Goal: Task Accomplishment & Management: Manage account settings

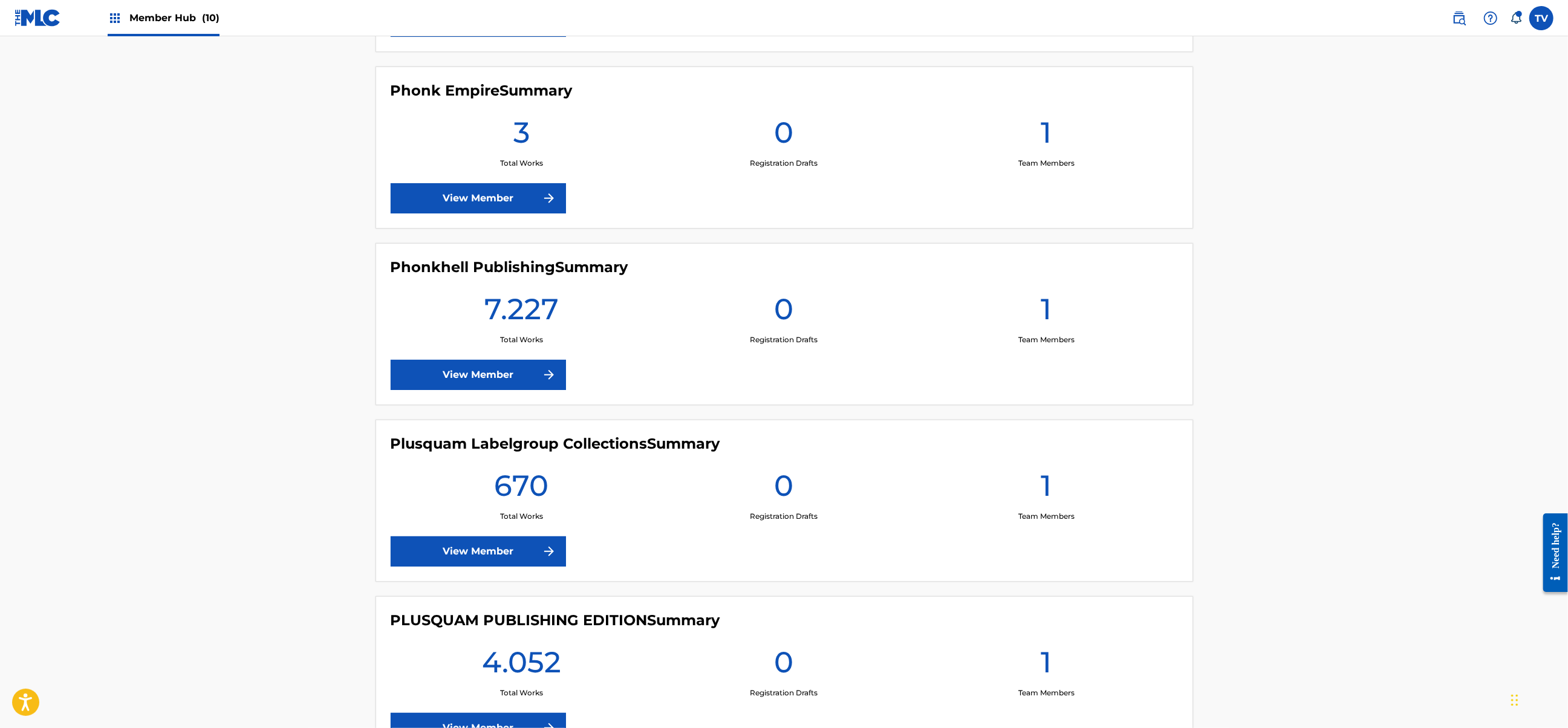
scroll to position [1129, 0]
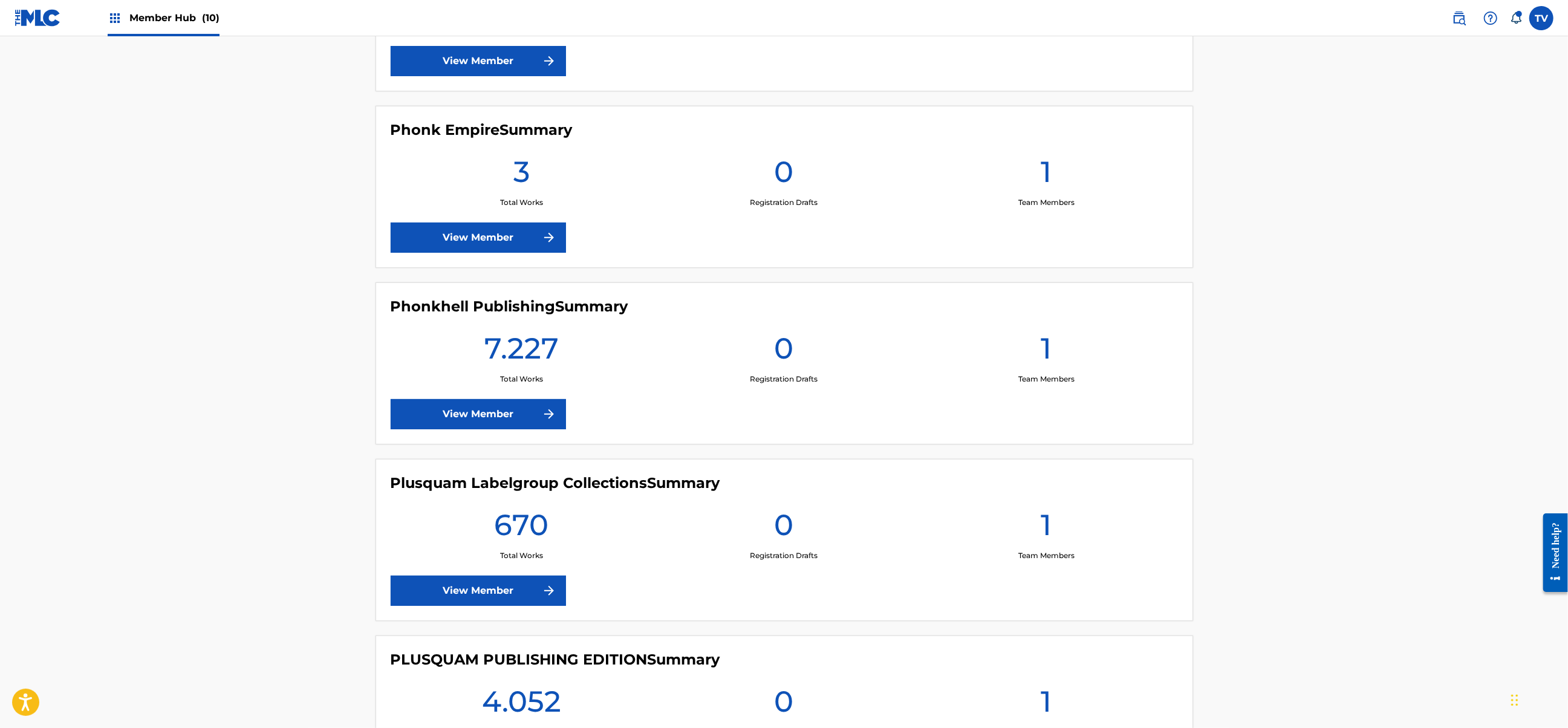
scroll to position [968, 0]
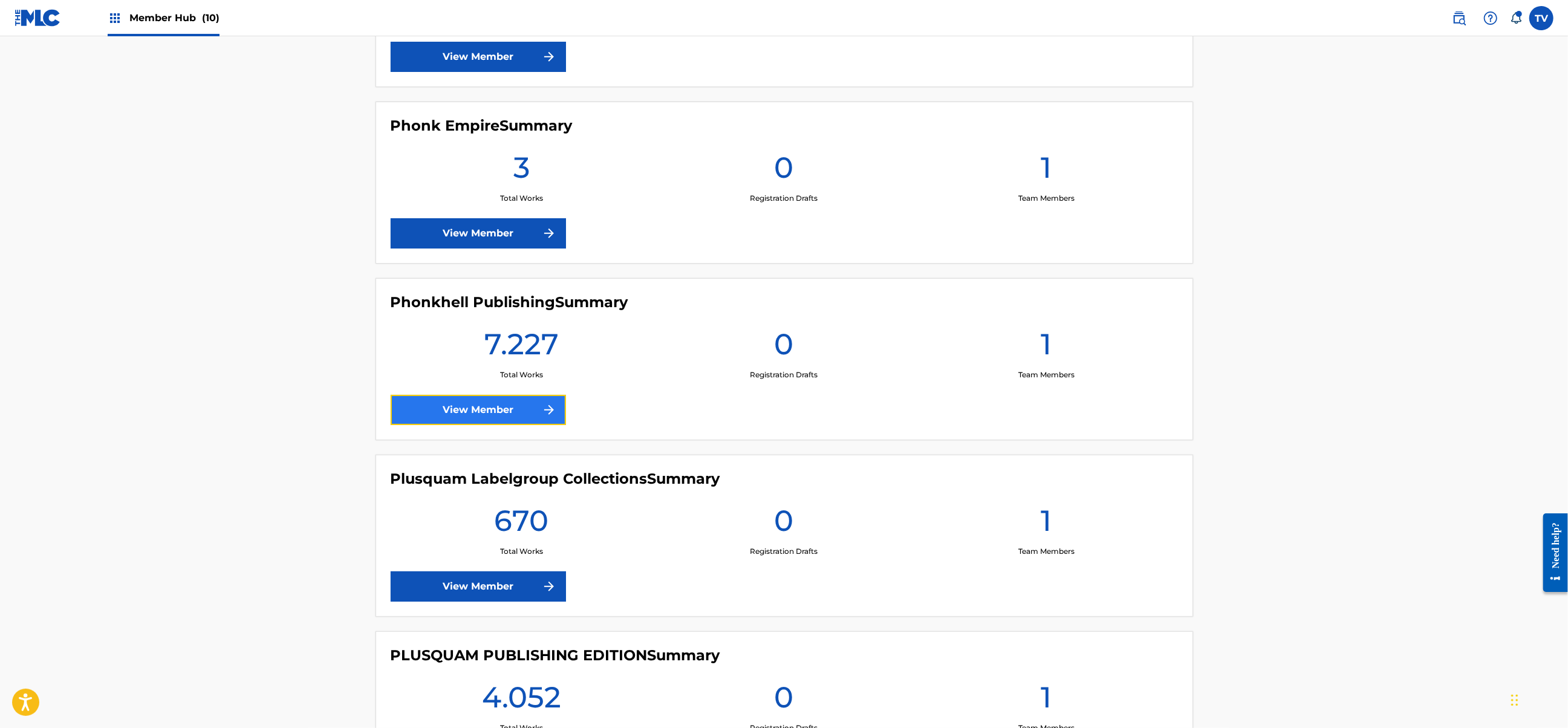
click at [498, 410] on link "View Member" at bounding box center [478, 410] width 175 height 30
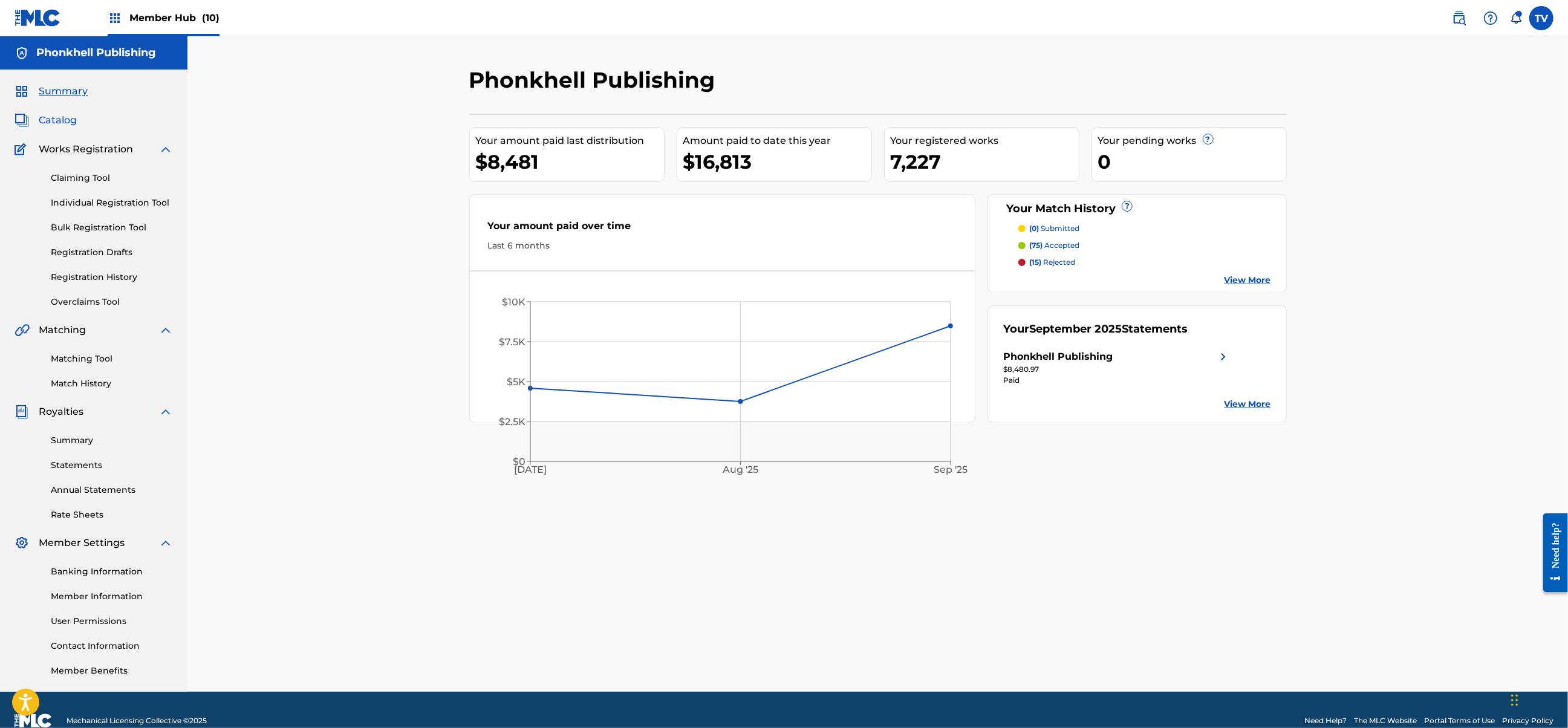
click at [69, 124] on span "Catalog" at bounding box center [57, 120] width 38 height 14
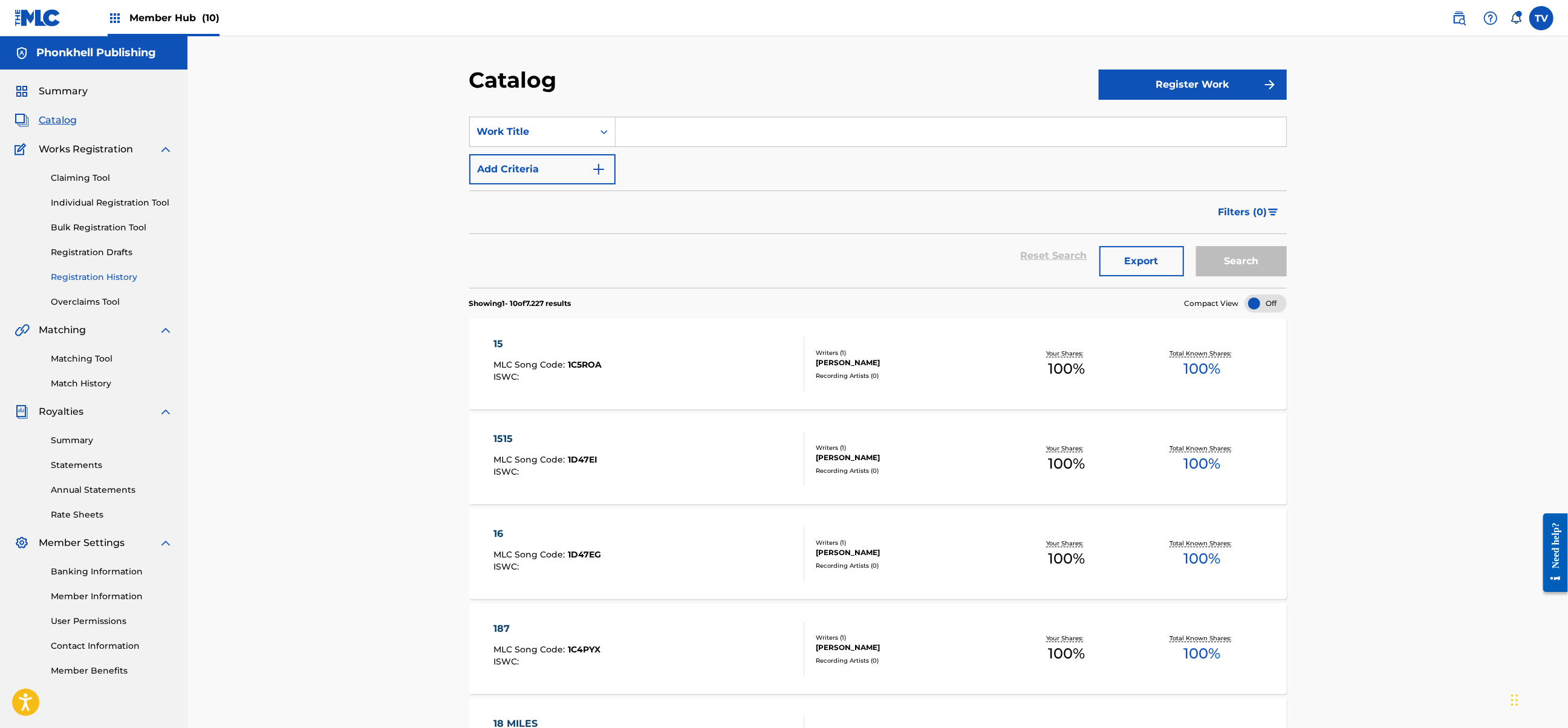
click at [91, 277] on link "Registration History" at bounding box center [112, 277] width 122 height 12
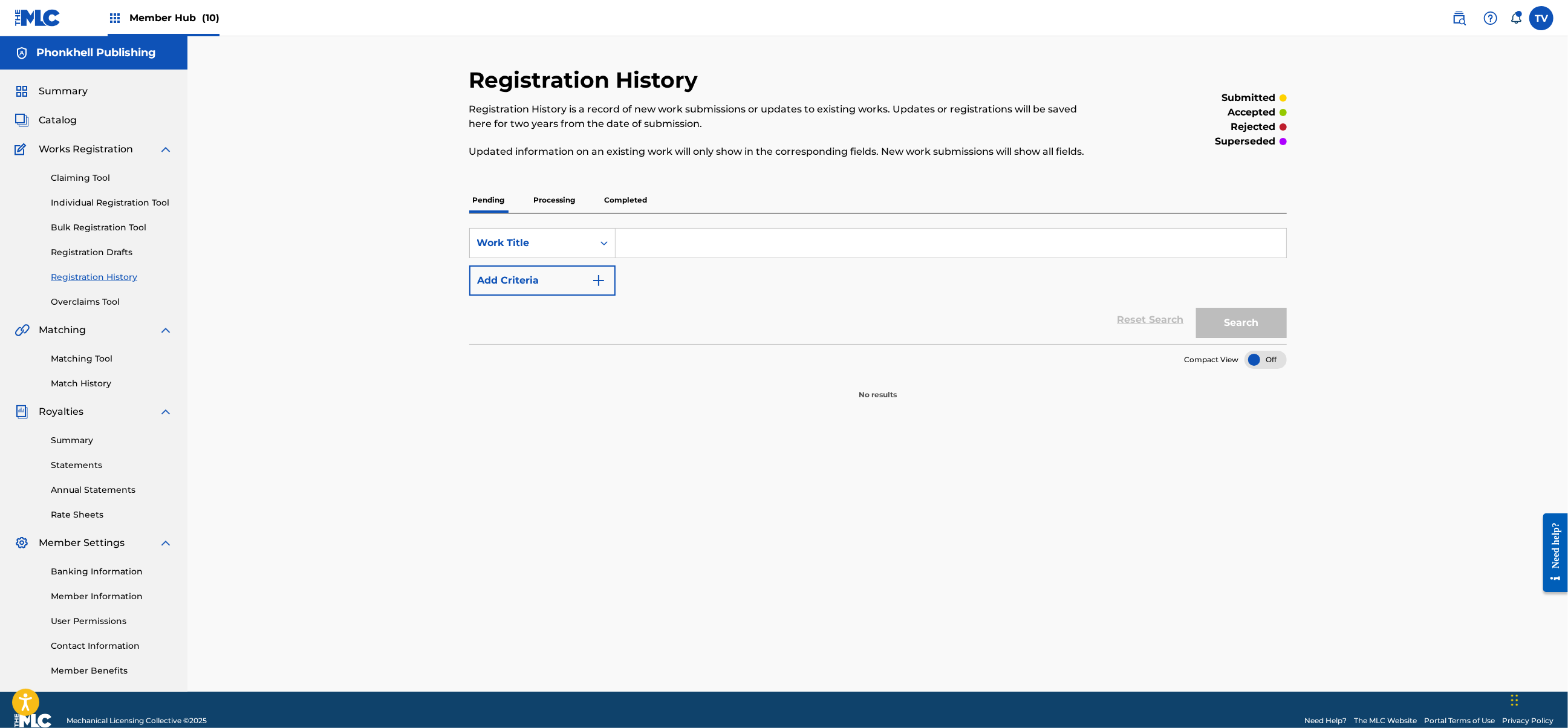
click at [549, 204] on p "Processing" at bounding box center [554, 200] width 49 height 26
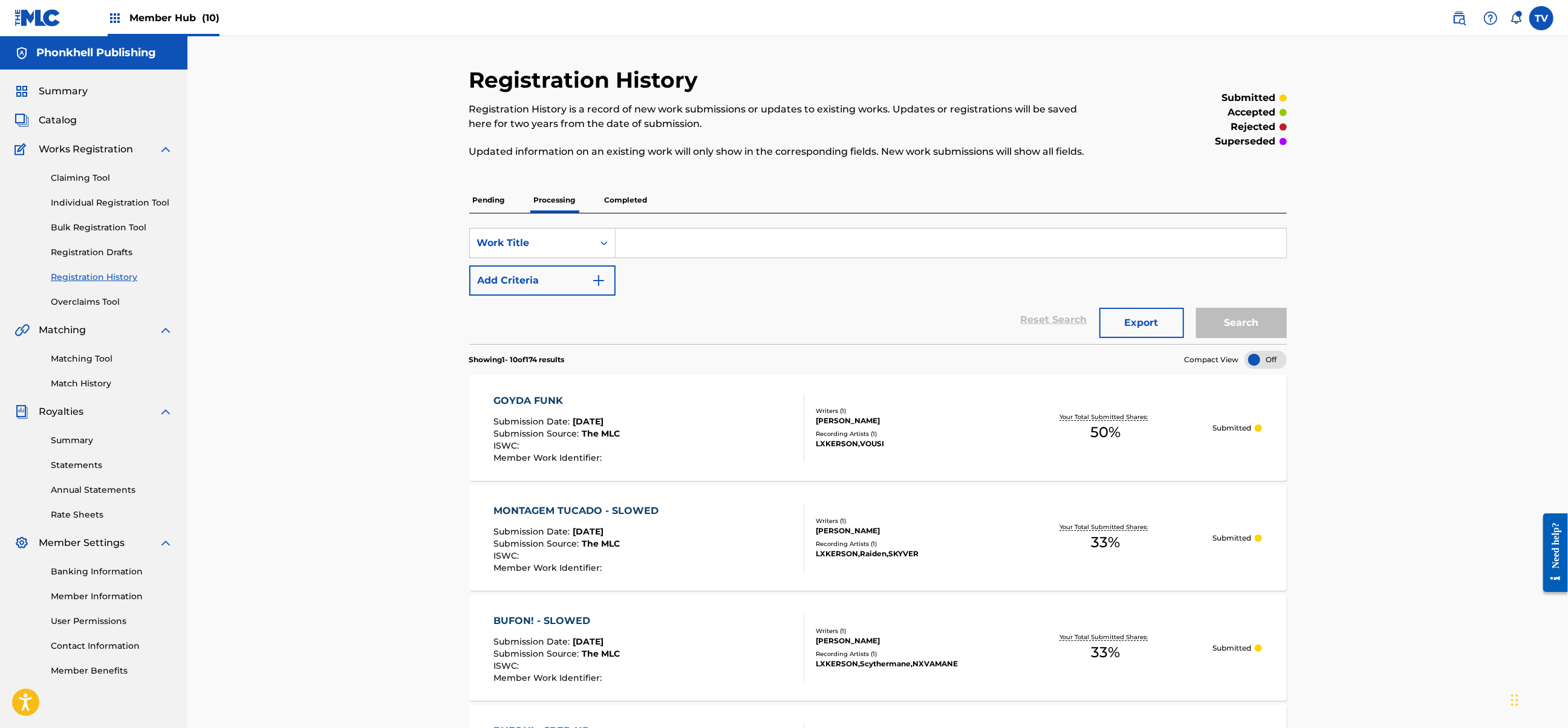
click at [629, 199] on p "Completed" at bounding box center [626, 200] width 50 height 26
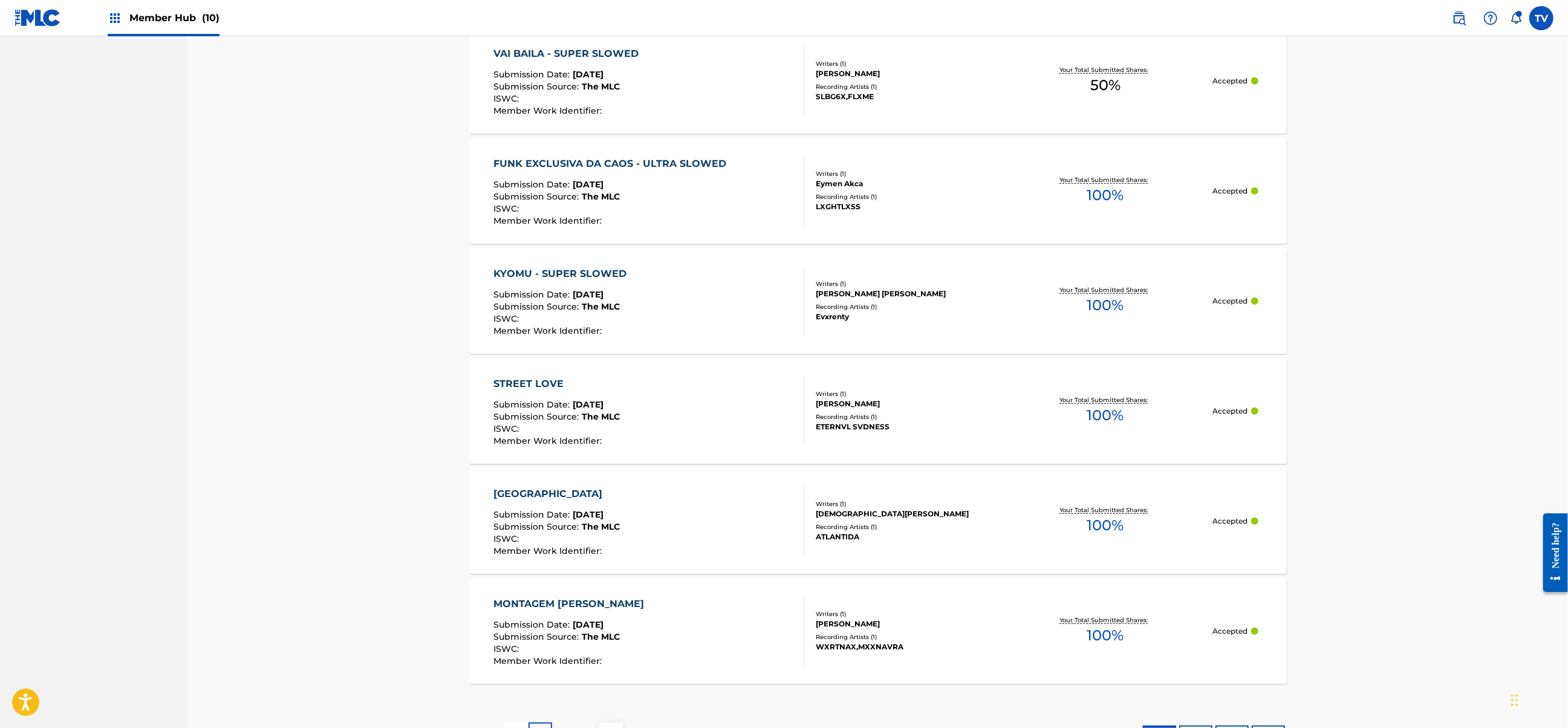
scroll to position [933, 0]
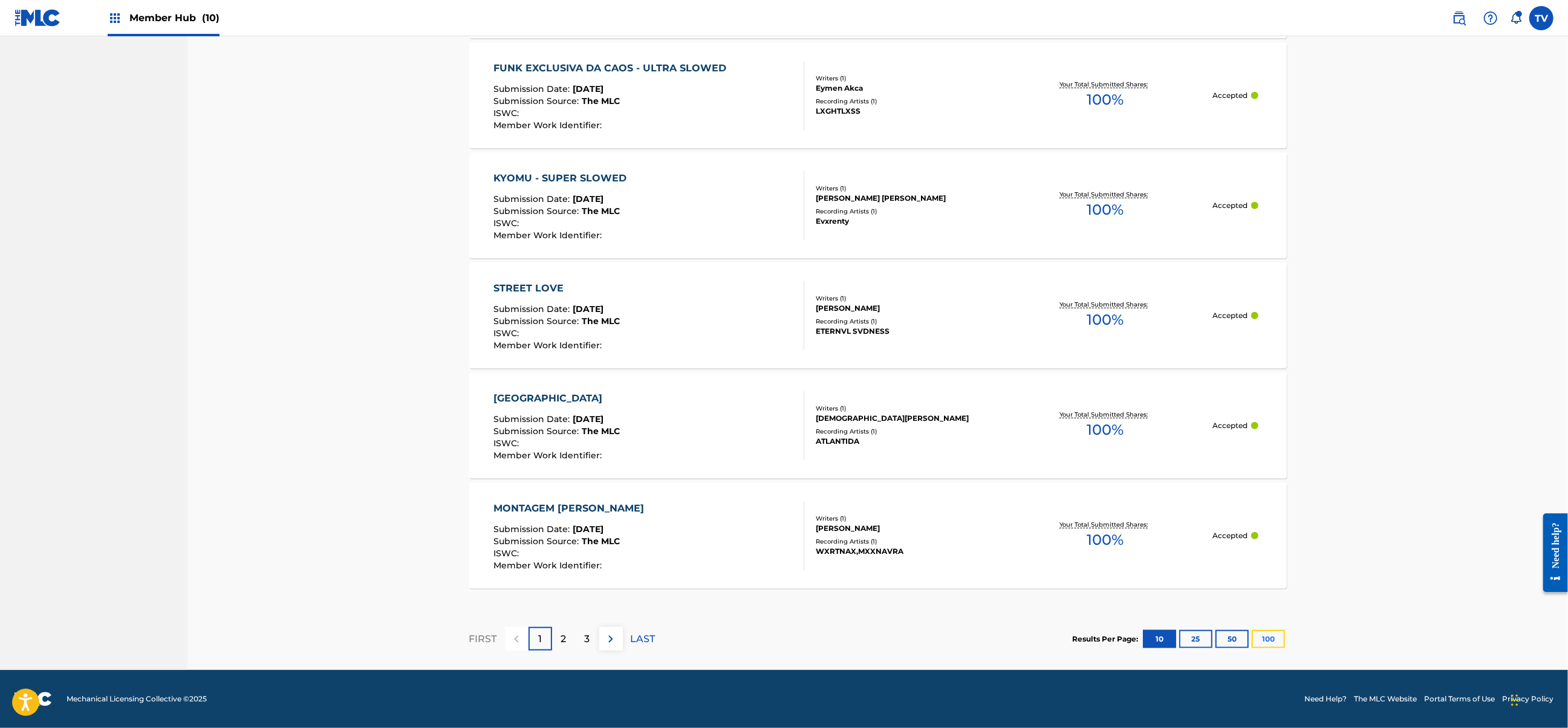
click at [1265, 638] on button "100" at bounding box center [1268, 639] width 33 height 18
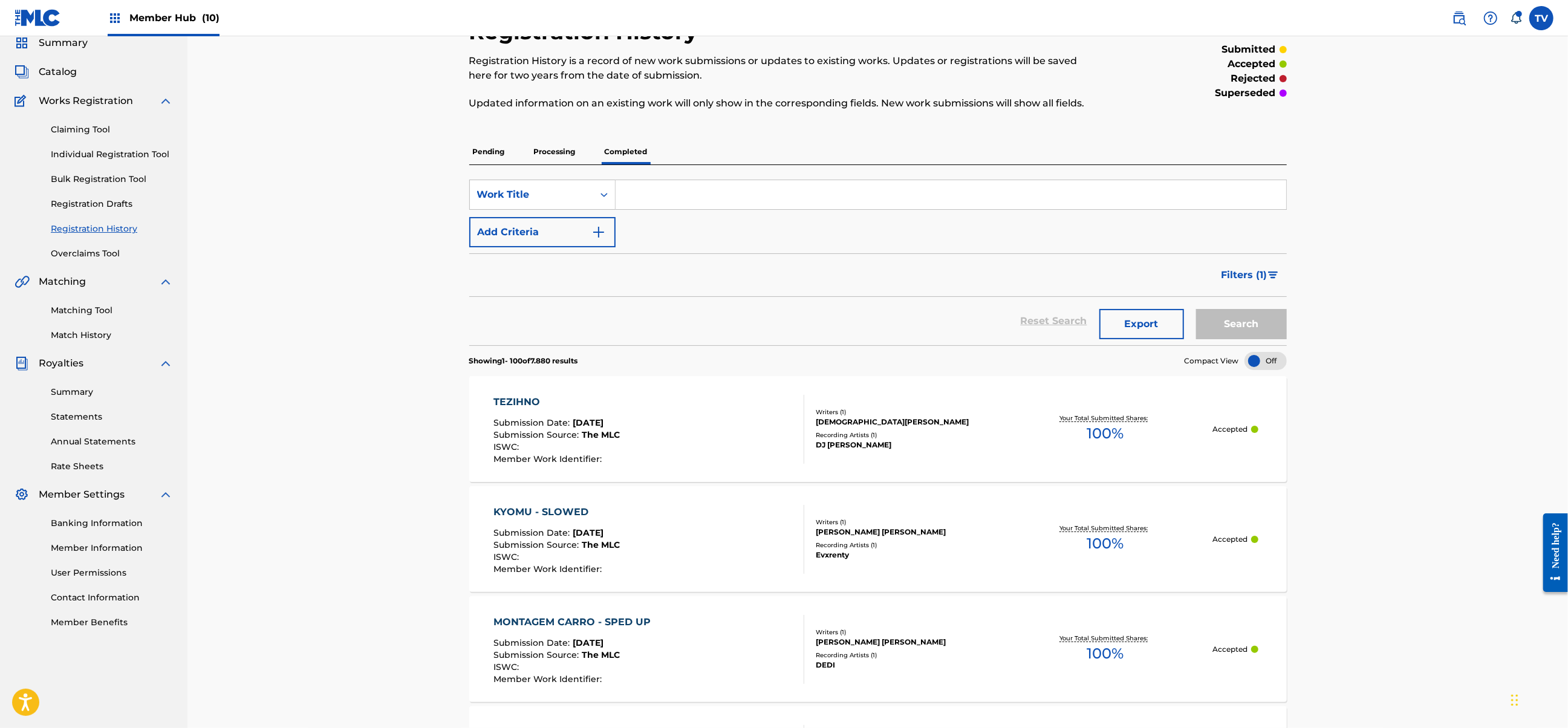
scroll to position [0, 0]
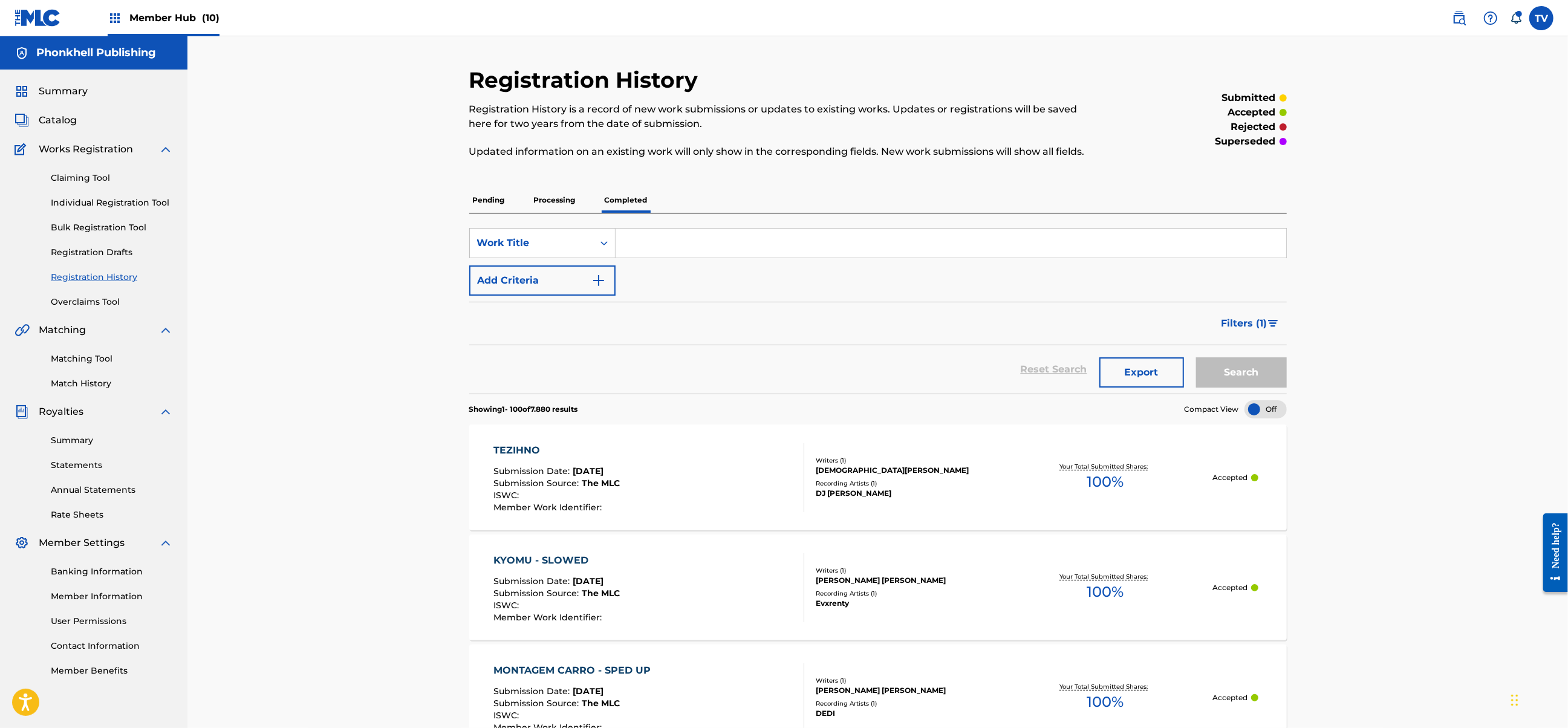
click at [544, 206] on p "Processing" at bounding box center [554, 200] width 49 height 26
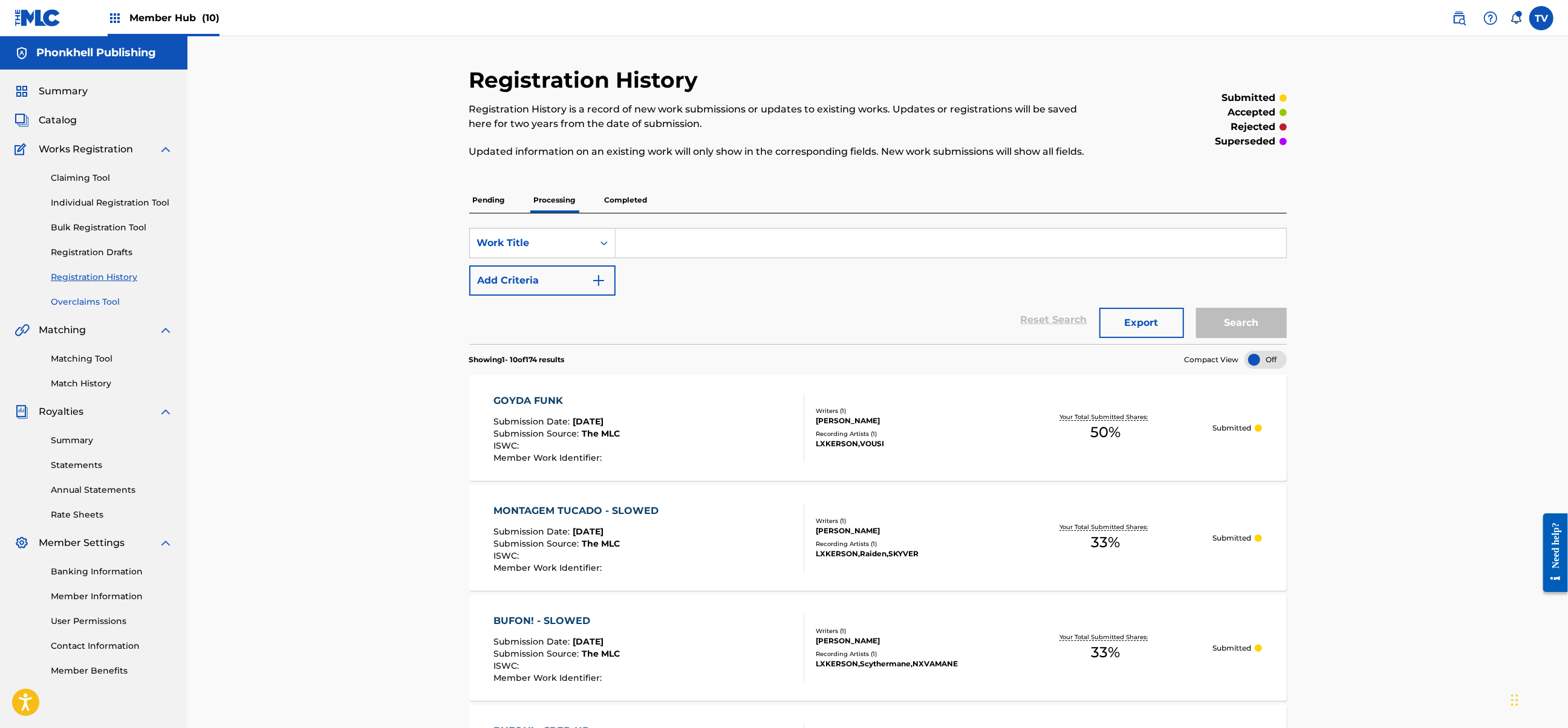
click at [86, 303] on link "Overclaims Tool" at bounding box center [112, 302] width 122 height 12
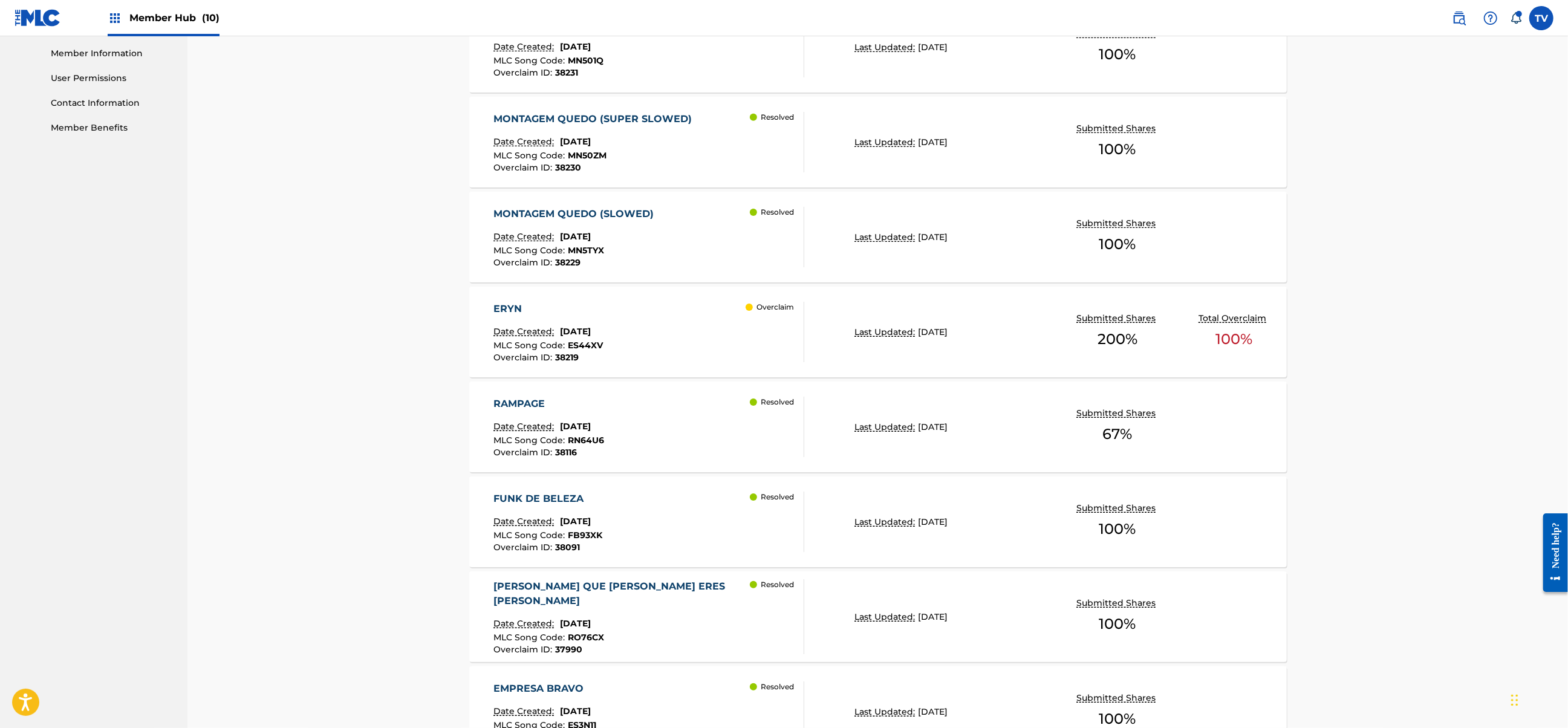
scroll to position [547, 0]
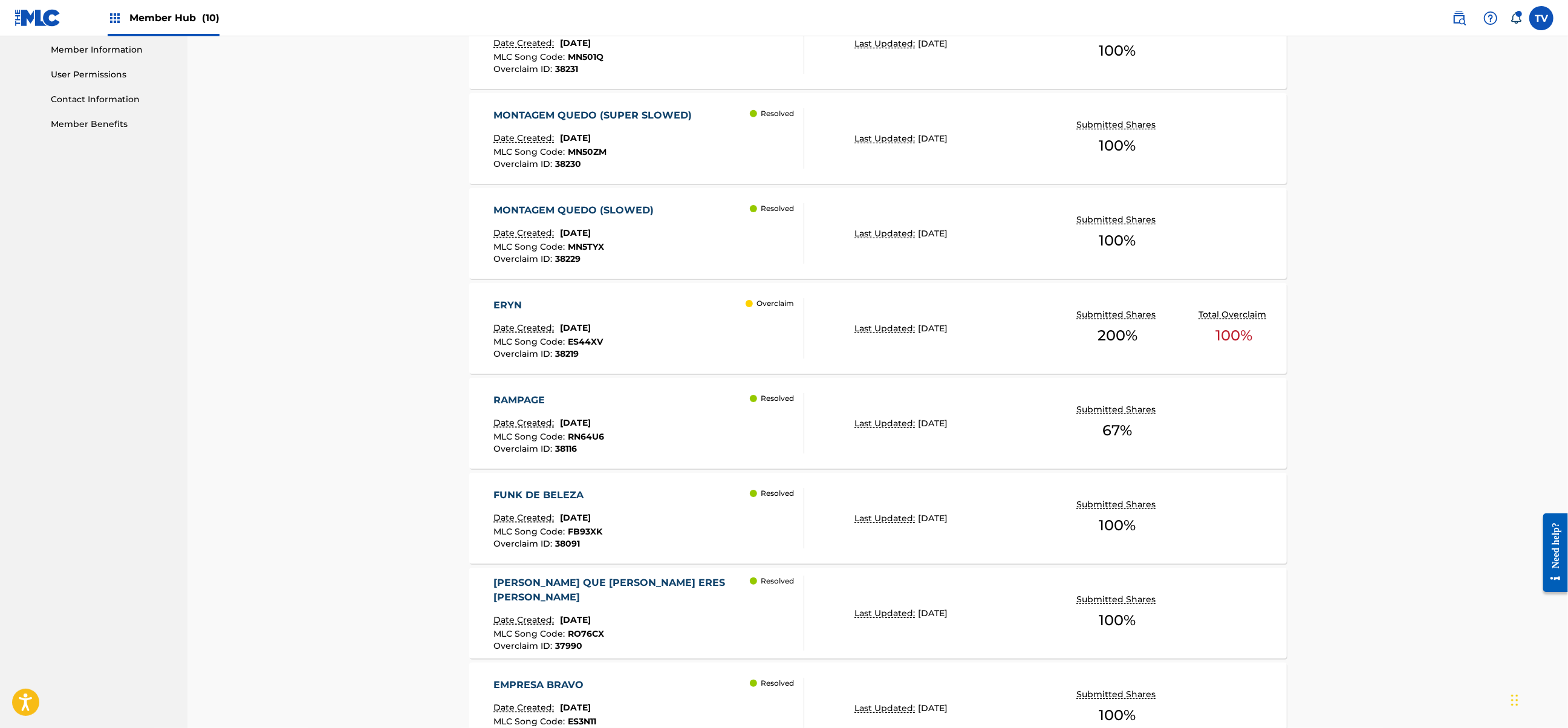
click at [707, 327] on div "ERYN Date Created: [DATE] MLC Song Code : ES44XV Overclaim ID : 38219 Overclaim" at bounding box center [649, 328] width 311 height 61
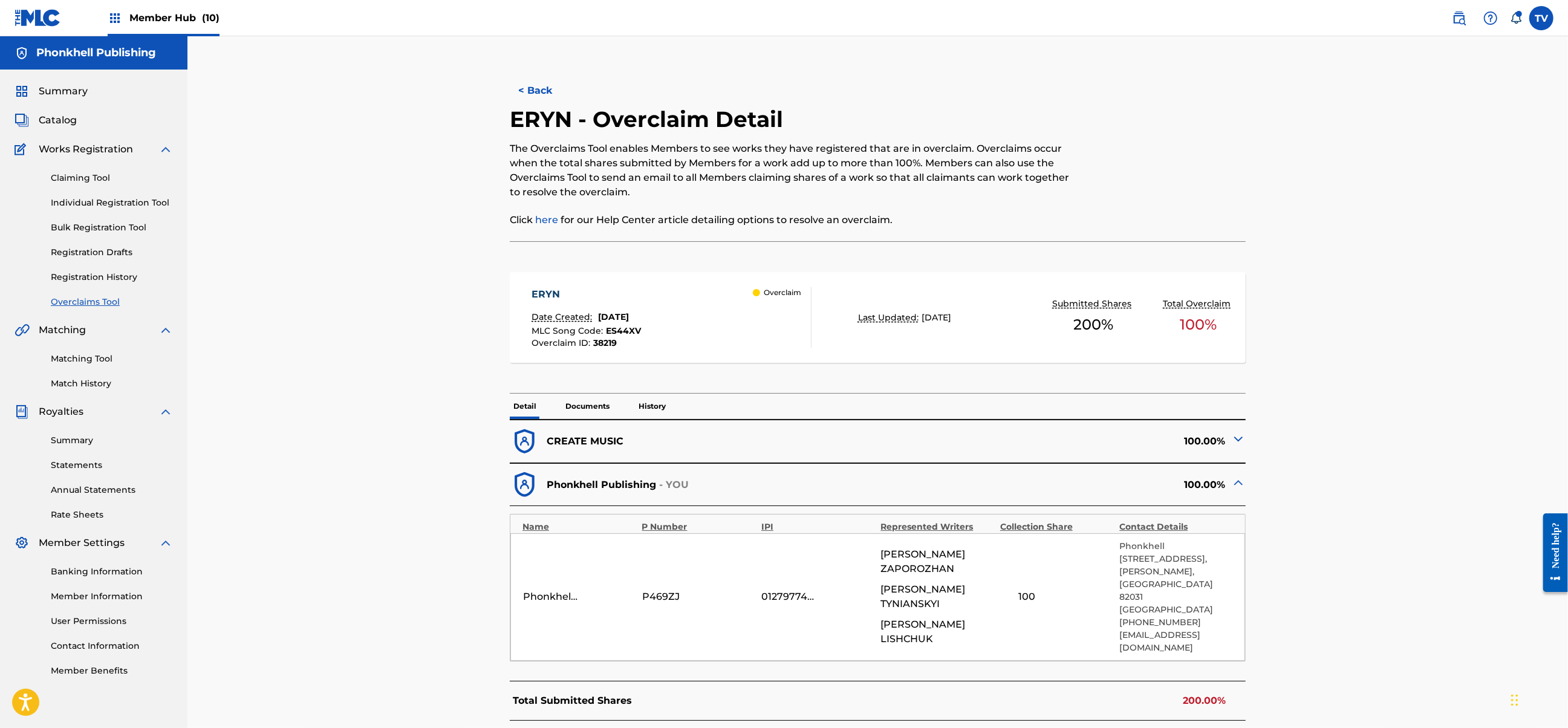
click at [1236, 441] on img at bounding box center [1238, 438] width 14 height 14
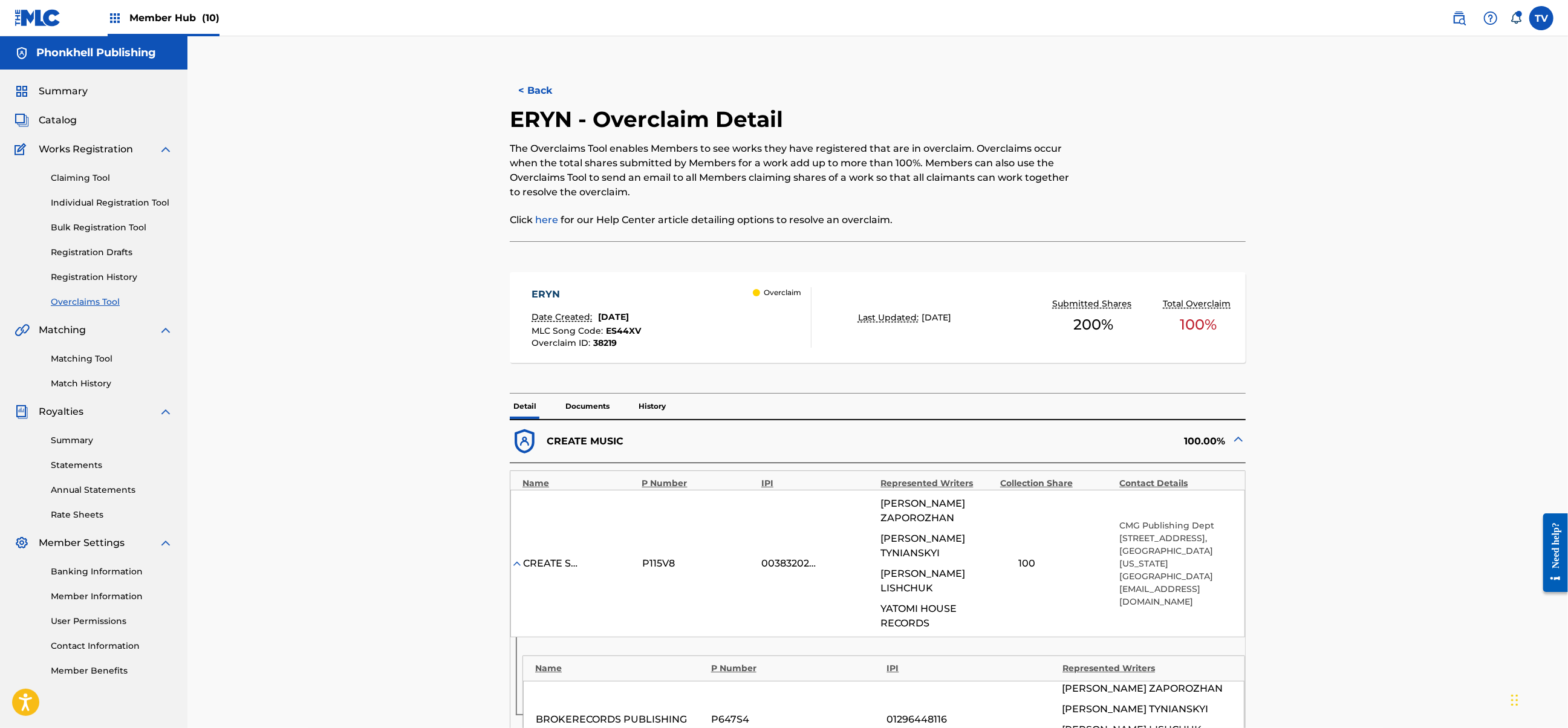
click at [1236, 441] on img at bounding box center [1238, 438] width 14 height 14
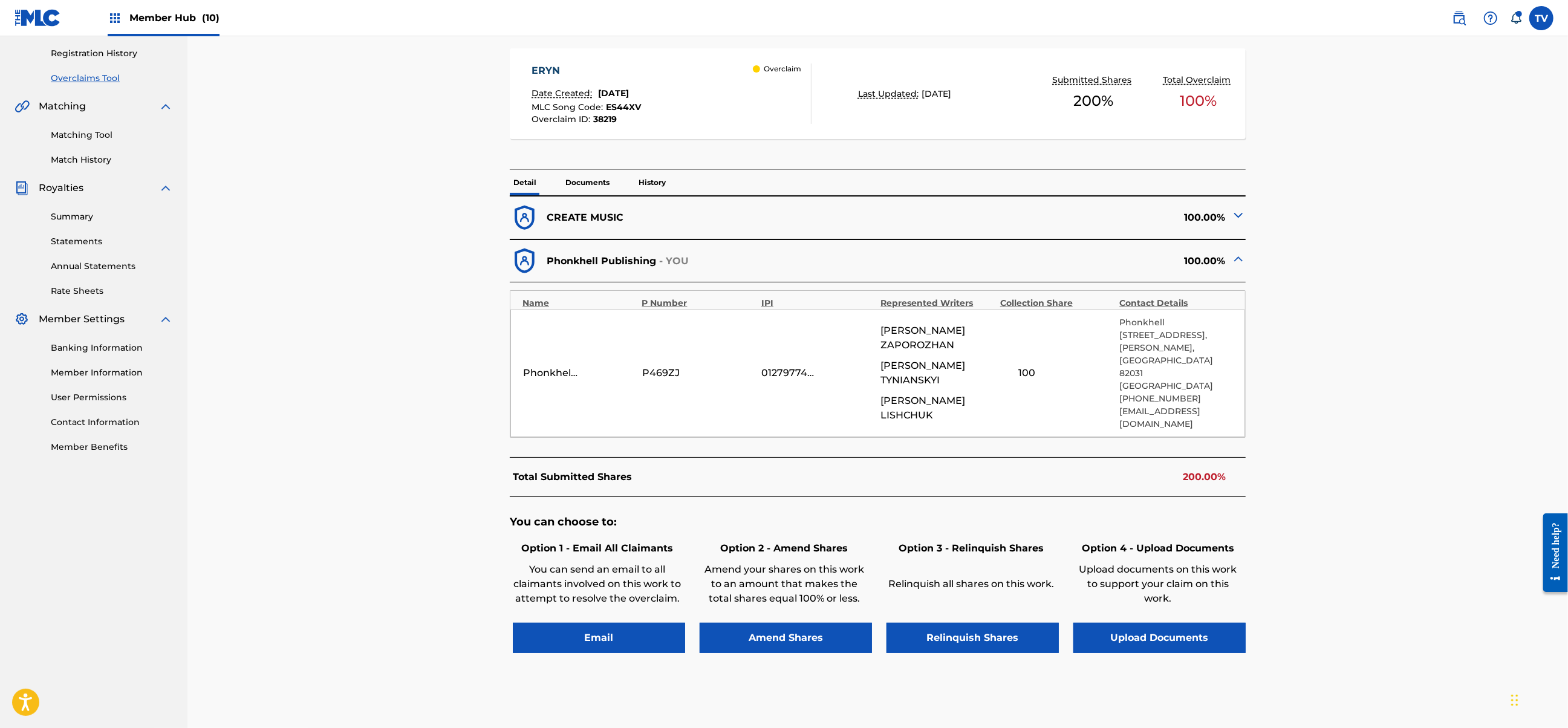
scroll to position [270, 0]
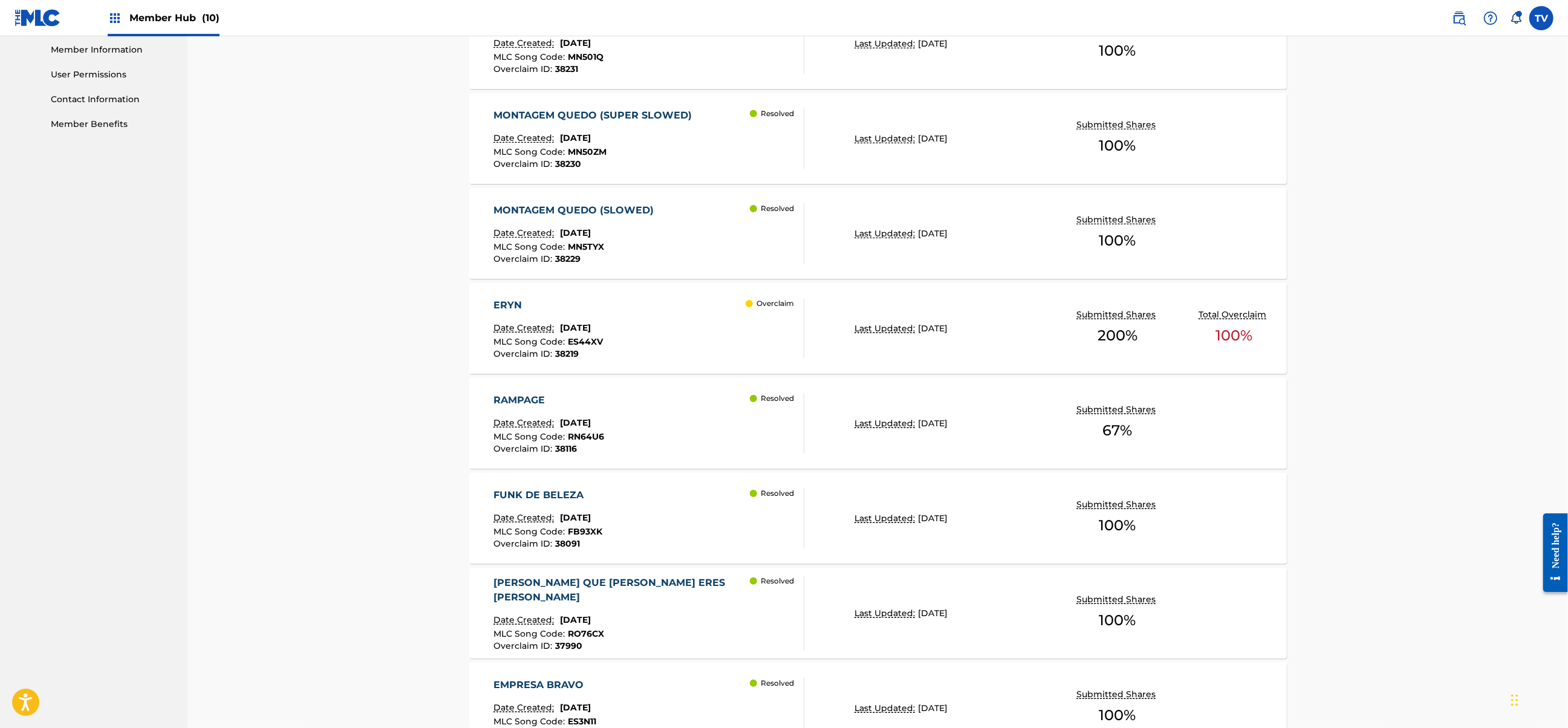
scroll to position [789, 0]
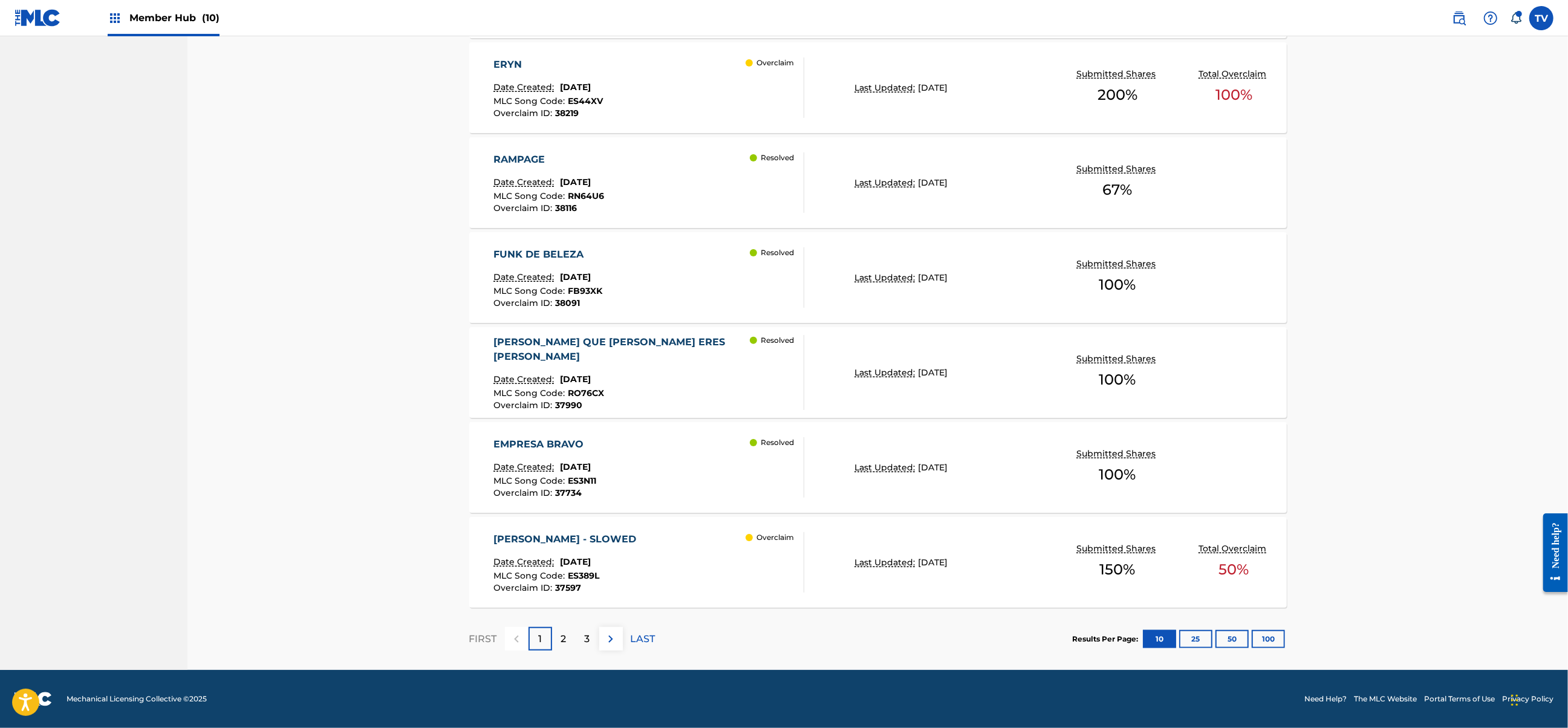
click at [694, 569] on div "[PERSON_NAME] - SLOWED Date Created: [DATE] MLC Song Code : ES389L Overclaim ID…" at bounding box center [649, 563] width 311 height 61
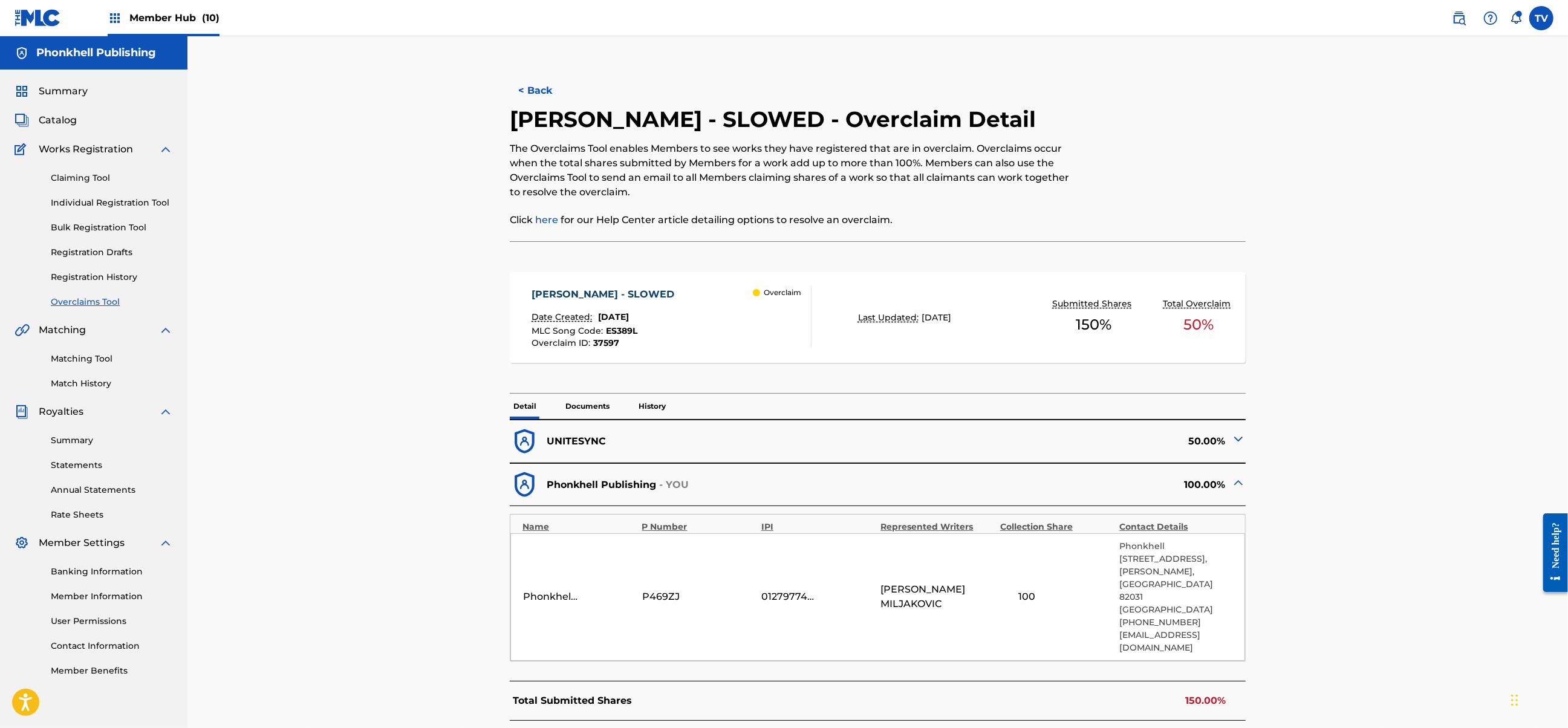
click at [619, 441] on div "UNITESYNC" at bounding box center [693, 441] width 367 height 30
click at [1234, 441] on img at bounding box center [1238, 438] width 14 height 14
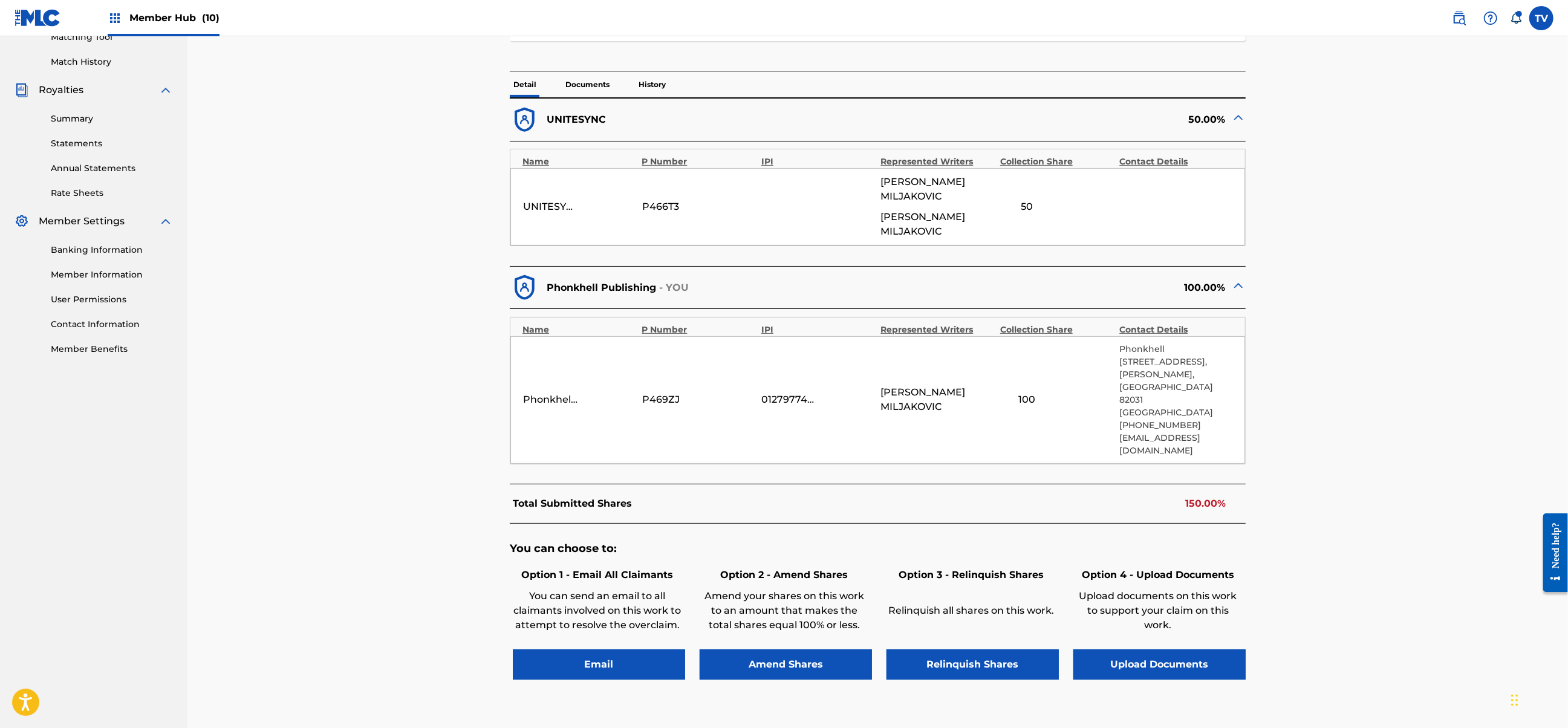
scroll to position [323, 0]
click at [1333, 348] on div "< Back [PERSON_NAME] - SLOWED - Overclaim Detail The Overclaims Tool enables Me…" at bounding box center [877, 242] width 1381 height 1056
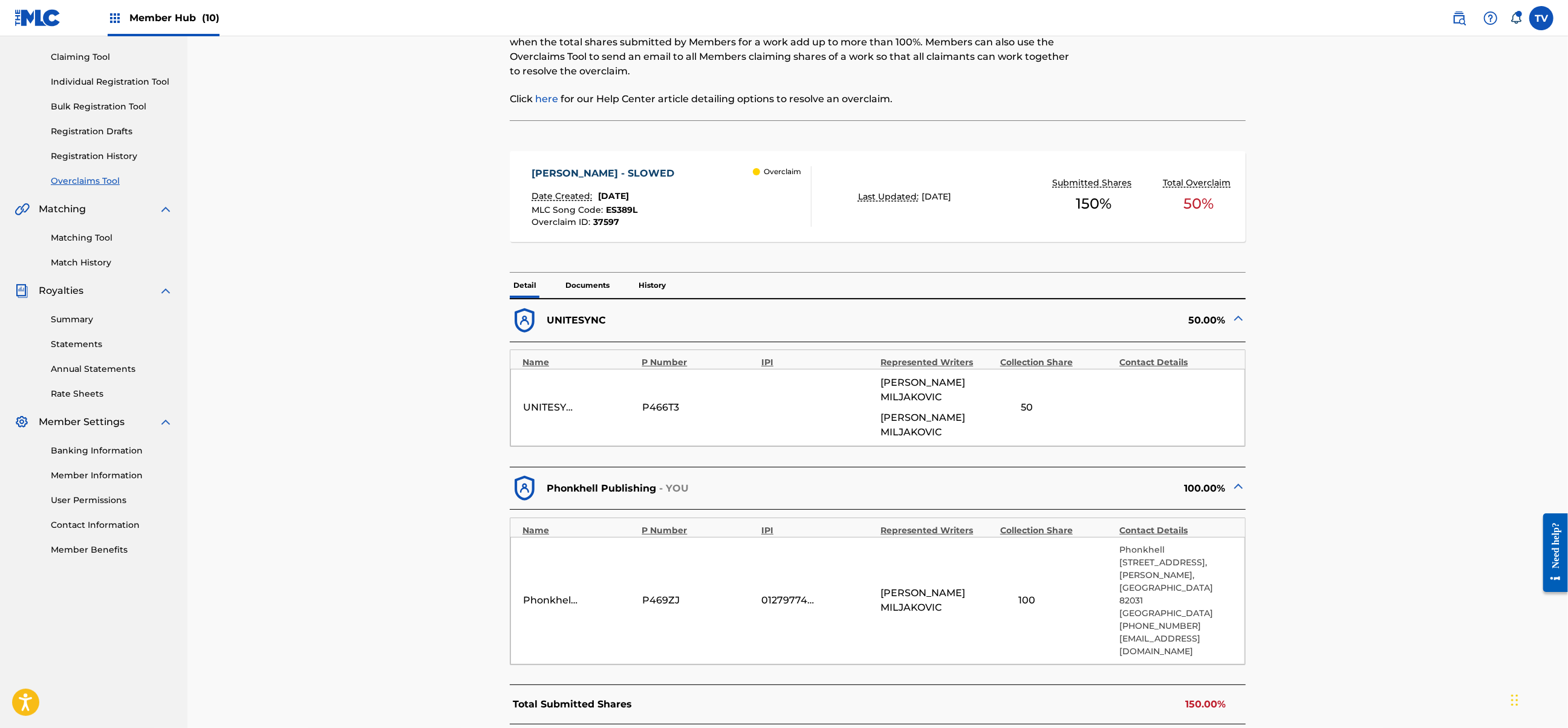
scroll to position [0, 0]
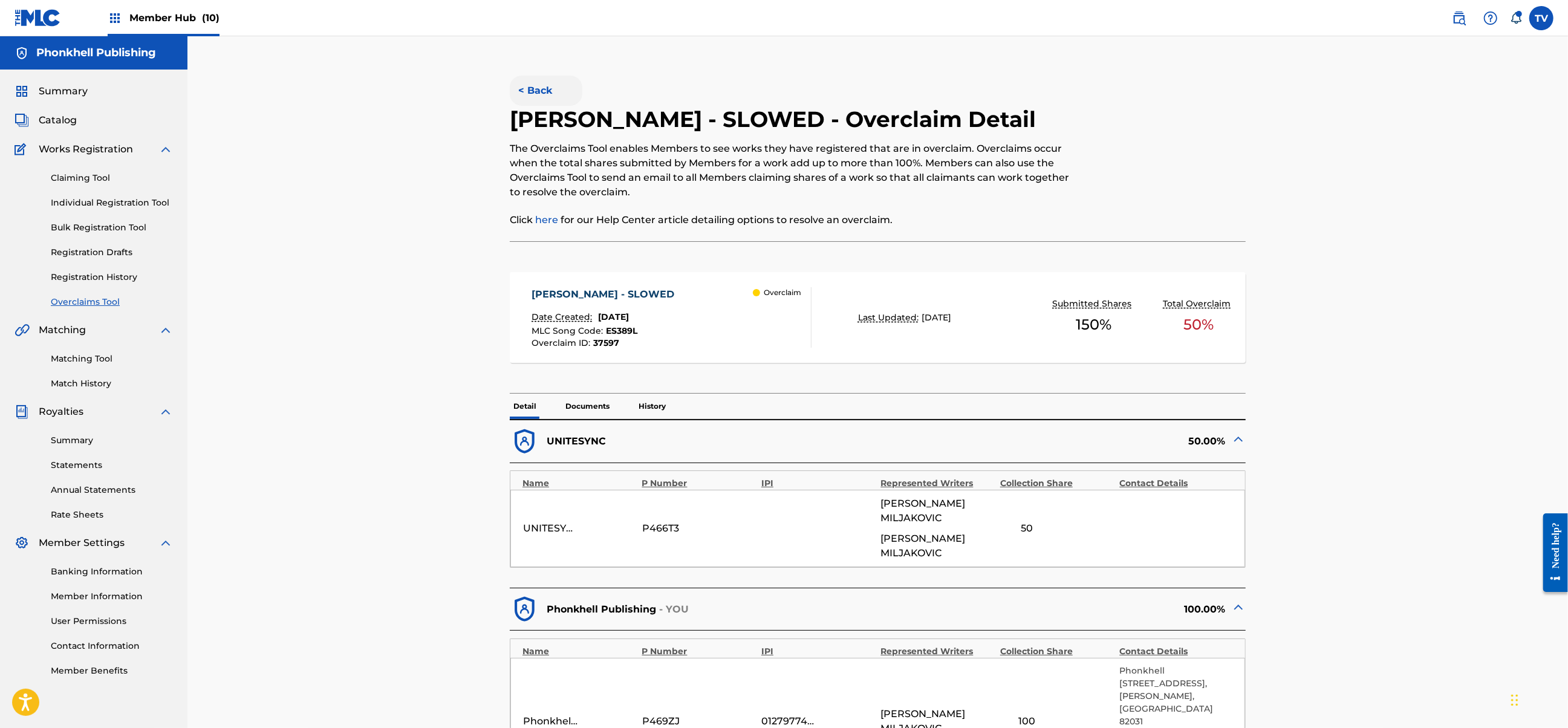
click at [544, 92] on button "< Back" at bounding box center [546, 91] width 72 height 30
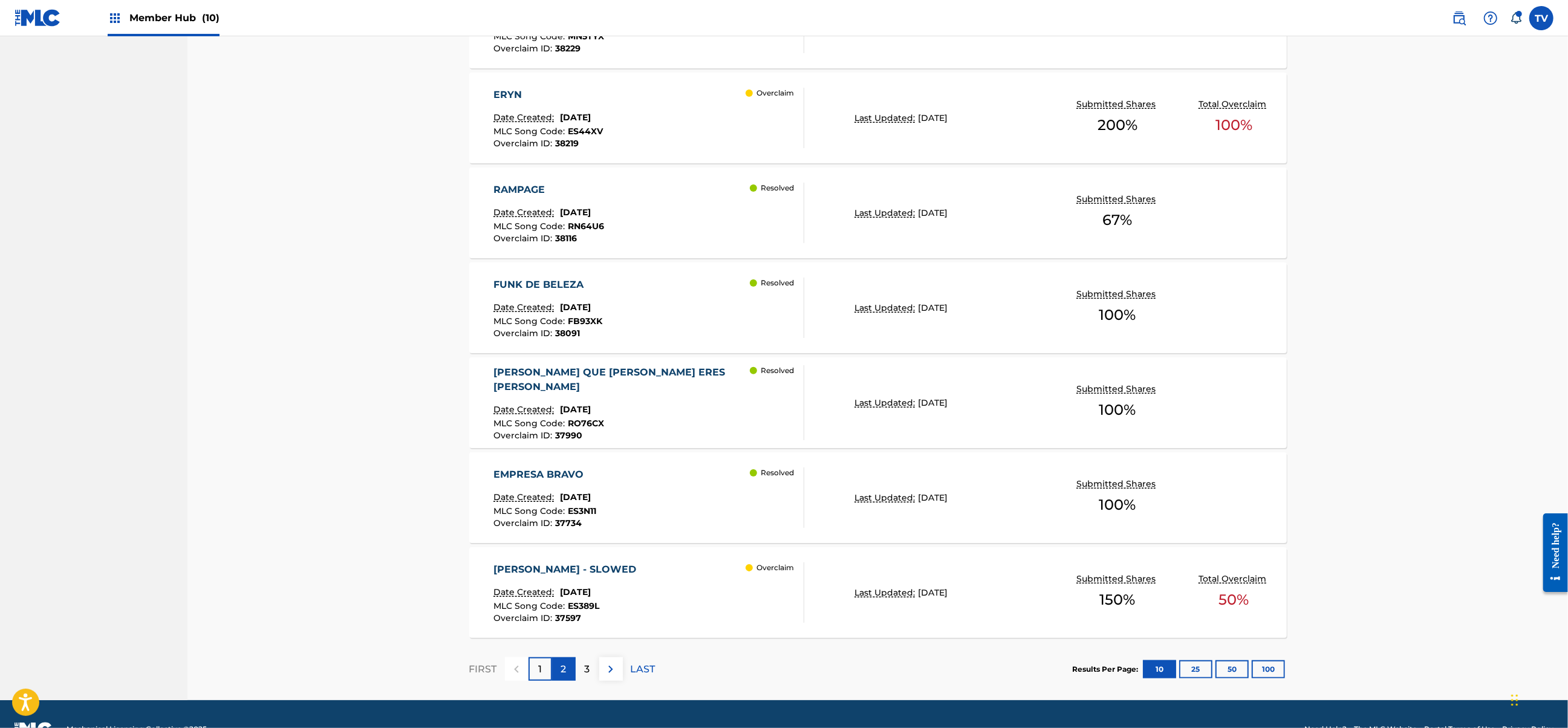
click at [559, 673] on div "2" at bounding box center [564, 669] width 23 height 23
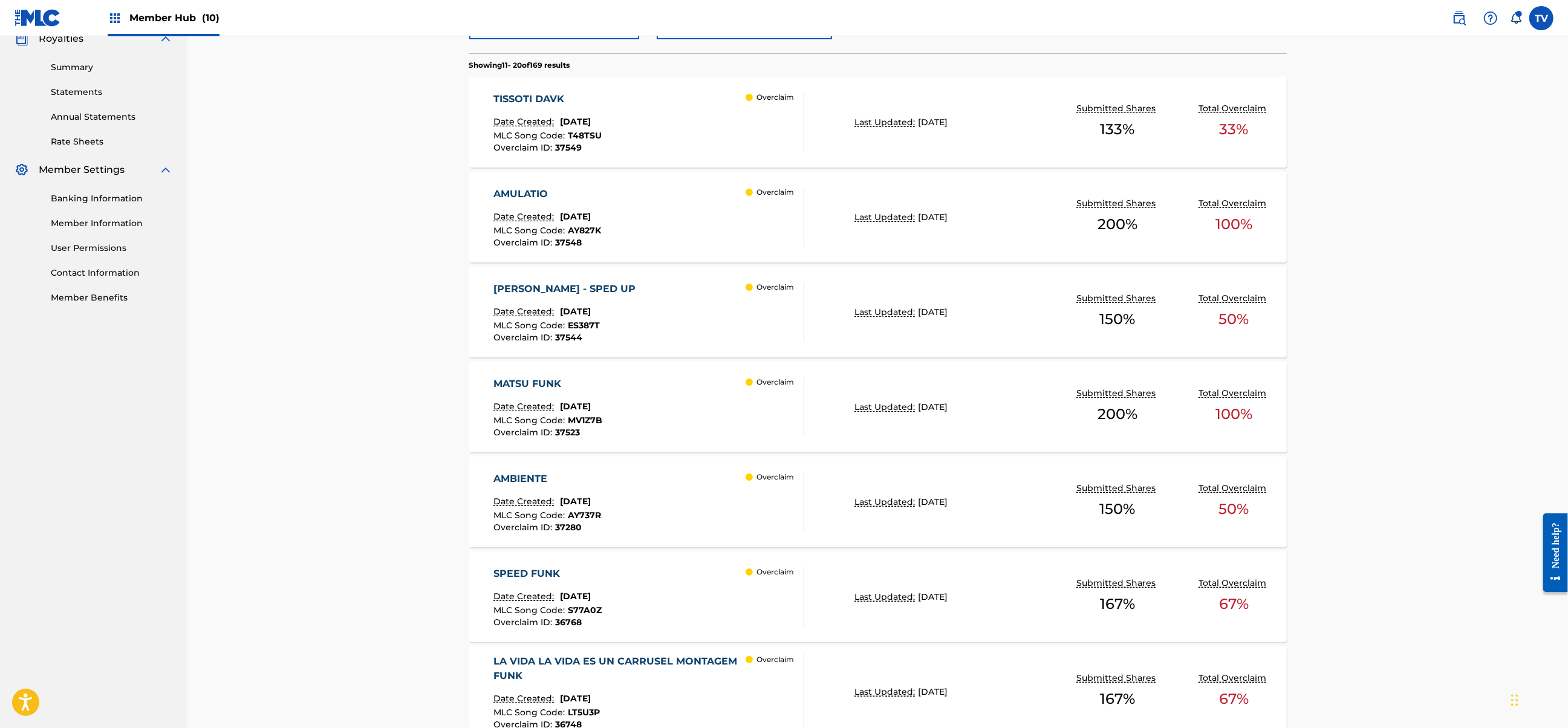
scroll to position [112, 0]
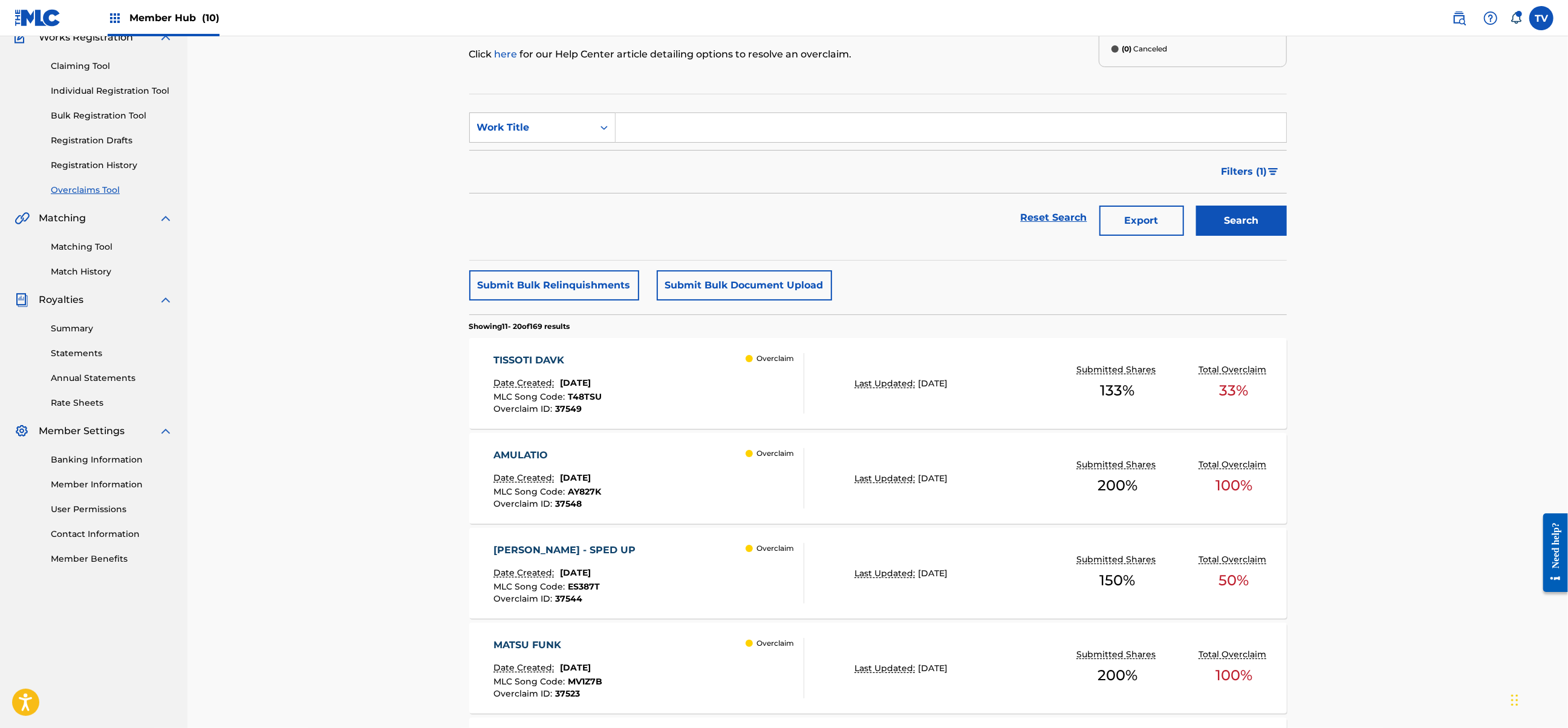
click at [717, 385] on div "TISSOTI DAVK Date Created: [DATE] MLC Song Code : T48TSU Overclaim ID : 37549 O…" at bounding box center [649, 383] width 311 height 61
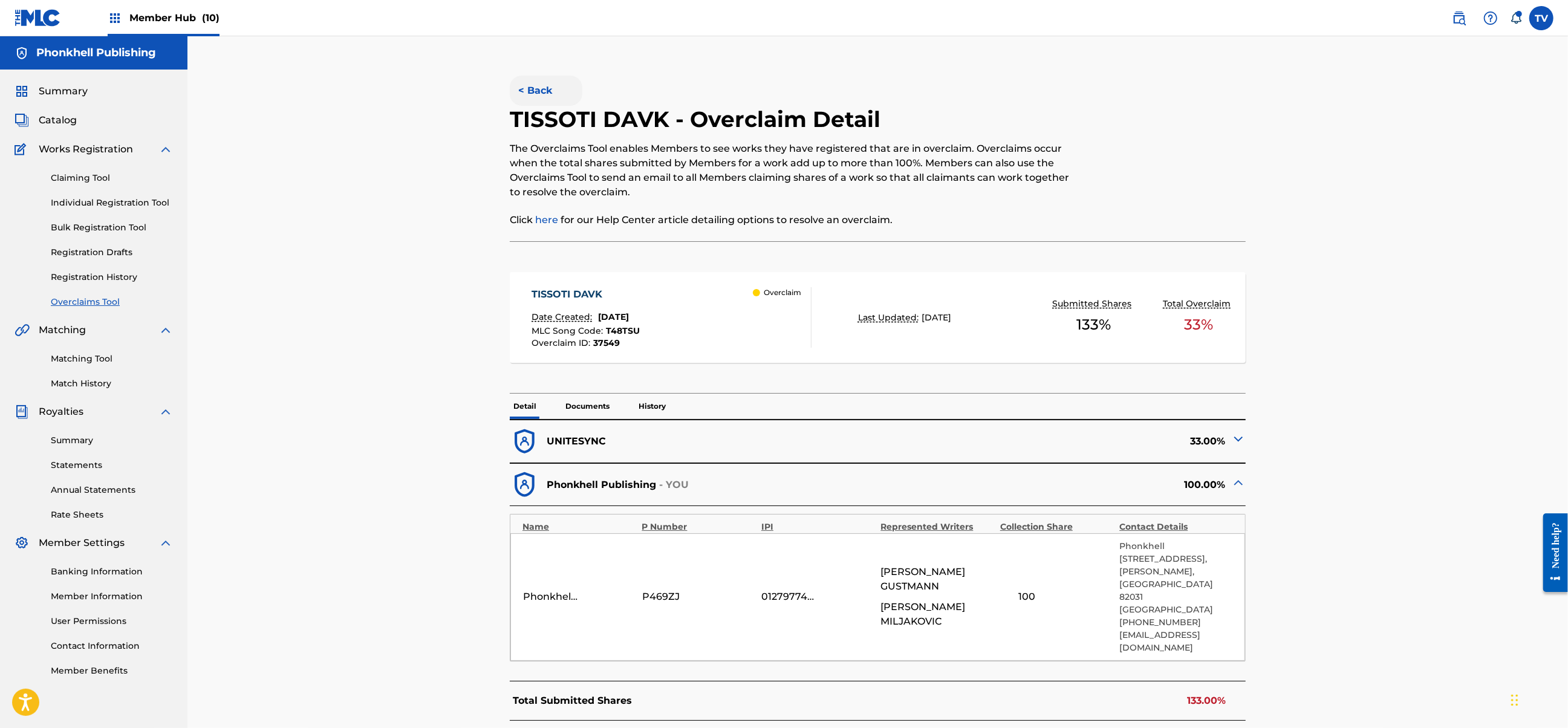
click at [529, 90] on button "< Back" at bounding box center [546, 91] width 72 height 30
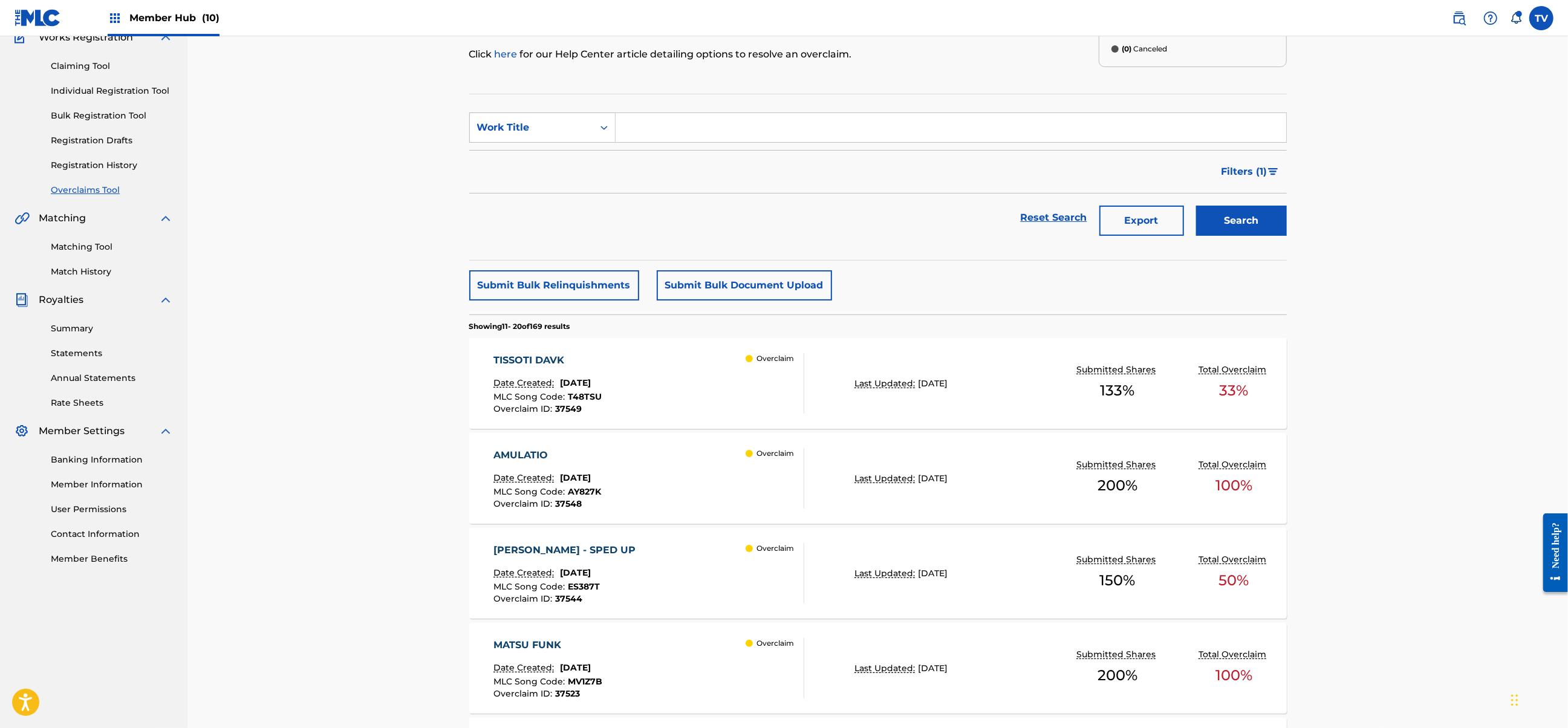
click at [680, 468] on div "AMULATIO Date Created: [DATE] MLC Song Code : AY827K Overclaim ID : 37548 Overc…" at bounding box center [649, 478] width 311 height 61
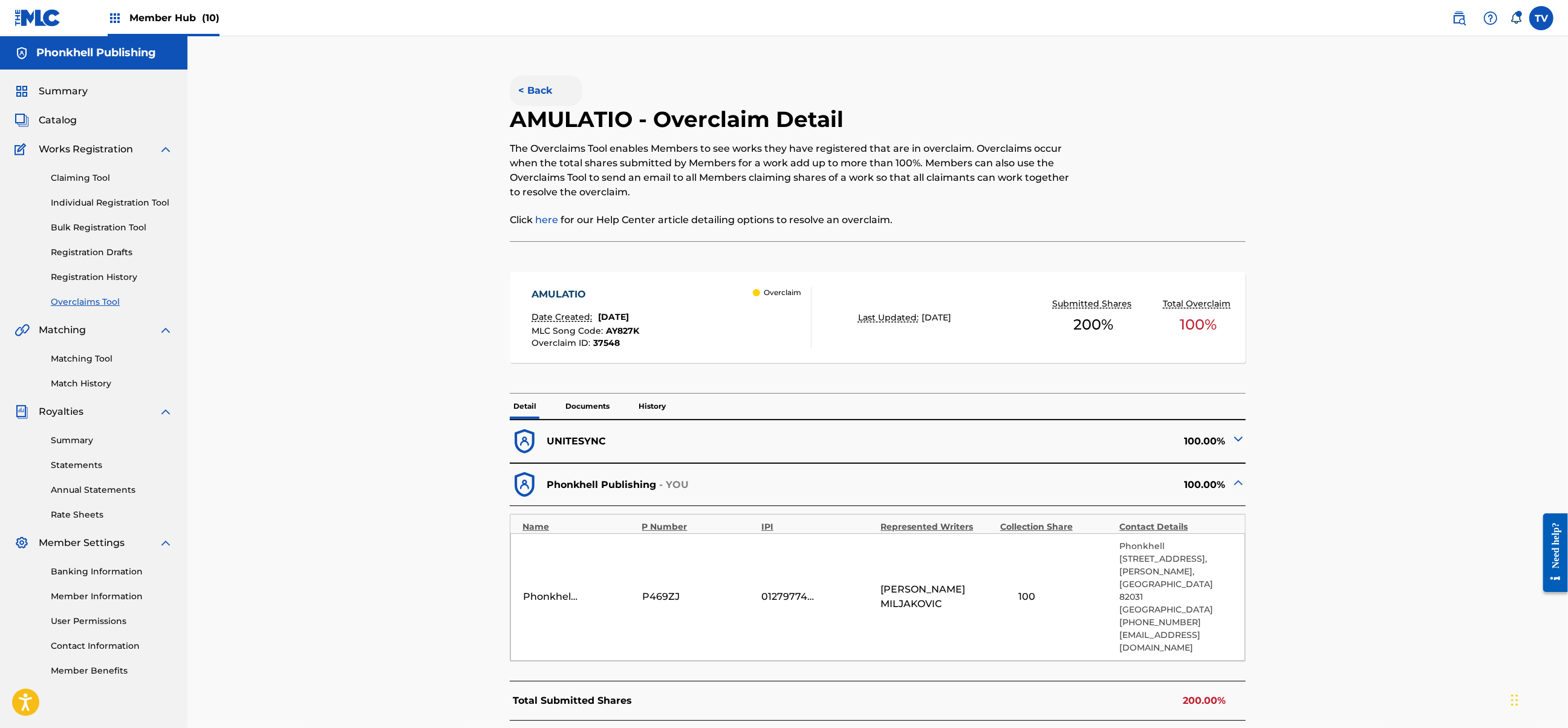
click at [534, 86] on button "< Back" at bounding box center [546, 91] width 72 height 30
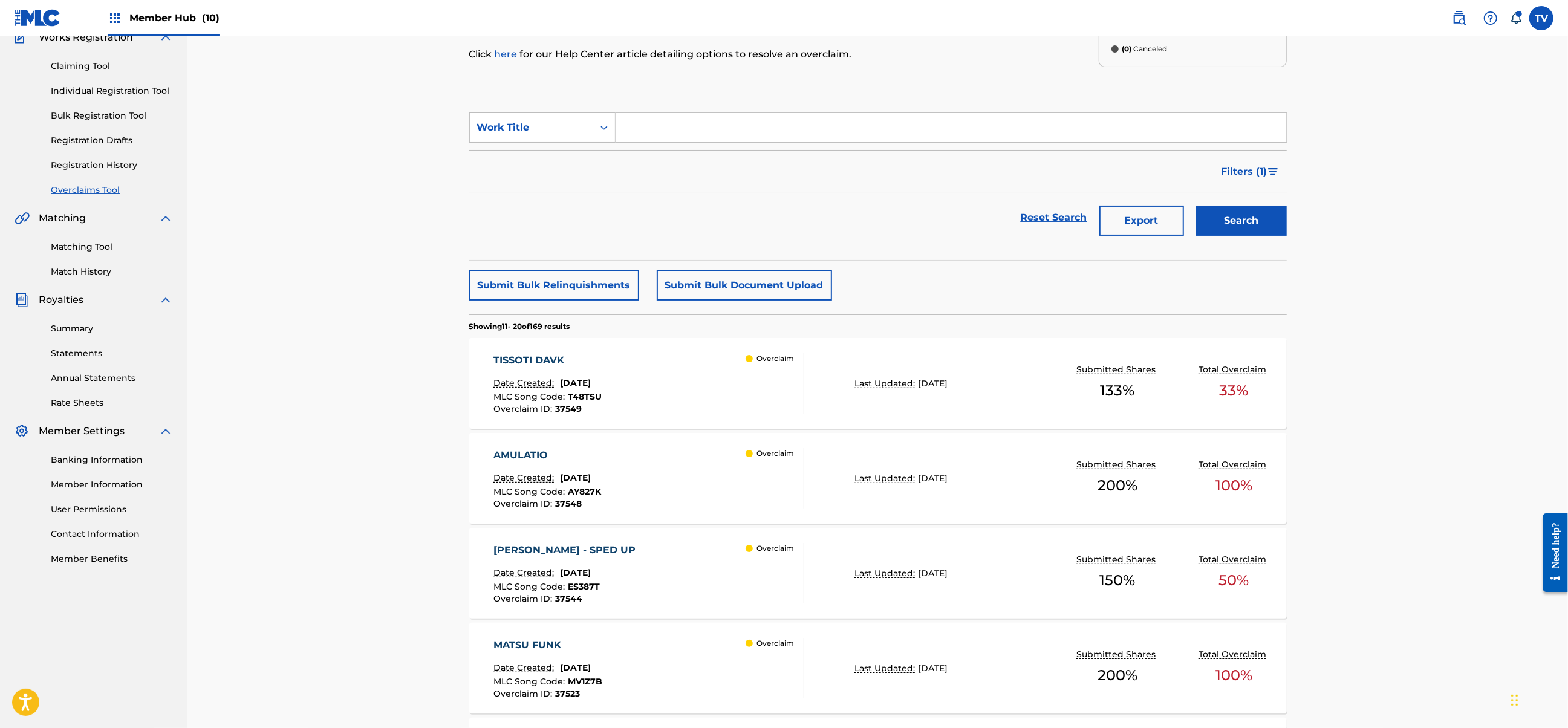
click at [731, 580] on div "[PERSON_NAME] - SPED UP Date Created: [DATE] MLC Song Code : ES387T Overclaim I…" at bounding box center [649, 574] width 311 height 61
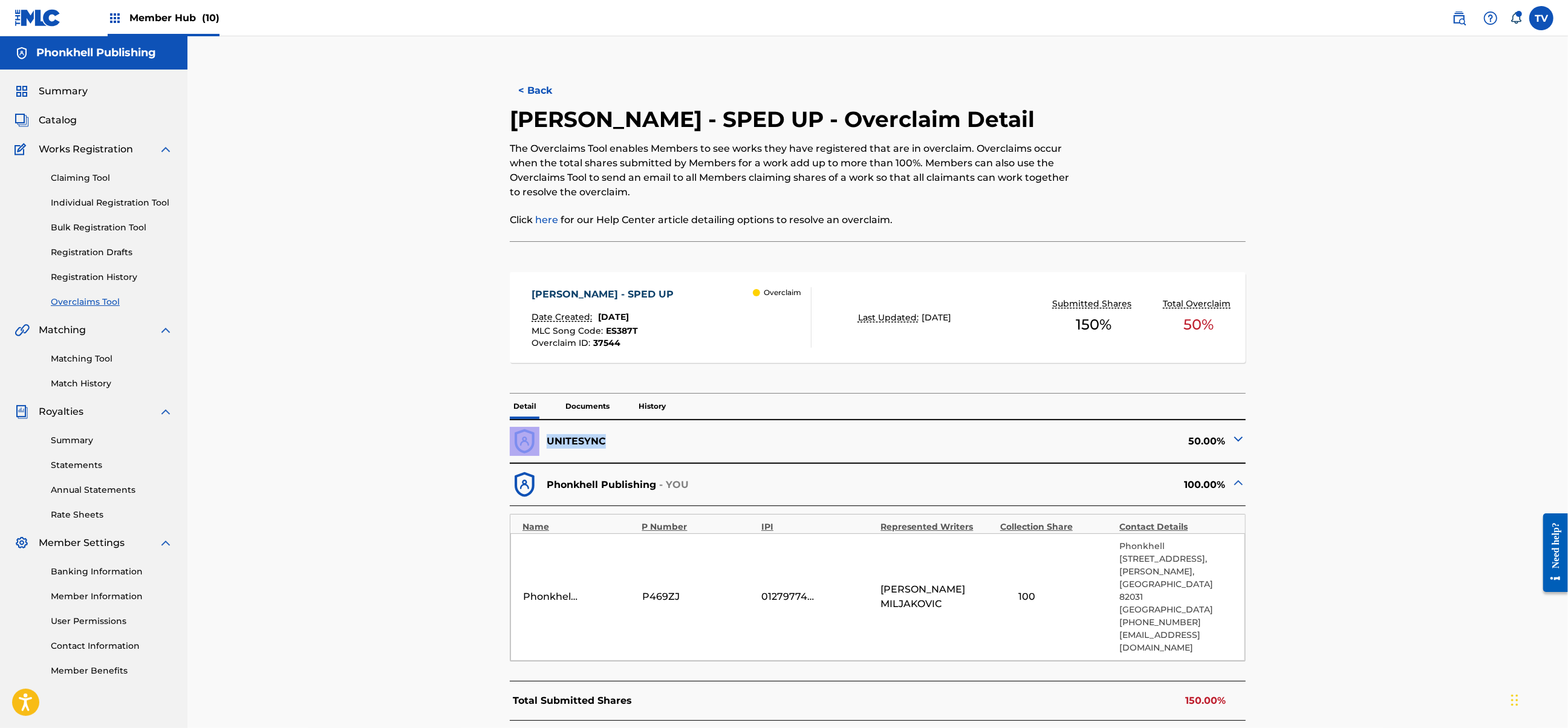
drag, startPoint x: 615, startPoint y: 438, endPoint x: 540, endPoint y: 443, distance: 75.2
click at [540, 443] on div "UNITESYNC" at bounding box center [693, 441] width 367 height 30
copy div "UNITESYNC"
click at [542, 85] on button "< Back" at bounding box center [546, 91] width 72 height 30
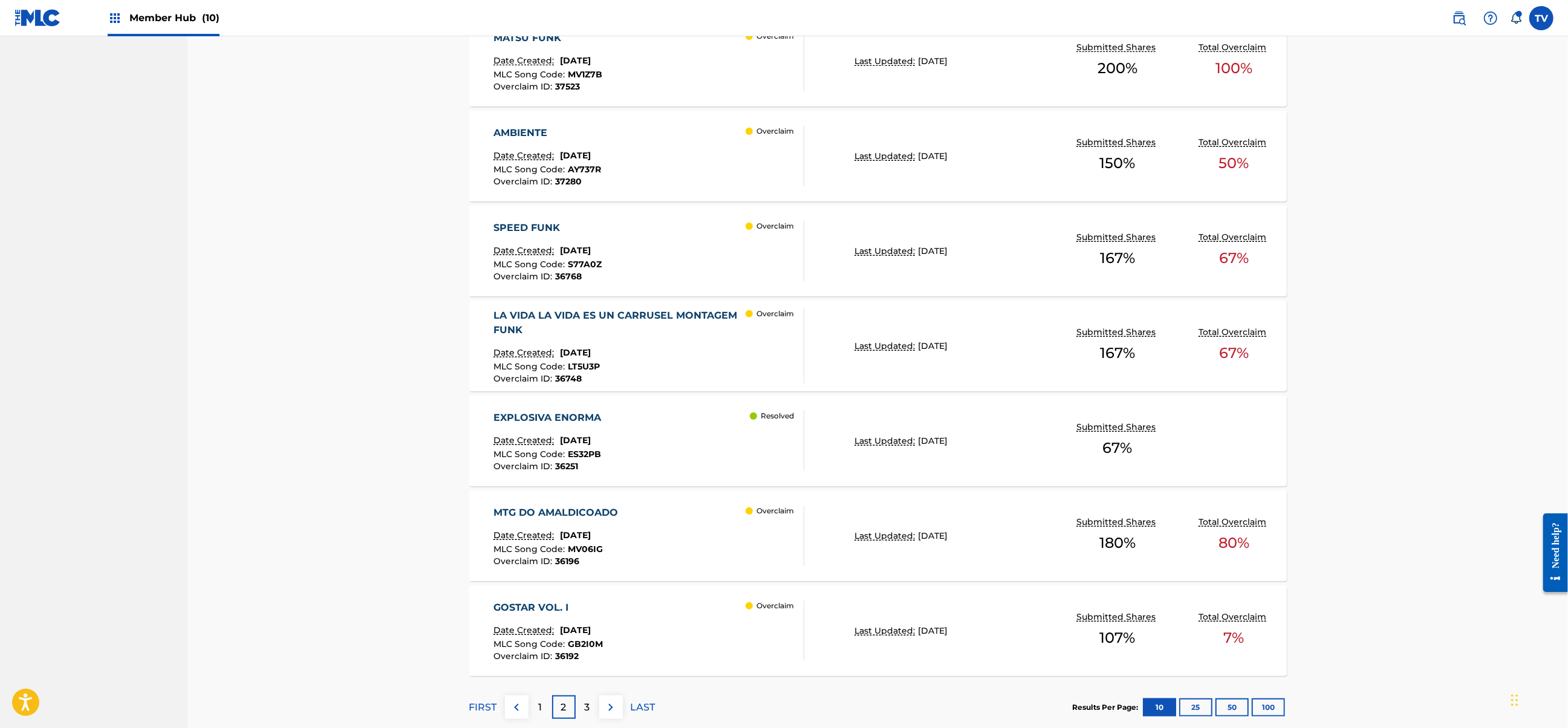
scroll to position [757, 0]
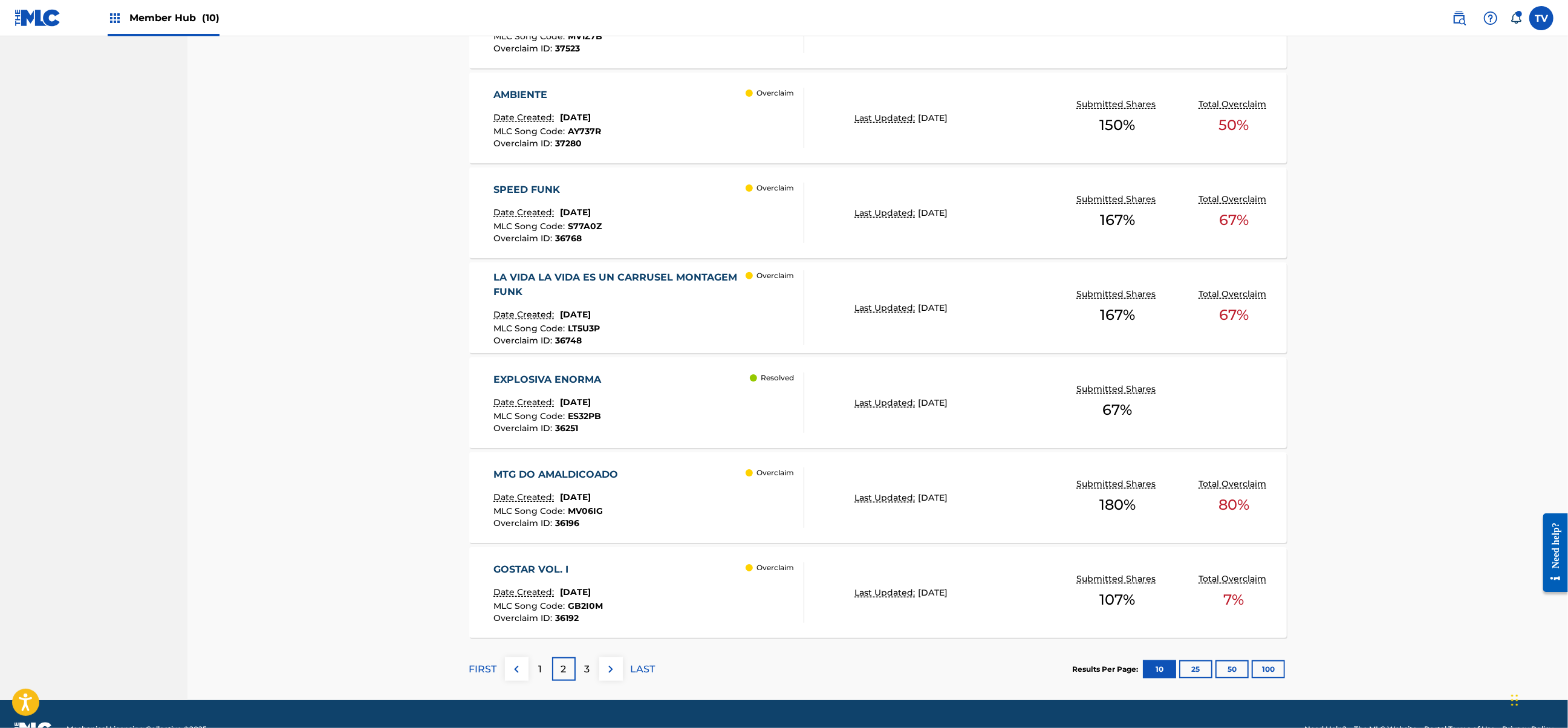
click at [702, 481] on div "MTG DO AMALDICOADO Date Created: [DATE] MLC Song Code : MV06IG Overclaim ID : 3…" at bounding box center [649, 498] width 311 height 61
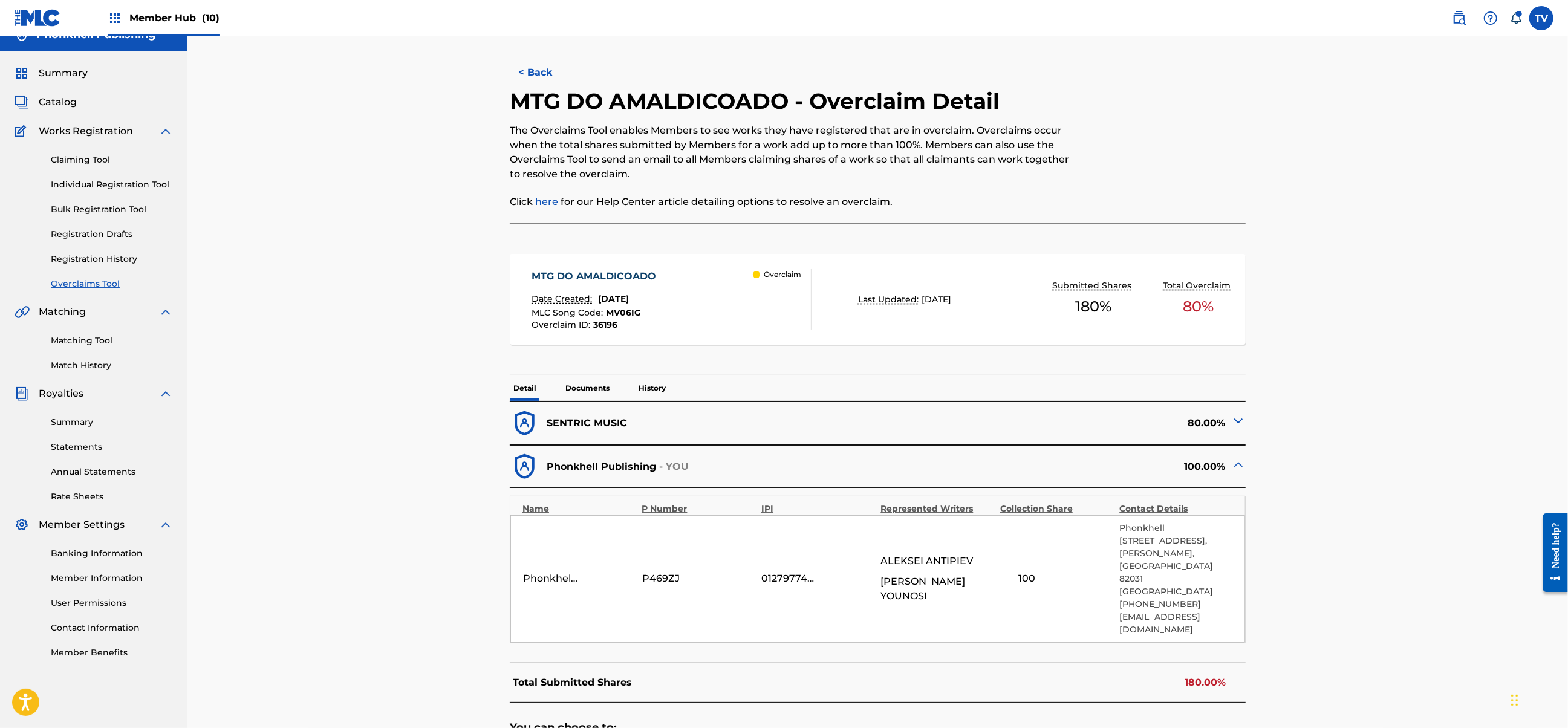
scroll to position [81, 0]
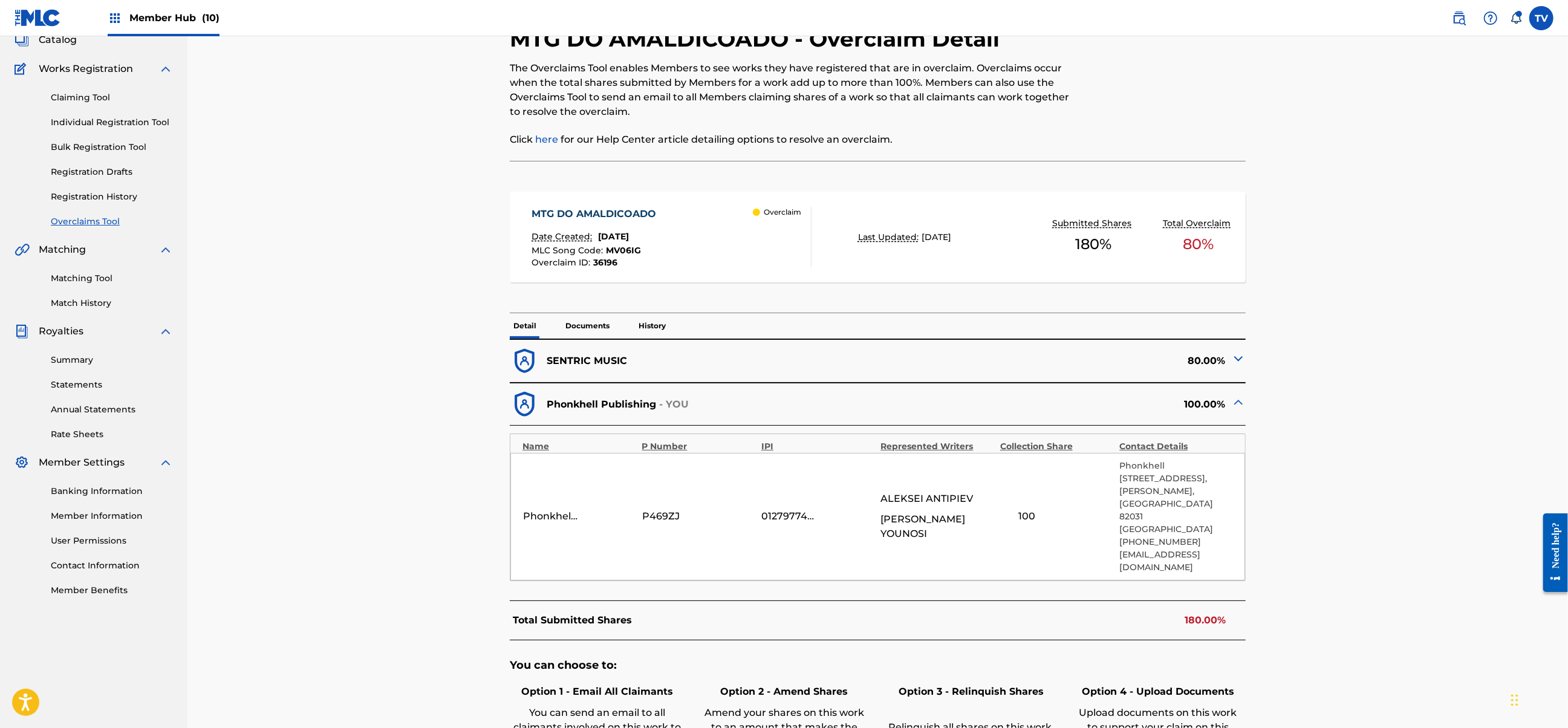
click at [1231, 365] on img at bounding box center [1238, 358] width 14 height 14
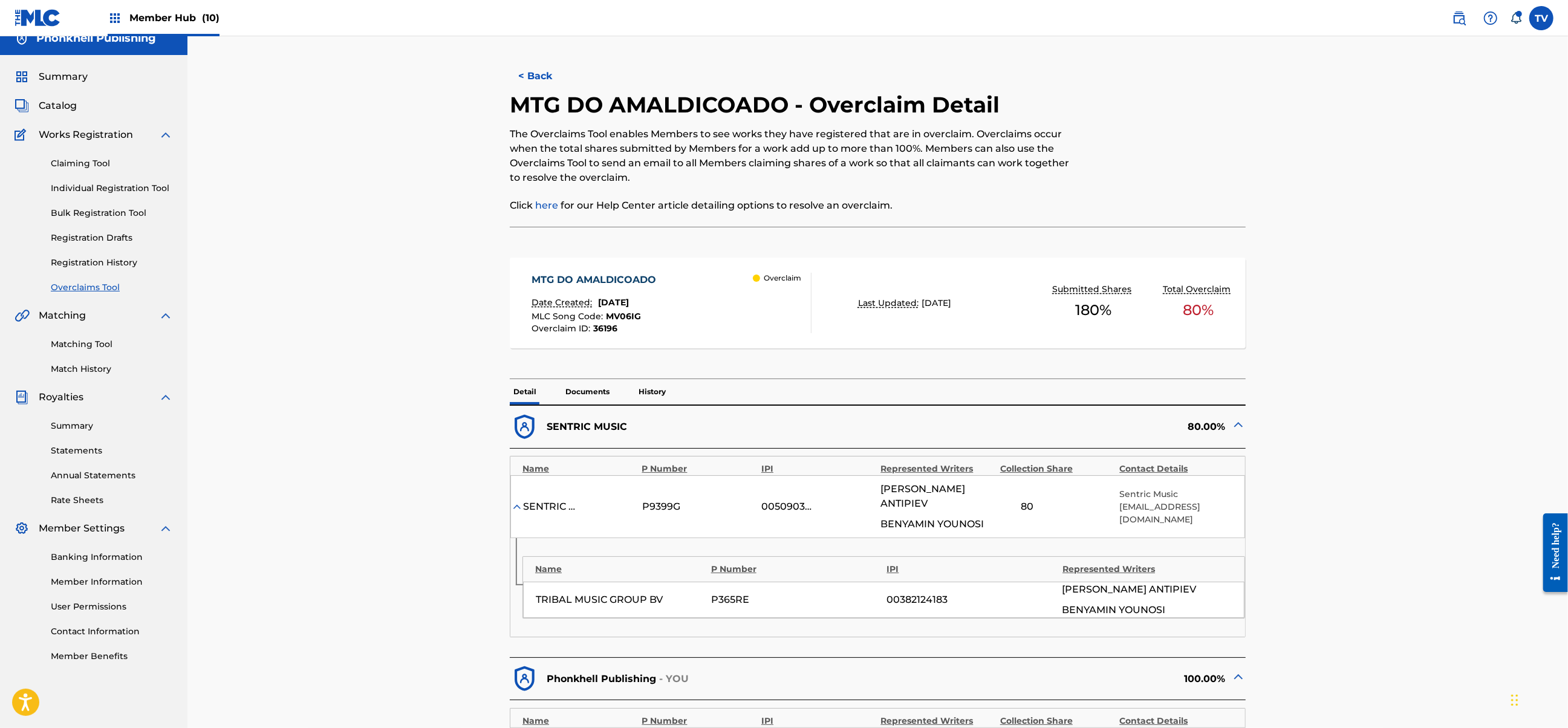
scroll to position [0, 0]
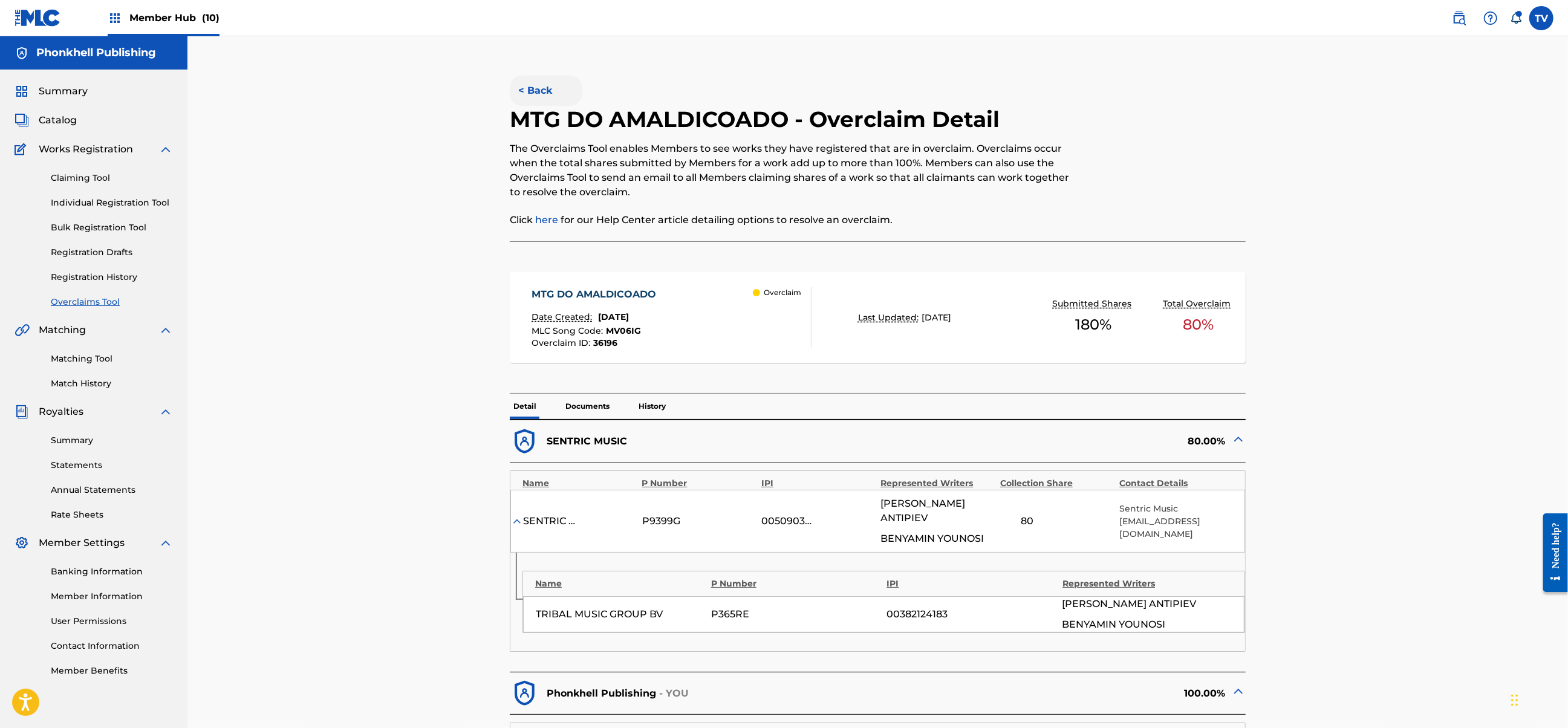
click at [538, 82] on button "< Back" at bounding box center [546, 91] width 72 height 30
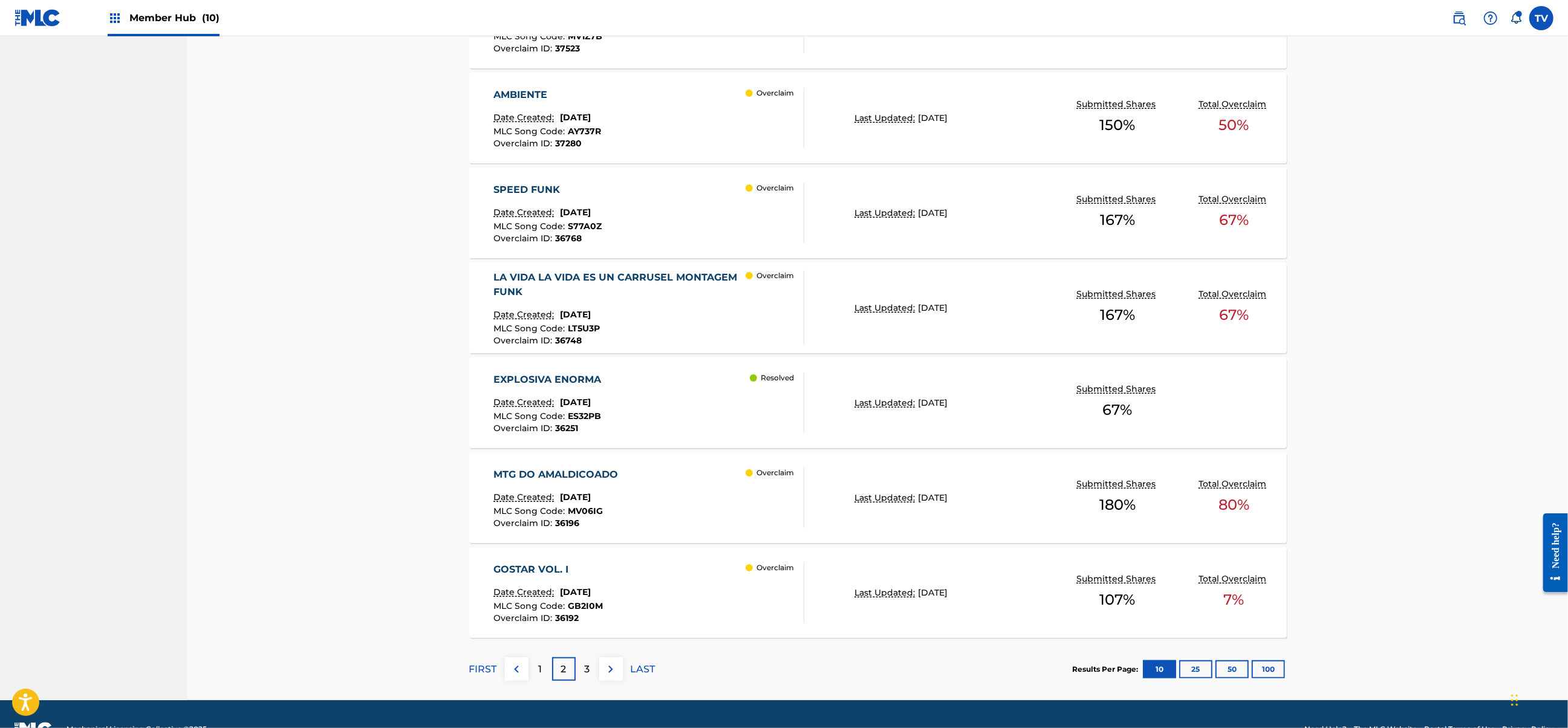
click at [746, 579] on div "Overclaim" at bounding box center [775, 593] width 58 height 61
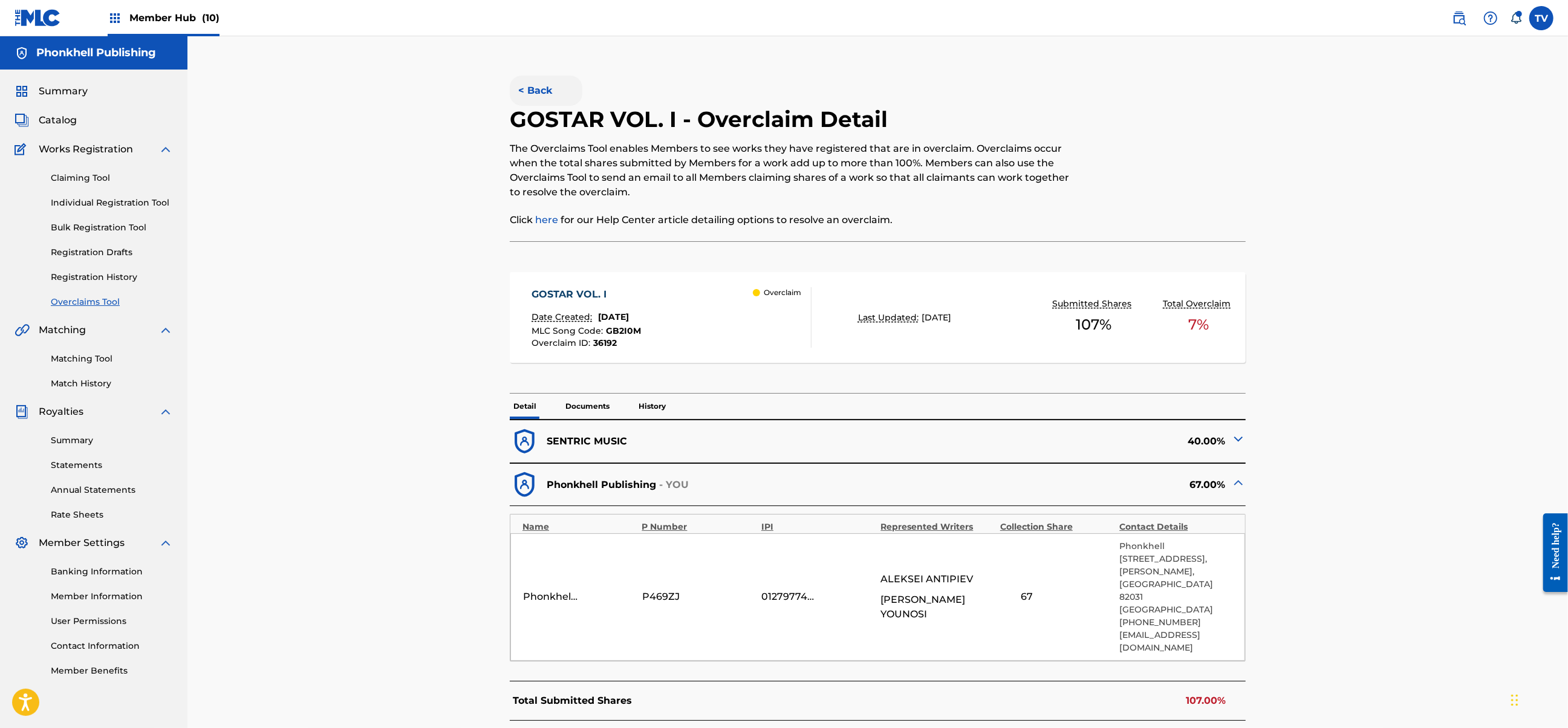
click at [528, 92] on button "< Back" at bounding box center [546, 91] width 72 height 30
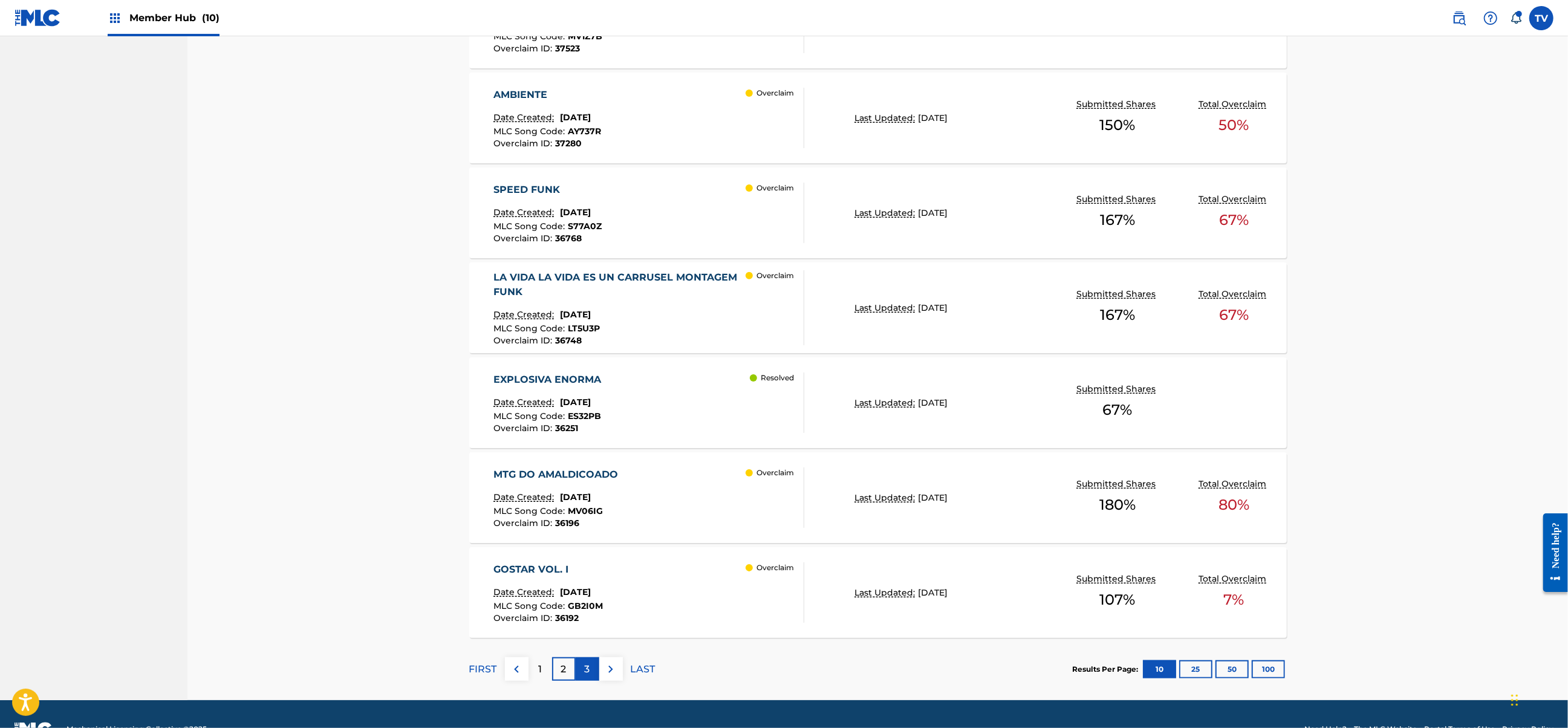
click at [578, 661] on div "3" at bounding box center [587, 669] width 23 height 23
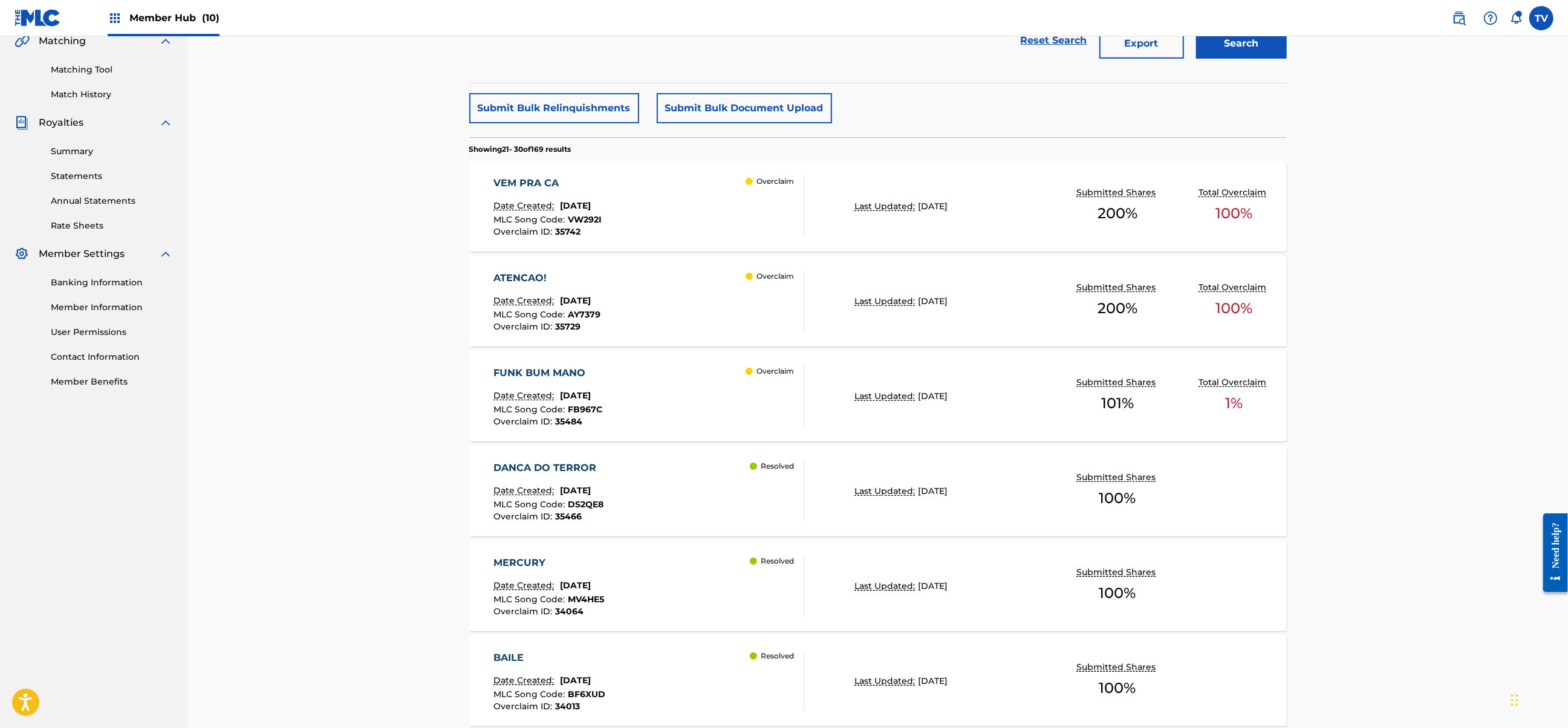
scroll to position [274, 0]
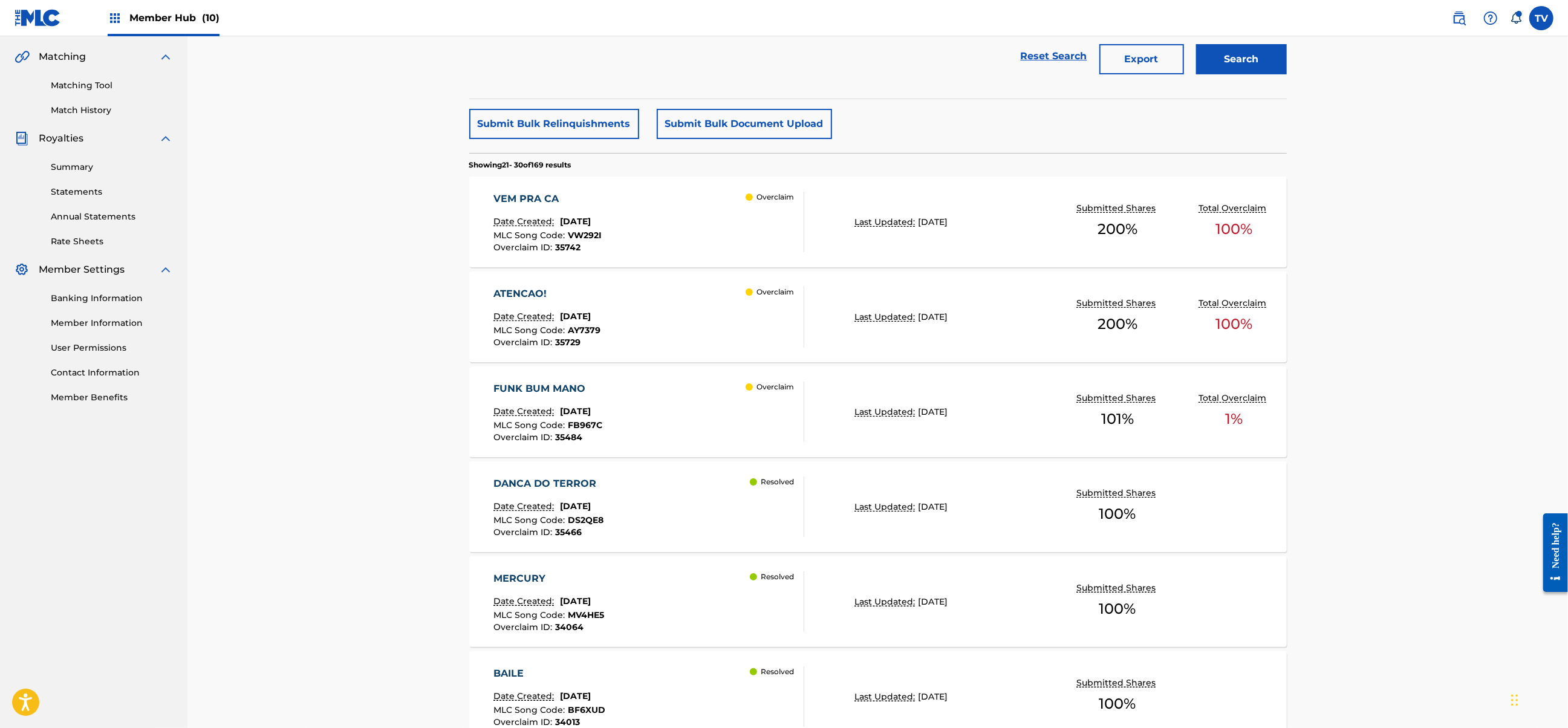
click at [716, 416] on div "FUNK BUM MANO Date Created: [DATE] MLC Song Code : FB967C Overclaim ID : 35484 …" at bounding box center [649, 412] width 311 height 61
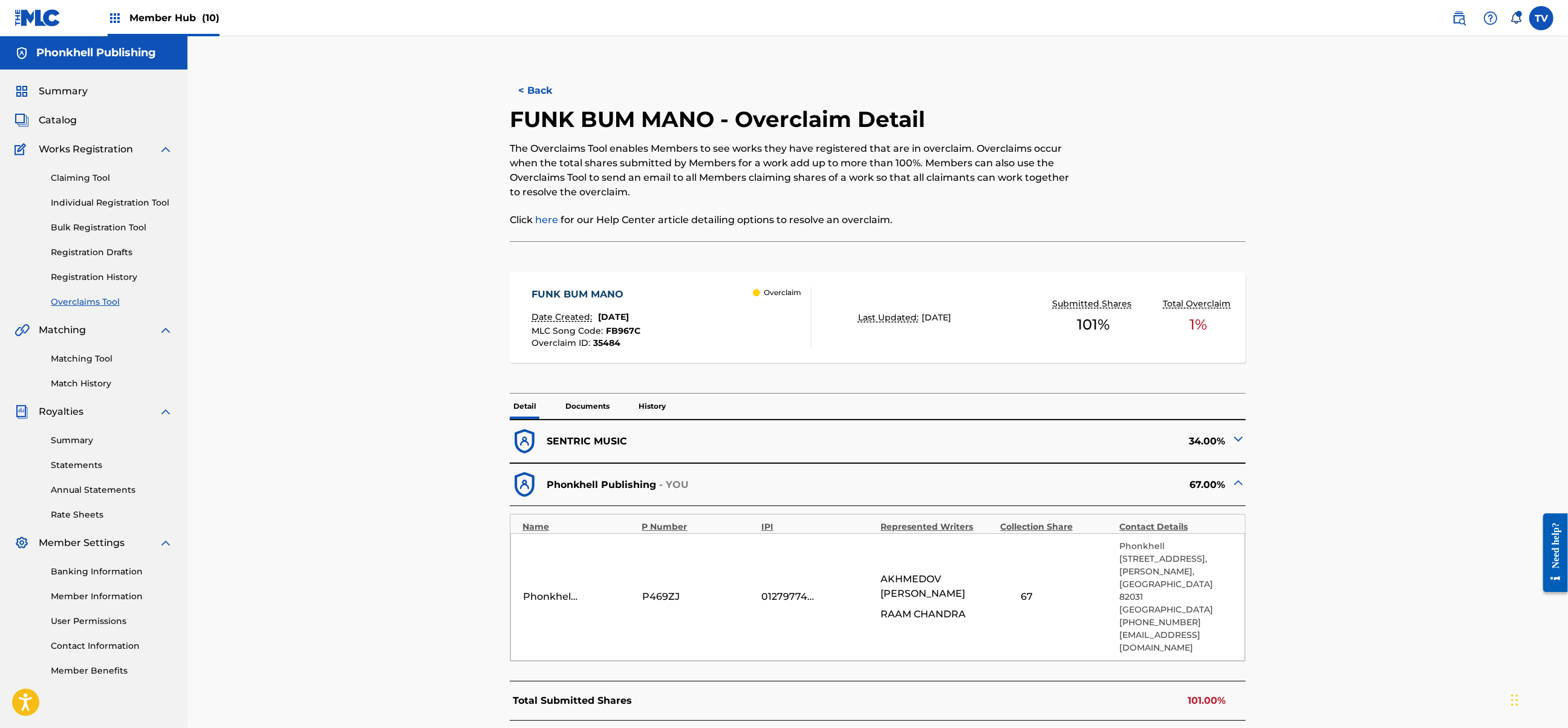
click at [1239, 436] on img at bounding box center [1238, 438] width 14 height 14
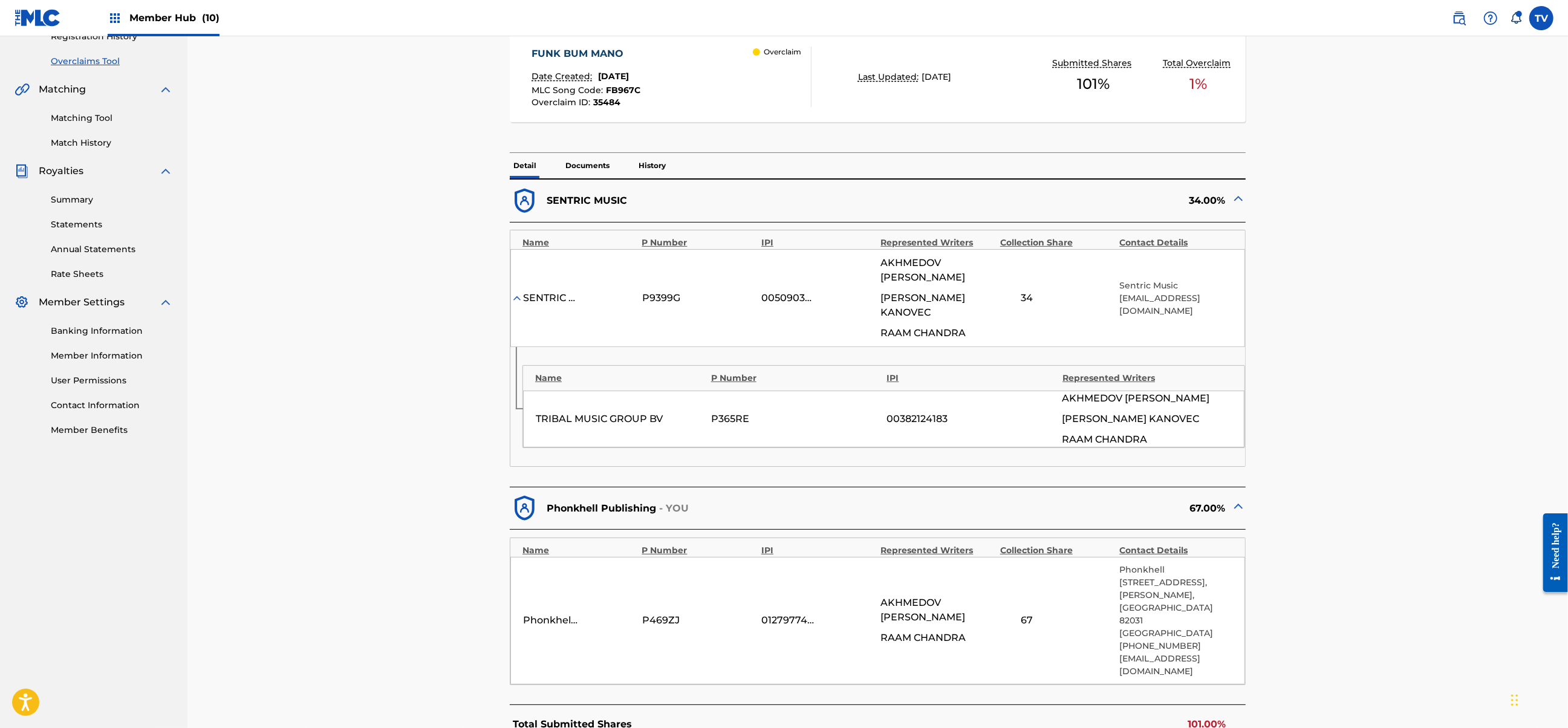
scroll to position [242, 0]
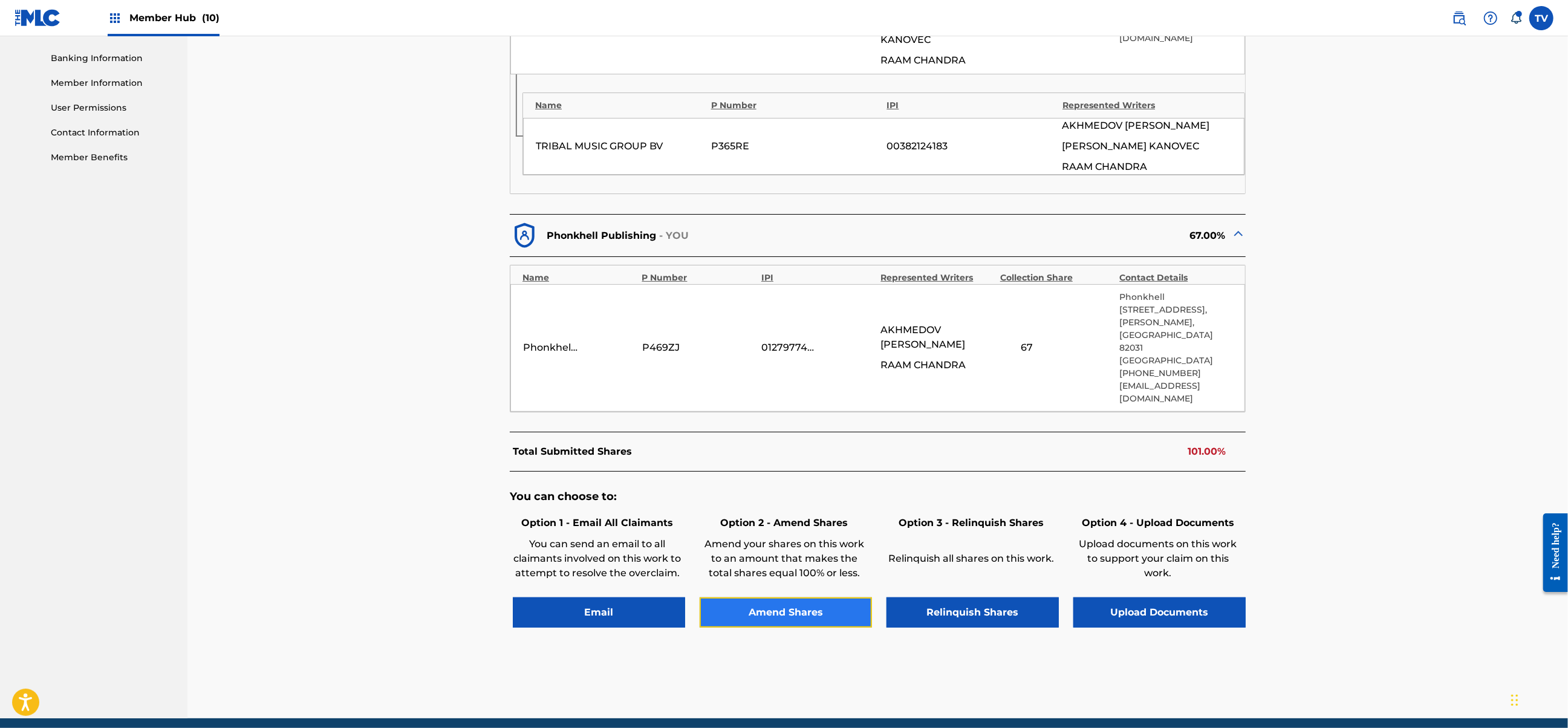
click at [800, 598] on button "Amend Shares" at bounding box center [786, 613] width 172 height 30
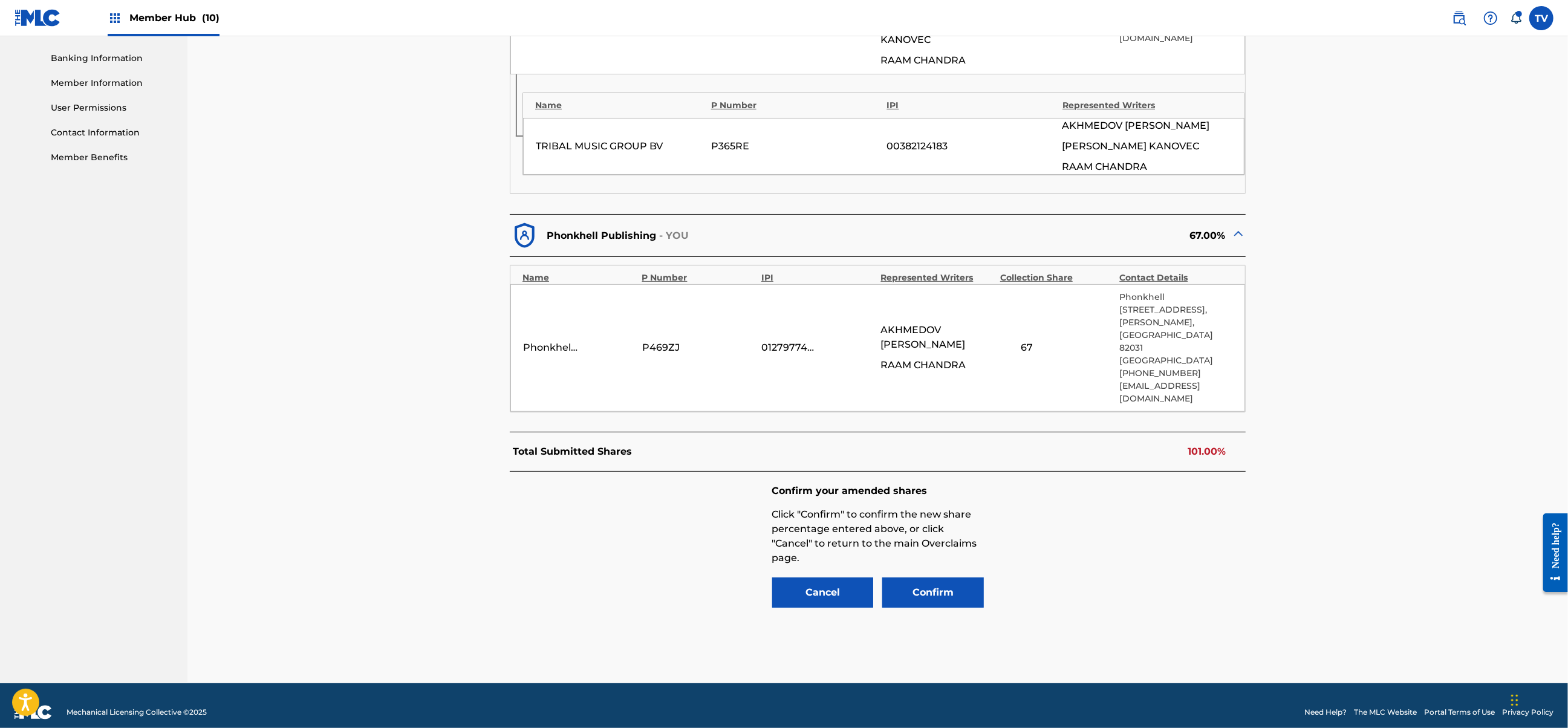
scroll to position [479, 0]
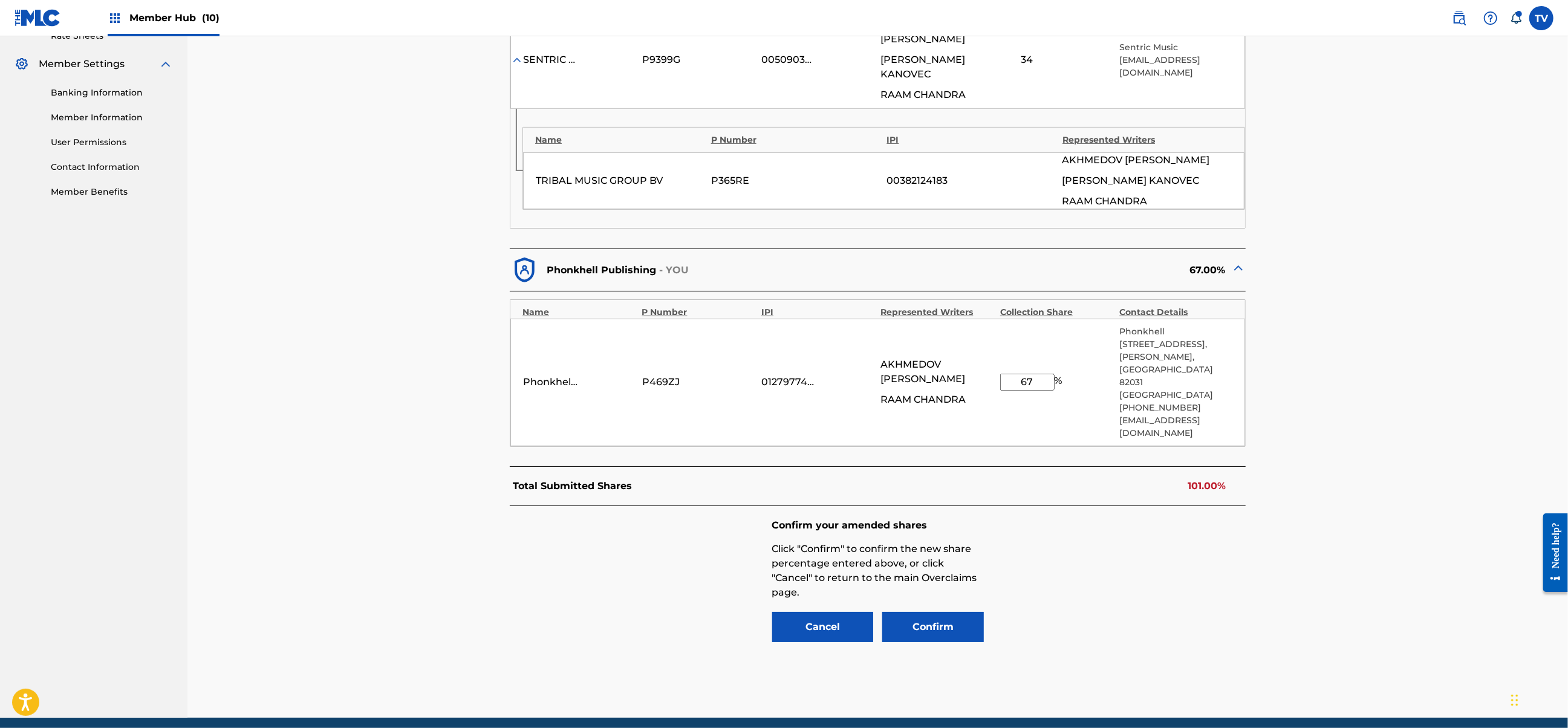
click at [1040, 374] on input "67" at bounding box center [1027, 382] width 54 height 17
type input "66"
click at [944, 612] on button "Confirm" at bounding box center [933, 627] width 101 height 30
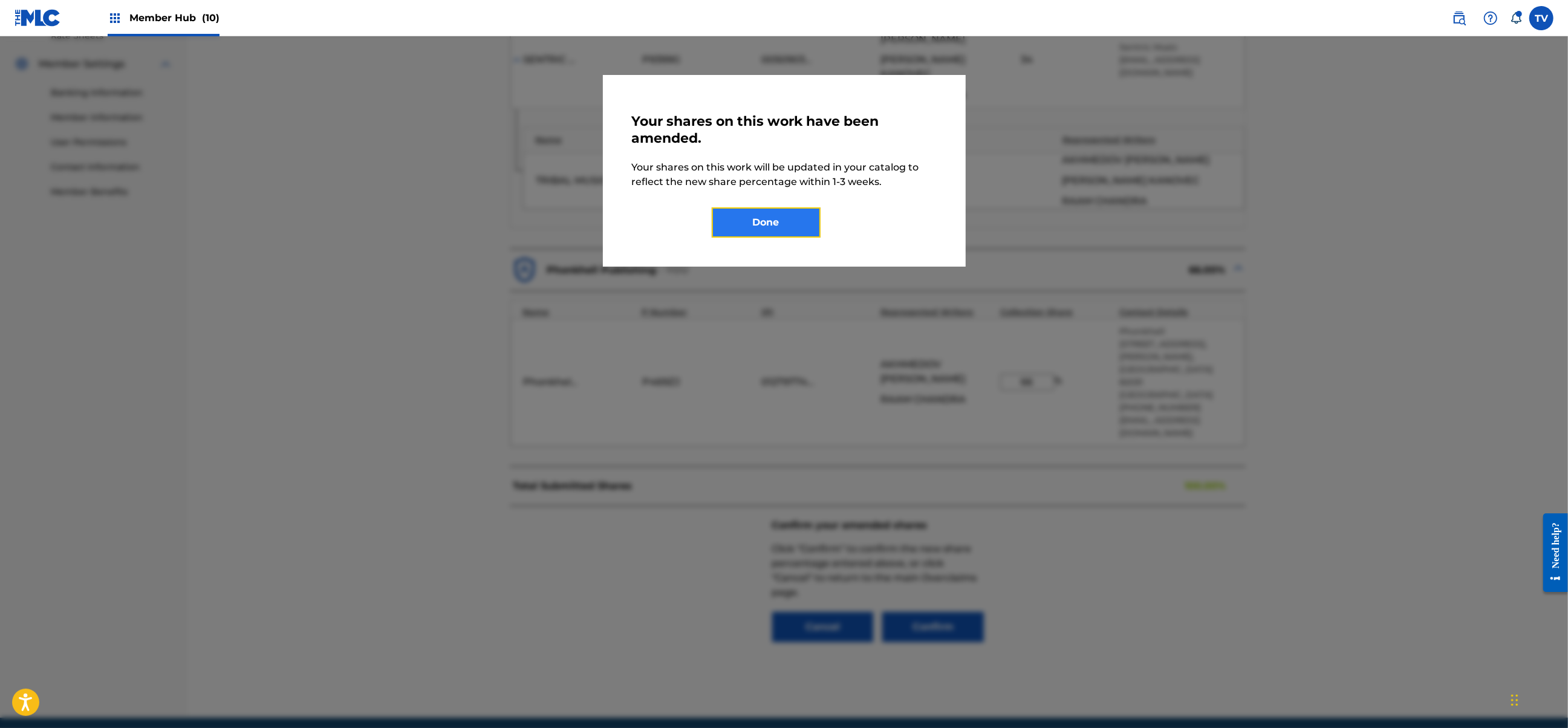
click at [779, 221] on button "Done" at bounding box center [766, 223] width 109 height 30
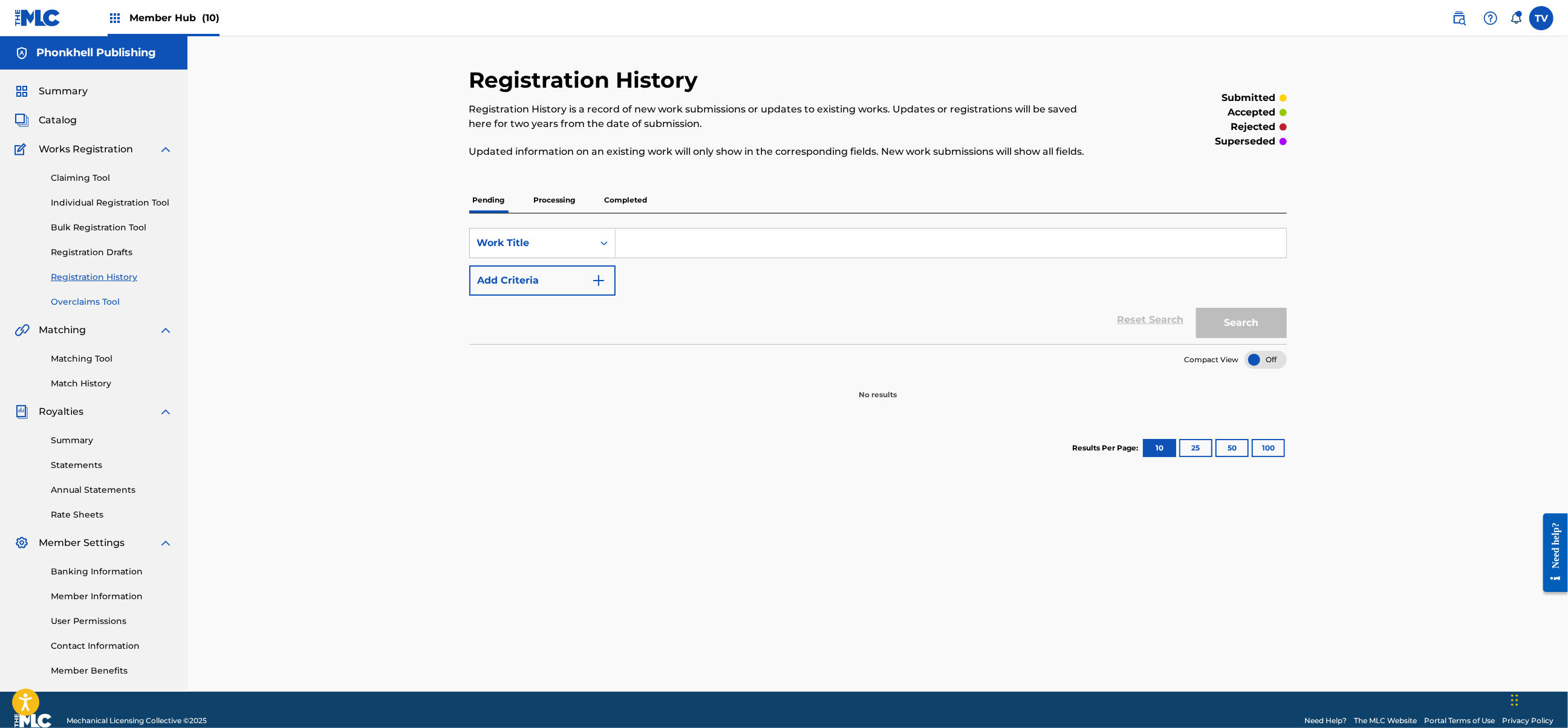
click at [99, 299] on link "Overclaims Tool" at bounding box center [112, 302] width 122 height 12
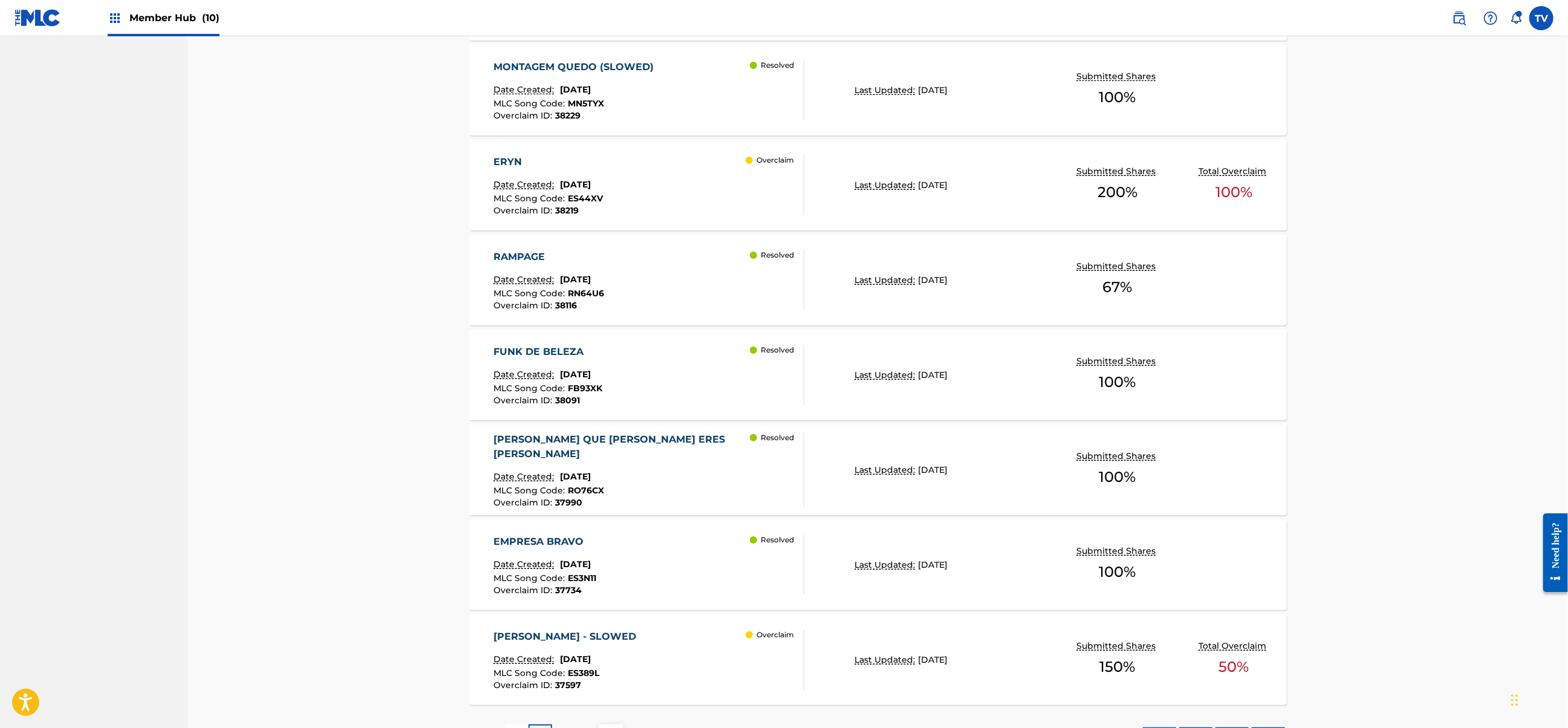
scroll to position [789, 0]
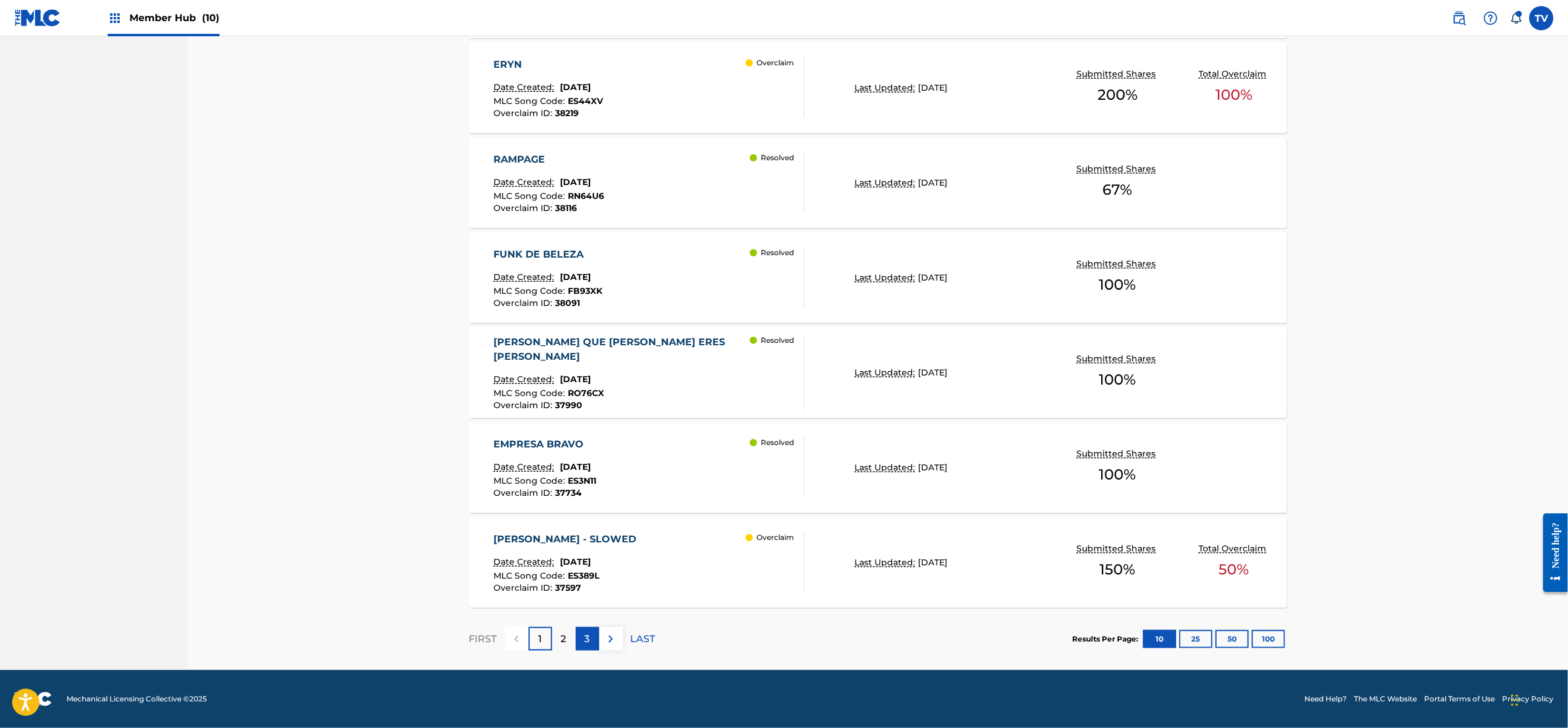
click at [589, 638] on p "3" at bounding box center [587, 639] width 6 height 14
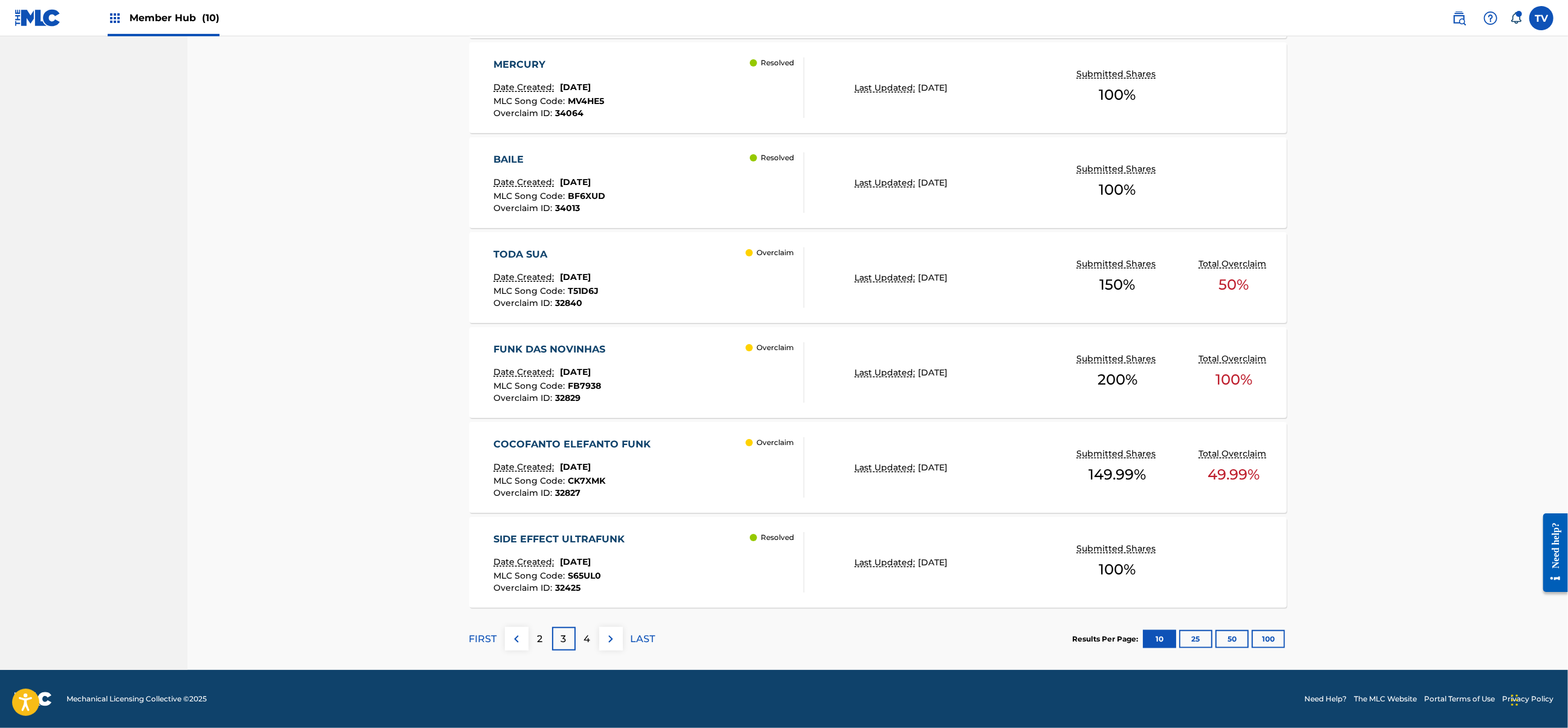
click at [709, 462] on div "COCOFANTO ELEFANTO FUNK Date Created: [DATE] MLC Song Code : CK7XMK Overclaim I…" at bounding box center [649, 467] width 311 height 61
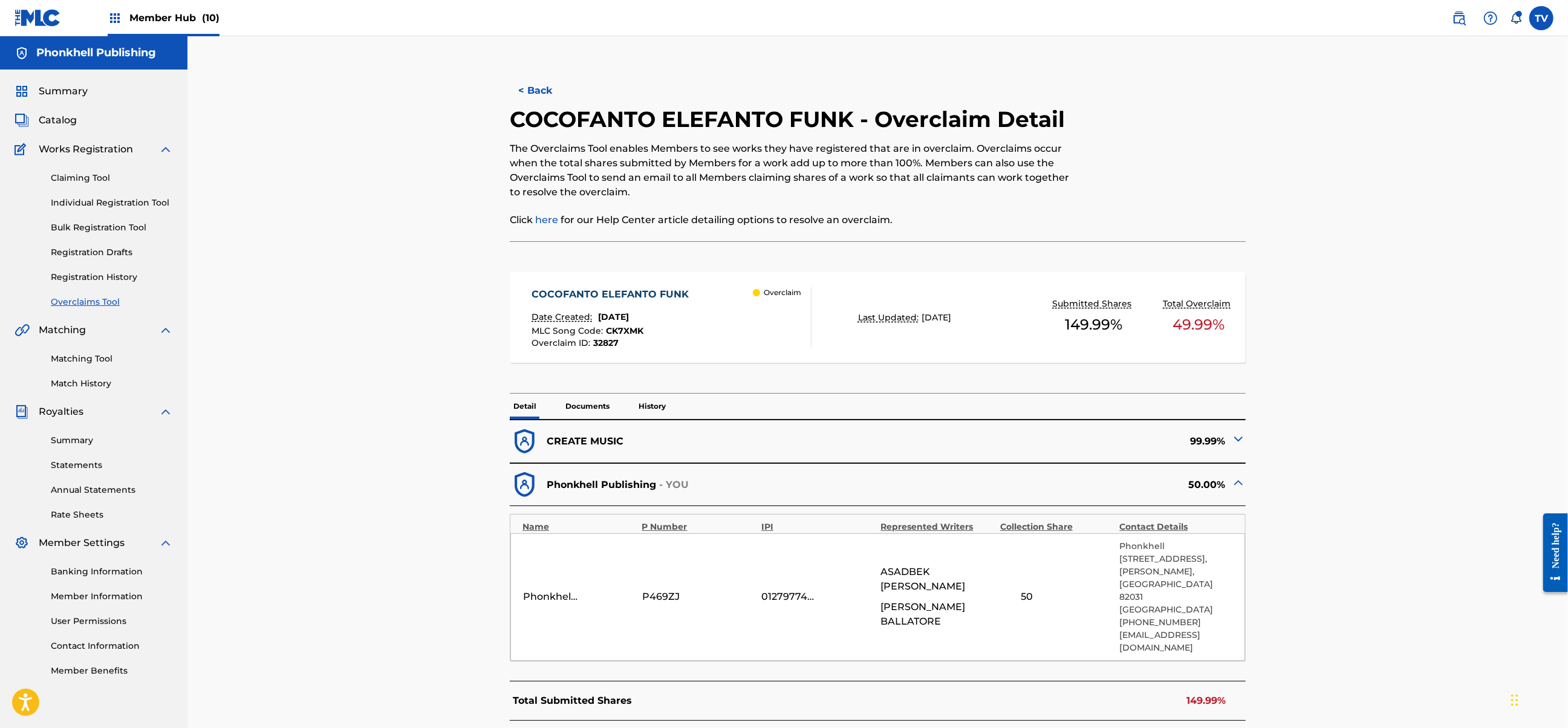
click at [1239, 439] on img at bounding box center [1238, 438] width 14 height 14
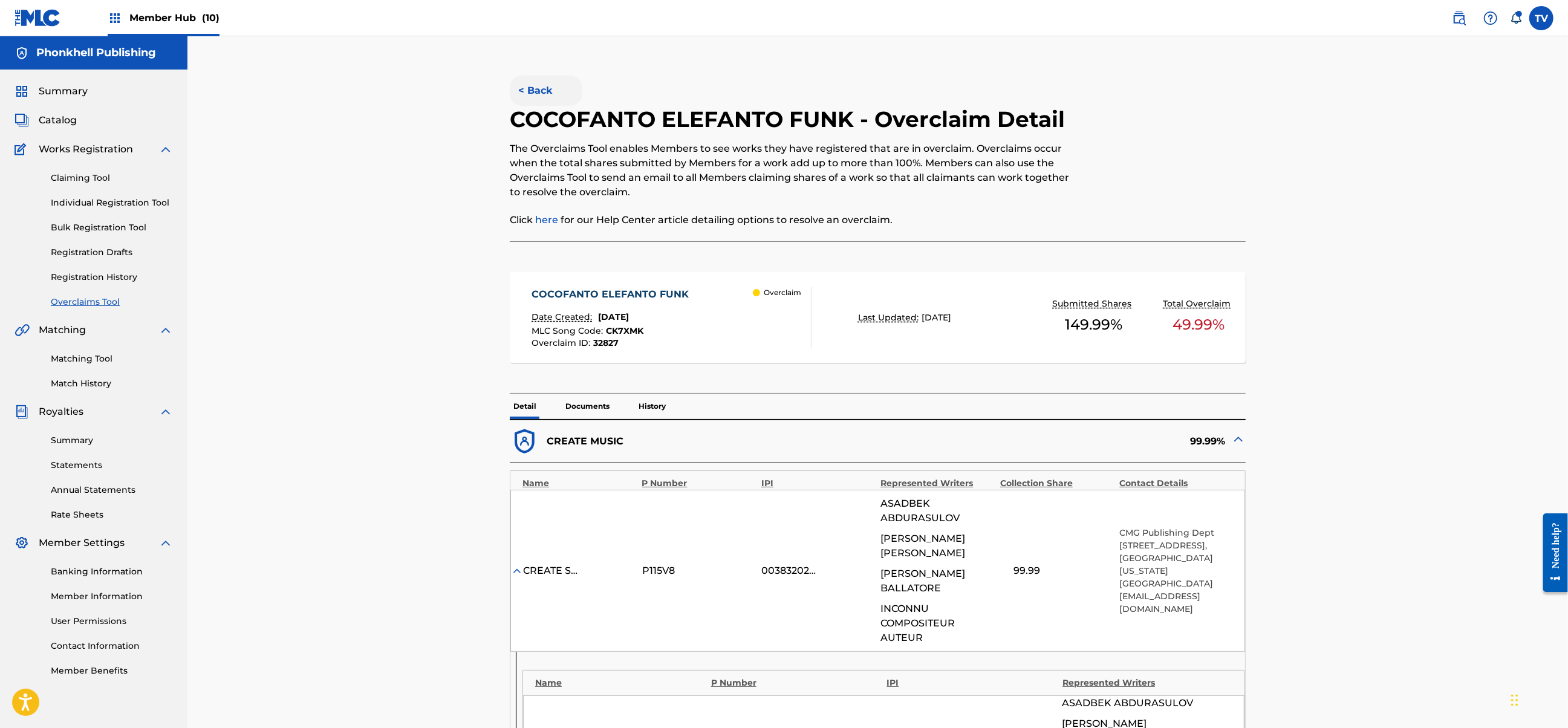
click at [538, 97] on button "< Back" at bounding box center [546, 91] width 72 height 30
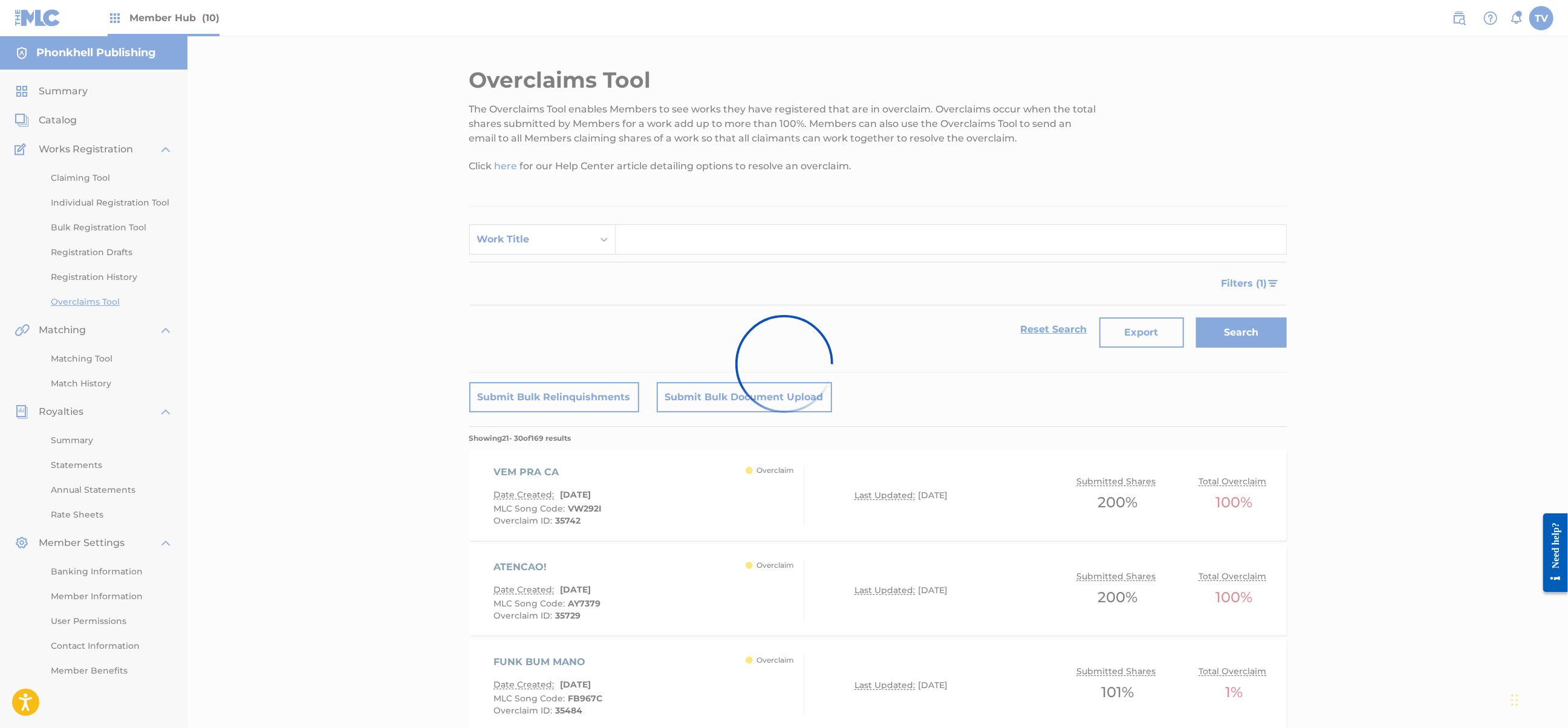
scroll to position [757, 0]
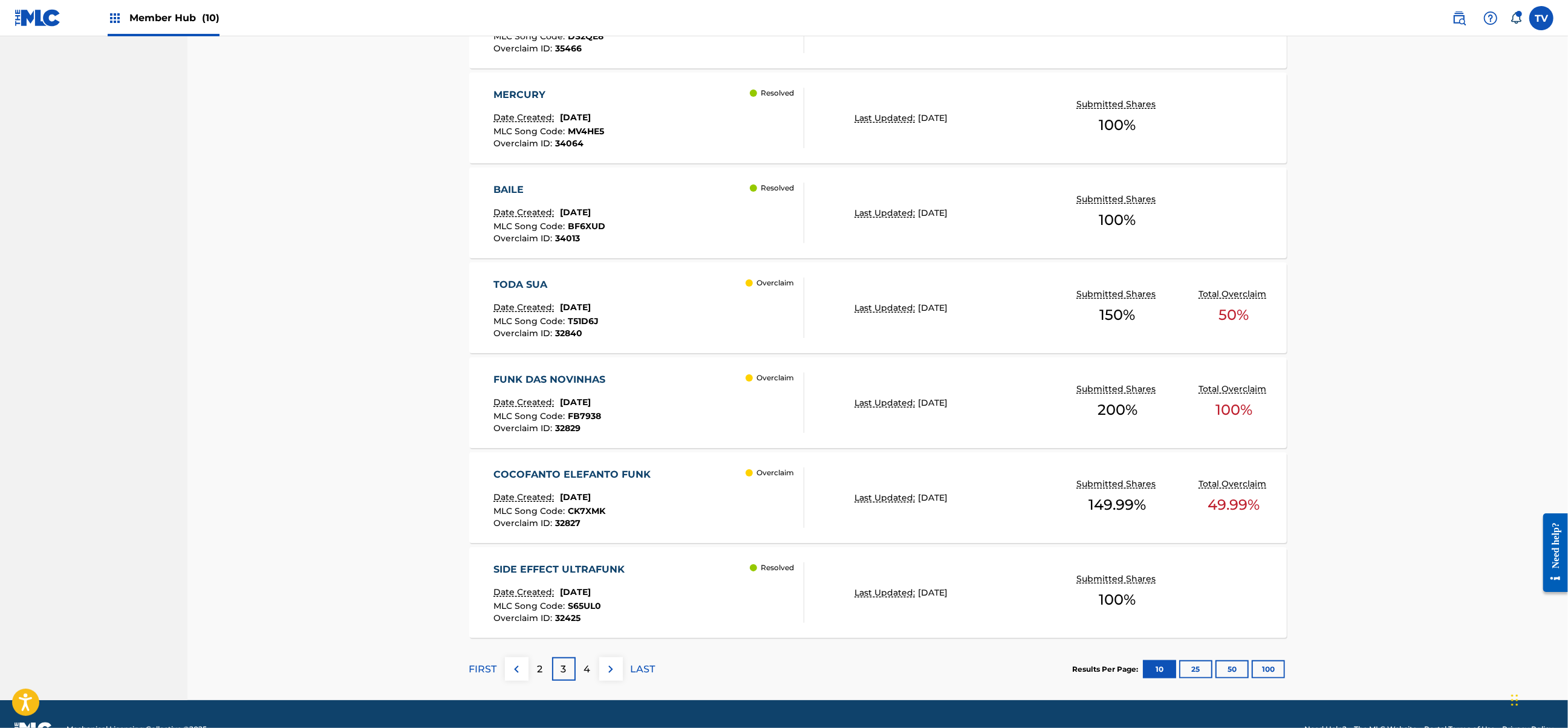
click at [591, 667] on div "4" at bounding box center [587, 669] width 23 height 23
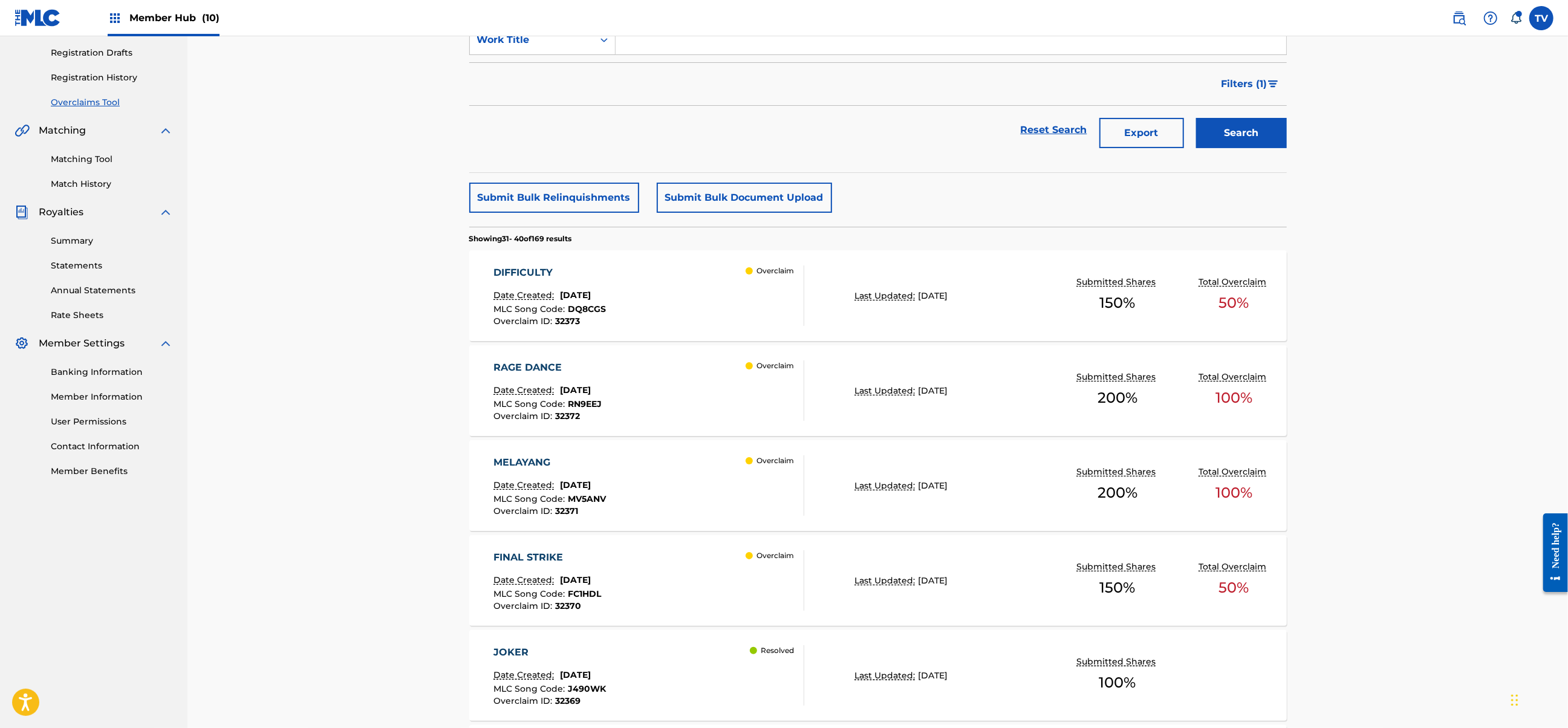
scroll to position [192, 0]
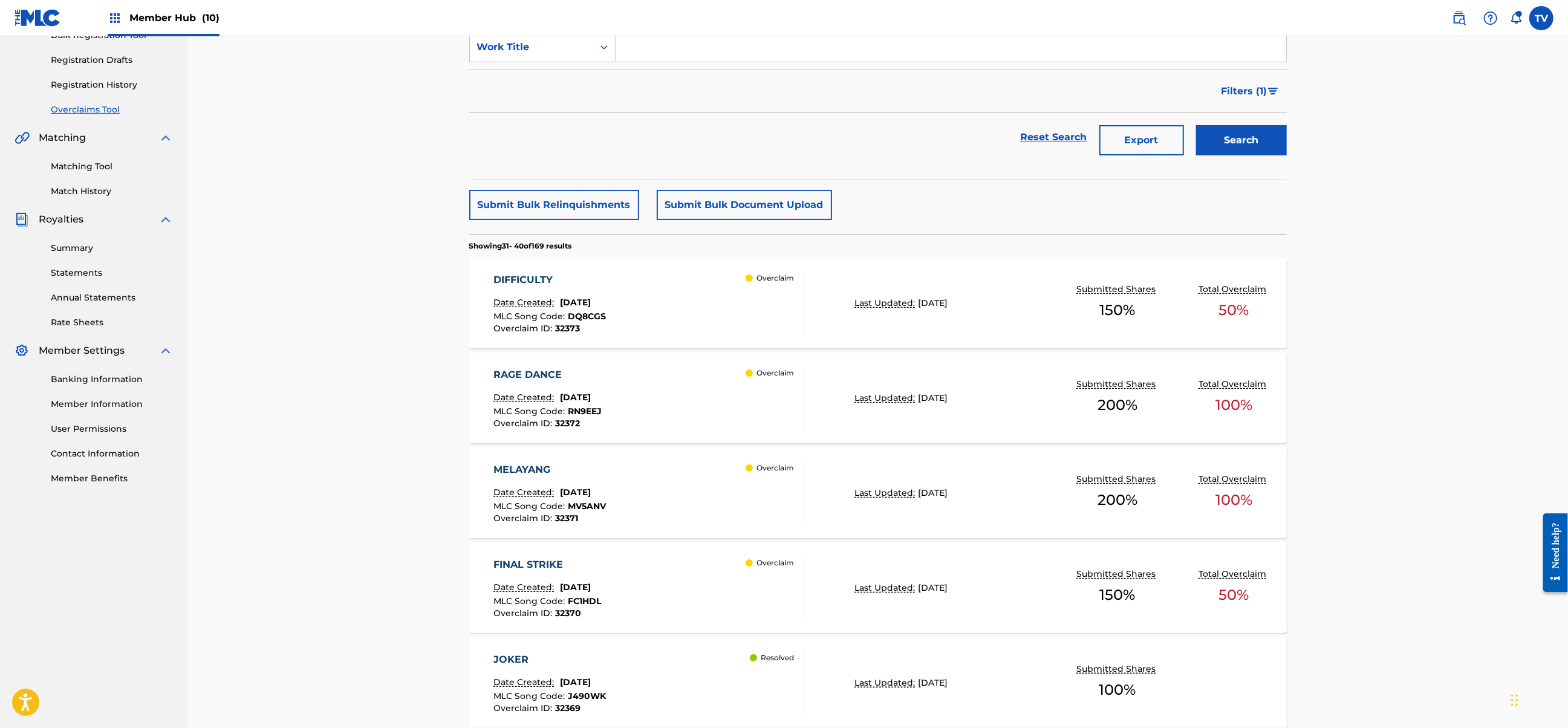
click at [665, 311] on div "DIFFICULTY Date Created: [DATE] MLC Song Code : DQ8CGS Overclaim ID : 32373 Ove…" at bounding box center [649, 303] width 311 height 61
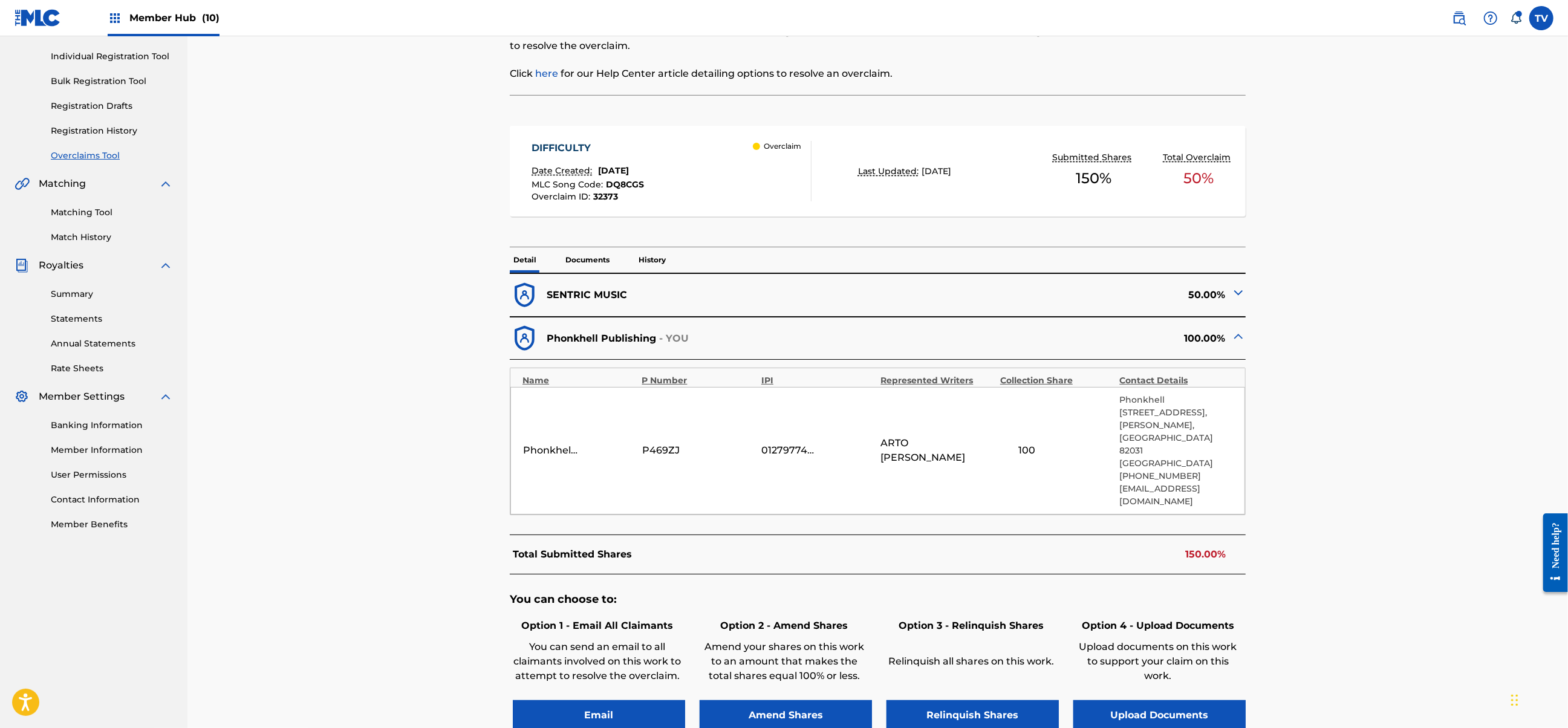
scroll to position [161, 0]
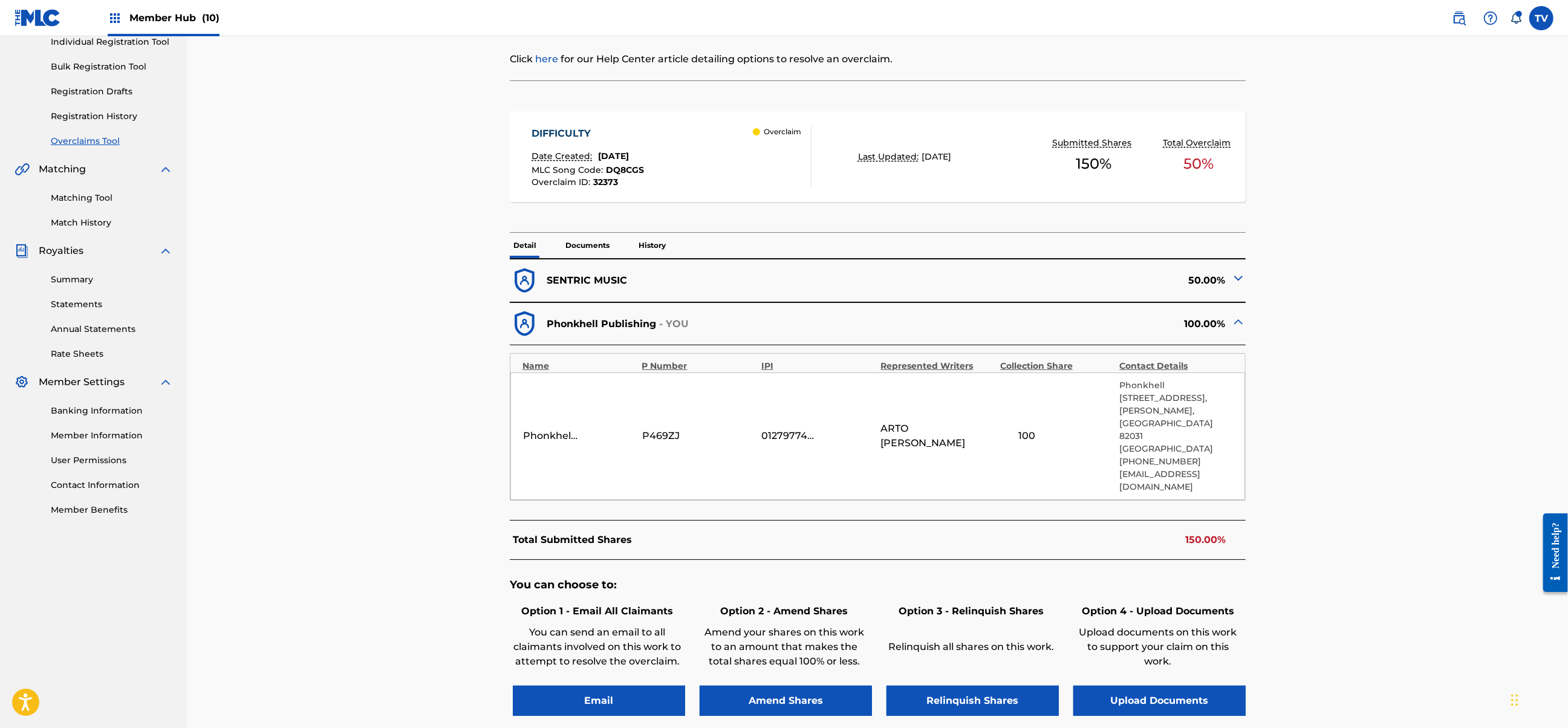
click at [1239, 281] on img at bounding box center [1238, 278] width 14 height 14
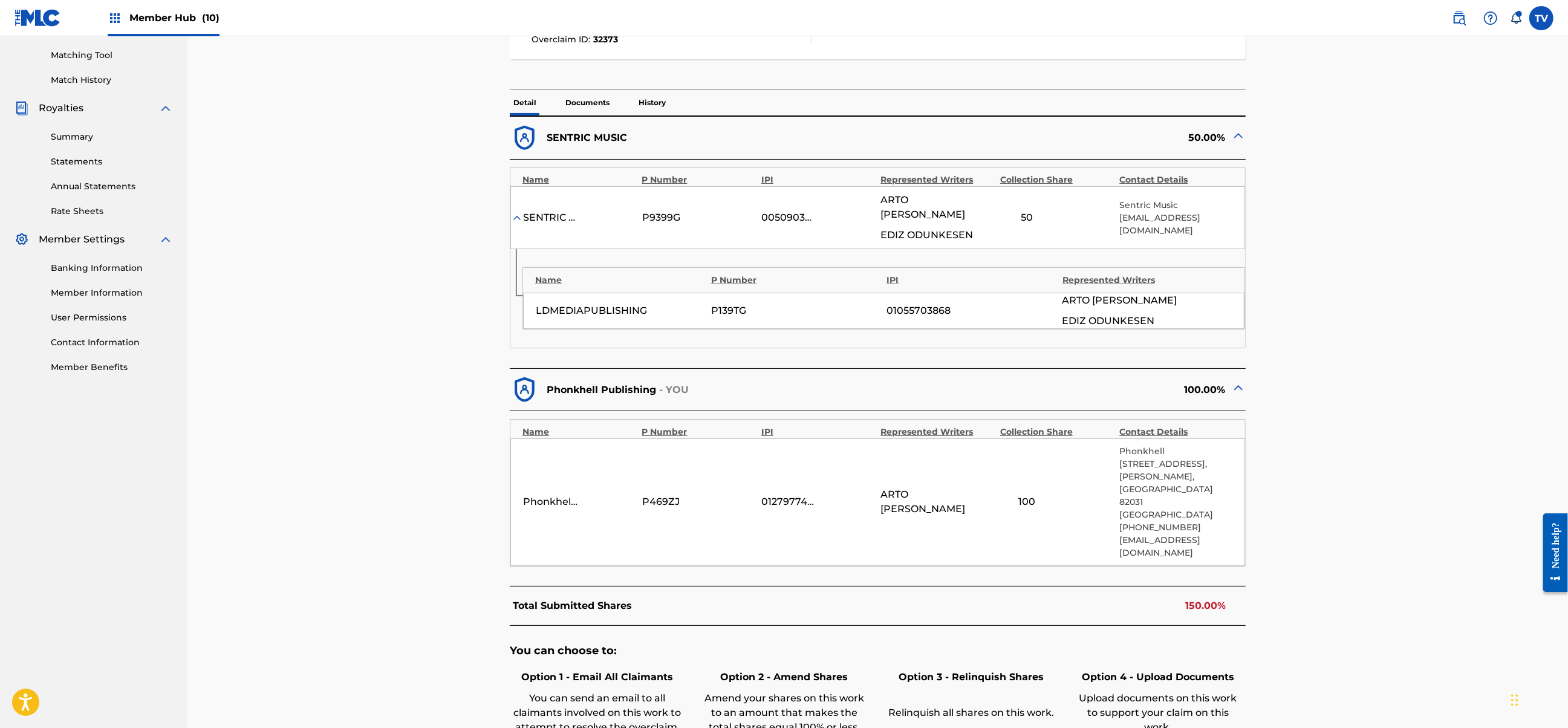
scroll to position [403, 0]
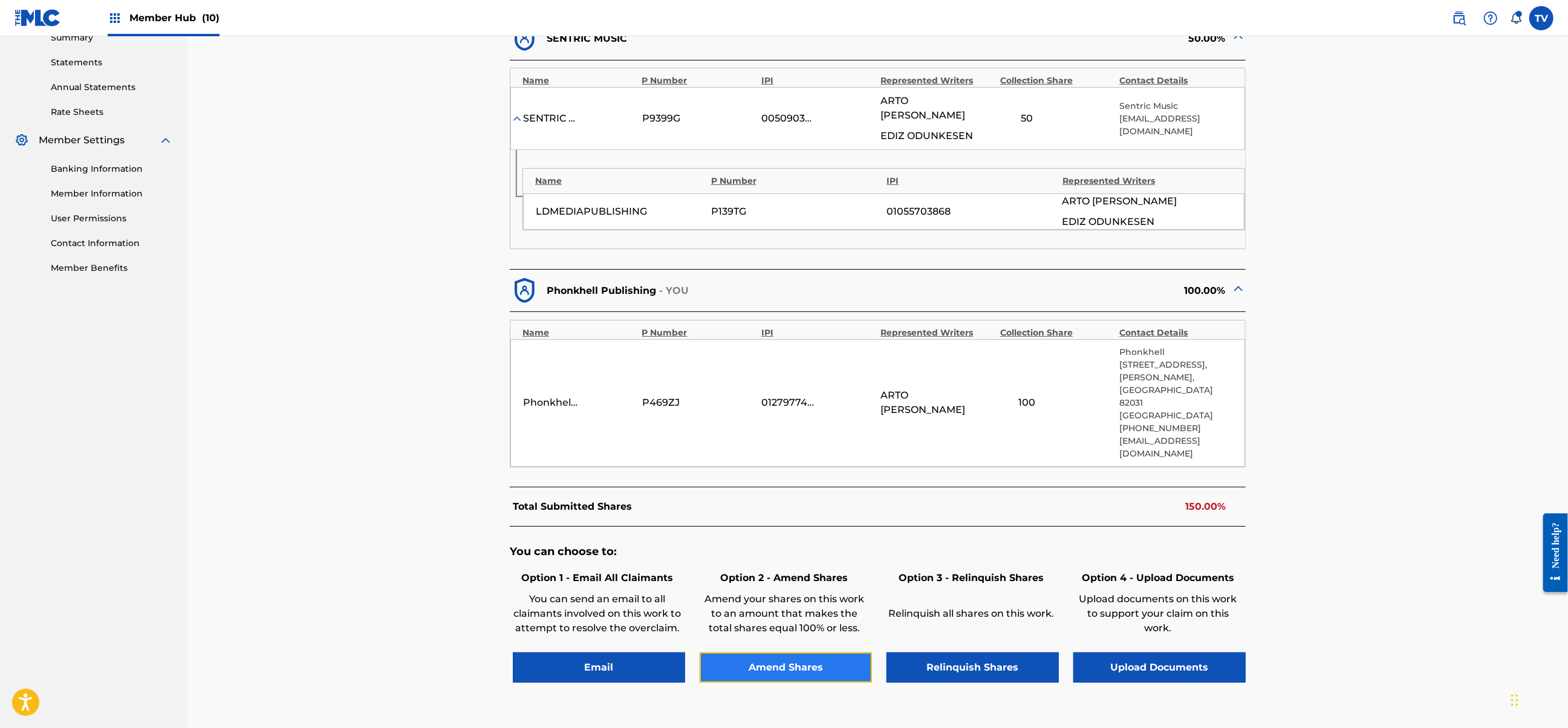
click at [811, 653] on button "Amend Shares" at bounding box center [786, 668] width 172 height 30
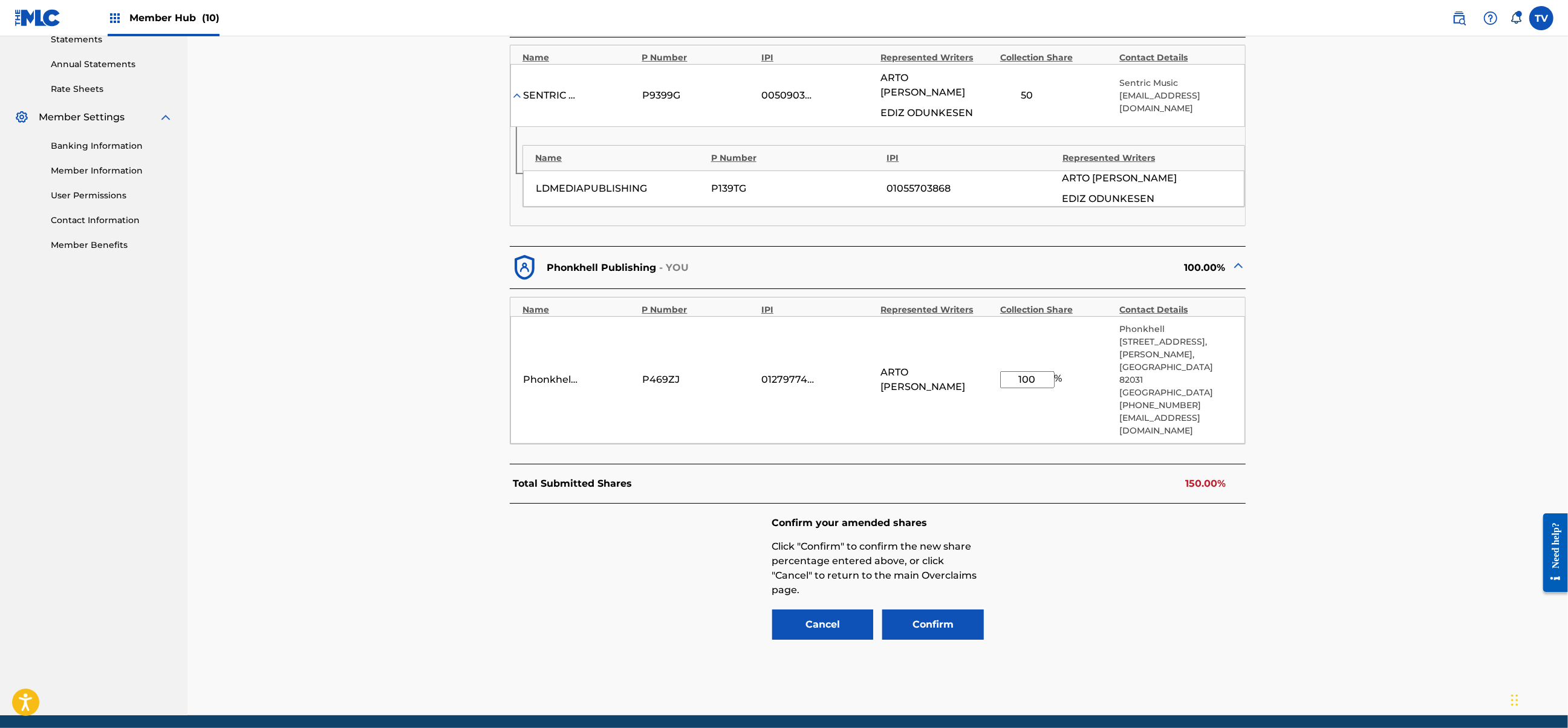
drag, startPoint x: 1037, startPoint y: 356, endPoint x: 957, endPoint y: 361, distance: 80.2
click at [957, 361] on div "Phonkhell Publishing P469ZJ 01279774000 ARTO [PERSON_NAME] 100 % Phonkhell [STR…" at bounding box center [877, 380] width 735 height 128
type input "50"
click at [949, 609] on button "Confirm" at bounding box center [933, 625] width 101 height 30
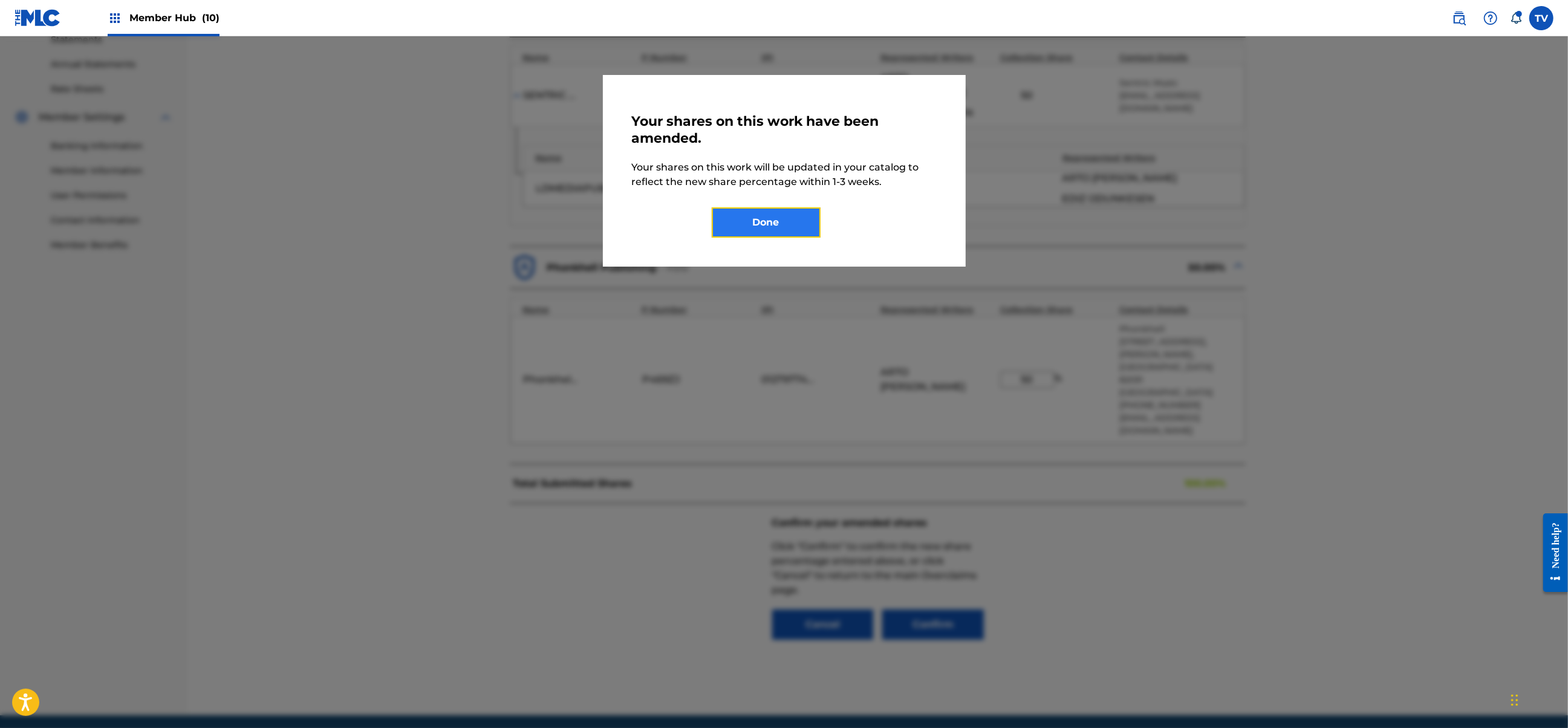
click at [780, 221] on button "Done" at bounding box center [766, 223] width 109 height 30
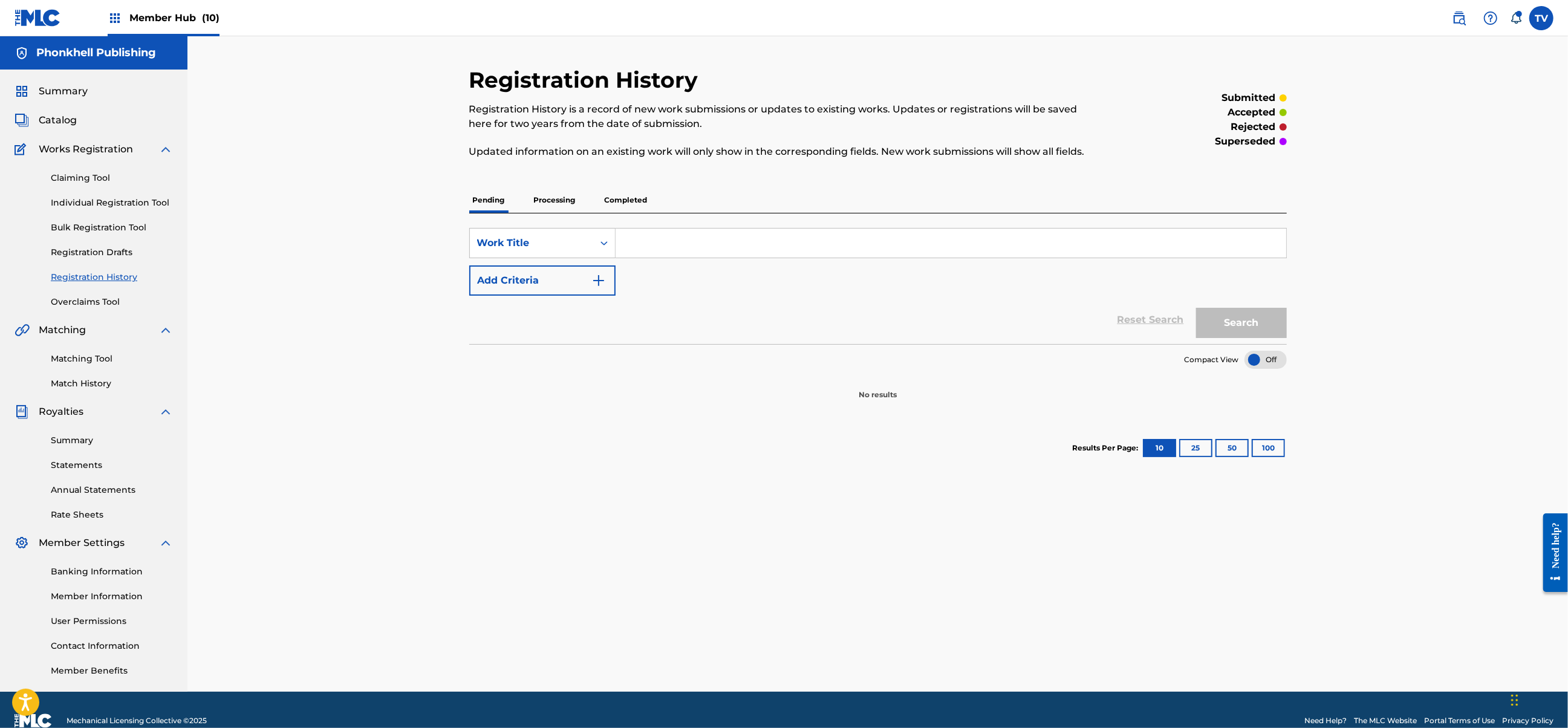
scroll to position [37, 0]
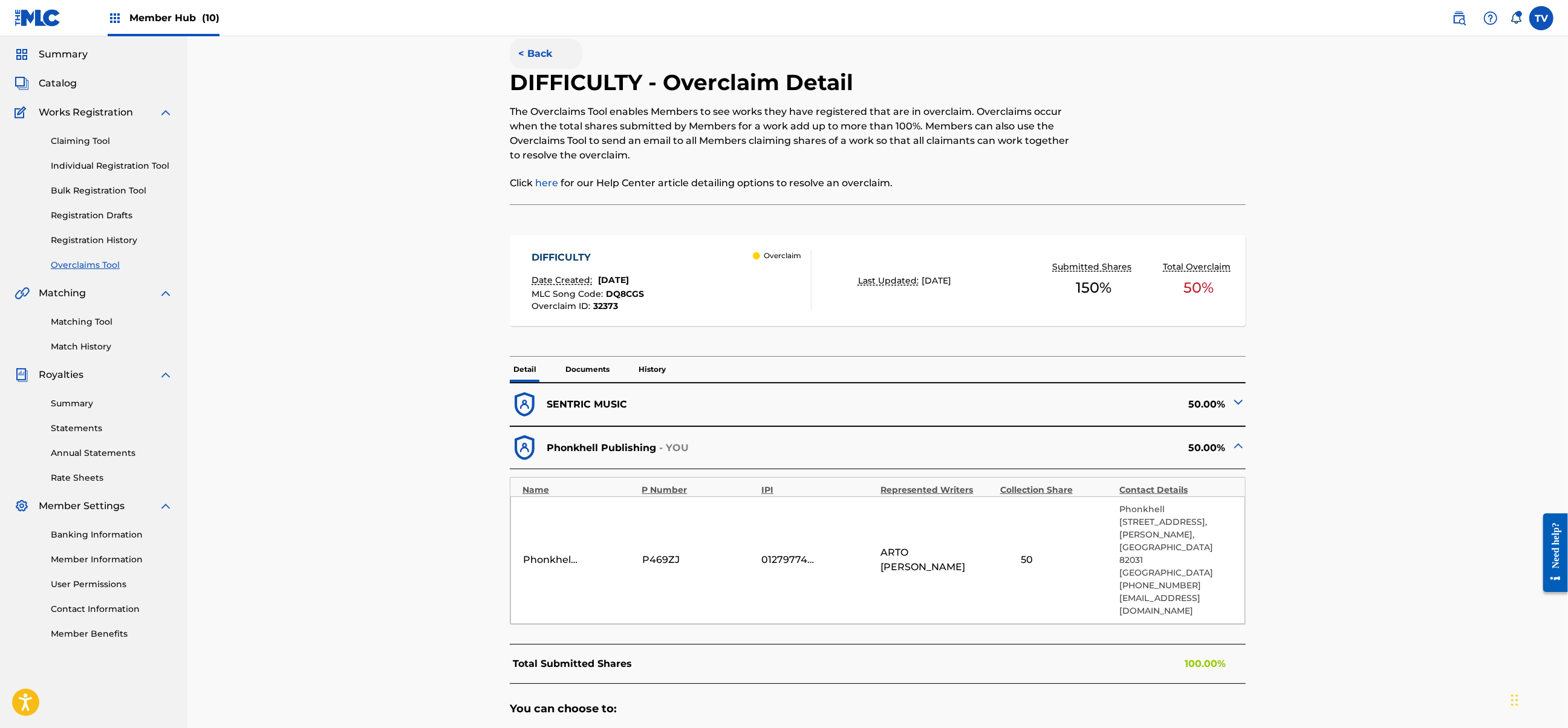
click at [532, 54] on button "< Back" at bounding box center [546, 54] width 72 height 30
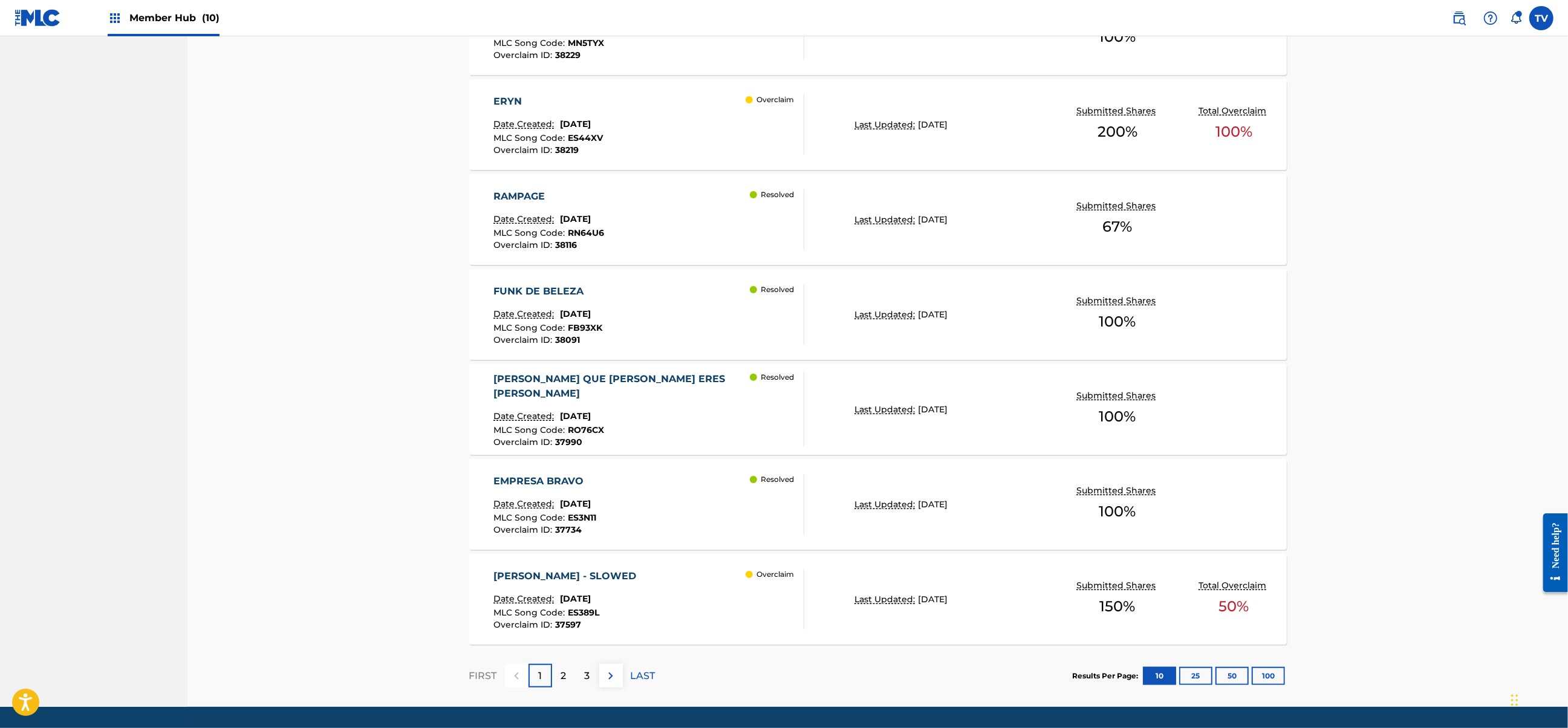
scroll to position [789, 0]
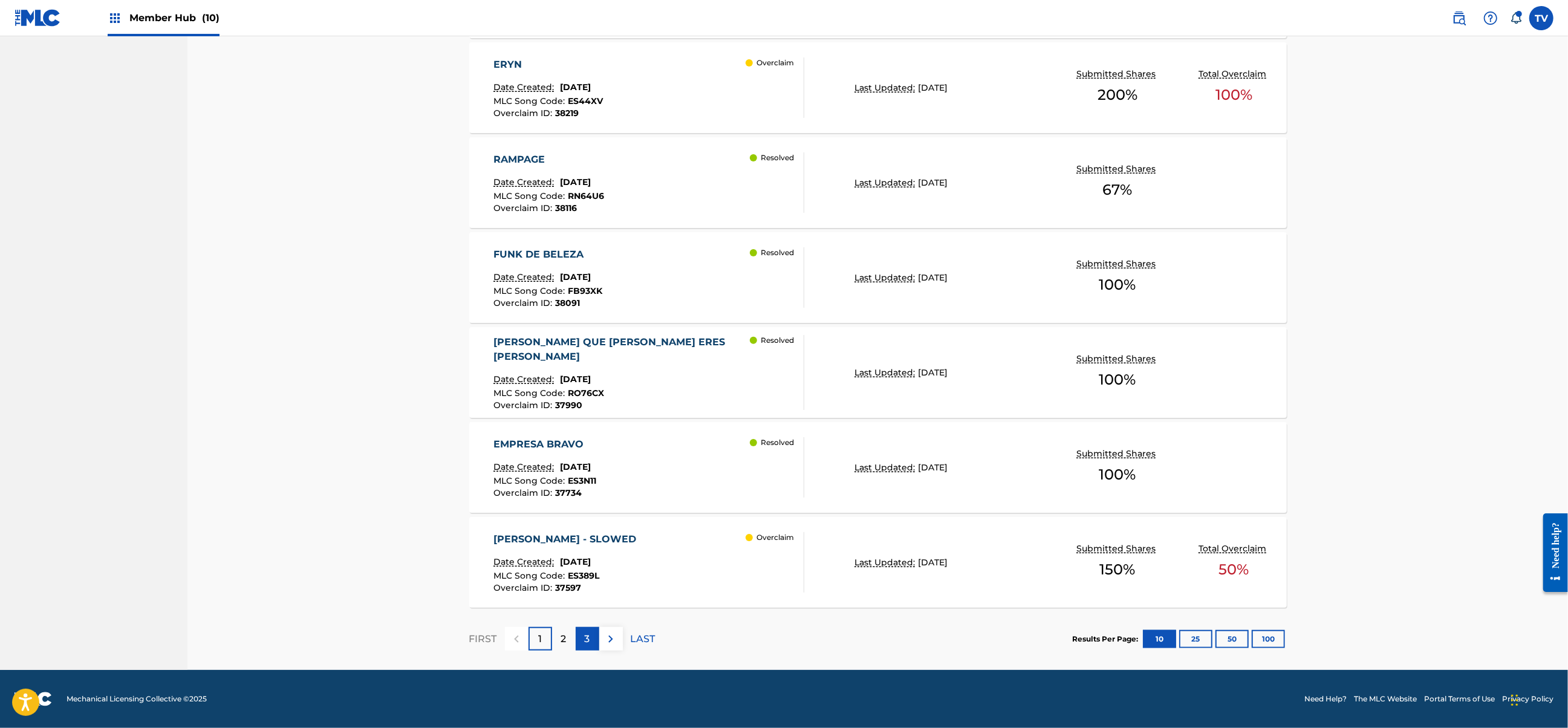
click at [582, 640] on div "3" at bounding box center [587, 639] width 23 height 23
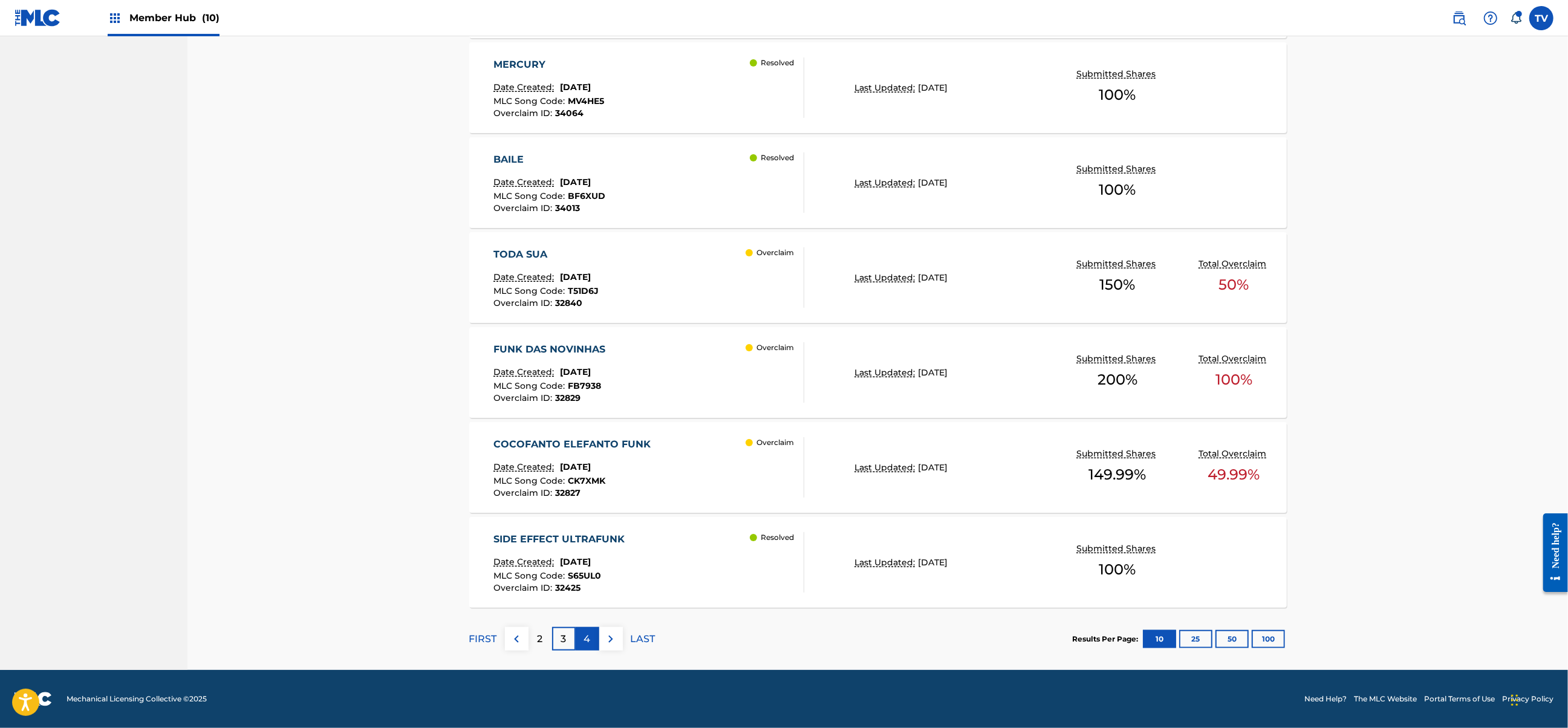
click at [589, 639] on p "4" at bounding box center [587, 639] width 7 height 14
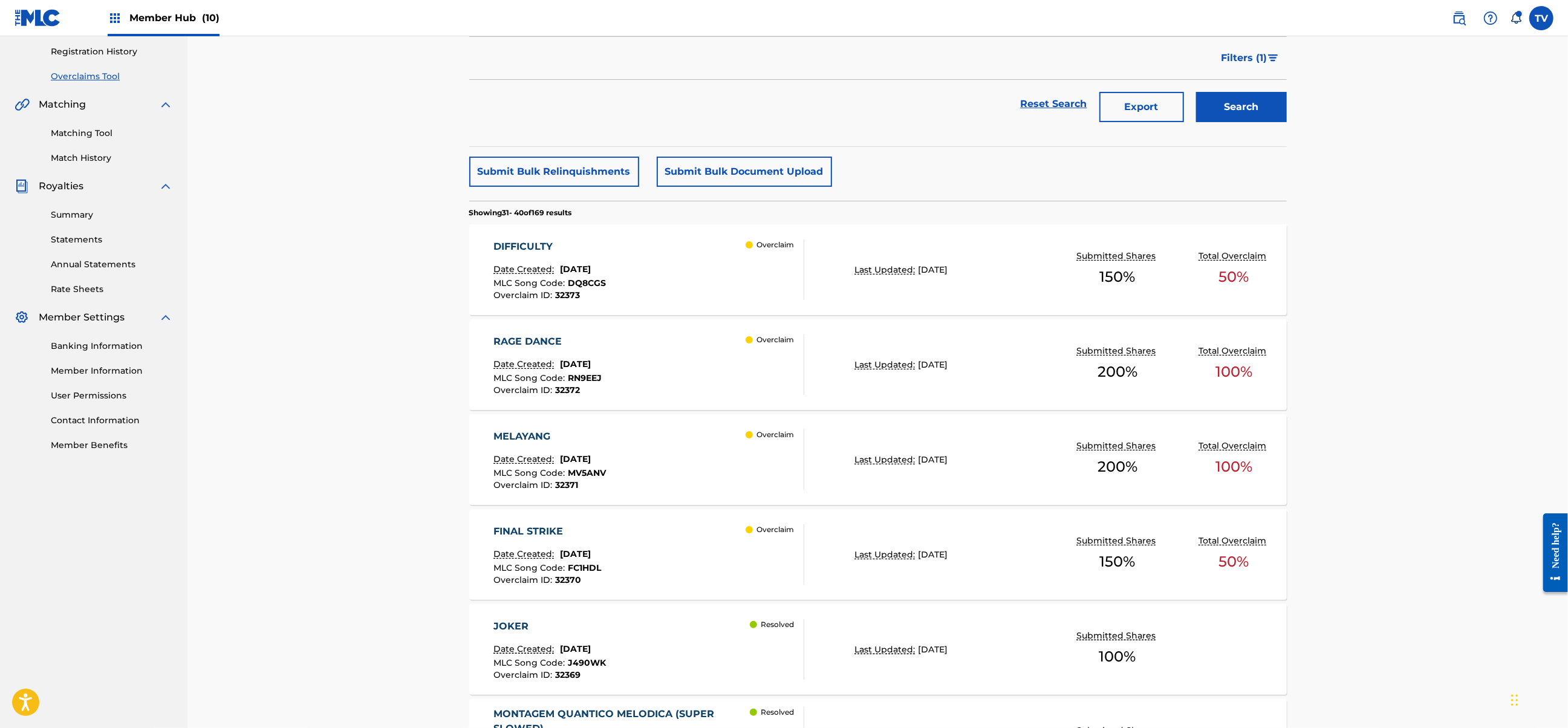
scroll to position [242, 0]
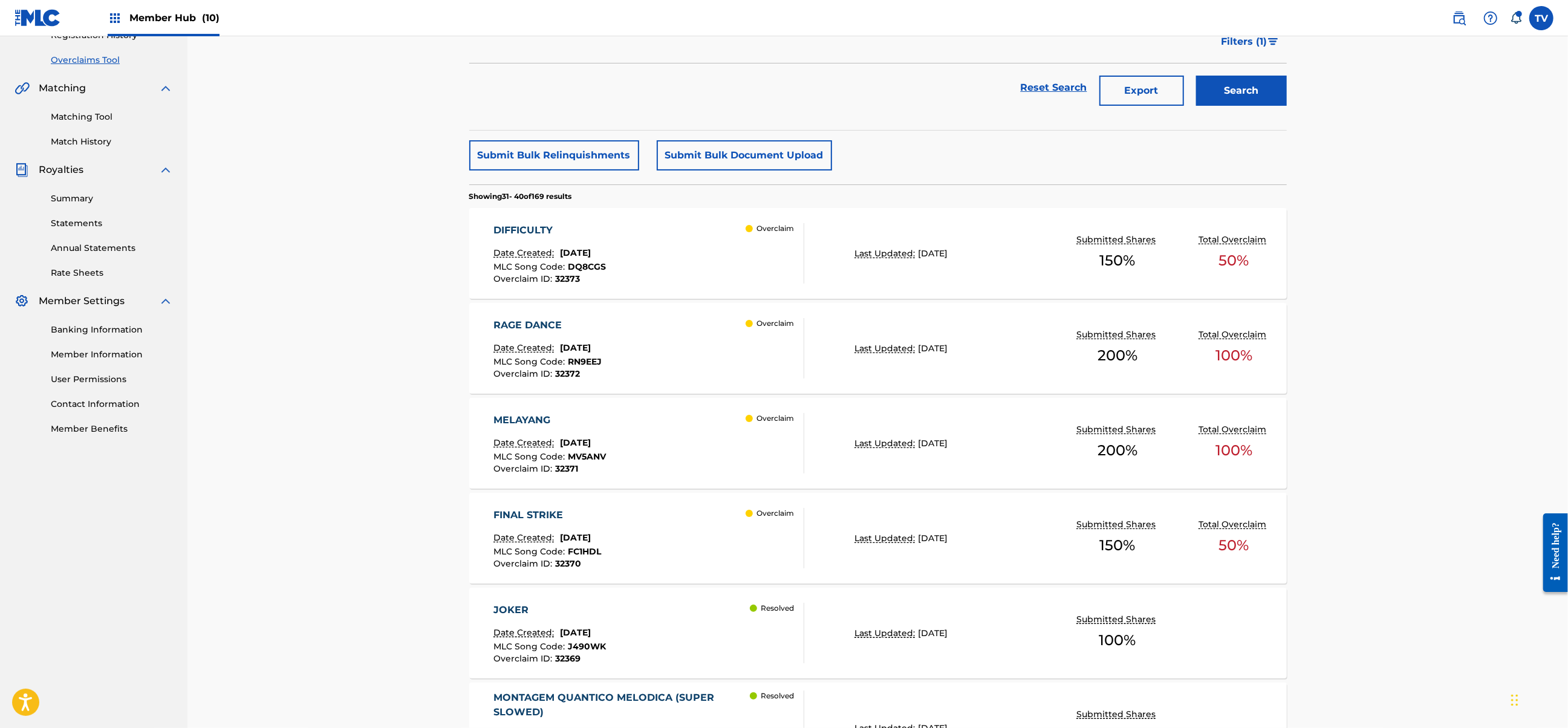
click at [697, 531] on div "FINAL STRIKE Date Created: [DATE] MLC Song Code : FC1HDL Overclaim ID : 32370 O…" at bounding box center [649, 538] width 311 height 61
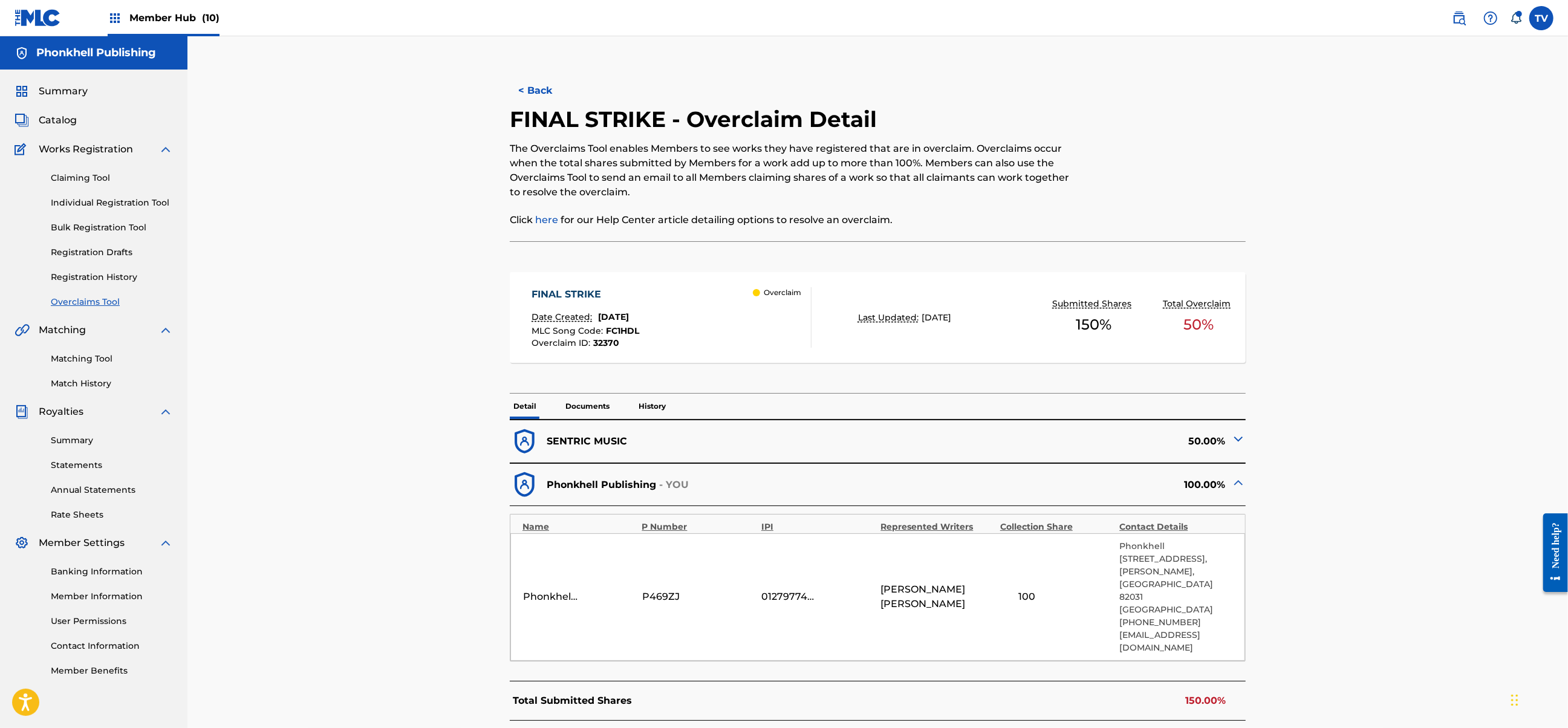
click at [1239, 441] on img at bounding box center [1238, 438] width 14 height 14
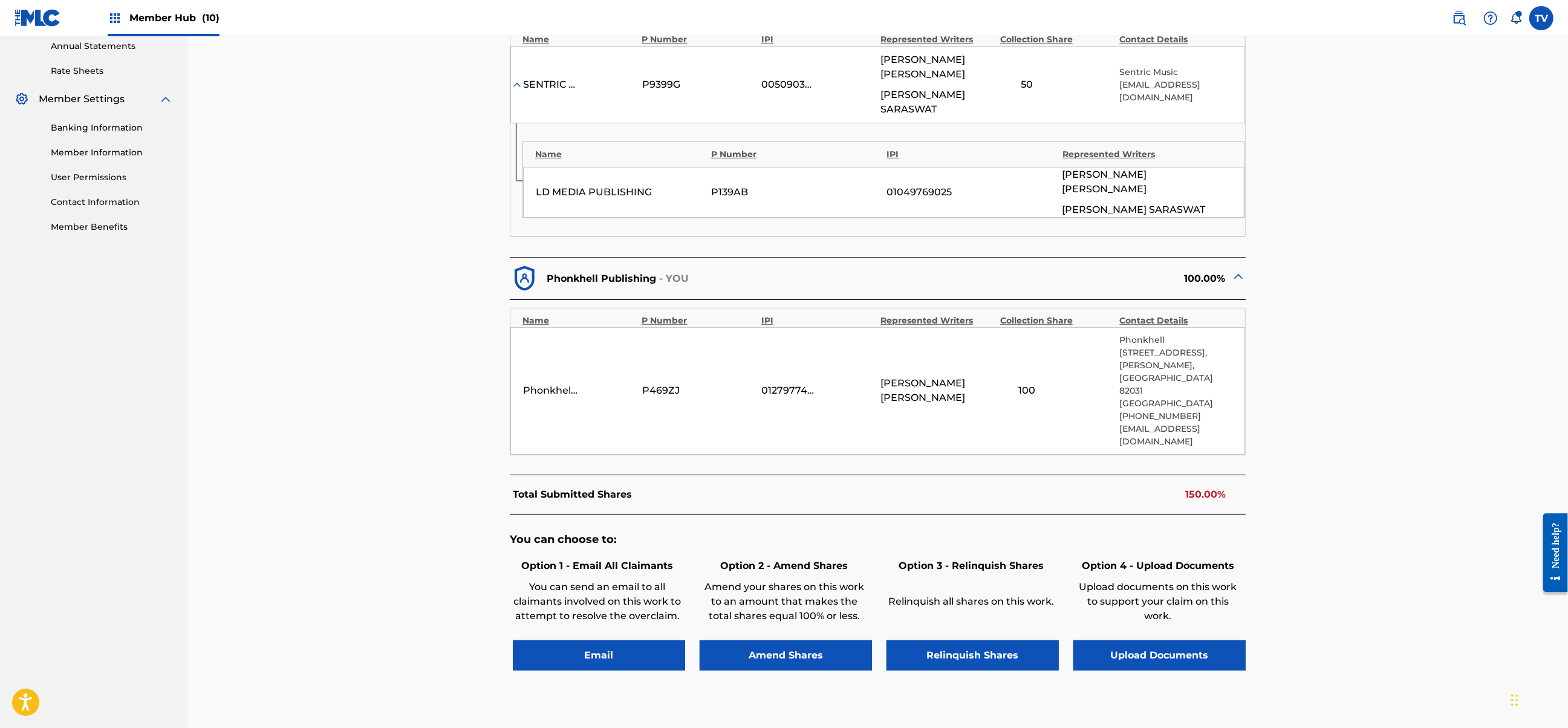
scroll to position [461, 0]
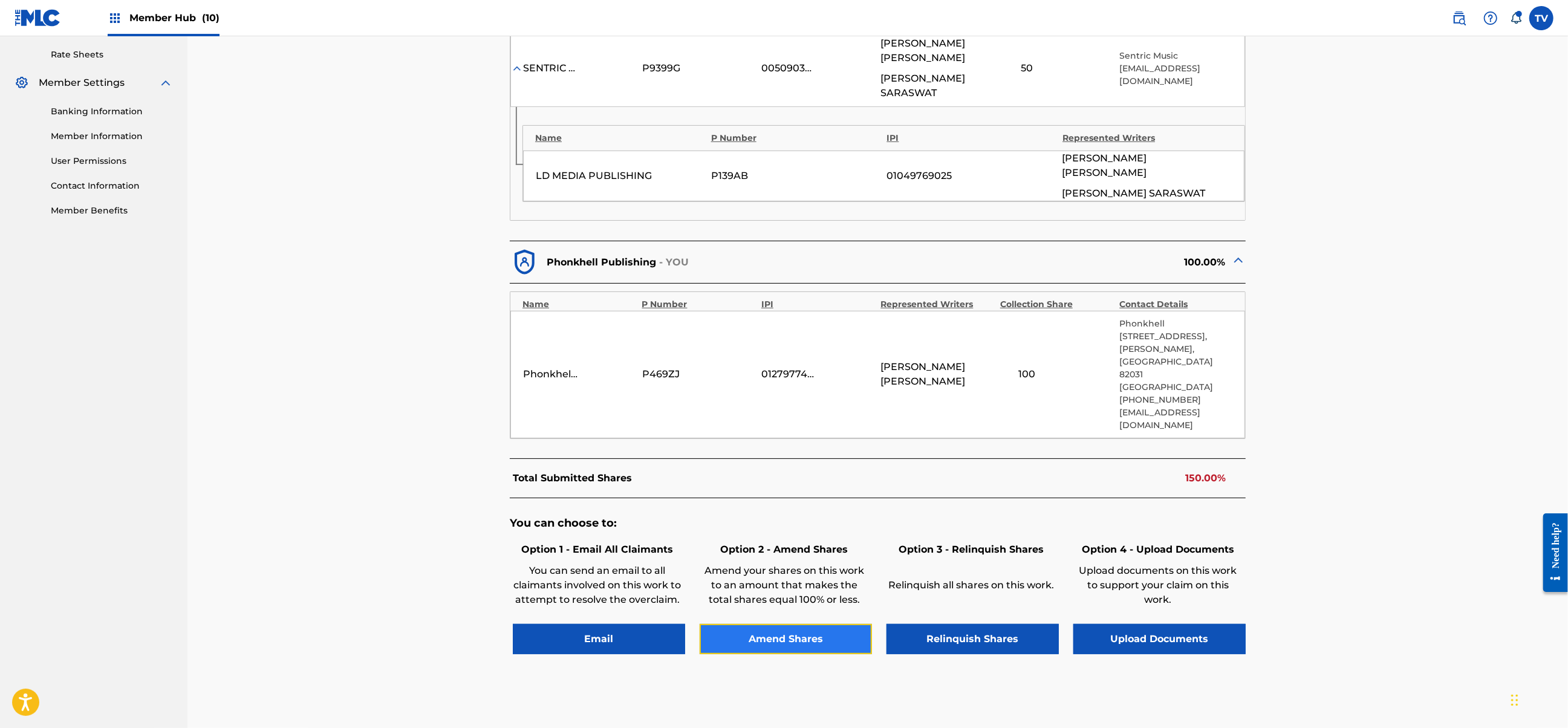
click at [809, 624] on button "Amend Shares" at bounding box center [786, 639] width 172 height 30
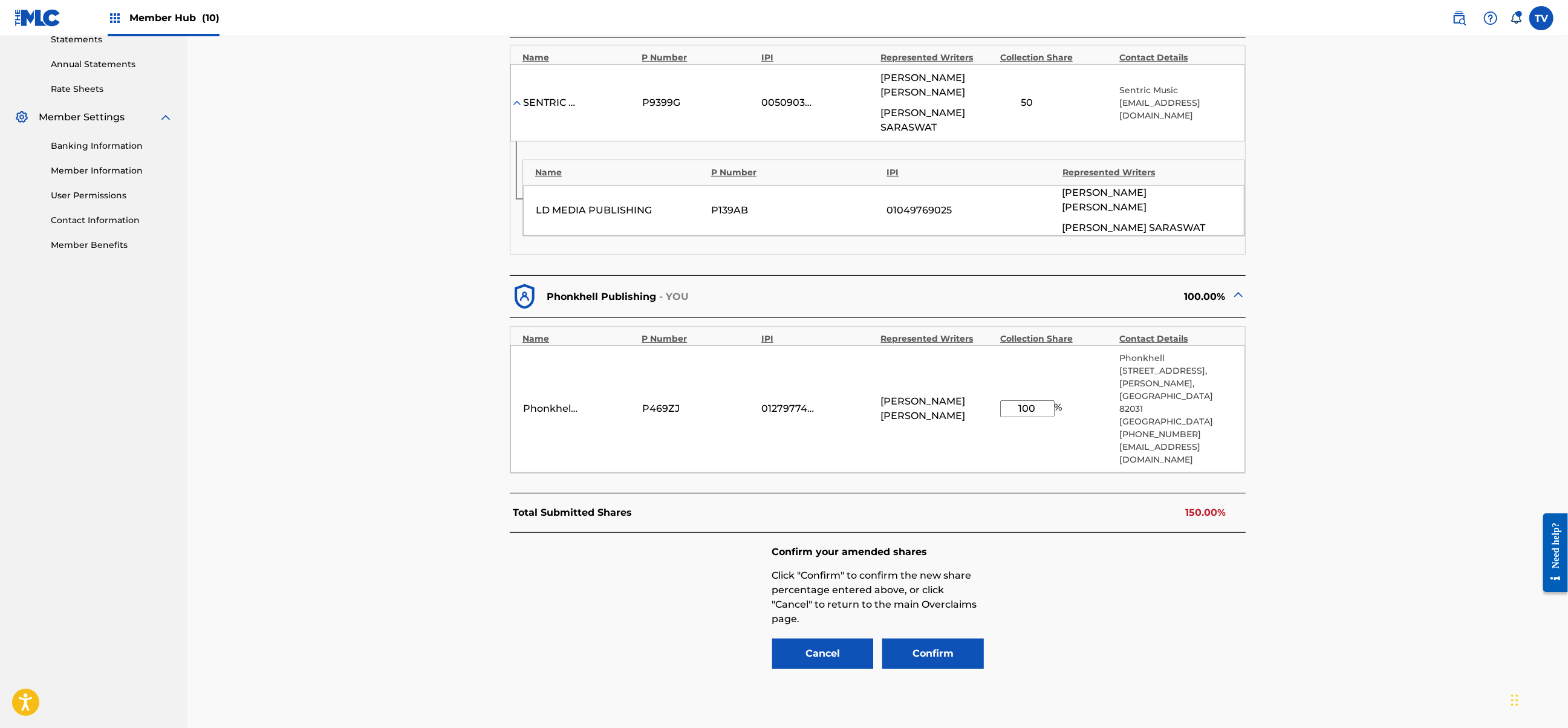
drag, startPoint x: 1014, startPoint y: 351, endPoint x: 915, endPoint y: 354, distance: 99.0
click at [915, 354] on div "Phonkhell Publishing P469ZJ 01279774000 [PERSON_NAME] 100 % [STREET_ADDRESS][PE…" at bounding box center [877, 409] width 735 height 128
type input "50"
click at [948, 638] on button "Confirm" at bounding box center [933, 654] width 101 height 30
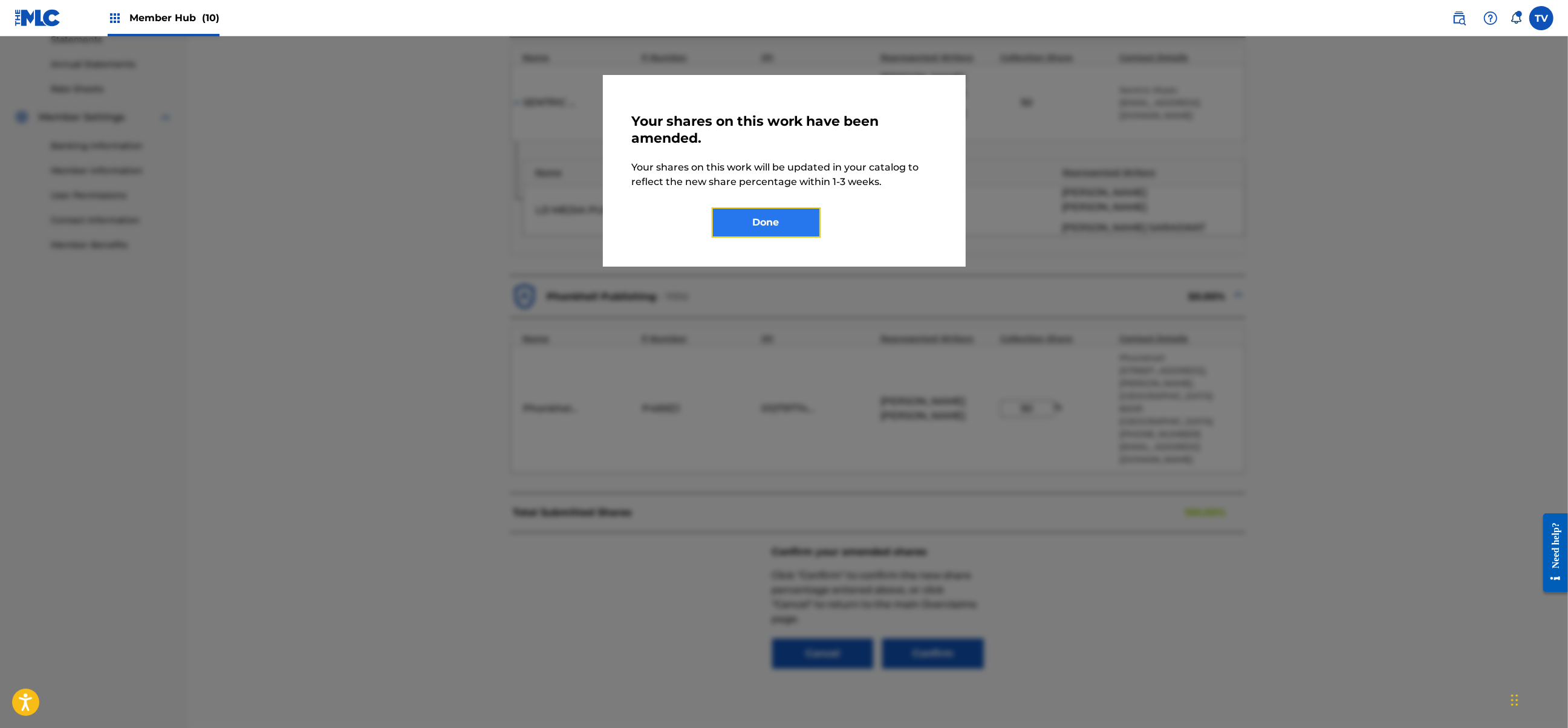
click at [774, 225] on button "Done" at bounding box center [766, 223] width 109 height 30
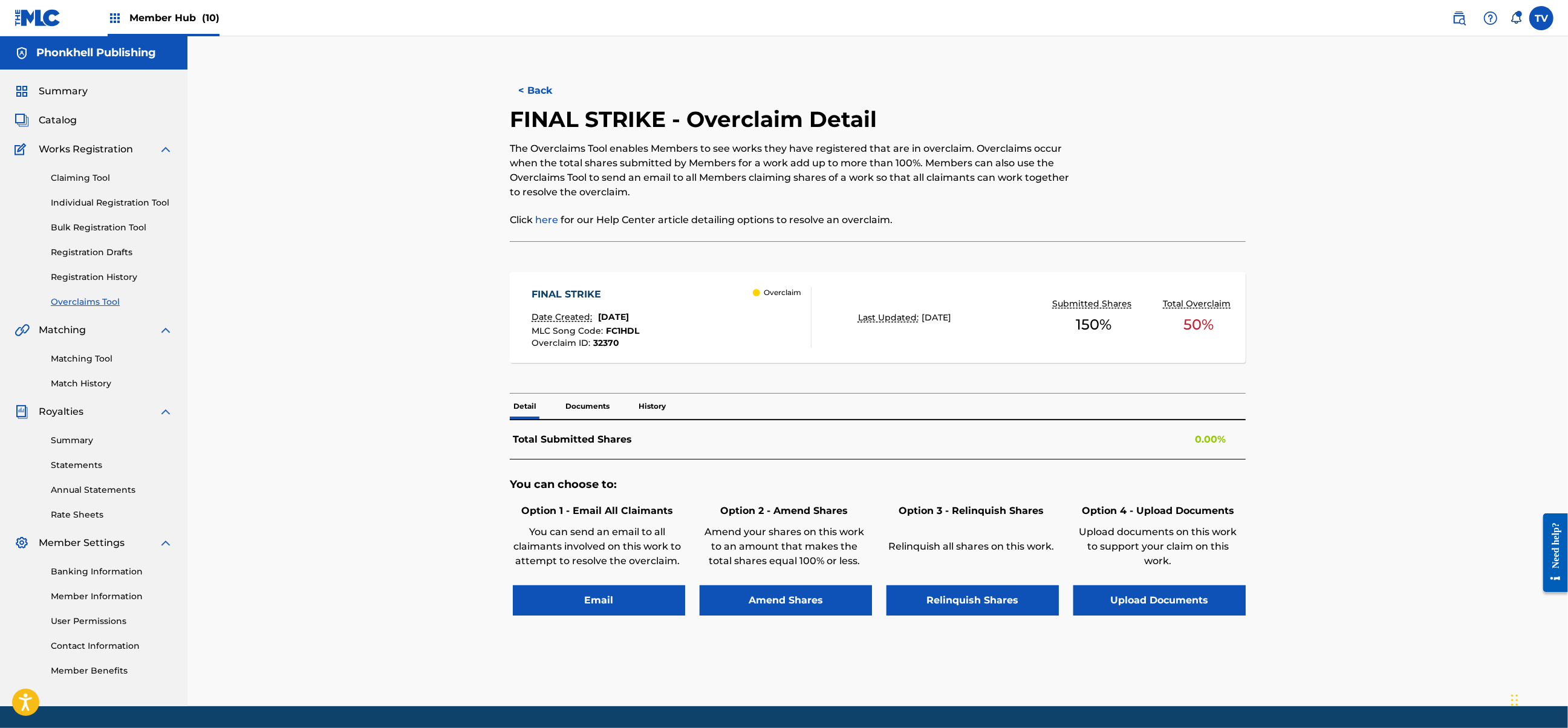
scroll to position [37, 0]
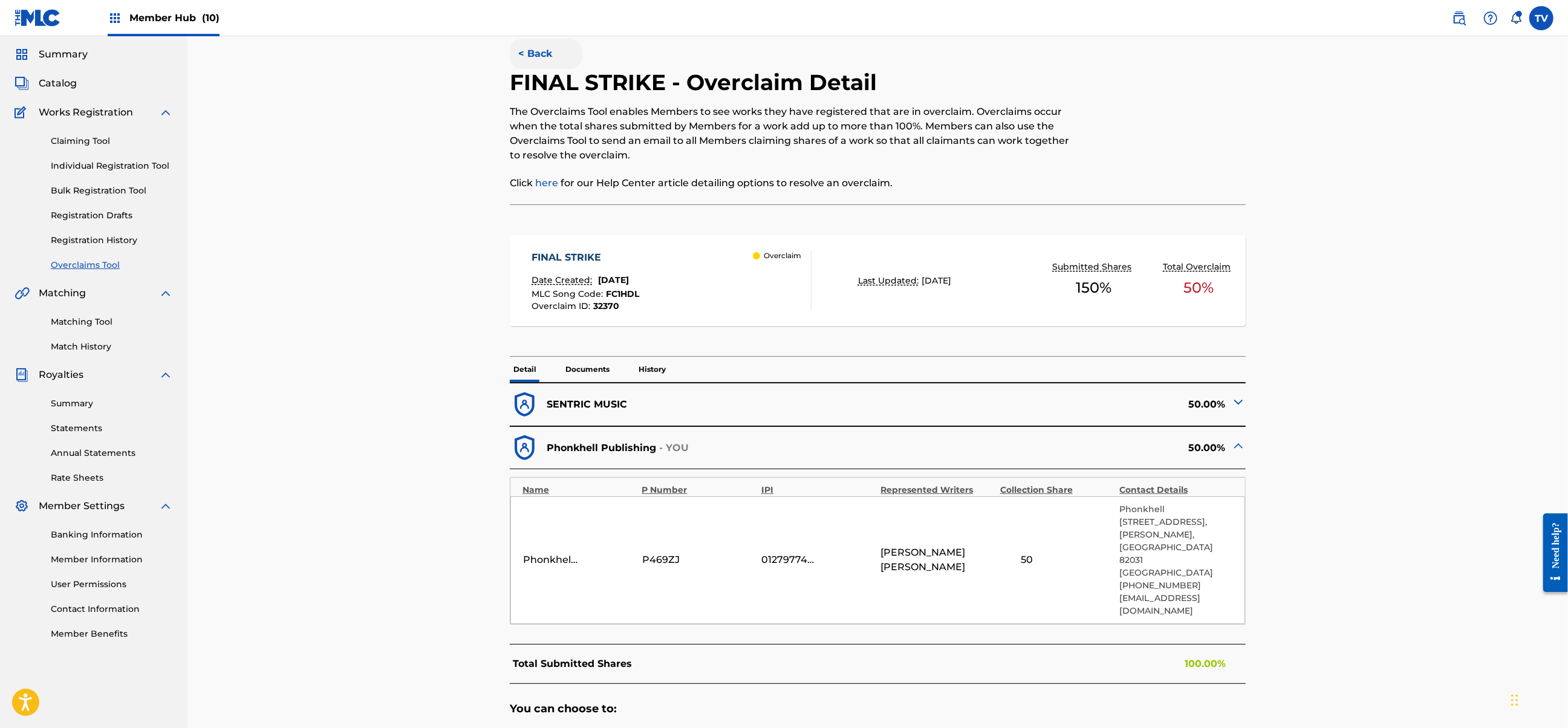
click at [537, 58] on button "< Back" at bounding box center [546, 54] width 72 height 30
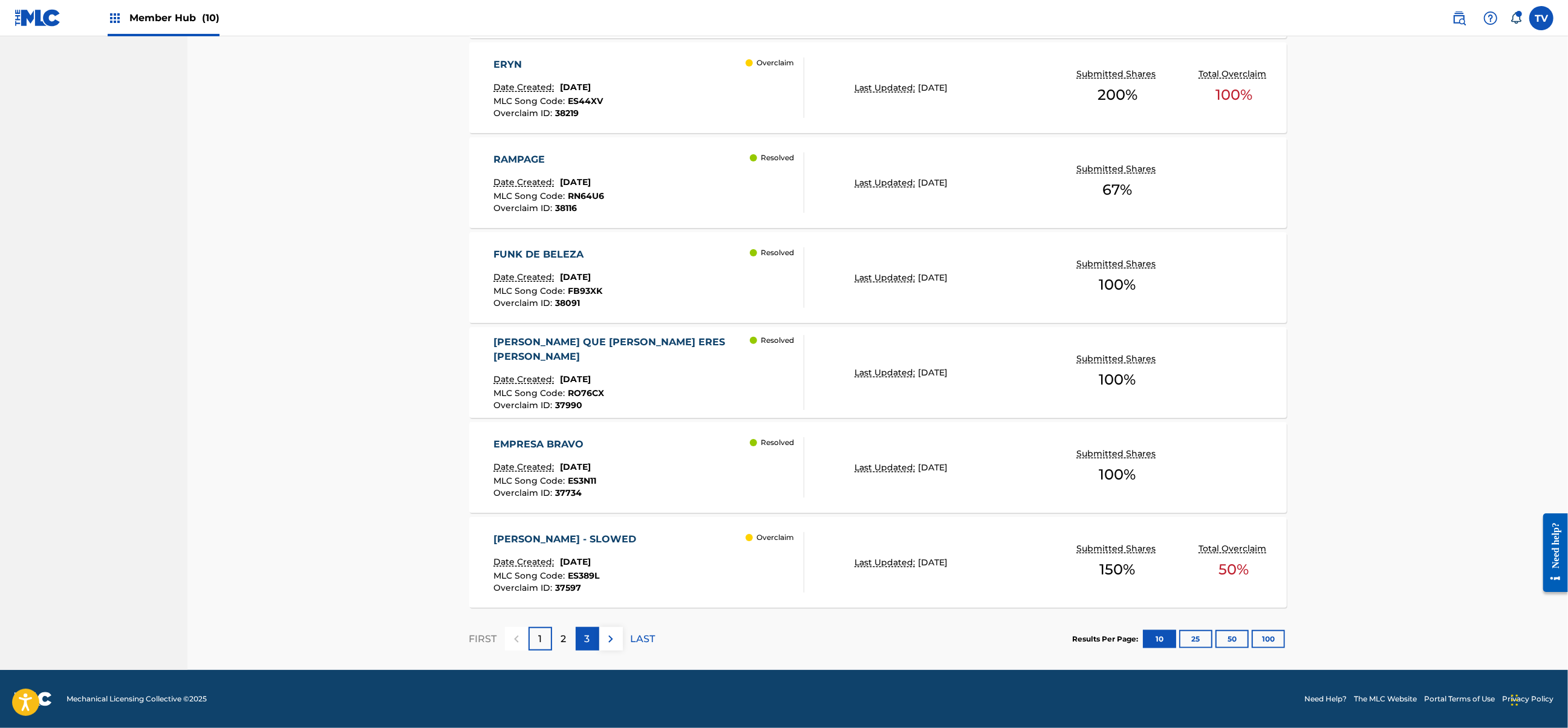
click at [593, 634] on div "3" at bounding box center [587, 639] width 23 height 23
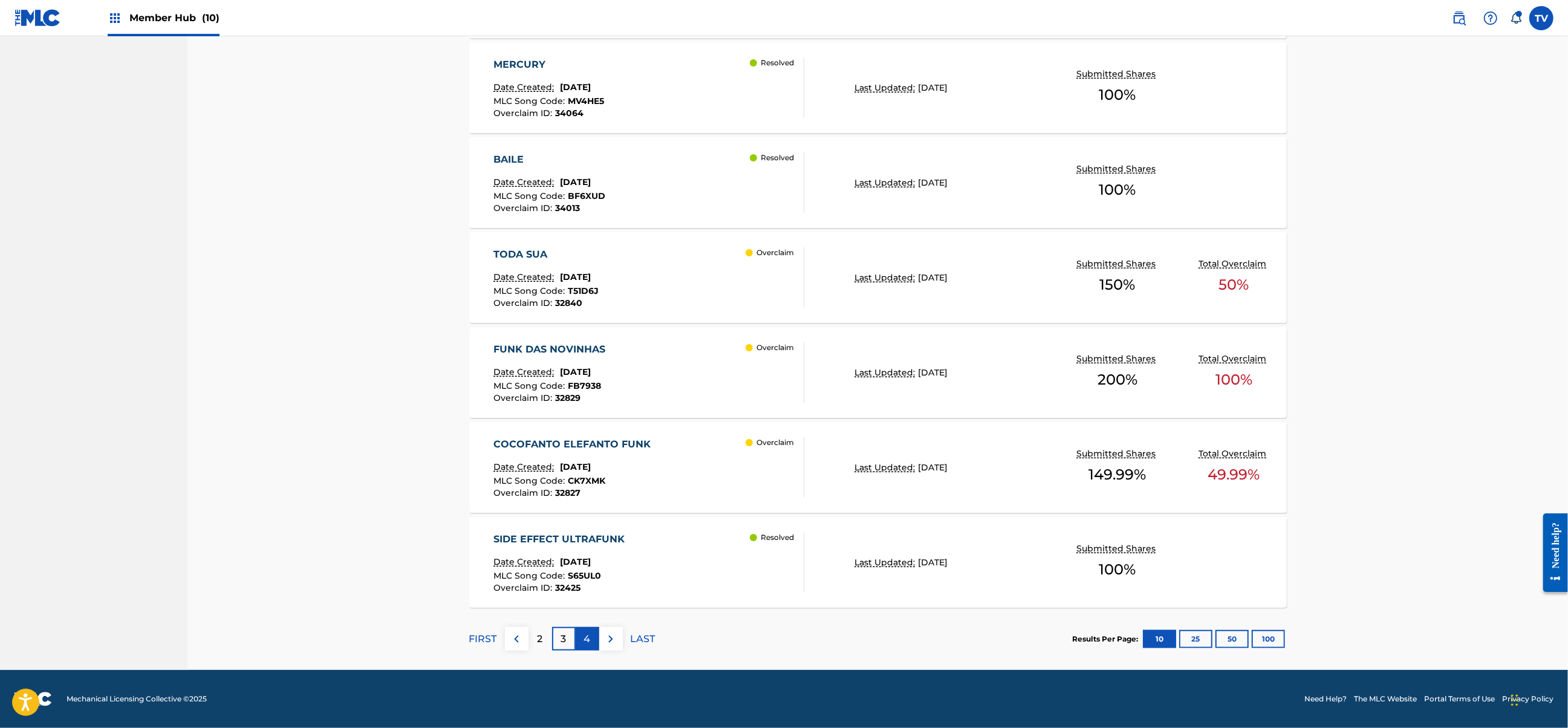
click at [593, 635] on div "4" at bounding box center [587, 639] width 23 height 23
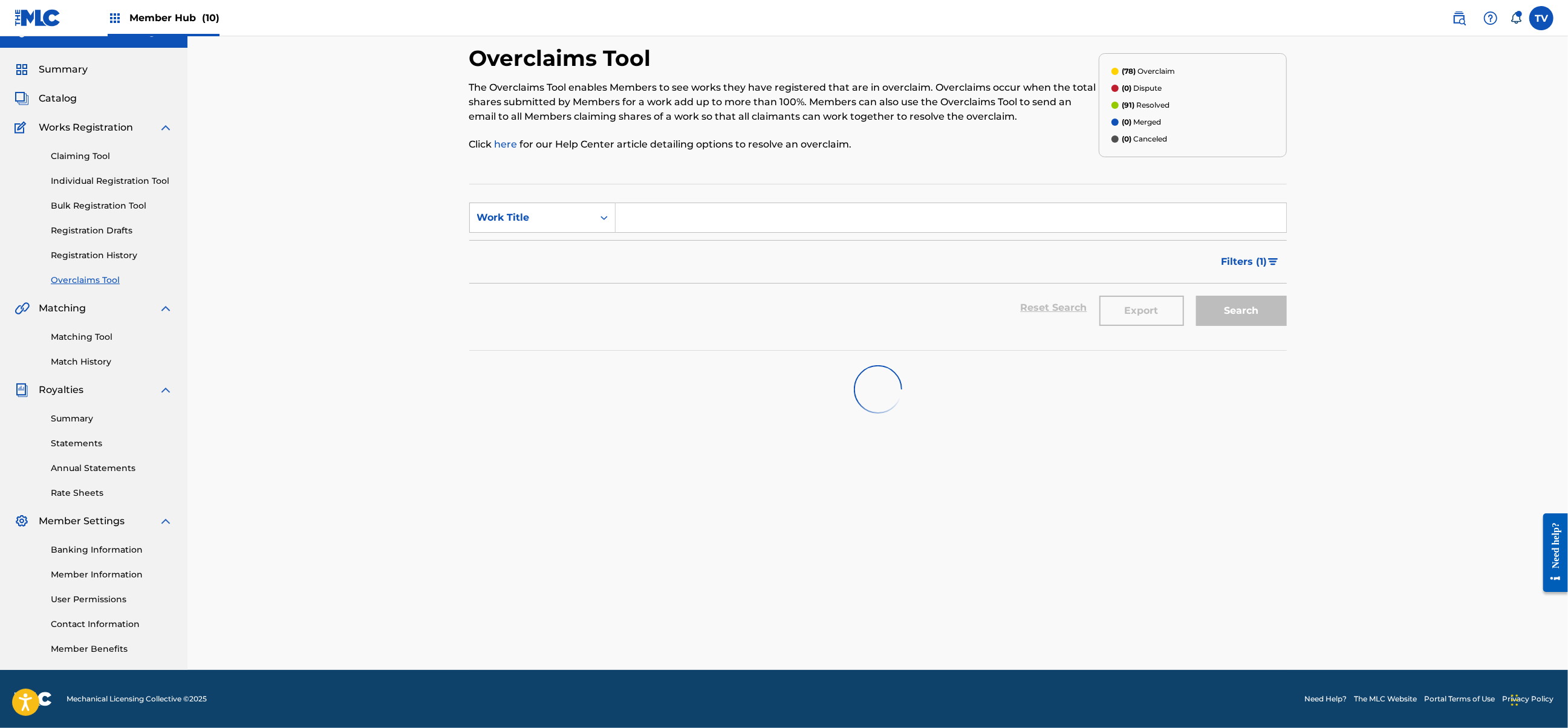
scroll to position [789, 0]
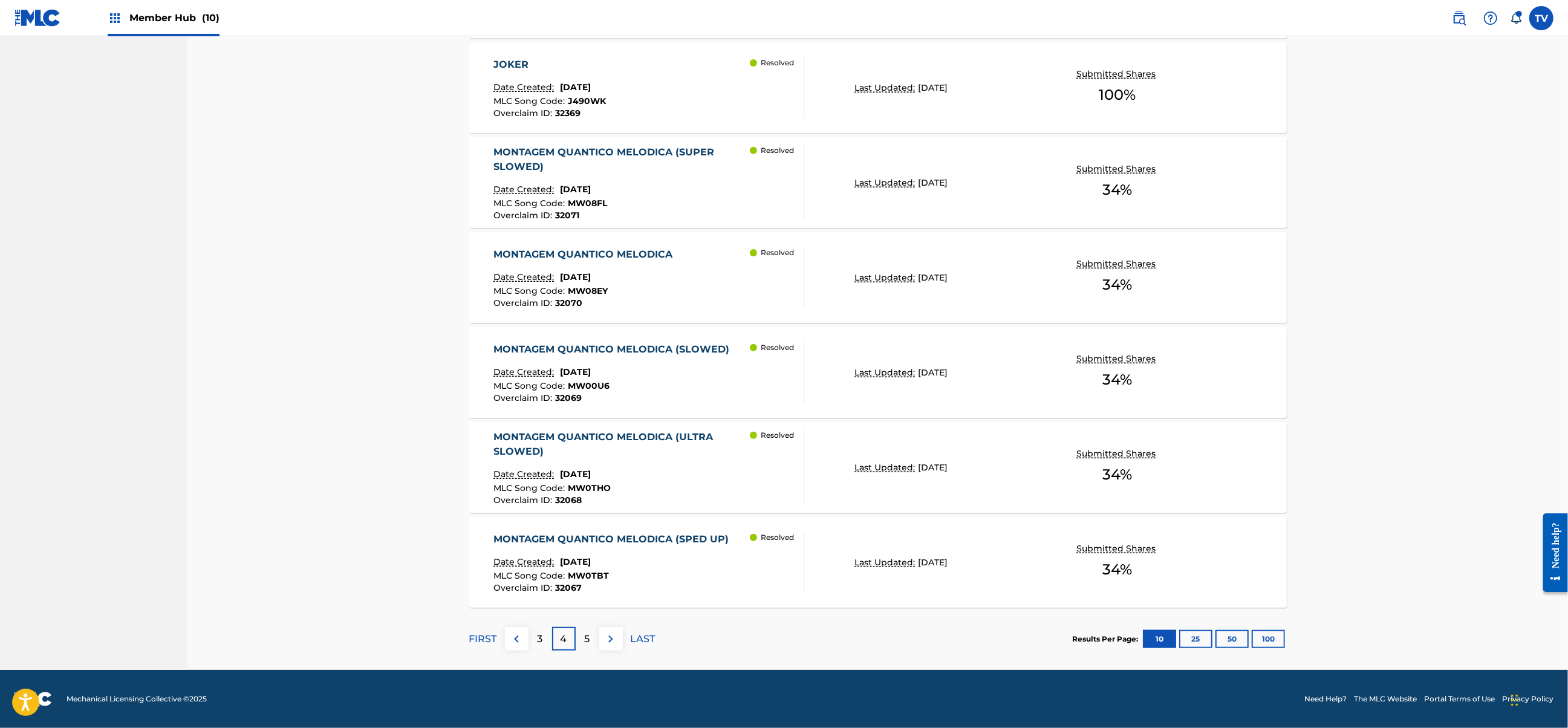
click at [582, 641] on div "5" at bounding box center [587, 639] width 23 height 23
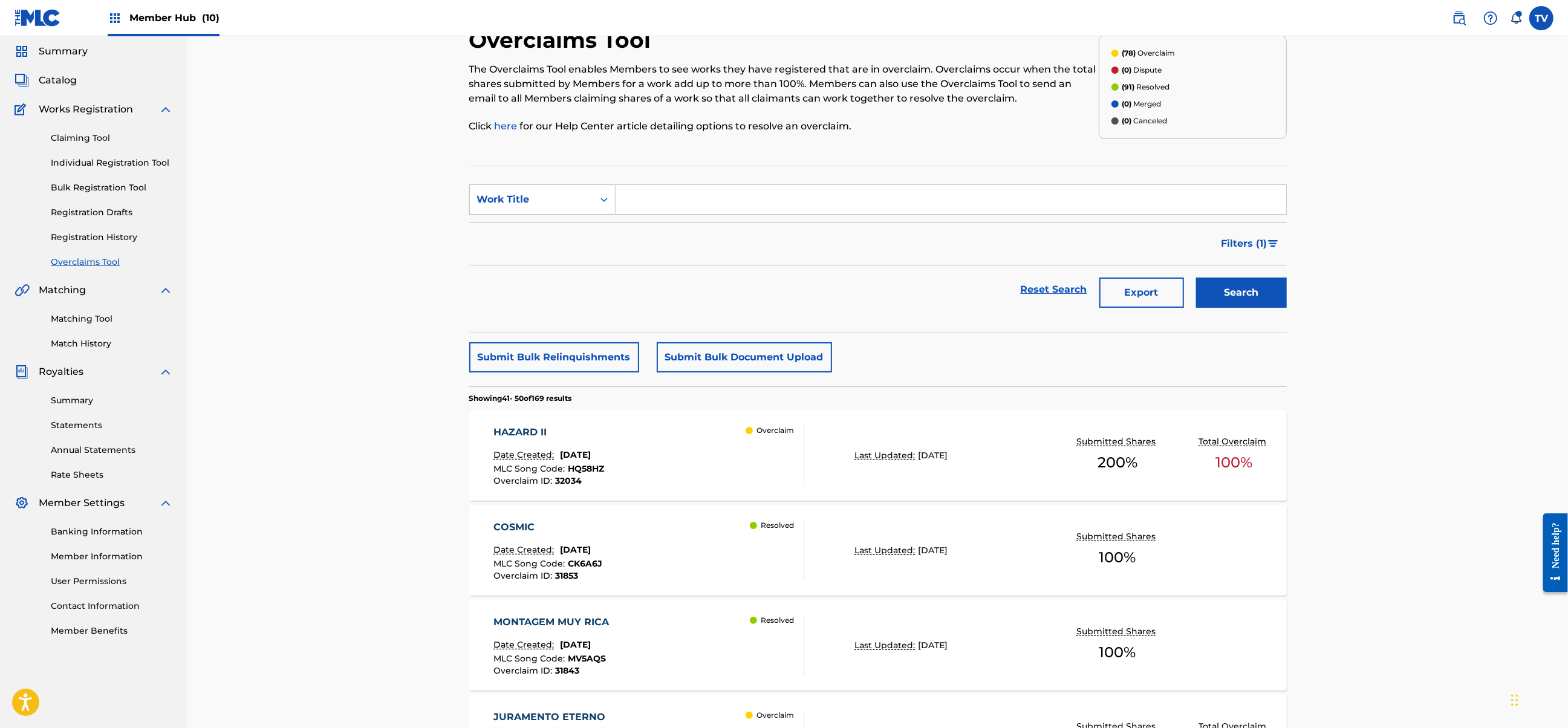
scroll to position [0, 0]
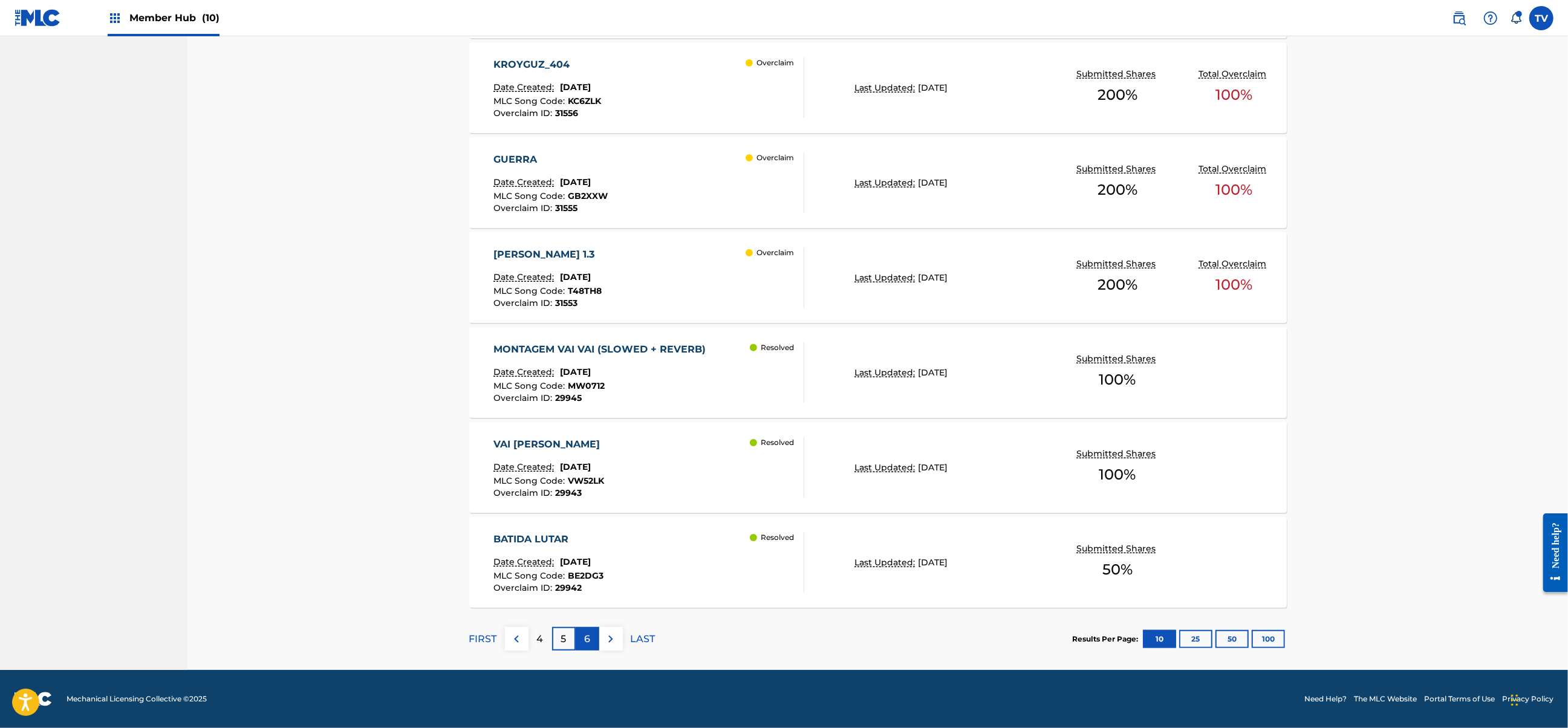
click at [590, 640] on p "6" at bounding box center [587, 639] width 6 height 14
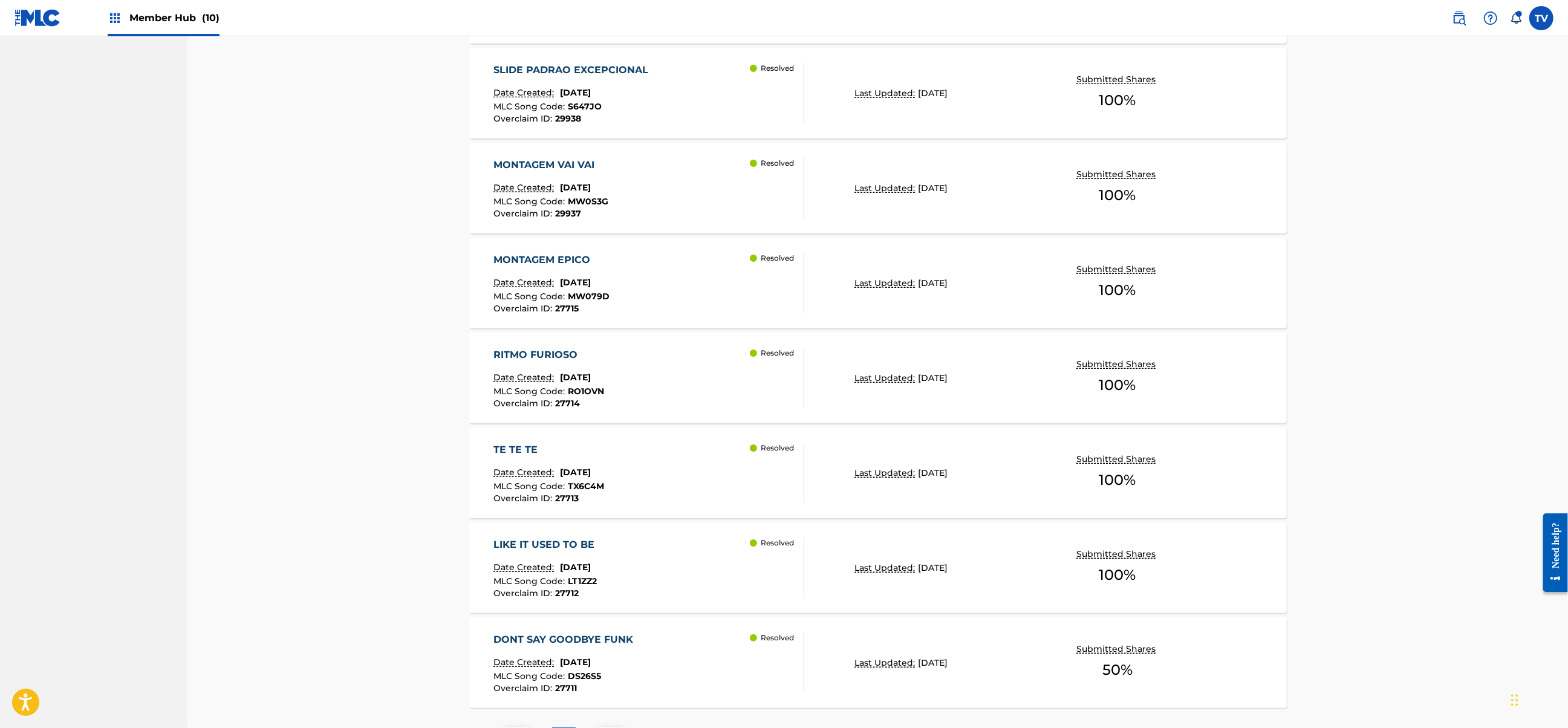
scroll to position [789, 0]
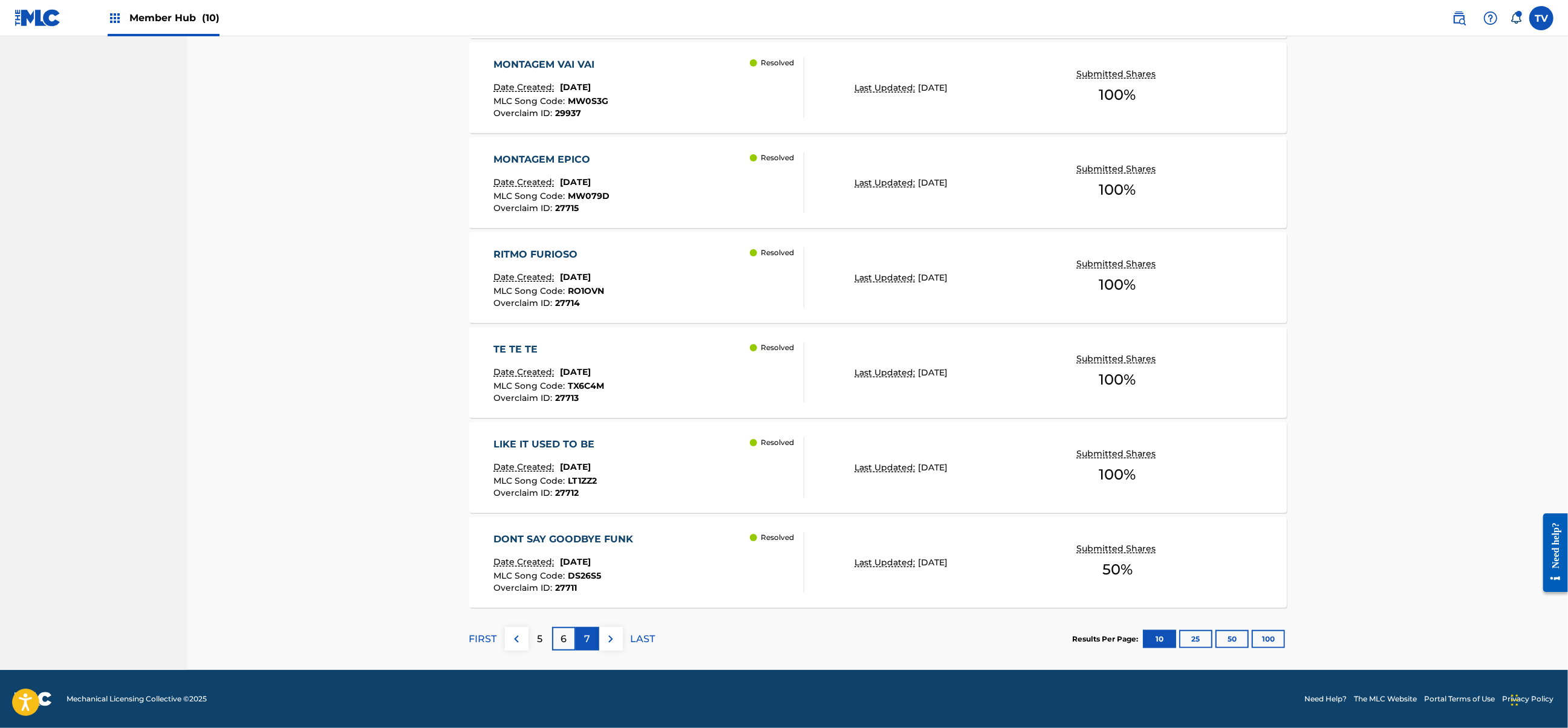
click at [585, 642] on p "7" at bounding box center [587, 639] width 6 height 14
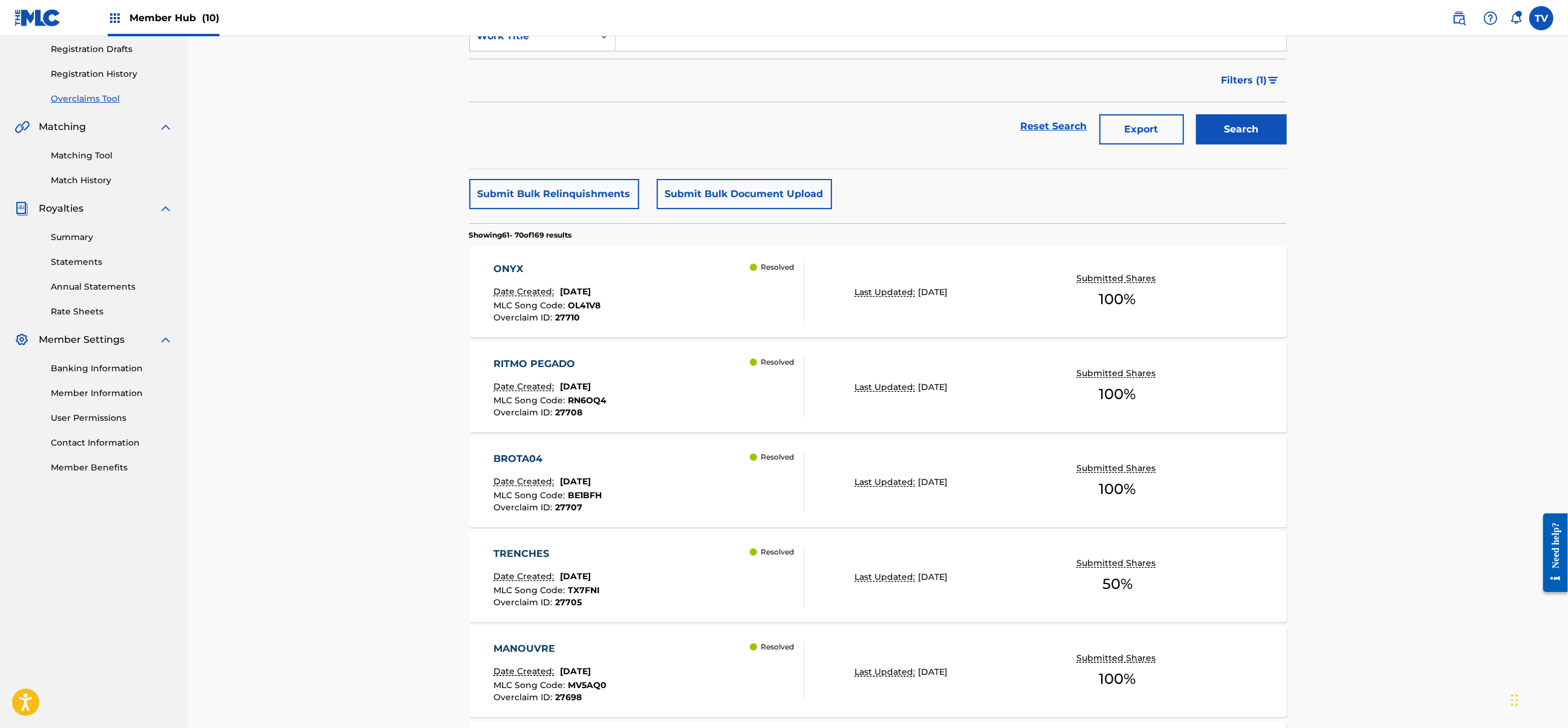
scroll to position [0, 0]
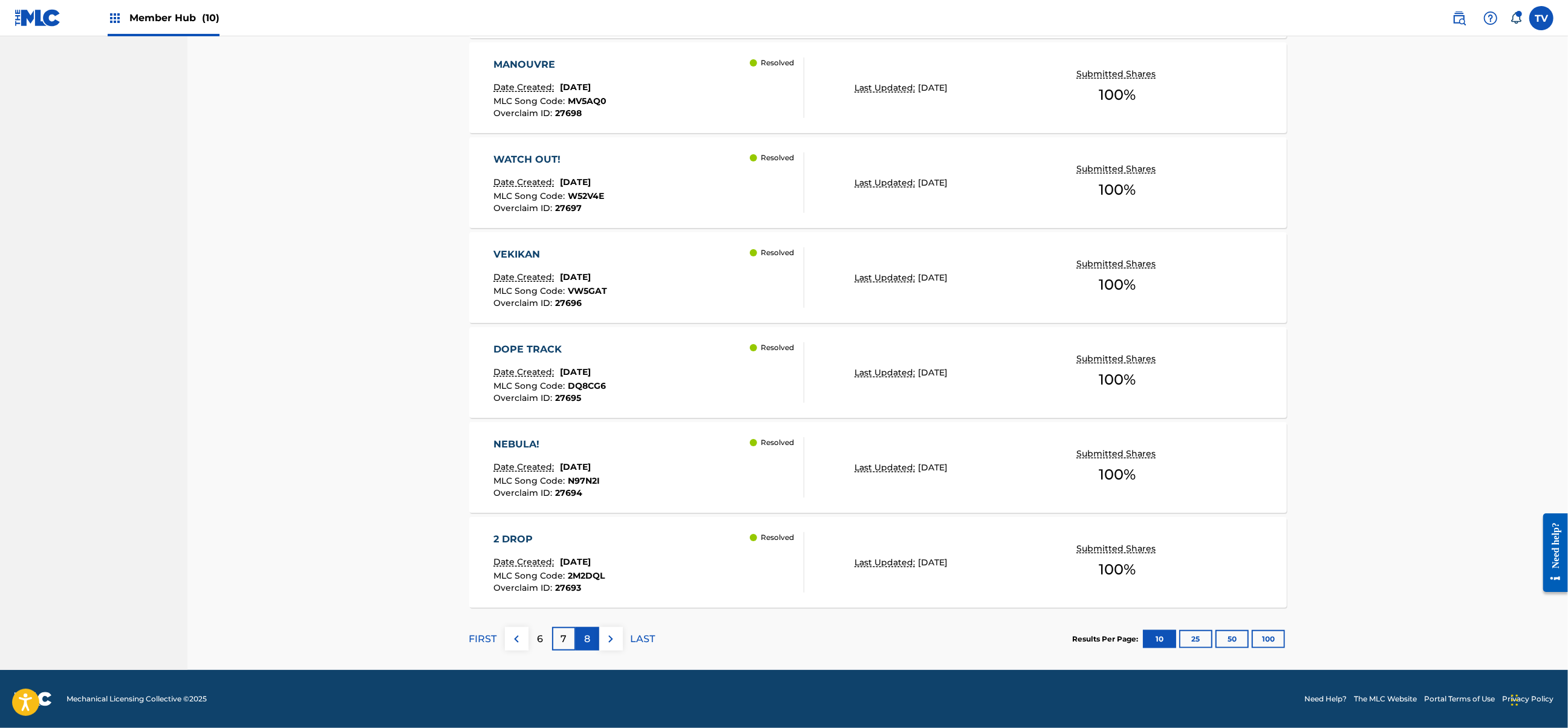
click at [593, 641] on div "8" at bounding box center [587, 639] width 23 height 23
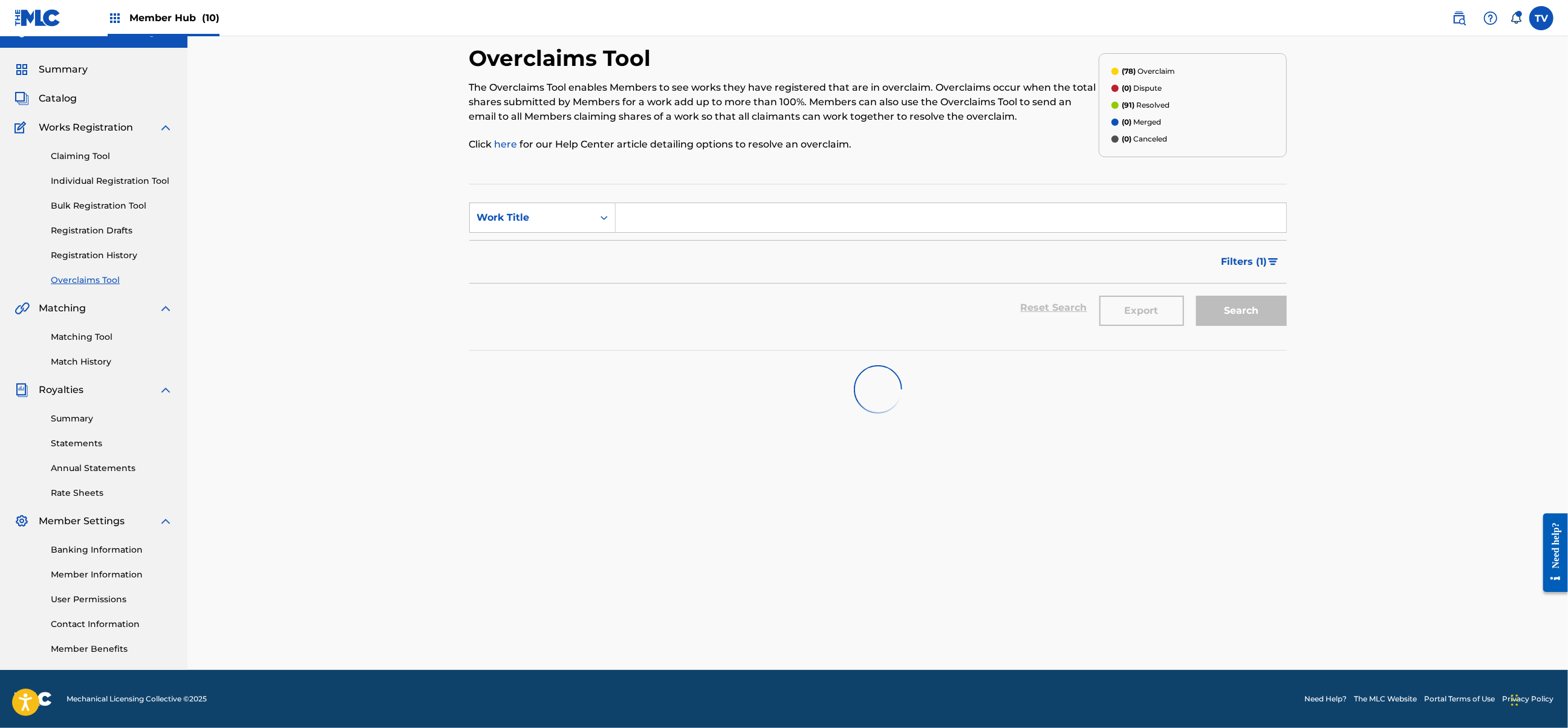
scroll to position [789, 0]
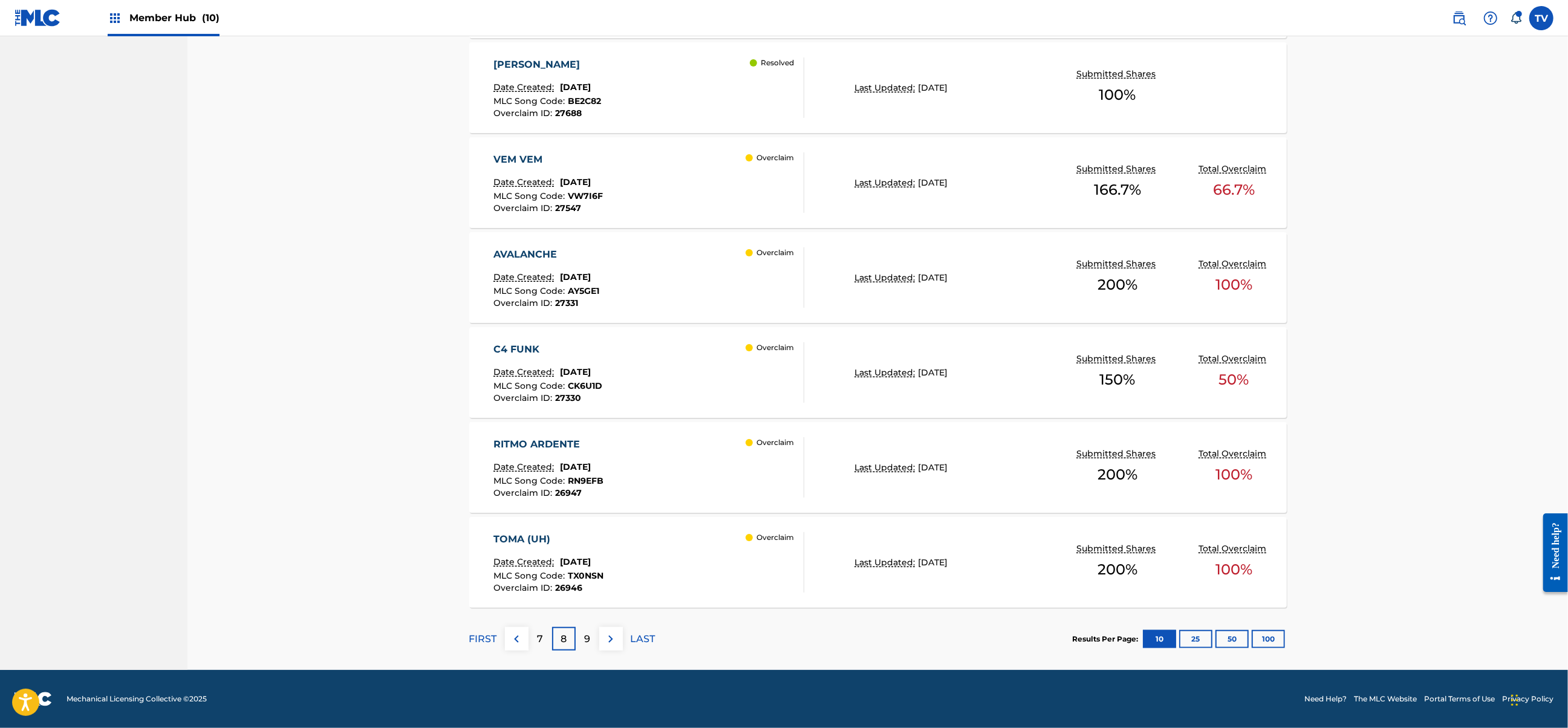
click at [690, 385] on div "C4 FUNK Date Created: [DATE] MLC Song Code : CK6U1D Overclaim ID : 27330 Overcl…" at bounding box center [649, 373] width 311 height 61
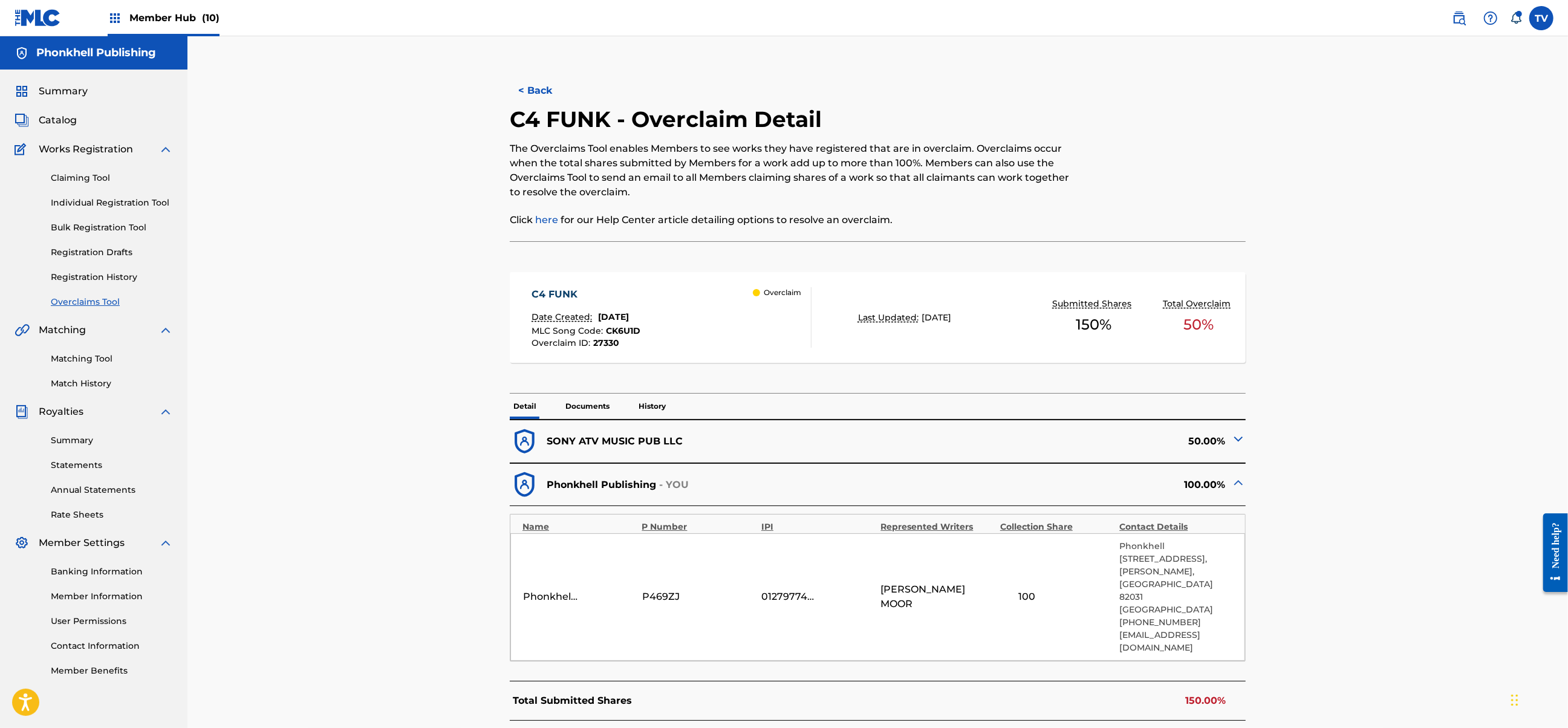
click at [1239, 436] on img at bounding box center [1238, 438] width 14 height 14
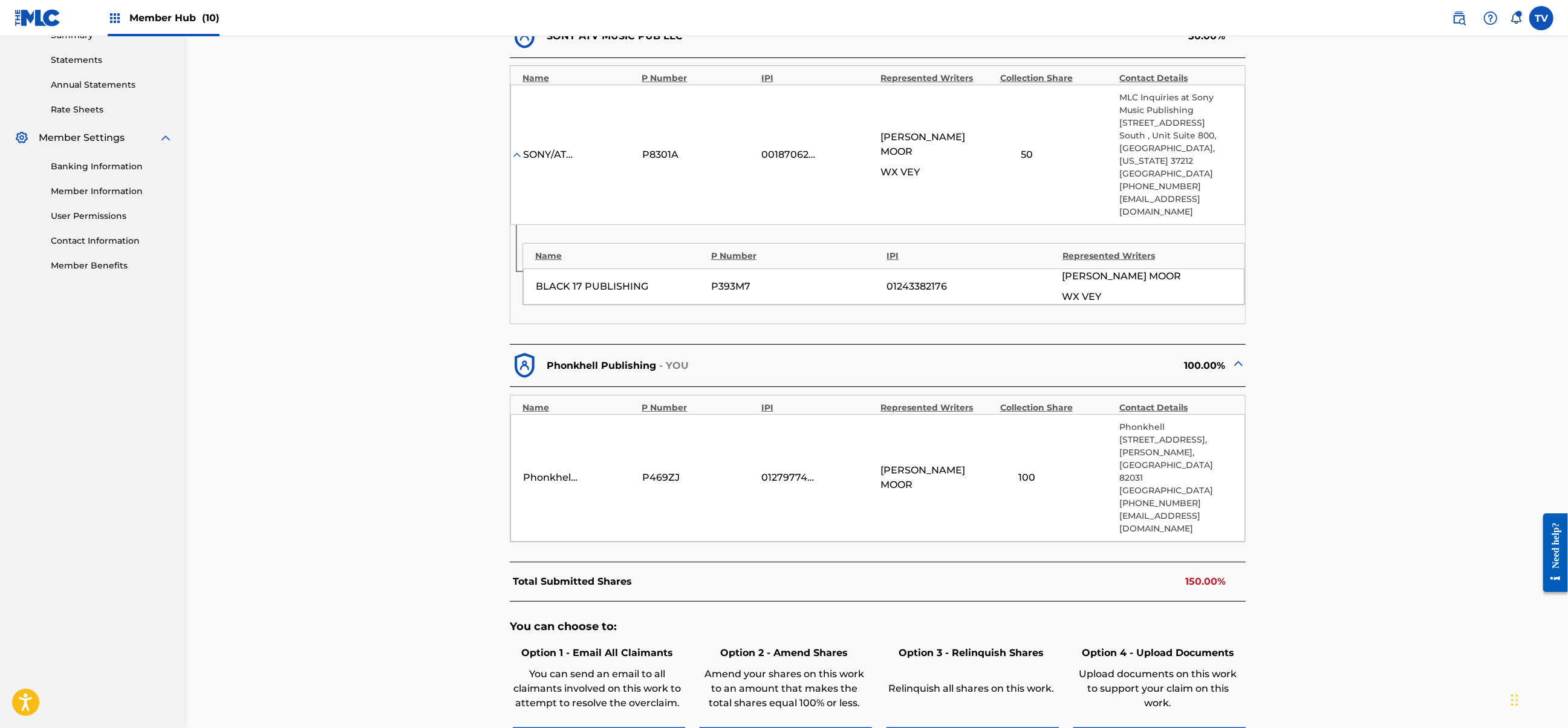
scroll to position [484, 0]
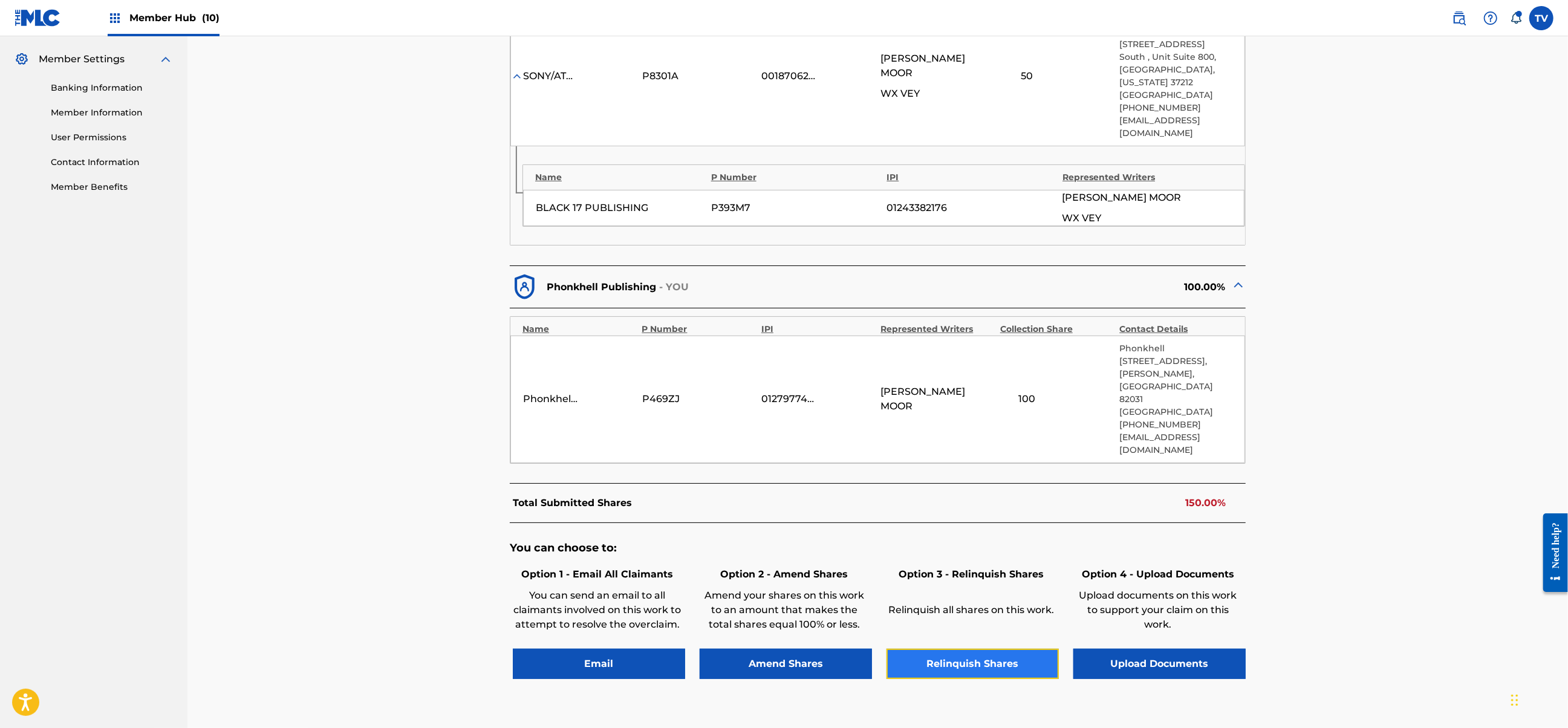
click at [941, 649] on button "Relinquish Shares" at bounding box center [973, 664] width 172 height 30
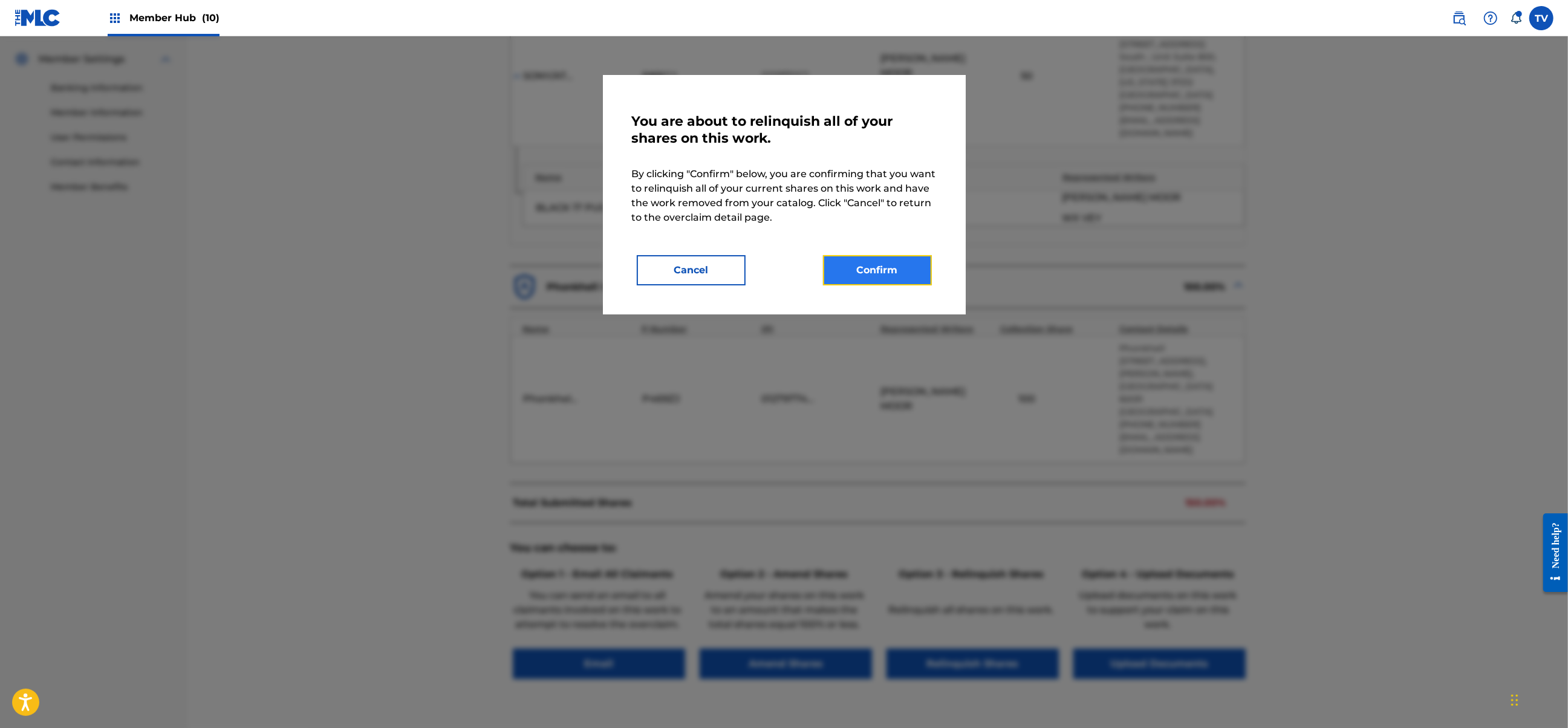
click at [885, 266] on button "Confirm" at bounding box center [877, 270] width 109 height 30
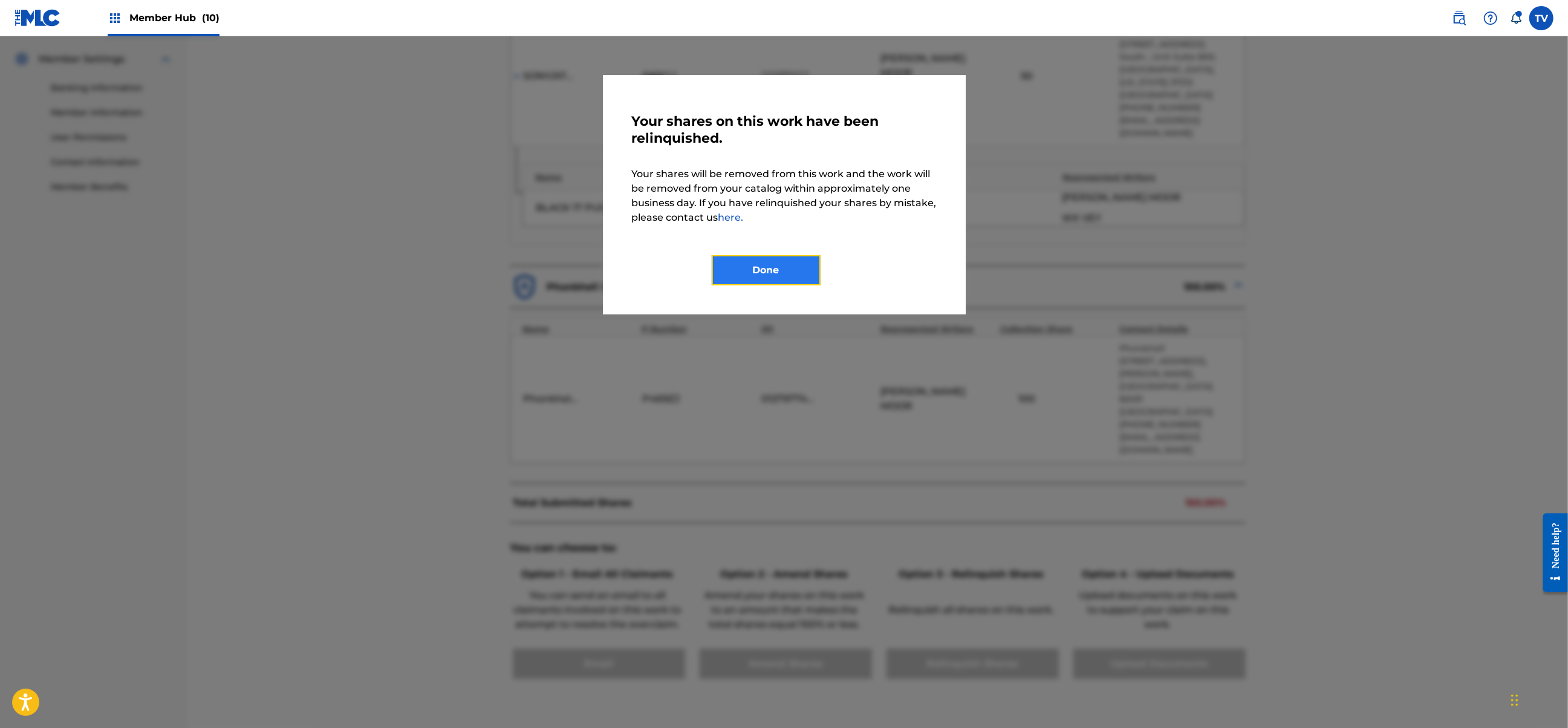
click at [794, 269] on button "Done" at bounding box center [766, 270] width 109 height 30
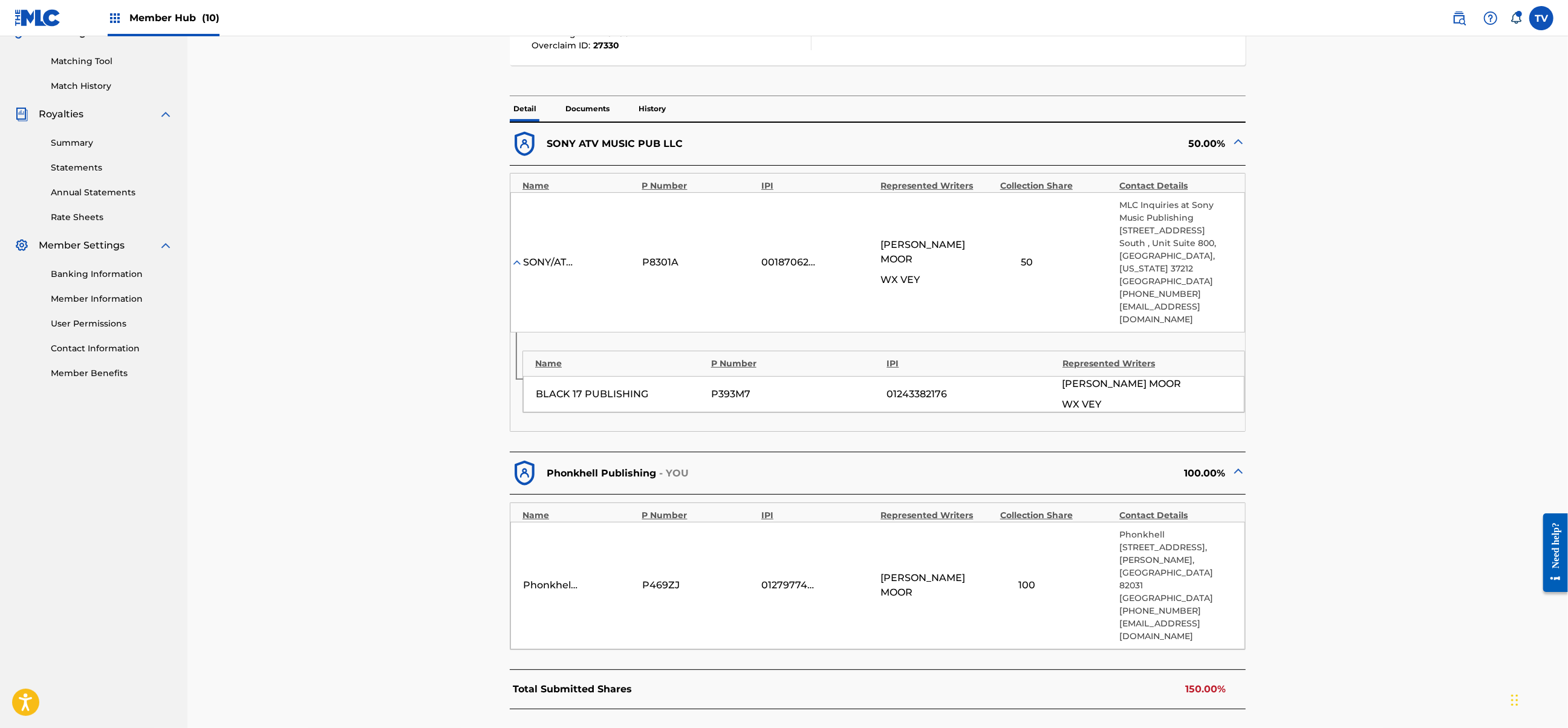
scroll to position [0, 0]
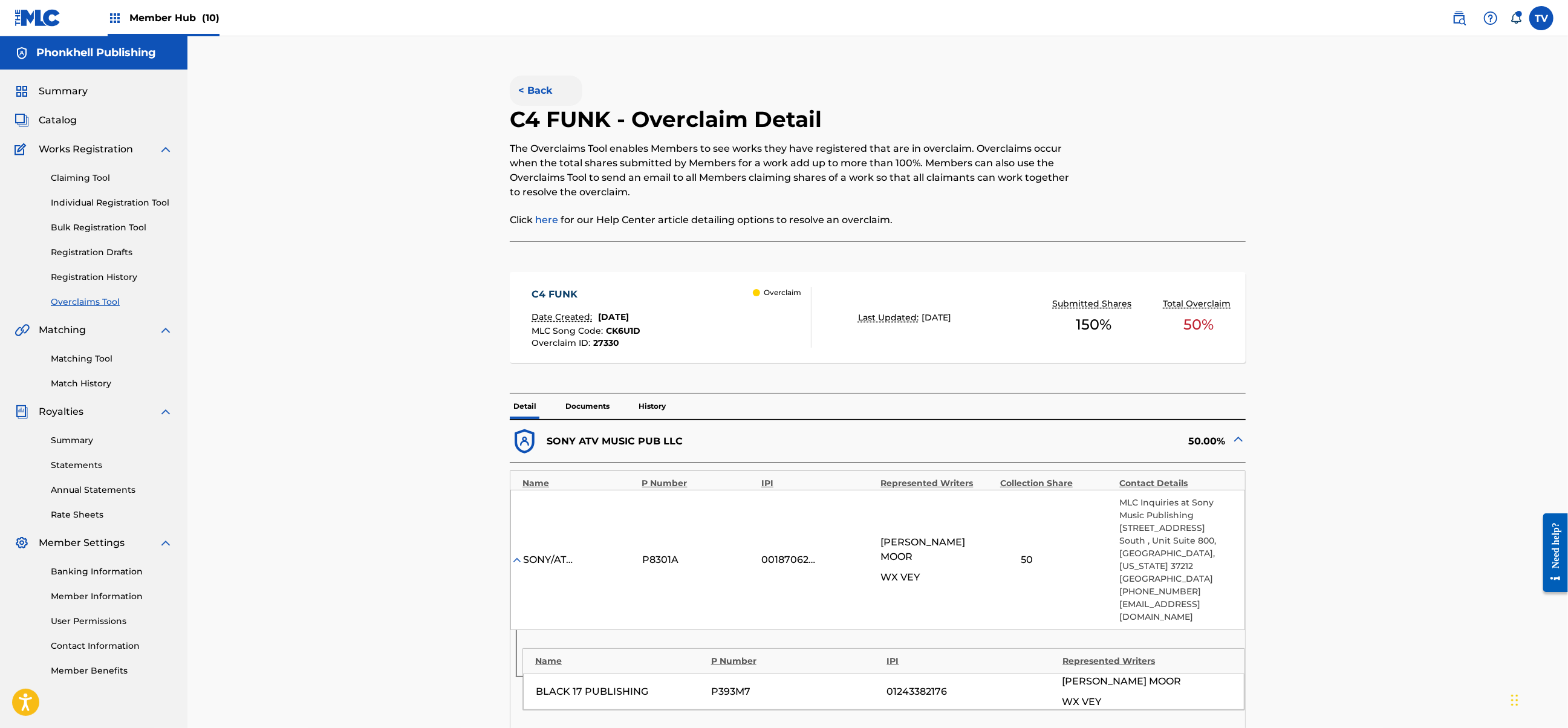
click at [533, 92] on button "< Back" at bounding box center [546, 91] width 72 height 30
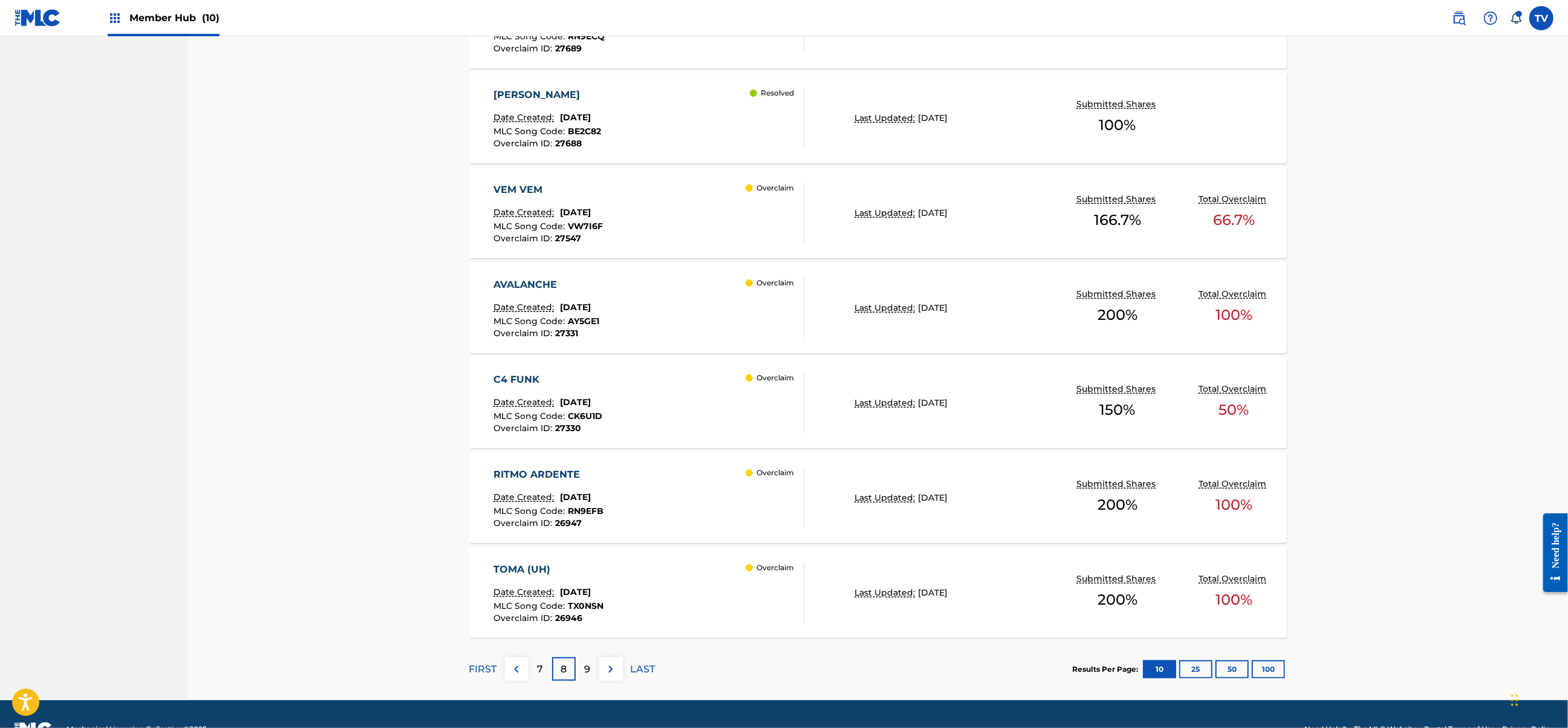
click at [680, 232] on div "VEM VEM Date Created: [DATE] MLC Song Code : VW7I6F Overclaim ID : 27547 Overcl…" at bounding box center [649, 213] width 311 height 61
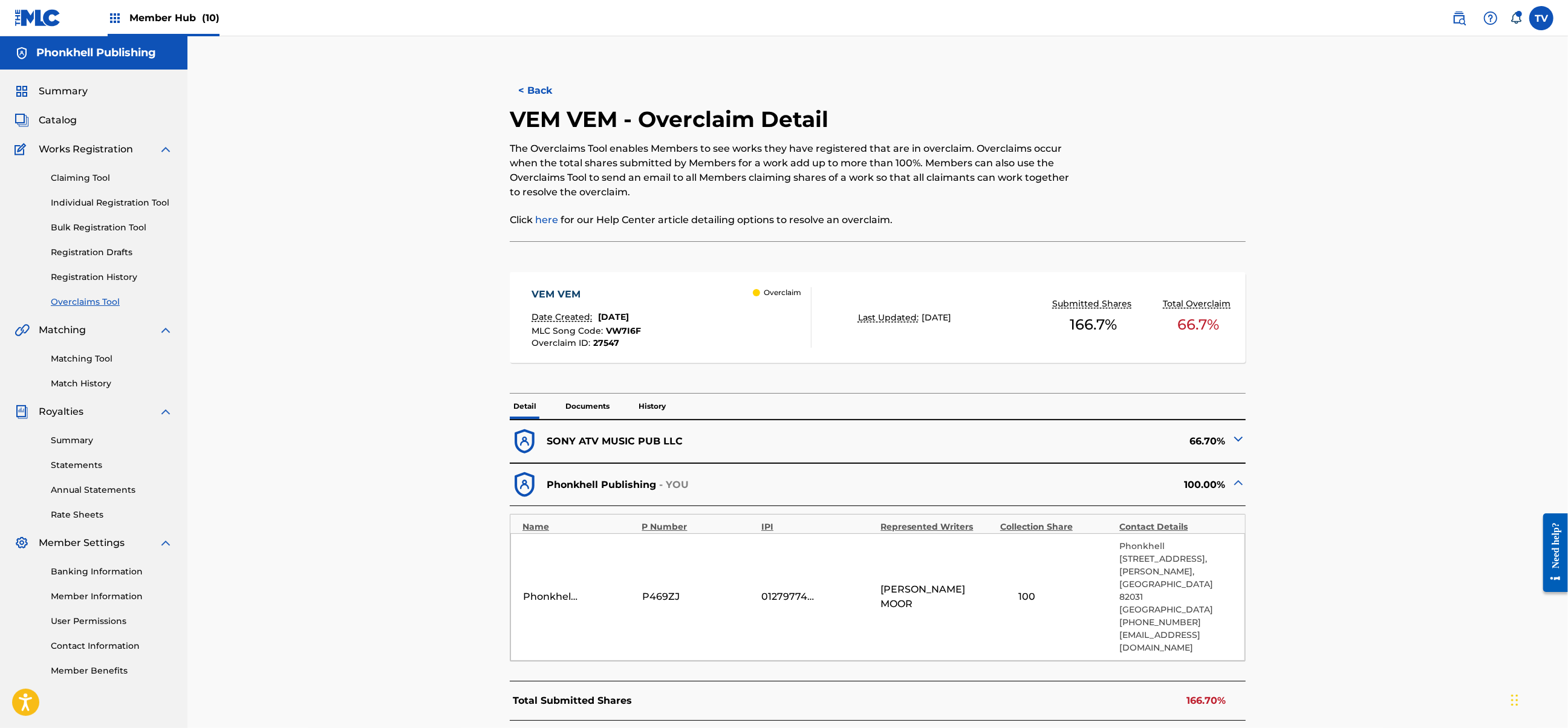
click at [1236, 439] on img at bounding box center [1238, 438] width 14 height 14
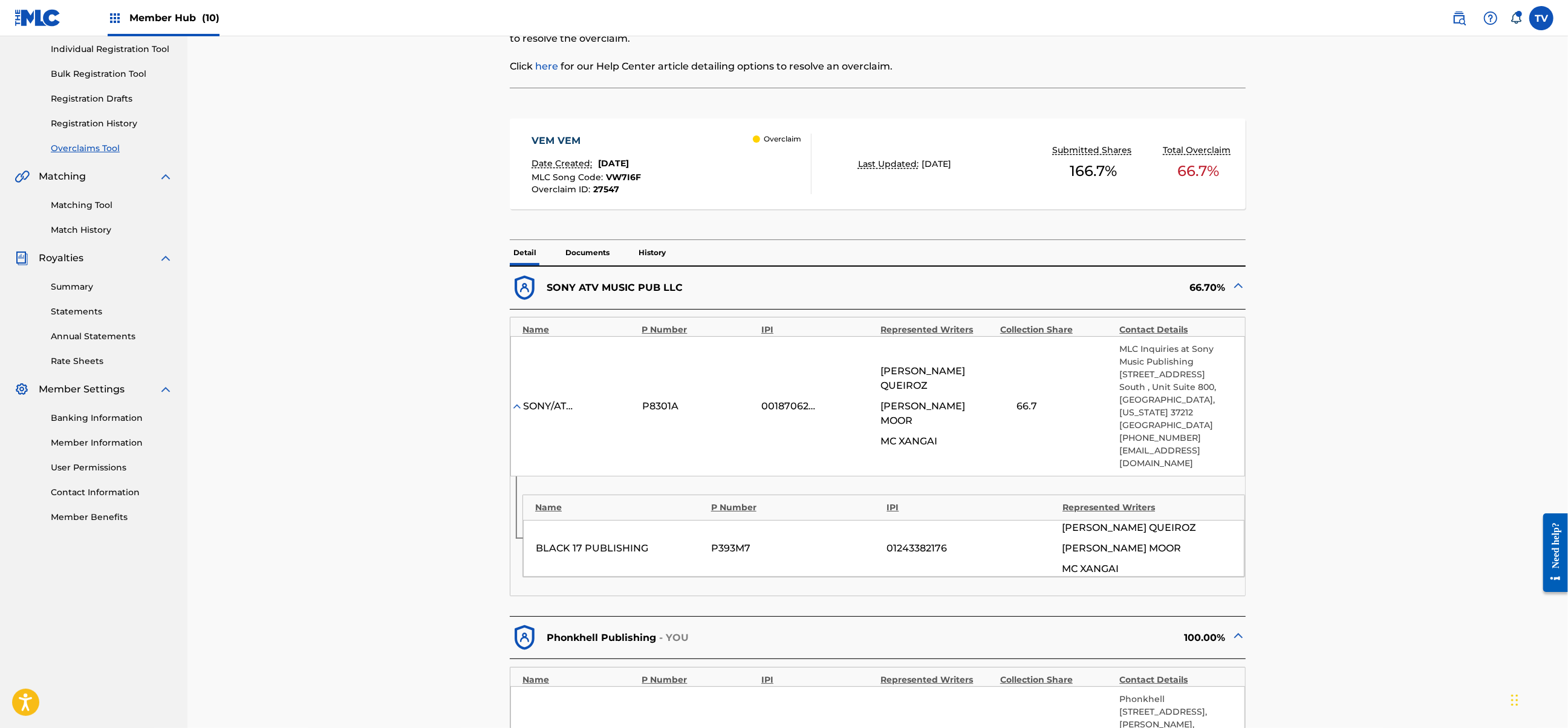
scroll to position [557, 0]
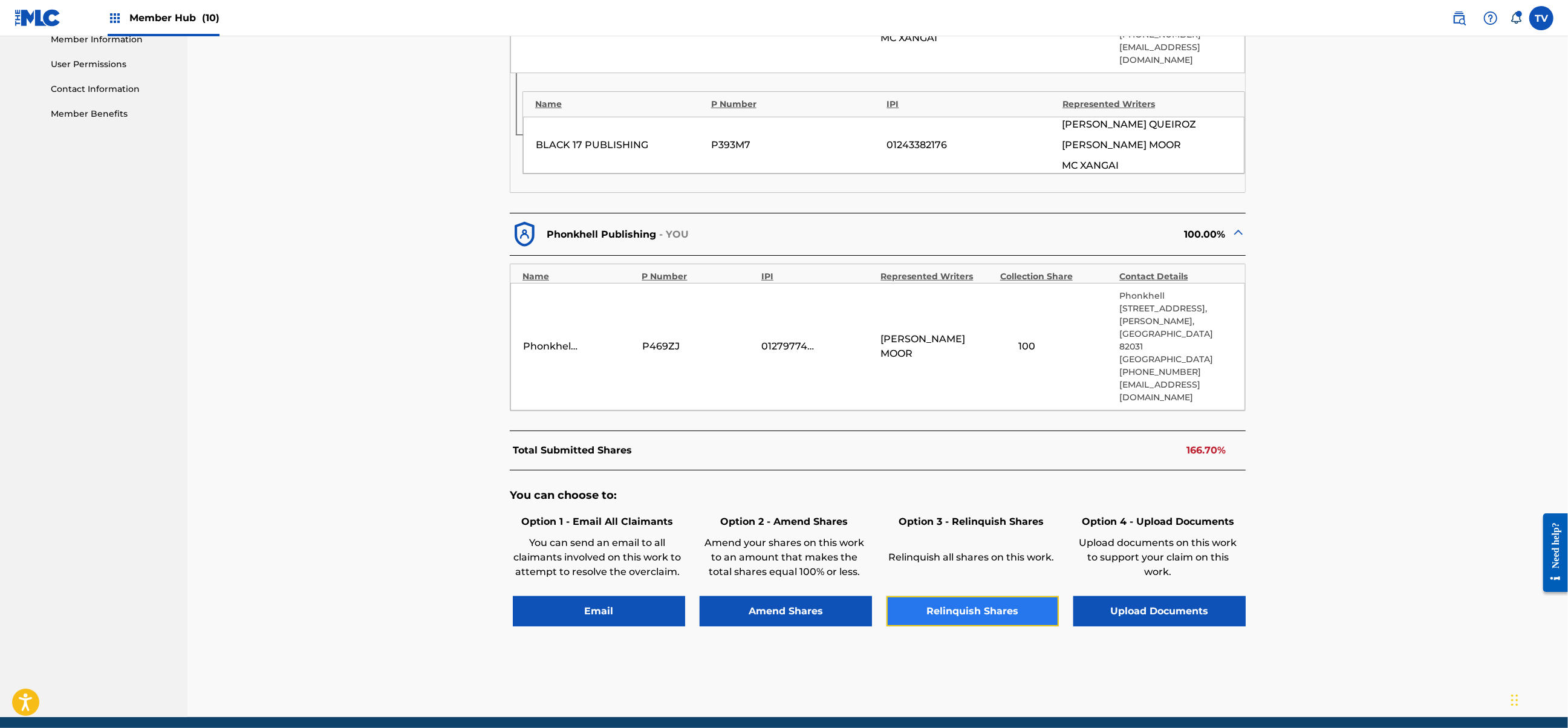
click at [949, 596] on button "Relinquish Shares" at bounding box center [973, 611] width 172 height 30
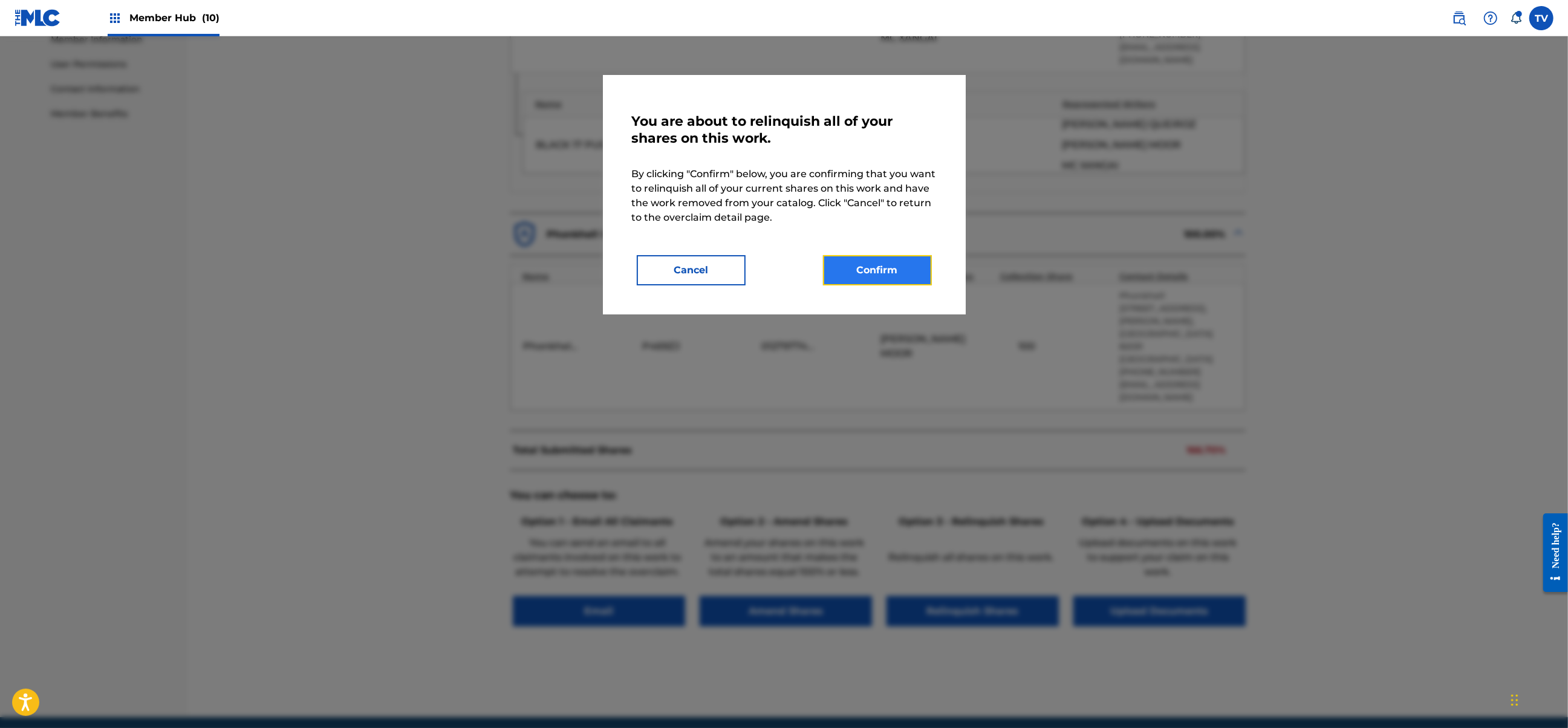
click at [869, 267] on button "Confirm" at bounding box center [877, 270] width 109 height 30
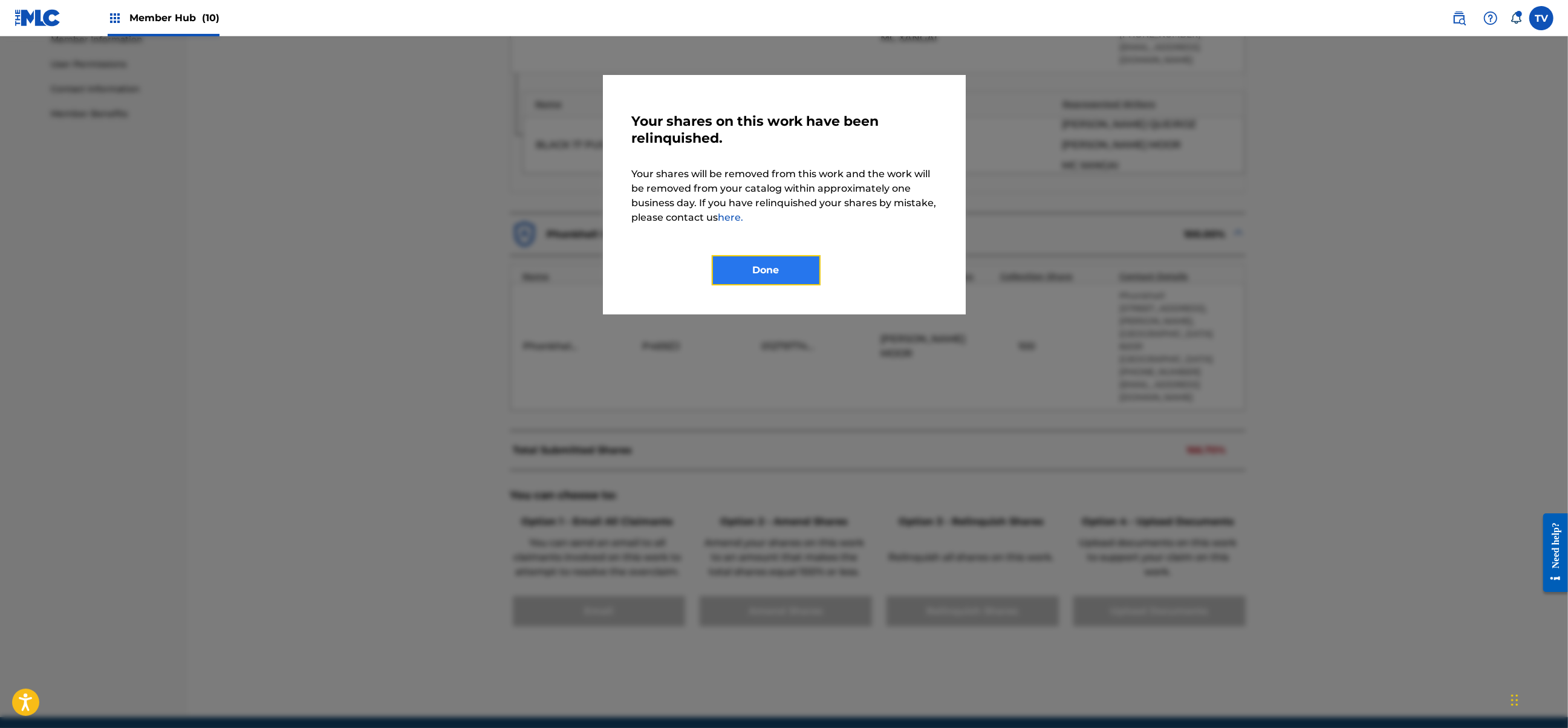
click at [760, 260] on button "Done" at bounding box center [766, 270] width 109 height 30
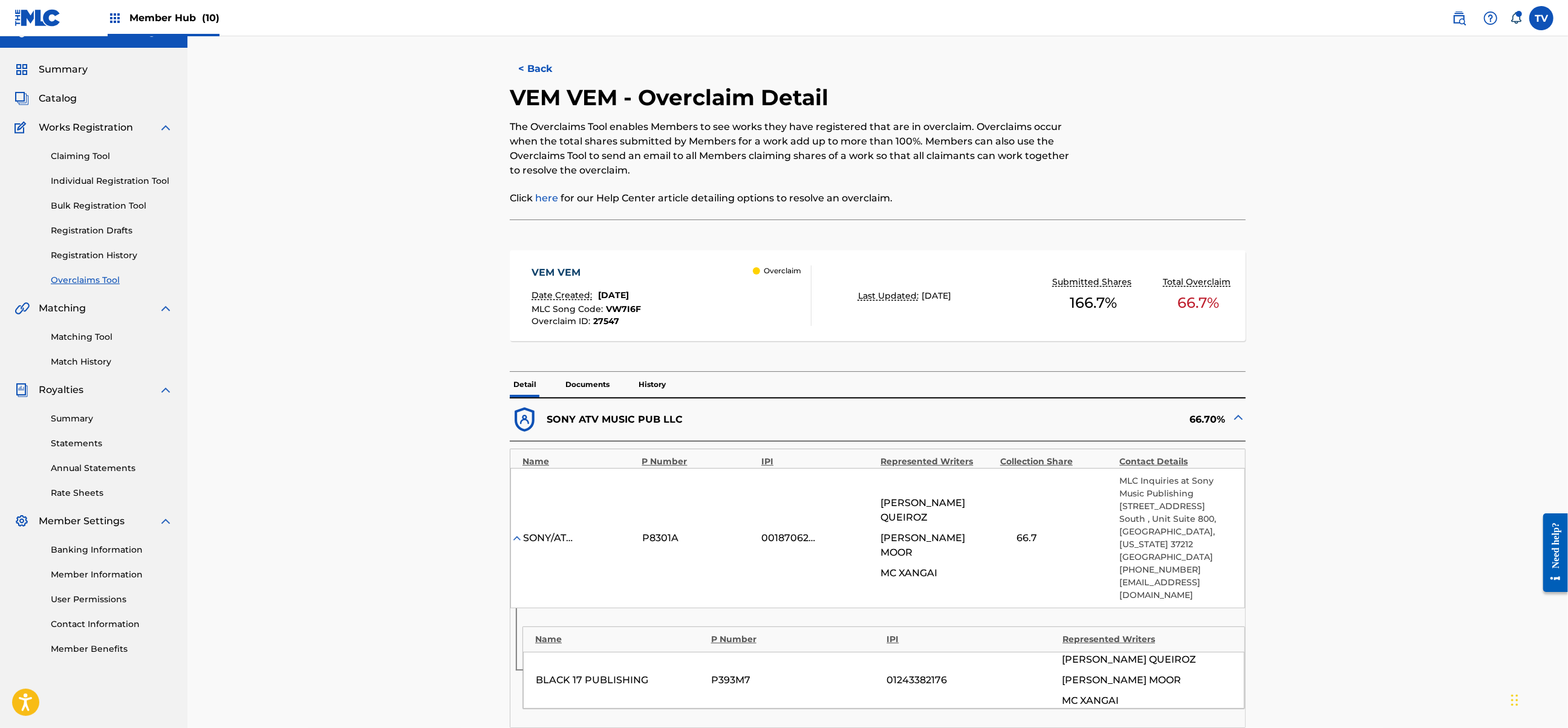
scroll to position [0, 0]
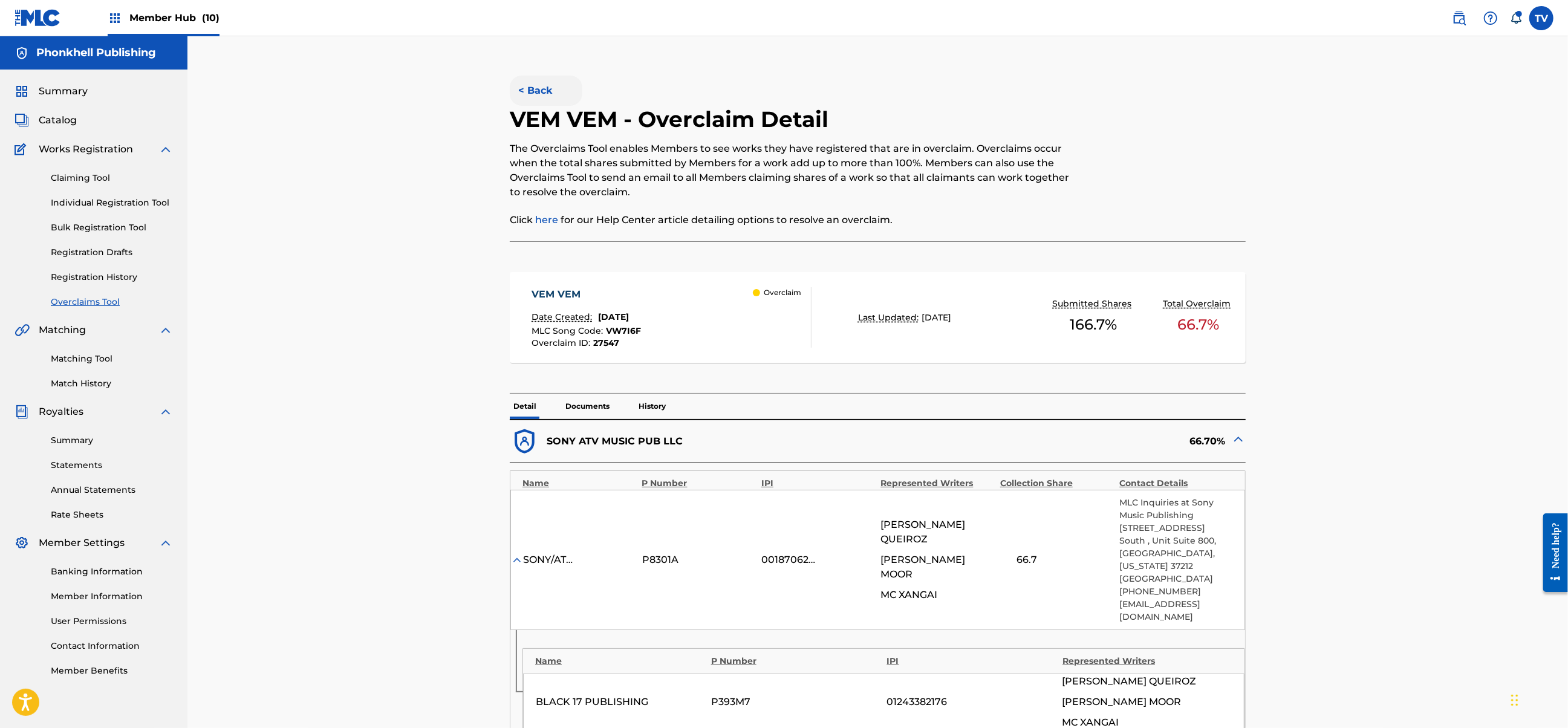
click at [536, 91] on button "< Back" at bounding box center [546, 91] width 72 height 30
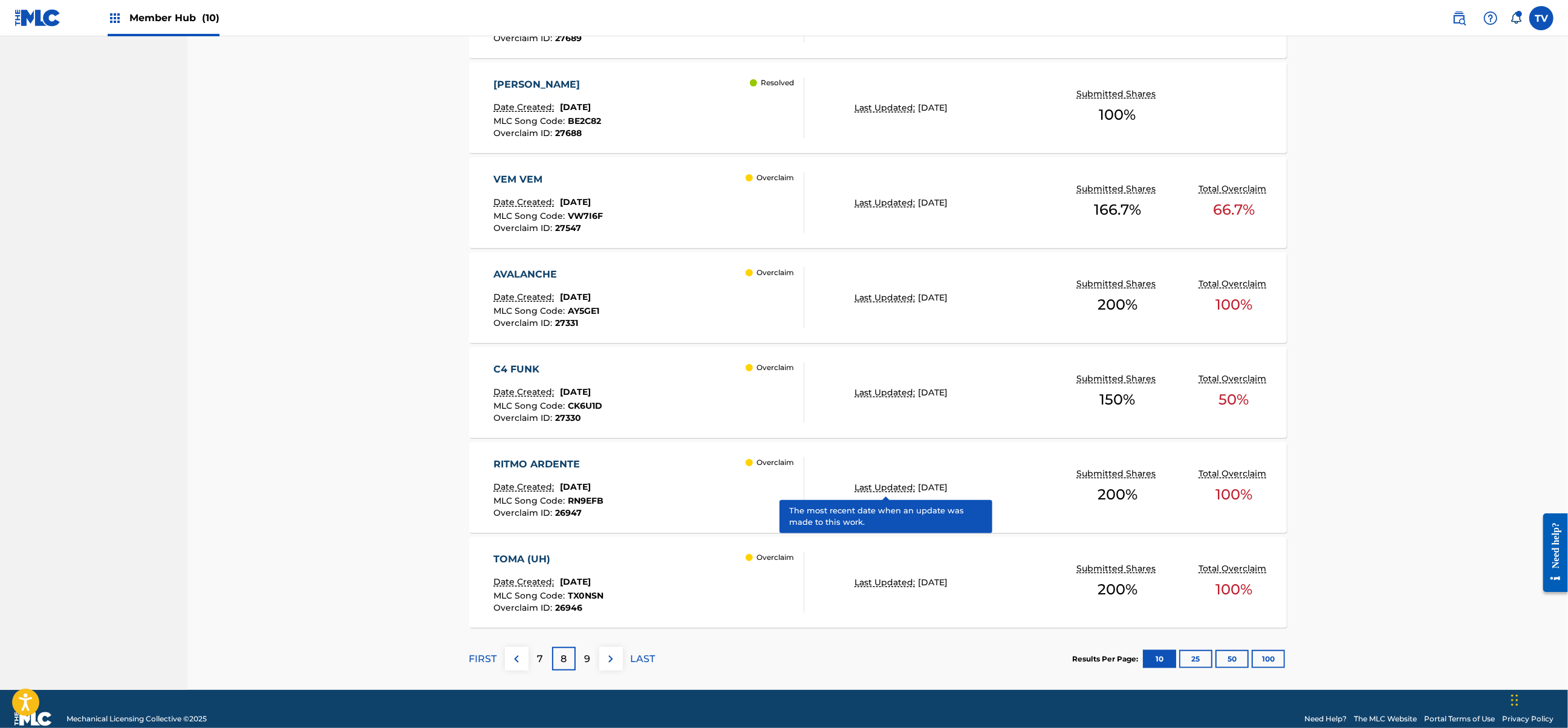
scroll to position [789, 0]
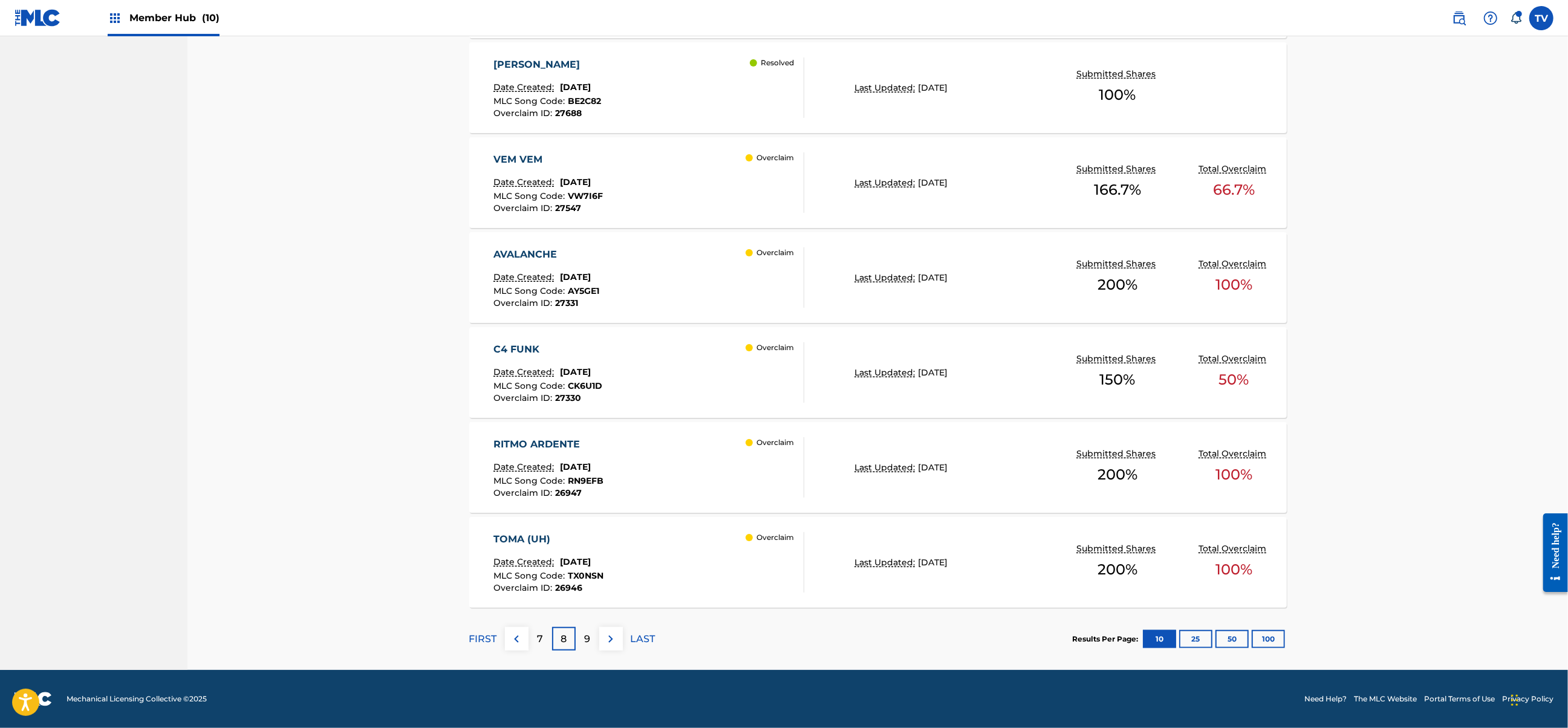
click at [684, 538] on div "TOMA (UH) Date Created: [DATE] MLC Song Code : TX0NSN Overclaim ID : 26946 Over…" at bounding box center [649, 563] width 311 height 61
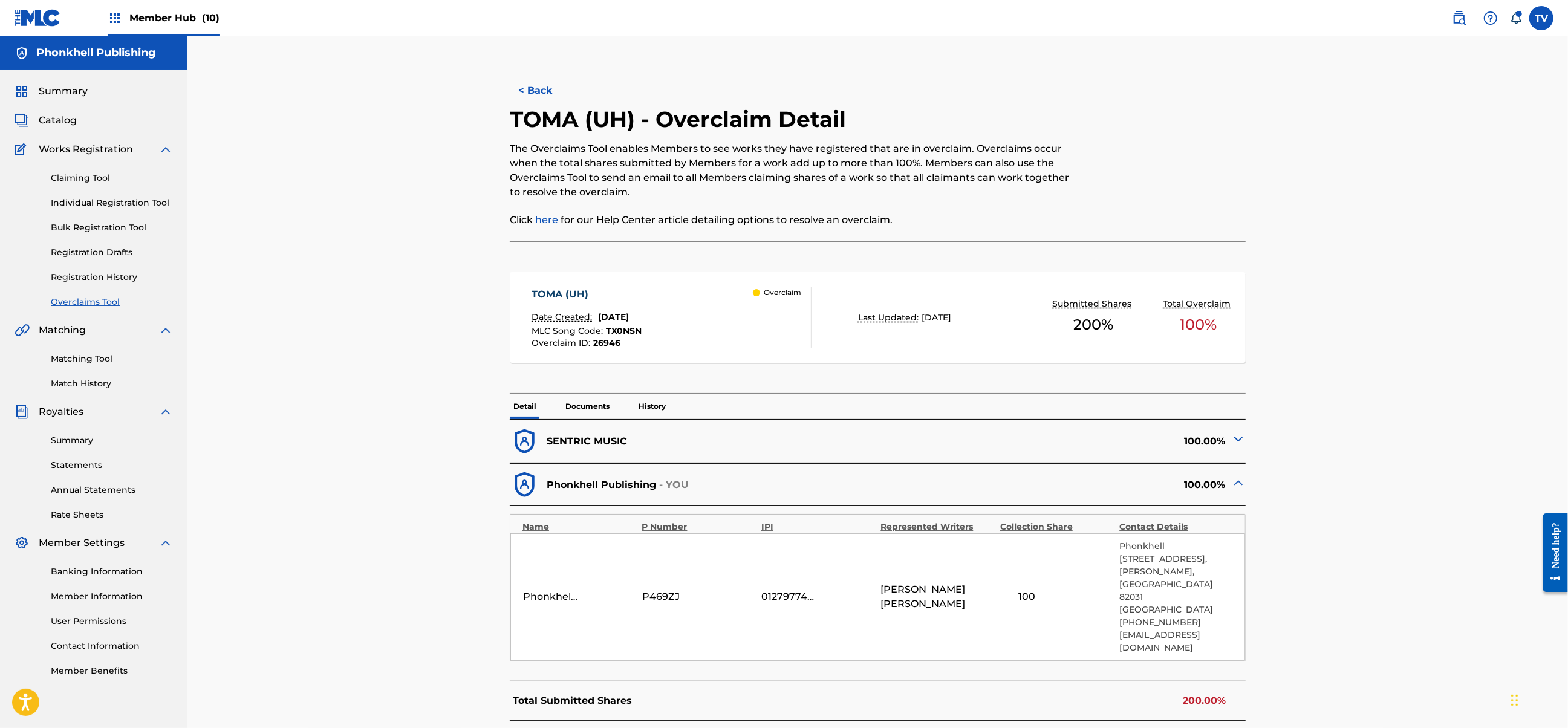
click at [1237, 443] on img at bounding box center [1238, 438] width 14 height 14
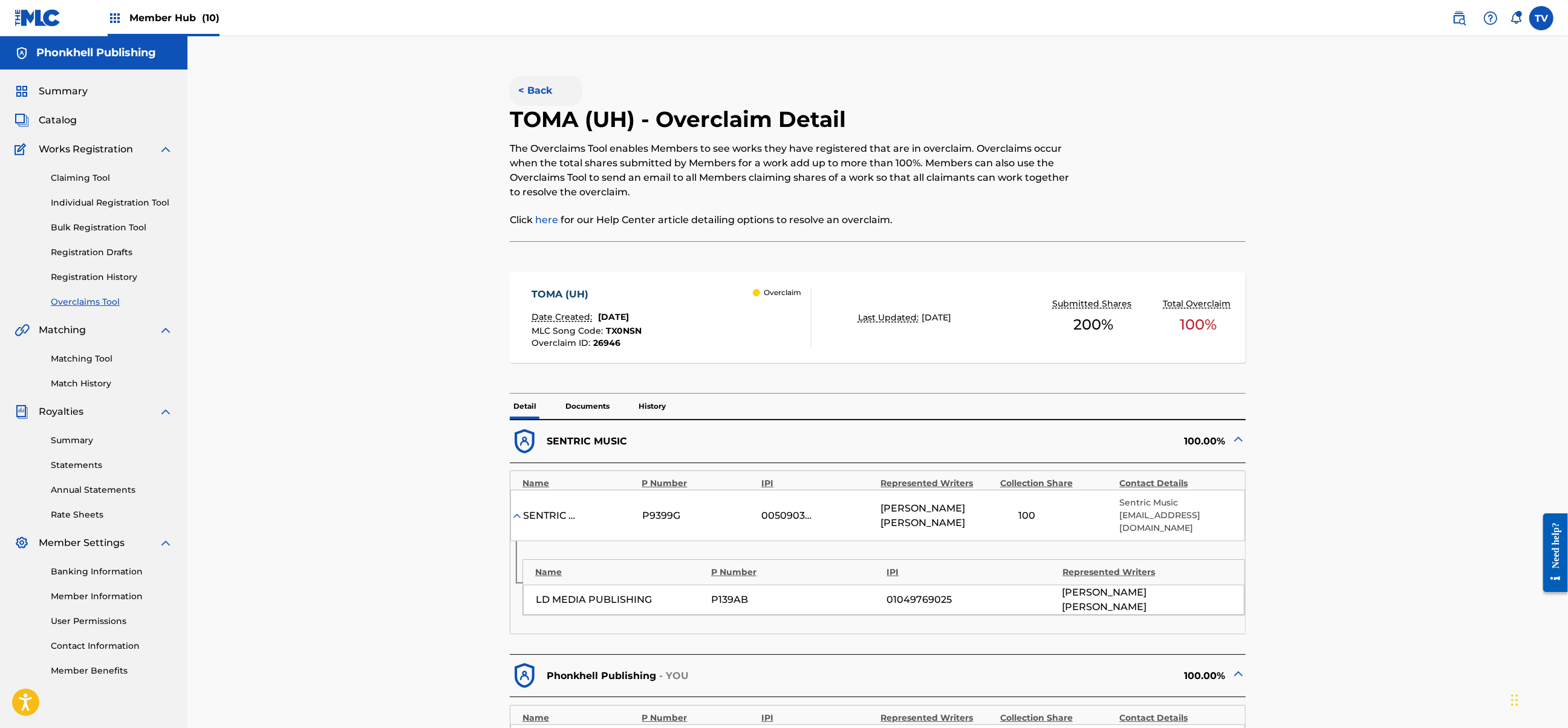
click at [547, 94] on button "< Back" at bounding box center [546, 91] width 72 height 30
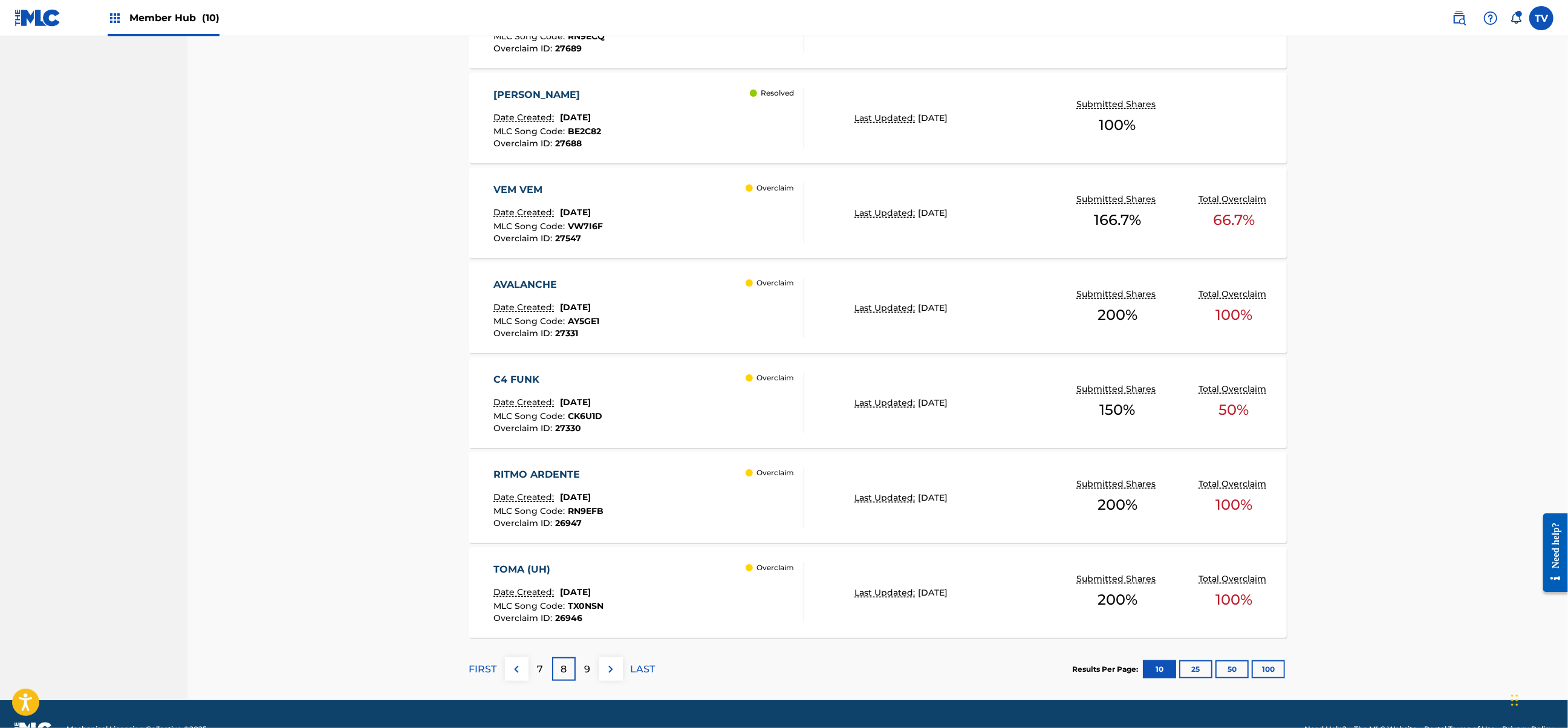
click at [666, 215] on div "VEM VEM Date Created: [DATE] MLC Song Code : VW7I6F Overclaim ID : 27547 Overcl…" at bounding box center [649, 213] width 311 height 61
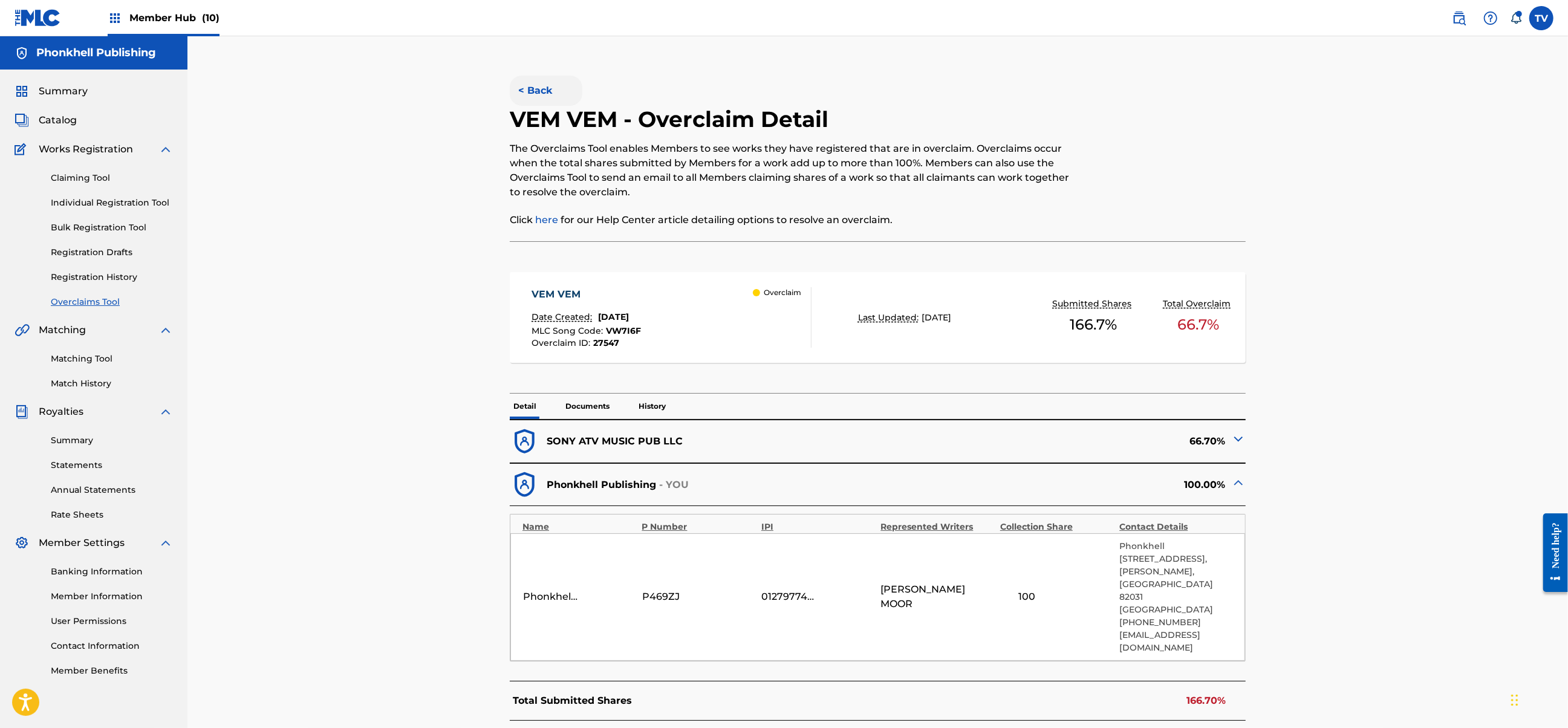
click at [537, 95] on button "< Back" at bounding box center [546, 91] width 72 height 30
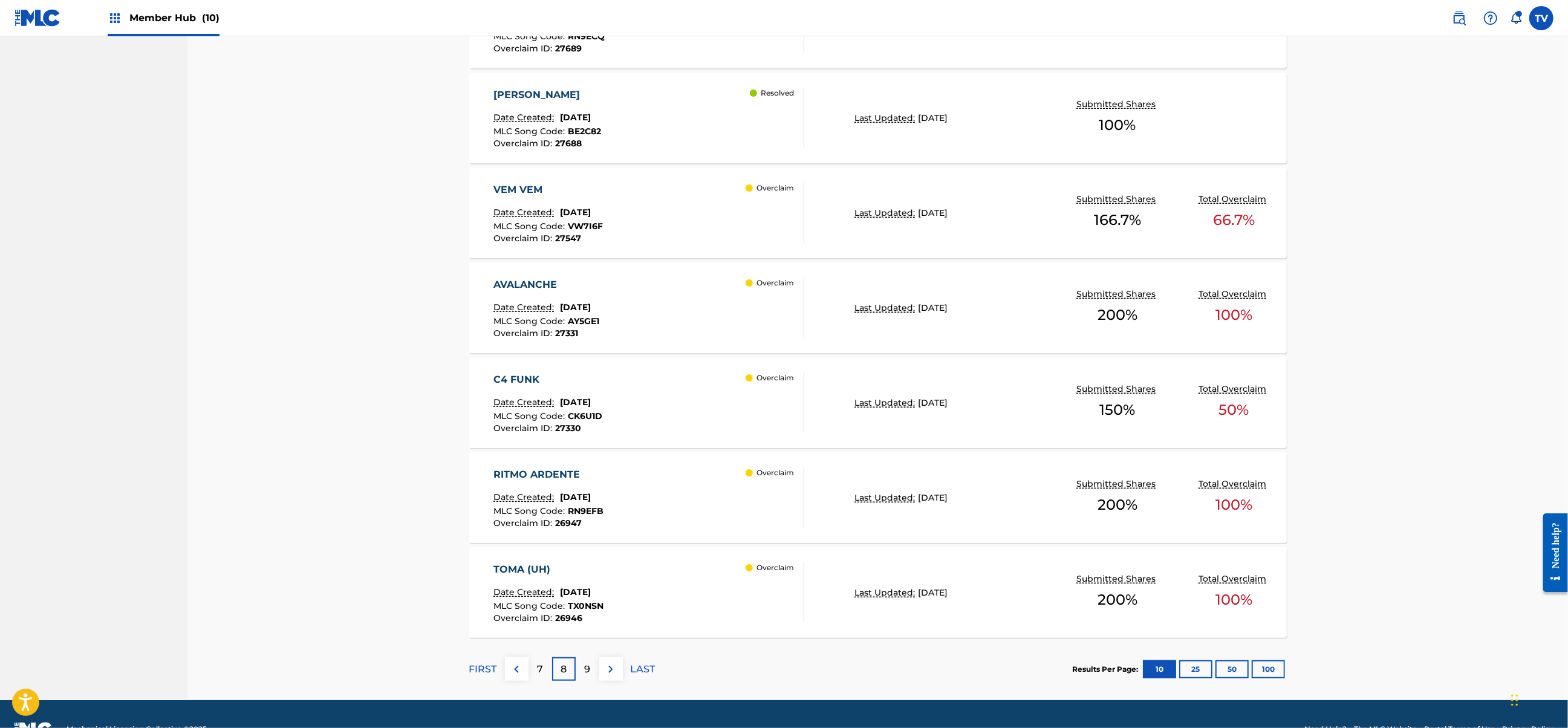
click at [693, 313] on div "AVALANCHE Date Created: [DATE] MLC Song Code : AY5GE1 Overclaim ID : 27331 Over…" at bounding box center [649, 308] width 311 height 61
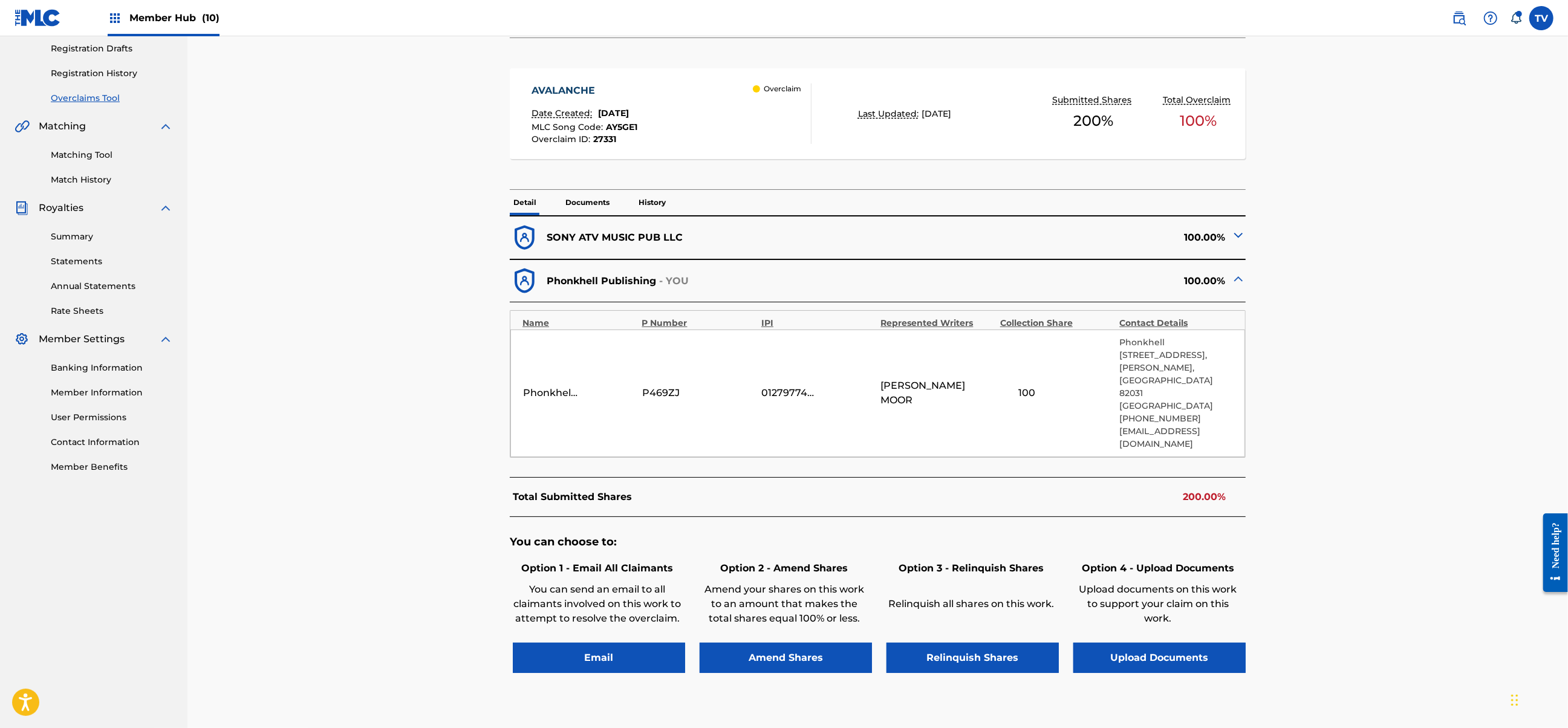
scroll to position [262, 0]
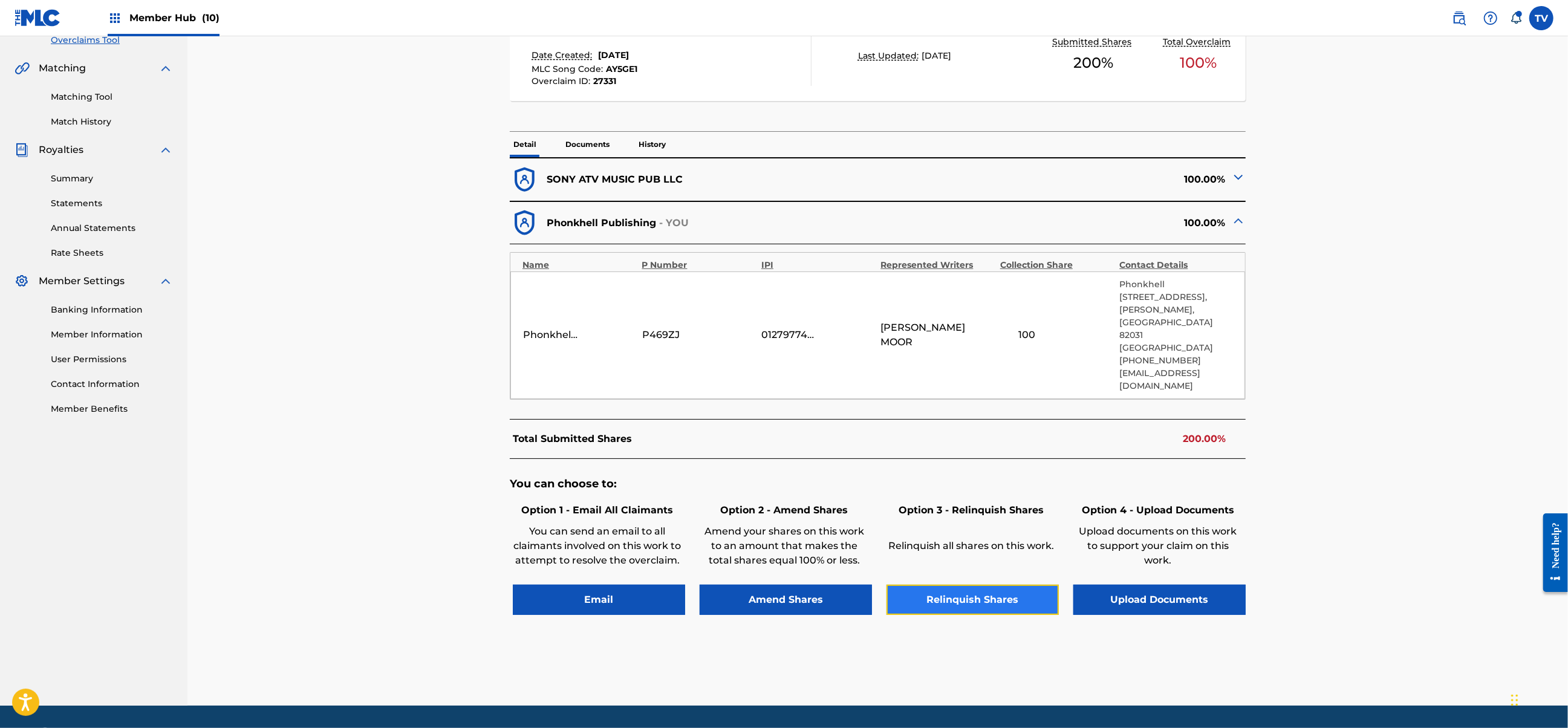
click at [977, 585] on button "Relinquish Shares" at bounding box center [973, 600] width 172 height 30
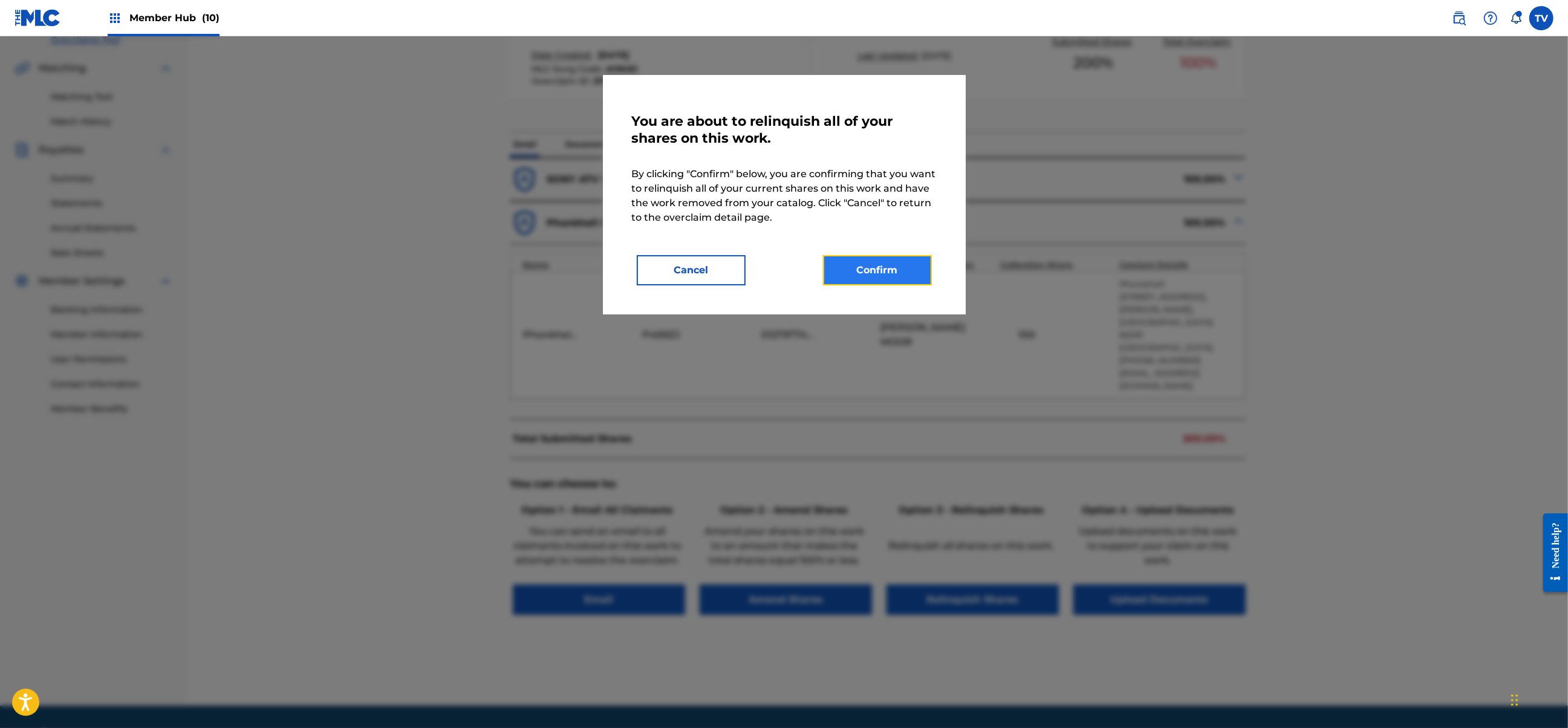
click at [880, 270] on button "Confirm" at bounding box center [877, 270] width 109 height 30
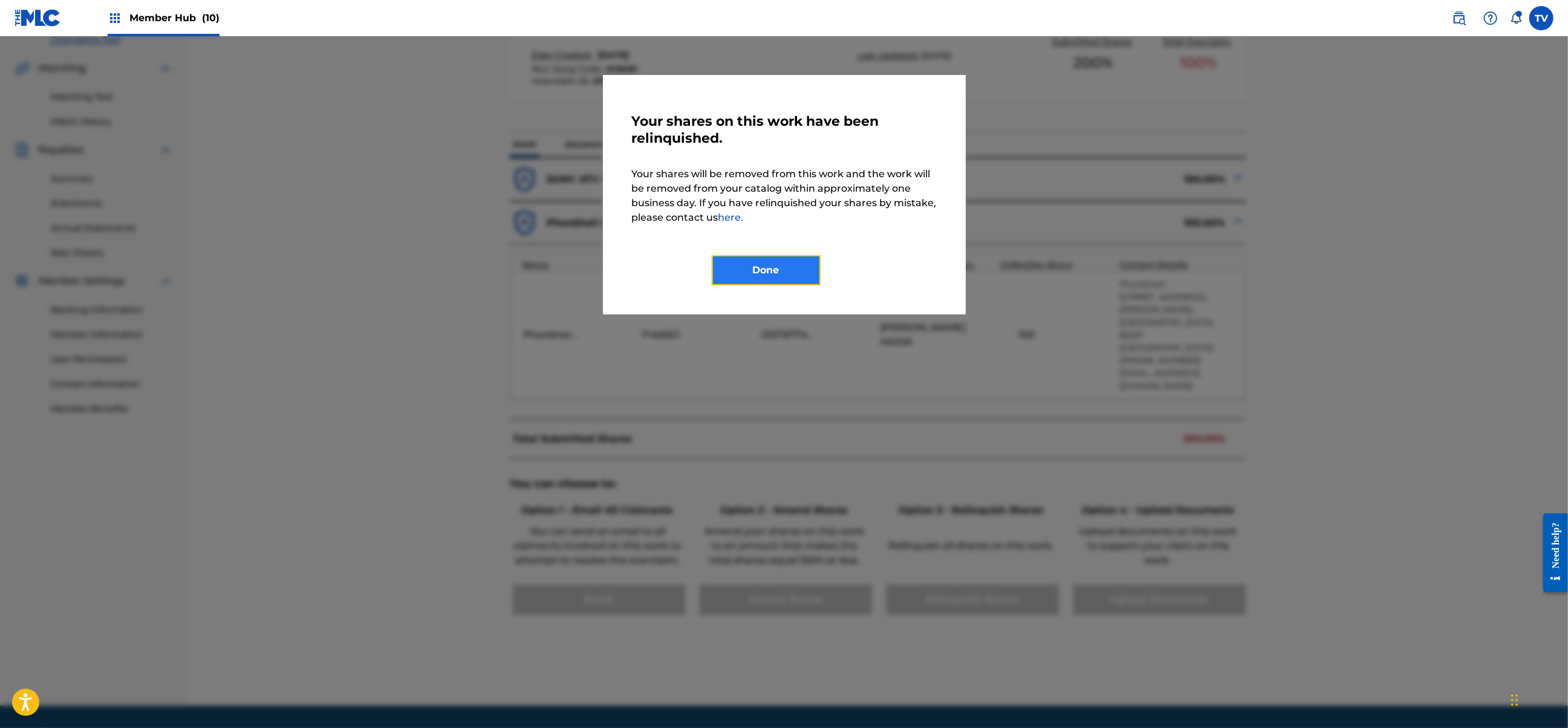
click at [796, 272] on button "Done" at bounding box center [766, 270] width 109 height 30
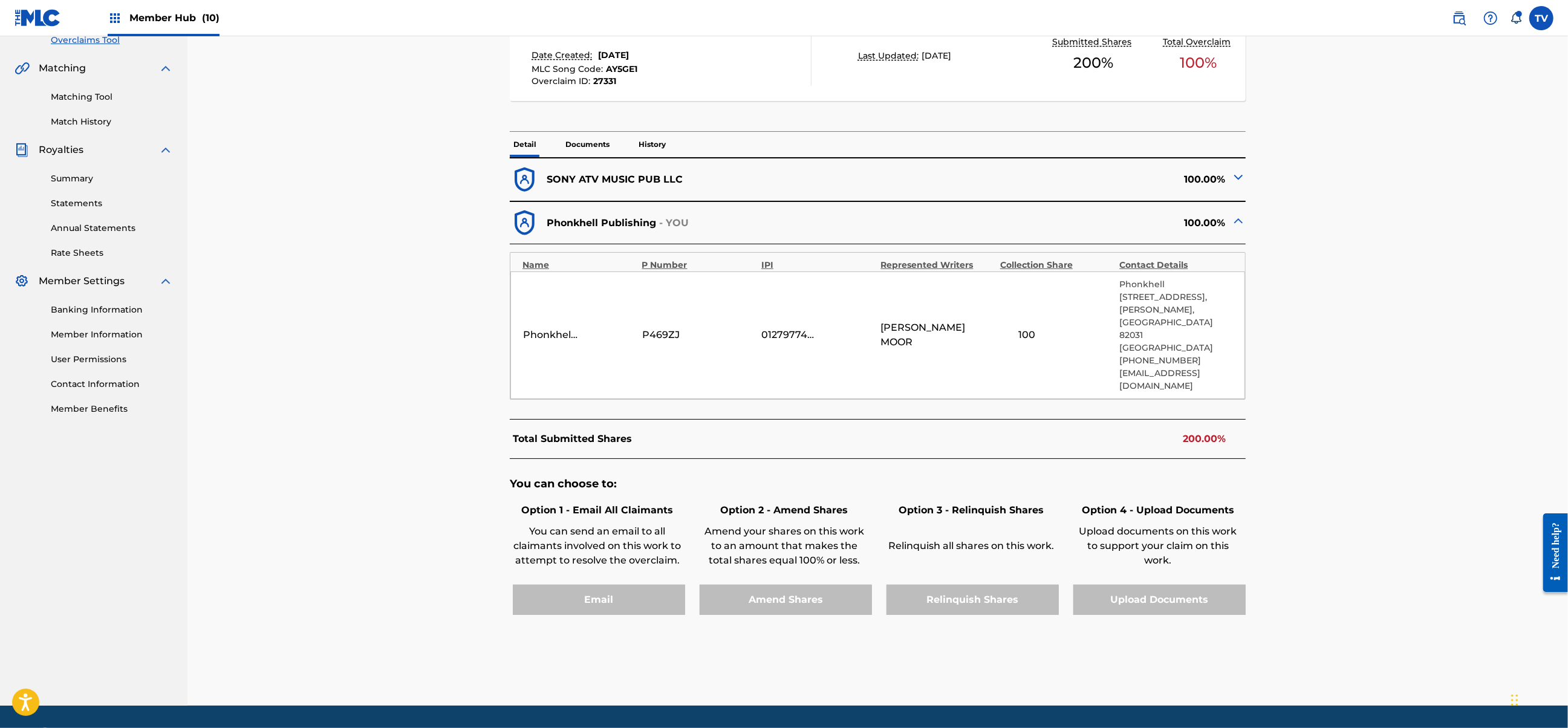
scroll to position [0, 0]
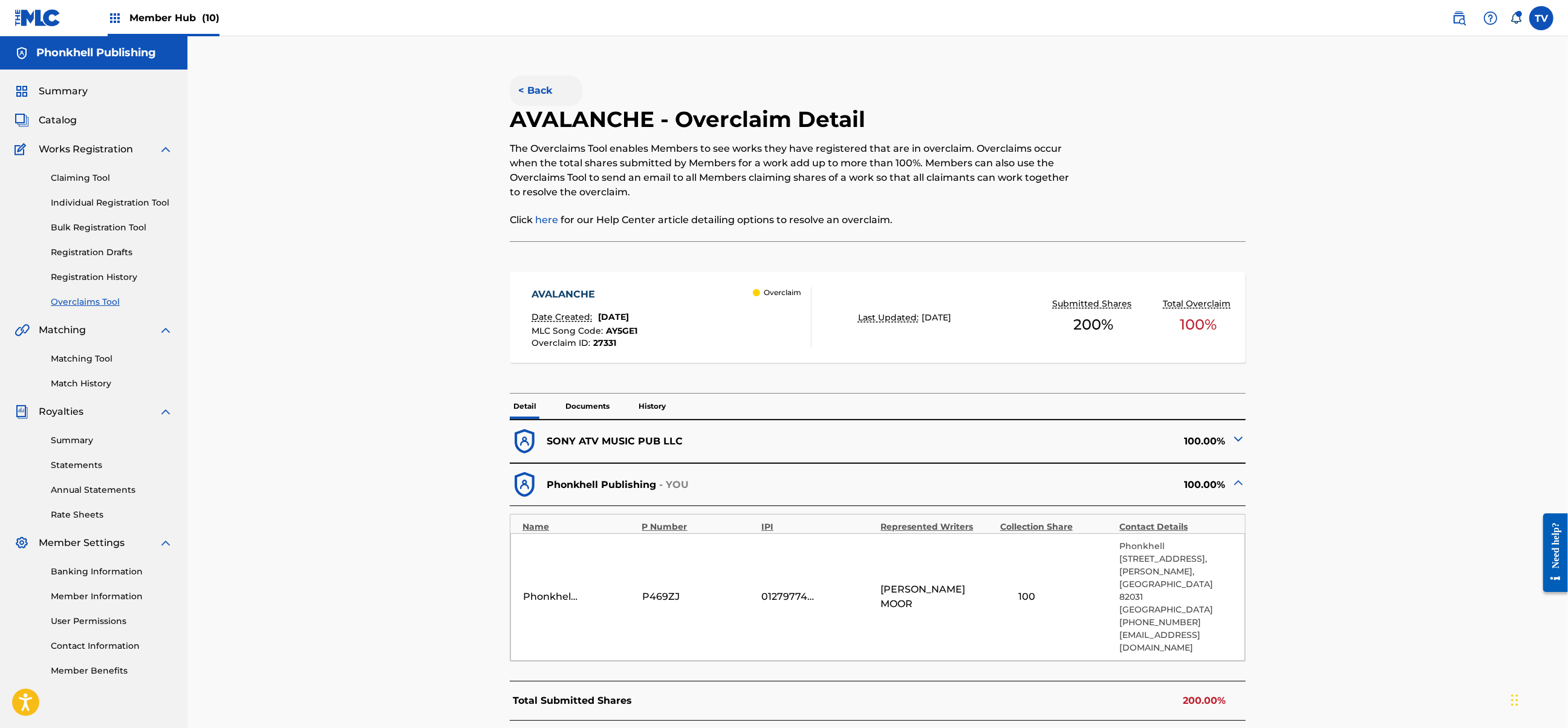
click at [538, 94] on button "< Back" at bounding box center [546, 91] width 72 height 30
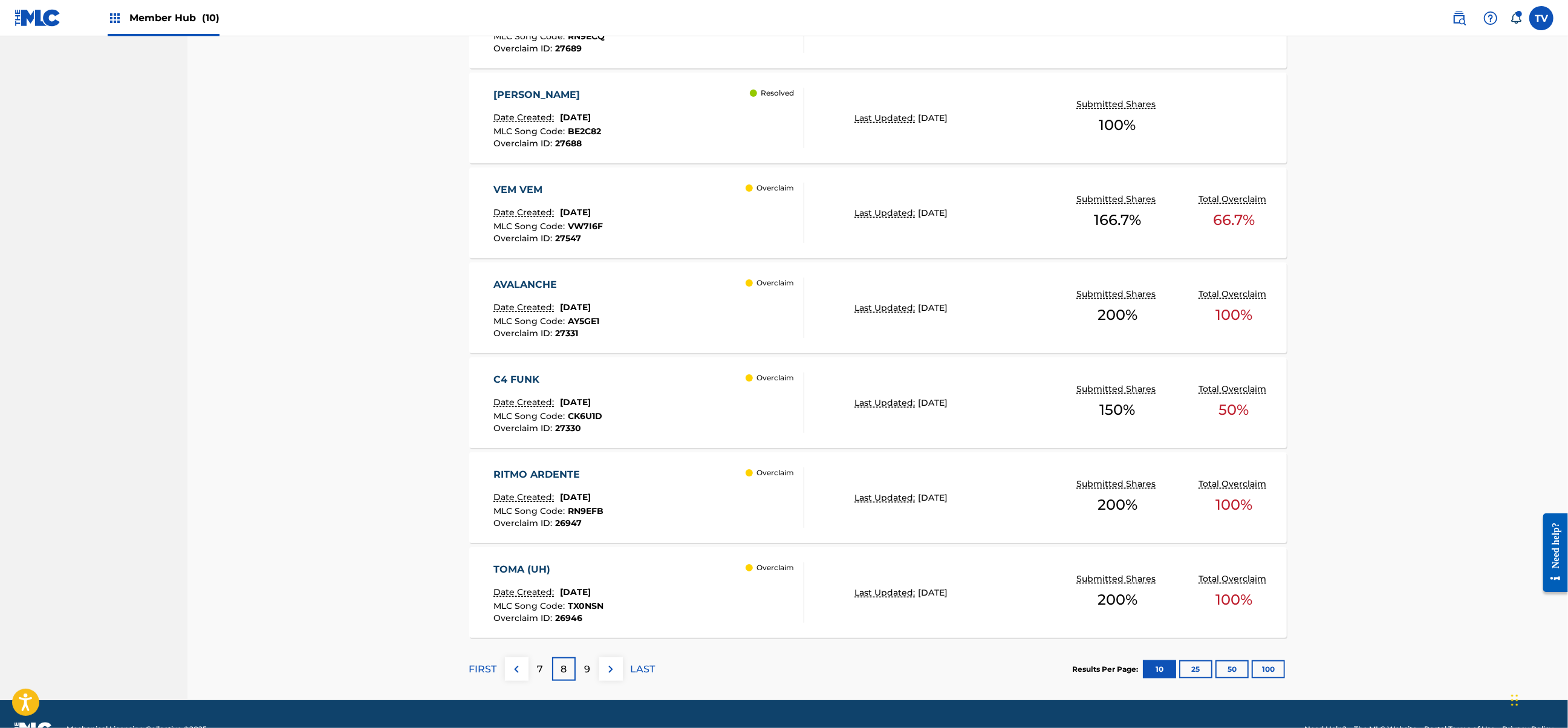
click at [680, 486] on div "RITMO ARDENTE Date Created: [DATE] MLC Song Code : RN9EFB Overclaim ID : 26947 …" at bounding box center [649, 498] width 311 height 61
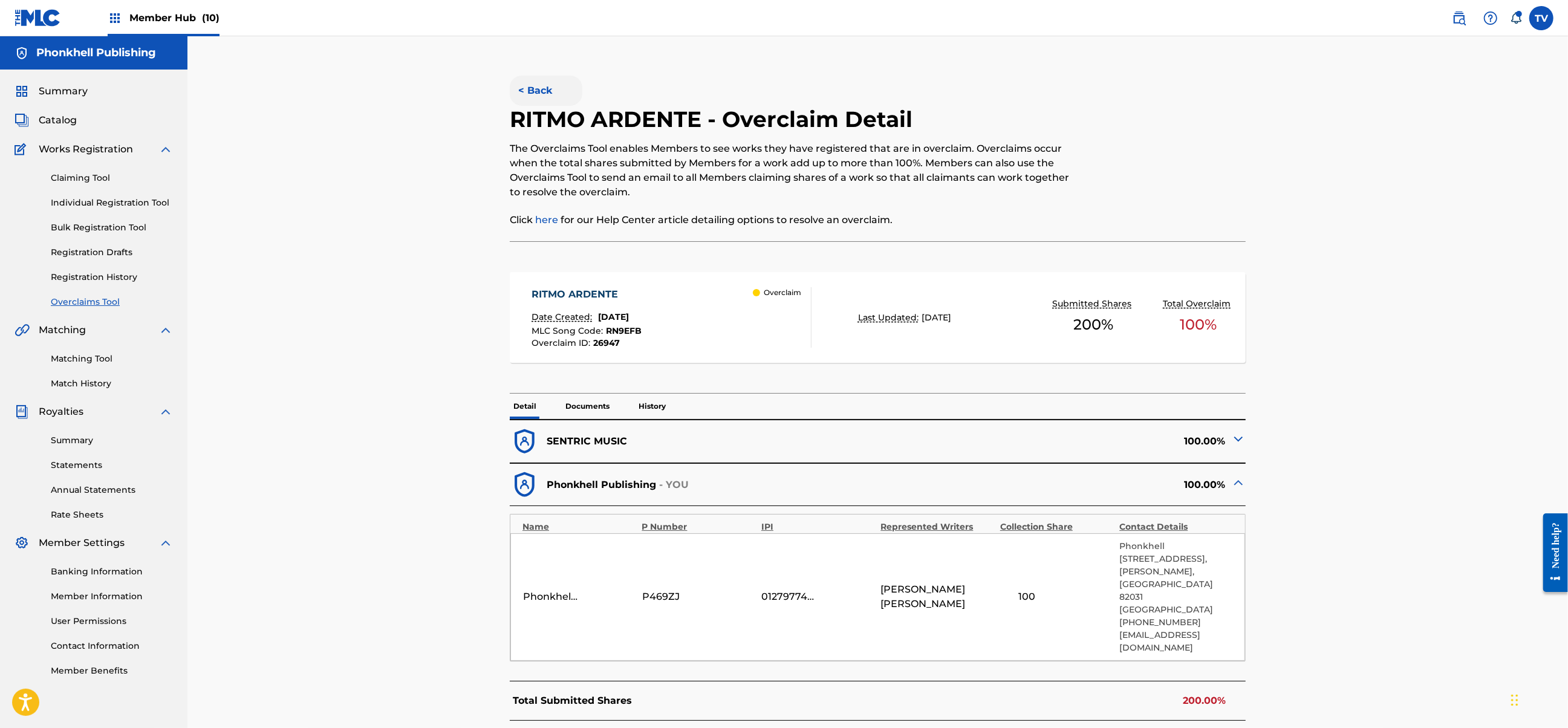
click at [535, 90] on button "< Back" at bounding box center [546, 91] width 72 height 30
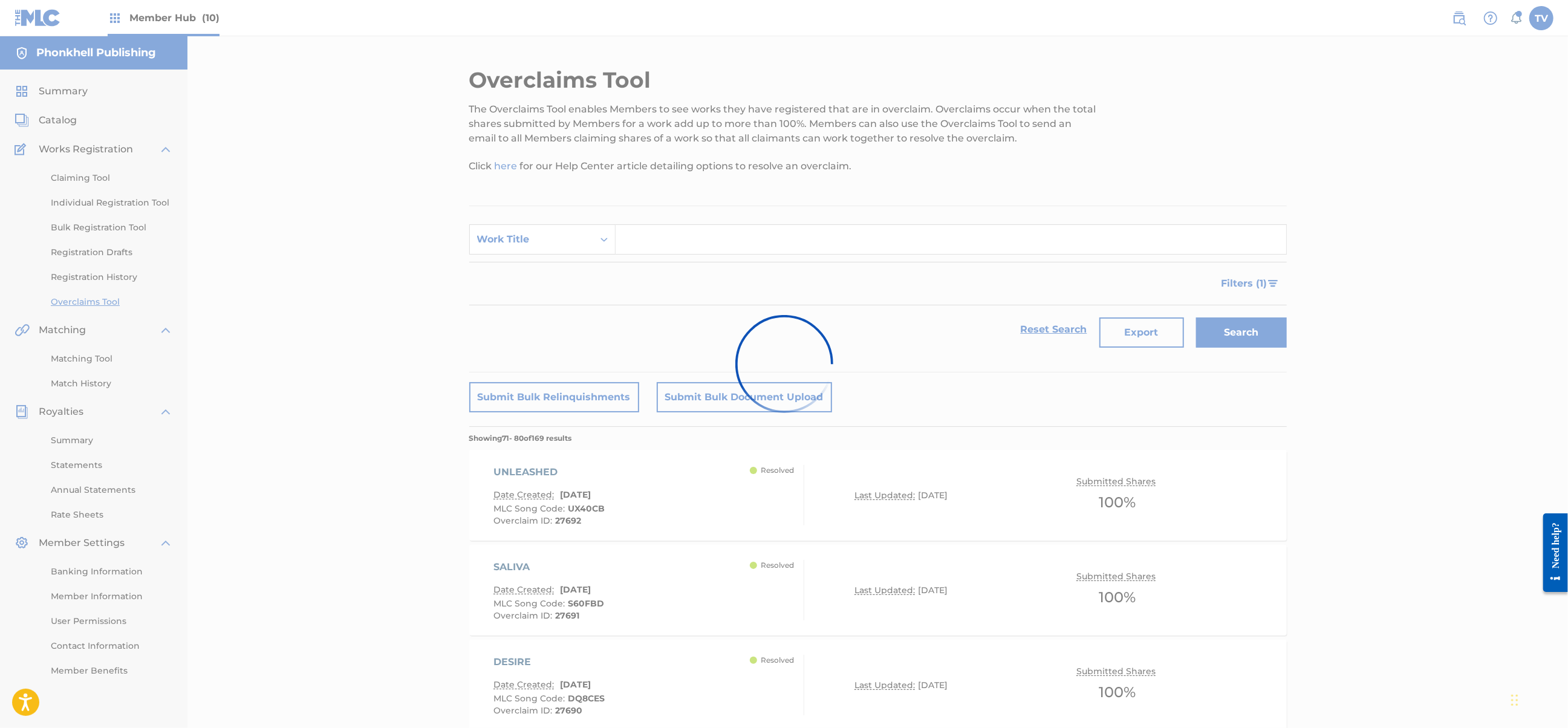
scroll to position [757, 0]
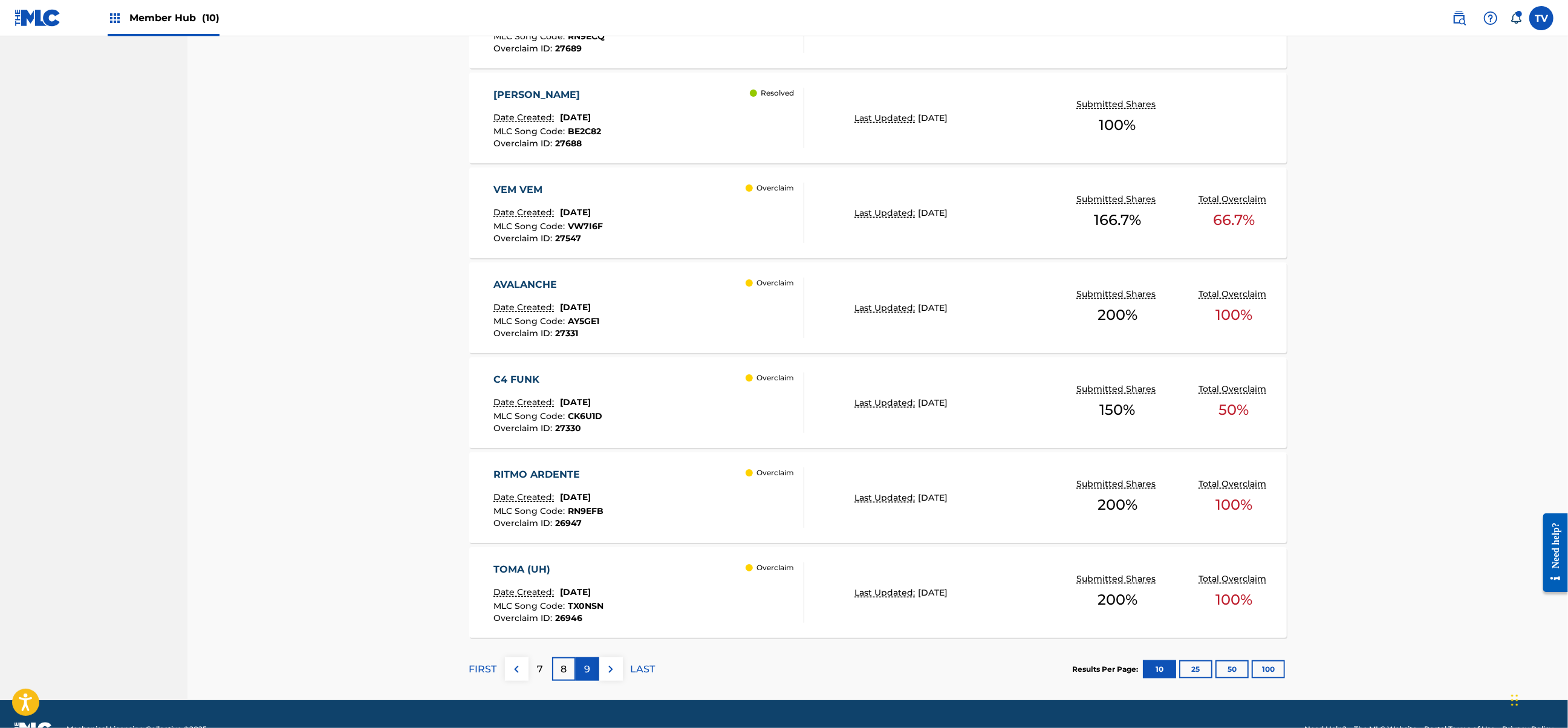
click at [588, 668] on p "9" at bounding box center [587, 669] width 6 height 14
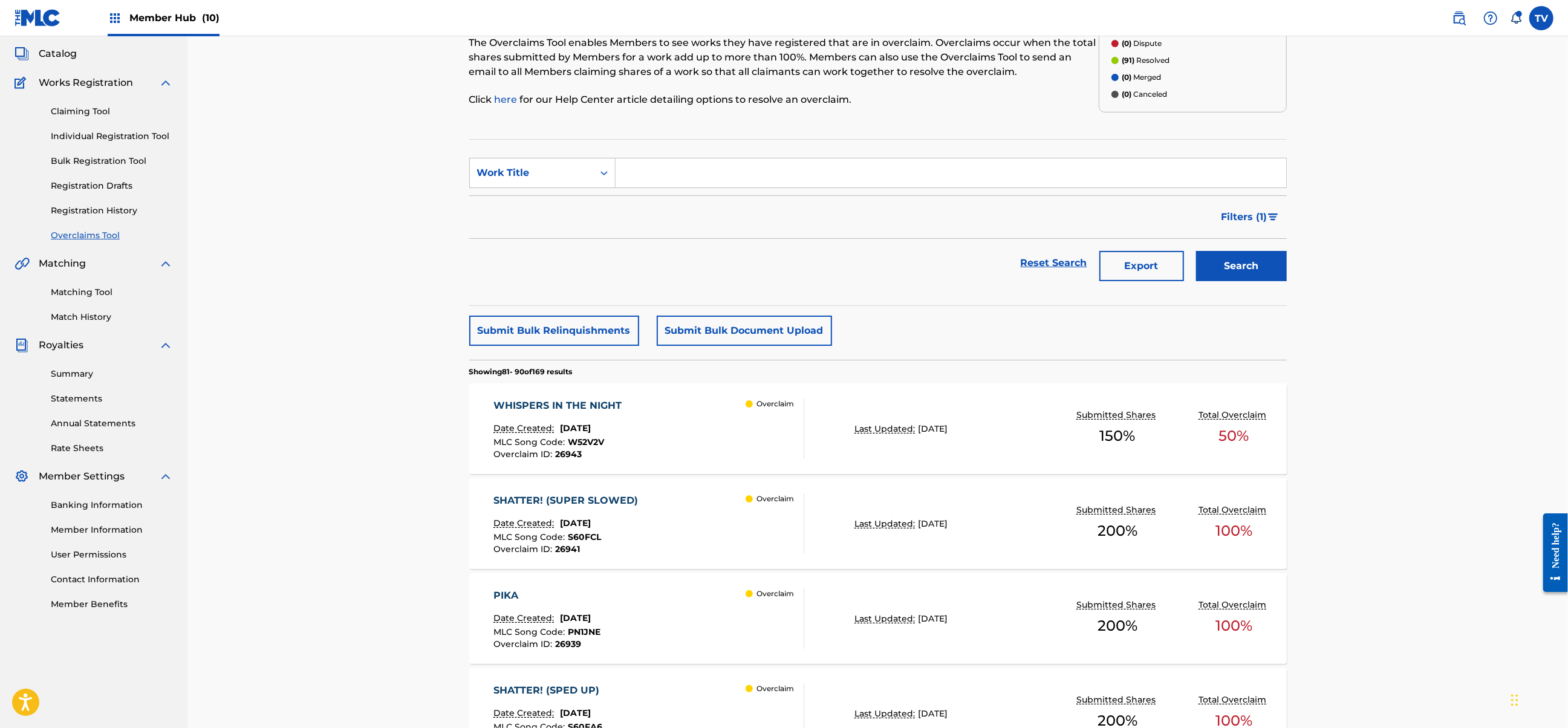
scroll to position [81, 0]
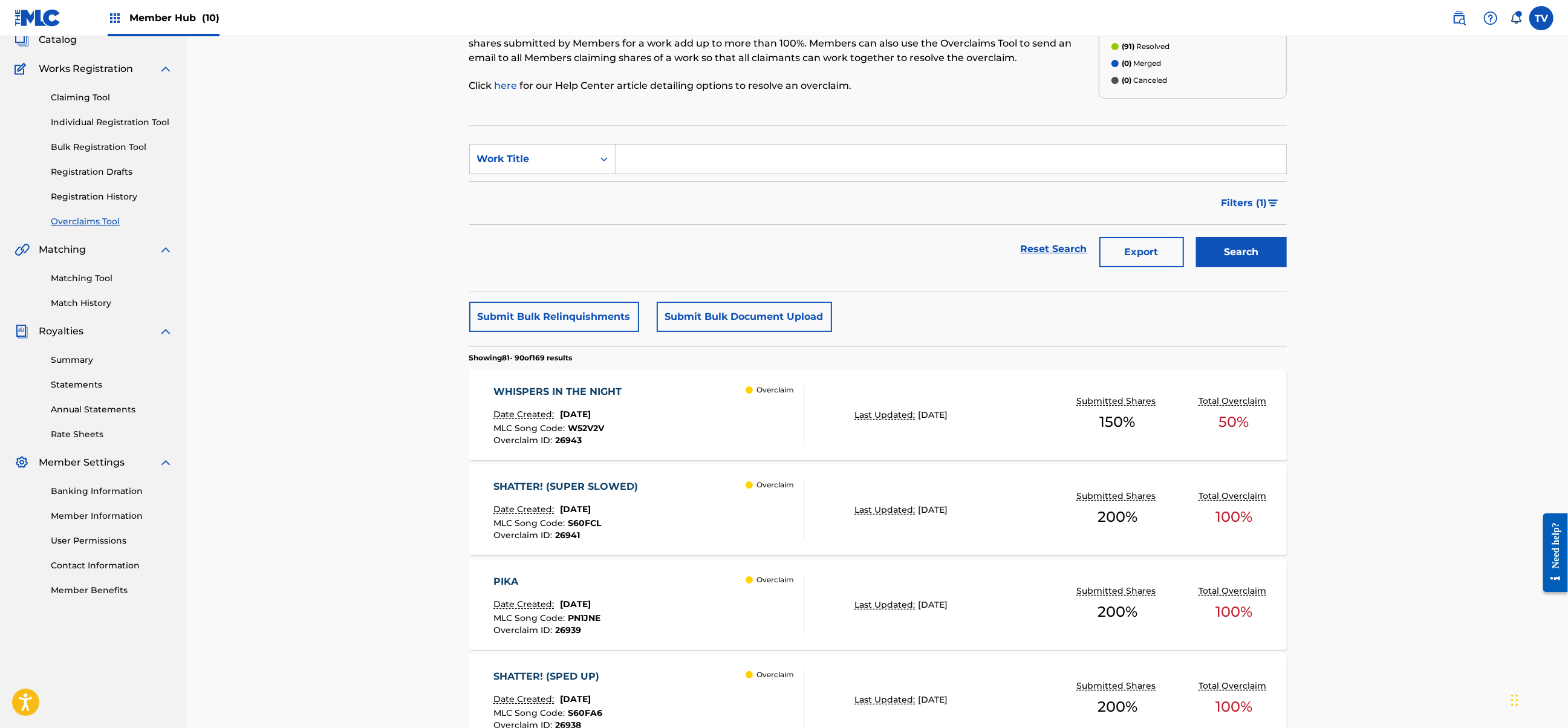
click at [673, 422] on div "WHISPERS IN THE NIGHT Date Created: [DATE] MLC Song Code : W52V2V Overclaim ID …" at bounding box center [649, 415] width 311 height 61
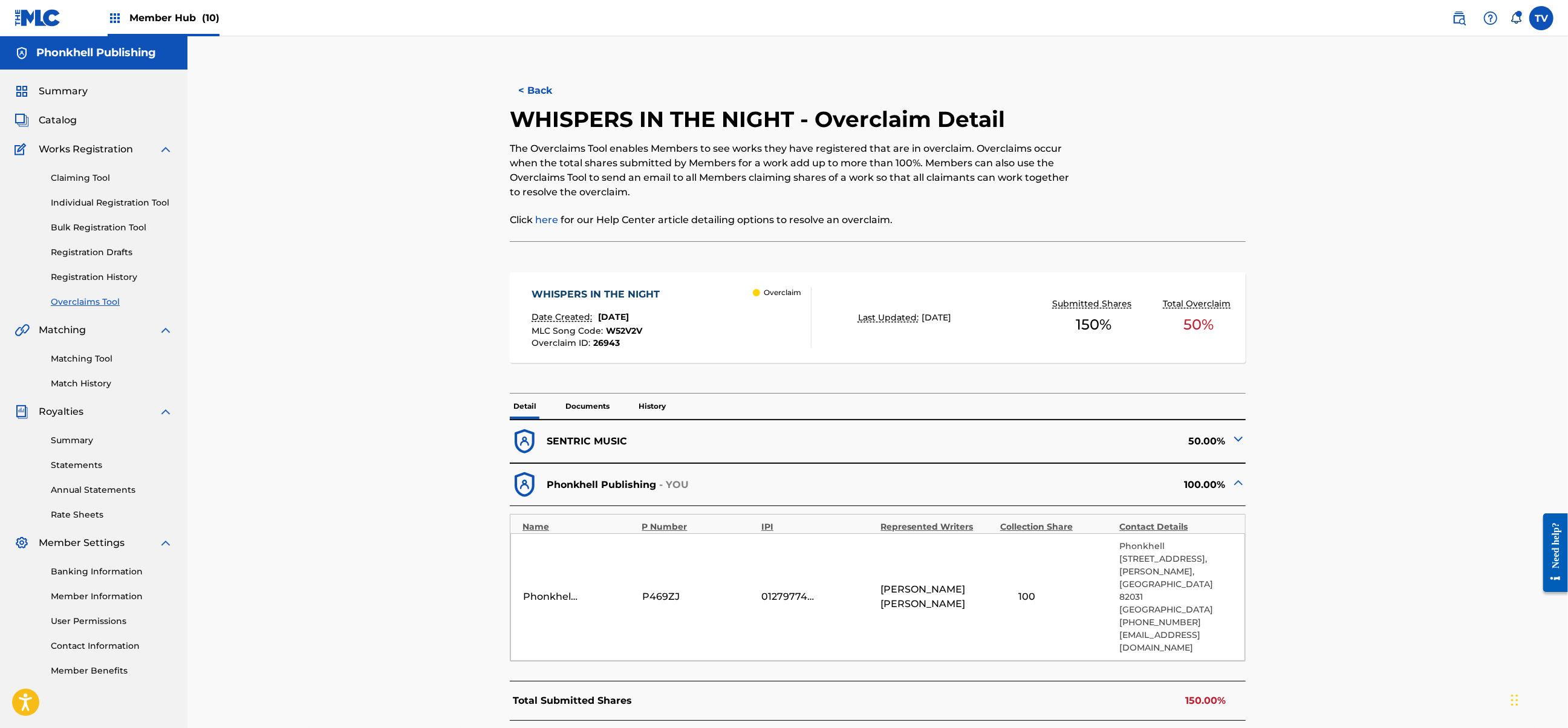
click at [1234, 441] on img at bounding box center [1238, 438] width 14 height 14
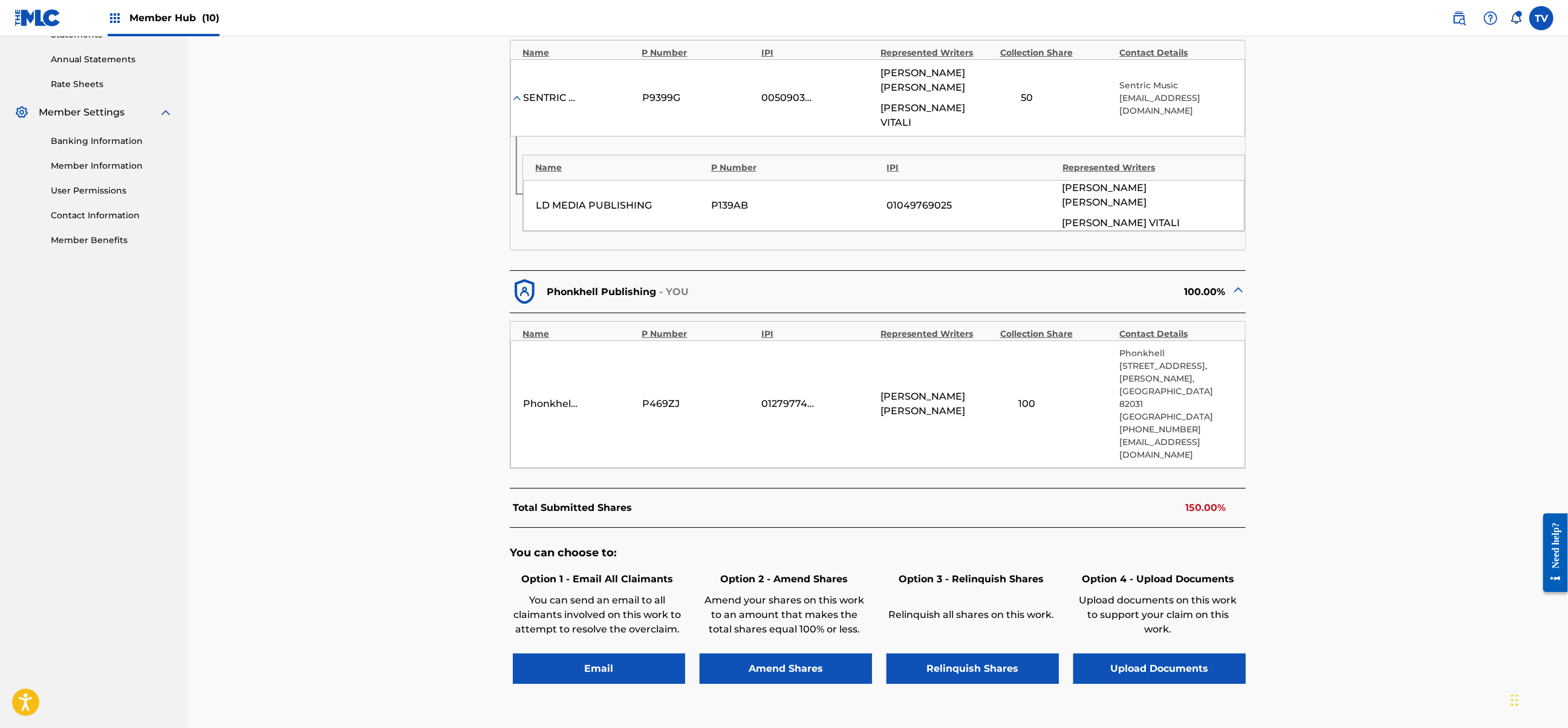
scroll to position [461, 0]
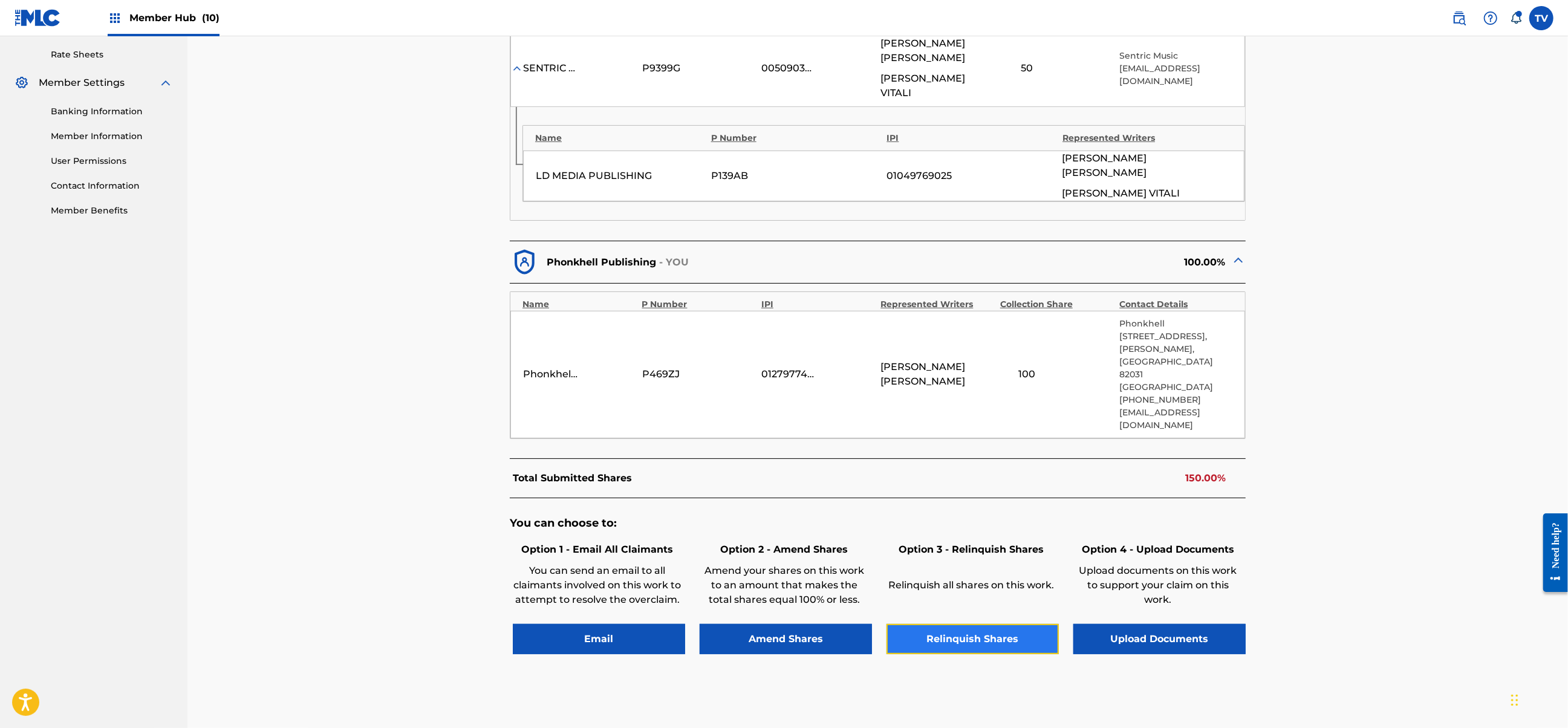
click at [955, 624] on button "Relinquish Shares" at bounding box center [973, 639] width 172 height 30
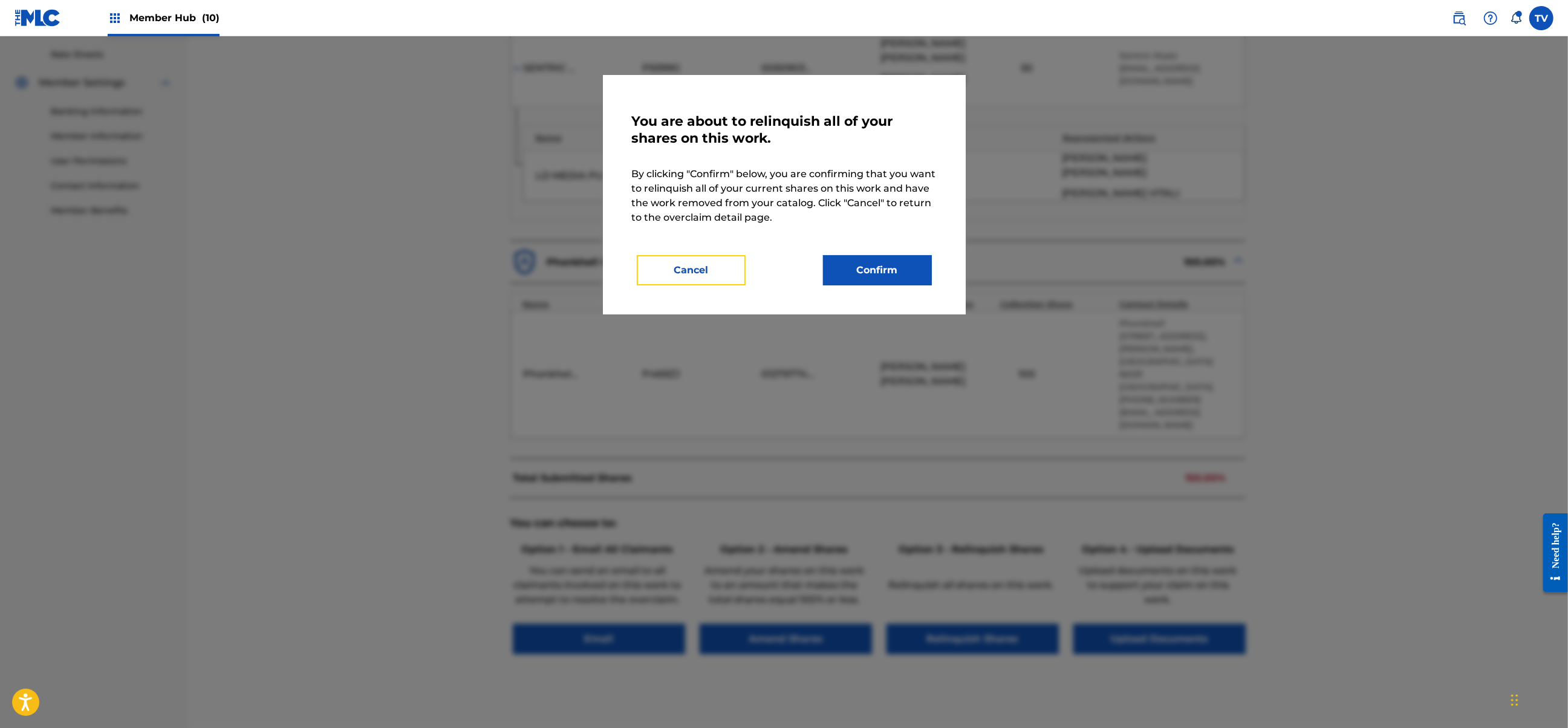
click at [689, 276] on button "Cancel" at bounding box center [691, 270] width 109 height 30
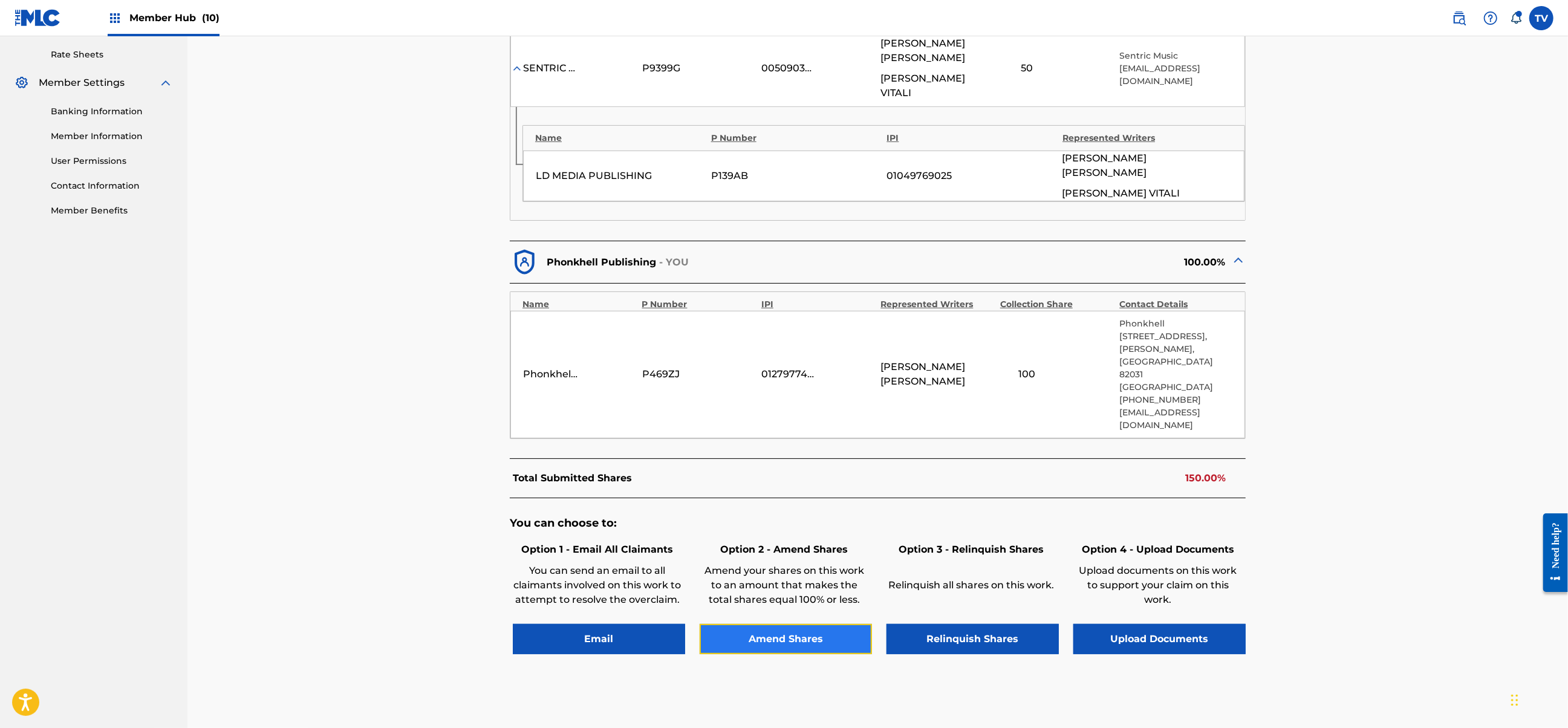
click at [786, 624] on button "Amend Shares" at bounding box center [786, 639] width 172 height 30
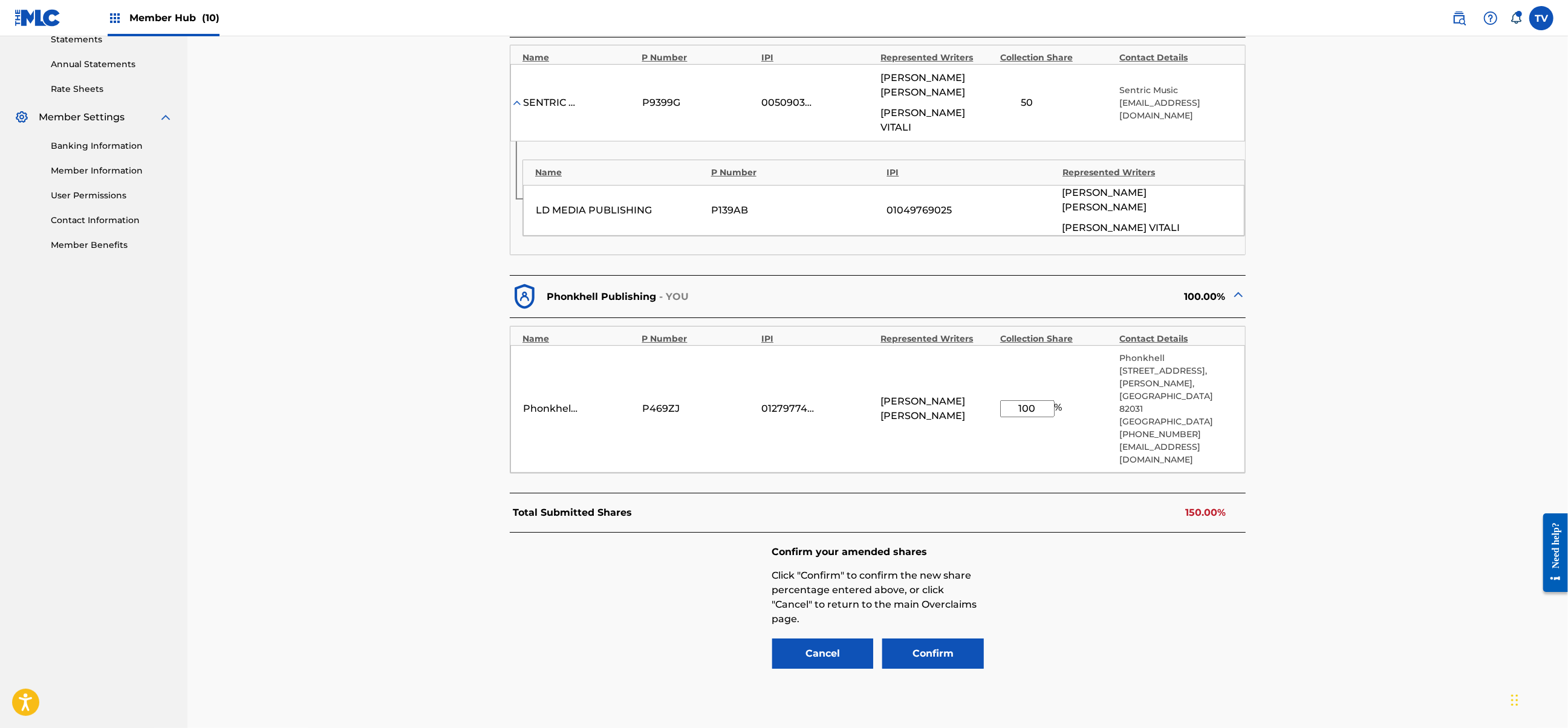
drag, startPoint x: 1033, startPoint y: 347, endPoint x: 957, endPoint y: 347, distance: 76.0
click at [957, 347] on div "Phonkhell Publishing P469ZJ 01279774000 [PERSON_NAME] 100 % [STREET_ADDRESS][PE…" at bounding box center [877, 409] width 735 height 128
type input "50"
click at [944, 638] on button "Confirm" at bounding box center [933, 654] width 101 height 30
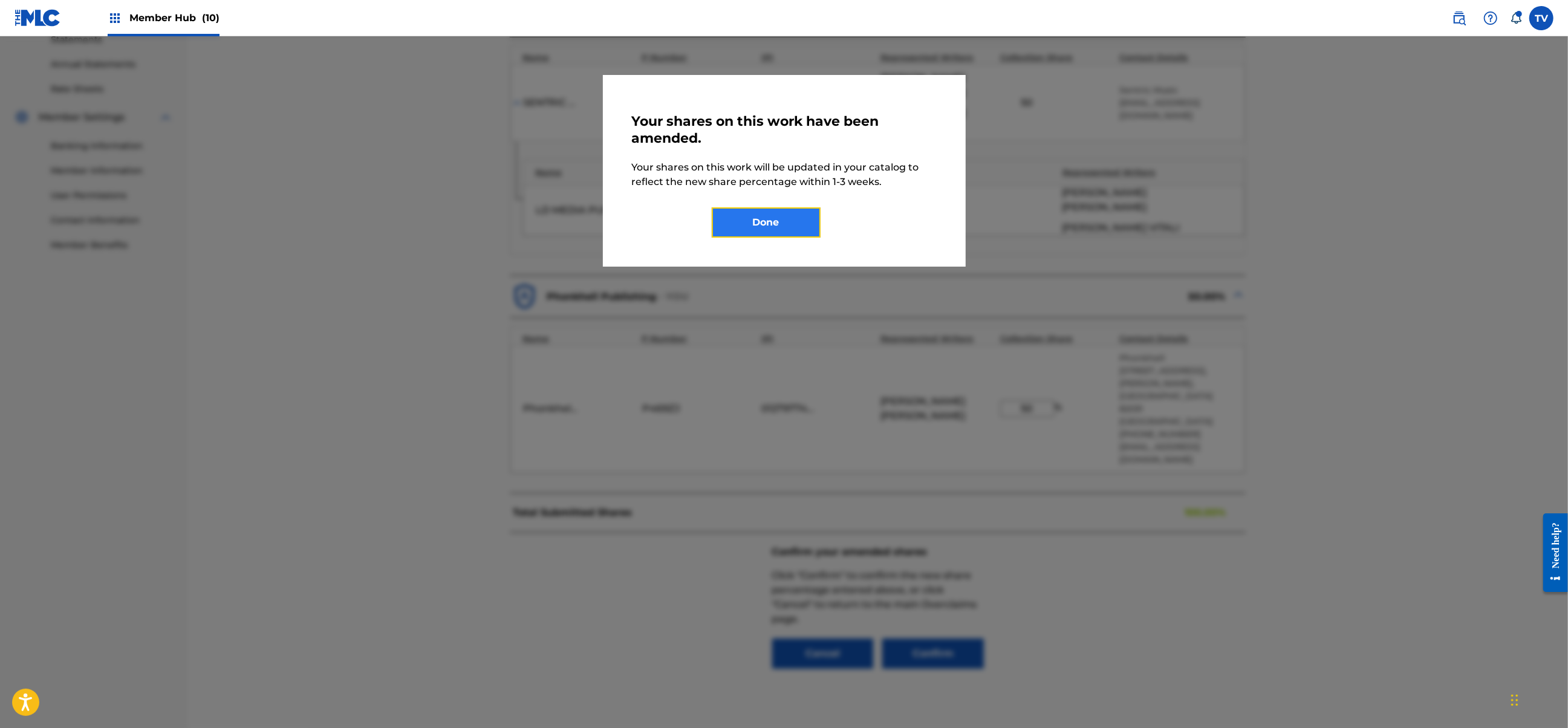
click at [784, 225] on button "Done" at bounding box center [766, 223] width 109 height 30
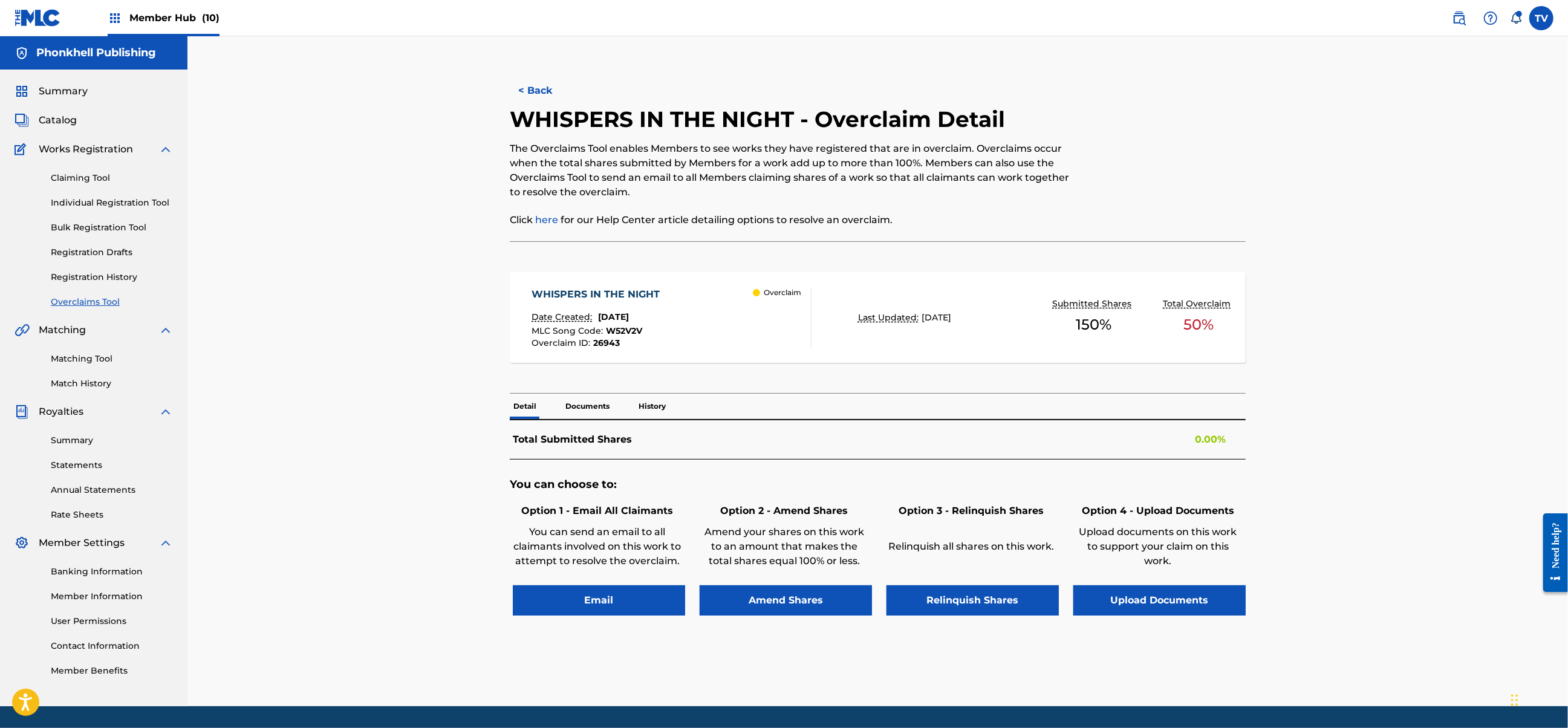
scroll to position [37, 0]
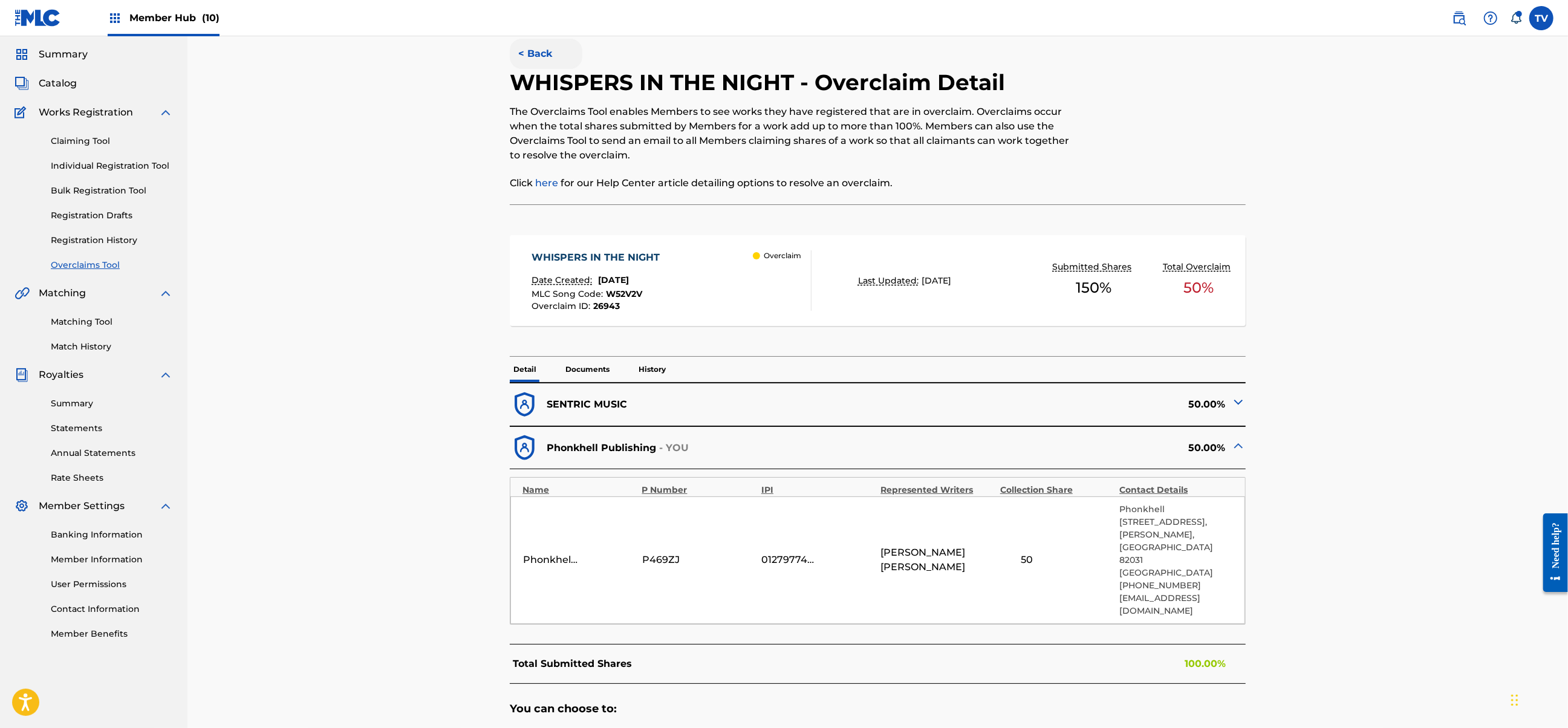
click at [536, 51] on button "< Back" at bounding box center [546, 54] width 72 height 30
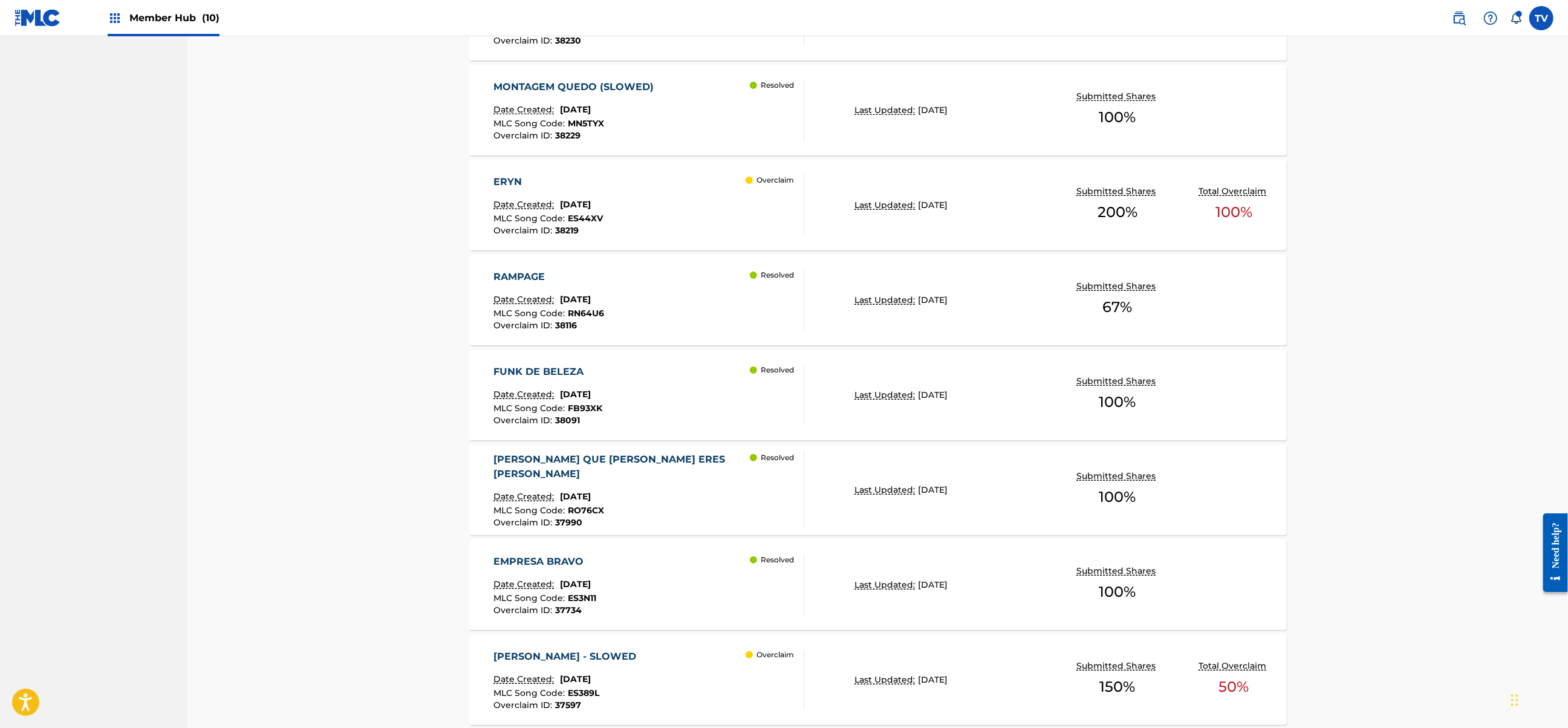
scroll to position [789, 0]
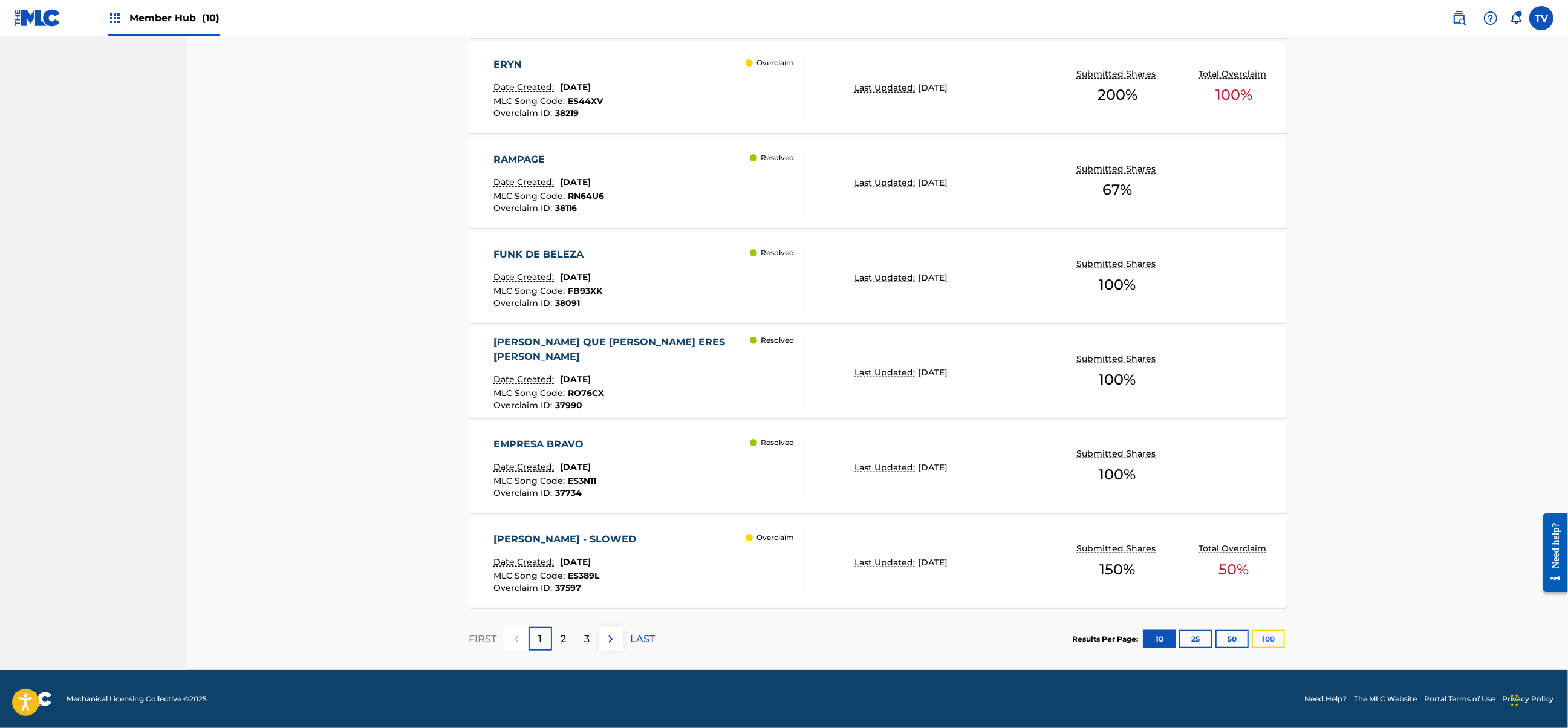
click at [1266, 639] on button "100" at bounding box center [1268, 639] width 33 height 18
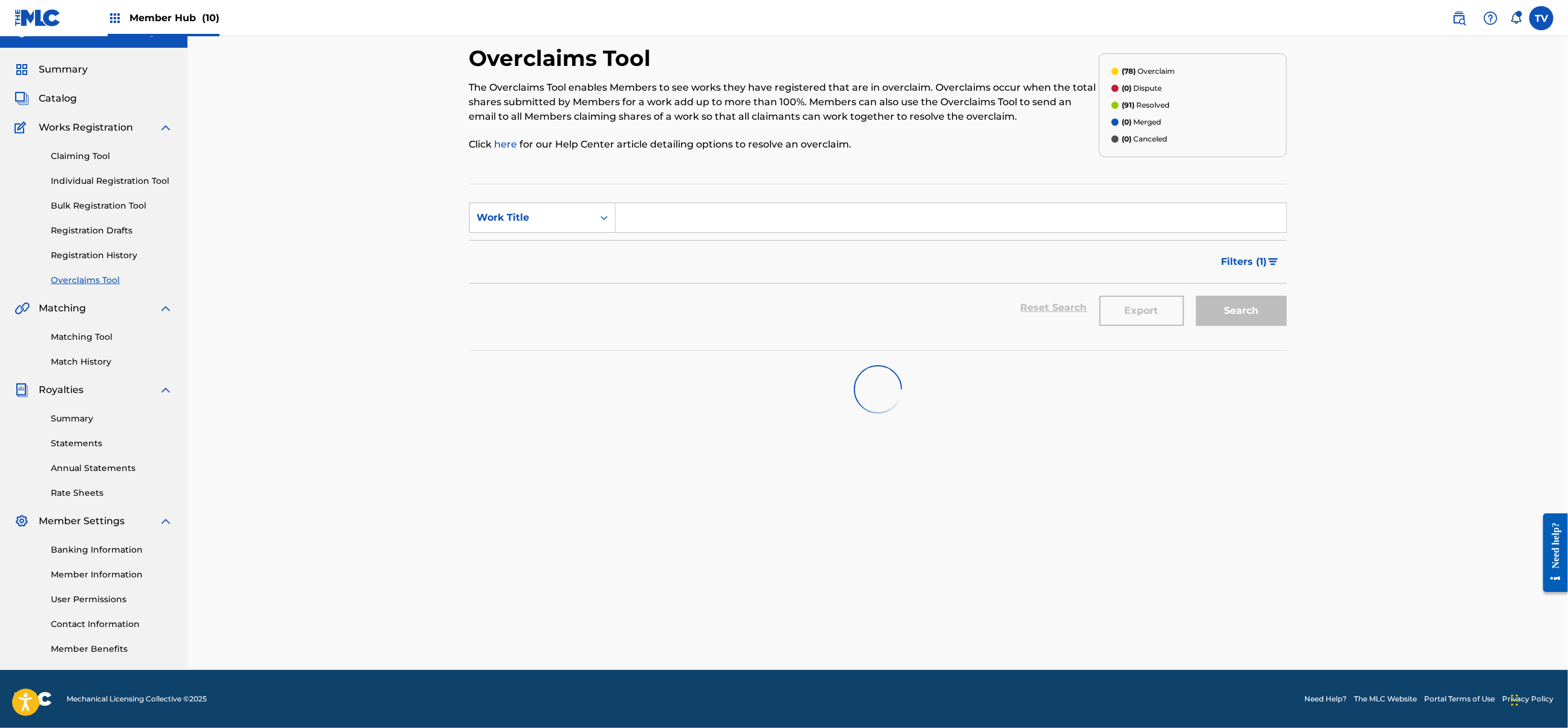
scroll to position [22, 0]
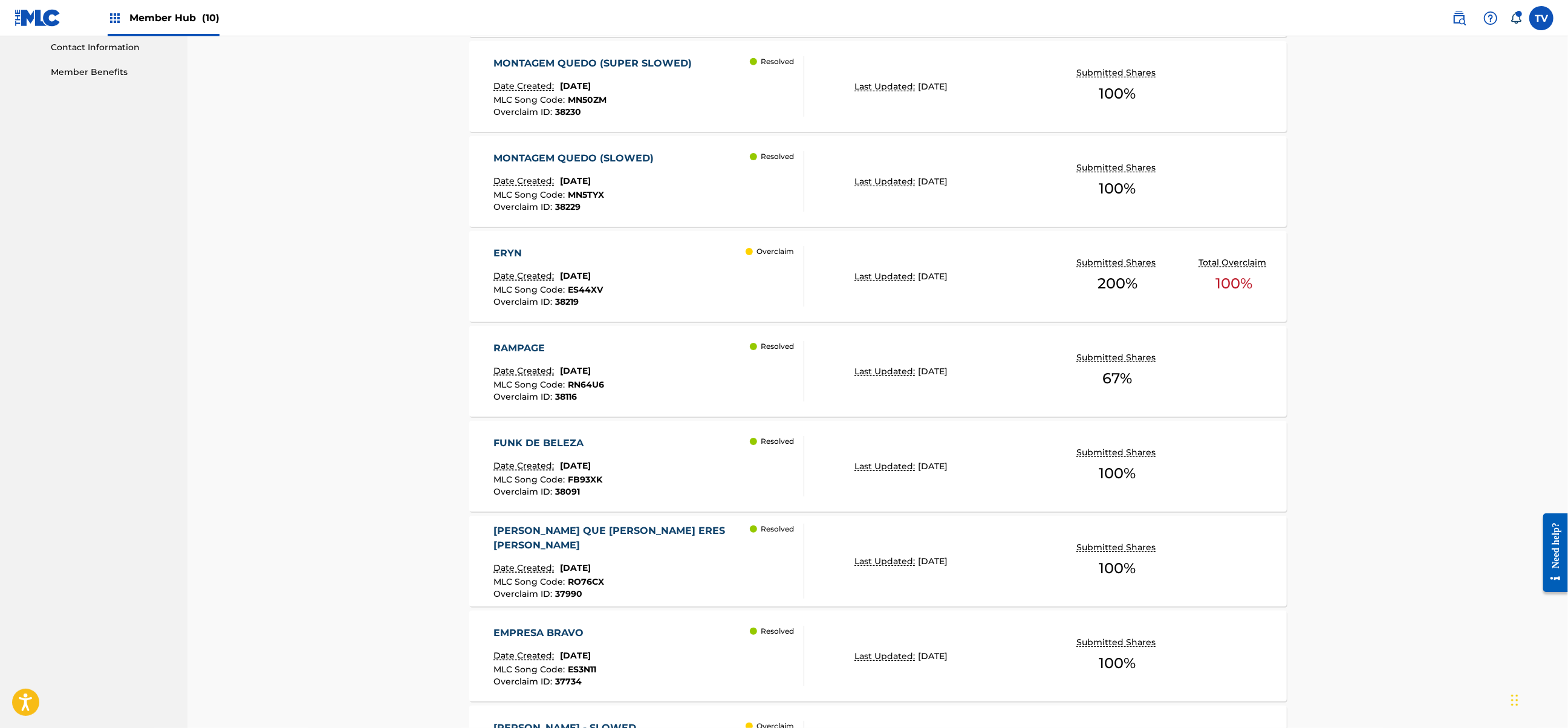
scroll to position [789, 0]
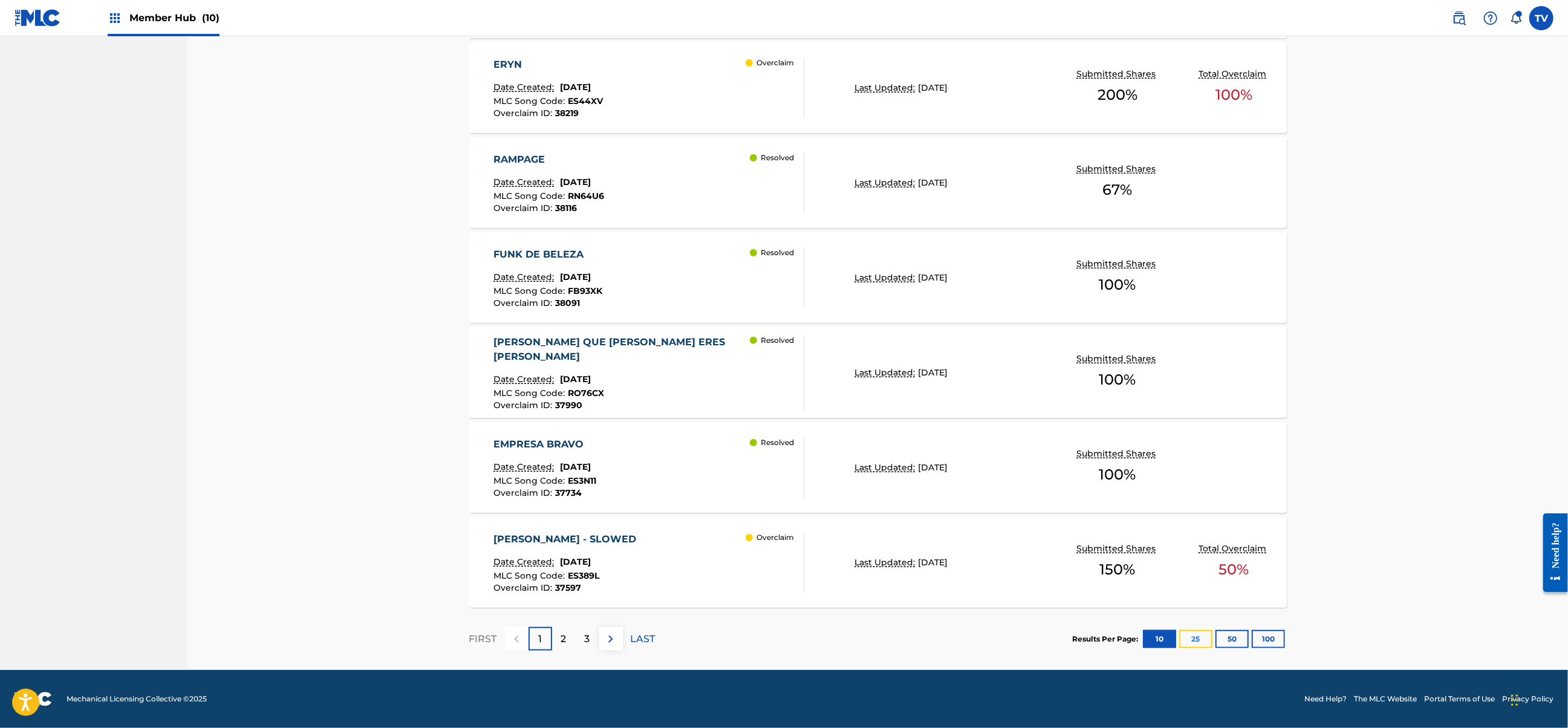
click at [1191, 638] on button "25" at bounding box center [1196, 639] width 33 height 18
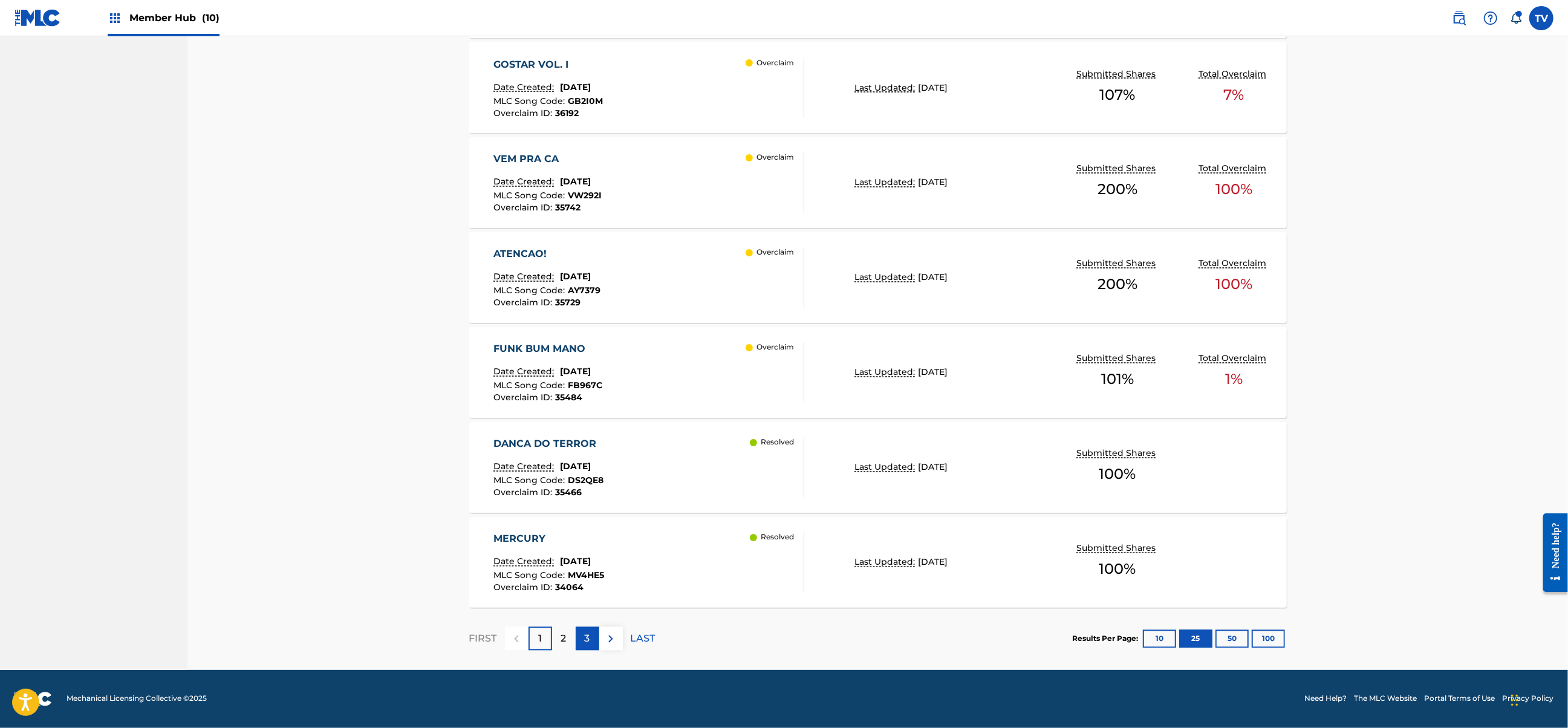
click at [585, 641] on p "3" at bounding box center [587, 639] width 6 height 14
click at [585, 641] on p "4" at bounding box center [587, 639] width 7 height 14
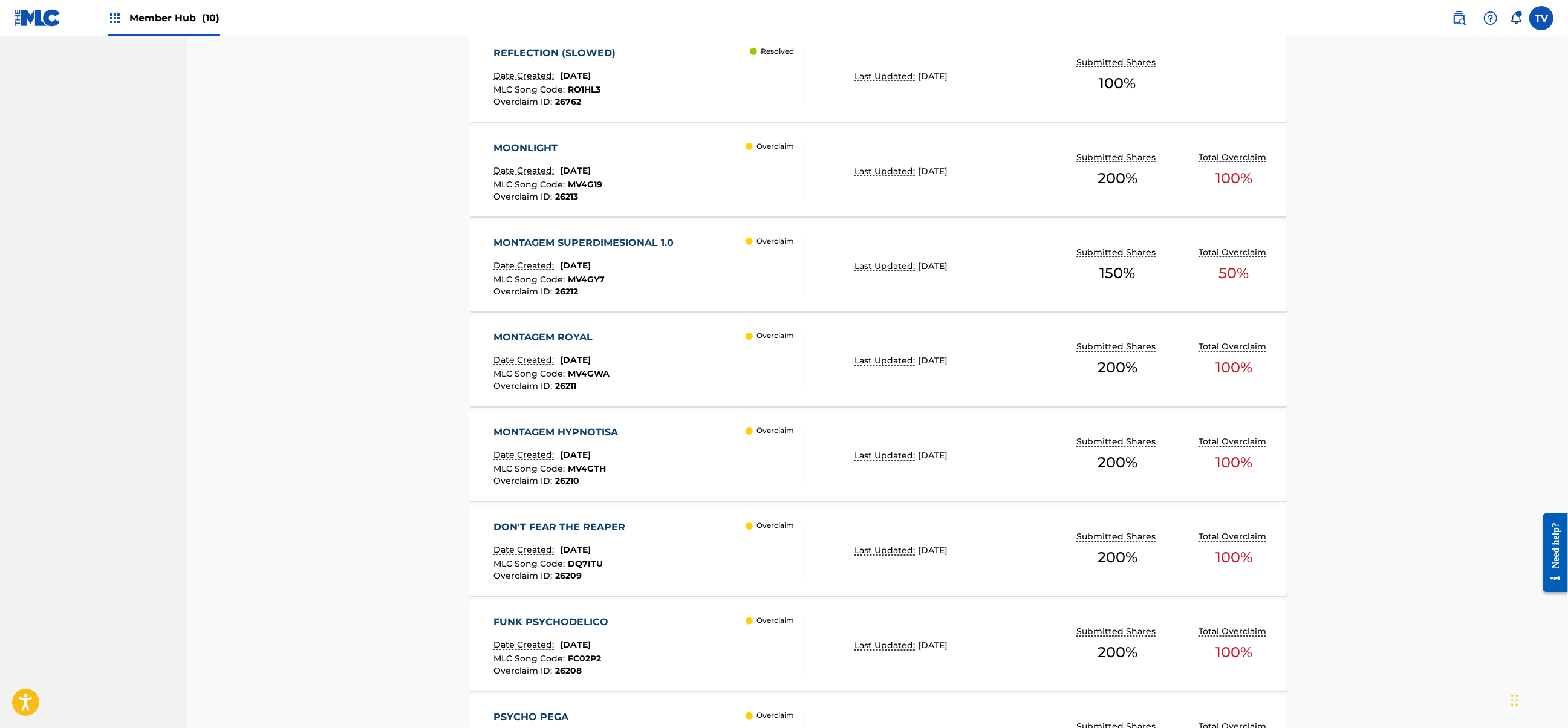
scroll to position [1970, 0]
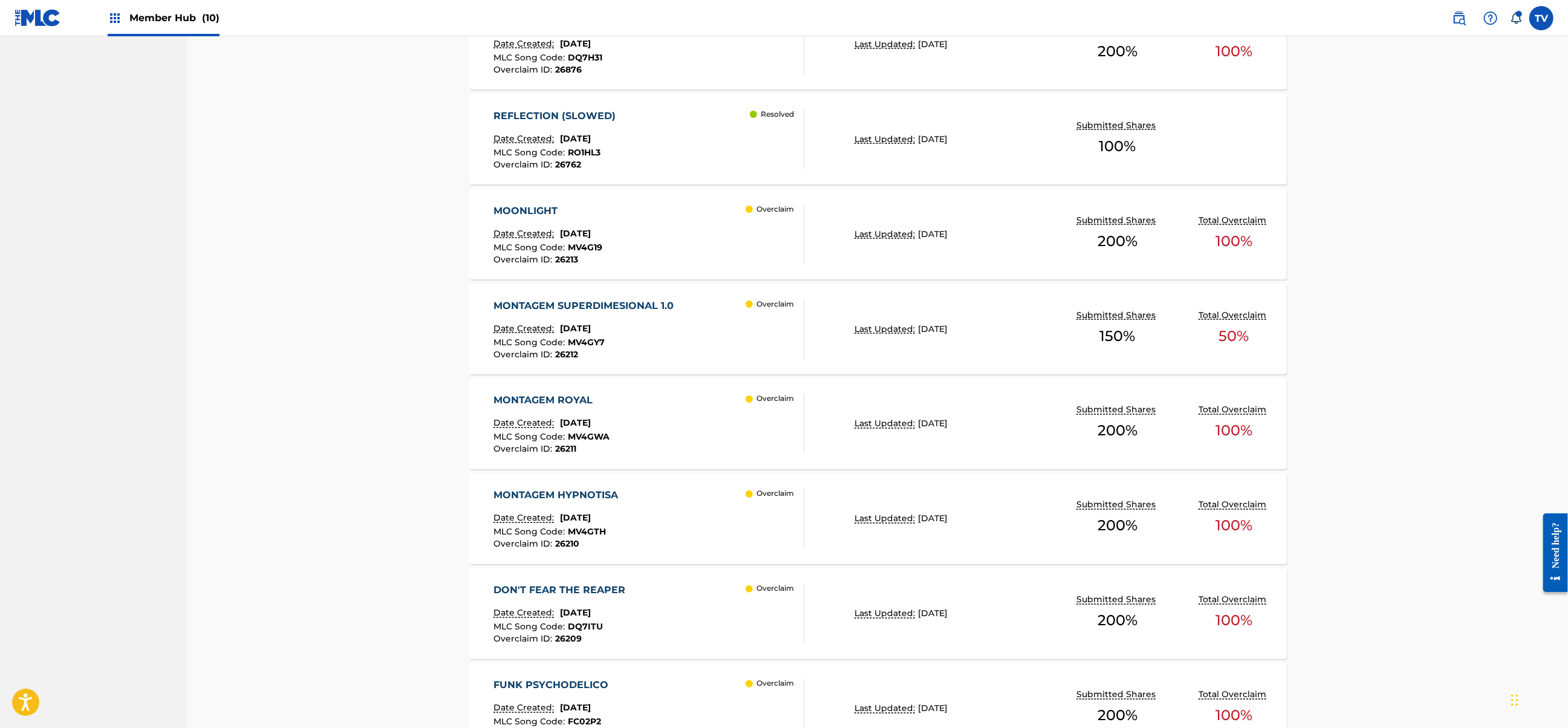
click at [722, 334] on div "MONTAGEM SUPERDIMESIONAL 1.0 Date Created: [DATE] MLC Song Code : MV4GY7 Overcl…" at bounding box center [649, 329] width 311 height 61
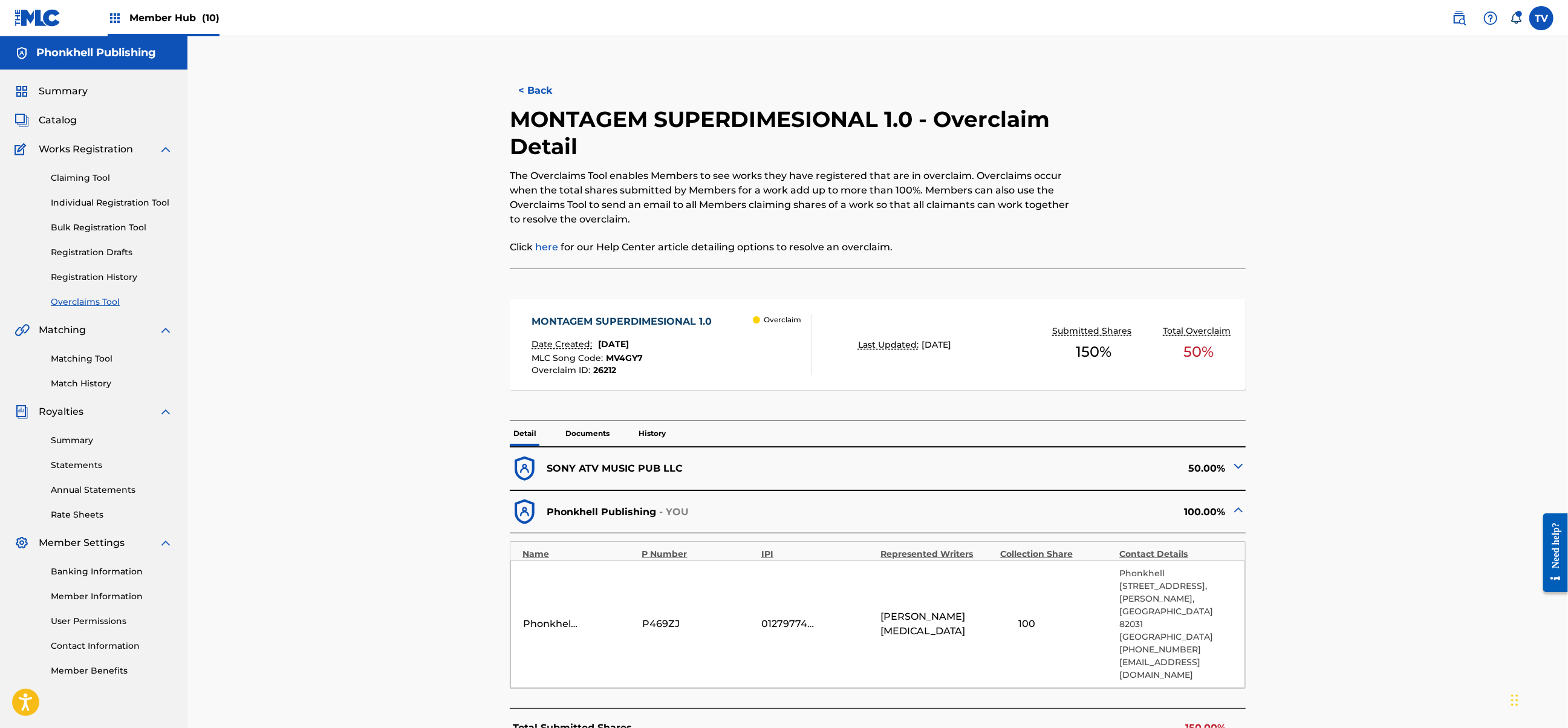
click at [1239, 465] on img at bounding box center [1238, 466] width 14 height 14
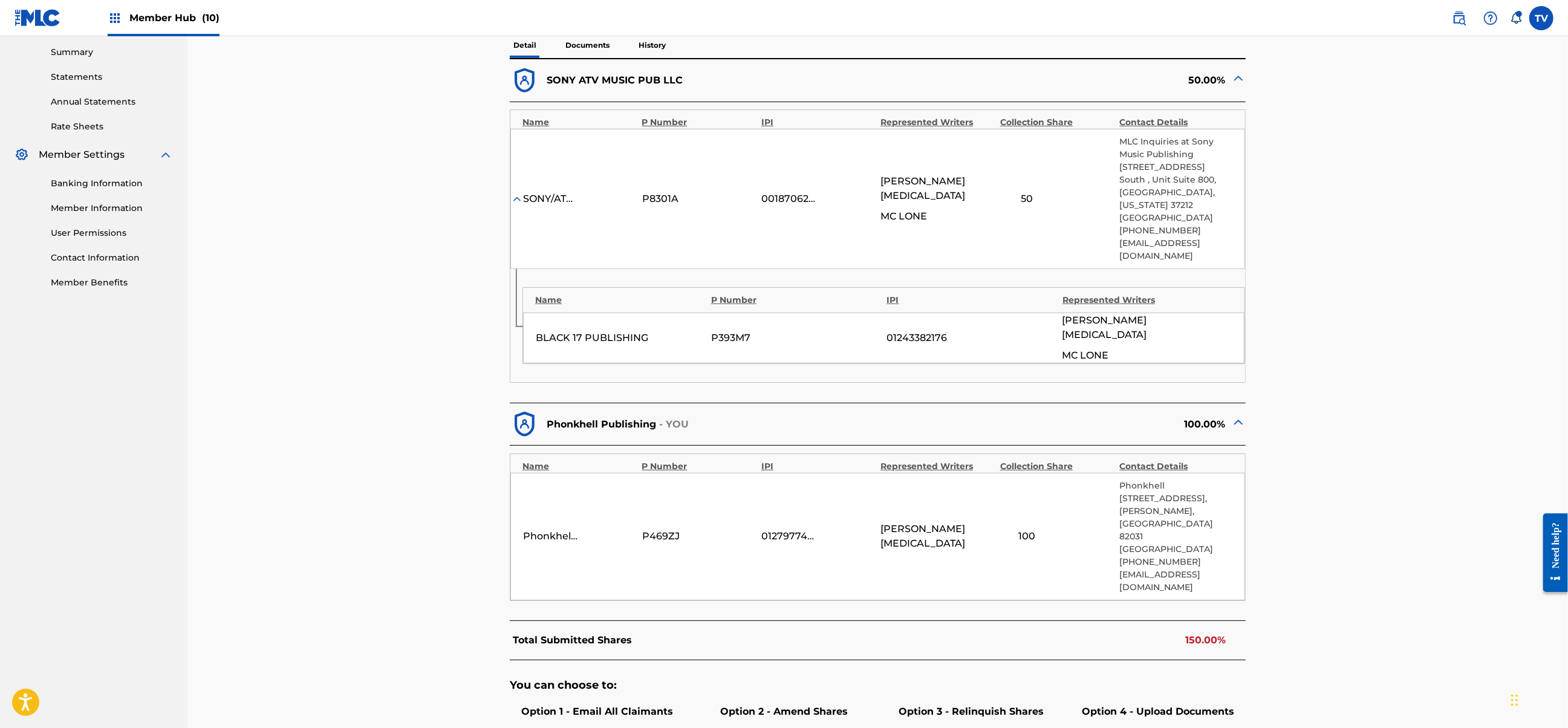
scroll to position [403, 0]
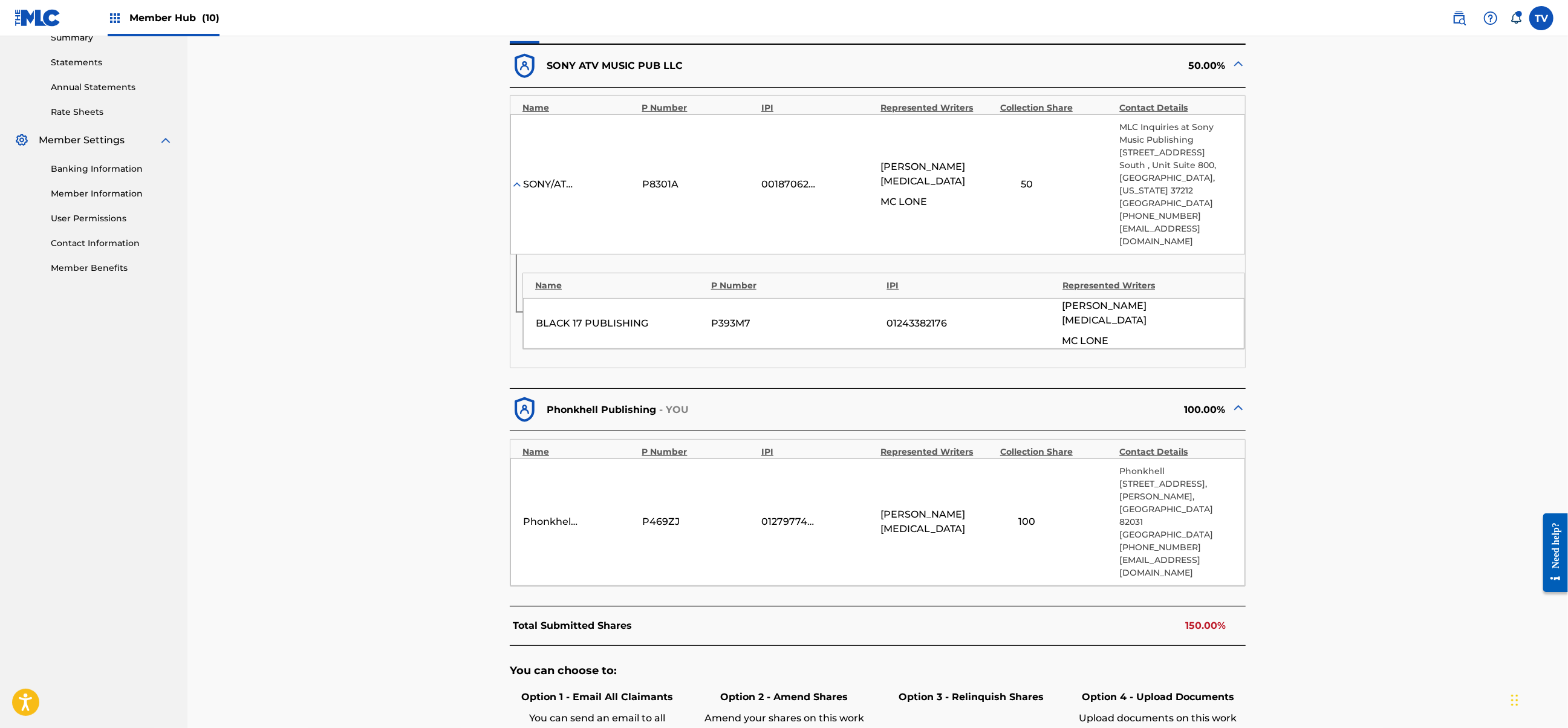
click at [937, 165] on div "[PERSON_NAME][MEDICAL_DATA]" at bounding box center [937, 174] width 113 height 29
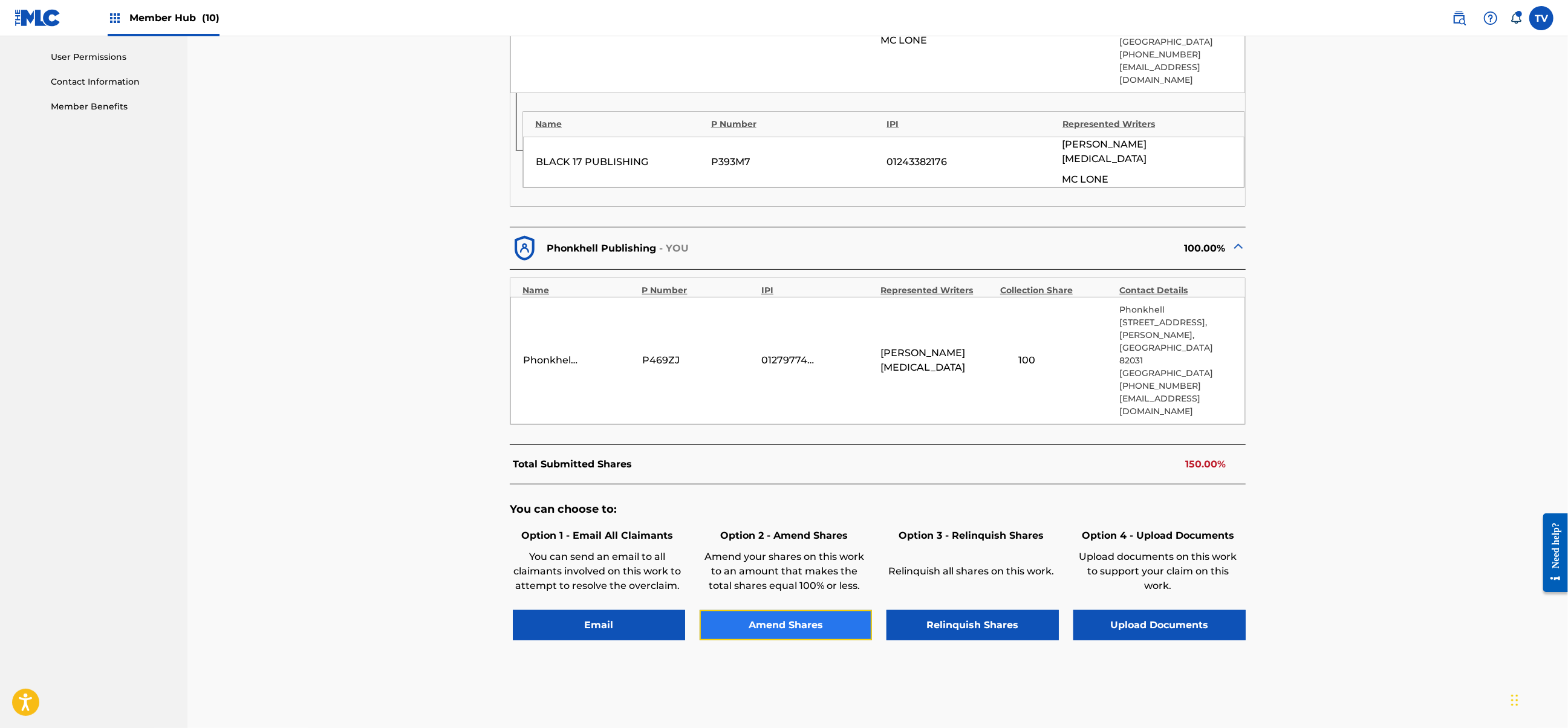
click at [784, 610] on button "Amend Shares" at bounding box center [786, 625] width 172 height 30
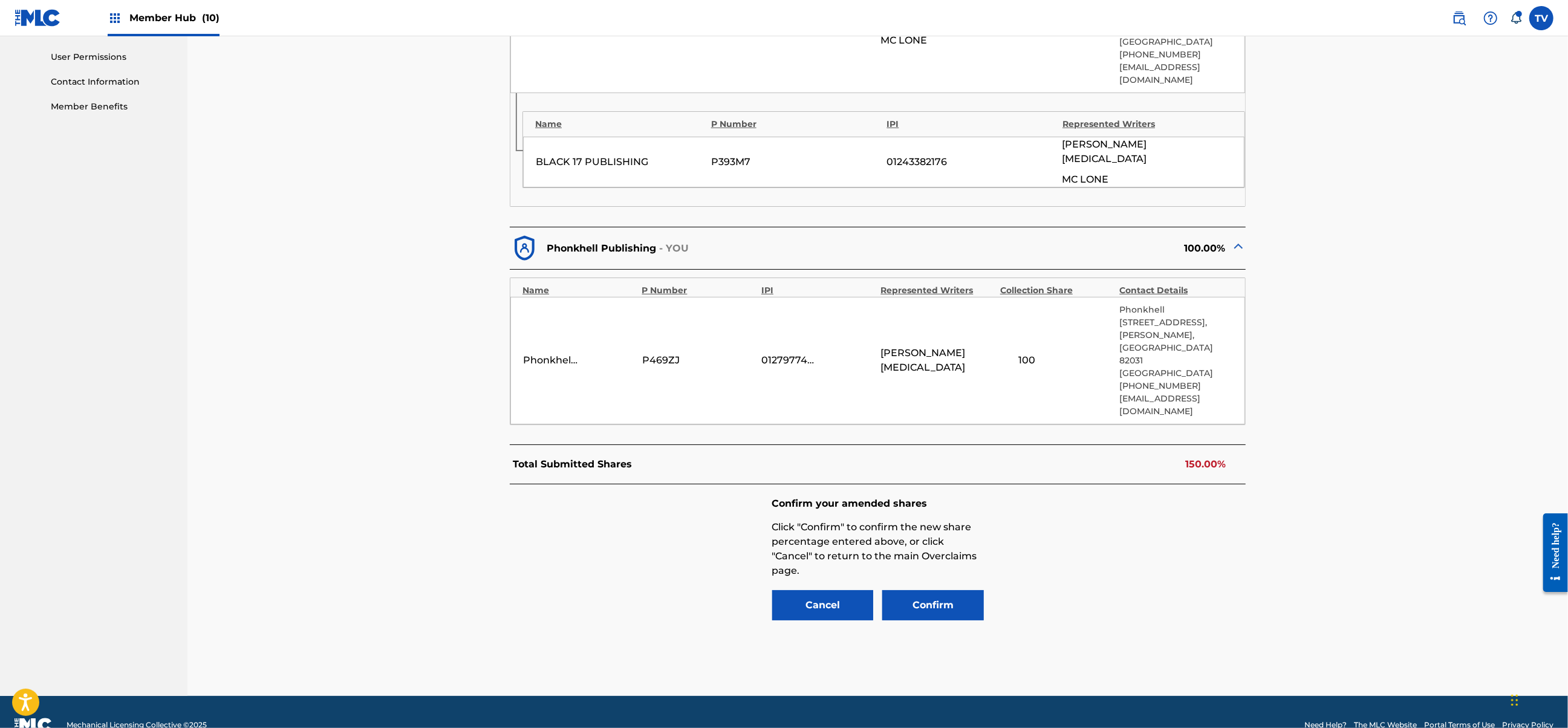
scroll to position [529, 0]
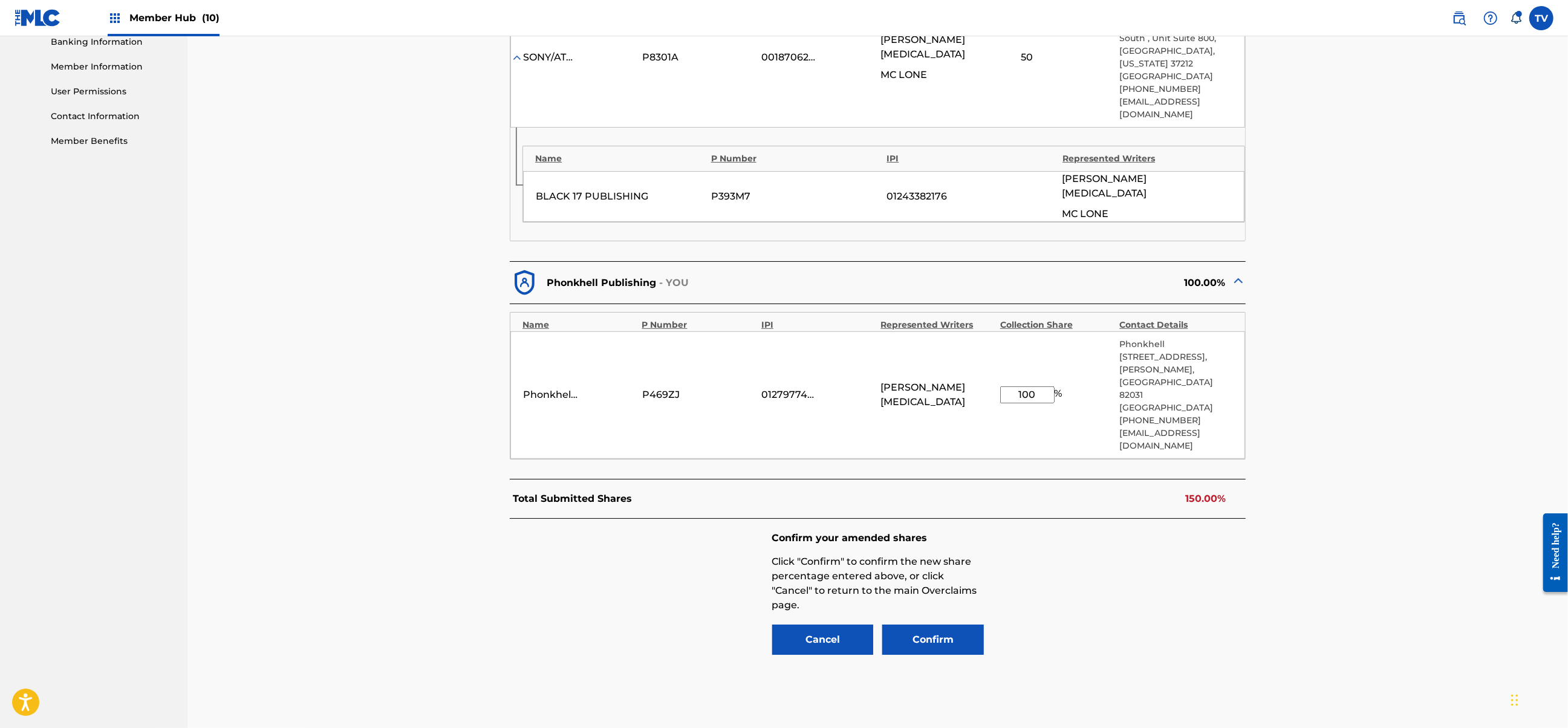
drag, startPoint x: 1000, startPoint y: 351, endPoint x: 939, endPoint y: 351, distance: 61.0
click at [939, 351] on div "Phonkhell Publishing P469ZJ 01279774000 [PERSON_NAME][MEDICAL_DATA] 100 % [STRE…" at bounding box center [877, 395] width 735 height 128
type input "50"
click at [933, 625] on button "Confirm" at bounding box center [933, 640] width 101 height 30
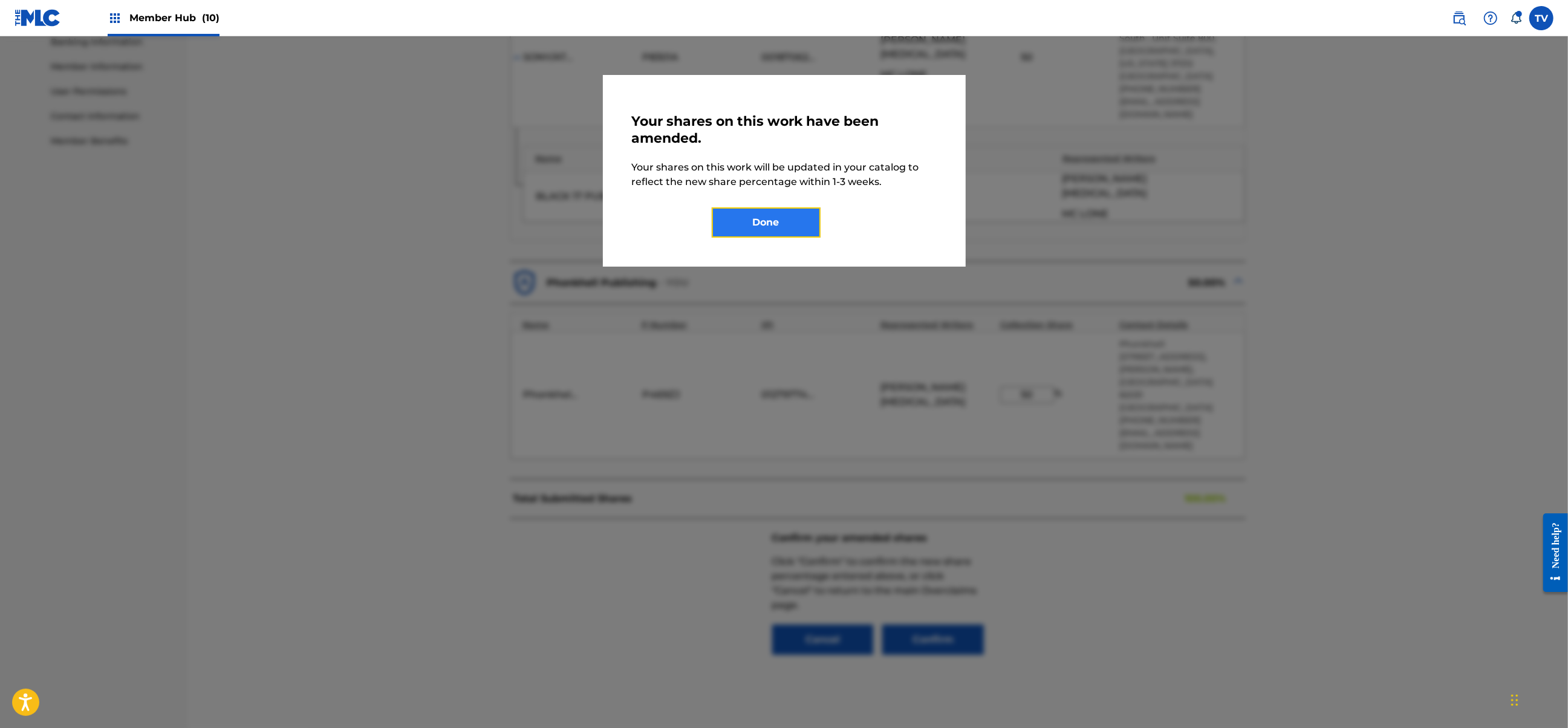
click at [786, 234] on button "Done" at bounding box center [766, 223] width 109 height 30
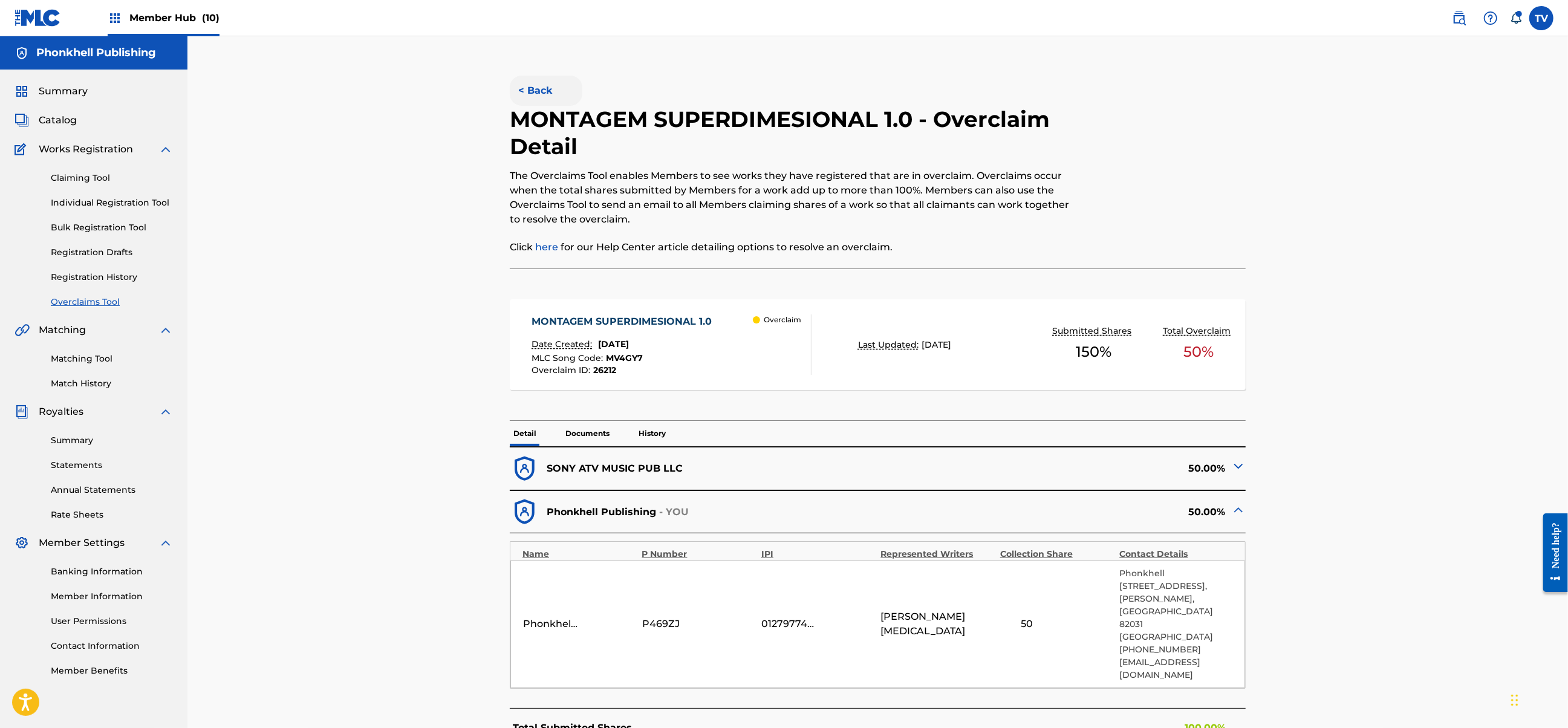
click at [538, 97] on button "< Back" at bounding box center [546, 91] width 72 height 30
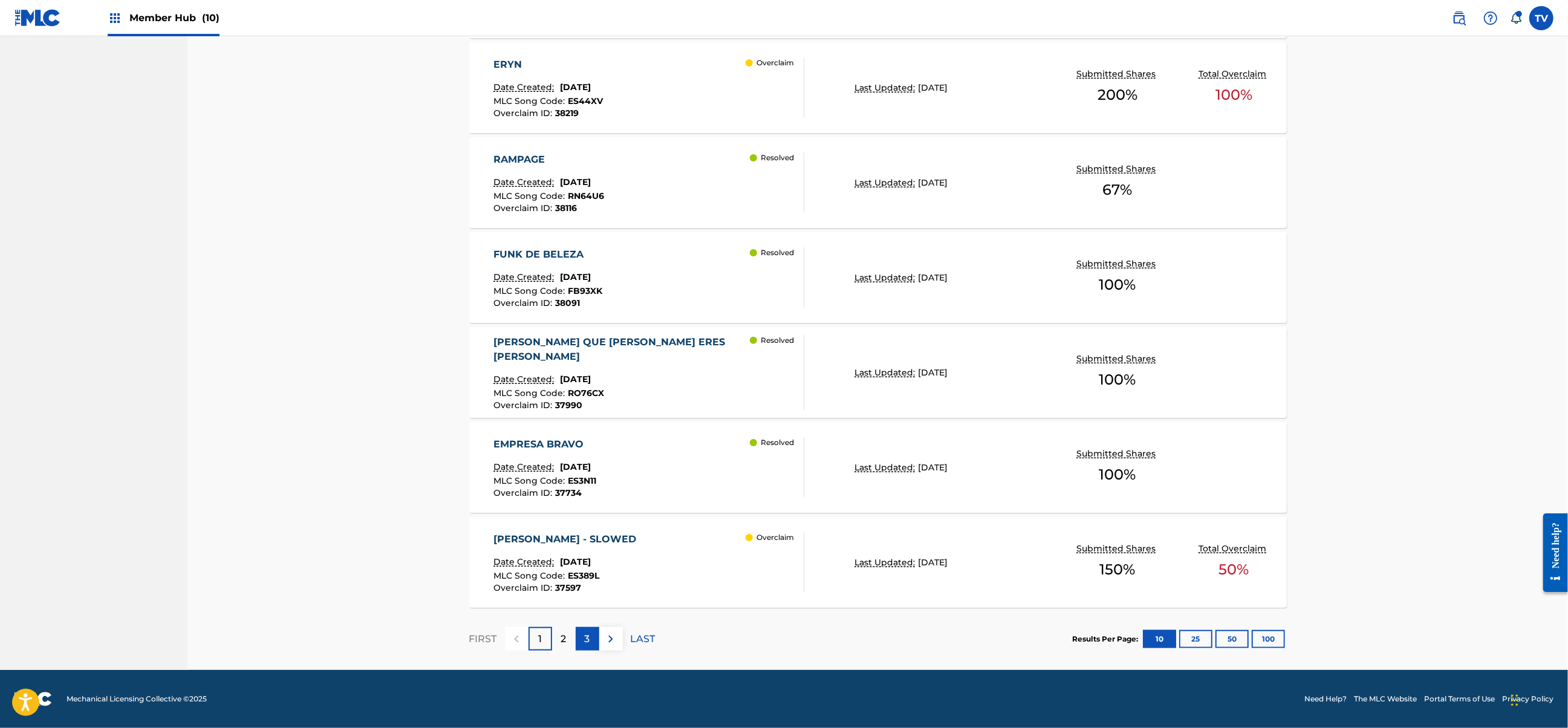
click at [591, 634] on div "3" at bounding box center [587, 639] width 23 height 23
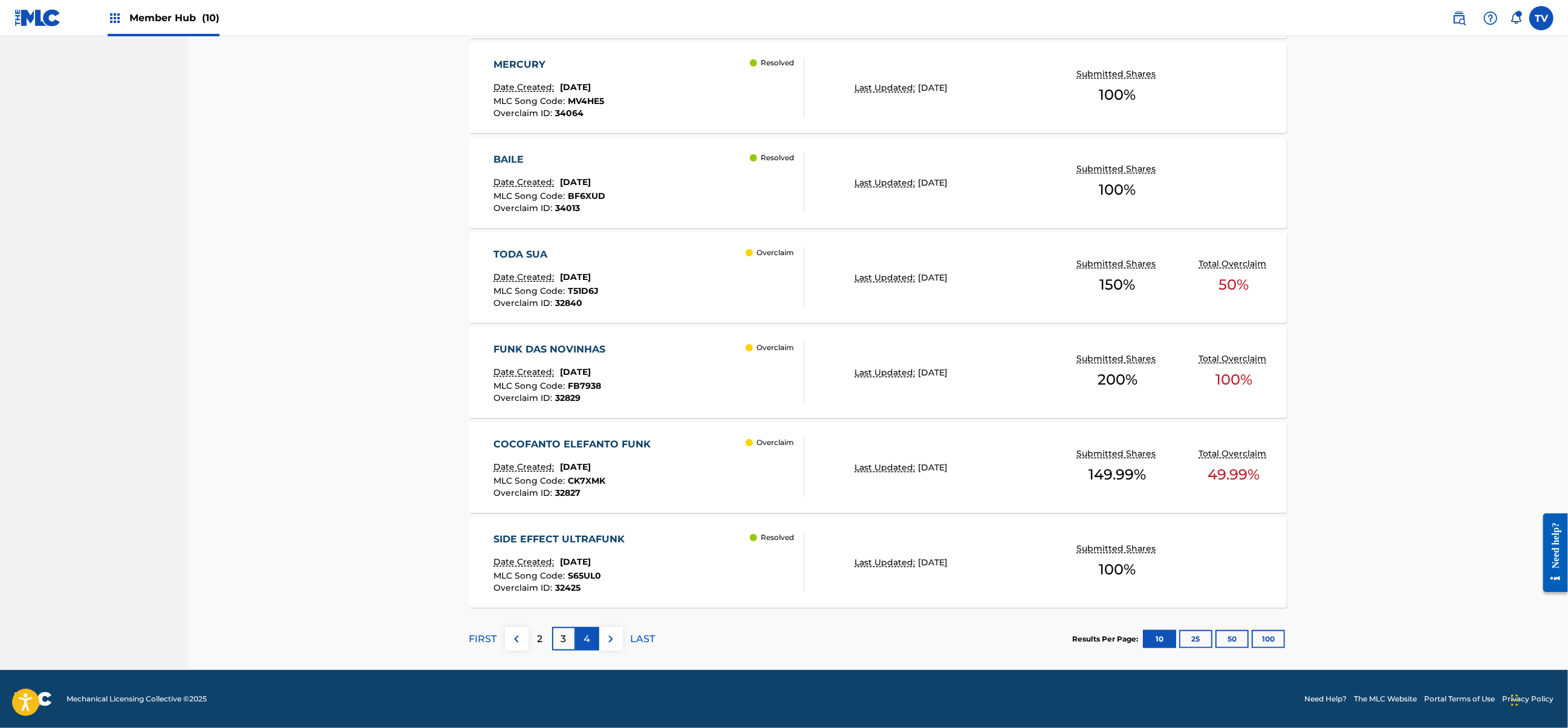
click at [591, 634] on div "4" at bounding box center [587, 639] width 23 height 23
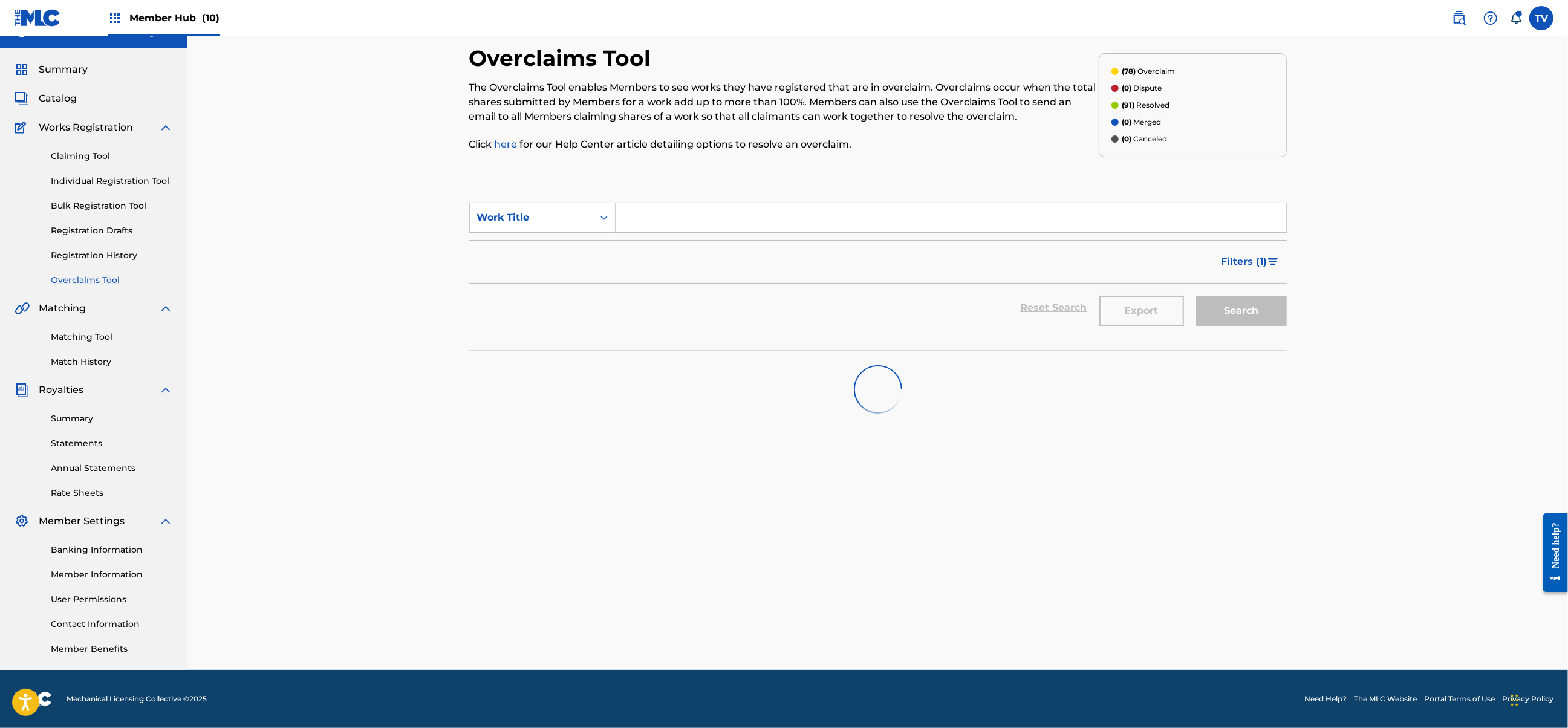
scroll to position [789, 0]
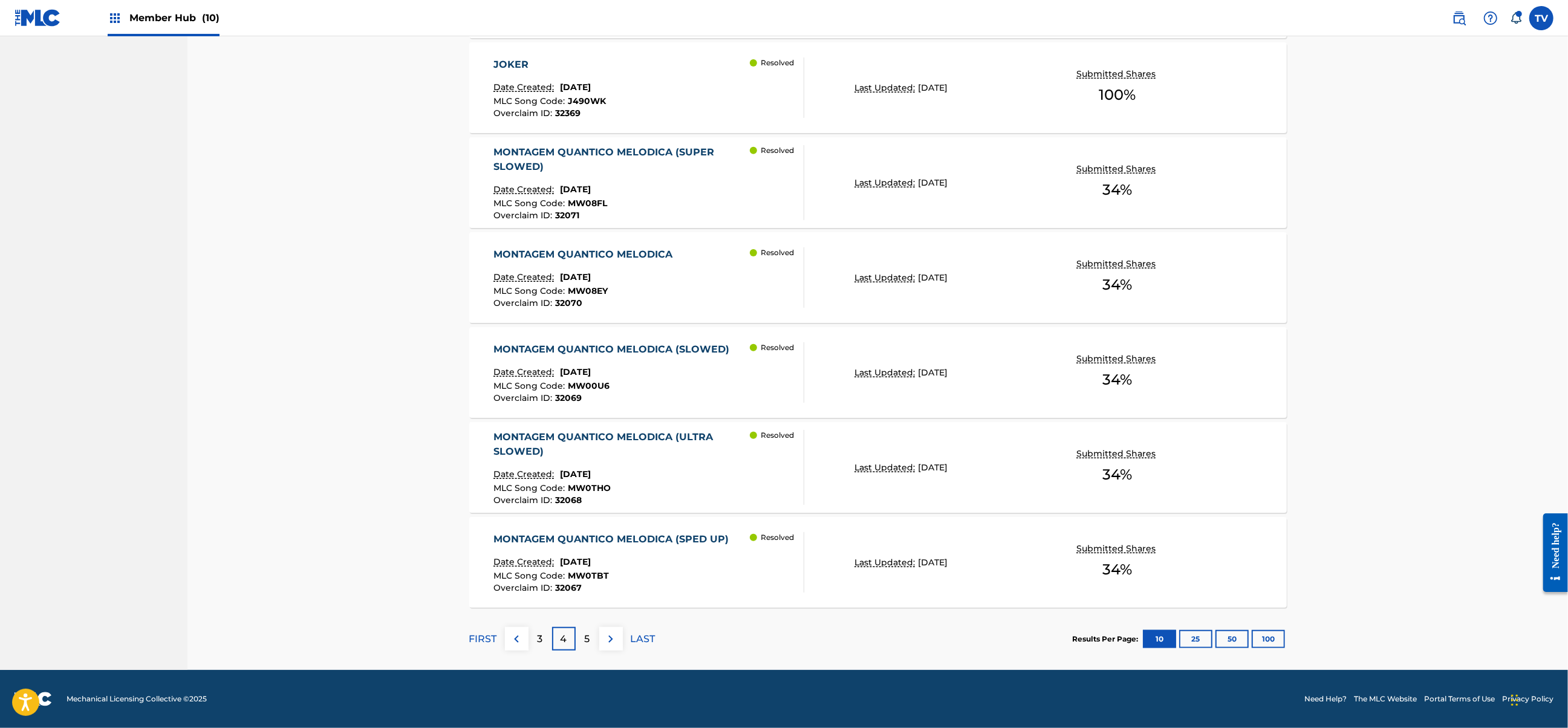
click at [591, 634] on div "5" at bounding box center [587, 639] width 23 height 23
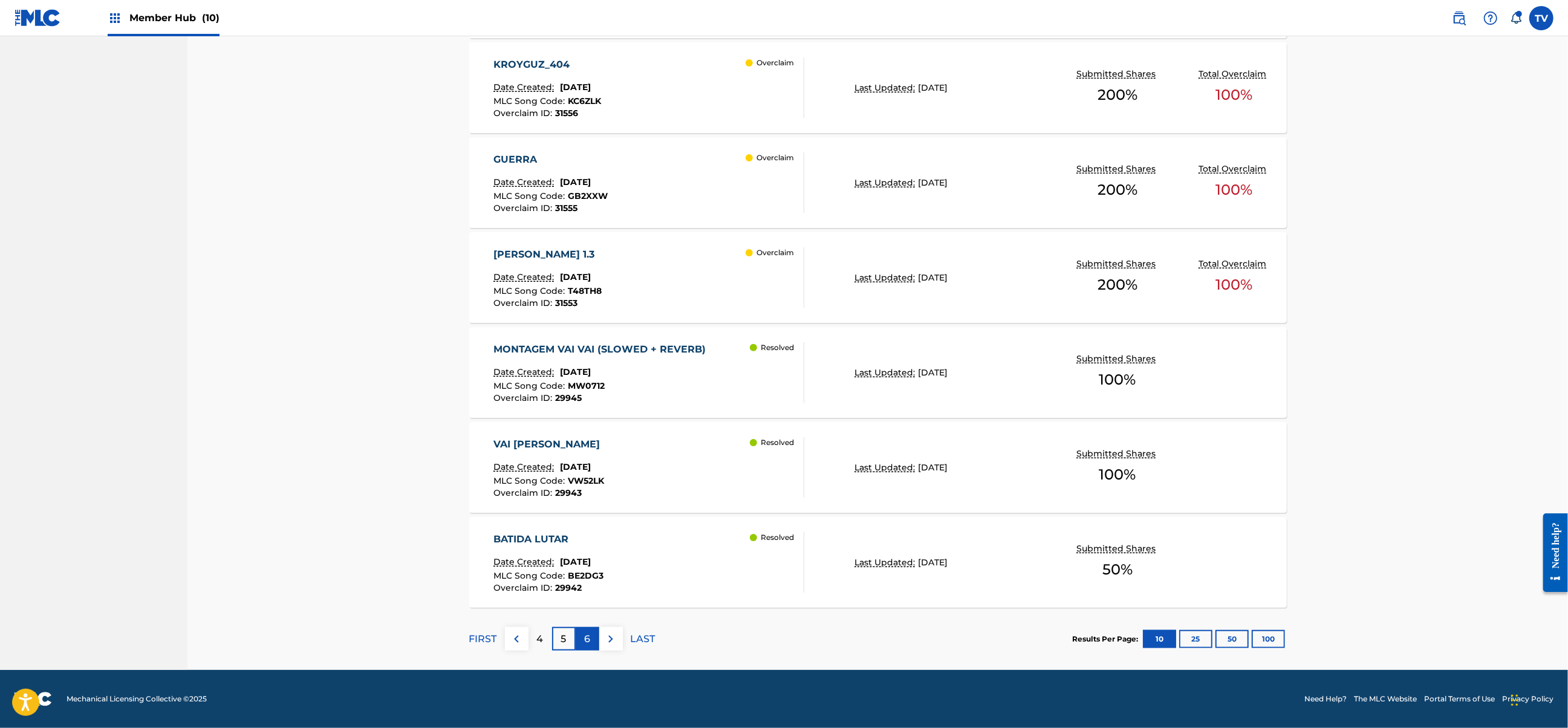
click at [595, 640] on div "6" at bounding box center [587, 639] width 23 height 23
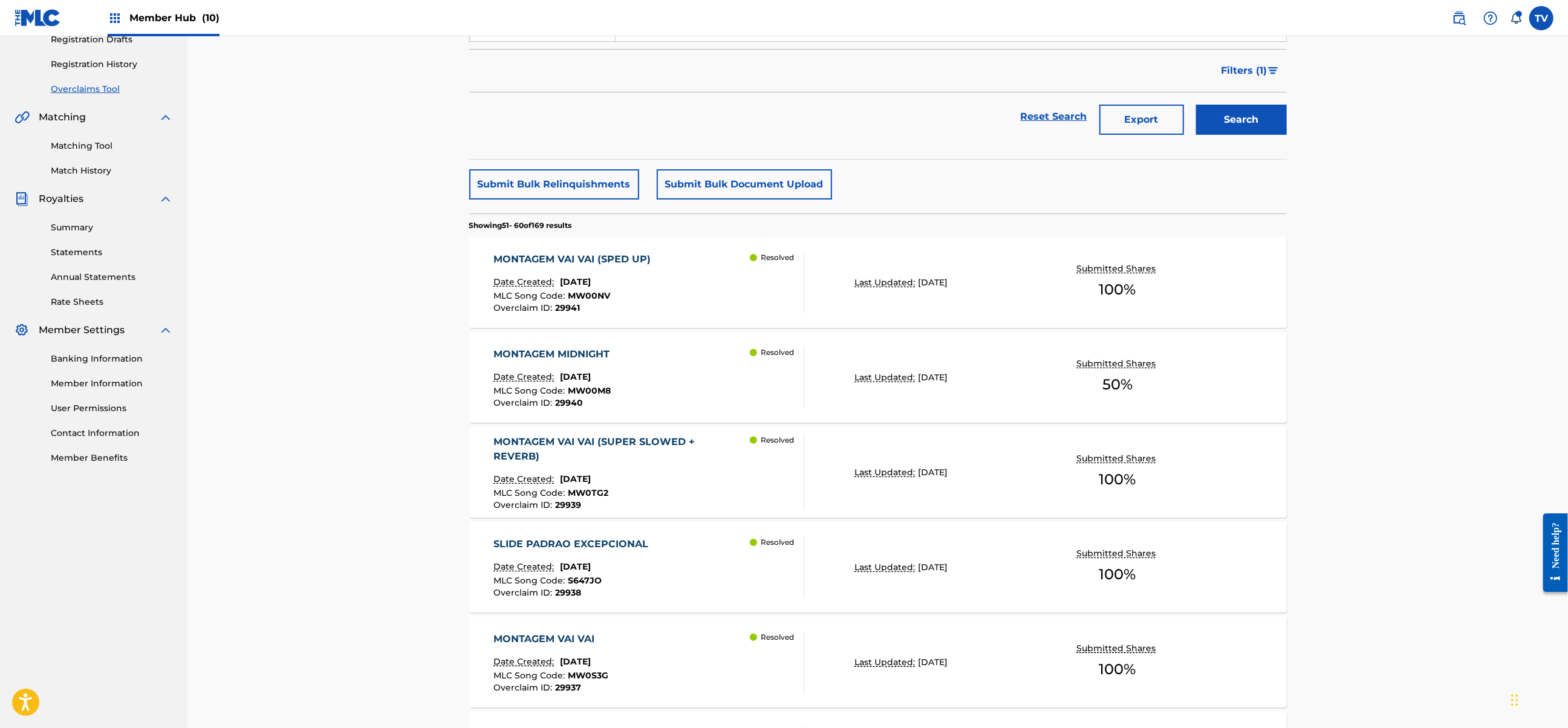
scroll to position [0, 0]
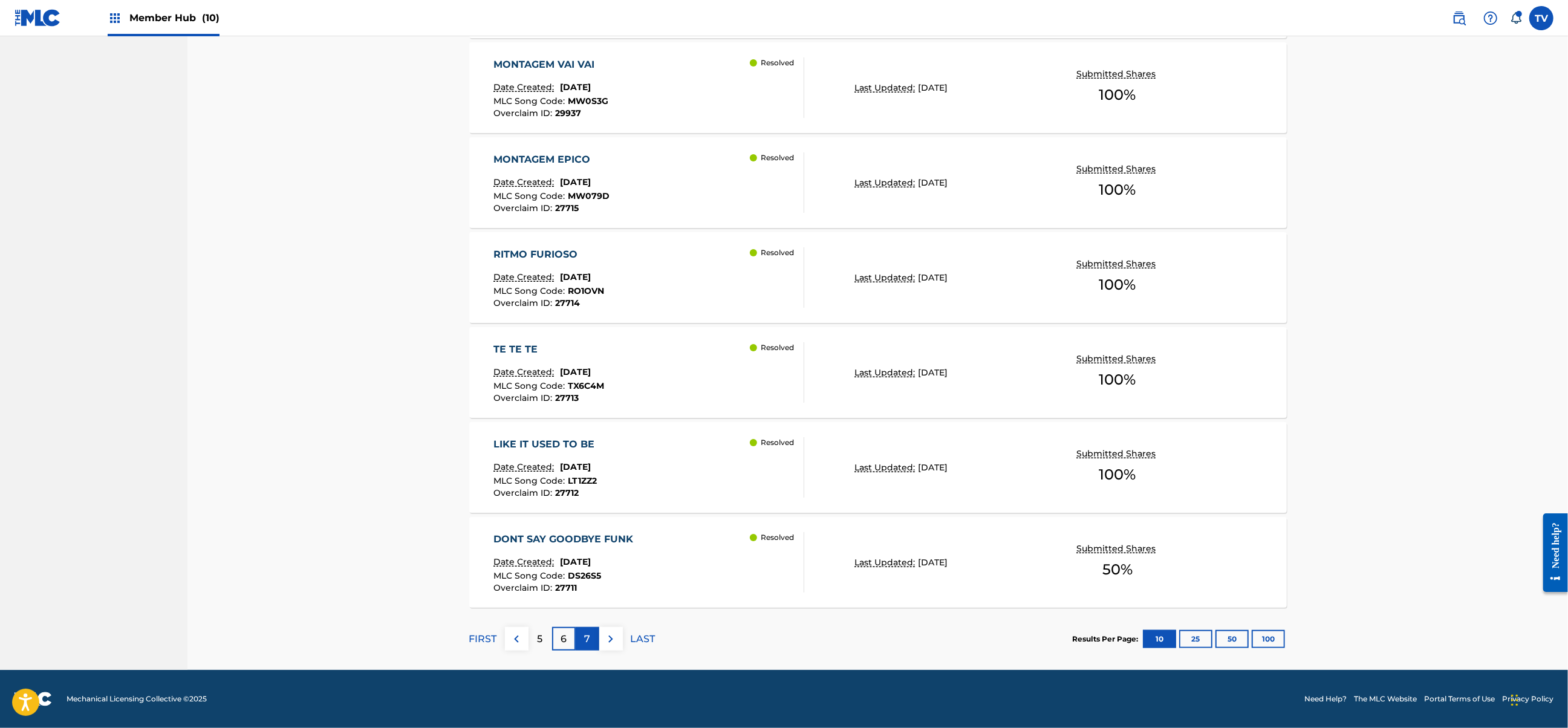
click at [588, 639] on p "7" at bounding box center [587, 639] width 6 height 14
click at [584, 634] on p "8" at bounding box center [587, 639] width 6 height 14
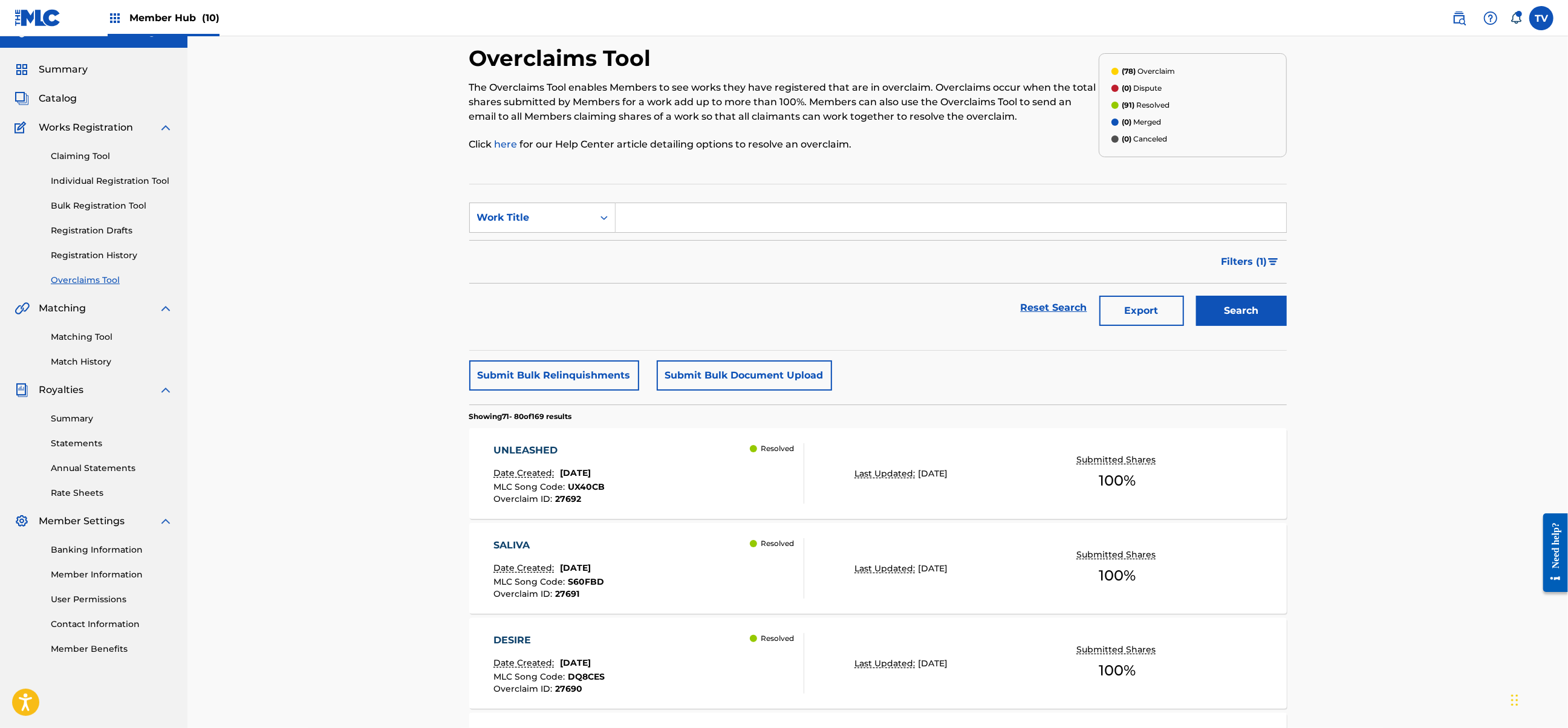
scroll to position [789, 0]
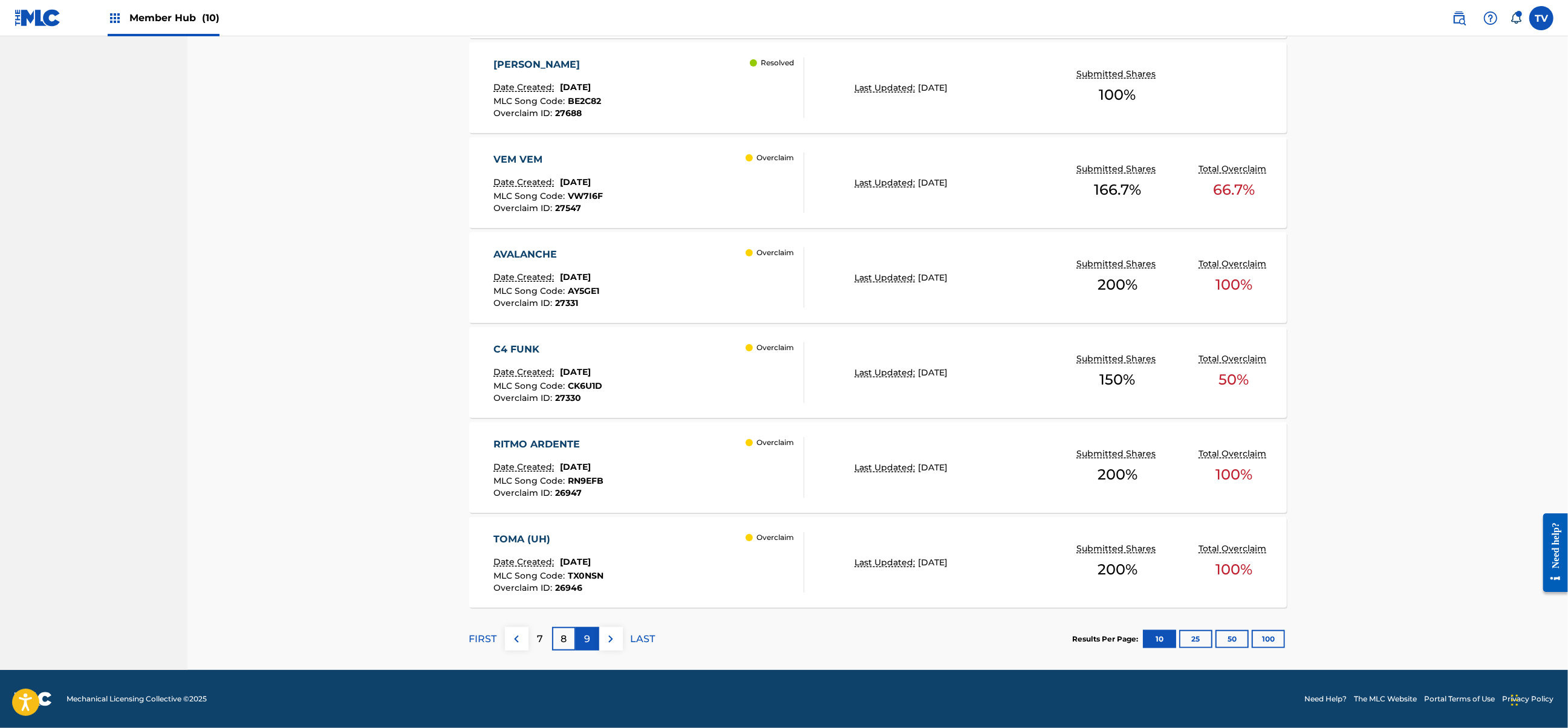
click at [587, 635] on p "9" at bounding box center [587, 639] width 6 height 14
click at [1219, 646] on button "50" at bounding box center [1232, 639] width 33 height 18
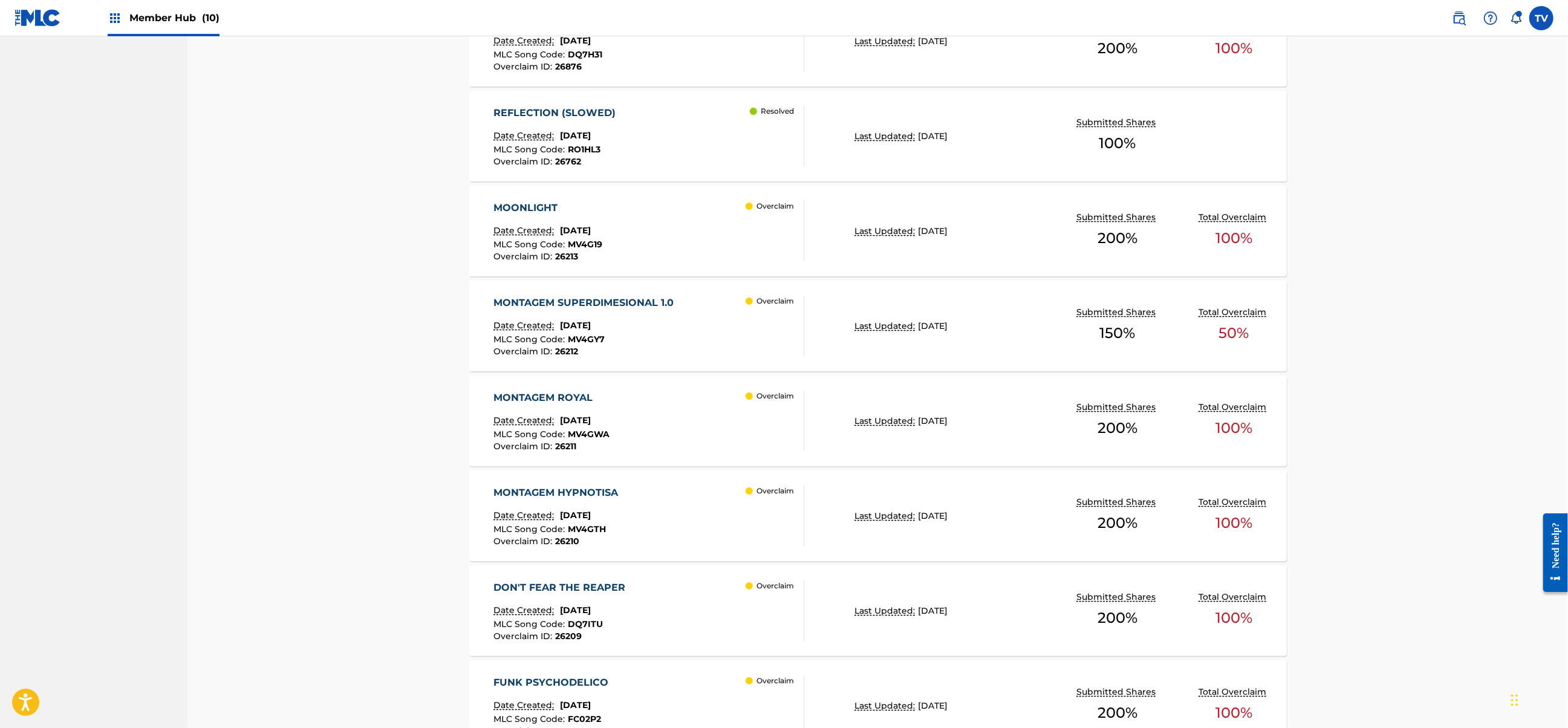
scroll to position [4345, 0]
click at [722, 332] on div "MONTAGEM SUPERDIMESIONAL 1.0 Date Created: [DATE] MLC Song Code : MV4GY7 Overcl…" at bounding box center [649, 328] width 311 height 61
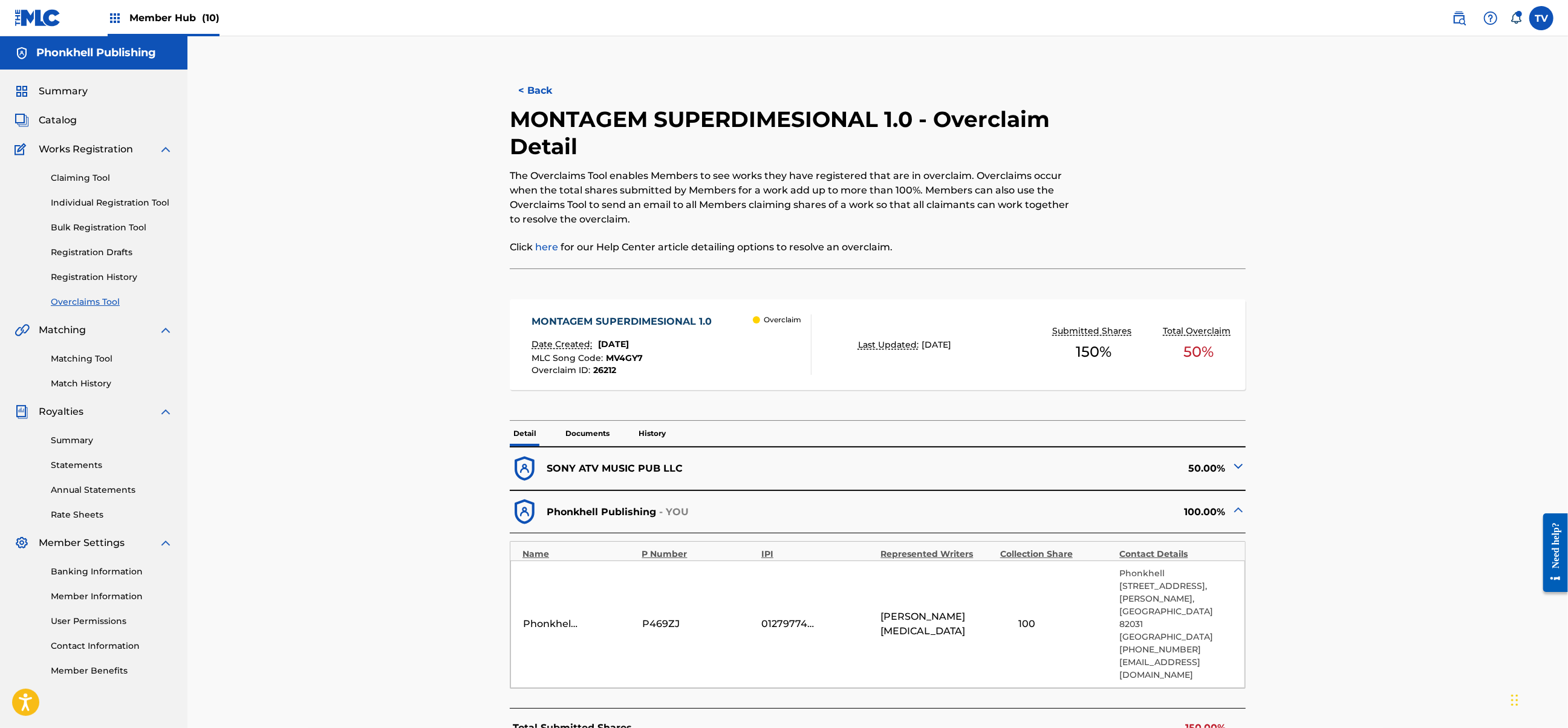
click at [1234, 467] on img at bounding box center [1238, 466] width 14 height 14
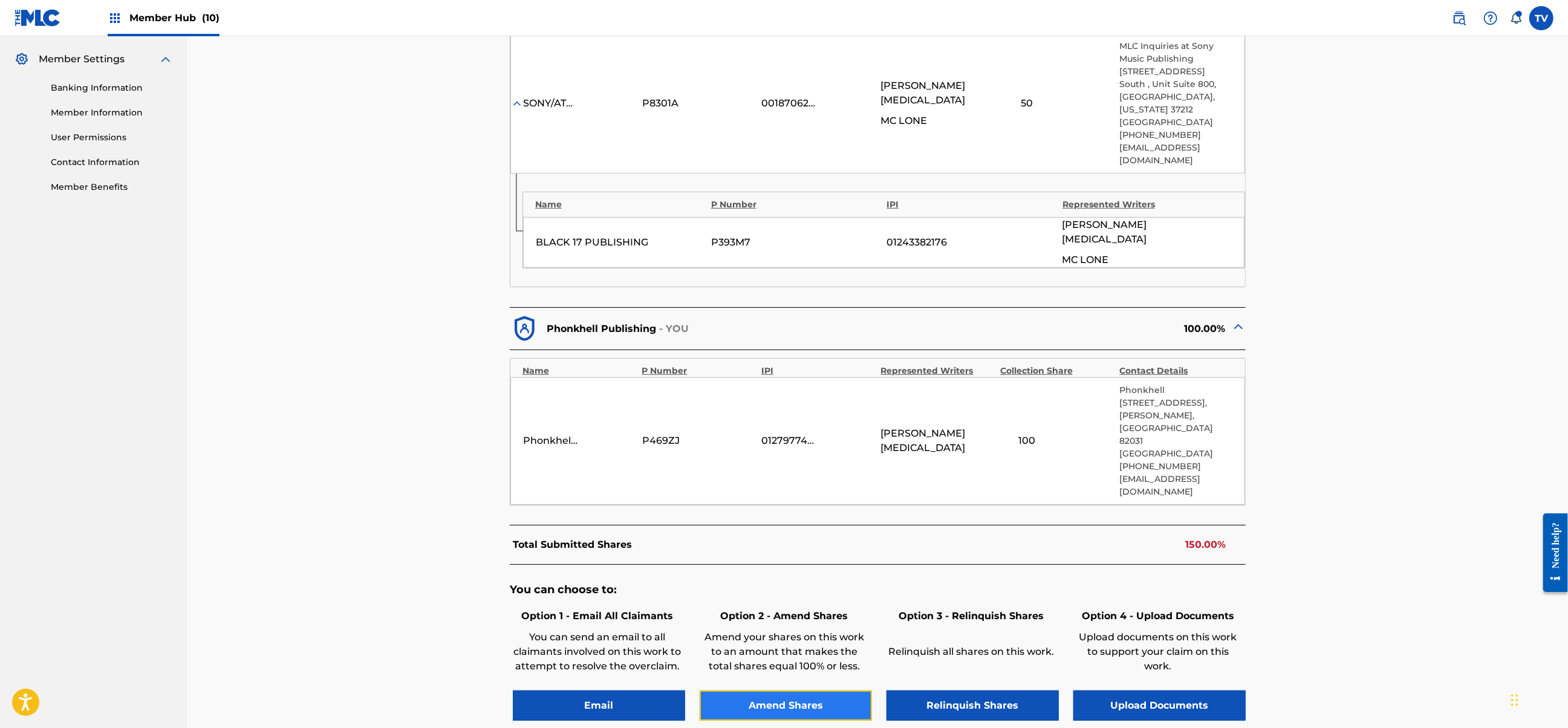
click at [775, 691] on button "Amend Shares" at bounding box center [786, 706] width 172 height 30
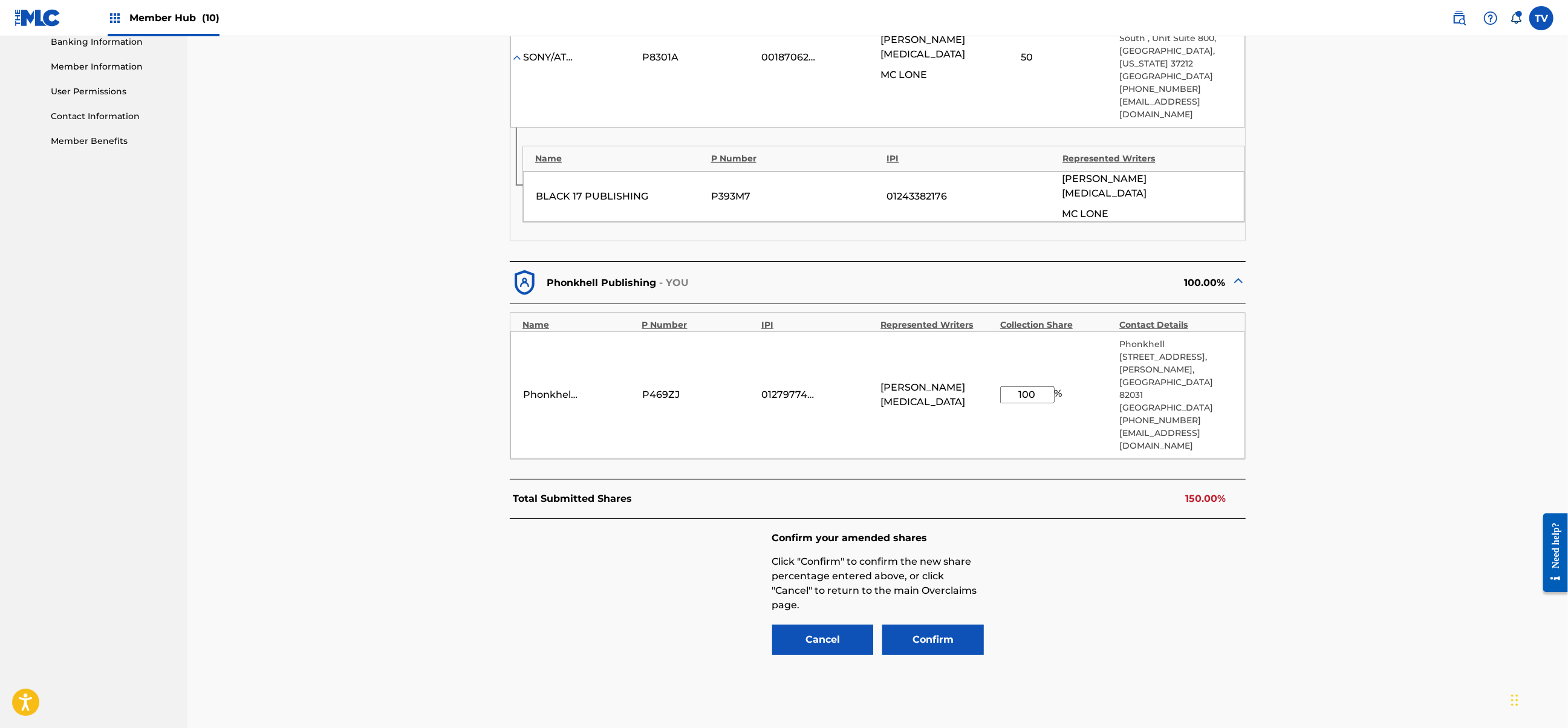
drag, startPoint x: 1034, startPoint y: 352, endPoint x: 968, endPoint y: 354, distance: 66.0
click at [968, 354] on div "Phonkhell Publishing P469ZJ 01279774000 [PERSON_NAME][MEDICAL_DATA] 100 % [STRE…" at bounding box center [877, 395] width 735 height 128
type input "50"
click at [920, 625] on button "Confirm" at bounding box center [933, 640] width 101 height 30
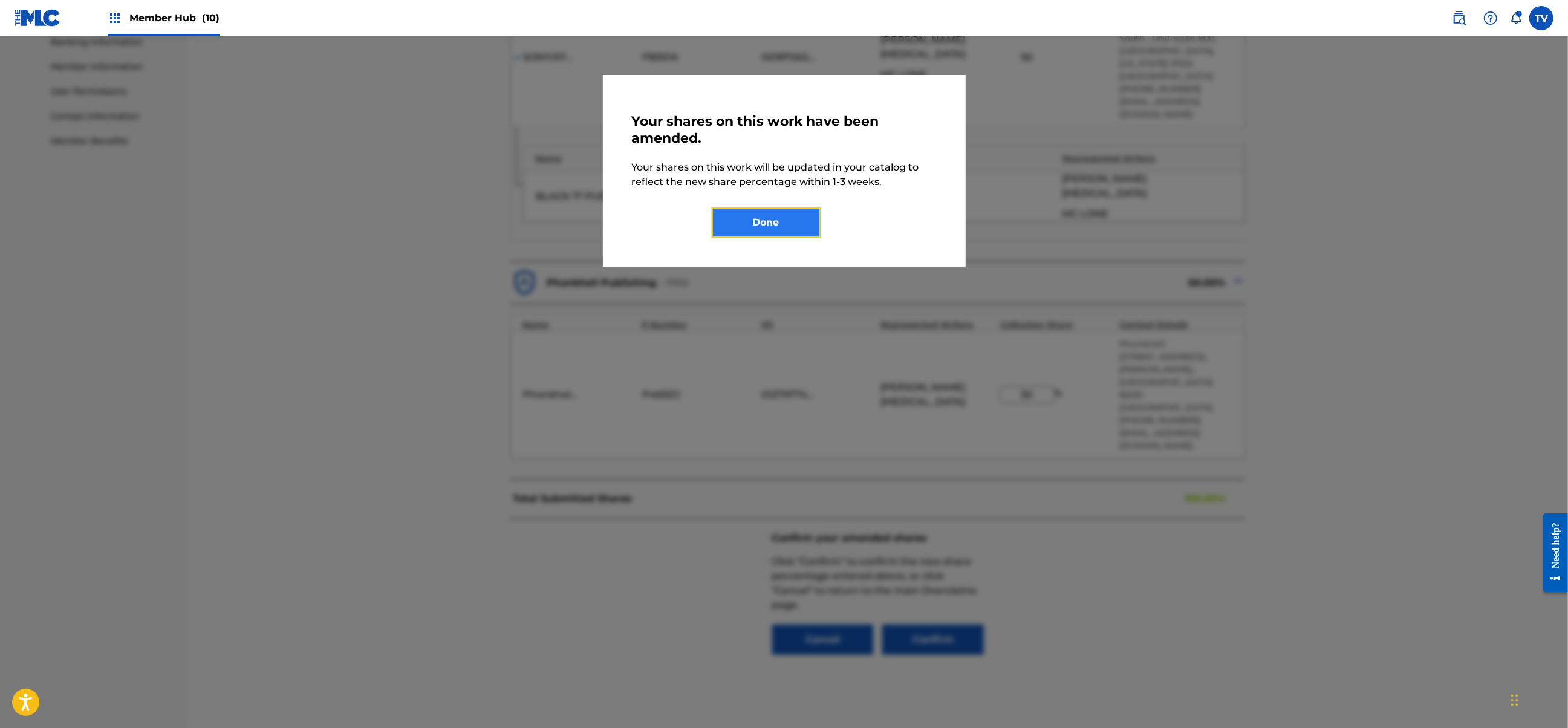
click at [777, 219] on button "Done" at bounding box center [766, 223] width 109 height 30
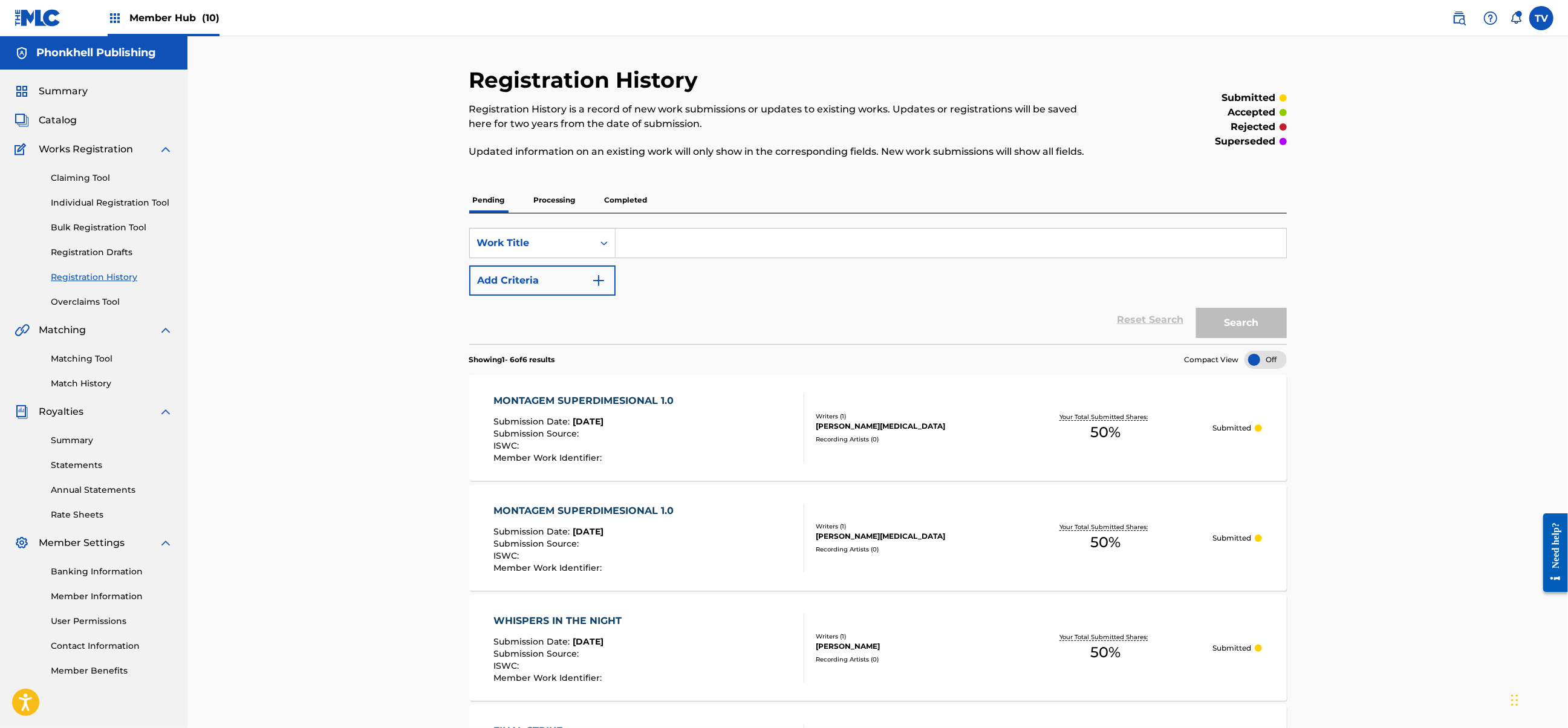
scroll to position [64, 0]
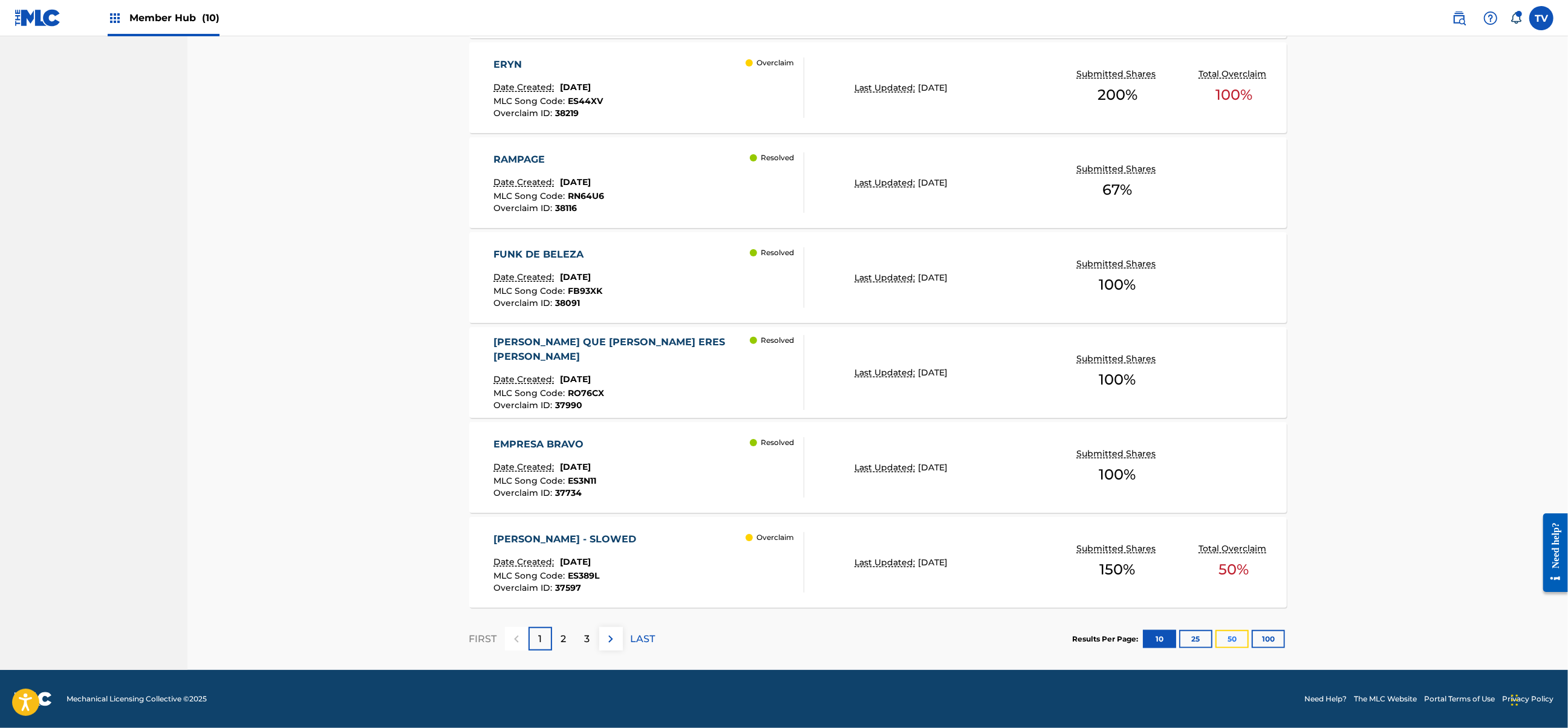
click at [1229, 638] on button "50" at bounding box center [1232, 639] width 33 height 18
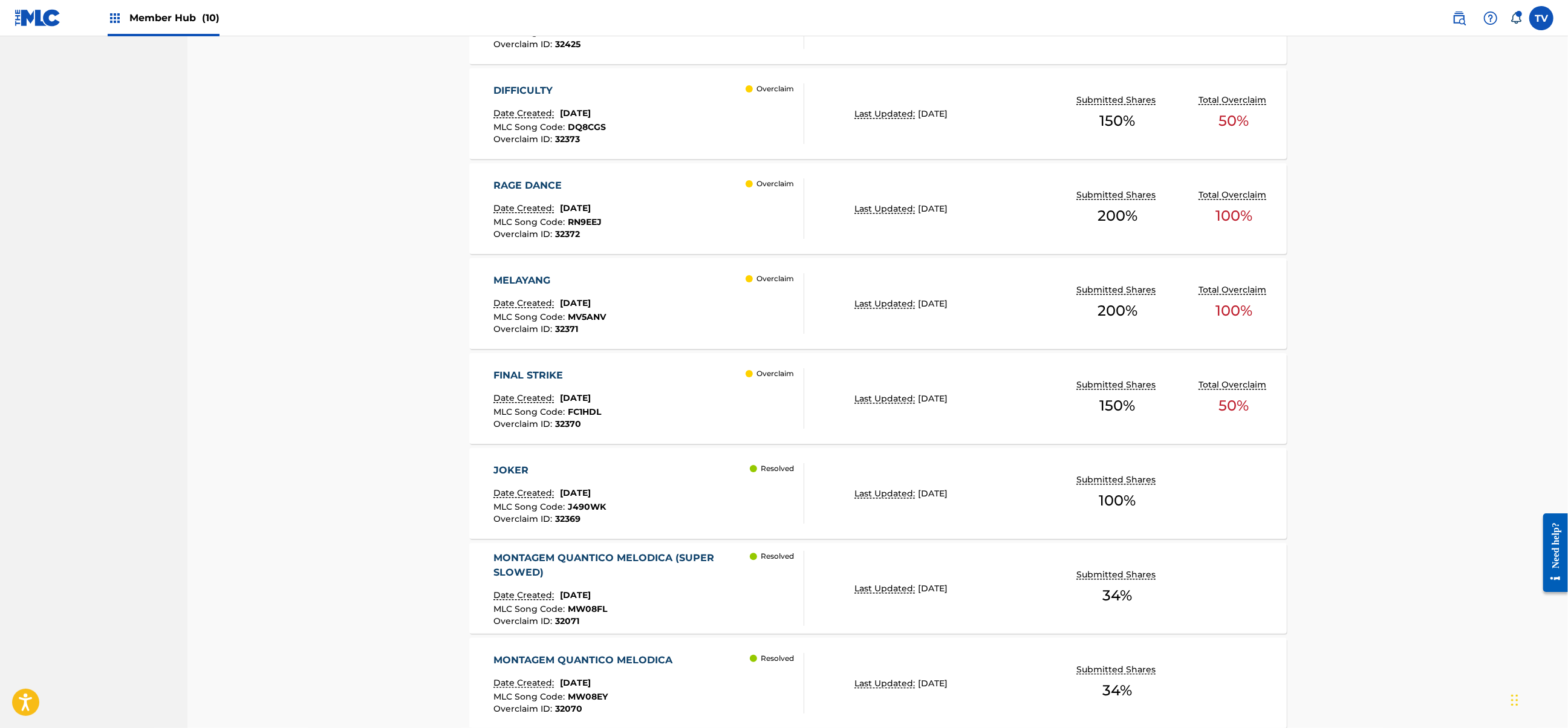
scroll to position [3054, 0]
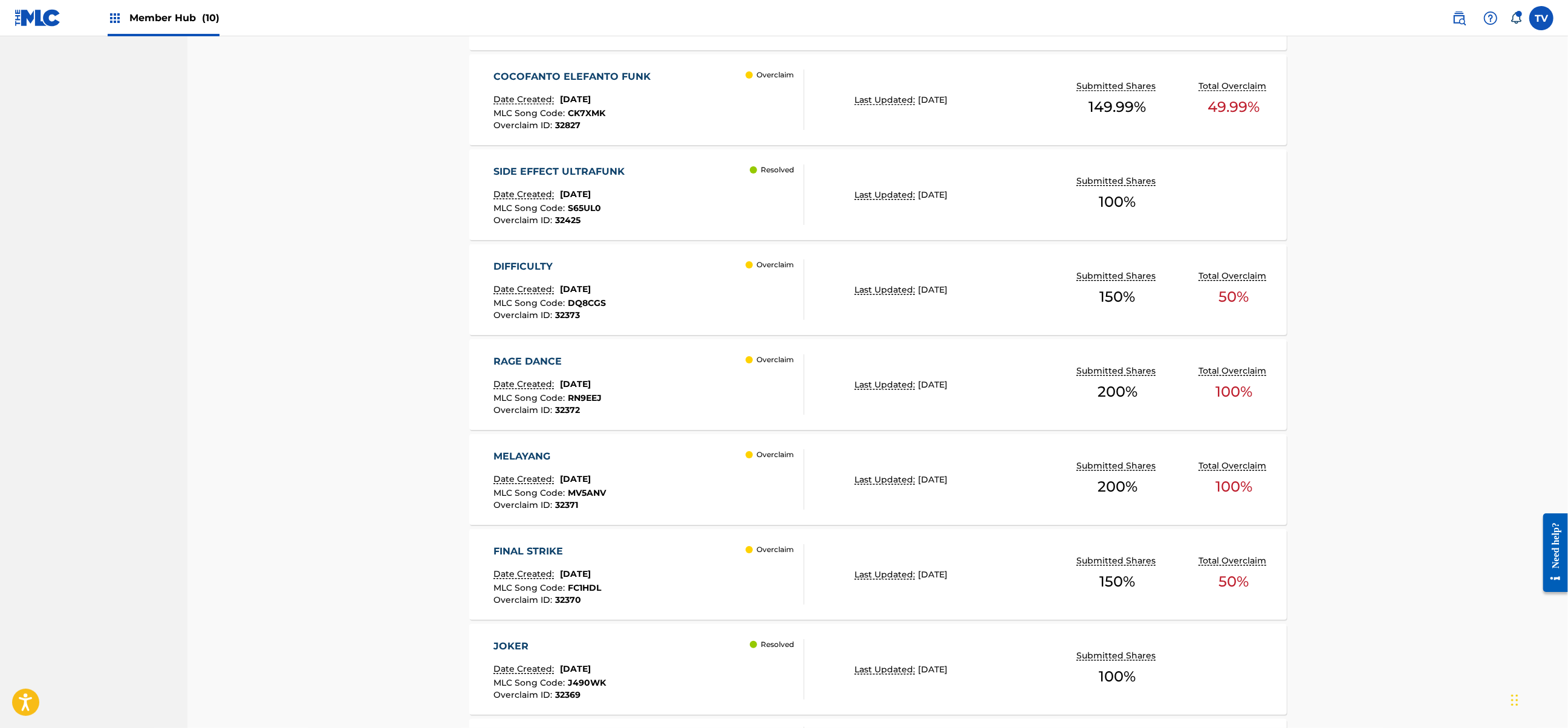
click at [680, 558] on div "FINAL STRIKE Date Created: [DATE] MLC Song Code : FC1HDL Overclaim ID : 32370 O…" at bounding box center [649, 575] width 311 height 61
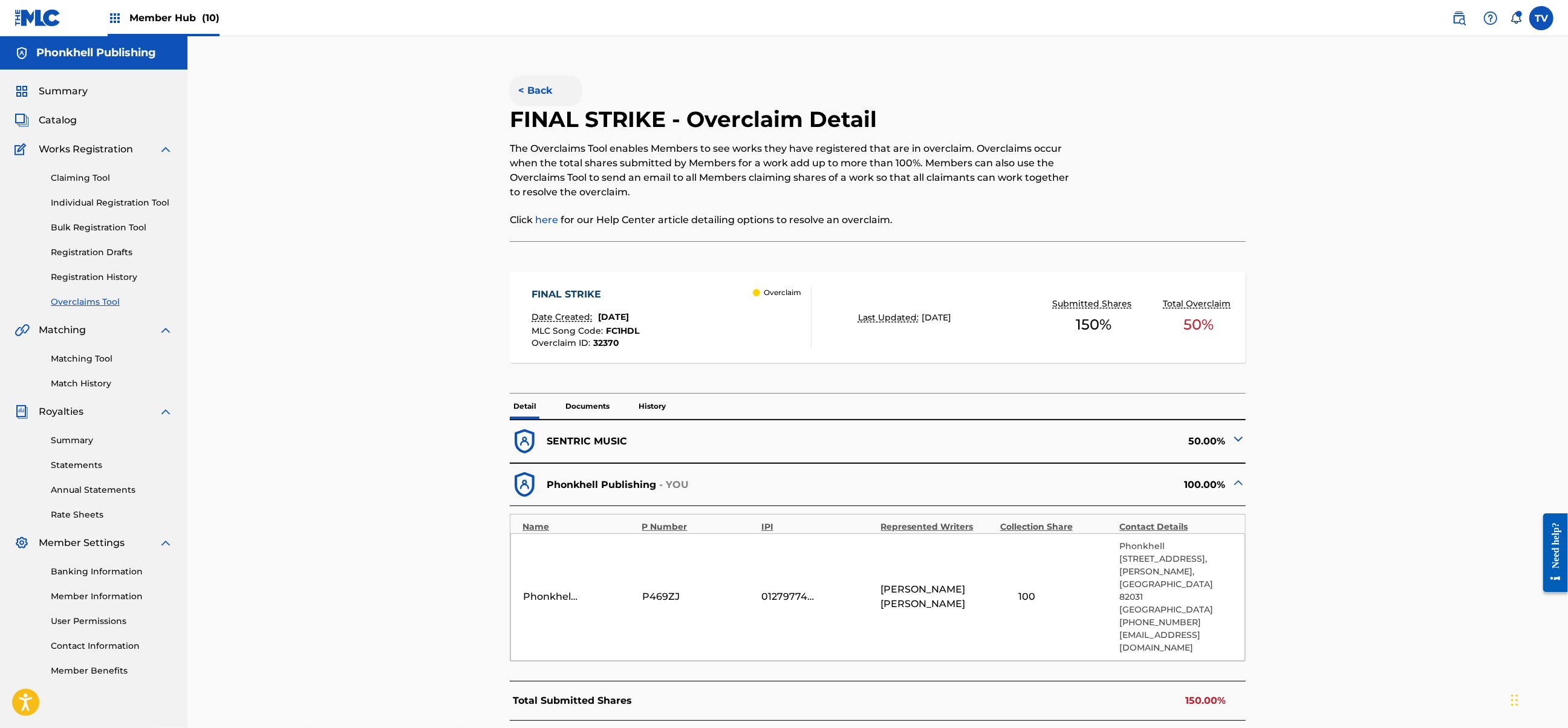
click at [534, 93] on button "< Back" at bounding box center [546, 91] width 72 height 30
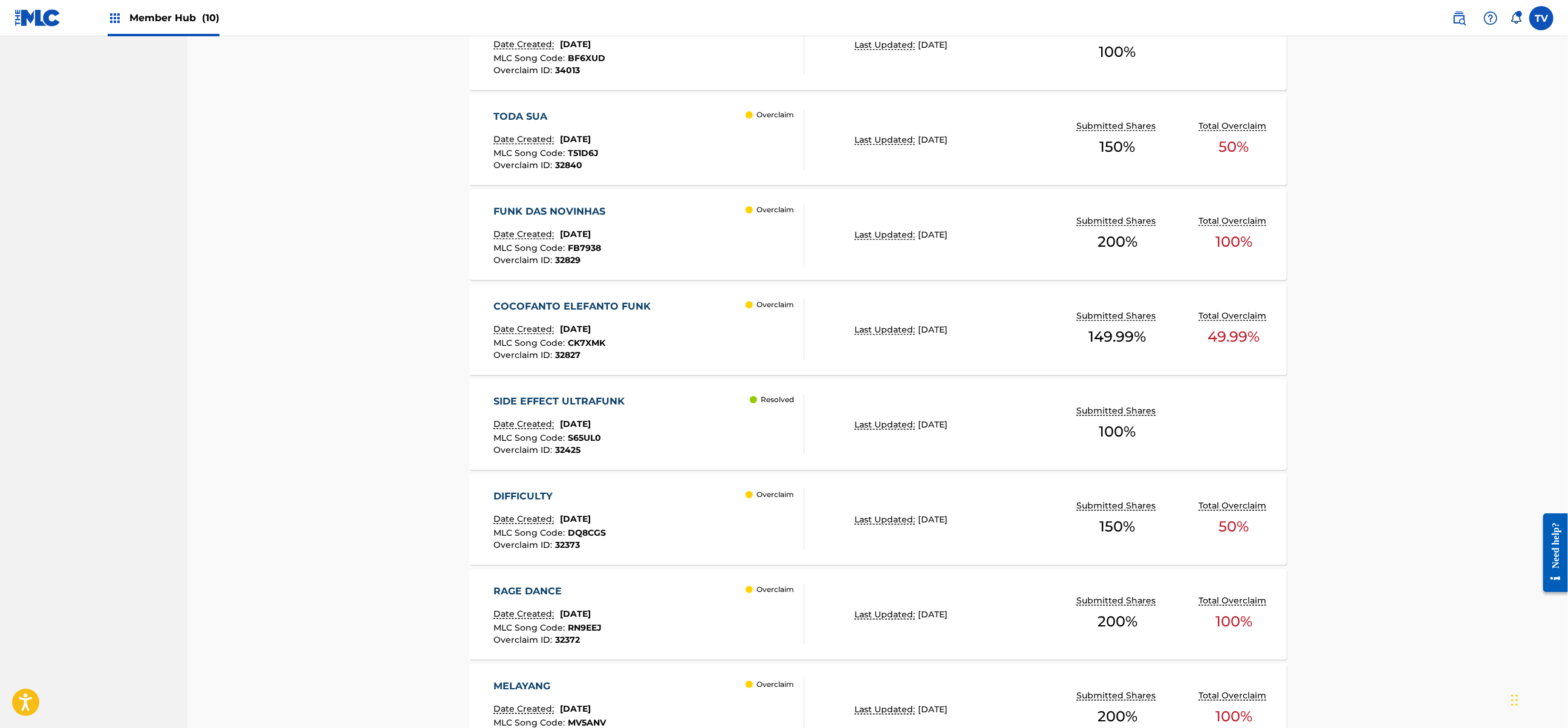
scroll to position [2732, 0]
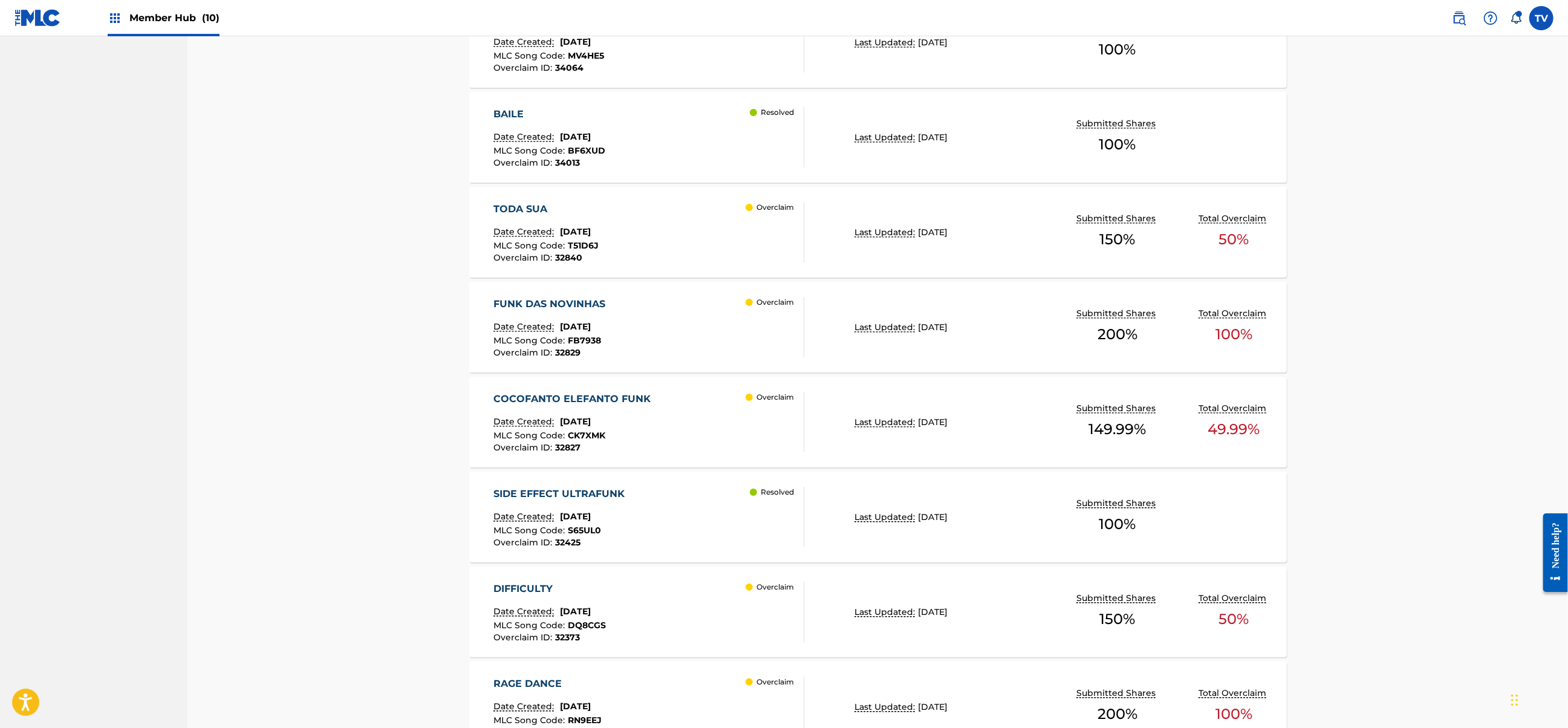
click at [691, 423] on div "COCOFANTO ELEFANTO FUNK Date Created: [DATE] MLC Song Code : CK7XMK Overclaim I…" at bounding box center [649, 422] width 311 height 61
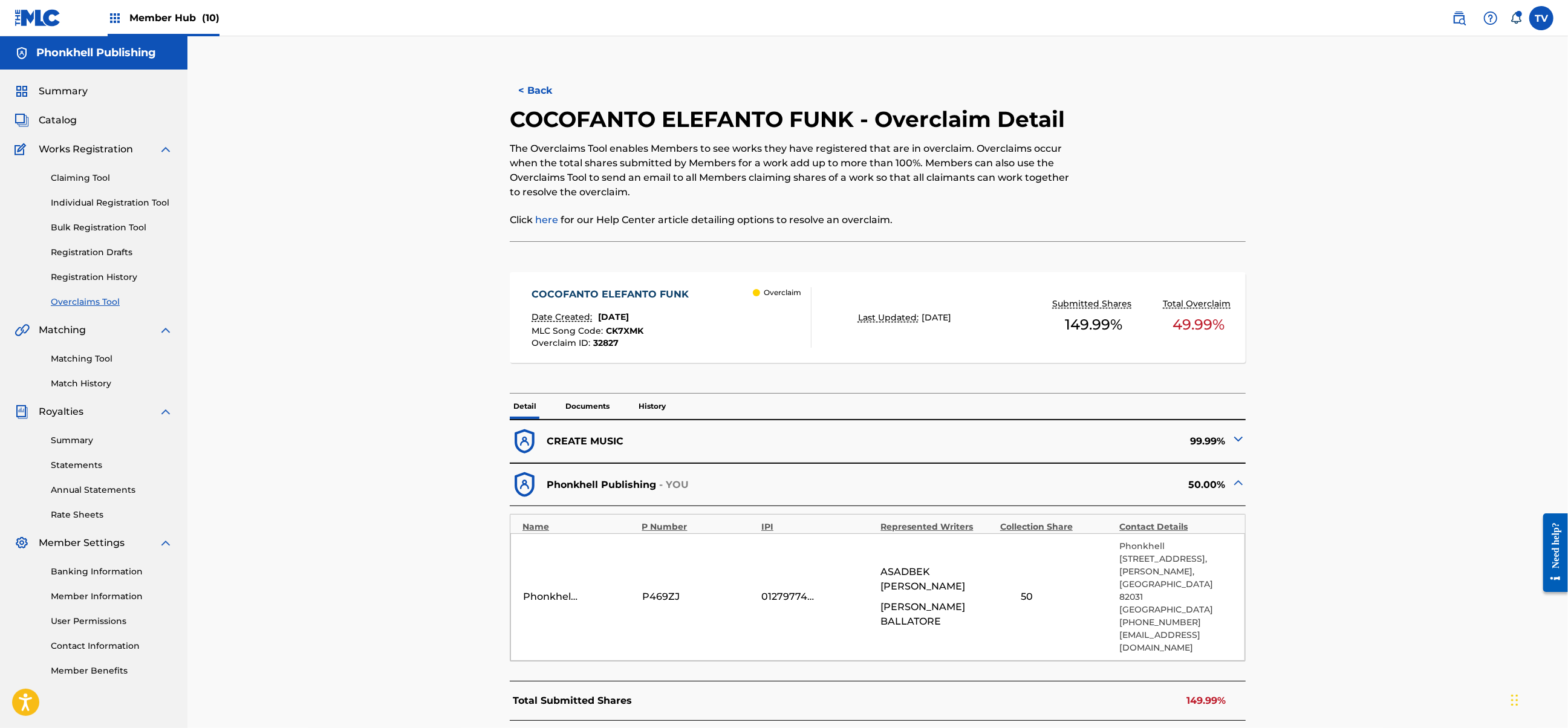
click at [1239, 436] on img at bounding box center [1238, 438] width 14 height 14
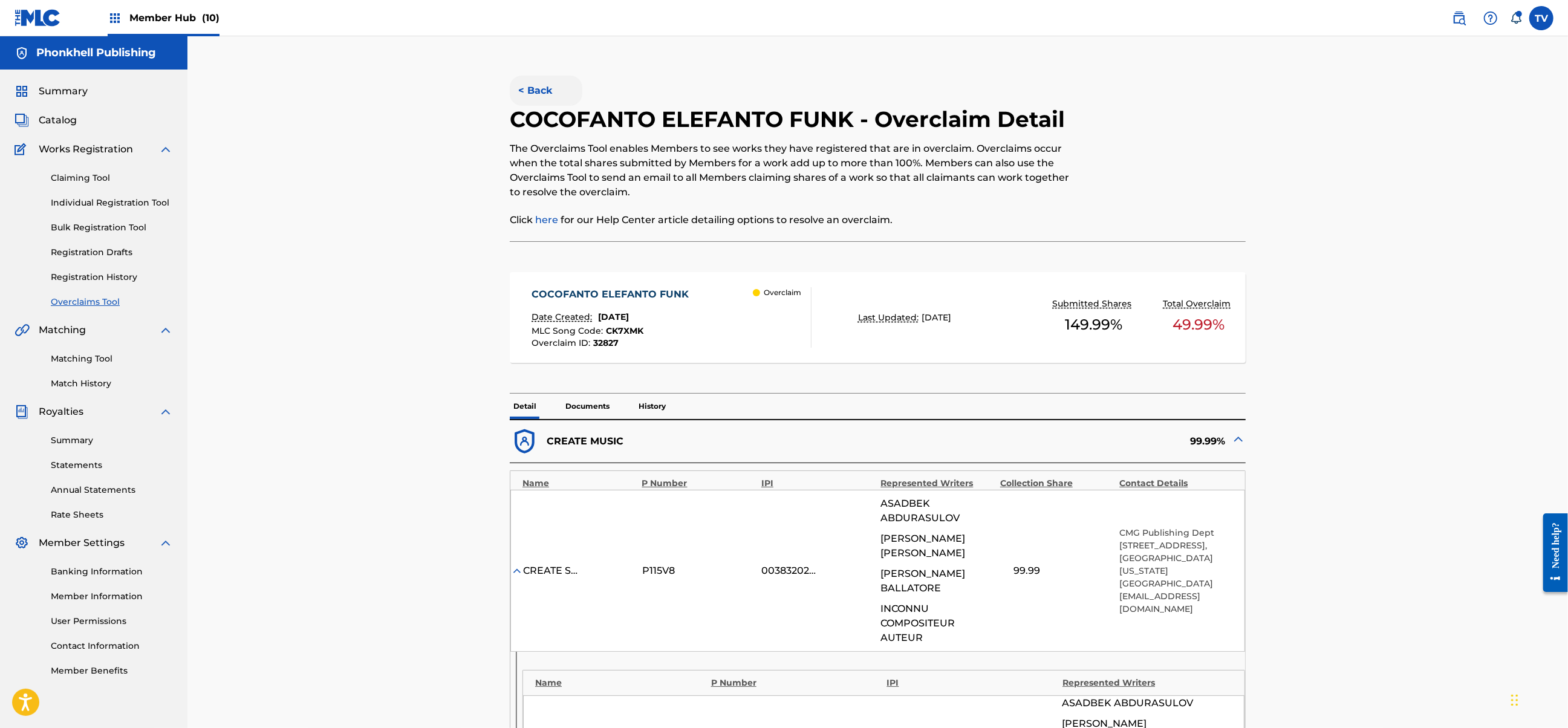
click at [540, 90] on button "< Back" at bounding box center [546, 91] width 72 height 30
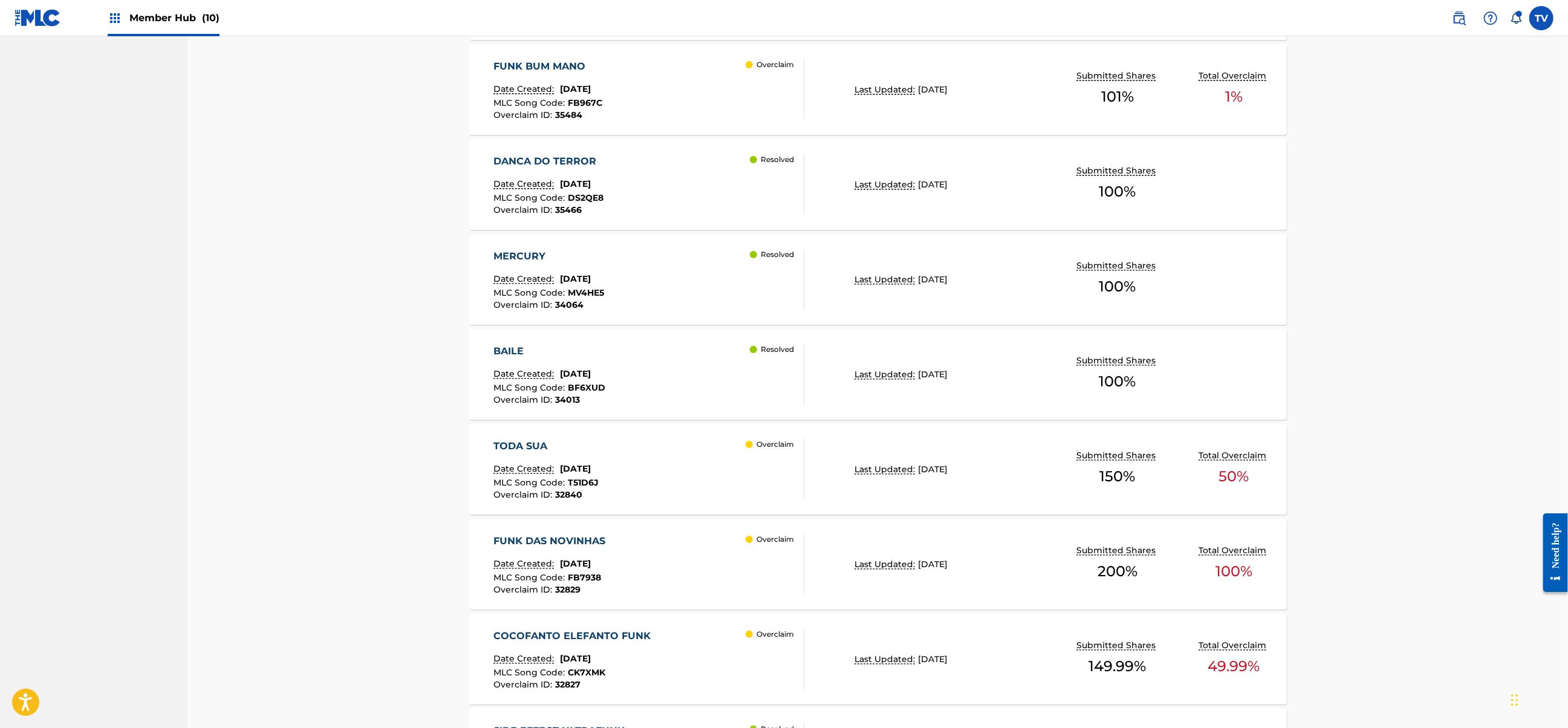
scroll to position [2490, 0]
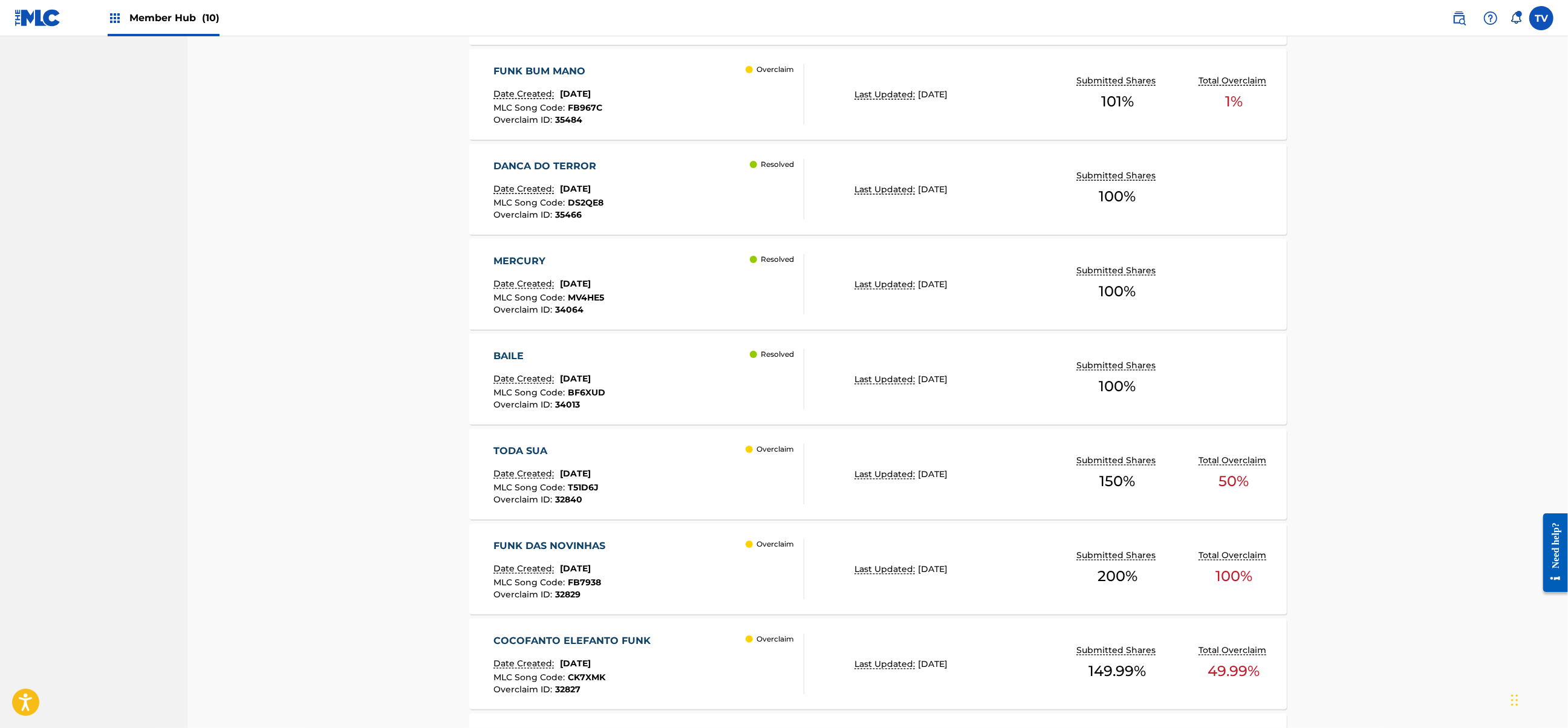
click at [695, 482] on div "TODA SUA Date Created: [DATE] MLC Song Code : T51D6J Overclaim ID : 32840 Overc…" at bounding box center [649, 474] width 311 height 61
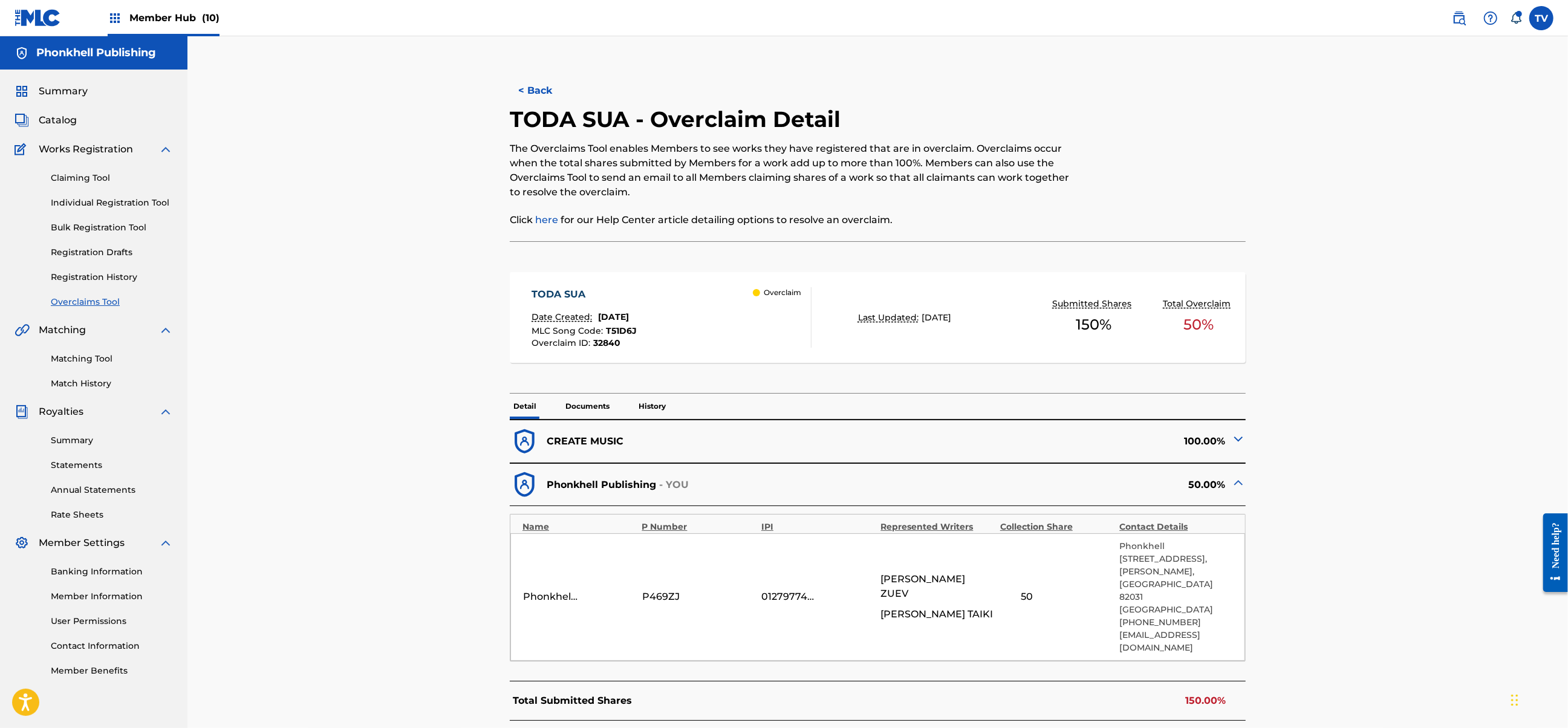
click at [1234, 438] on img at bounding box center [1238, 438] width 14 height 14
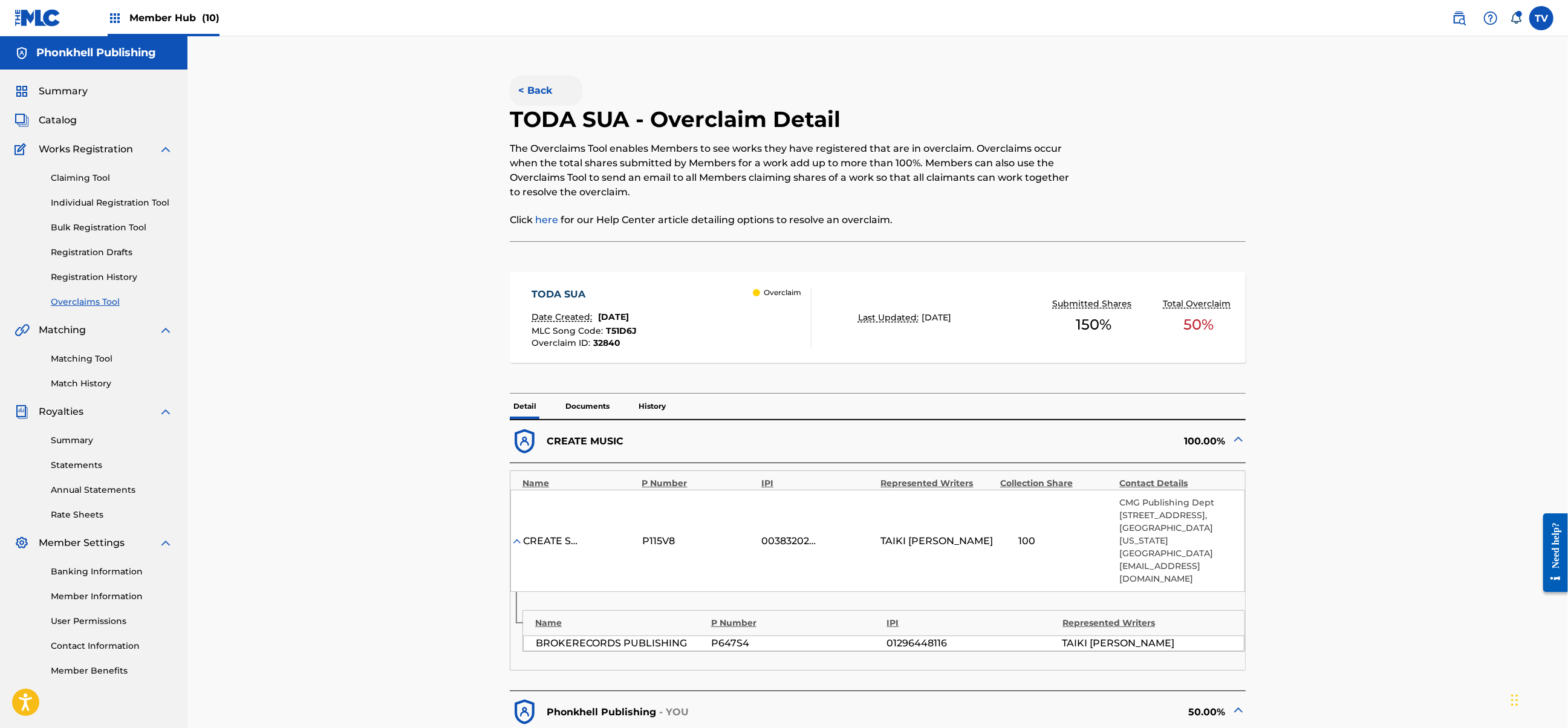
click at [529, 97] on button "< Back" at bounding box center [546, 91] width 72 height 30
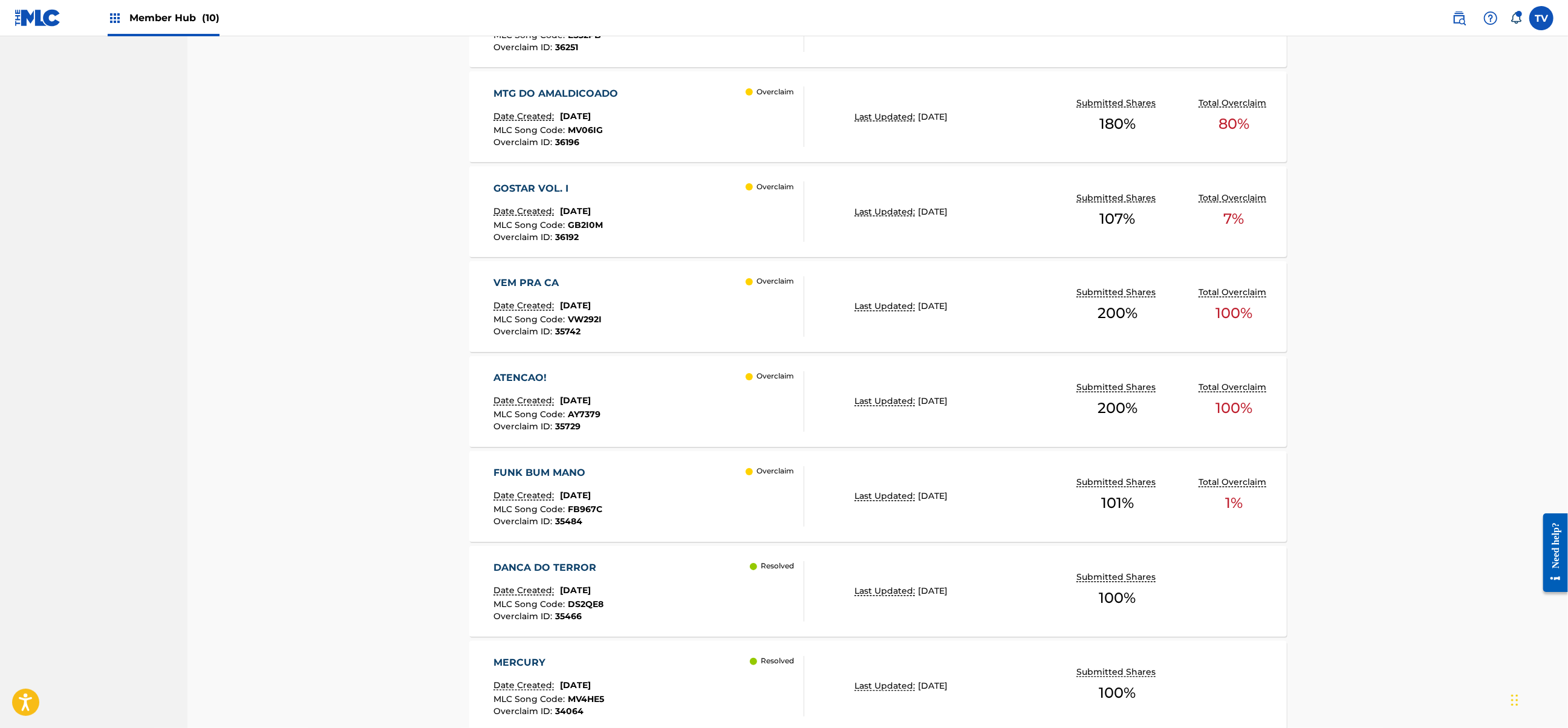
scroll to position [2087, 0]
click at [705, 487] on div "FUNK BUM MANO Date Created: [DATE] MLC Song Code : FB967C Overclaim ID : 35484 …" at bounding box center [649, 498] width 311 height 61
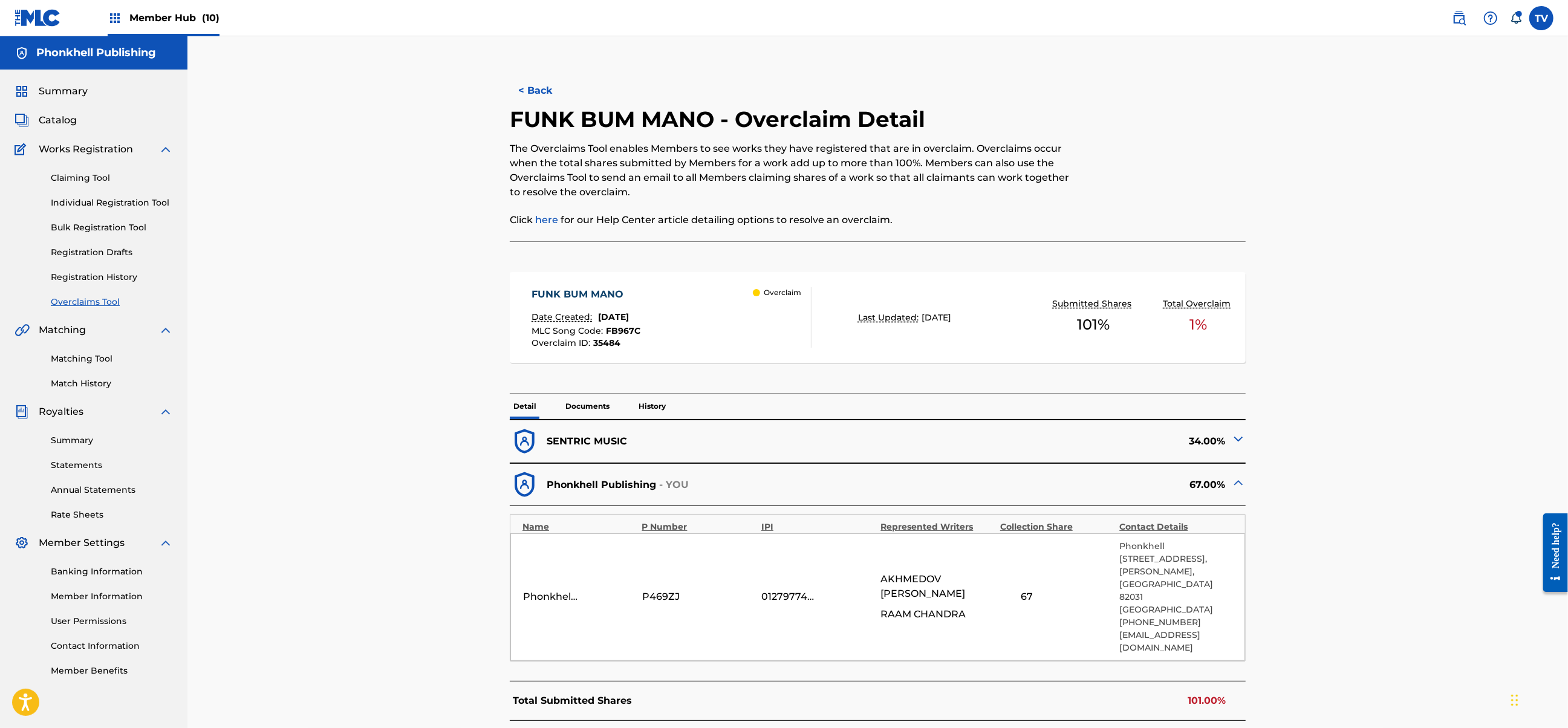
click at [1236, 441] on img at bounding box center [1238, 438] width 14 height 14
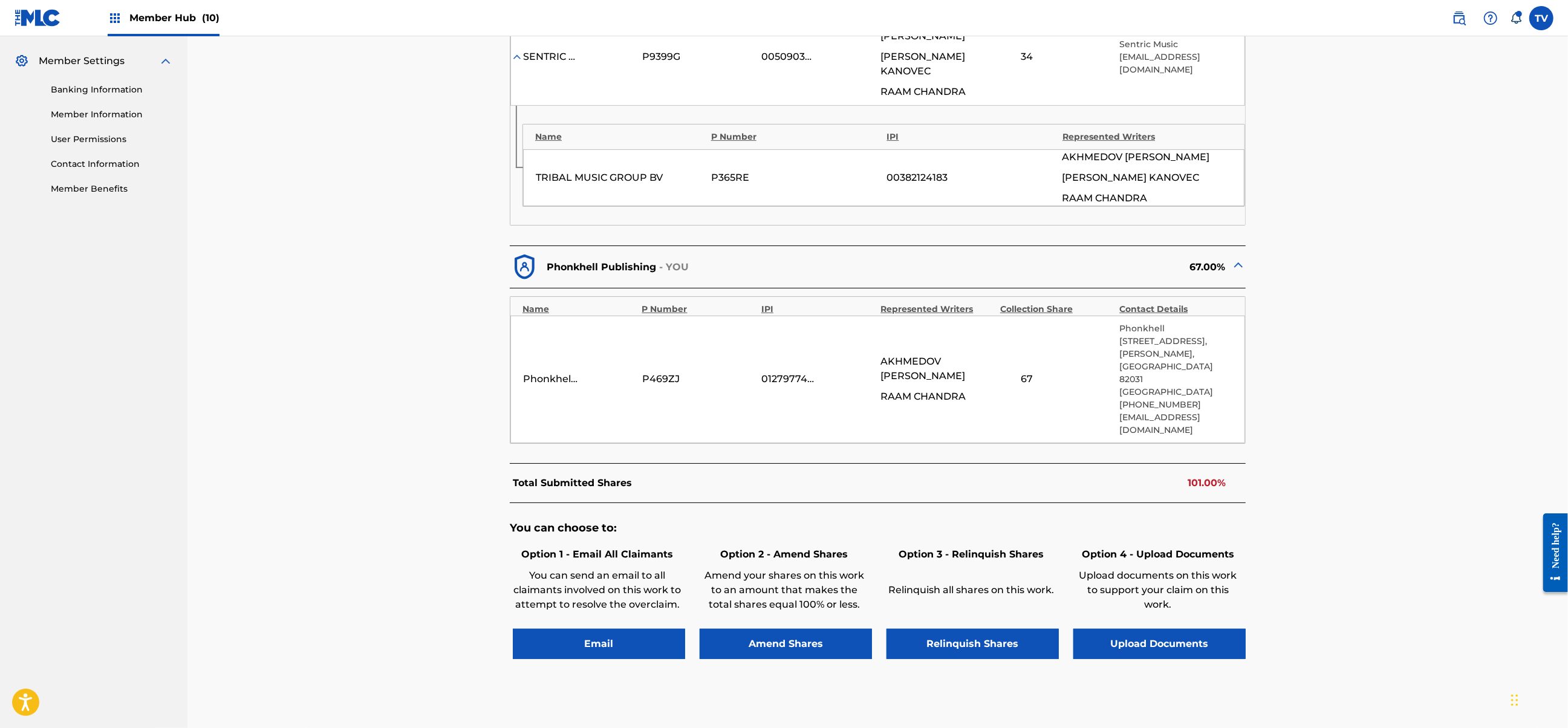
scroll to position [484, 0]
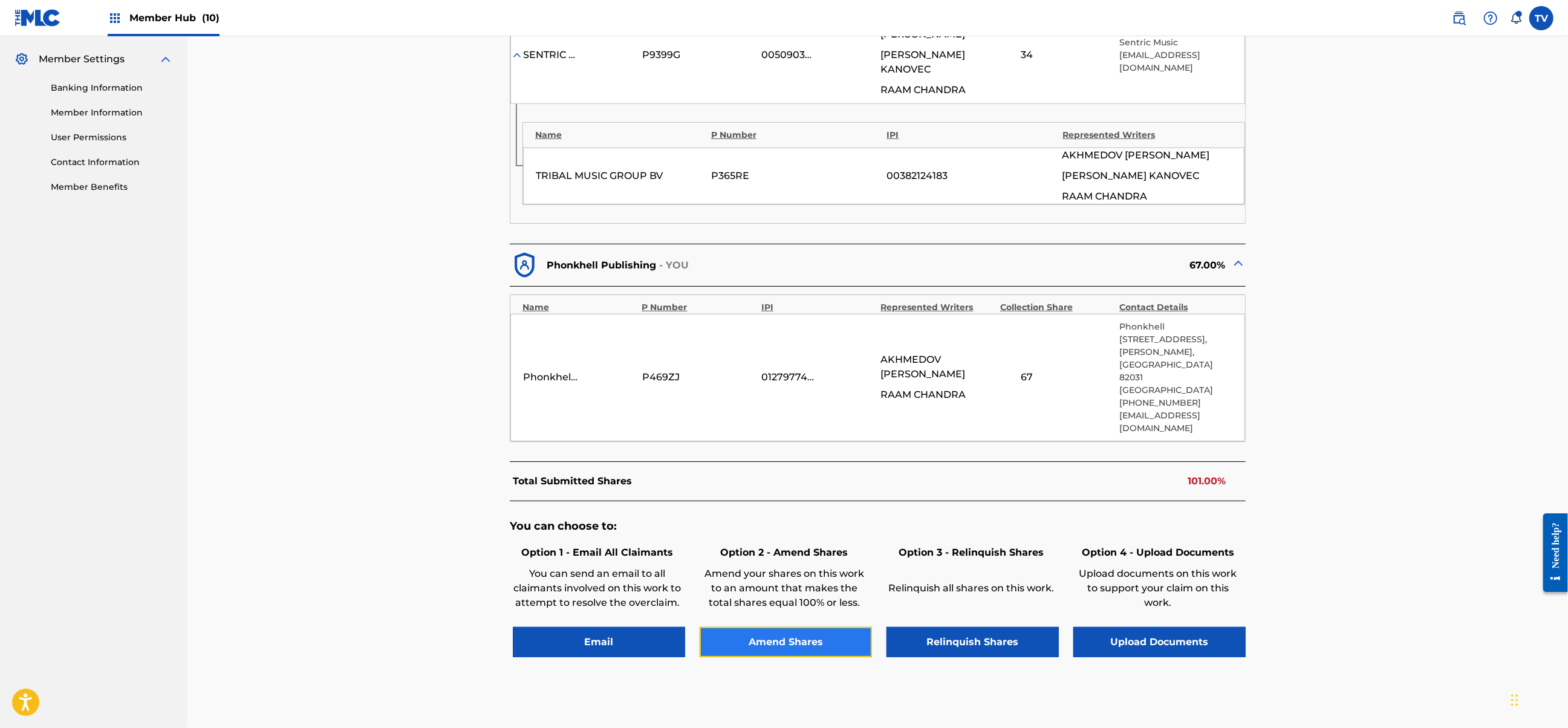
click at [795, 627] on button "Amend Shares" at bounding box center [786, 643] width 172 height 30
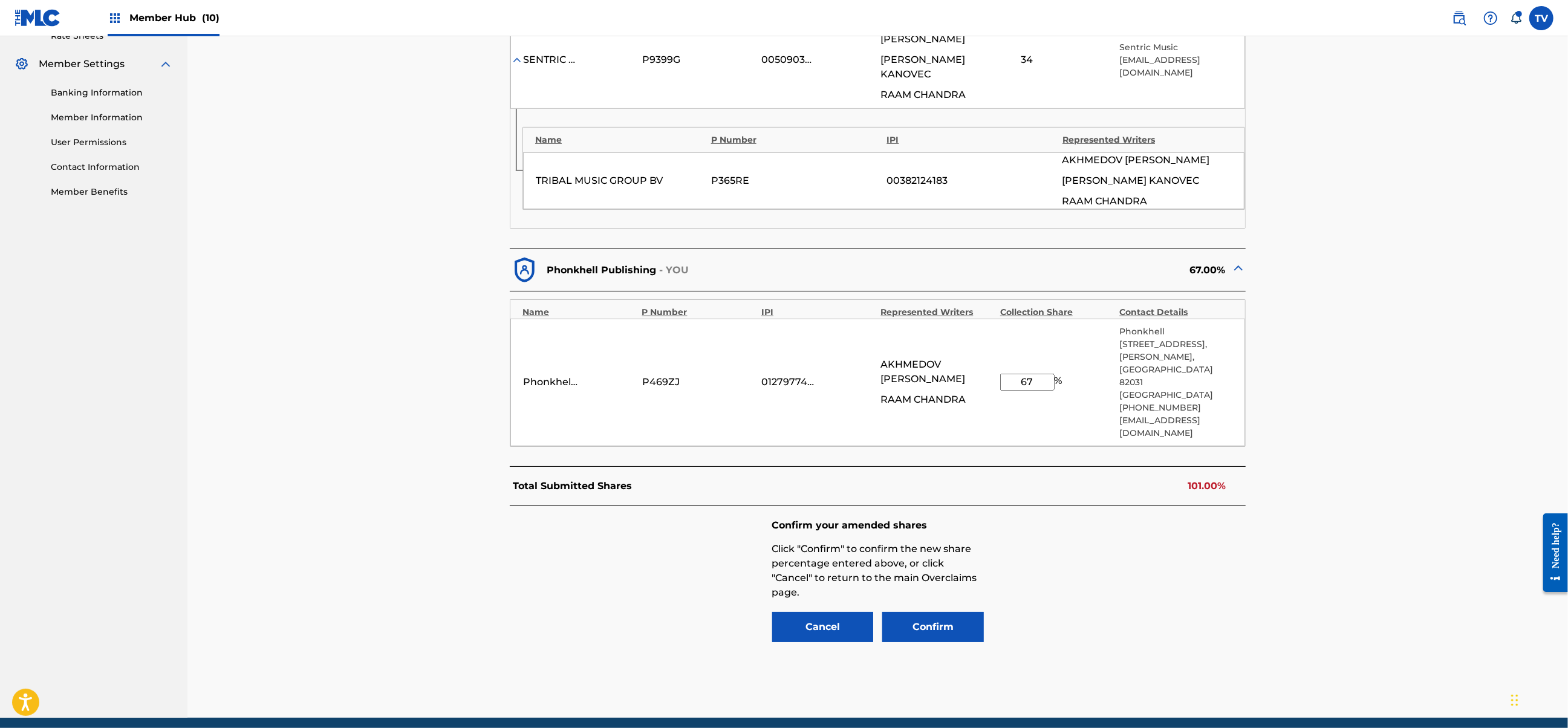
click at [1041, 374] on input "67" at bounding box center [1027, 382] width 54 height 17
type input "66"
drag, startPoint x: 1101, startPoint y: 559, endPoint x: 1048, endPoint y: 564, distance: 53.2
click at [1096, 562] on div "Confirm your amended shares Click "Confirm" to confirm the new share percentage…" at bounding box center [878, 581] width 736 height 151
click at [963, 563] on div "Confirm your amended shares Click "Confirm" to confirm the new share percentage…" at bounding box center [877, 580] width 212 height 124
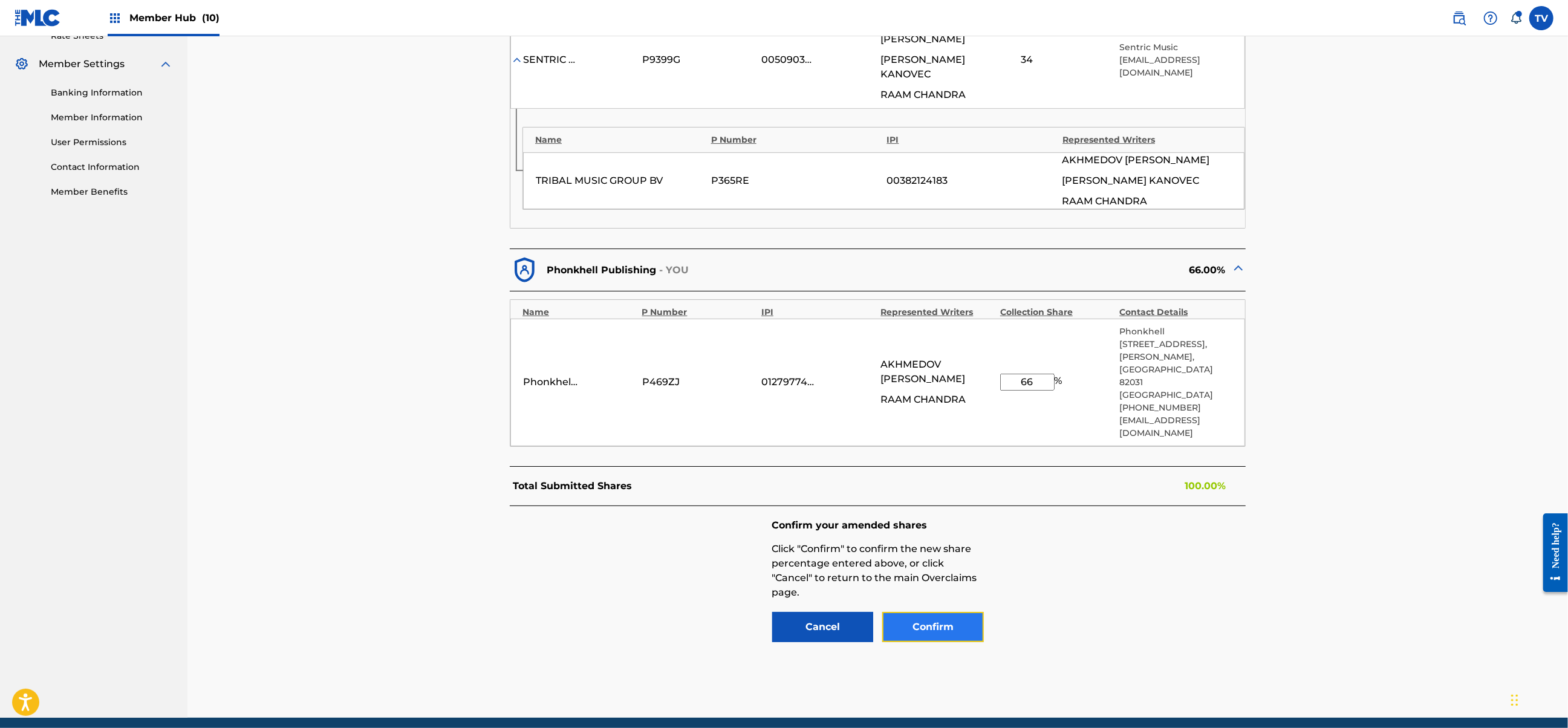
click at [952, 612] on button "Confirm" at bounding box center [933, 627] width 101 height 30
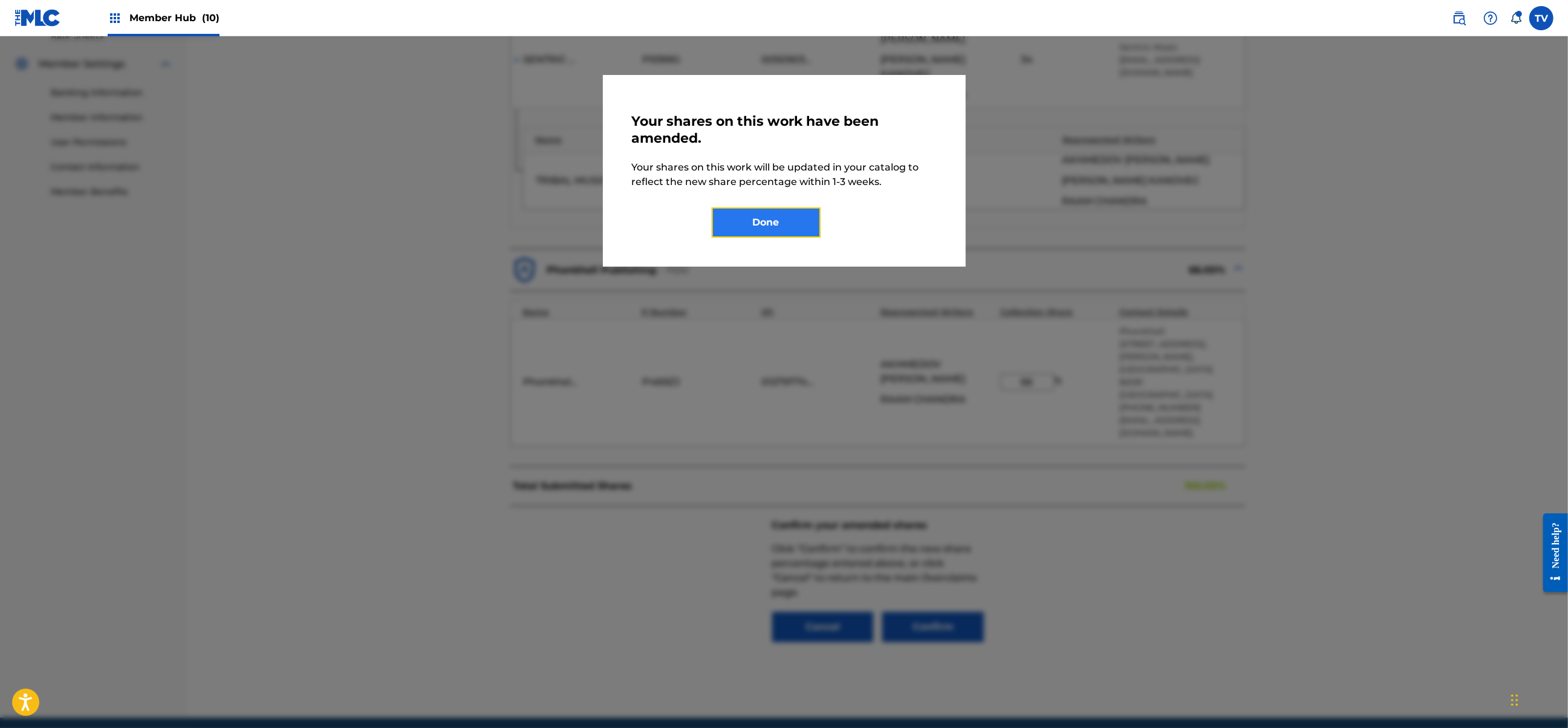
click at [786, 230] on button "Done" at bounding box center [766, 223] width 109 height 30
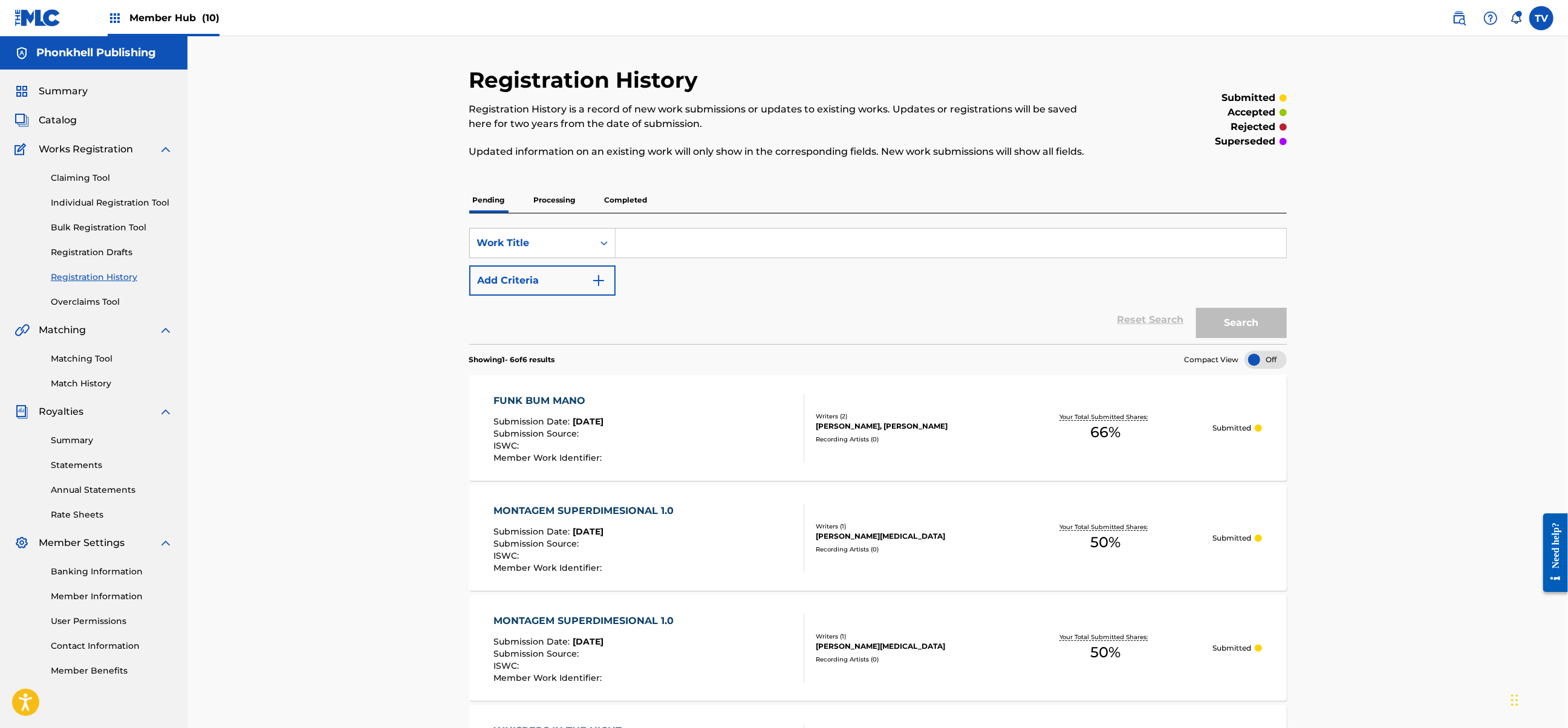
scroll to position [37, 0]
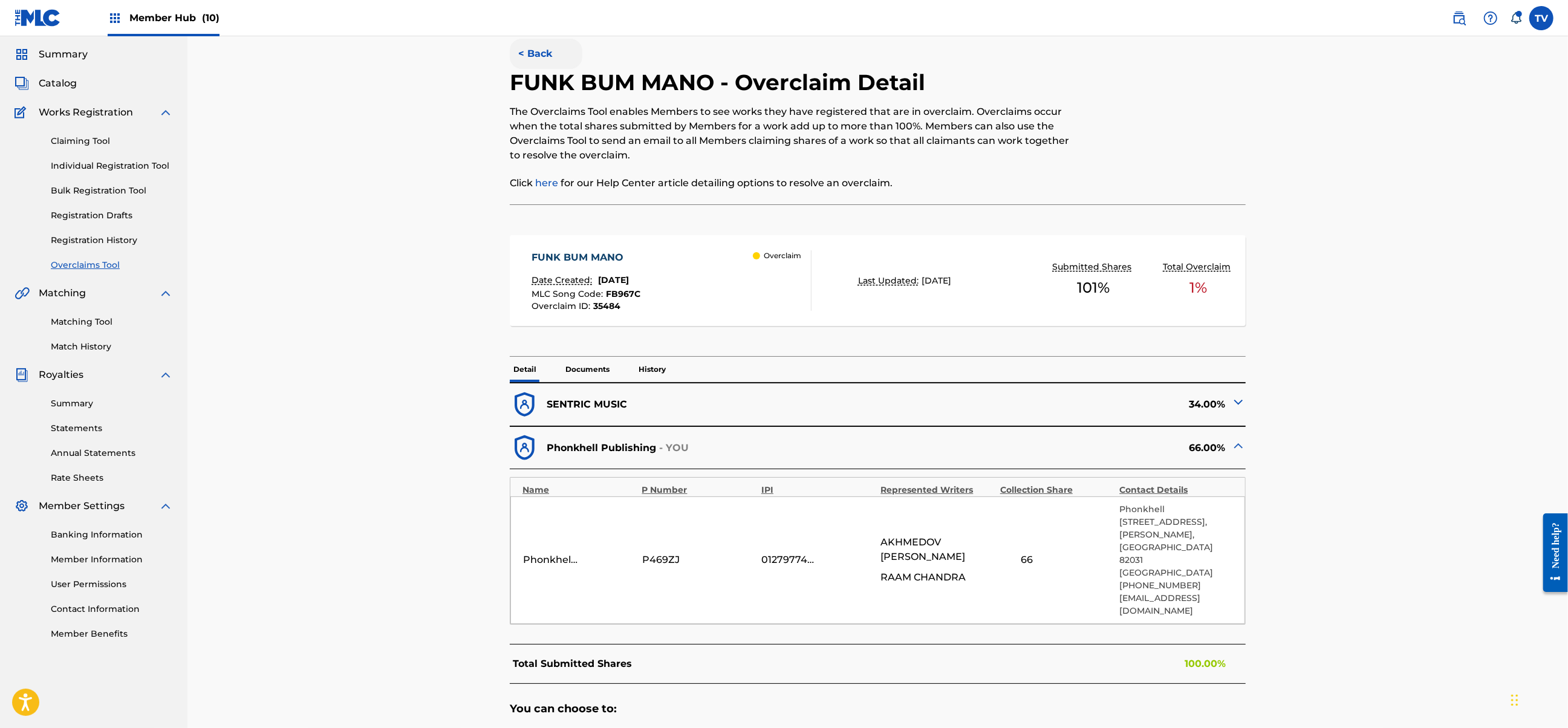
click at [540, 53] on button "< Back" at bounding box center [546, 54] width 72 height 30
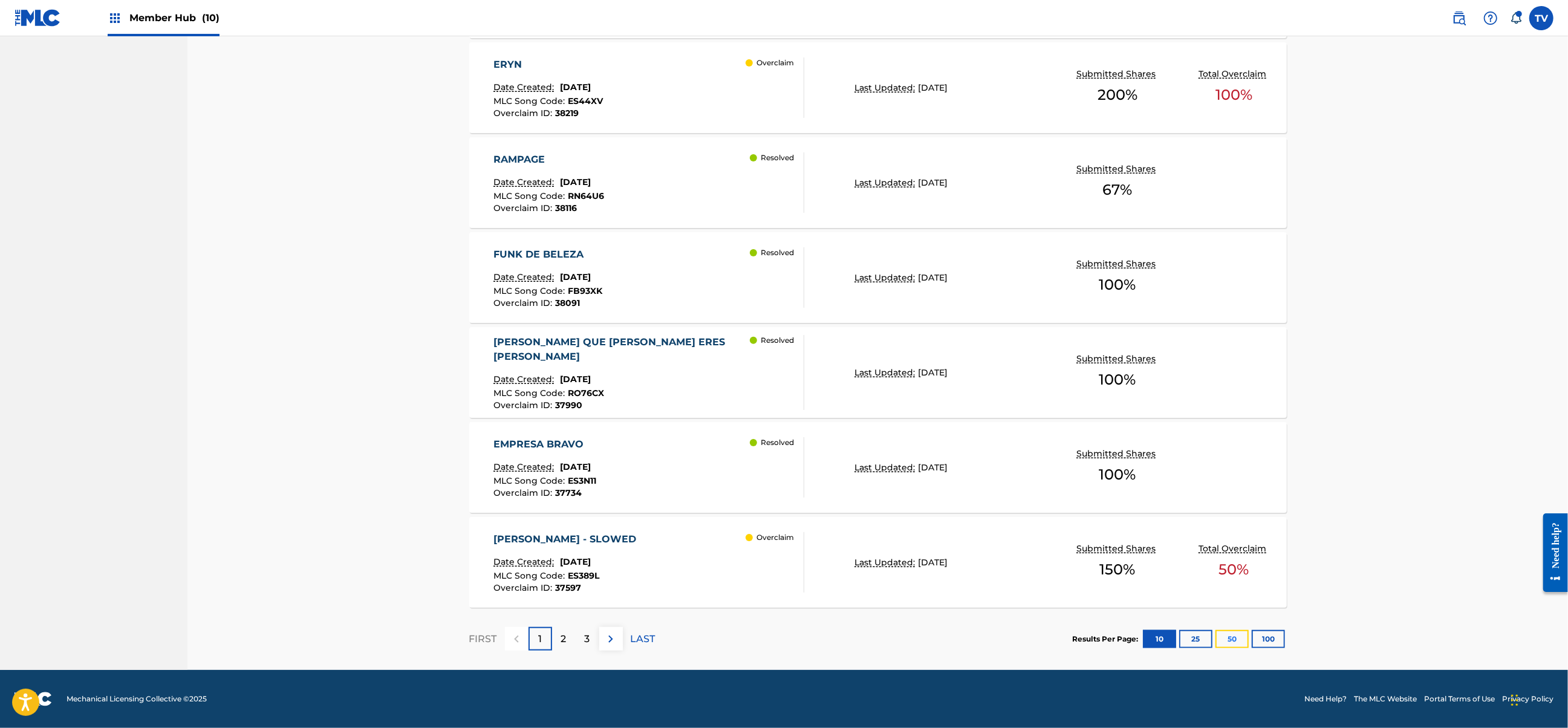
click at [1227, 640] on button "50" at bounding box center [1232, 639] width 33 height 18
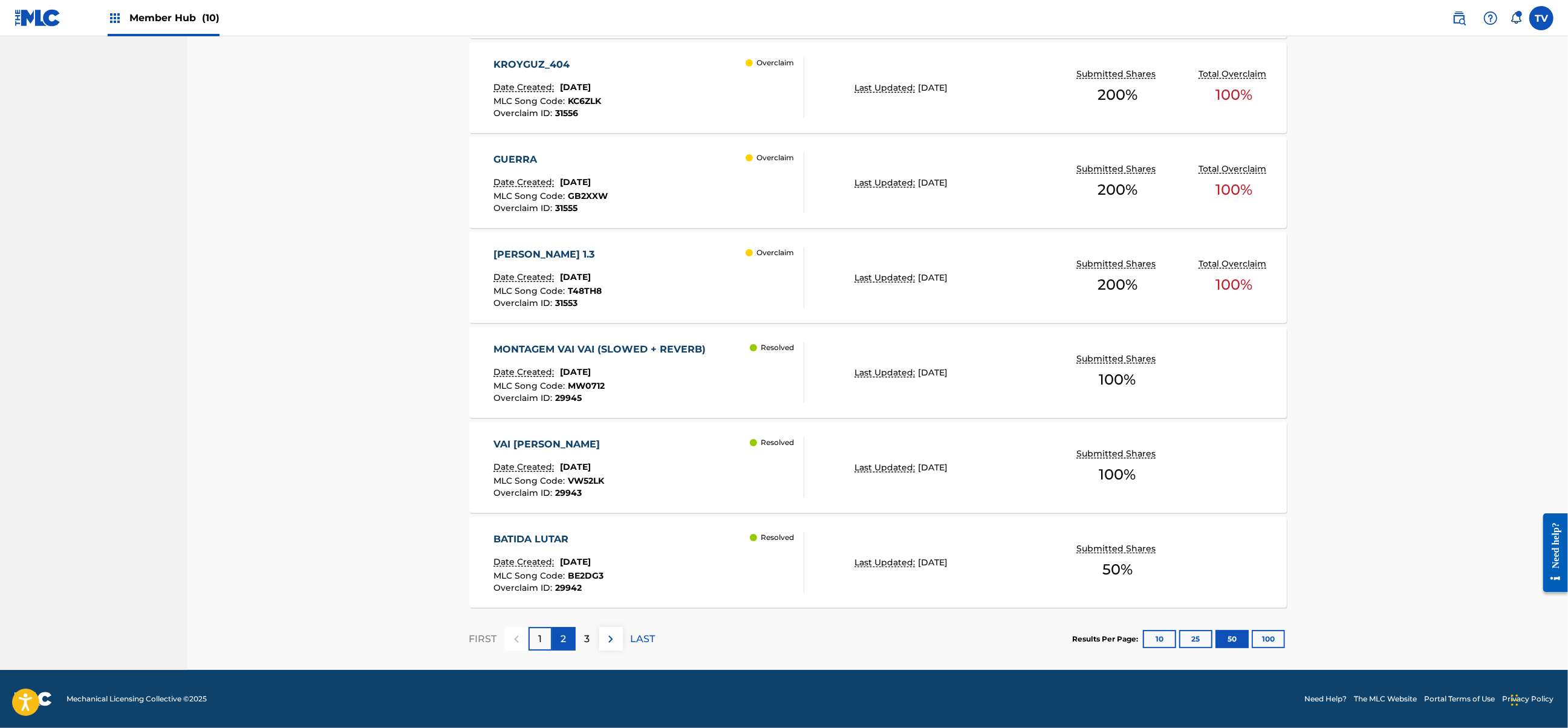
click at [566, 638] on p "2" at bounding box center [564, 639] width 6 height 14
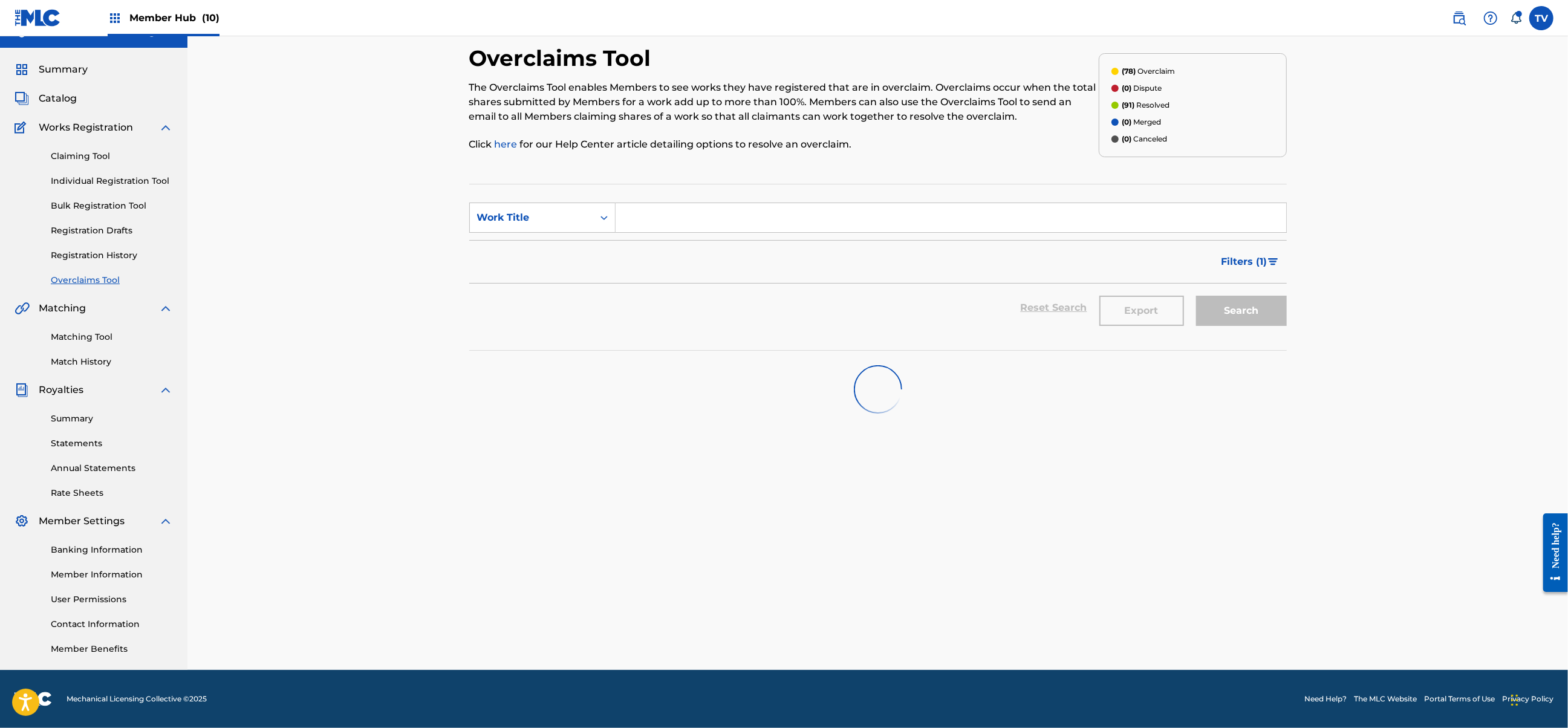
scroll to position [4587, 0]
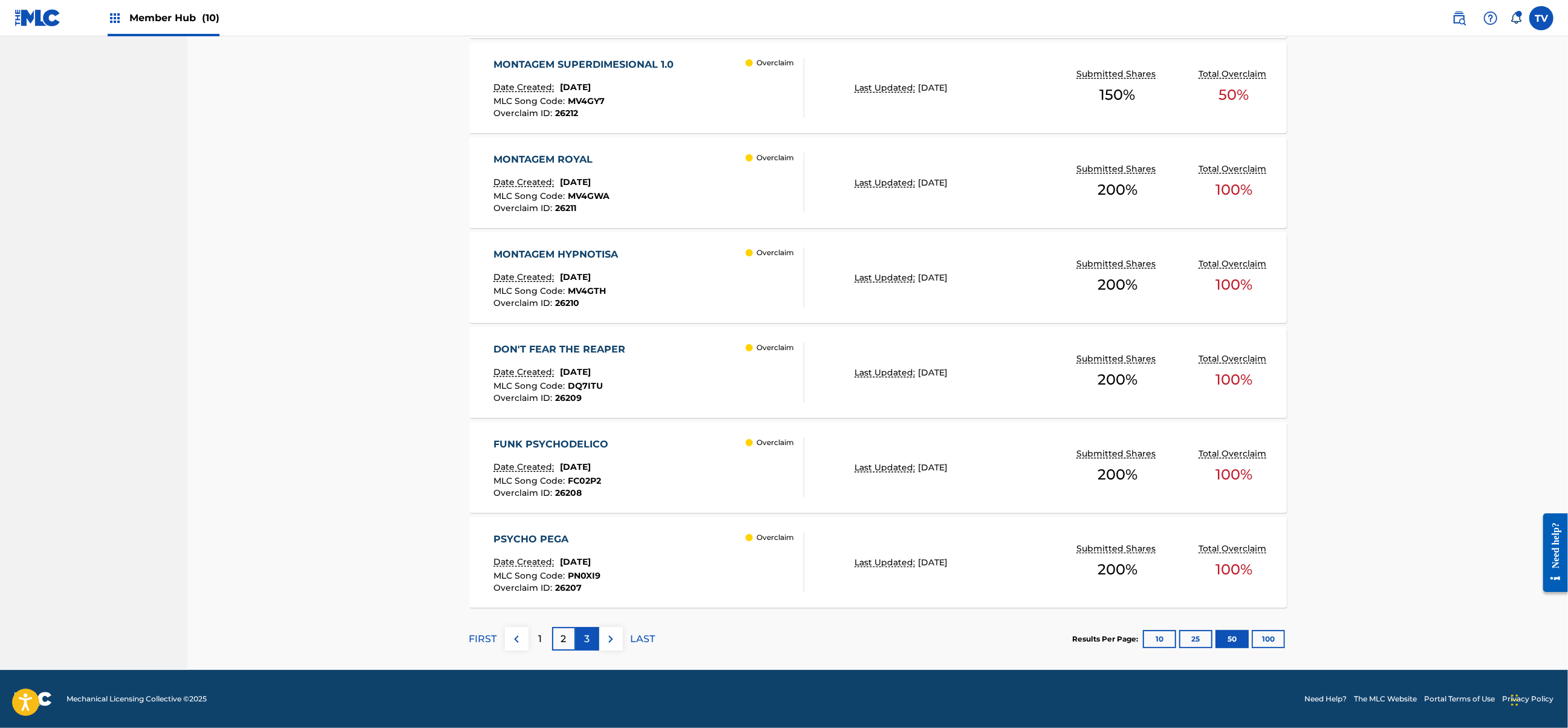
click at [588, 642] on p "3" at bounding box center [587, 639] width 6 height 14
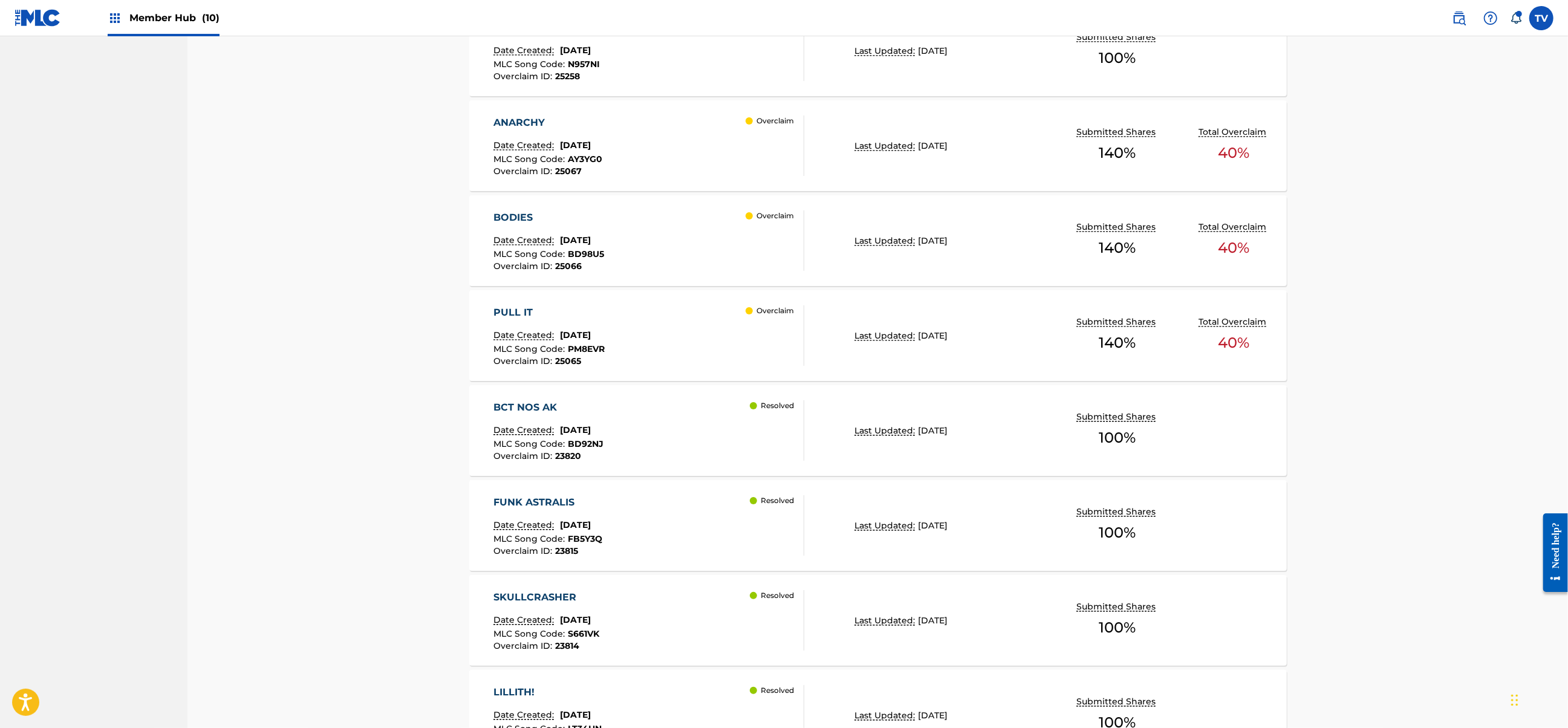
scroll to position [2732, 0]
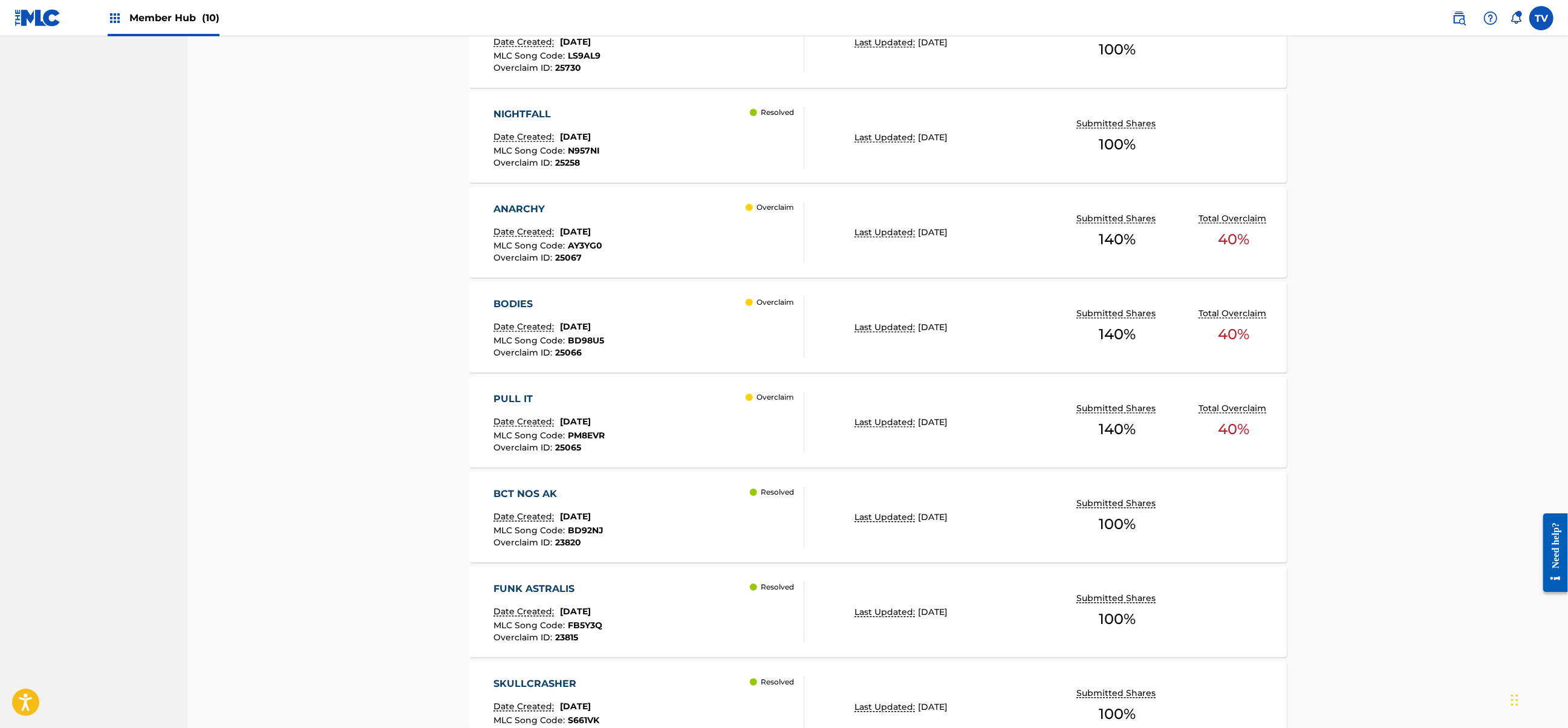
click at [697, 228] on div "ANARCHY Date Created: [DATE] MLC Song Code : AY3YG0 Overclaim ID : 25067 Overcl…" at bounding box center [649, 232] width 311 height 61
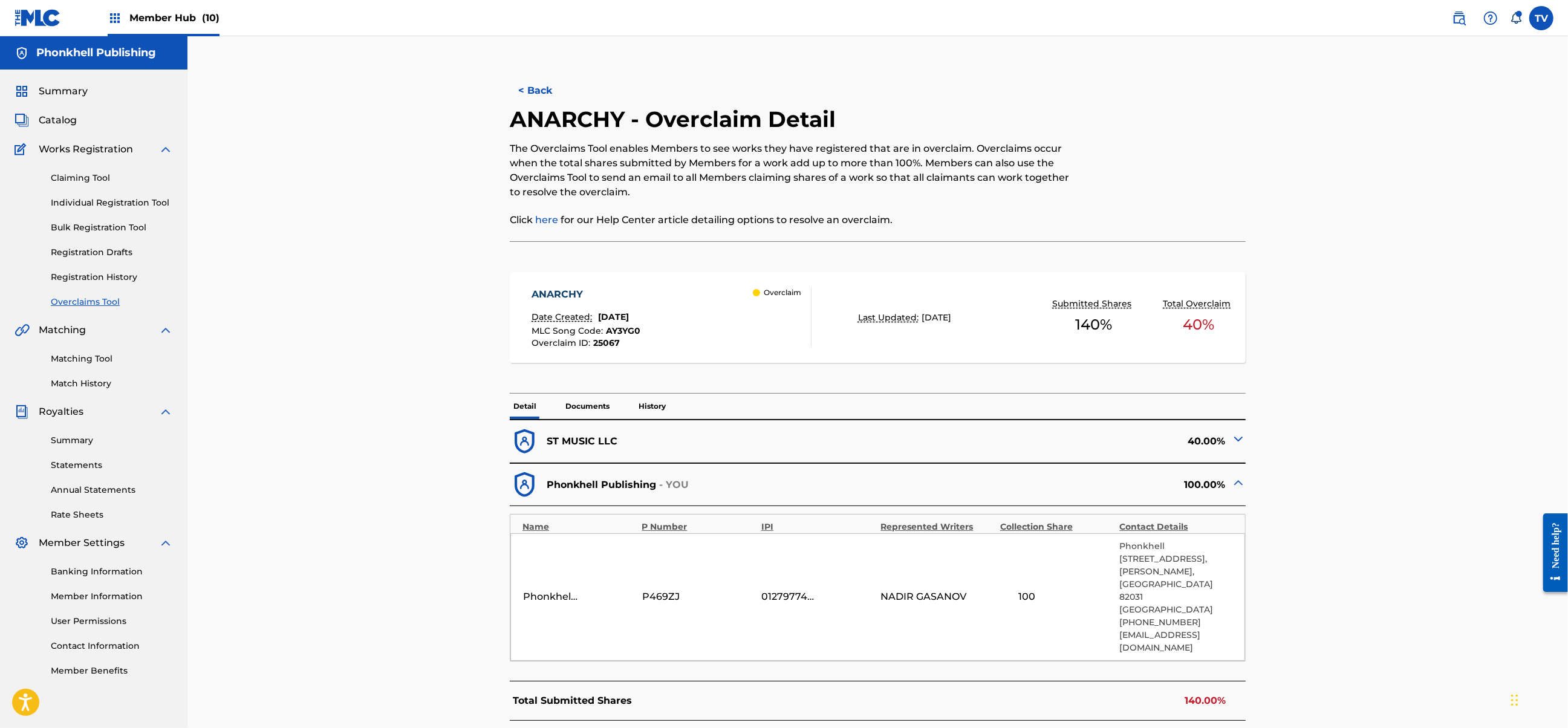
click at [1239, 438] on img at bounding box center [1238, 438] width 14 height 14
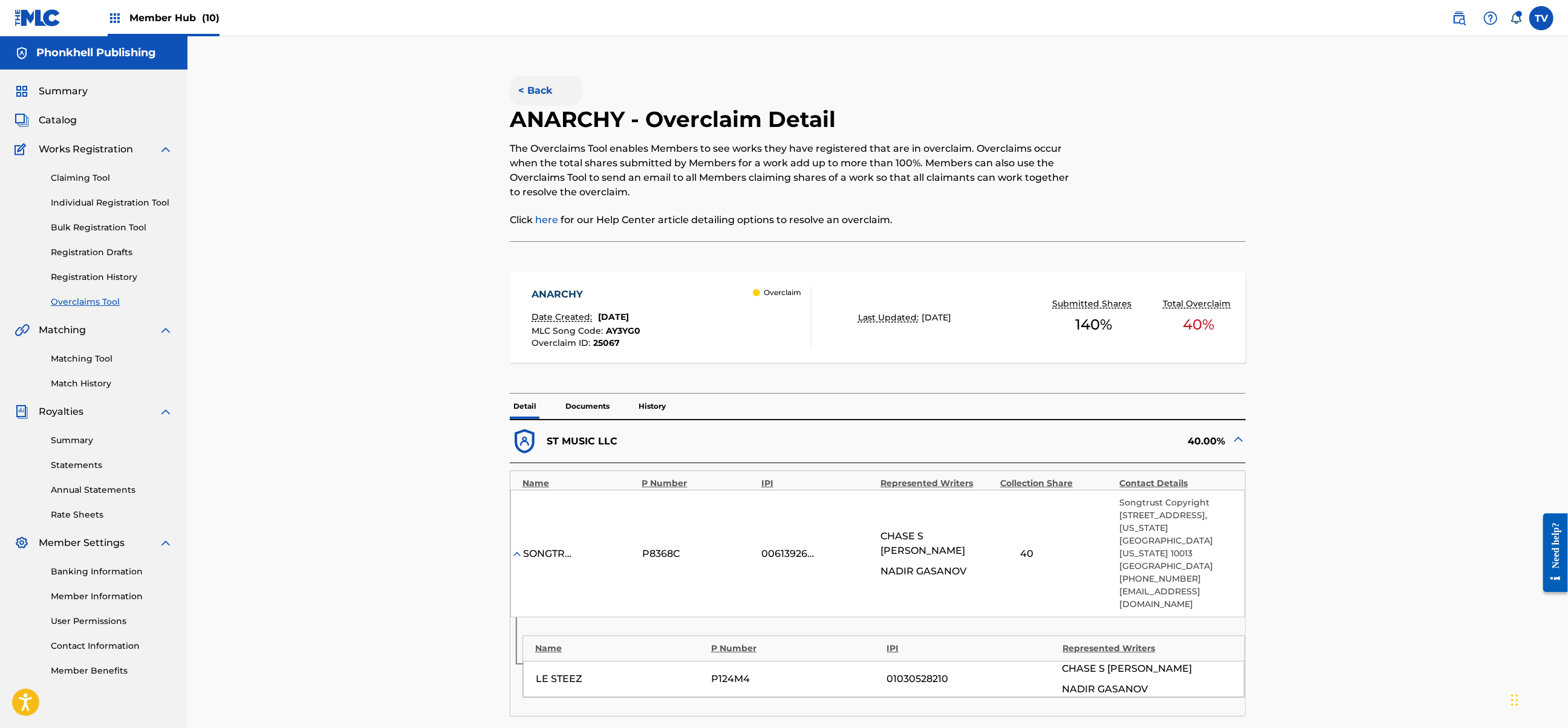
click at [525, 97] on button "< Back" at bounding box center [546, 91] width 72 height 30
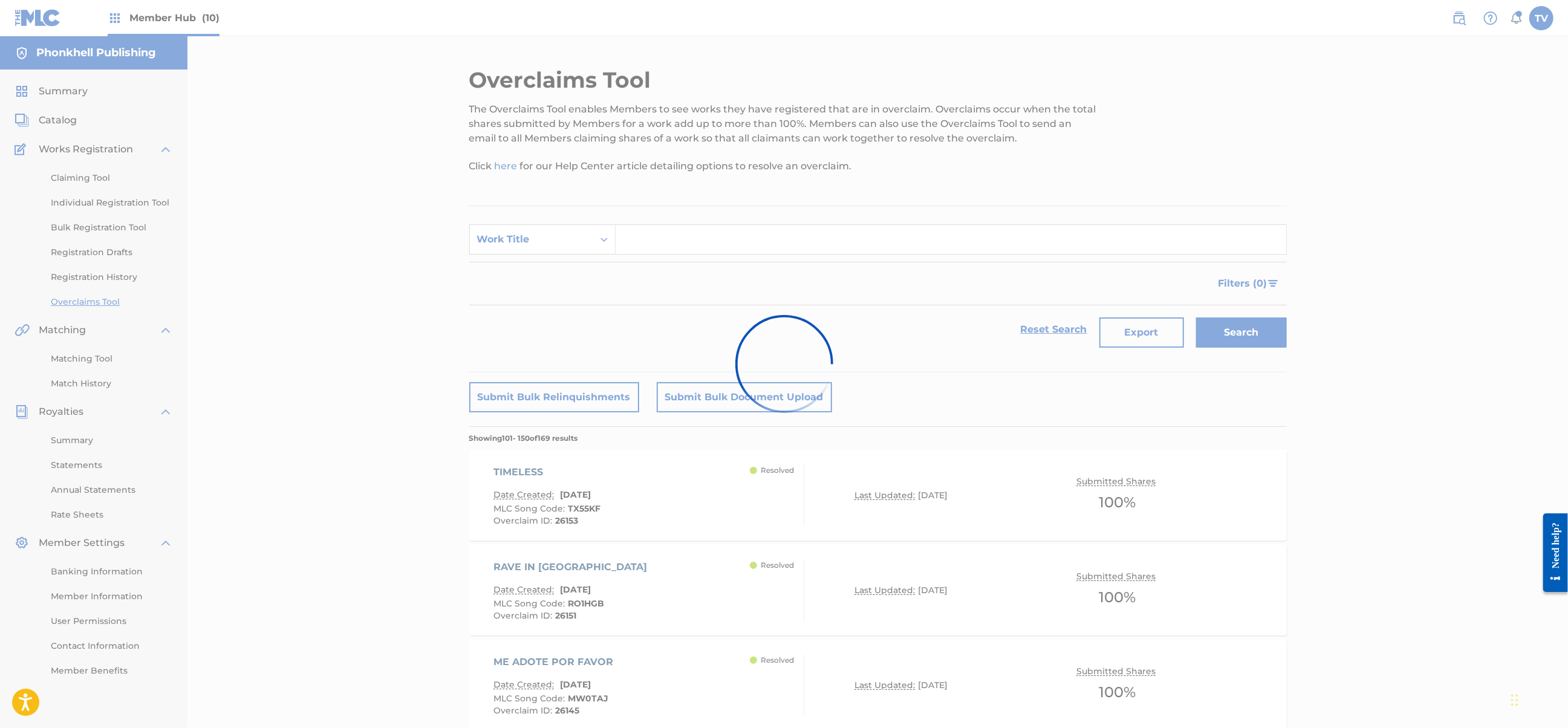
scroll to position [2732, 0]
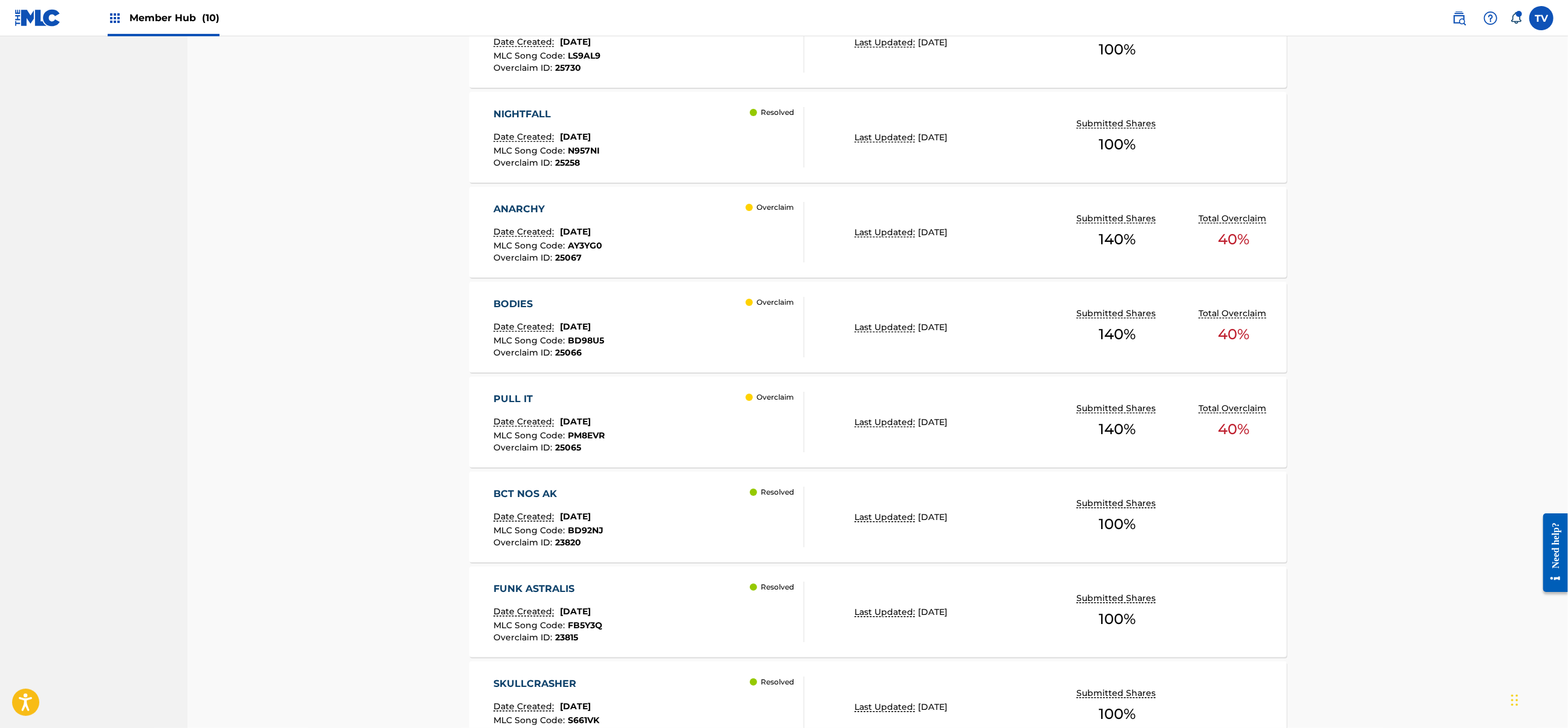
click at [685, 414] on div "PULL IT Date Created: [DATE] MLC Song Code : PM8EVR Overclaim ID : 25065 Overcl…" at bounding box center [649, 422] width 311 height 61
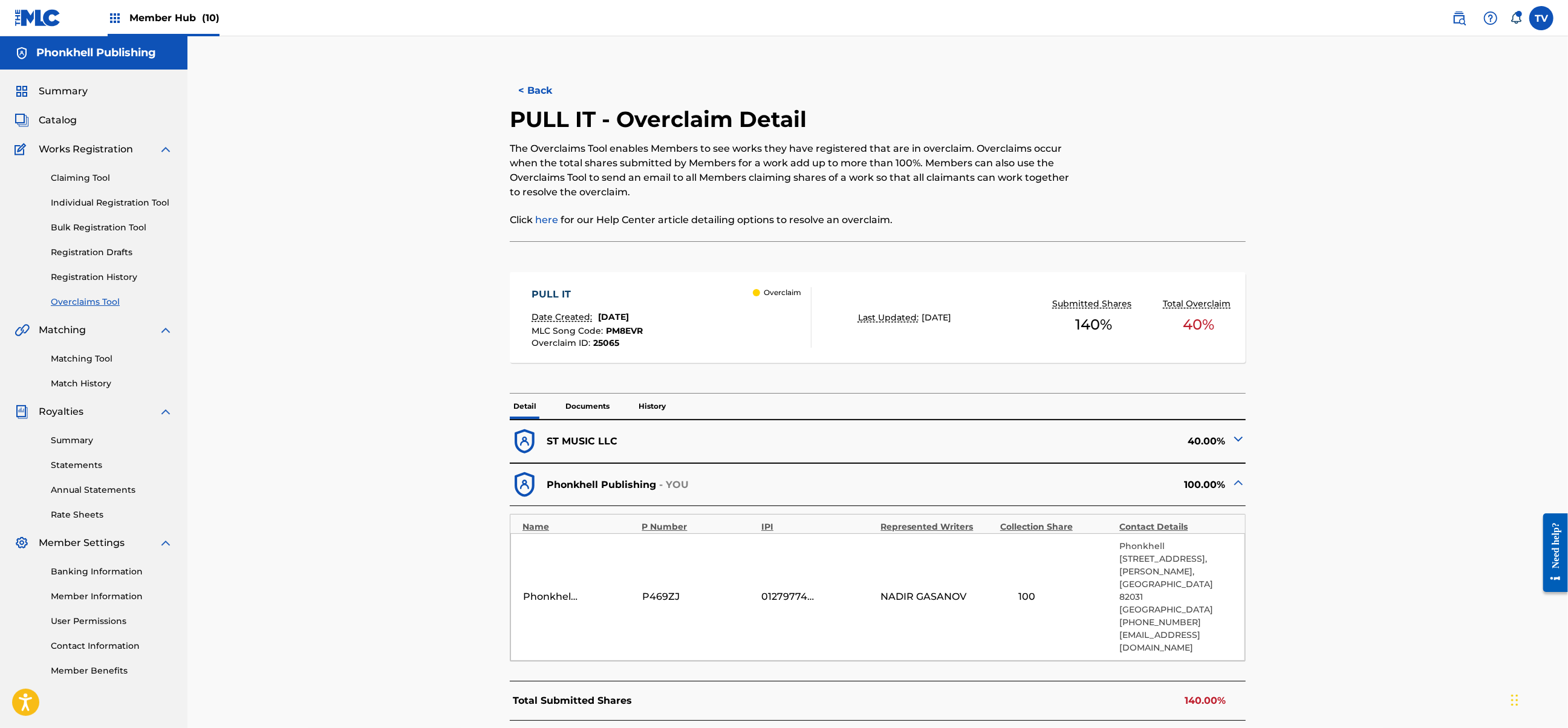
click at [1237, 436] on img at bounding box center [1238, 438] width 14 height 14
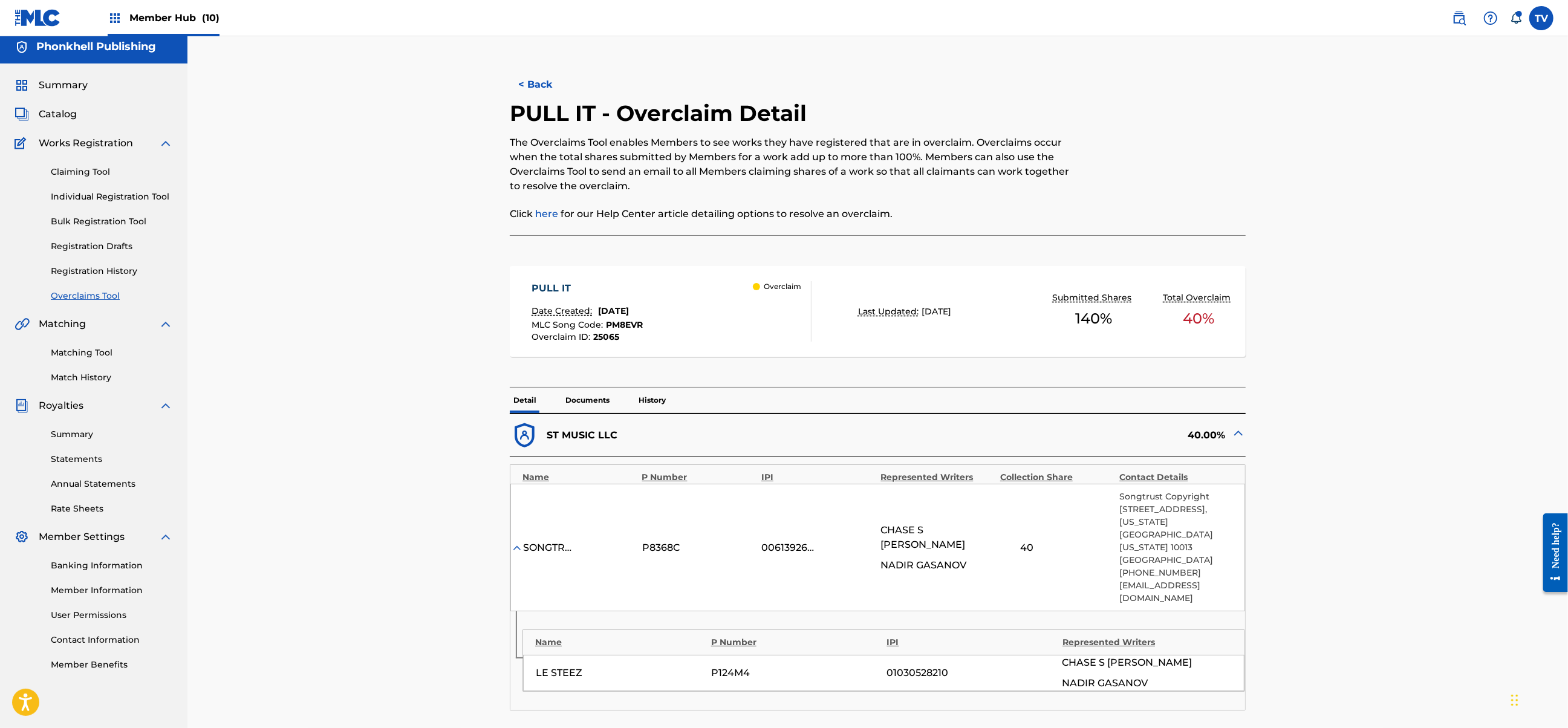
scroll to position [323, 0]
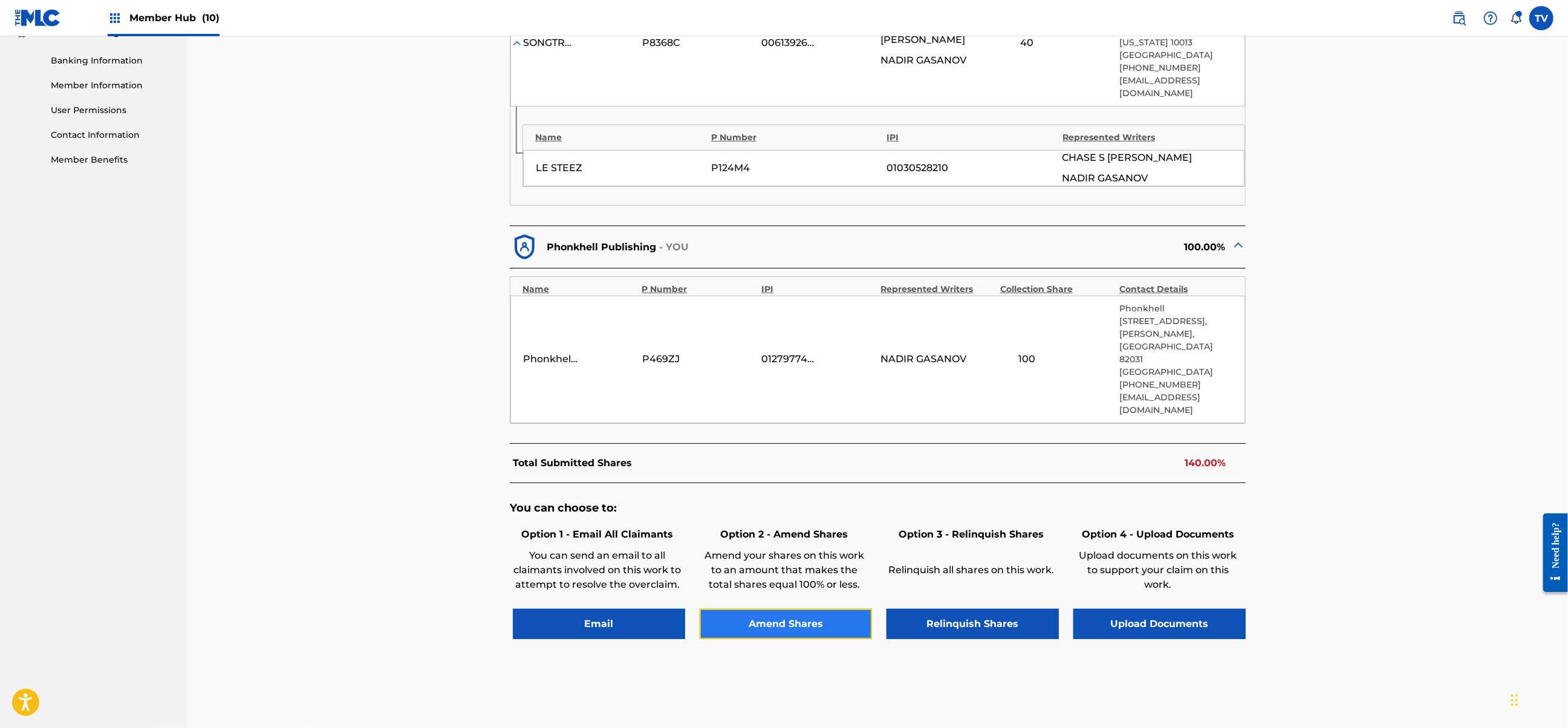
click at [791, 609] on button "Amend Shares" at bounding box center [786, 624] width 172 height 30
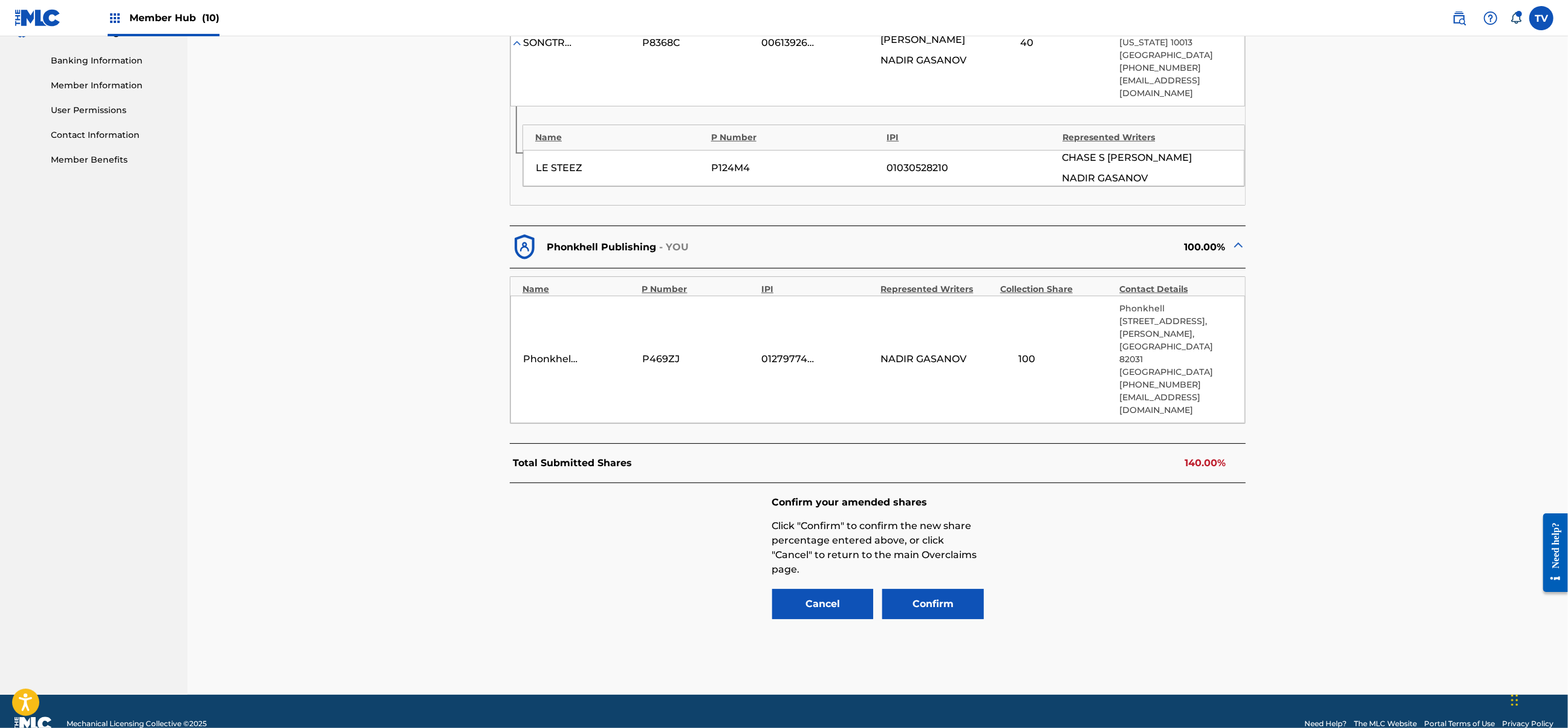
scroll to position [476, 0]
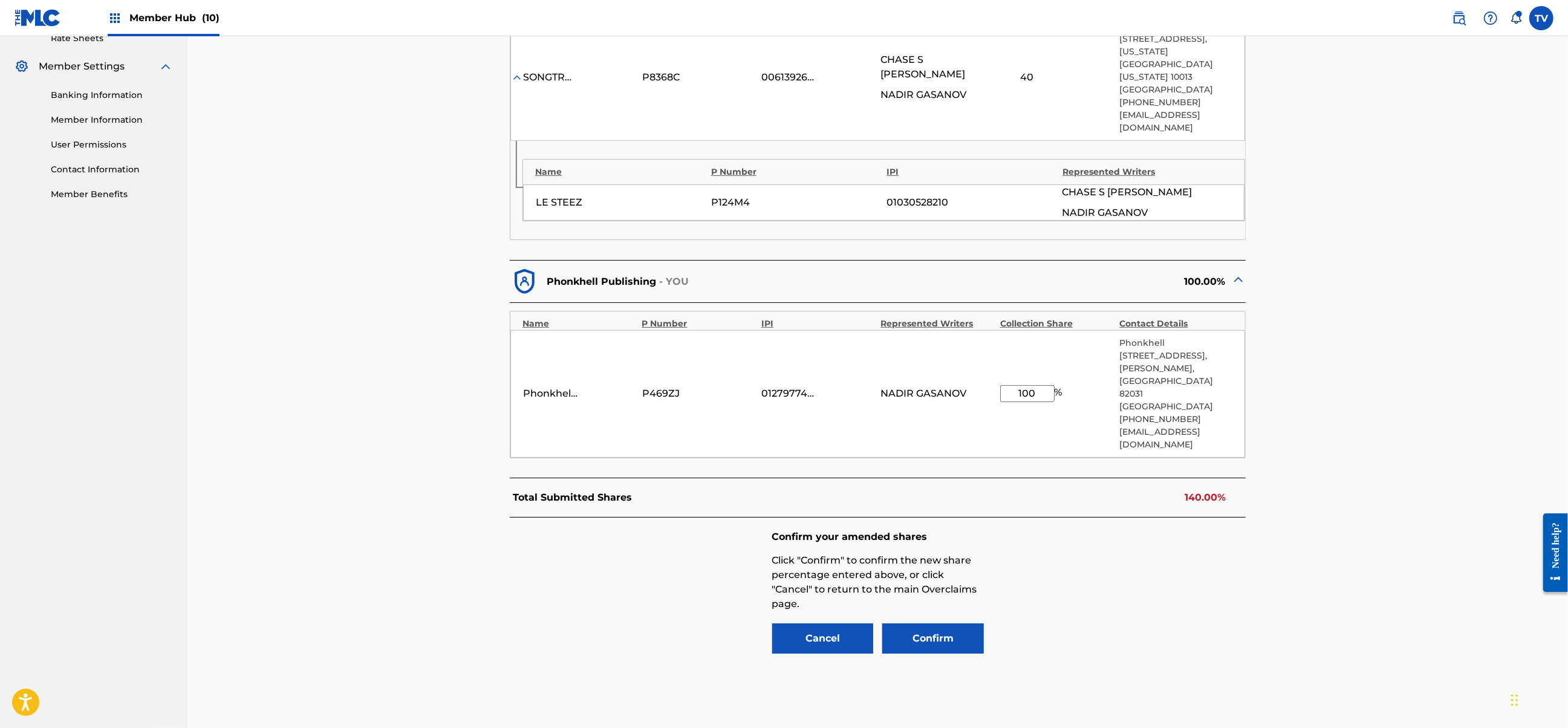
drag, startPoint x: 1037, startPoint y: 352, endPoint x: 964, endPoint y: 353, distance: 73.0
click at [964, 353] on div "Phonkhell Publishing P469ZJ 01279774000 [PERSON_NAME] 100 % [GEOGRAPHIC_DATA][S…" at bounding box center [877, 394] width 735 height 128
type input "60"
click at [942, 623] on button "Confirm" at bounding box center [933, 638] width 101 height 30
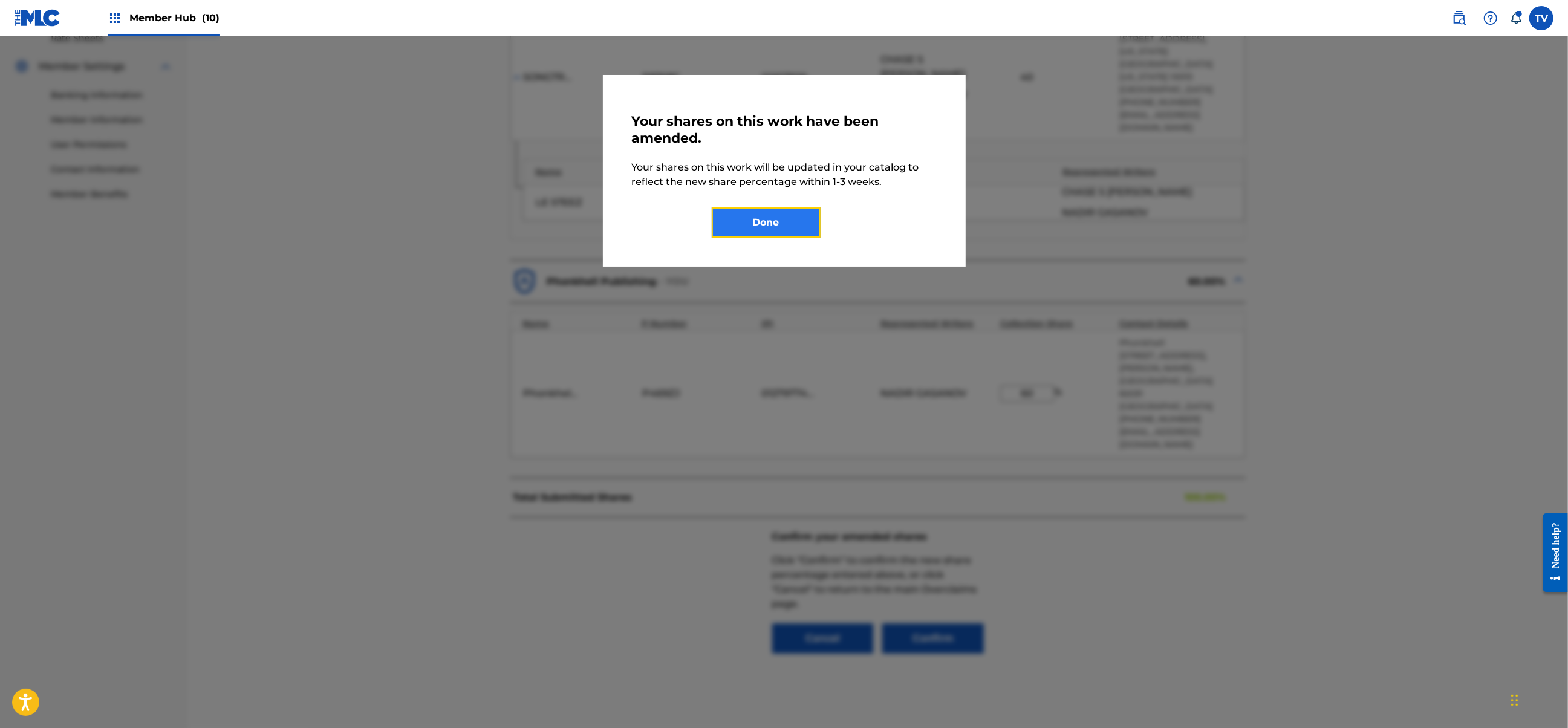
click at [792, 216] on button "Done" at bounding box center [766, 223] width 109 height 30
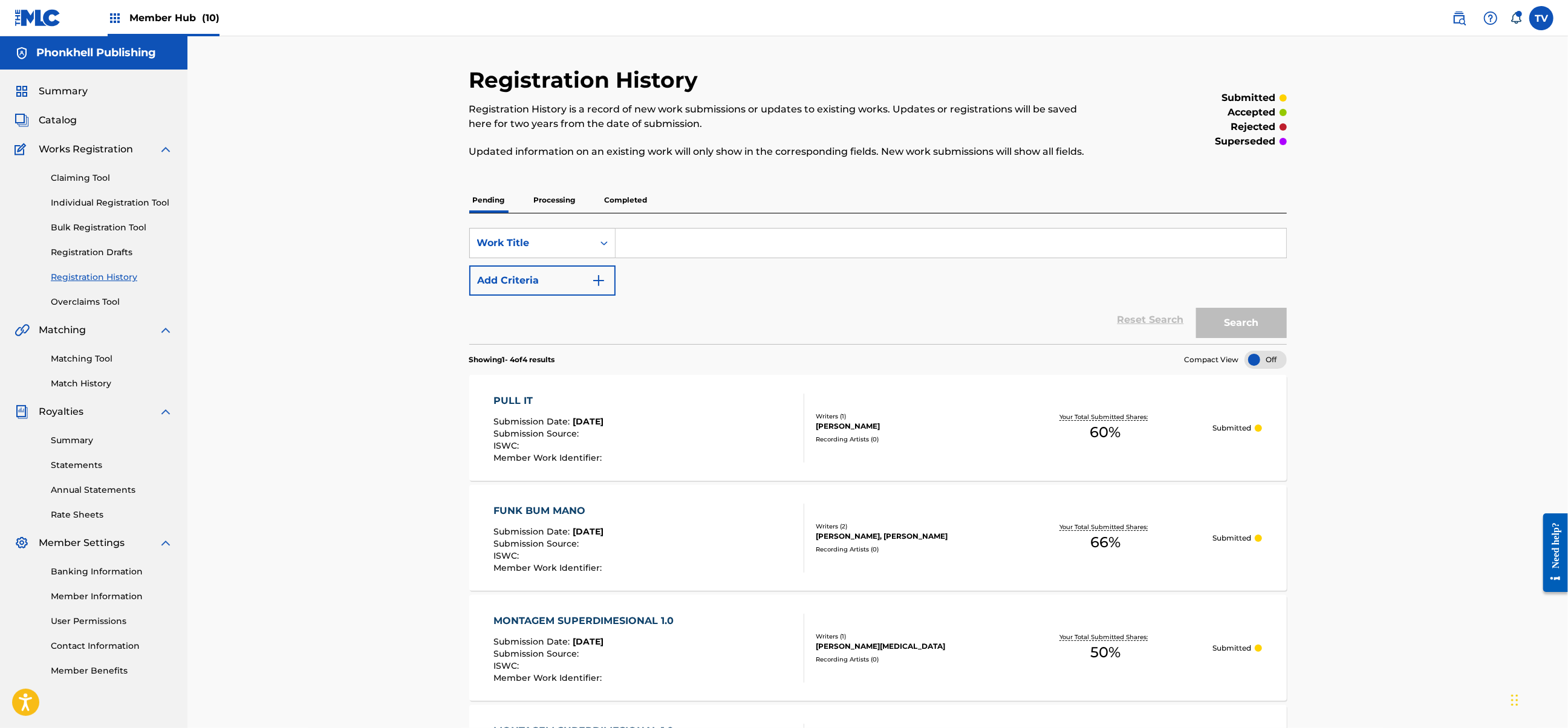
scroll to position [37, 0]
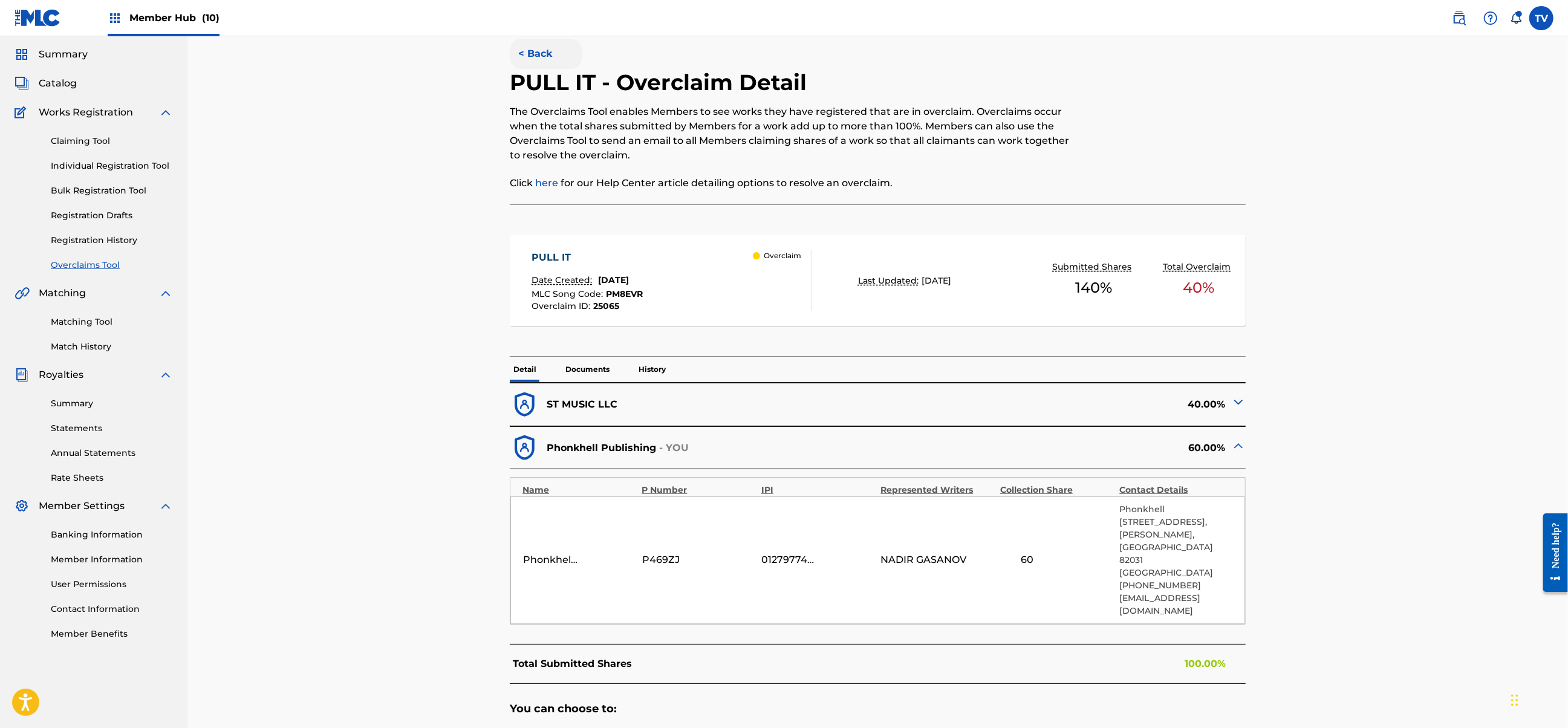
click at [526, 54] on button "< Back" at bounding box center [546, 54] width 72 height 30
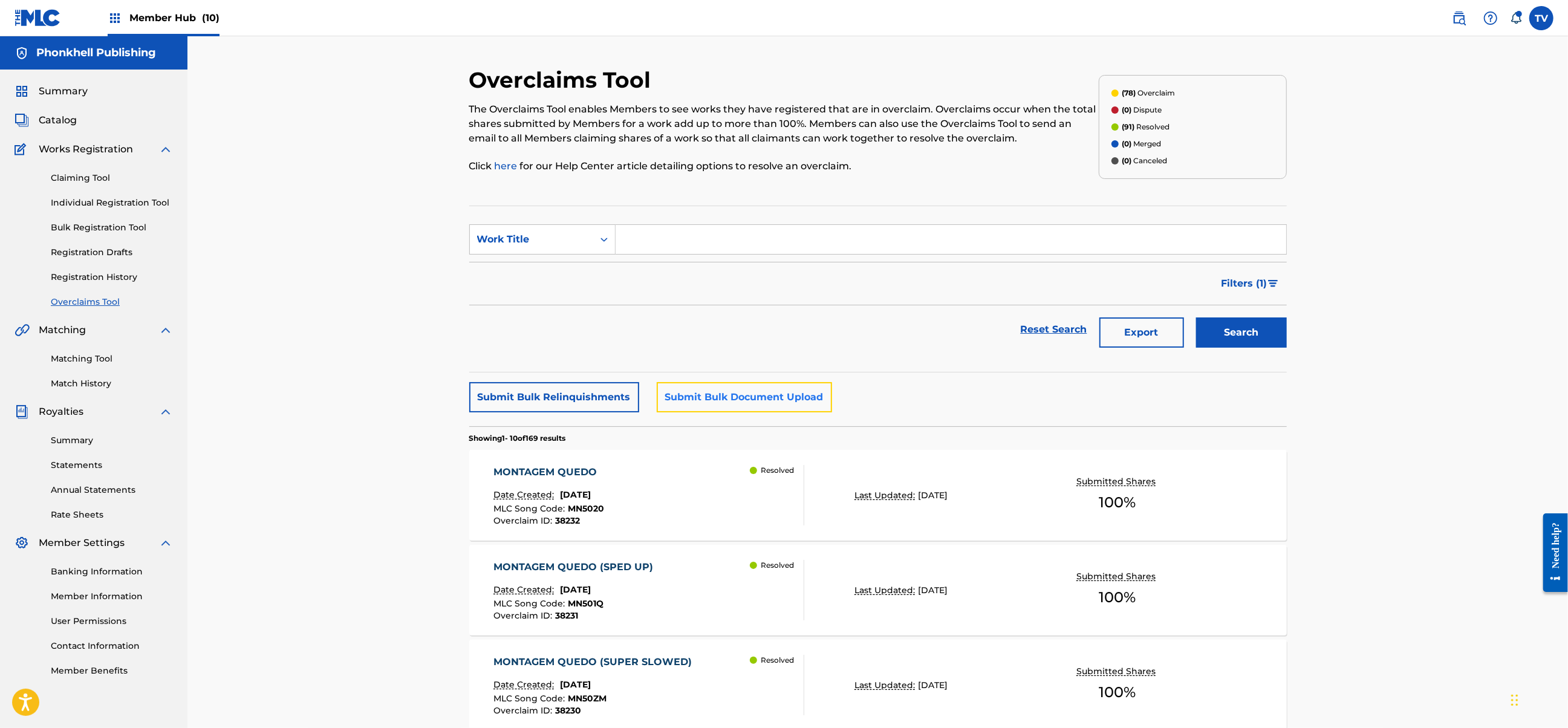
click at [751, 392] on button "Submit Bulk Document Upload" at bounding box center [744, 397] width 175 height 30
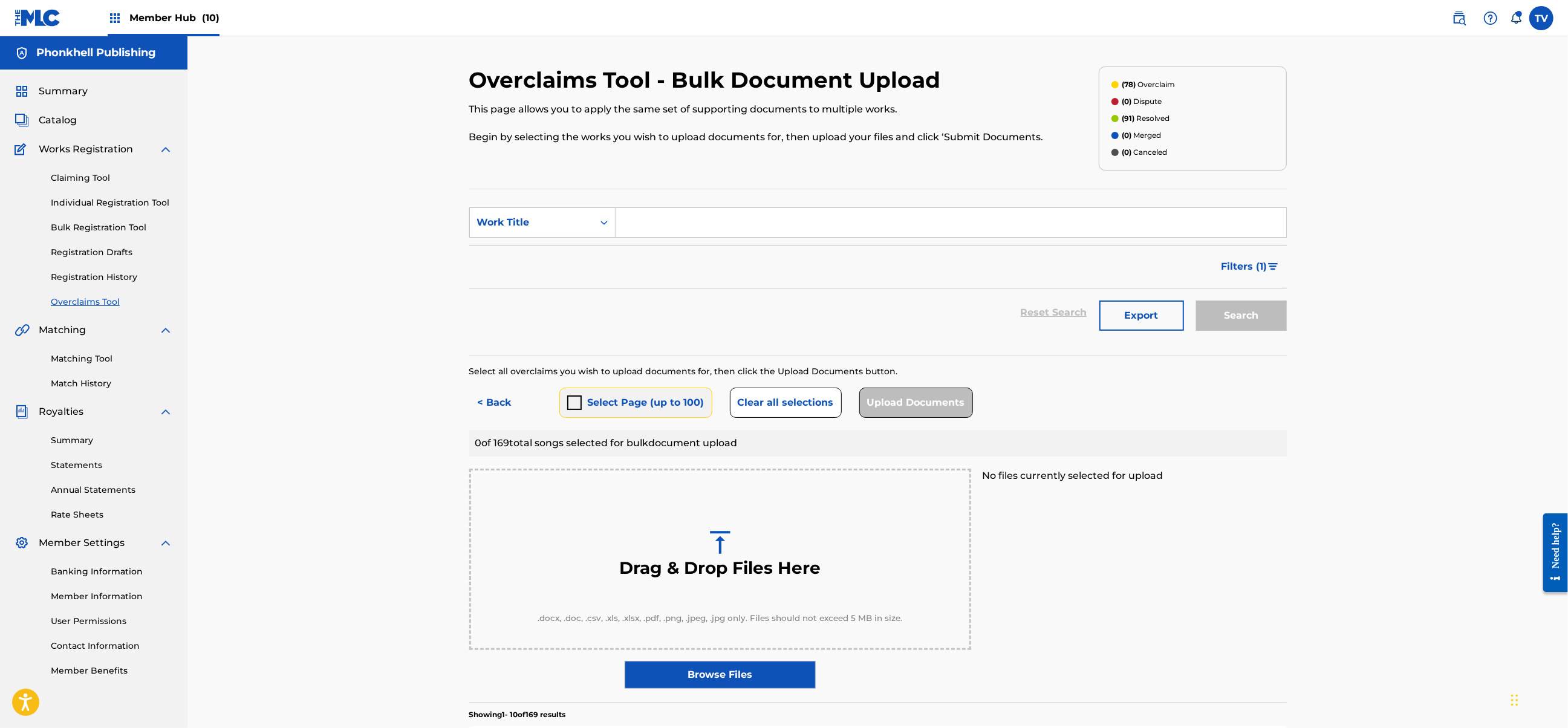
click at [579, 407] on div "submit" at bounding box center [574, 403] width 14 height 14
click at [581, 407] on div "submit" at bounding box center [574, 403] width 14 height 14
click at [508, 407] on button "< Back" at bounding box center [505, 403] width 72 height 30
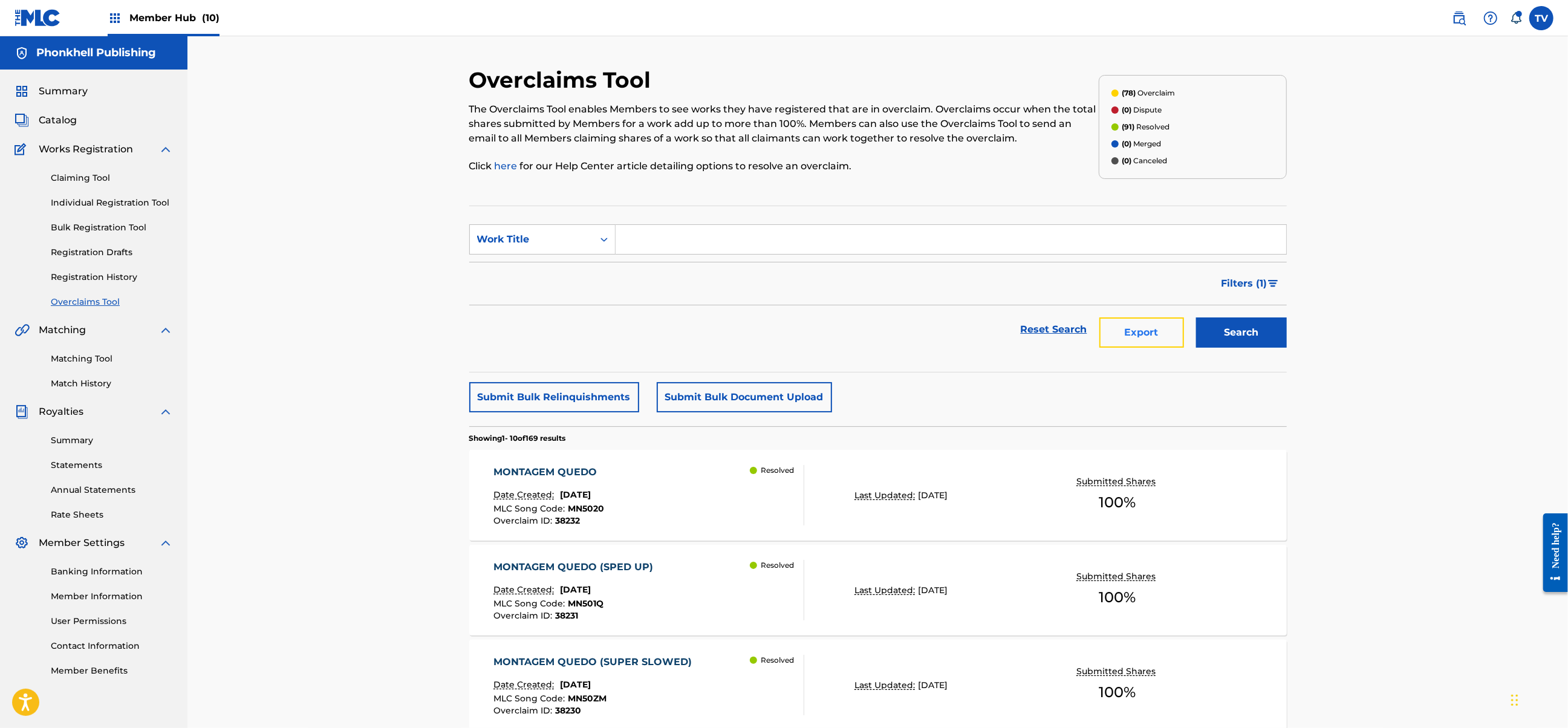
click at [1123, 321] on button "Export" at bounding box center [1141, 333] width 85 height 30
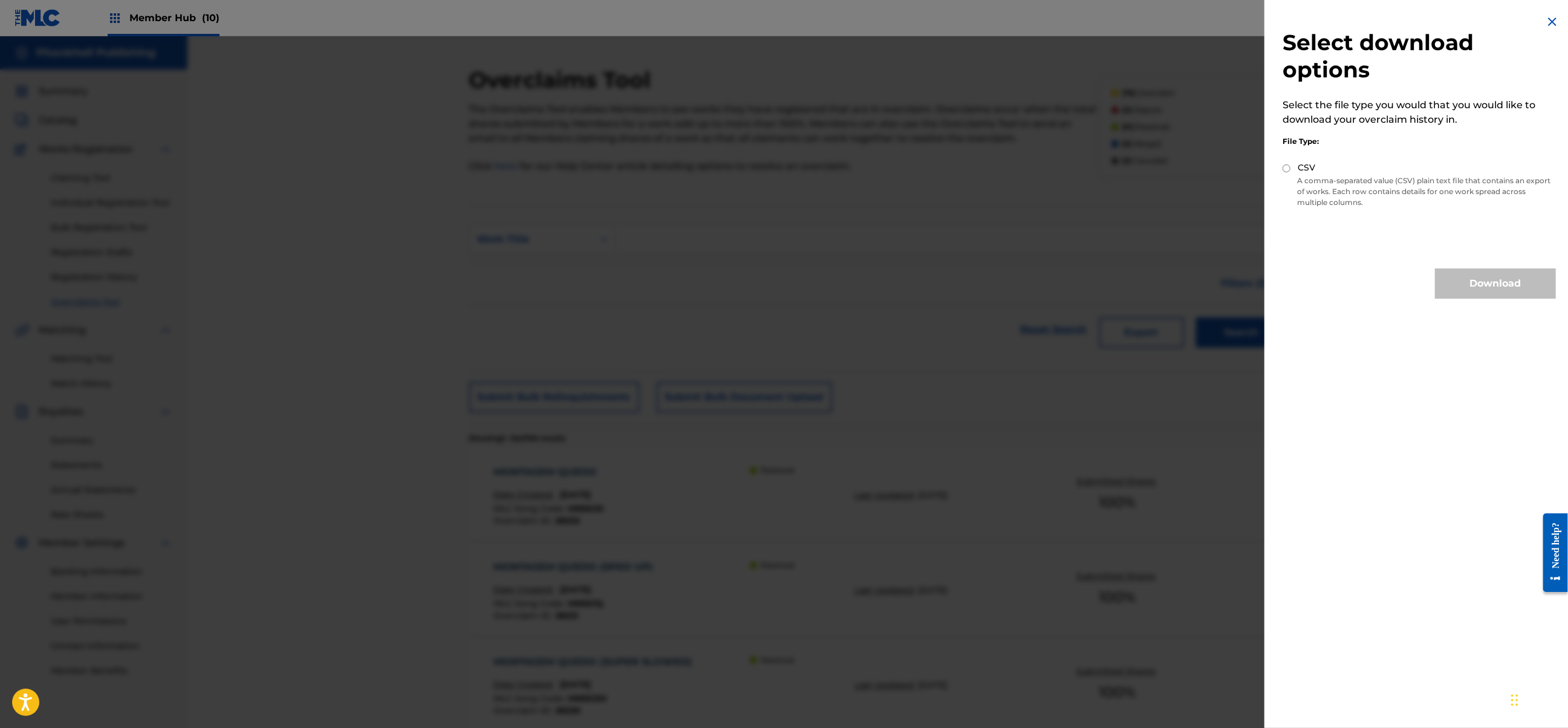
click at [1551, 18] on img at bounding box center [1551, 21] width 14 height 14
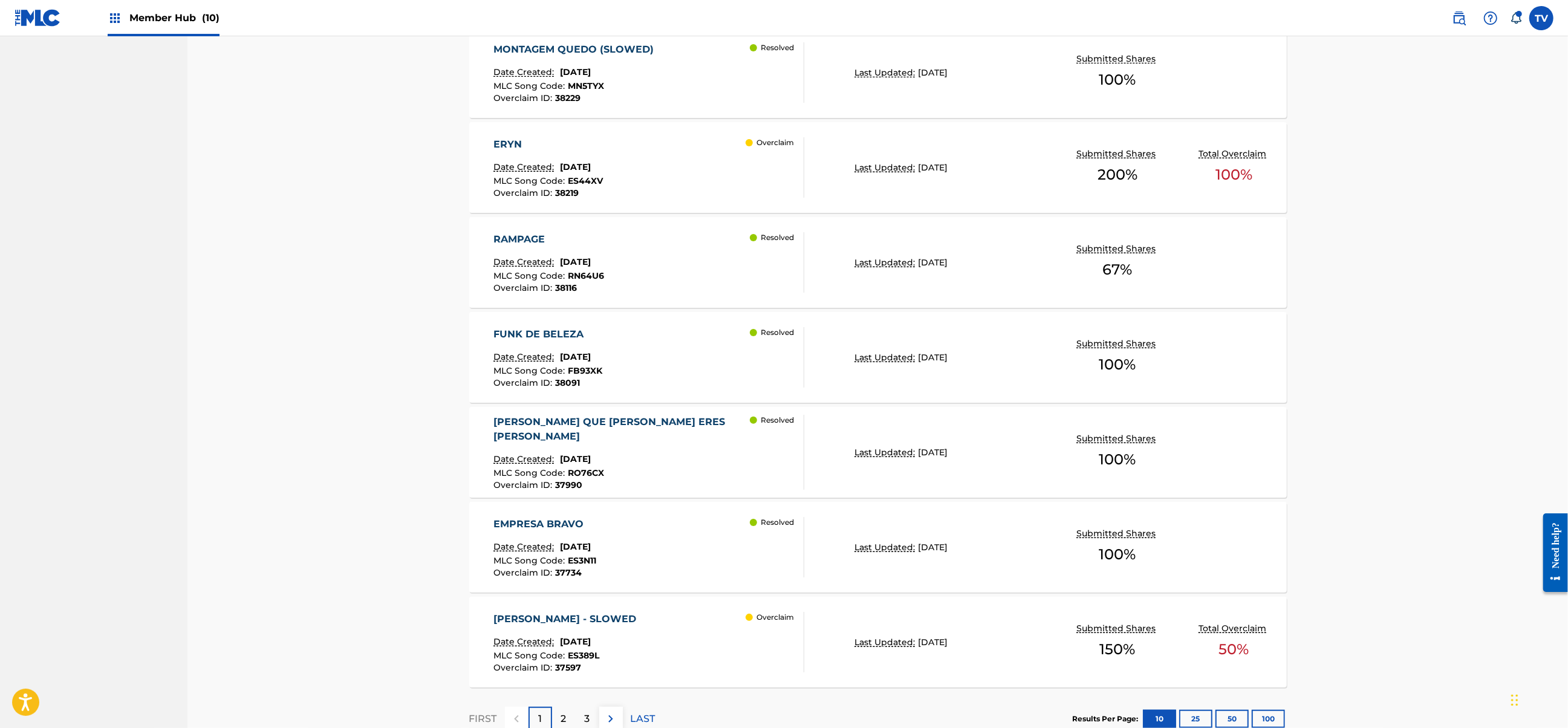
scroll to position [789, 0]
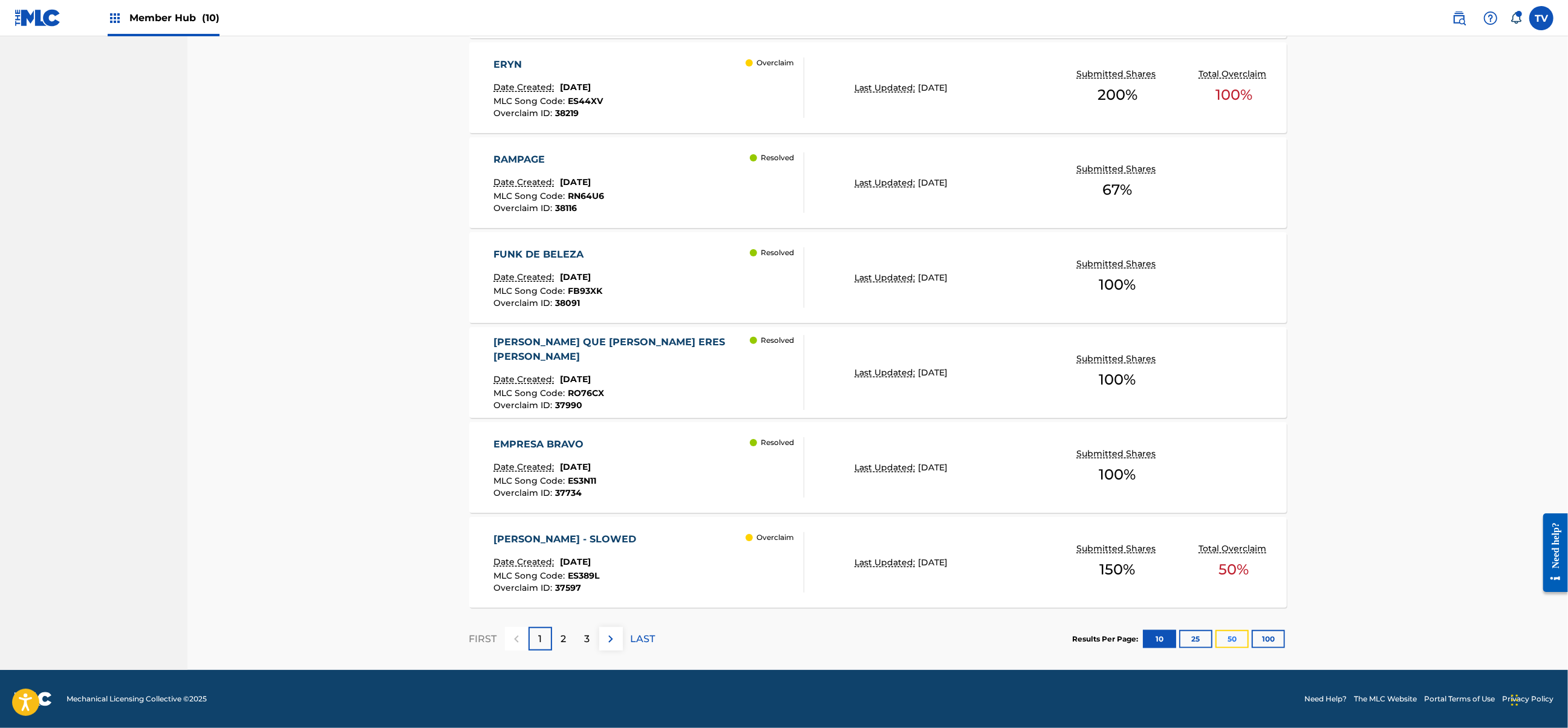
click at [1231, 637] on button "50" at bounding box center [1232, 639] width 33 height 18
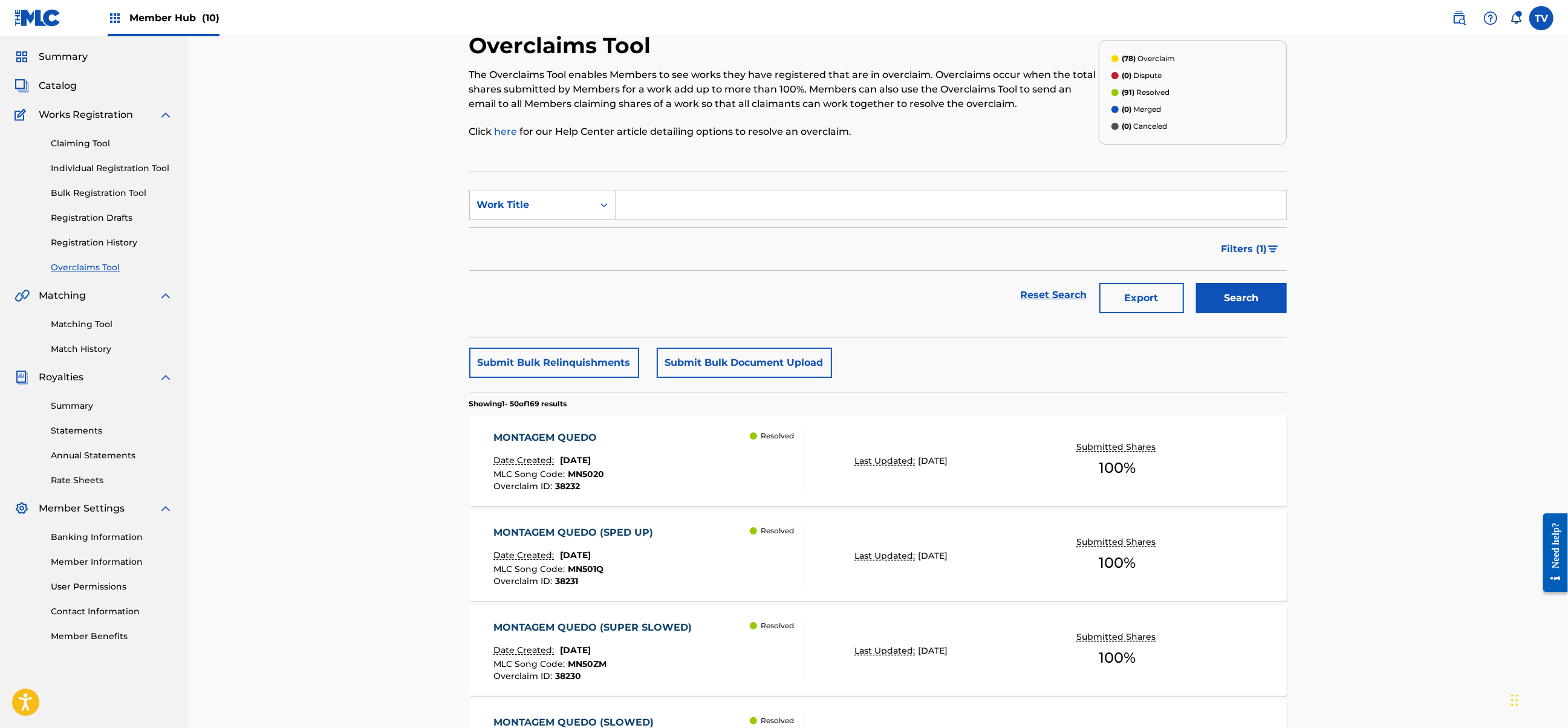
scroll to position [0, 0]
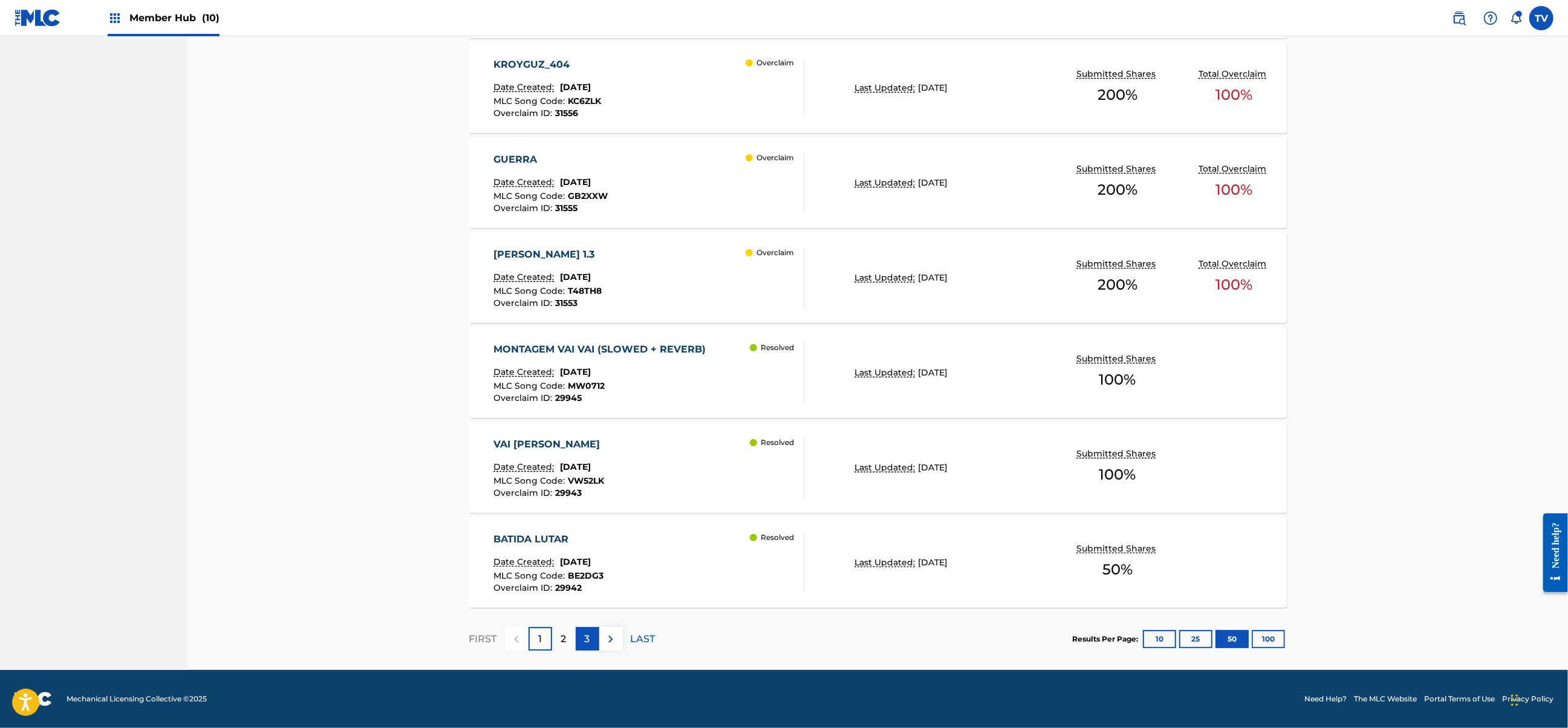
click at [593, 640] on div "3" at bounding box center [587, 639] width 23 height 23
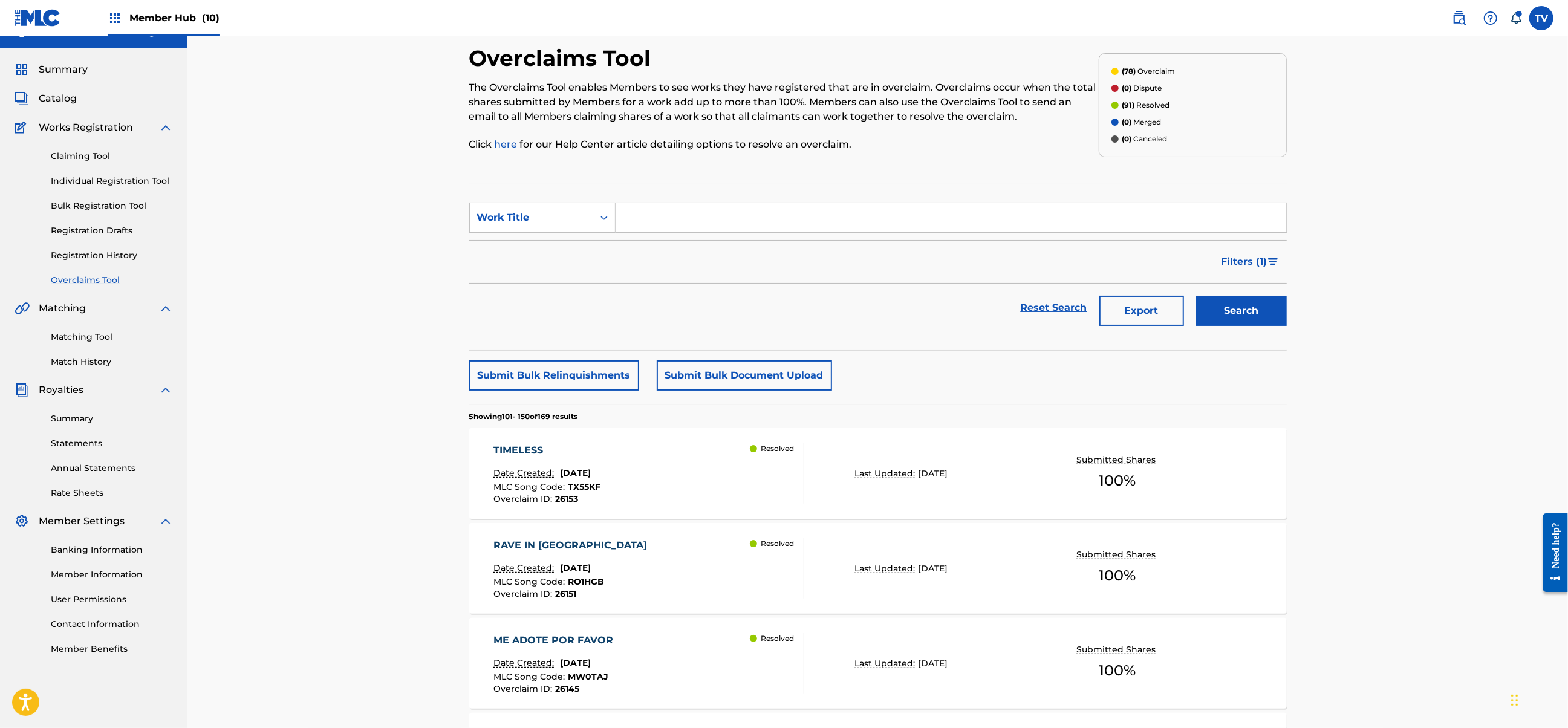
scroll to position [4587, 0]
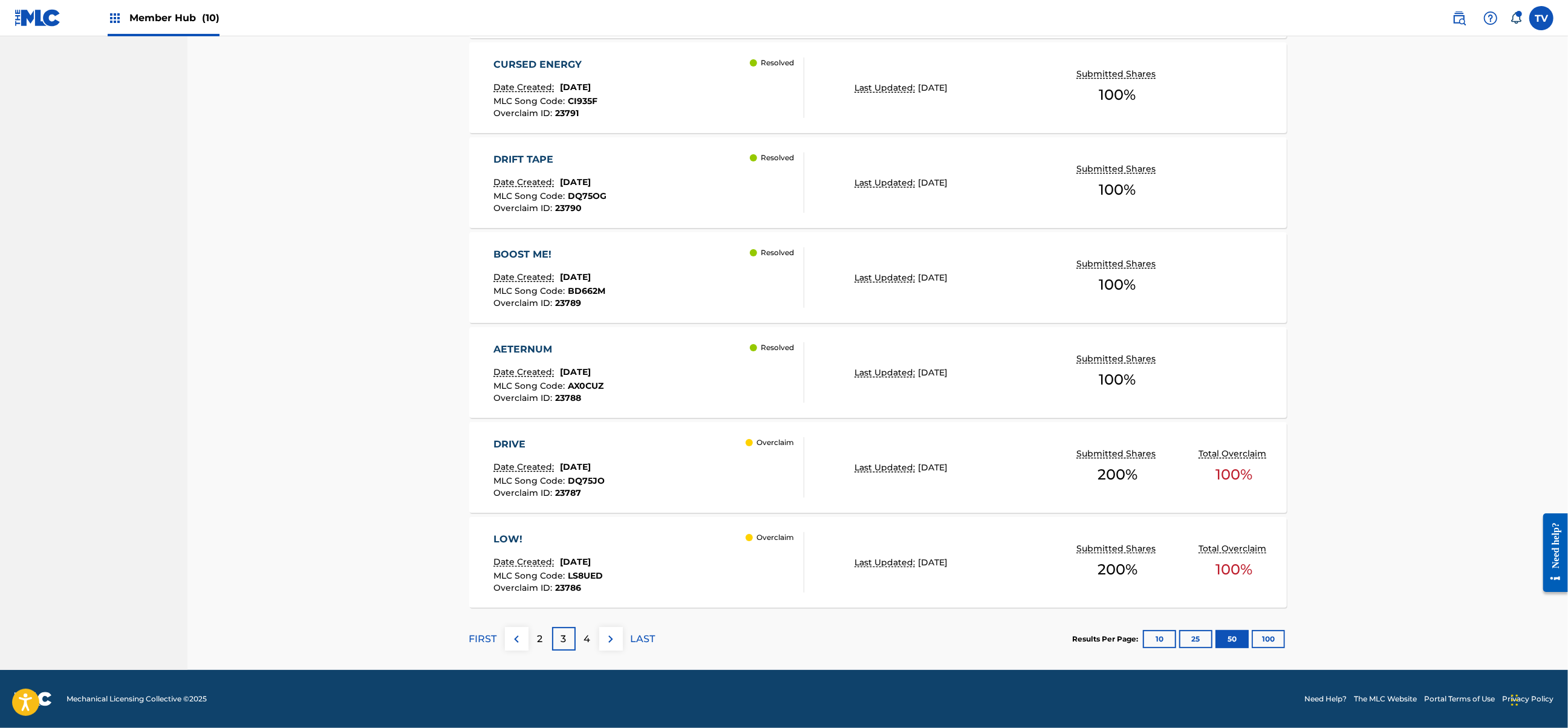
click at [593, 639] on div "4" at bounding box center [587, 639] width 23 height 23
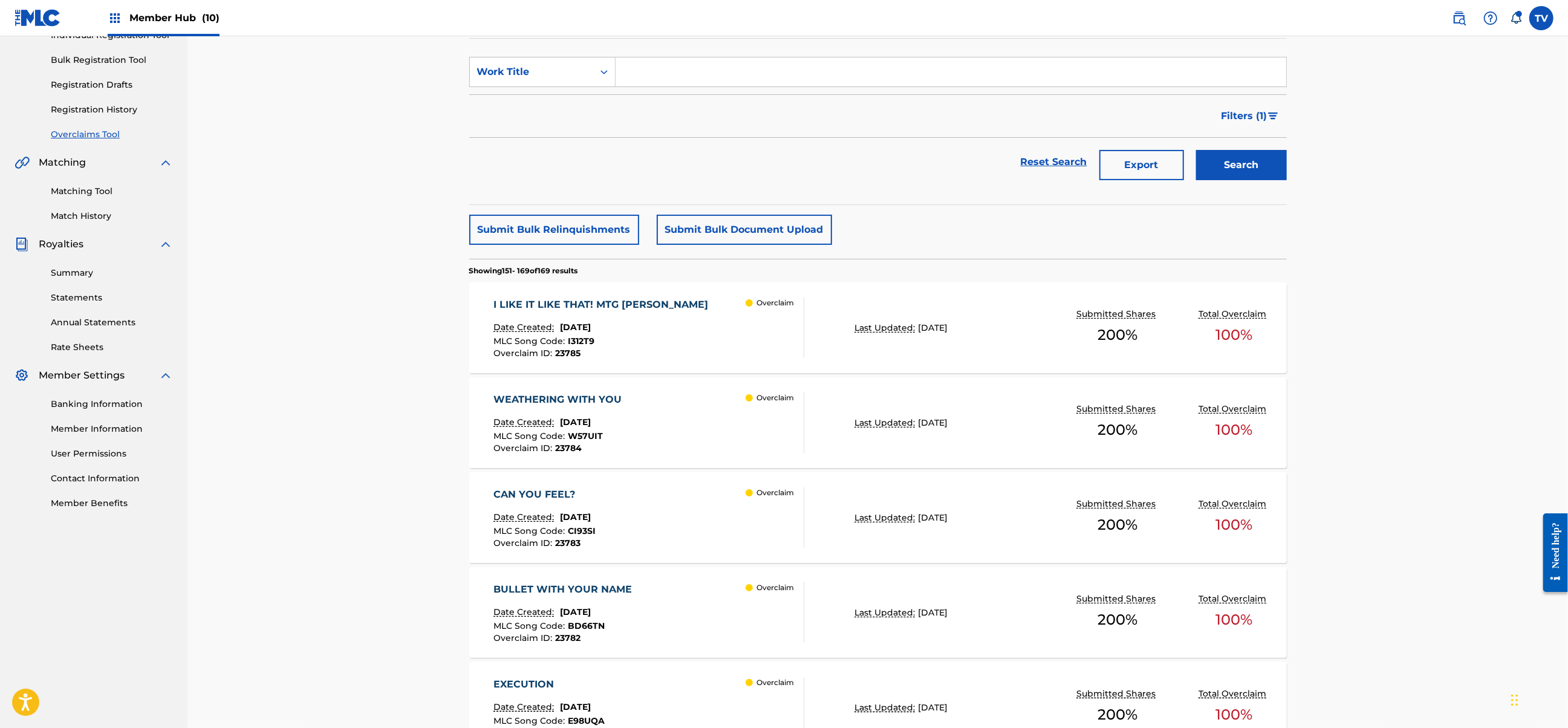
scroll to position [30, 0]
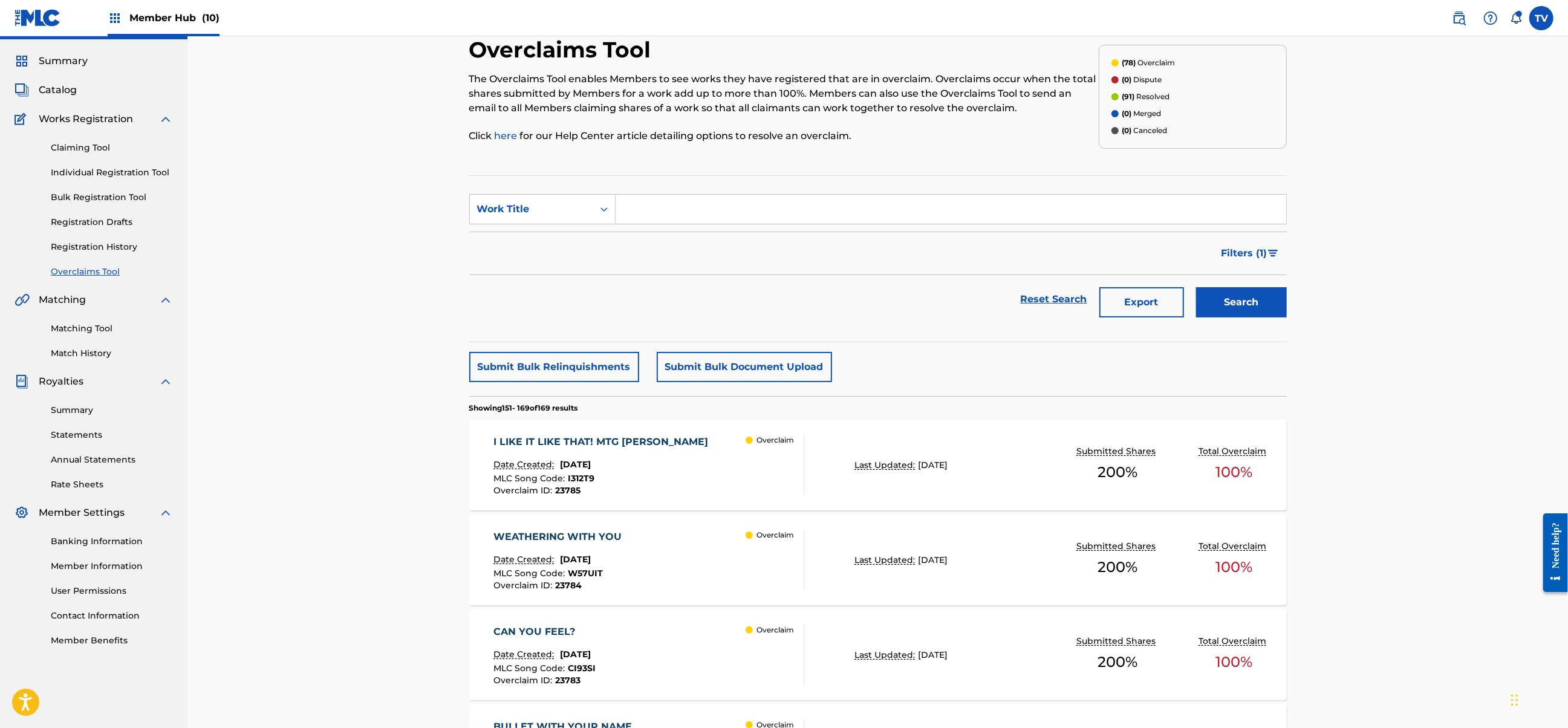
click at [693, 445] on div "I LIKE IT LIKE THAT! MTG [PERSON_NAME] Date Created: [DATE] MLC Song Code : I31…" at bounding box center [649, 465] width 311 height 61
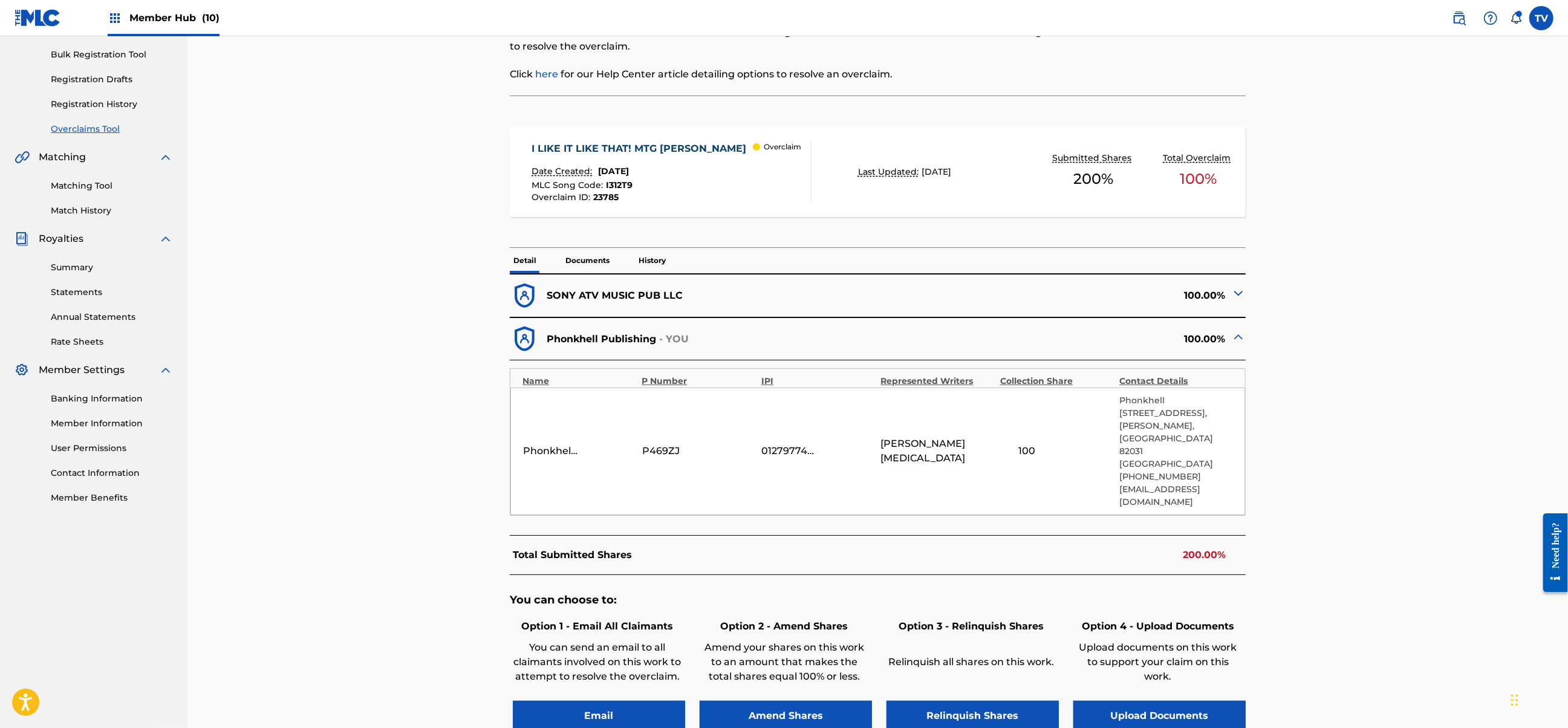
scroll to position [242, 0]
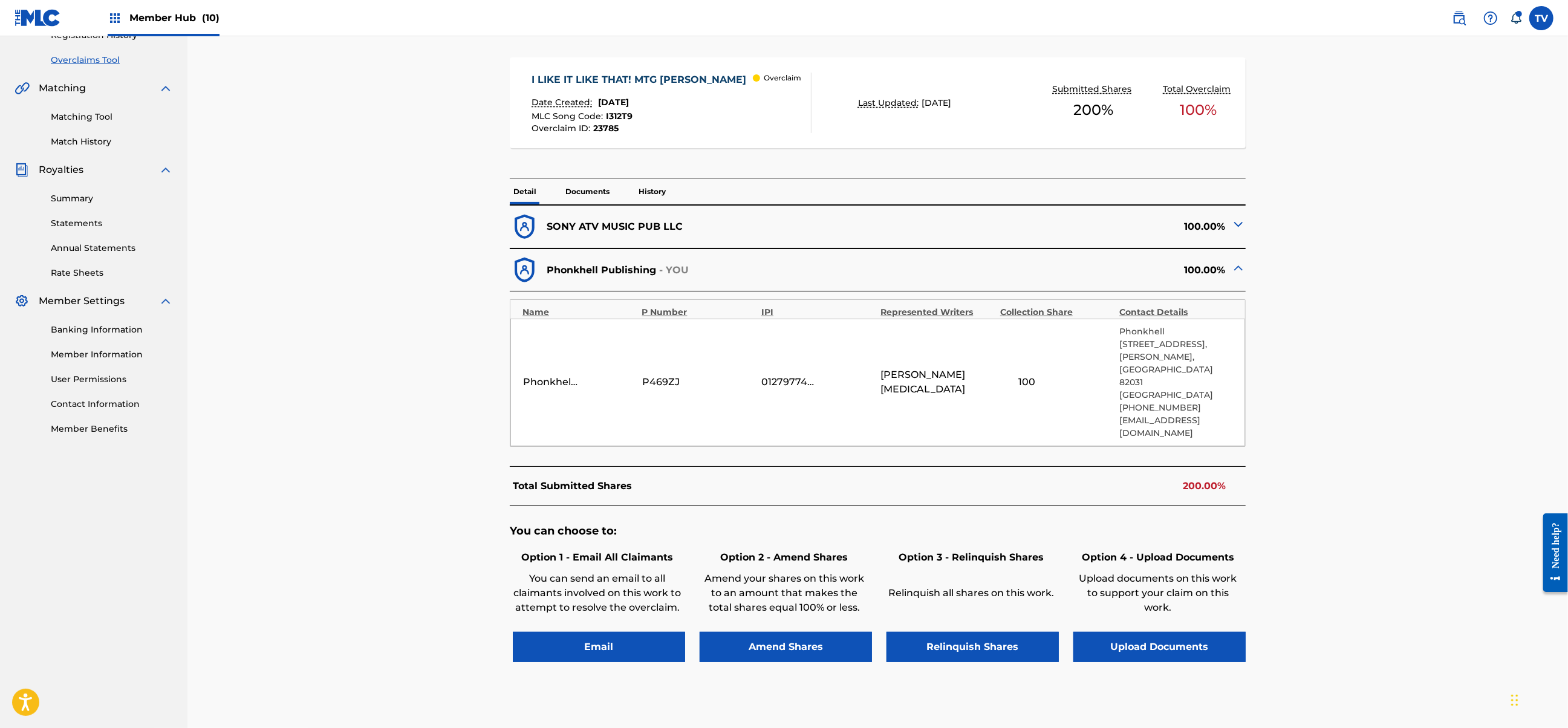
click at [1232, 226] on img at bounding box center [1238, 224] width 14 height 14
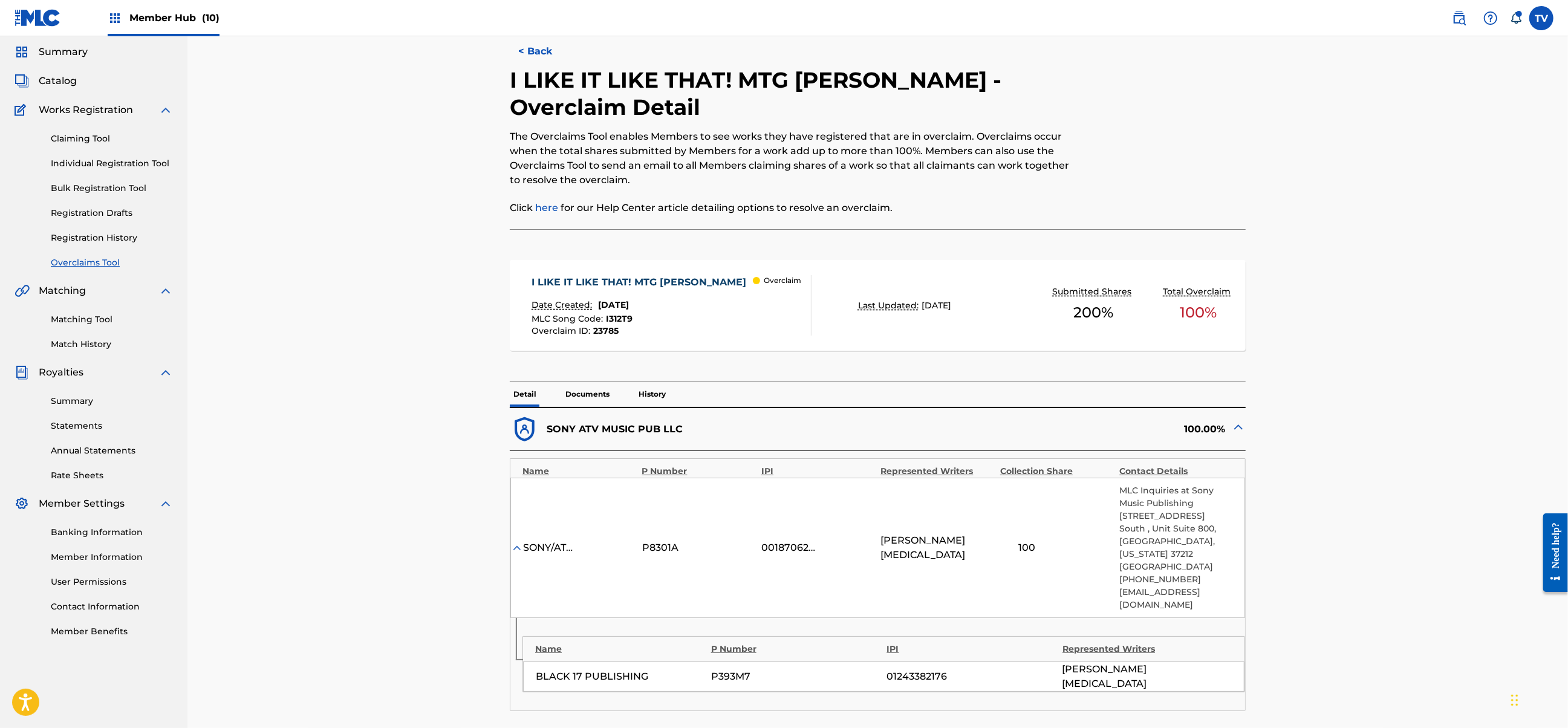
scroll to position [0, 0]
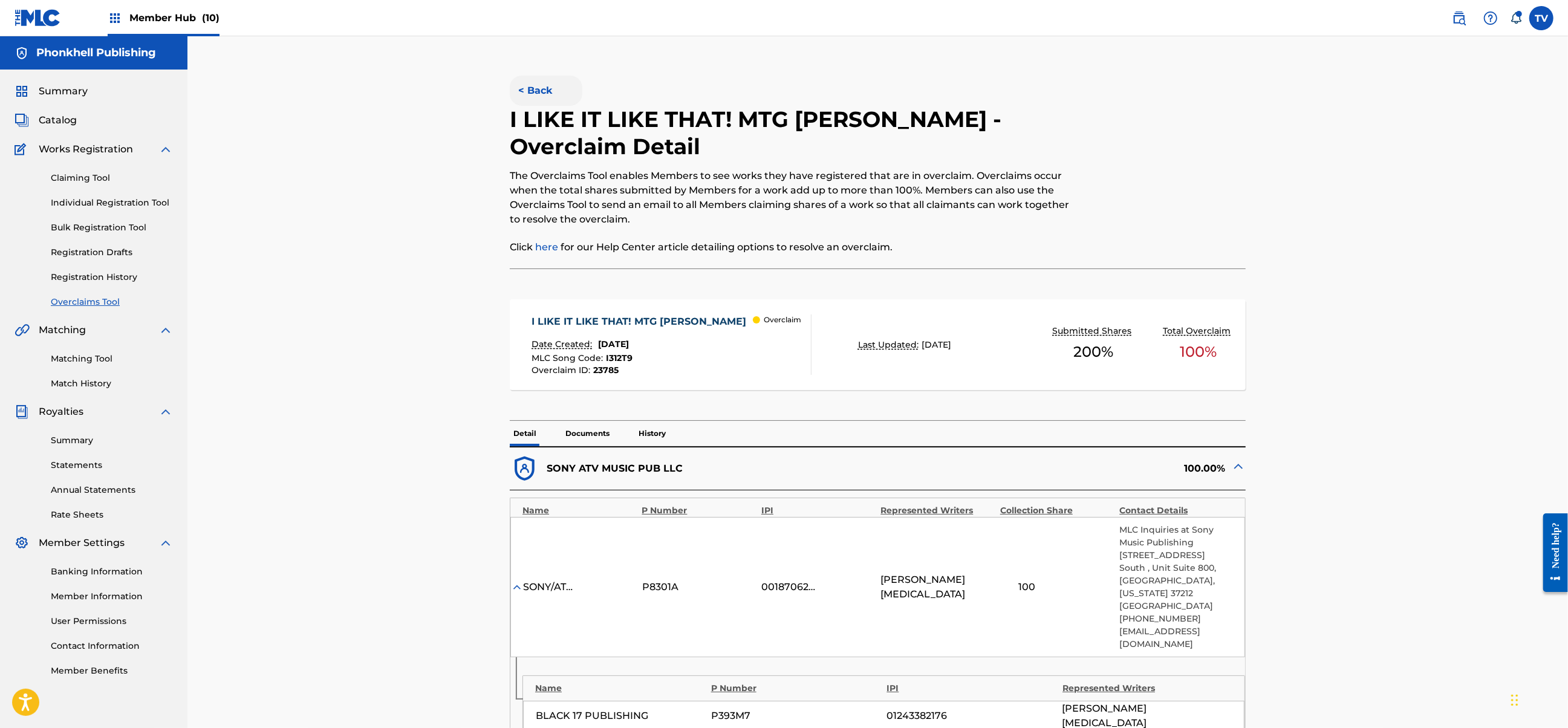
click at [533, 88] on button "< Back" at bounding box center [546, 91] width 72 height 30
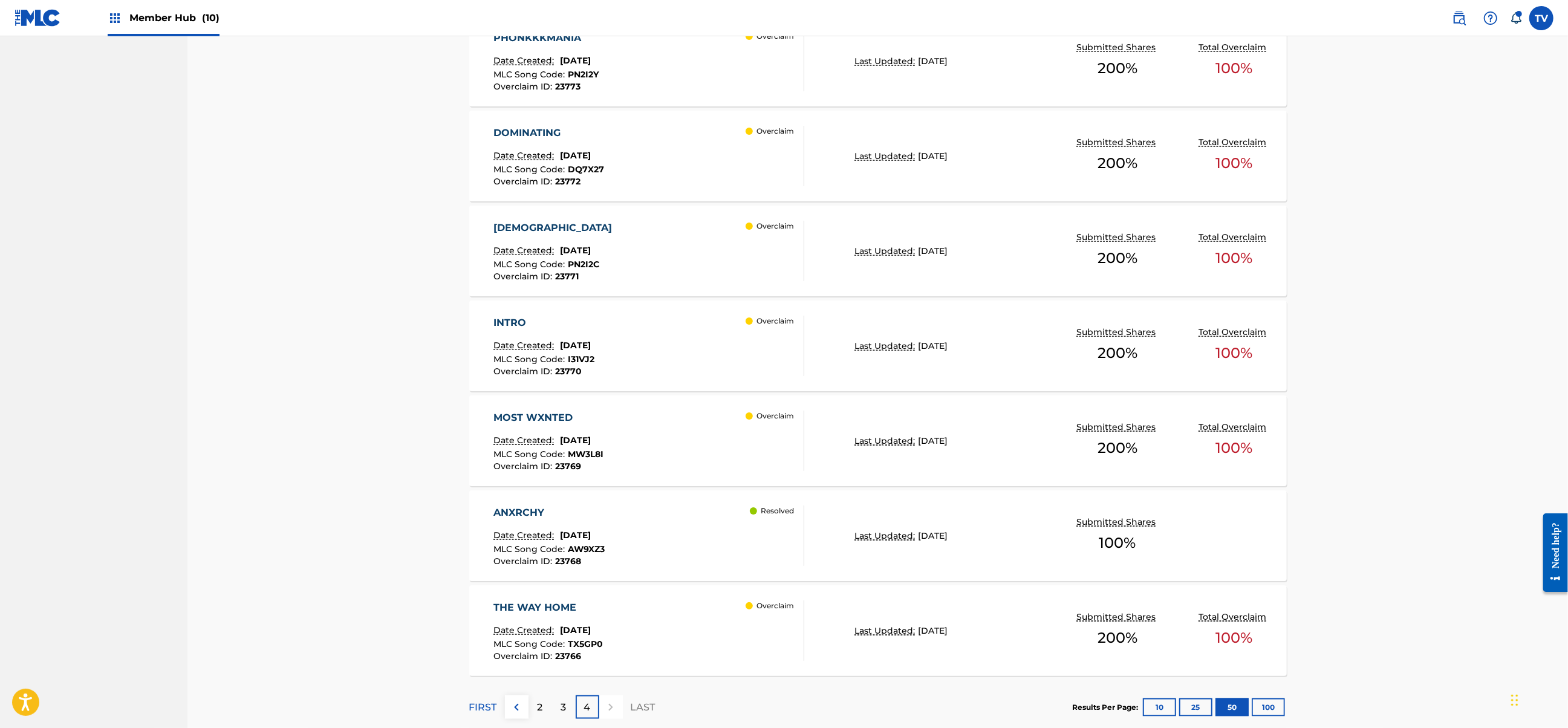
scroll to position [1644, 0]
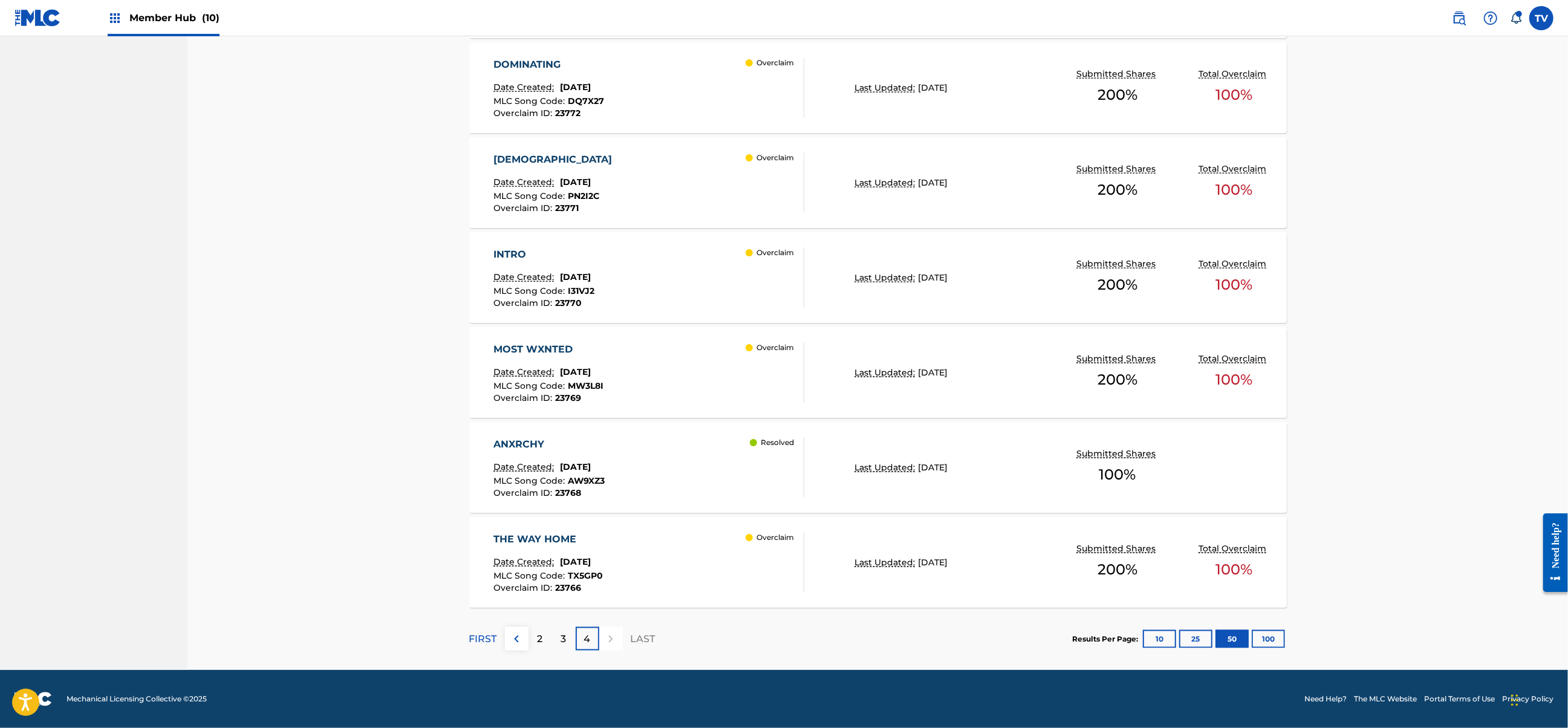
click at [595, 638] on div "4" at bounding box center [587, 639] width 23 height 23
click at [673, 545] on div "THE WAY HOME Date Created: [DATE] MLC Song Code : TX5GP0 Overclaim ID : 23766 O…" at bounding box center [649, 563] width 311 height 61
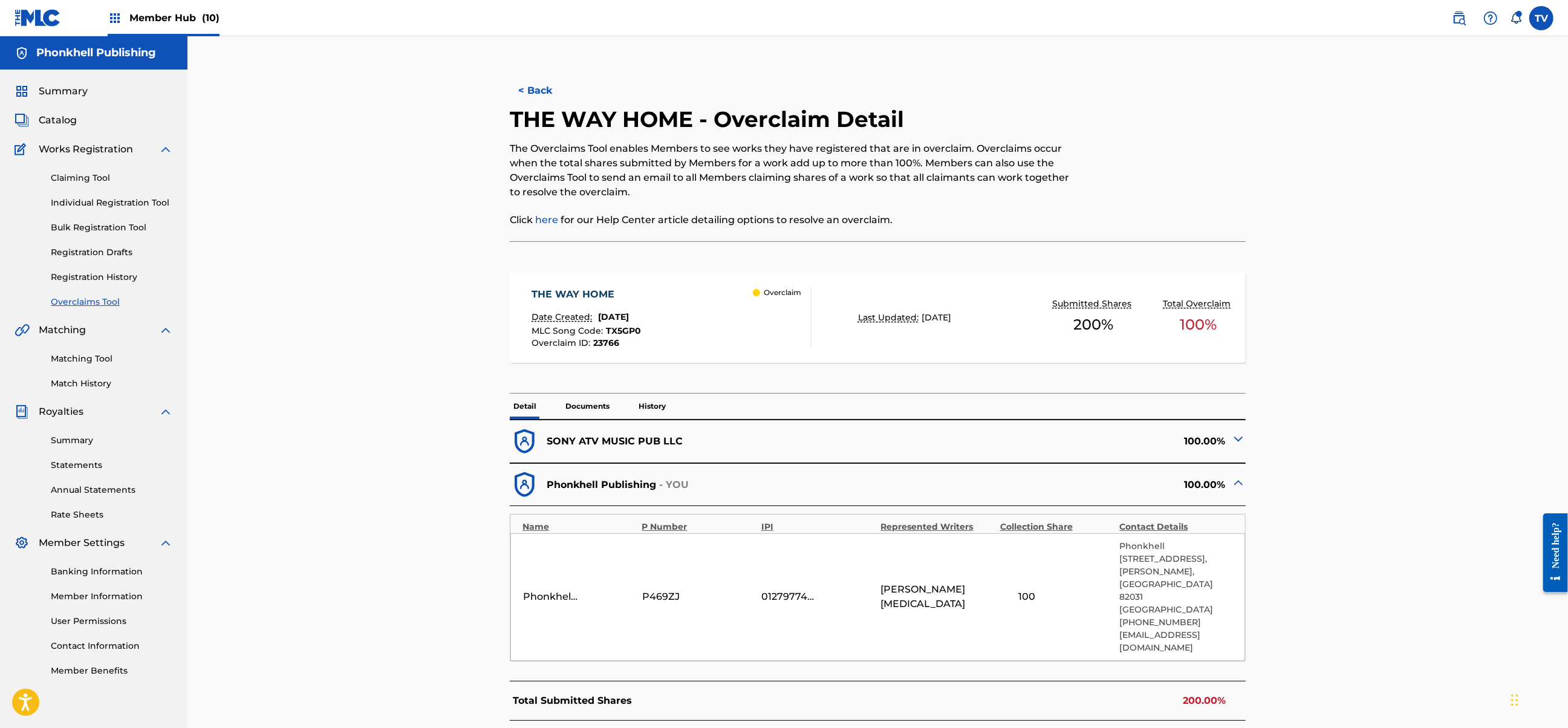
click at [1236, 436] on img at bounding box center [1238, 438] width 14 height 14
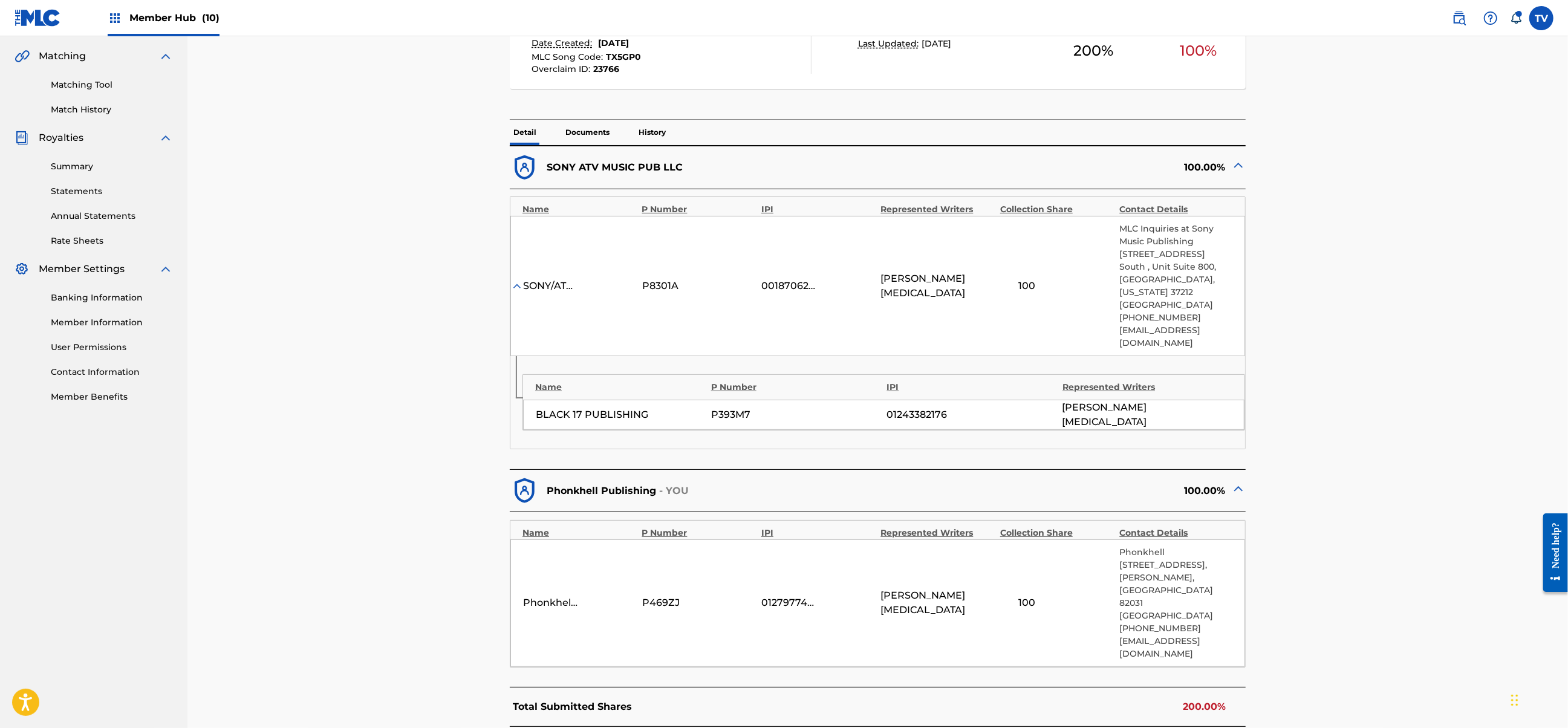
scroll to position [516, 0]
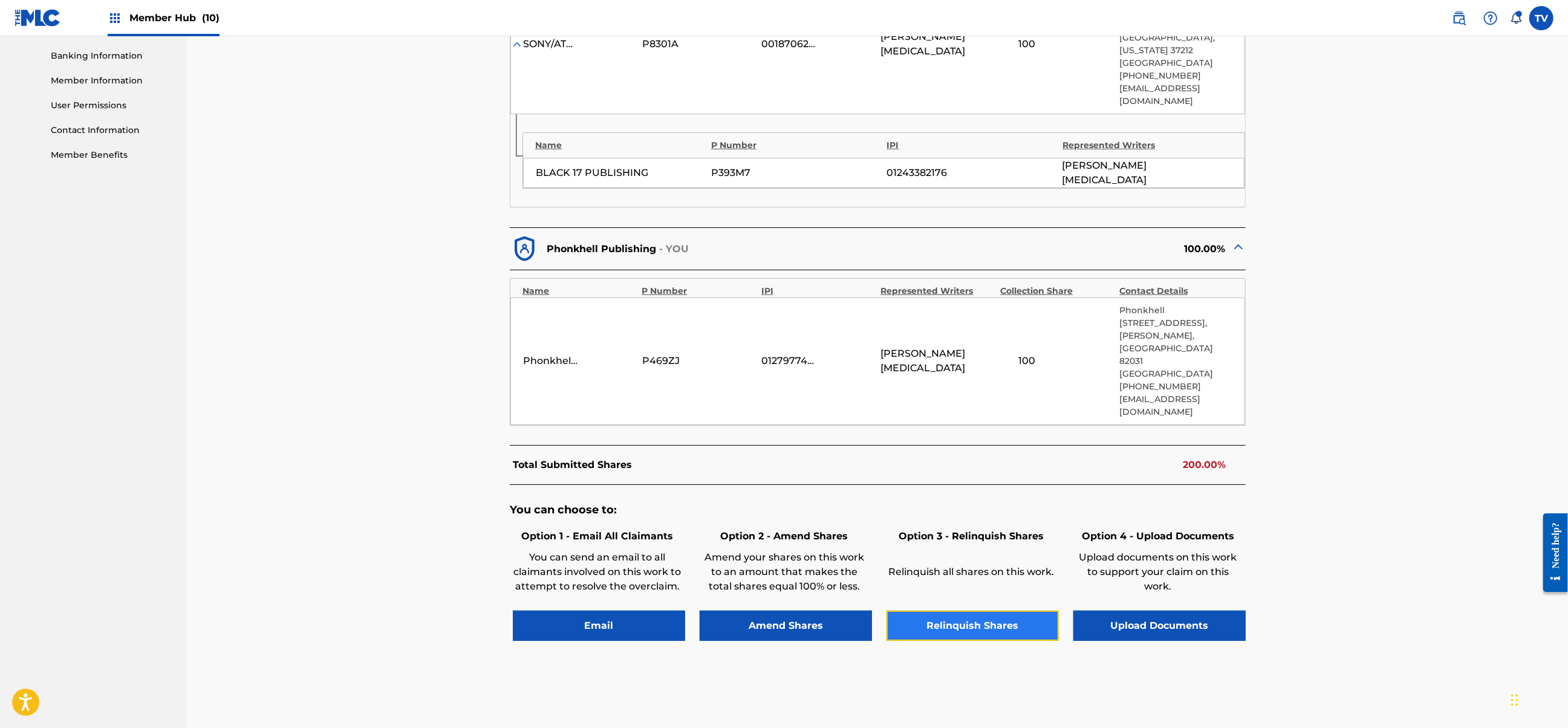
click at [975, 611] on button "Relinquish Shares" at bounding box center [973, 626] width 172 height 30
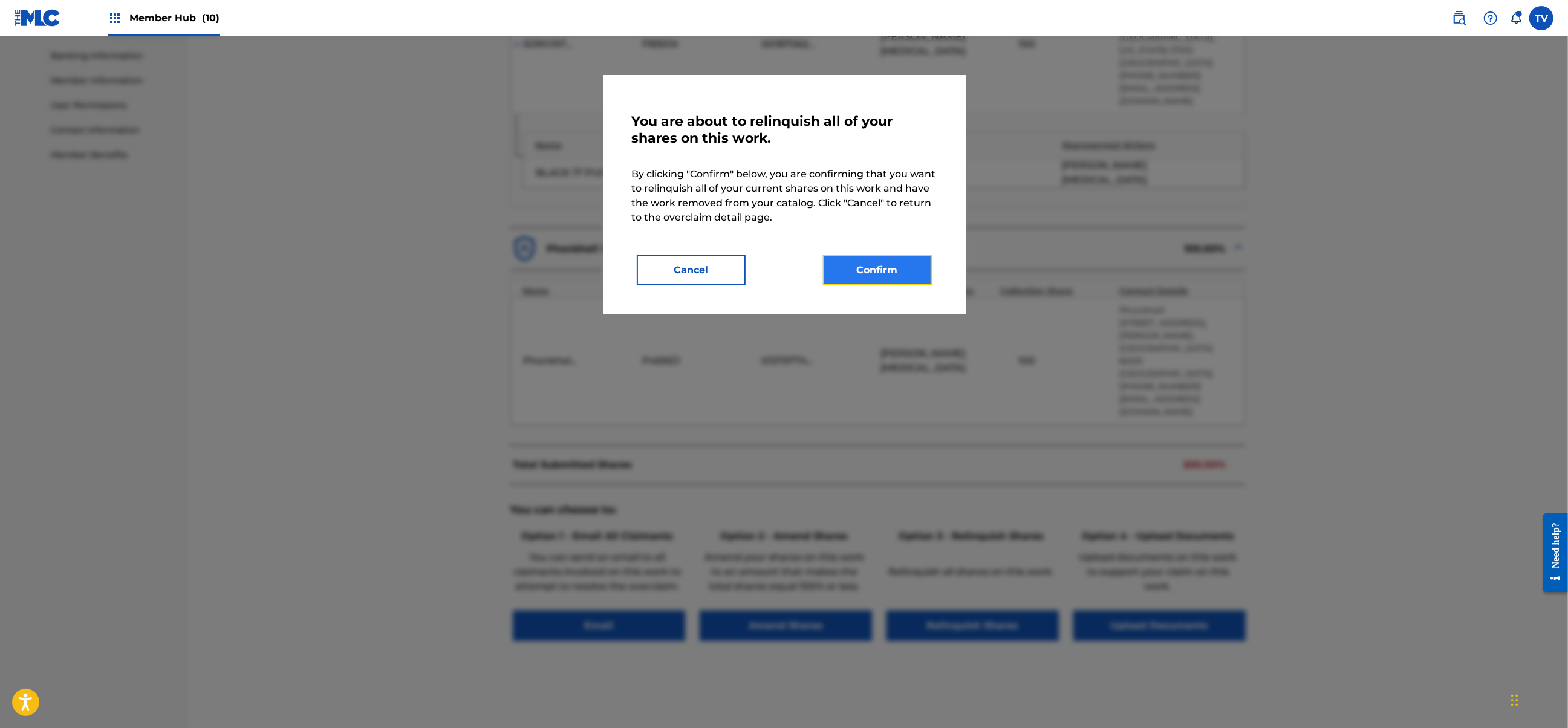
click at [888, 263] on button "Confirm" at bounding box center [877, 270] width 109 height 30
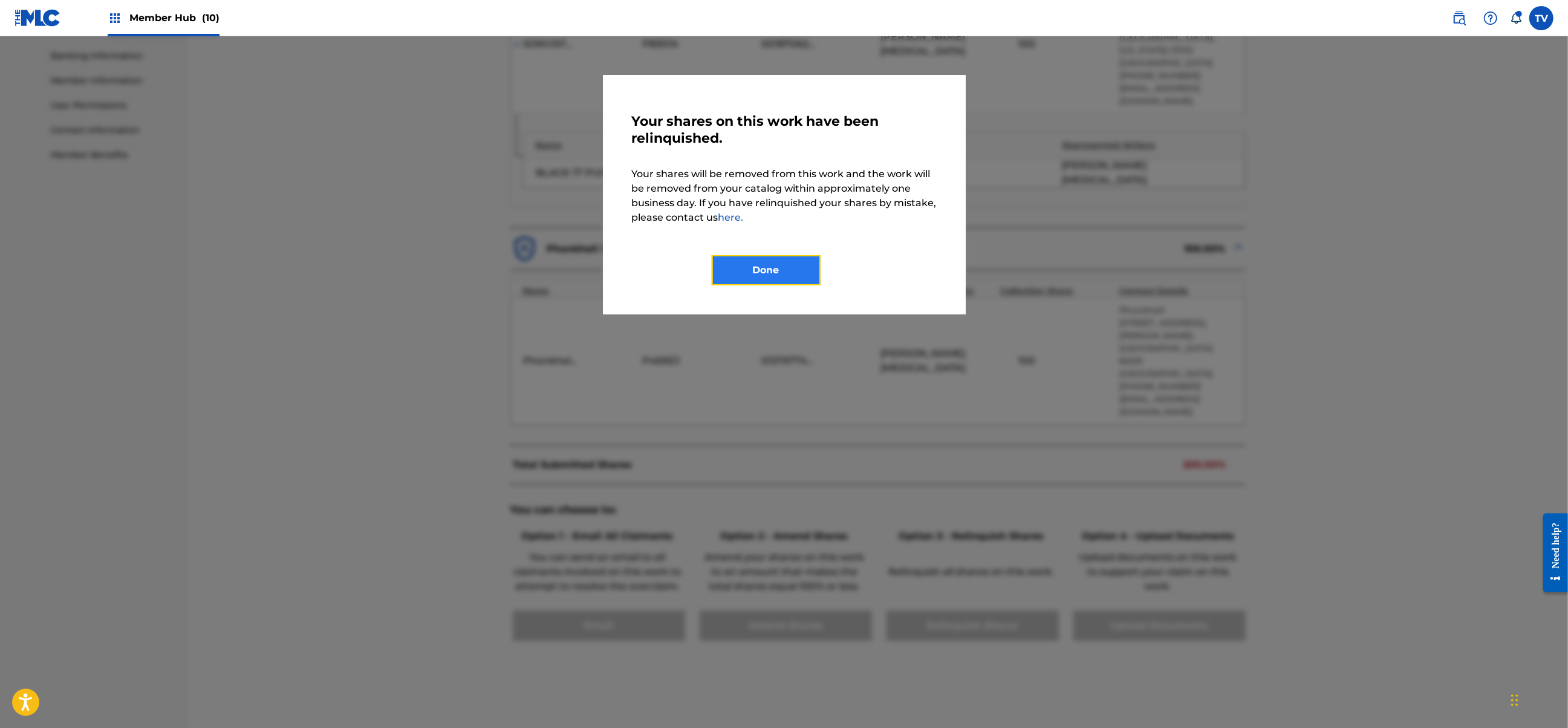
click at [742, 265] on button "Done" at bounding box center [766, 270] width 109 height 30
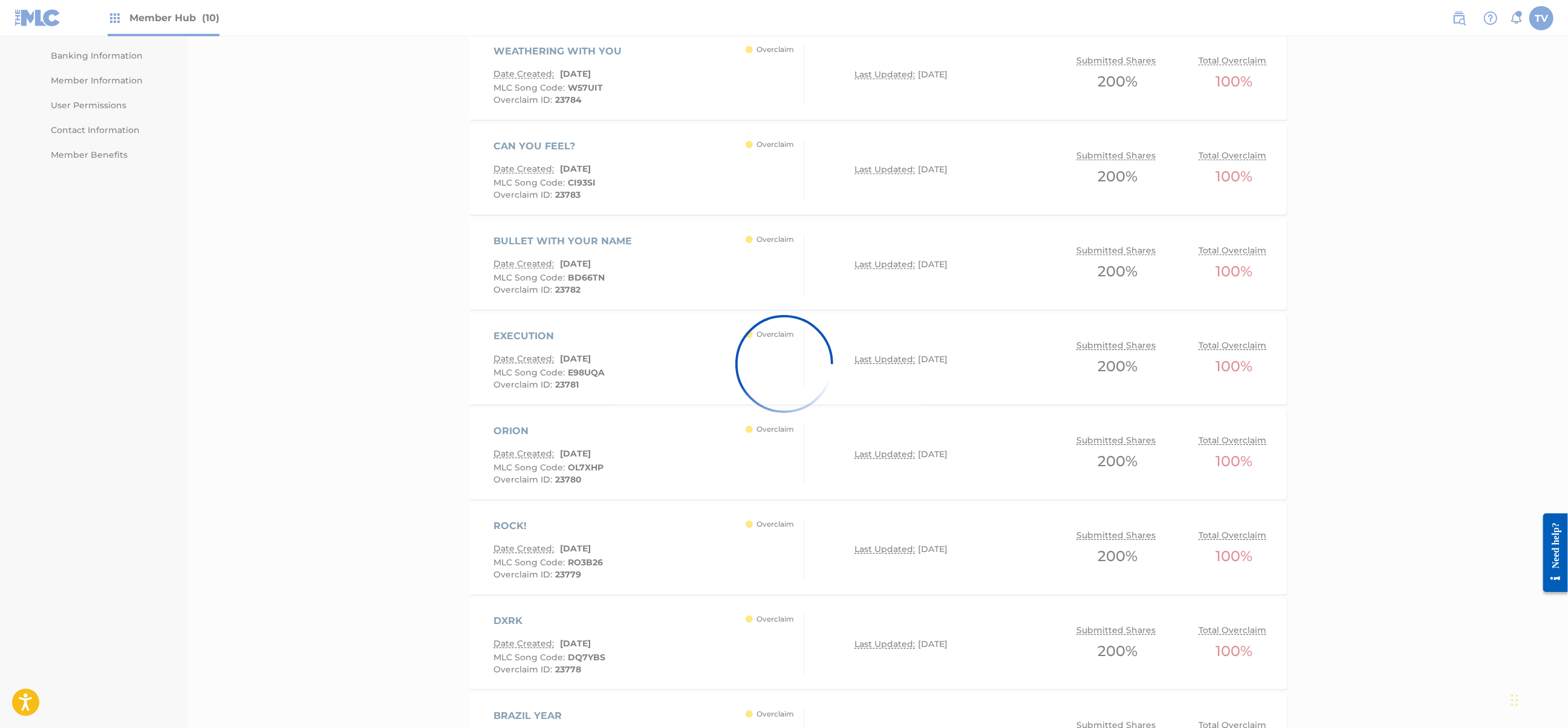
scroll to position [1612, 0]
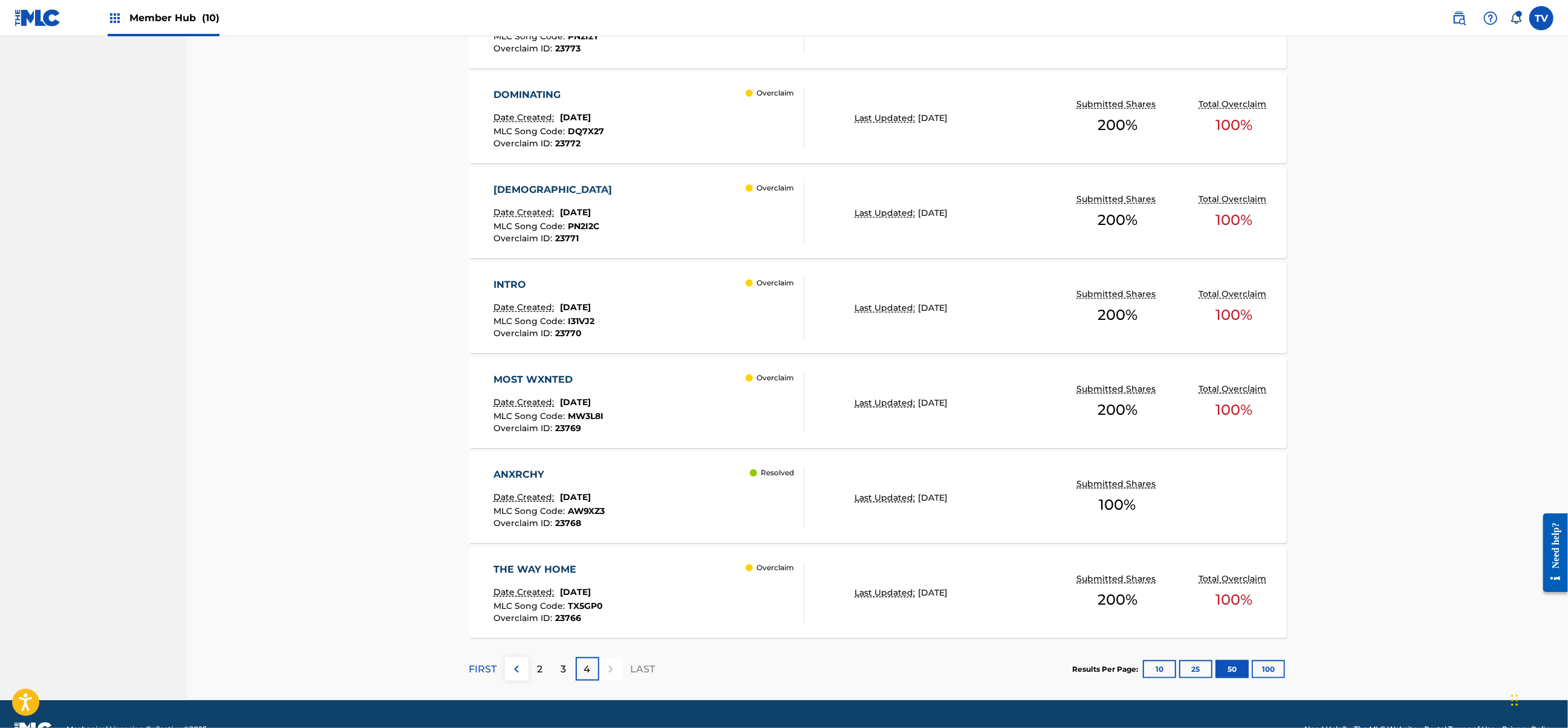
click at [714, 412] on div "MOST WXNTED Date Created: [DATE] MLC Song Code : MW3L8I Overclaim ID : 23769 Ov…" at bounding box center [649, 403] width 311 height 61
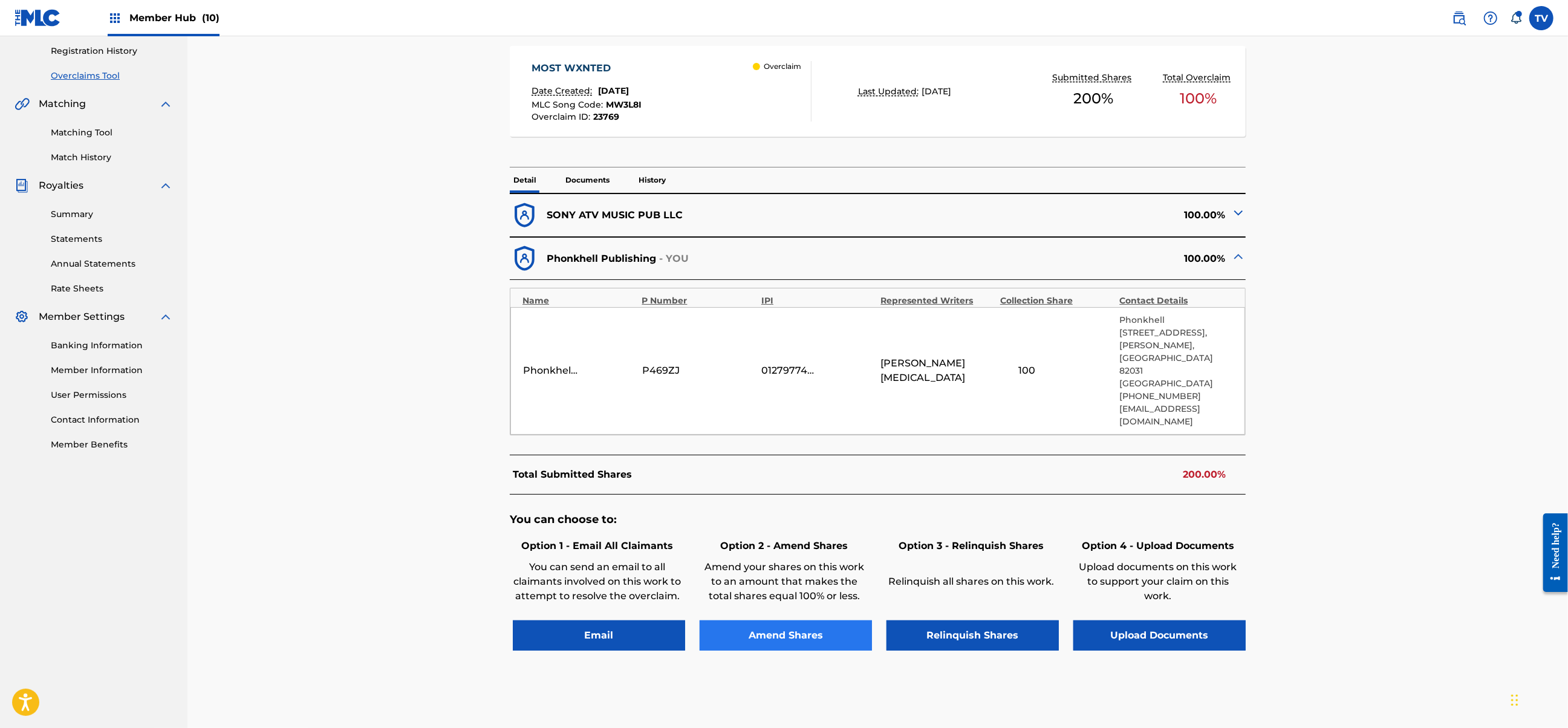
scroll to position [262, 0]
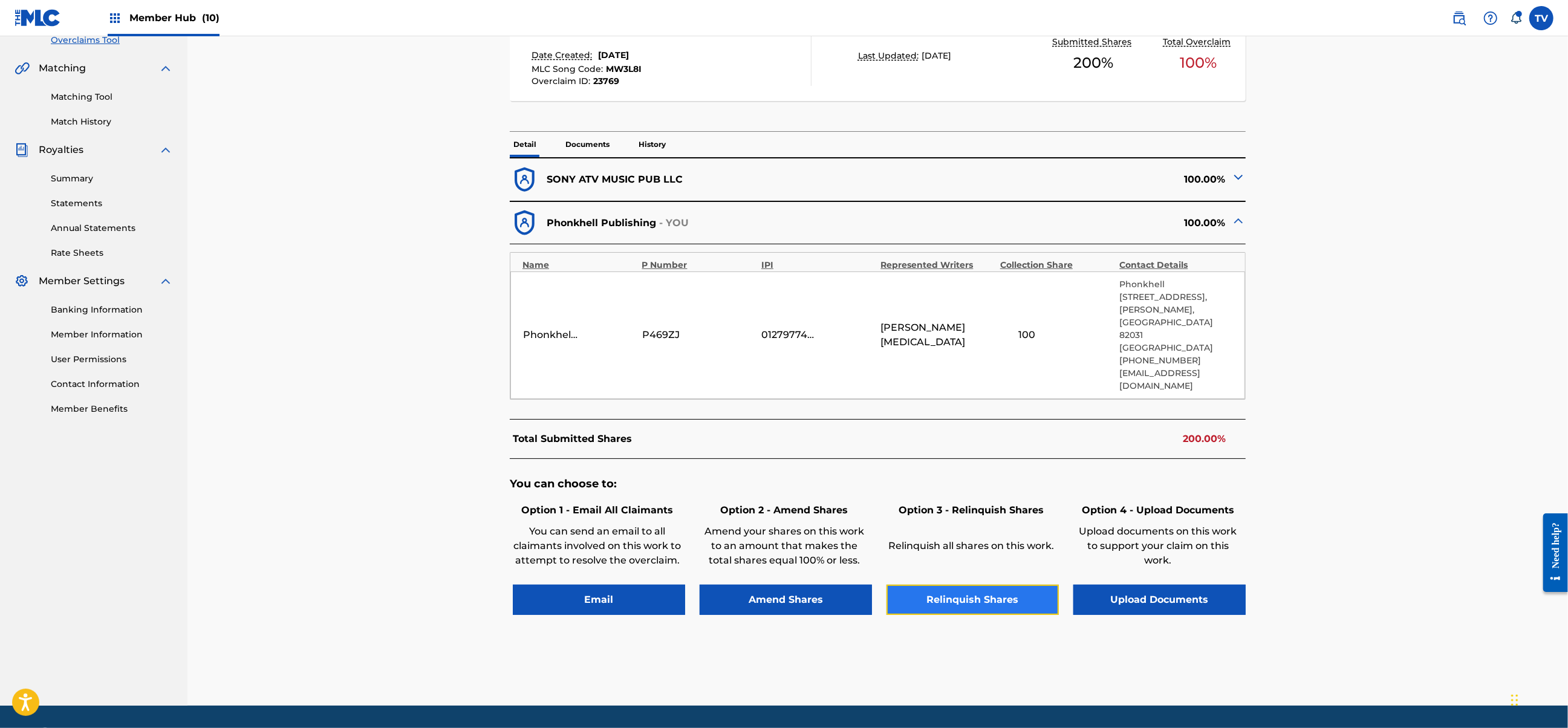
click at [987, 585] on button "Relinquish Shares" at bounding box center [973, 600] width 172 height 30
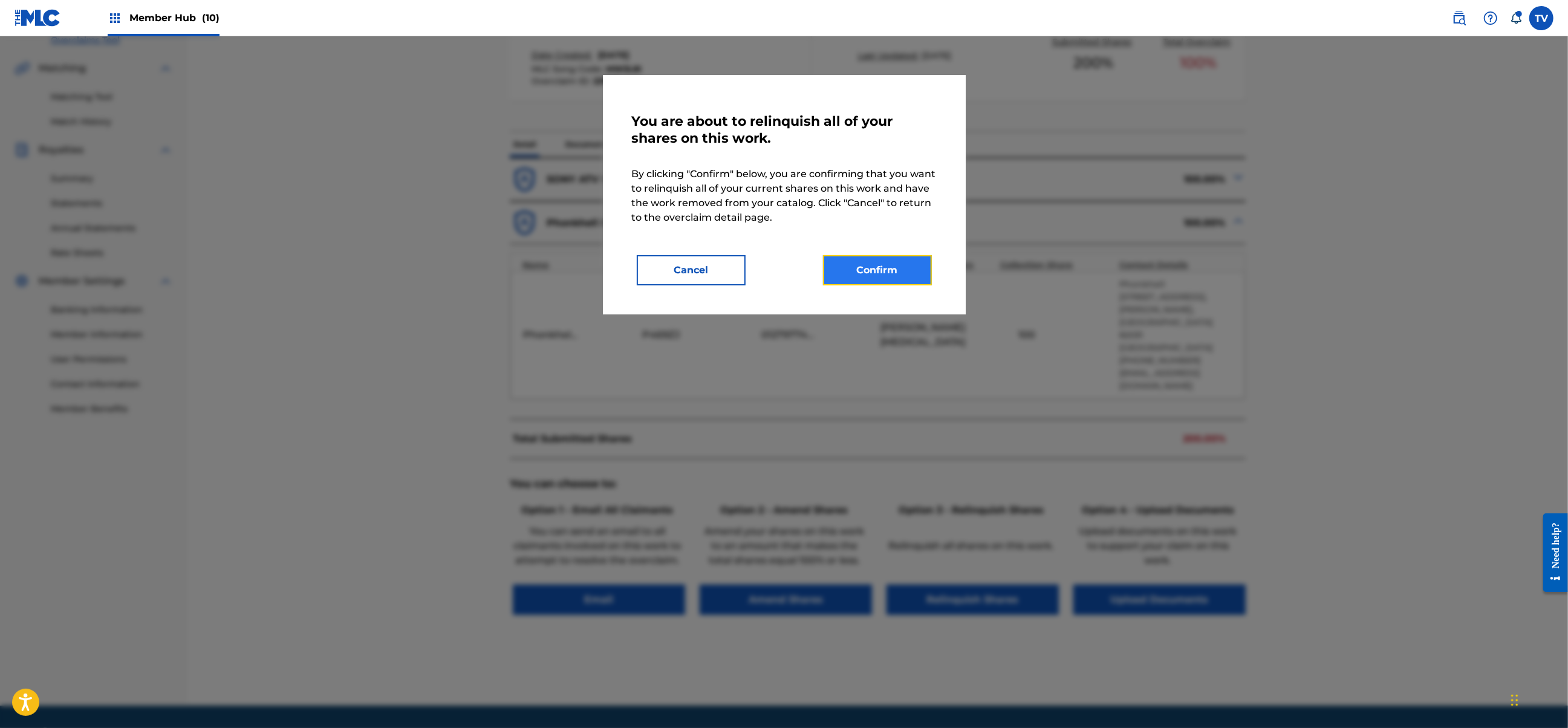
click at [861, 277] on button "Confirm" at bounding box center [877, 270] width 109 height 30
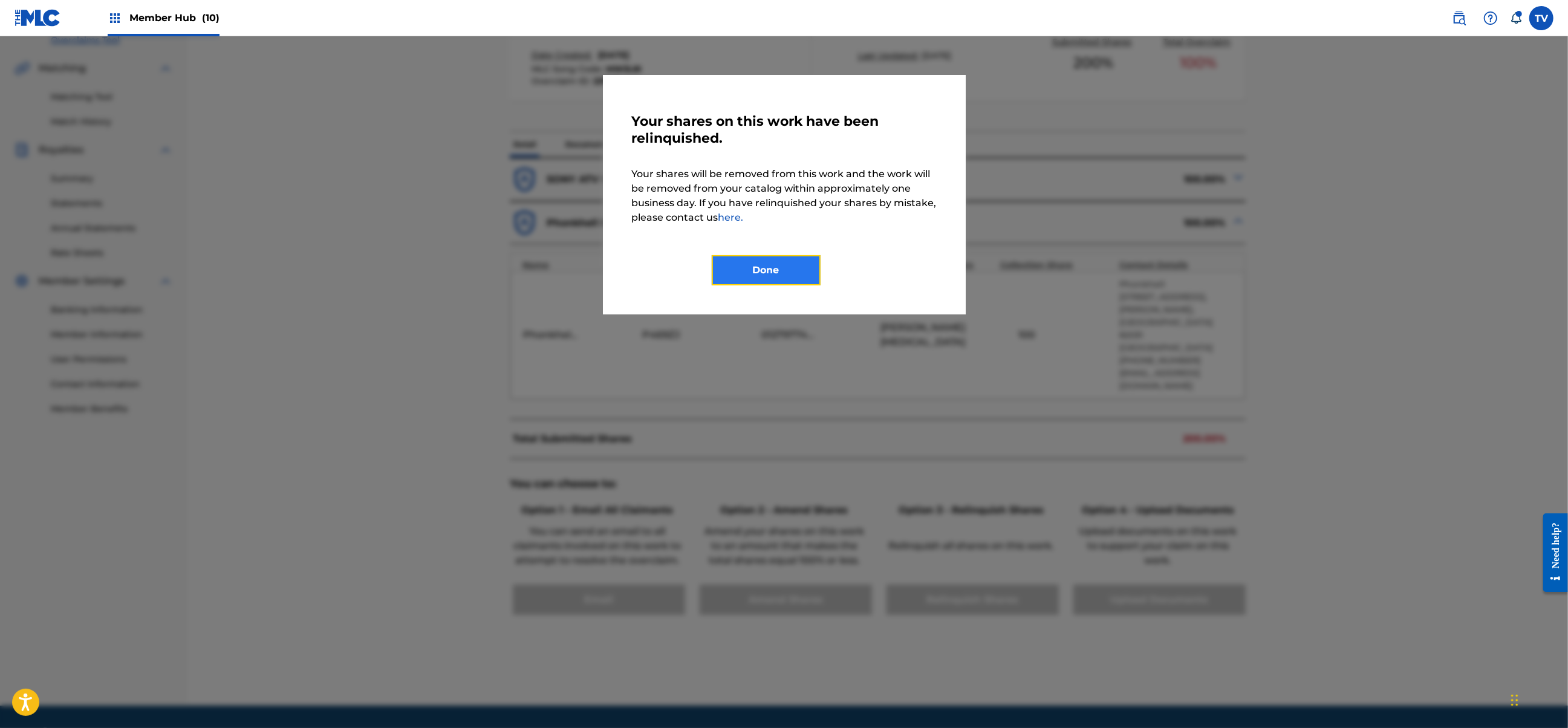
click at [786, 272] on button "Done" at bounding box center [766, 270] width 109 height 30
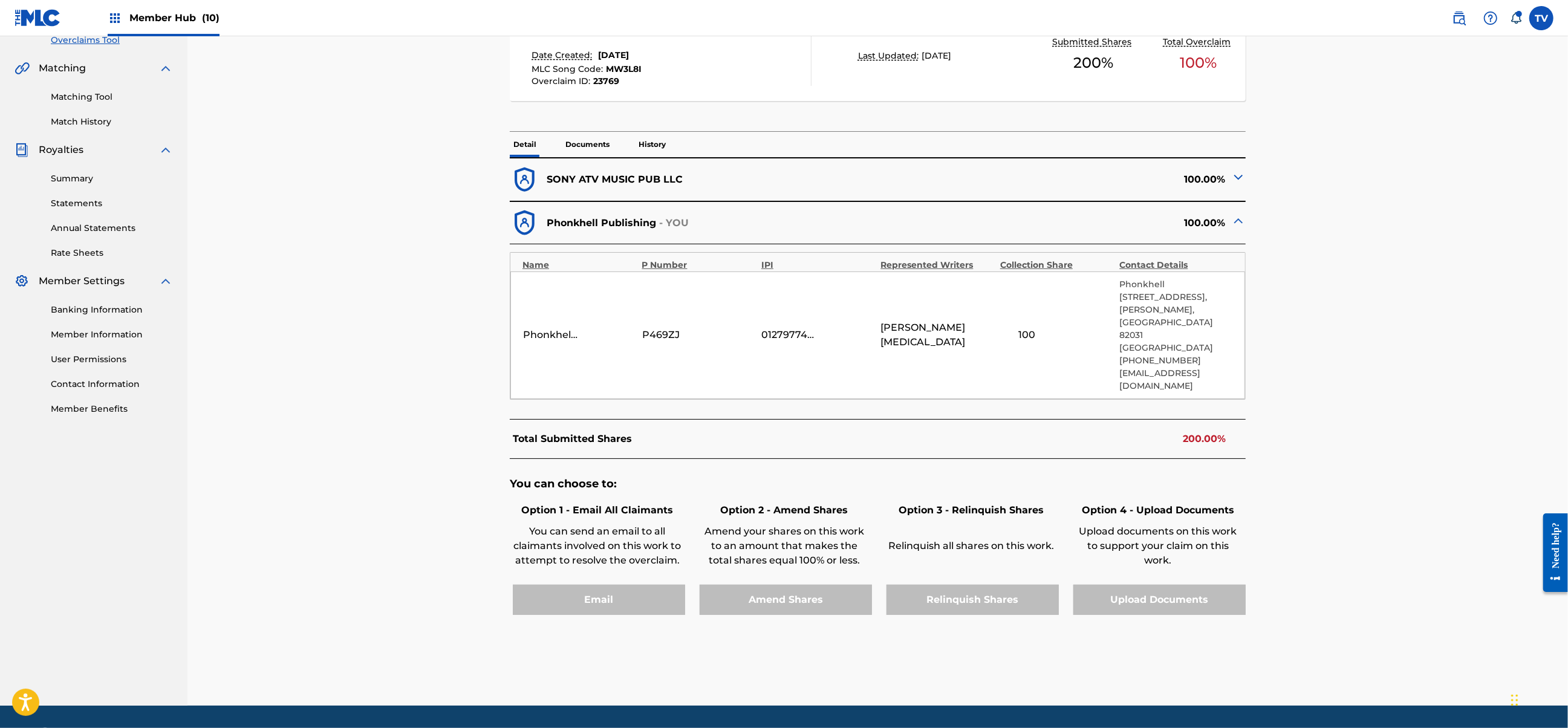
scroll to position [1612, 0]
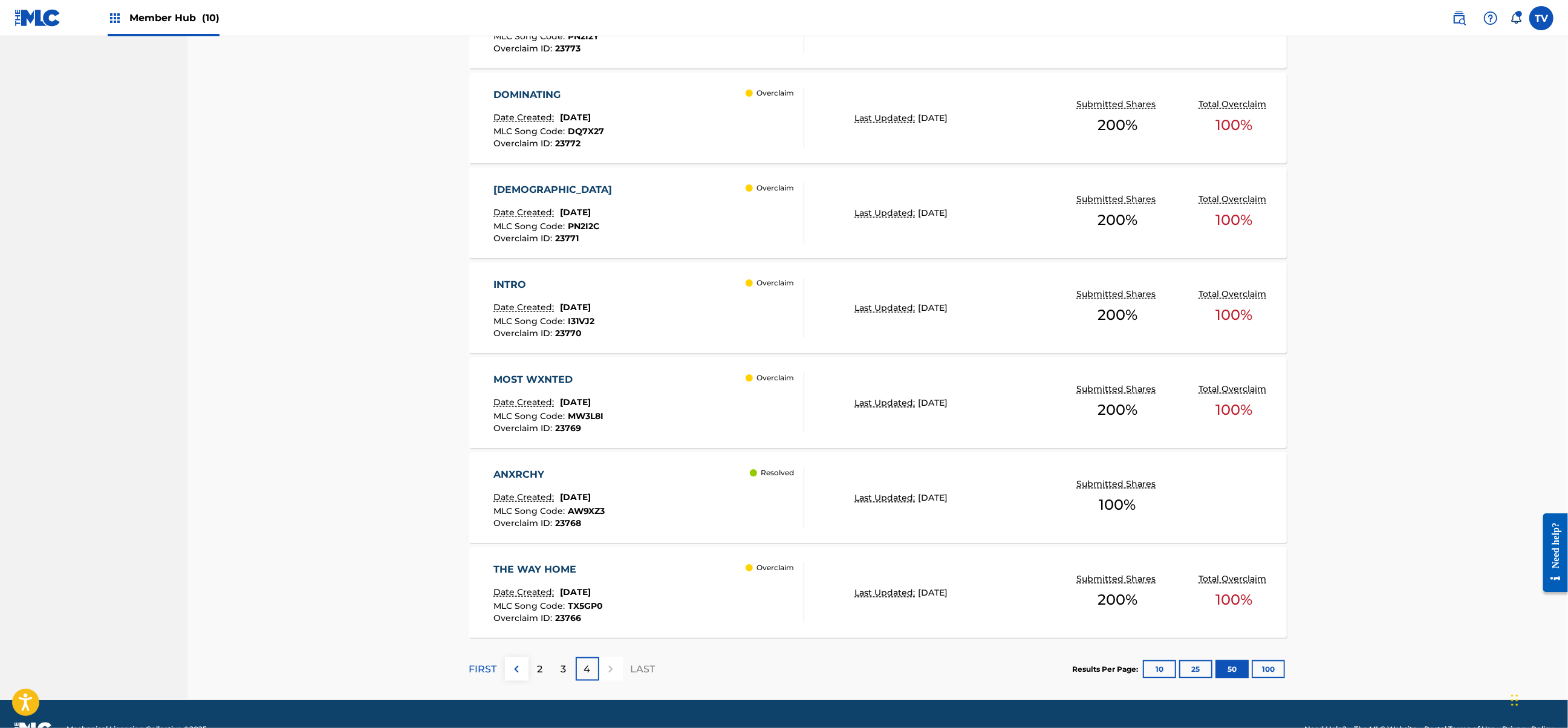
click at [704, 311] on div "INTRO Date Created: [DATE] MLC Song Code : I31VJ2 Overclaim ID : 23770 Overclaim" at bounding box center [649, 308] width 311 height 61
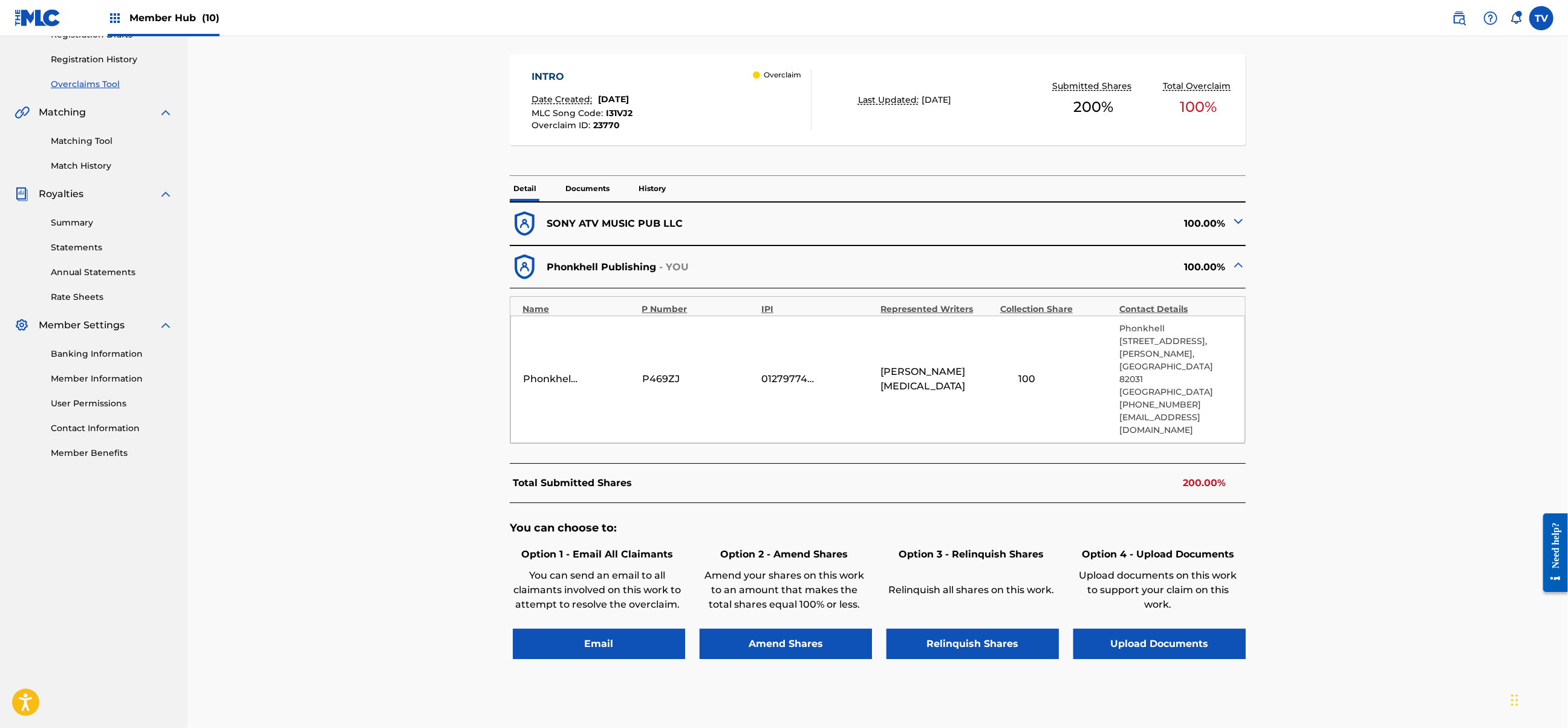
scroll to position [262, 0]
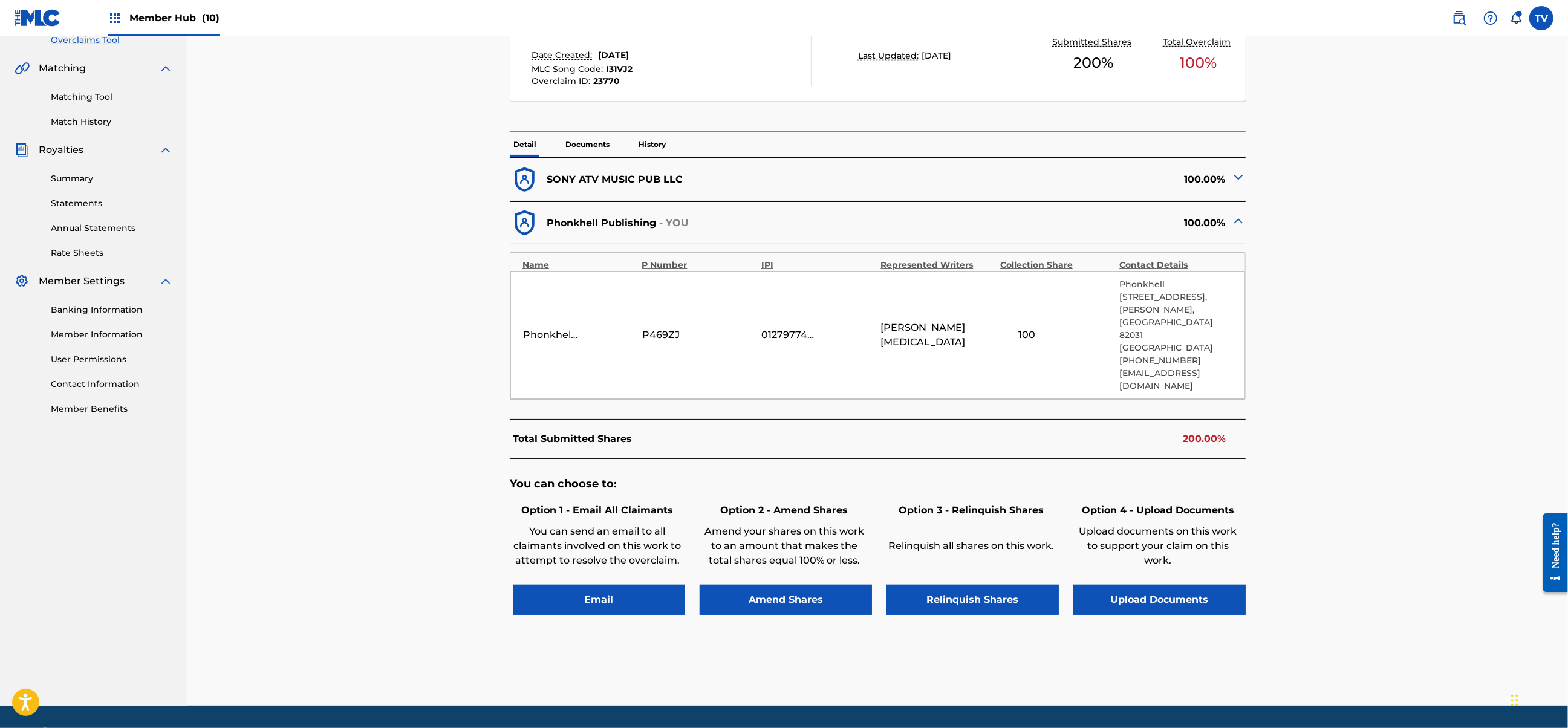
click at [976, 584] on div "You can choose to: Option 1 - Email All Claimants You can send an email to all …" at bounding box center [878, 552] width 736 height 186
click at [973, 578] on div "You can choose to: Option 1 - Email All Claimants You can send an email to all …" at bounding box center [878, 552] width 736 height 186
click at [966, 585] on button "Relinquish Shares" at bounding box center [973, 600] width 172 height 30
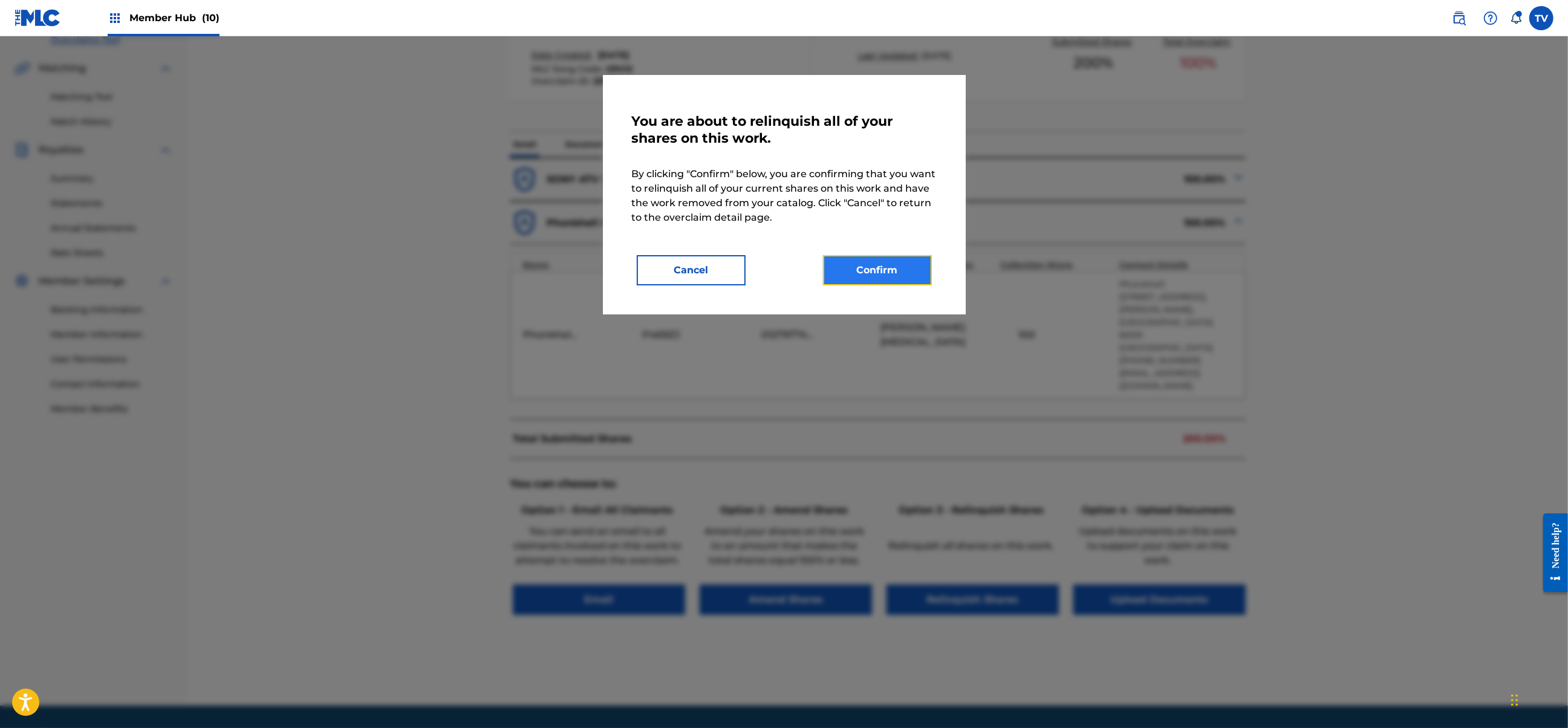
click at [874, 263] on button "Confirm" at bounding box center [877, 270] width 109 height 30
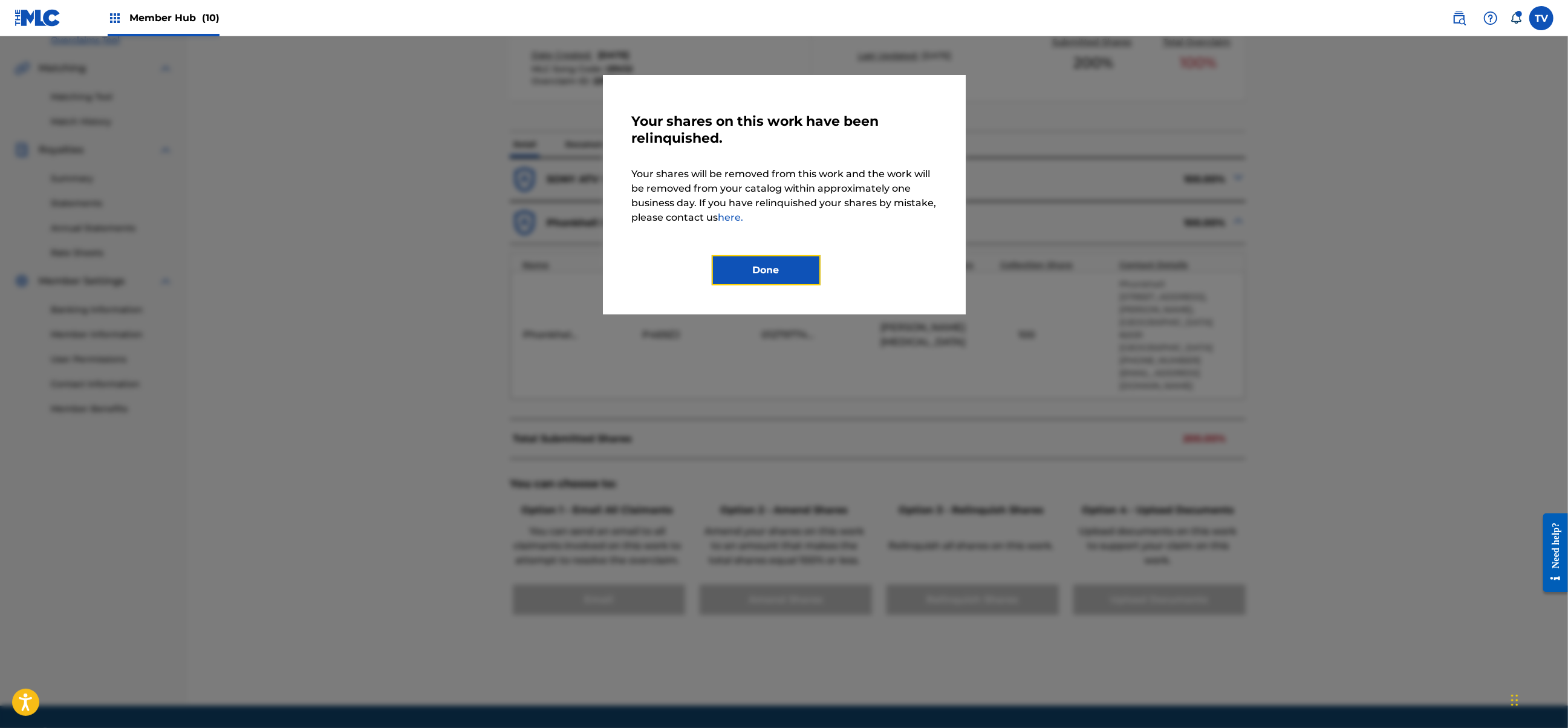
click at [753, 267] on button "Done" at bounding box center [766, 270] width 109 height 30
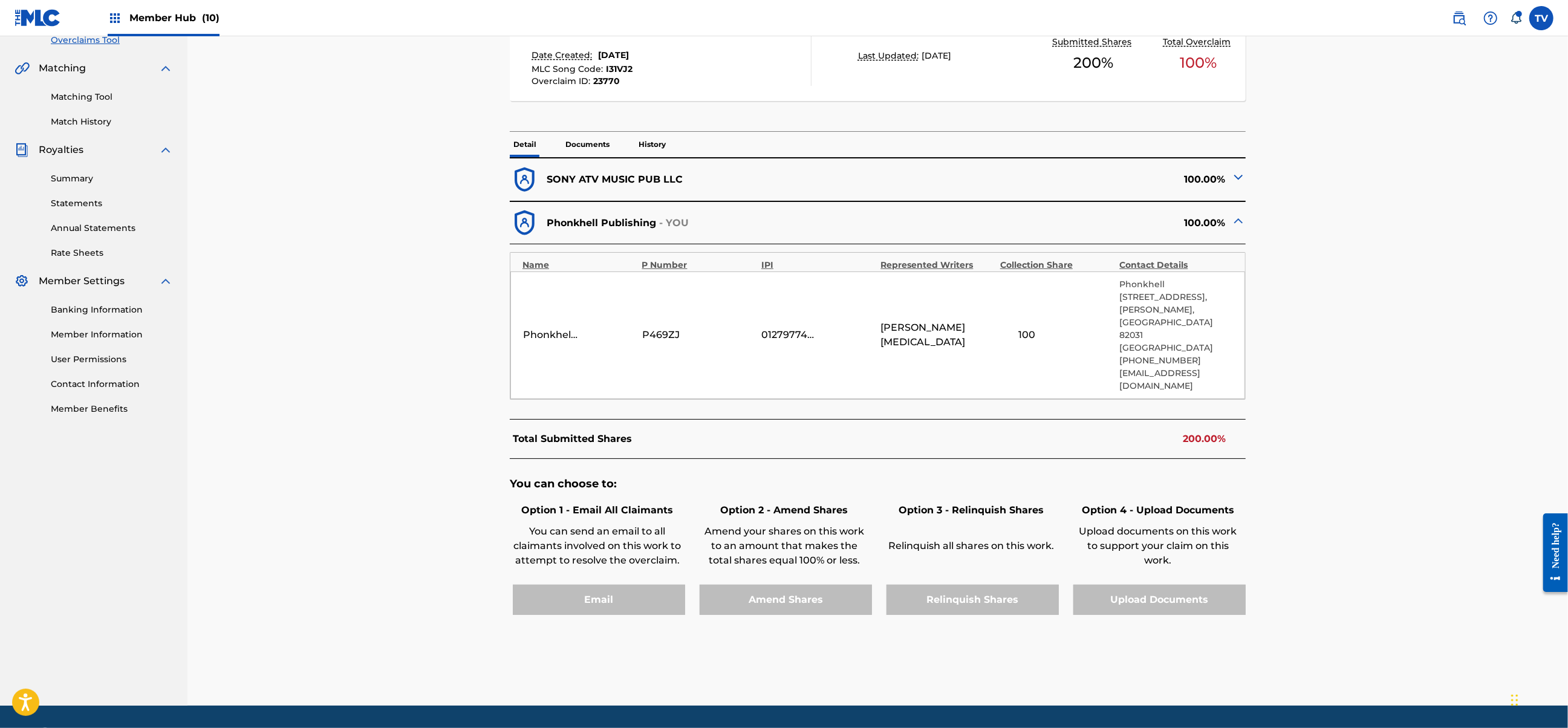
scroll to position [1612, 0]
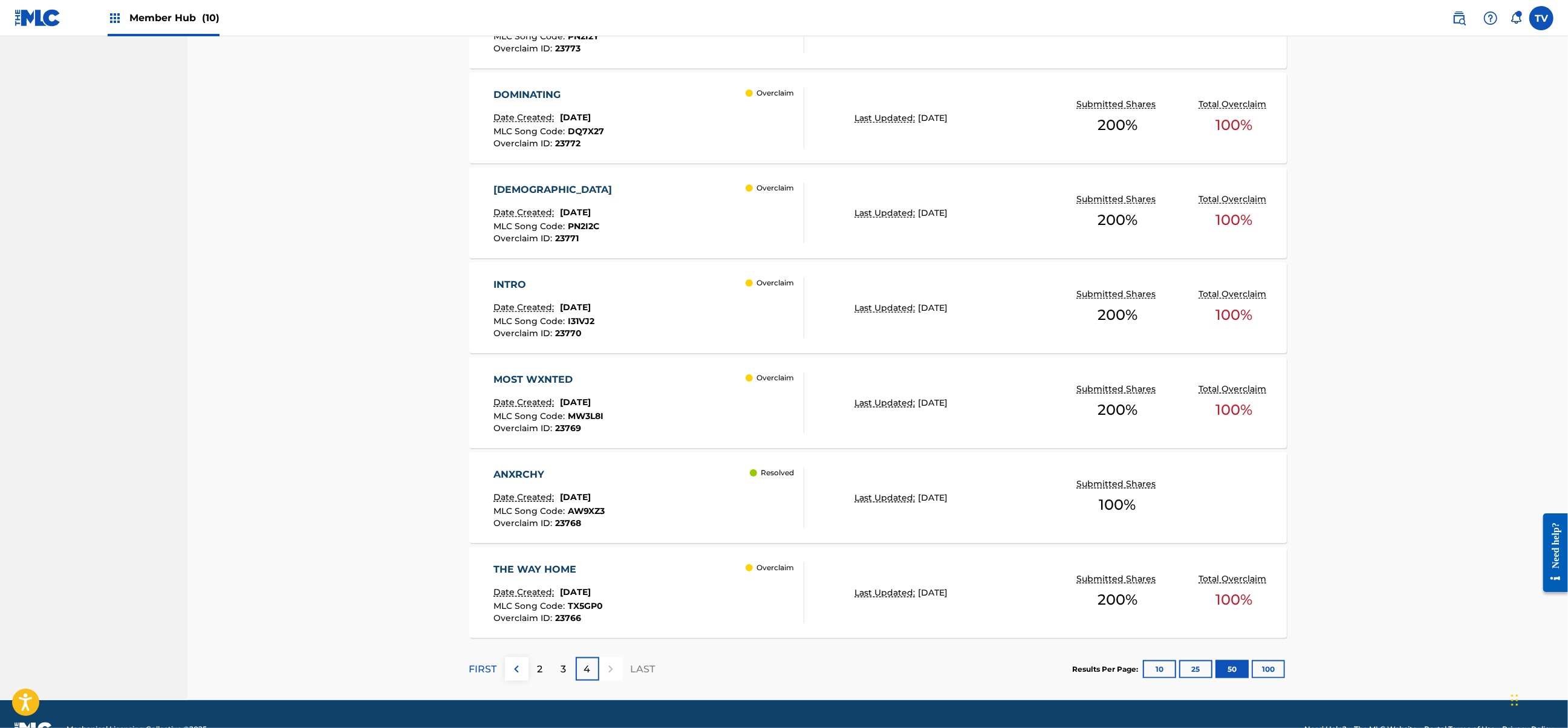
click at [726, 214] on div "PROPHET Date Created: [DATE] MLC Song Code : PN2I2C Overclaim ID : 23771 Overcl…" at bounding box center [649, 213] width 311 height 61
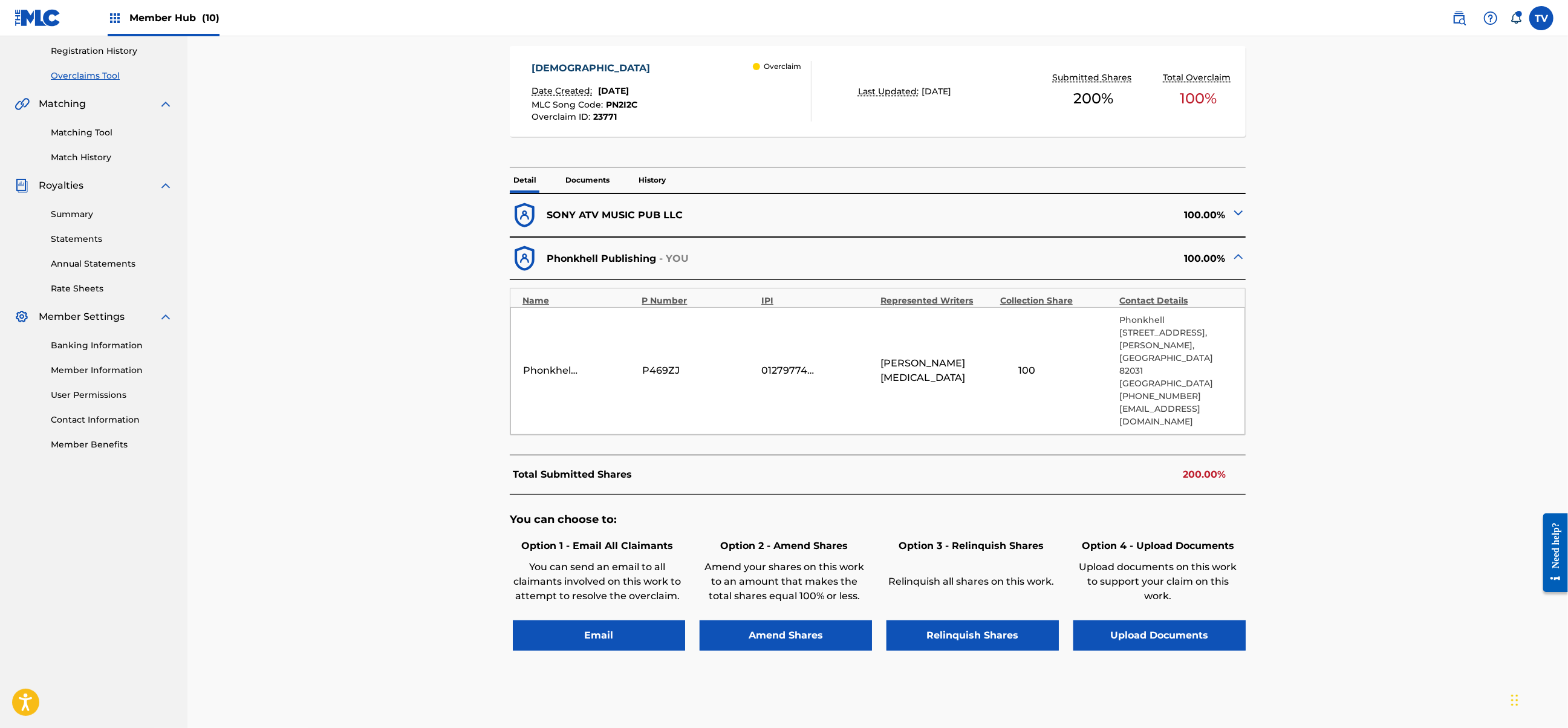
scroll to position [262, 0]
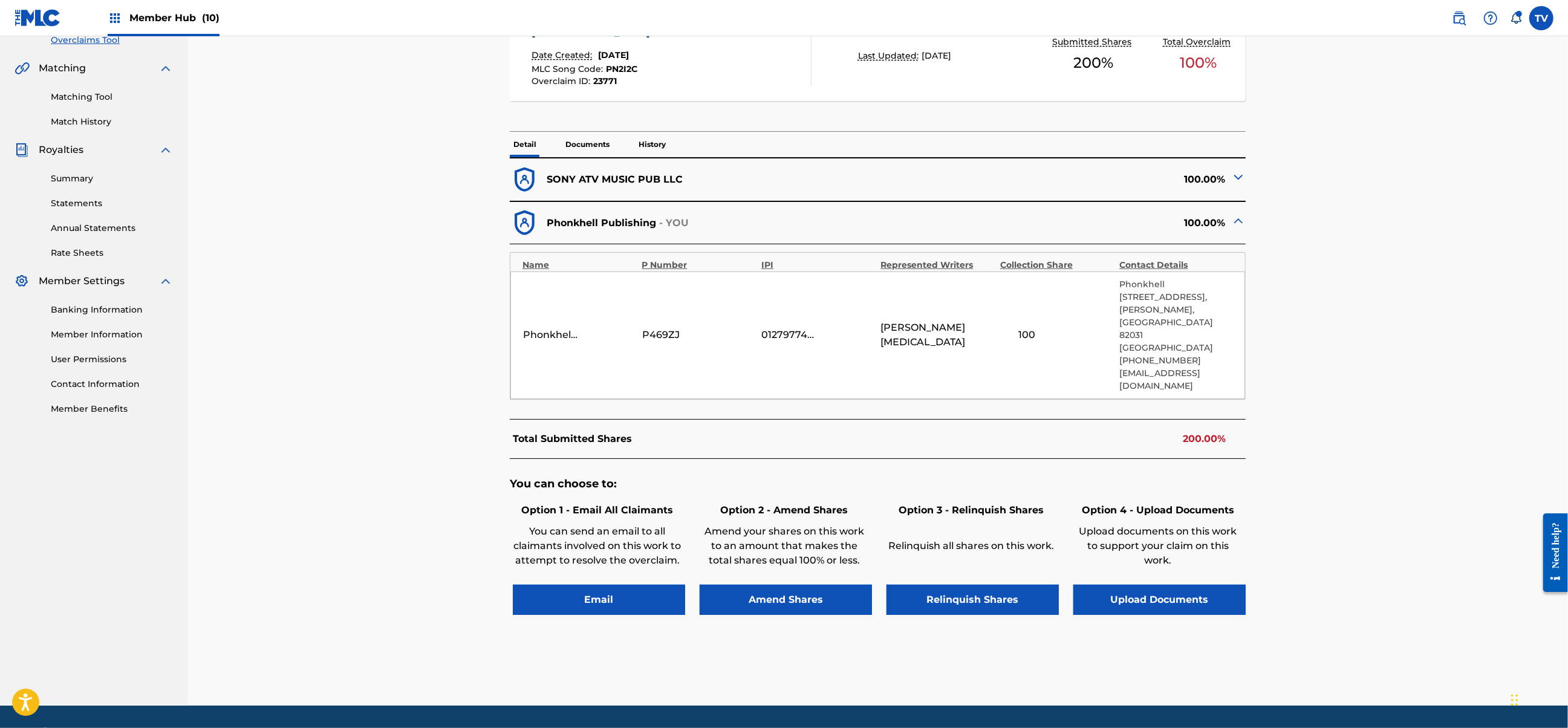
click at [1056, 187] on div "100.00%" at bounding box center [1061, 179] width 367 height 30
click at [1239, 177] on img at bounding box center [1238, 177] width 14 height 14
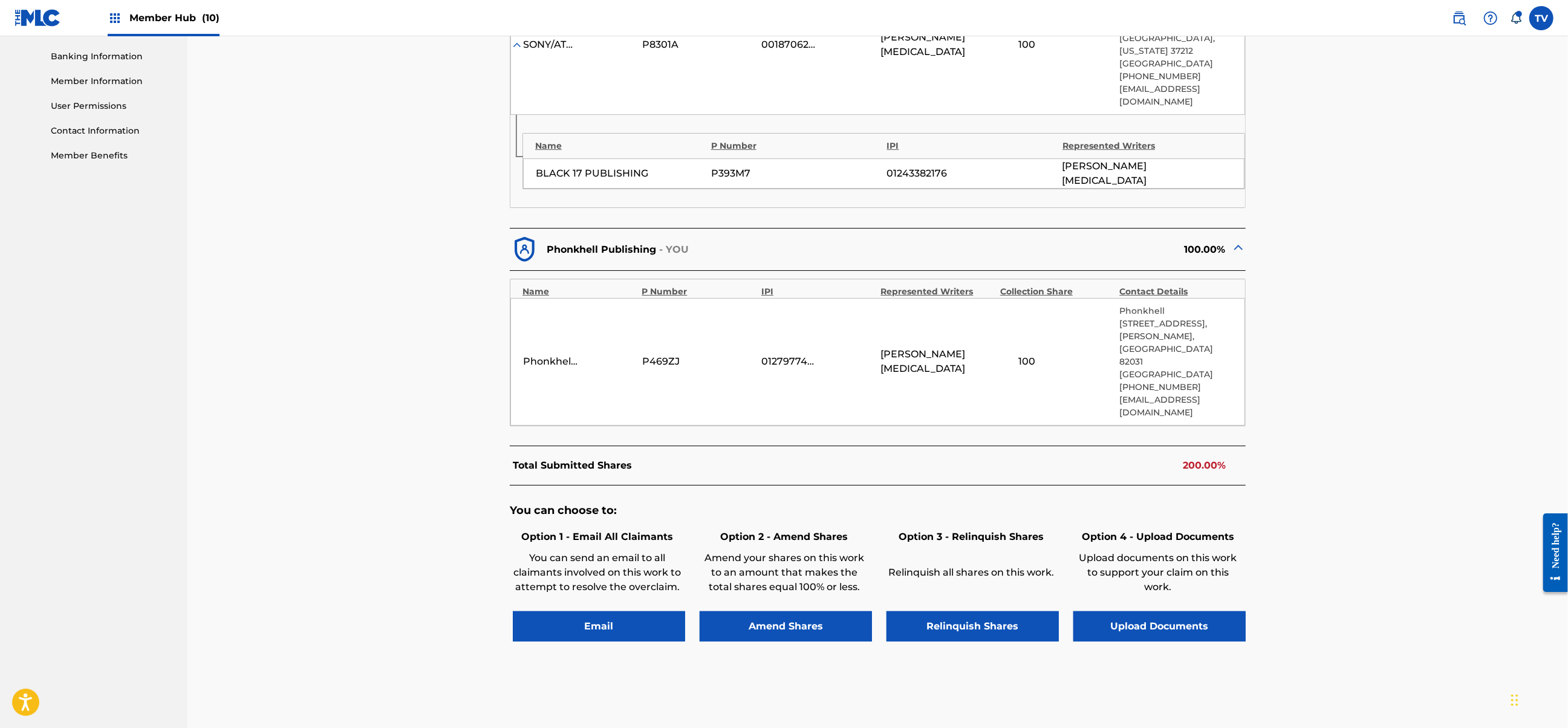
scroll to position [516, 0]
click at [941, 611] on button "Relinquish Shares" at bounding box center [973, 626] width 172 height 30
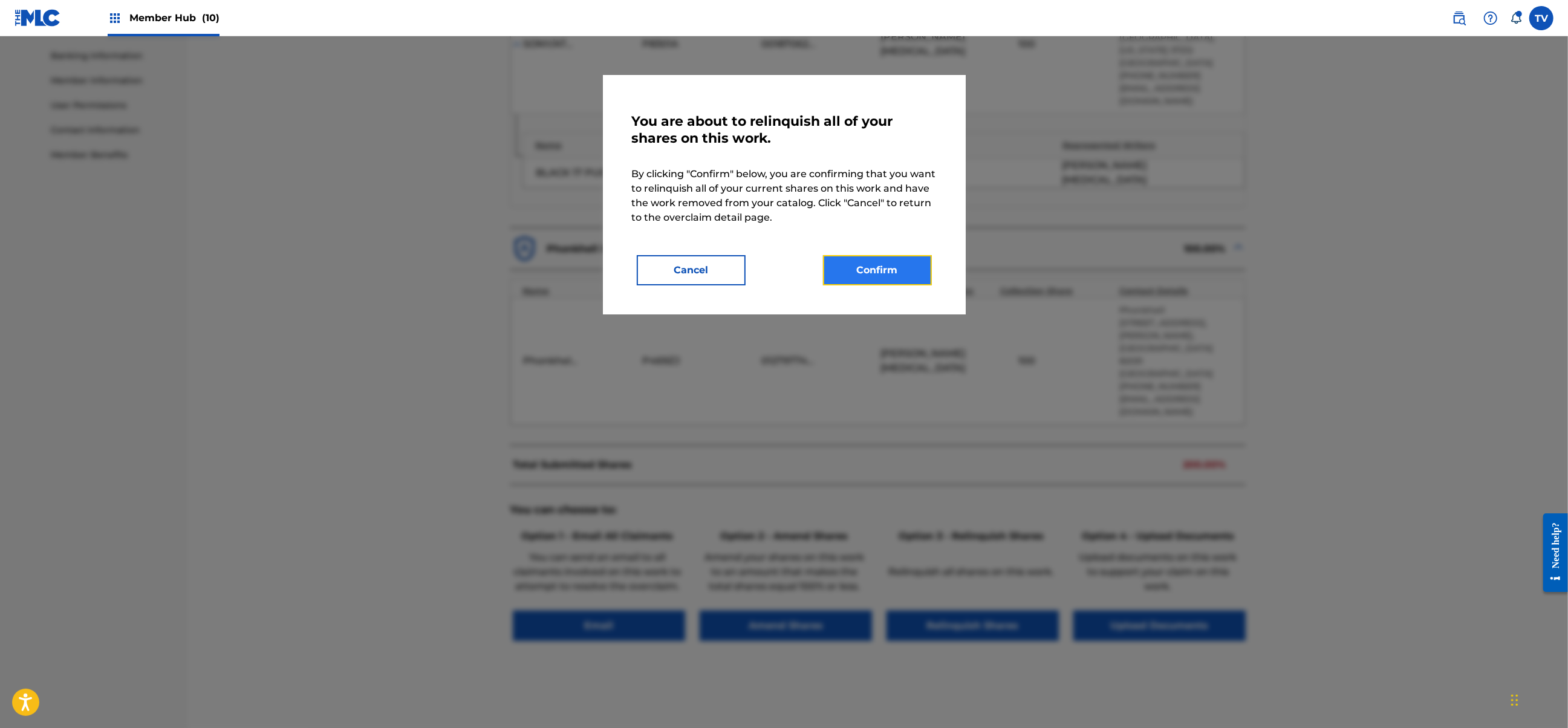
click at [855, 269] on button "Confirm" at bounding box center [877, 270] width 109 height 30
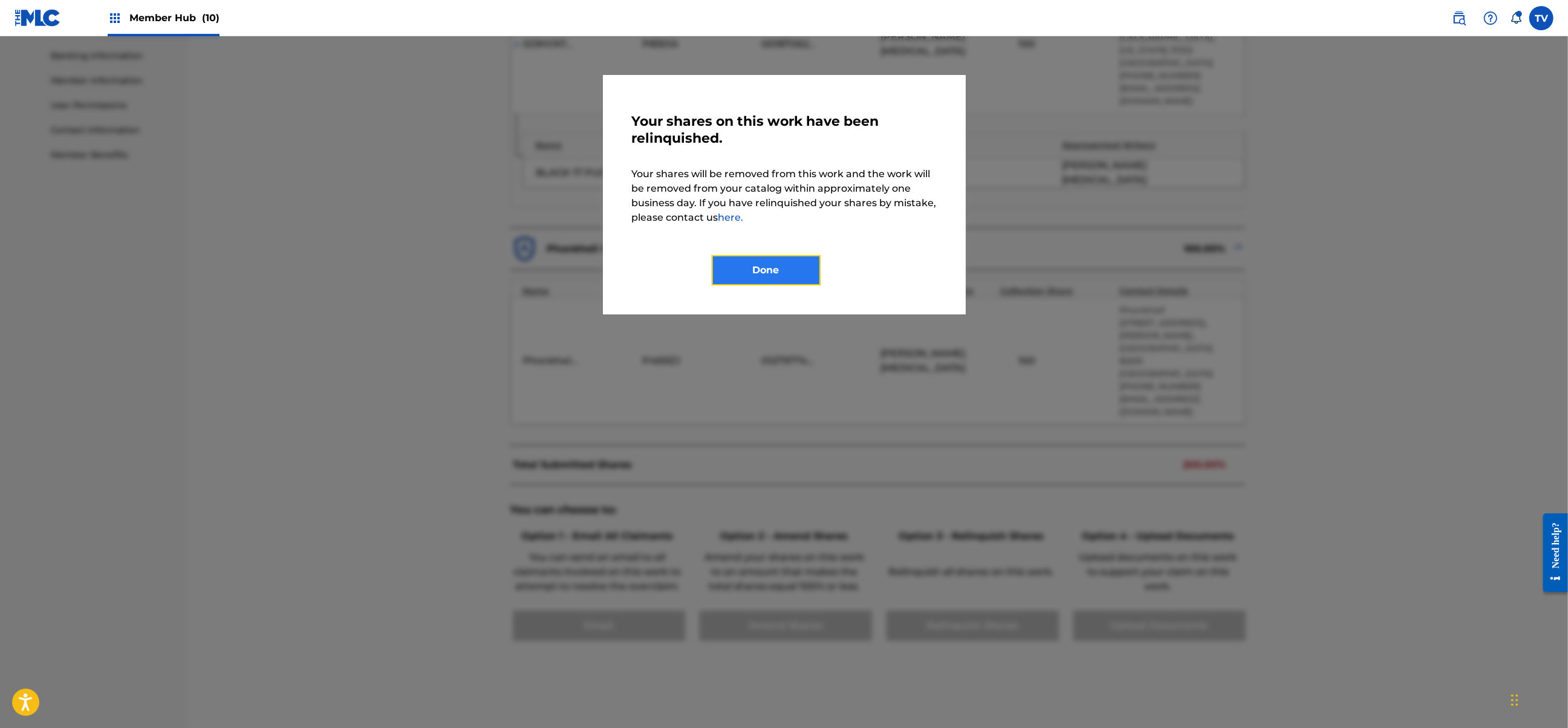
click at [752, 269] on button "Done" at bounding box center [766, 270] width 109 height 30
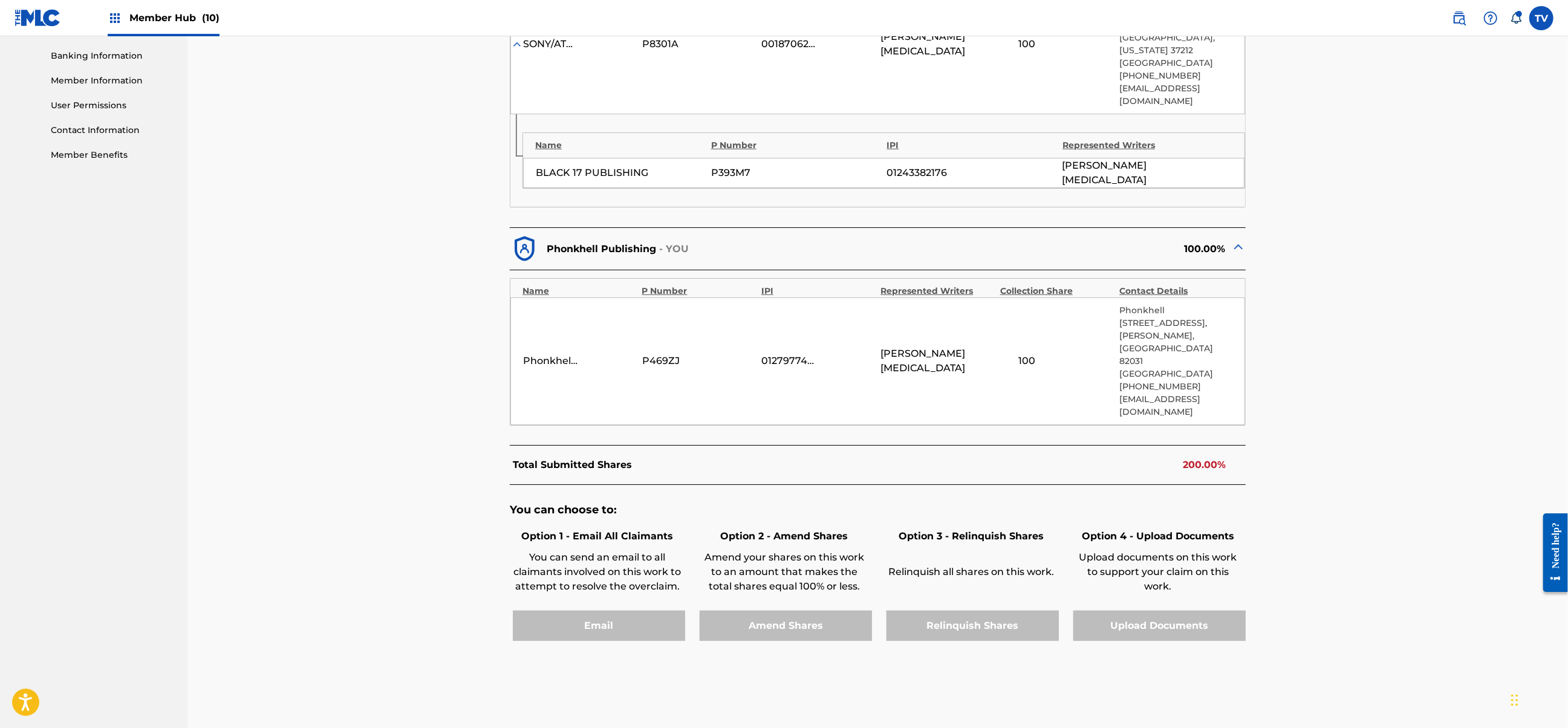
scroll to position [1612, 0]
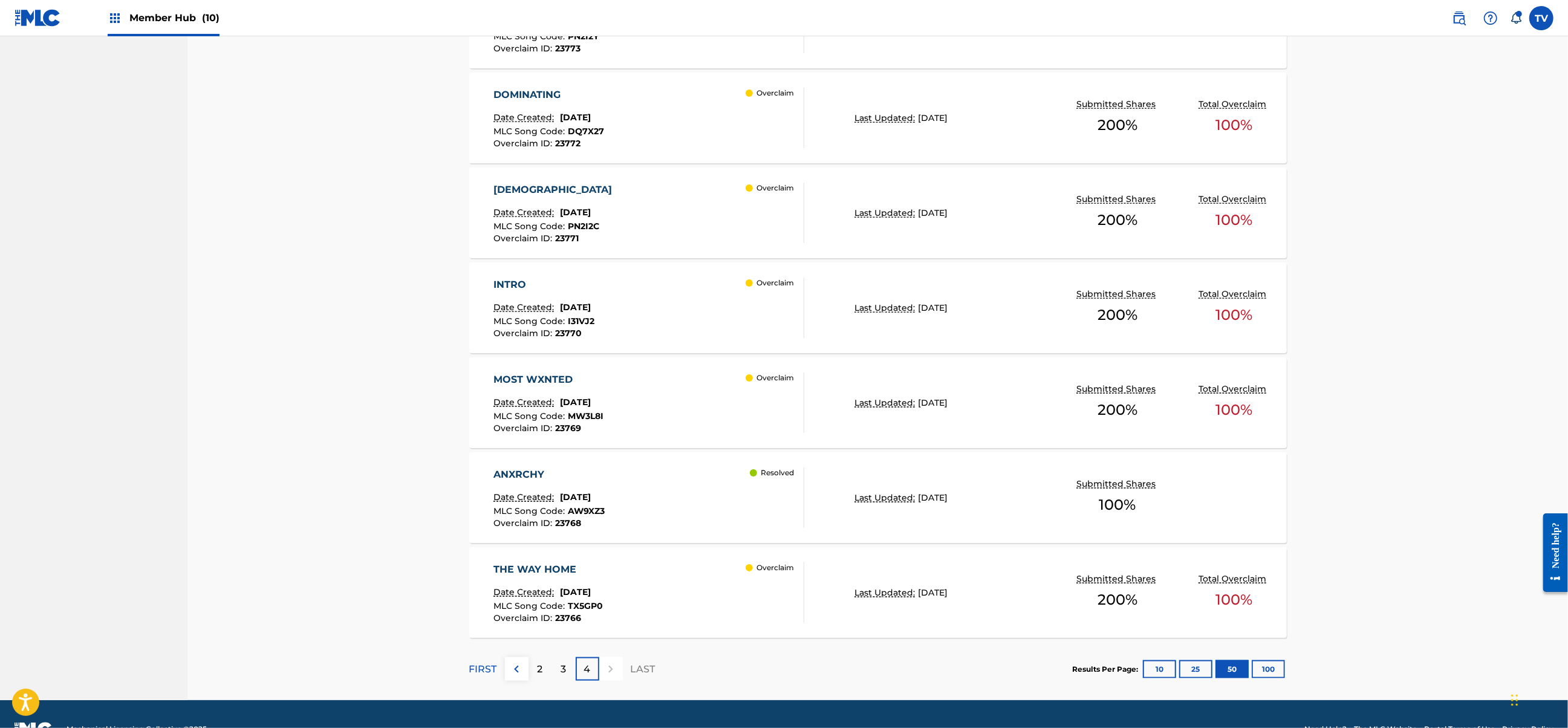
click at [675, 132] on div "DOMINATING Date Created: [DATE] MLC Song Code : DQ7X27 Overclaim ID : 23772 Ove…" at bounding box center [649, 118] width 311 height 61
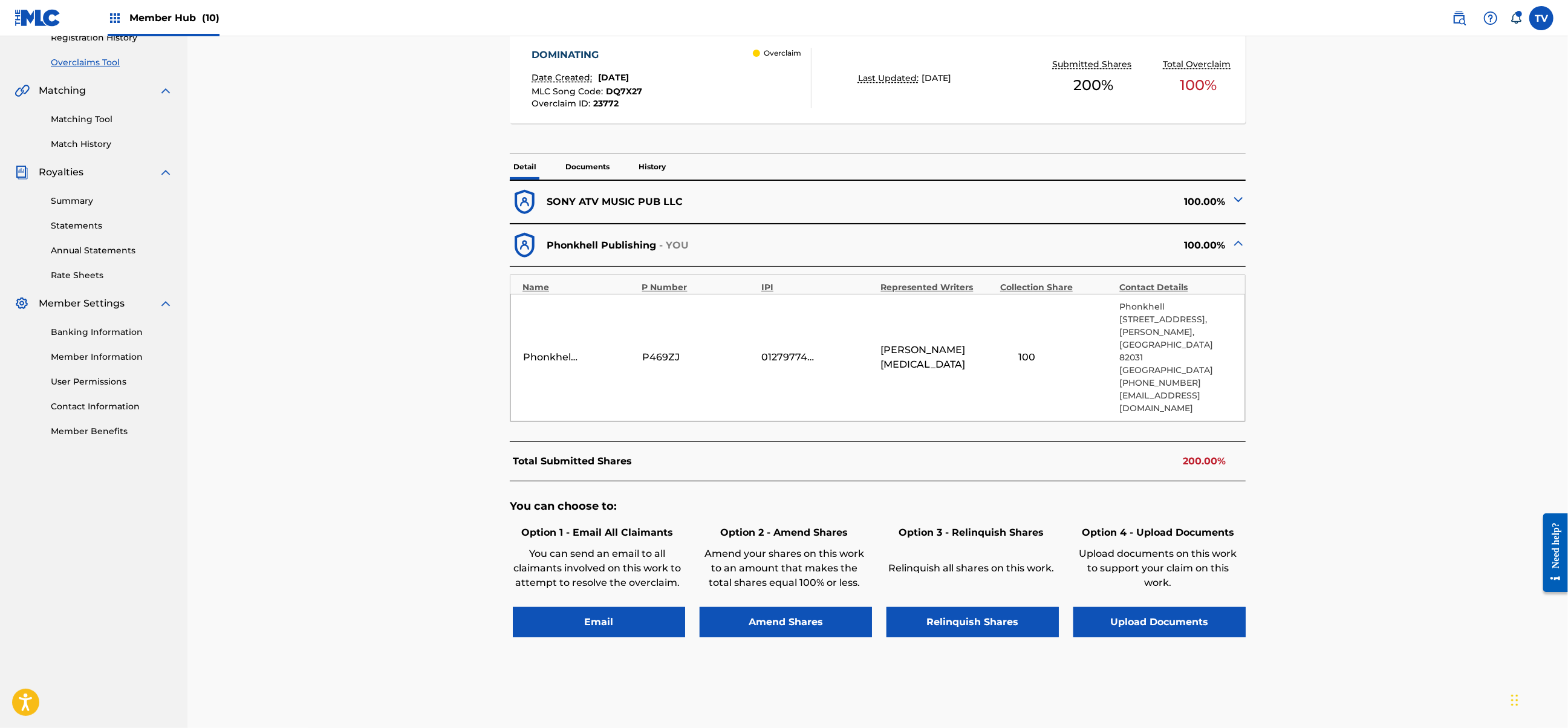
scroll to position [262, 0]
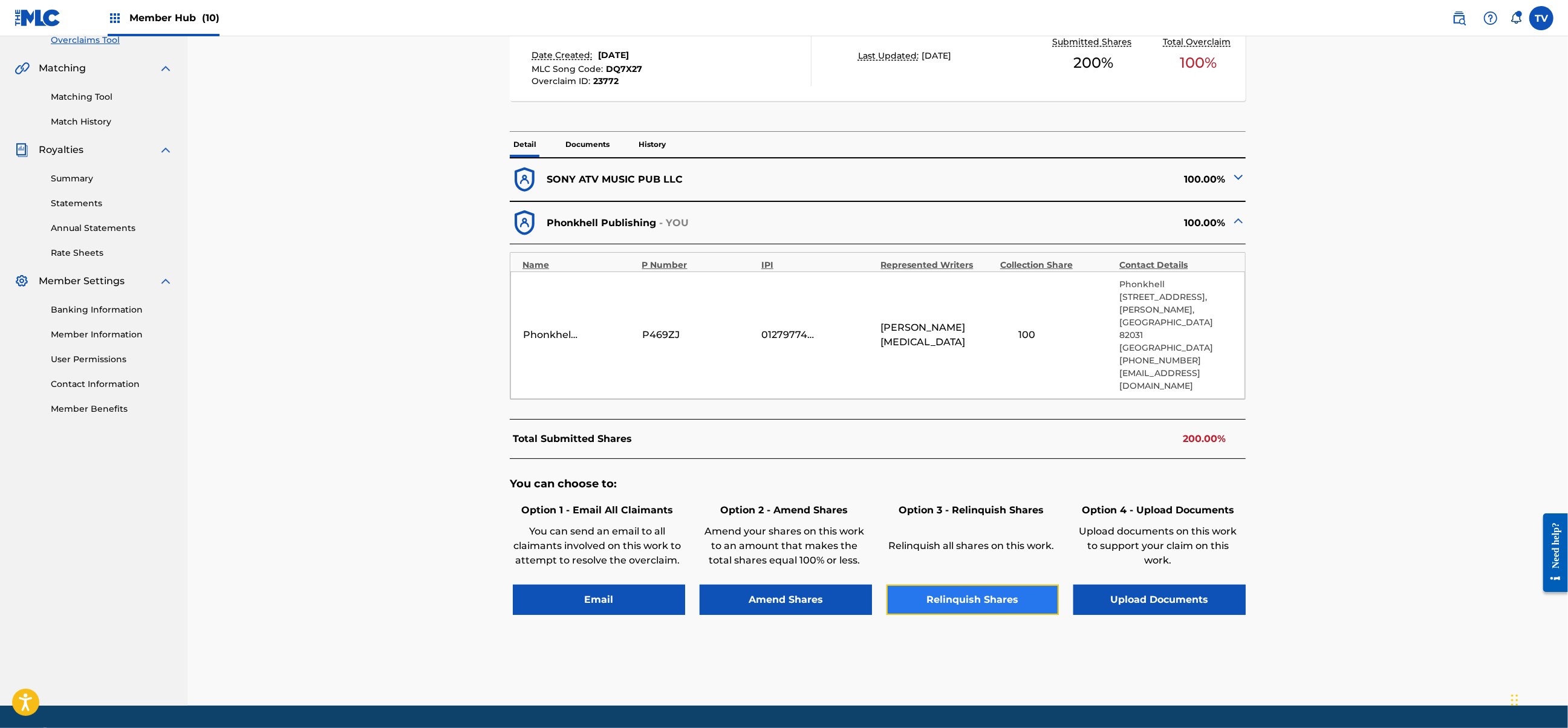
click at [992, 585] on button "Relinquish Shares" at bounding box center [973, 600] width 172 height 30
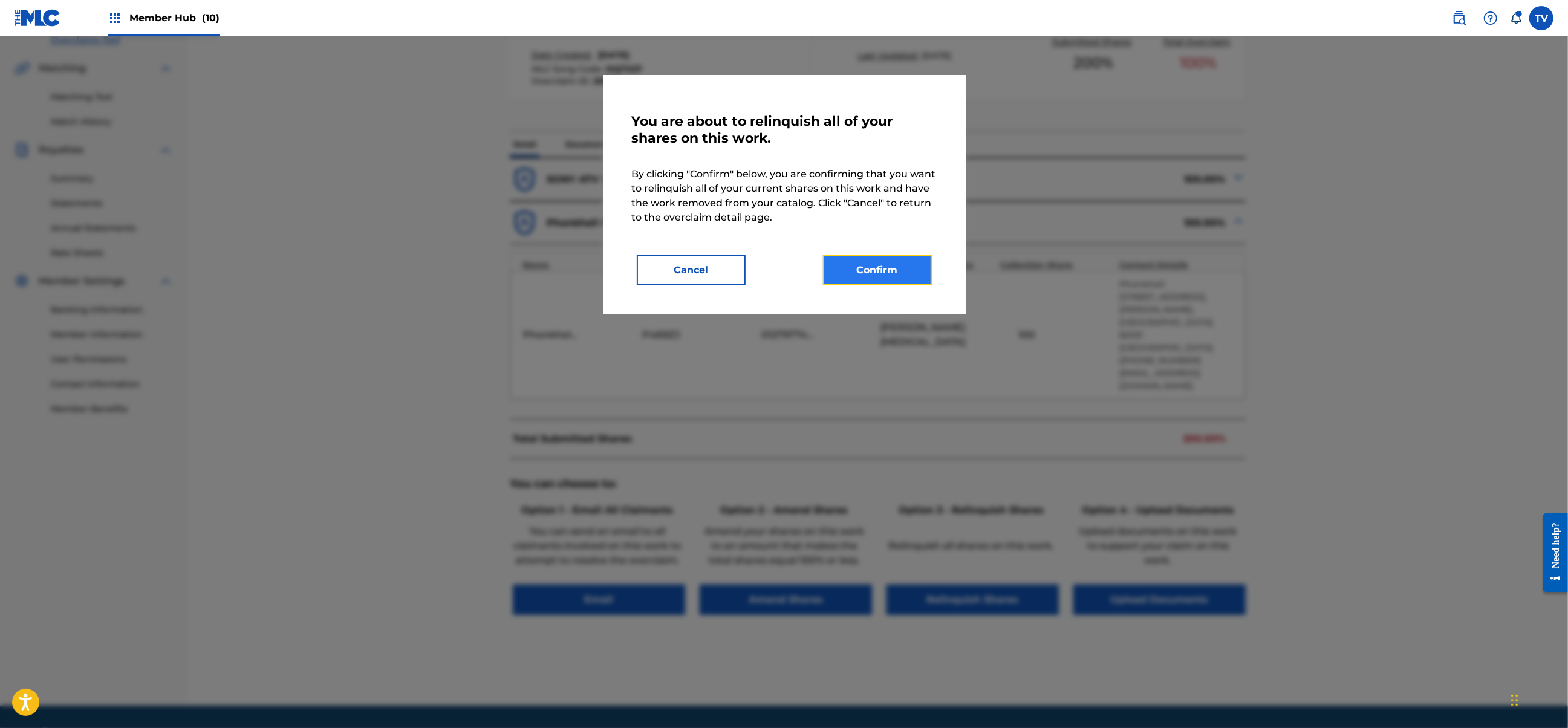
click at [888, 269] on button "Confirm" at bounding box center [877, 270] width 109 height 30
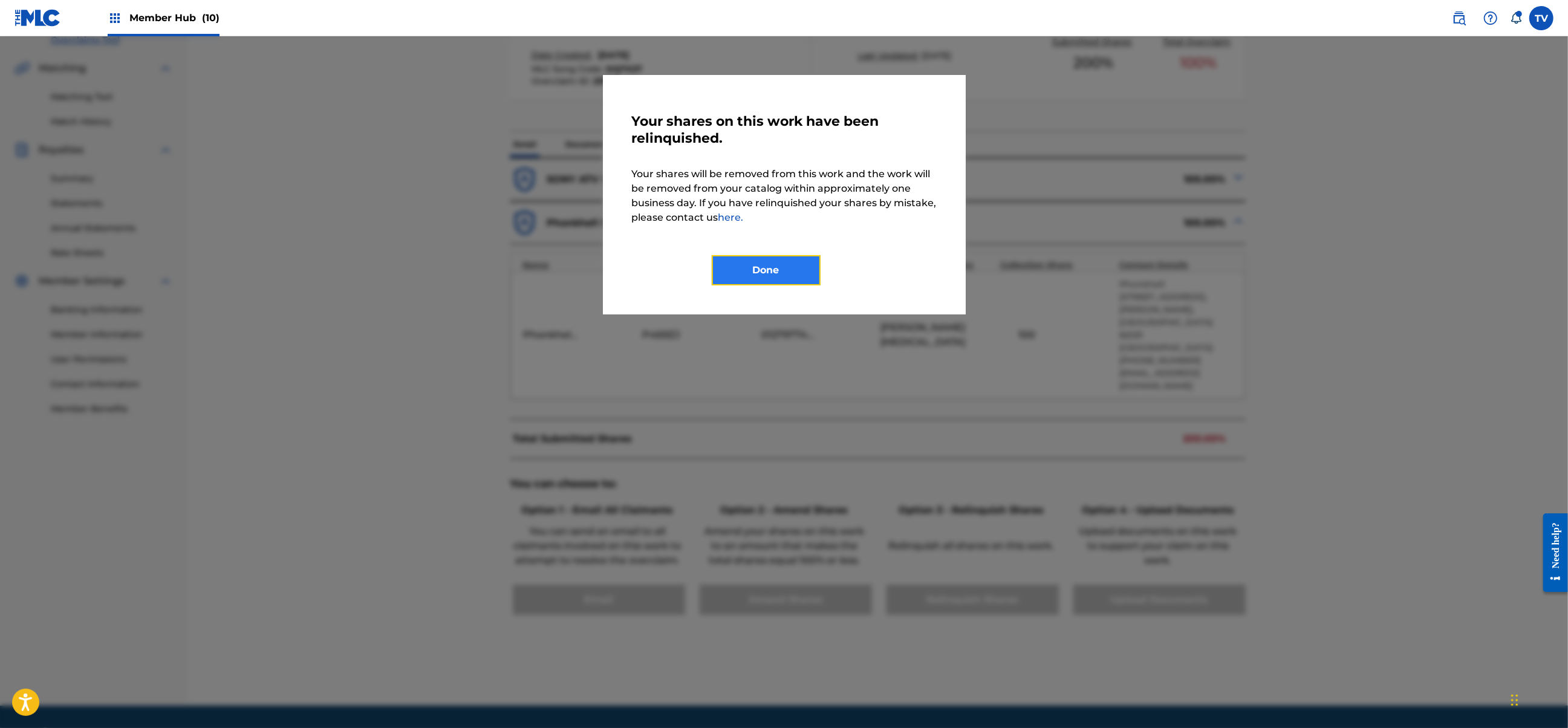
click at [804, 266] on button "Done" at bounding box center [766, 270] width 109 height 30
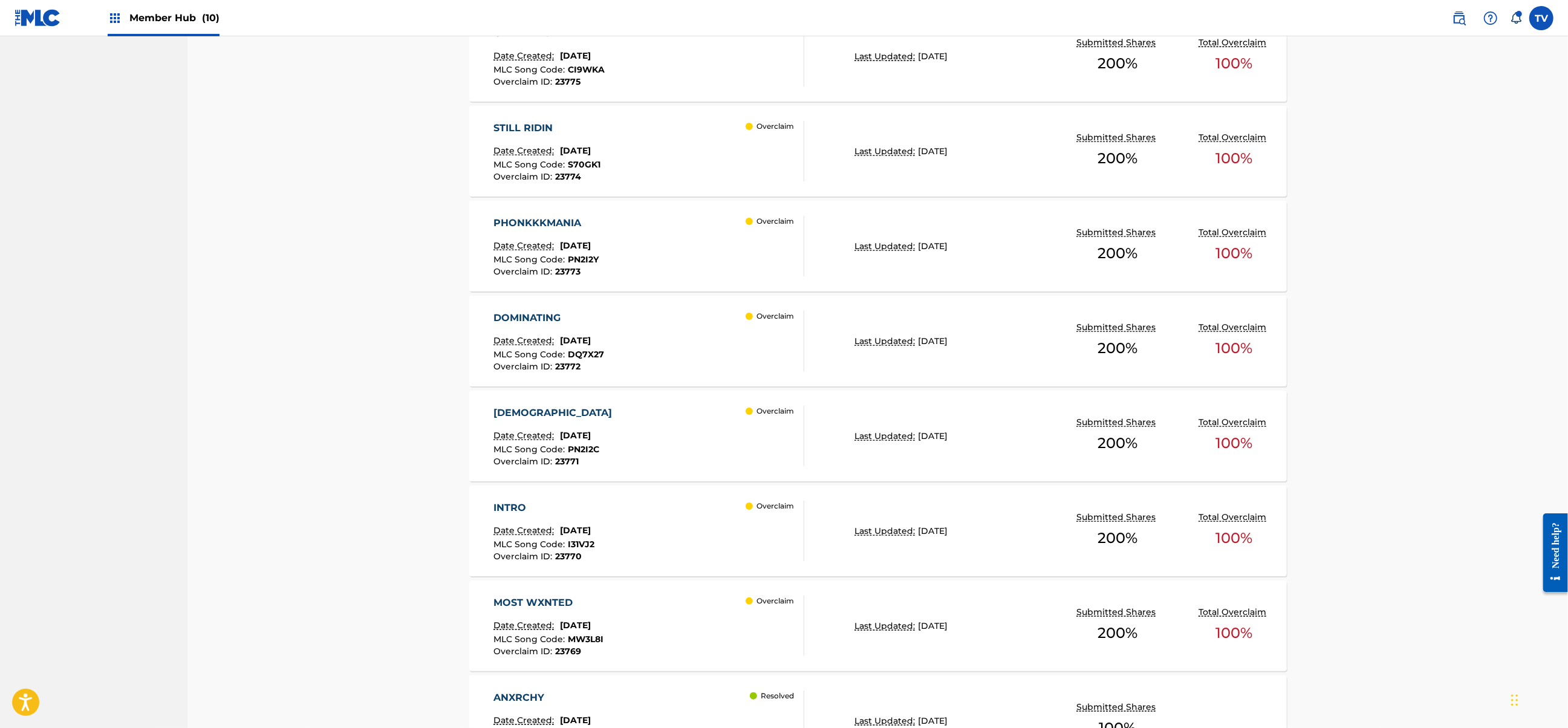
scroll to position [1370, 0]
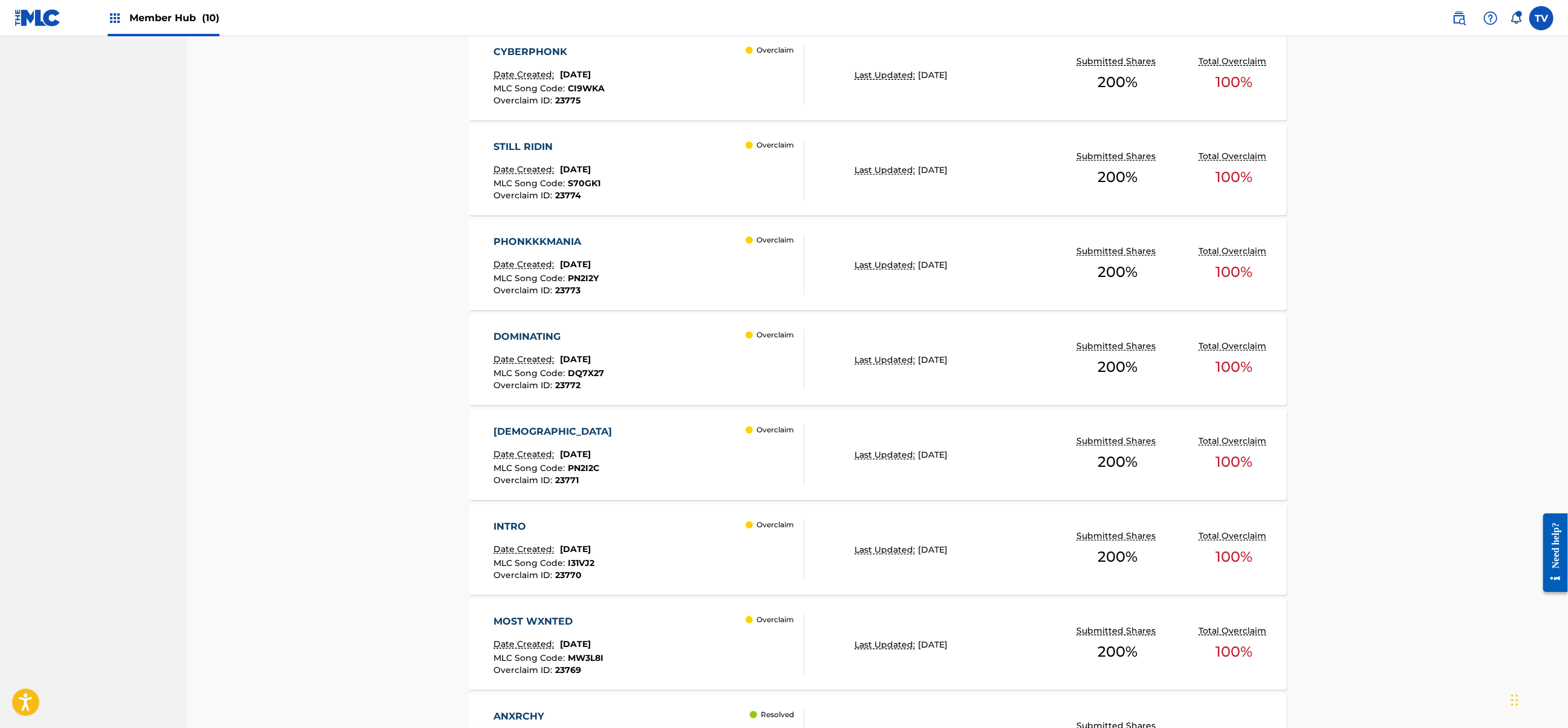
click at [726, 263] on div "PHONKKKMANIA Date Created: [DATE] MLC Song Code : PN2I2Y Overclaim ID : 23773 O…" at bounding box center [649, 265] width 311 height 61
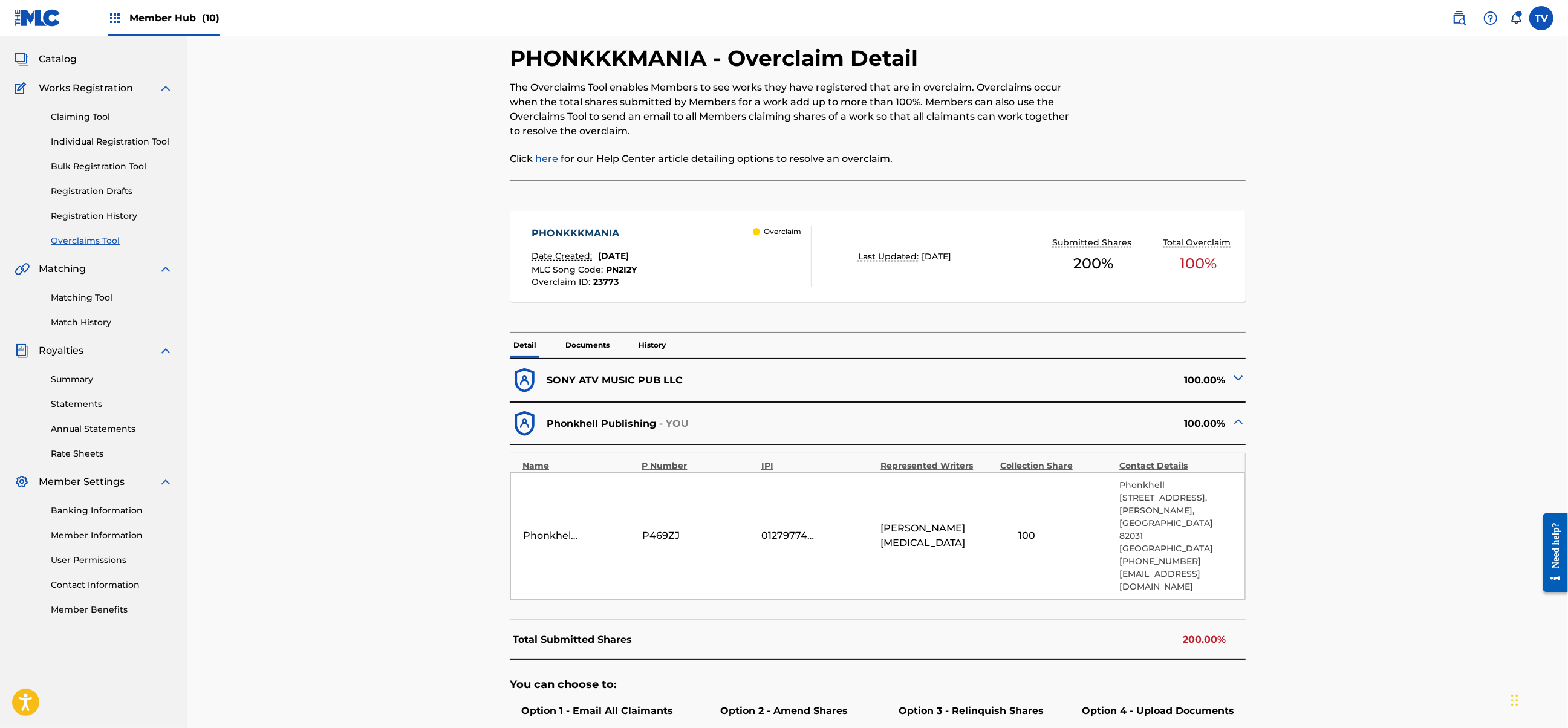
scroll to position [262, 0]
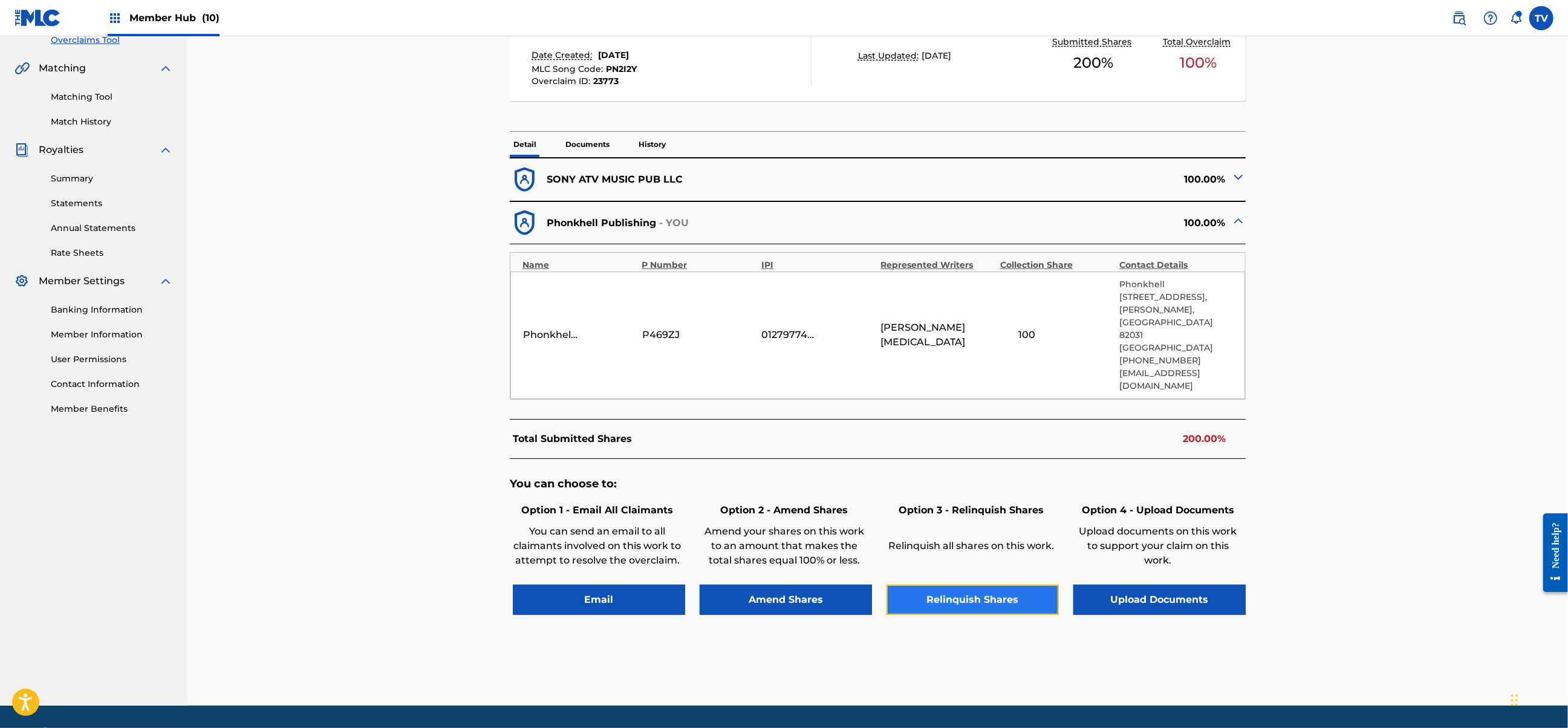
click at [1002, 585] on button "Relinquish Shares" at bounding box center [973, 600] width 172 height 30
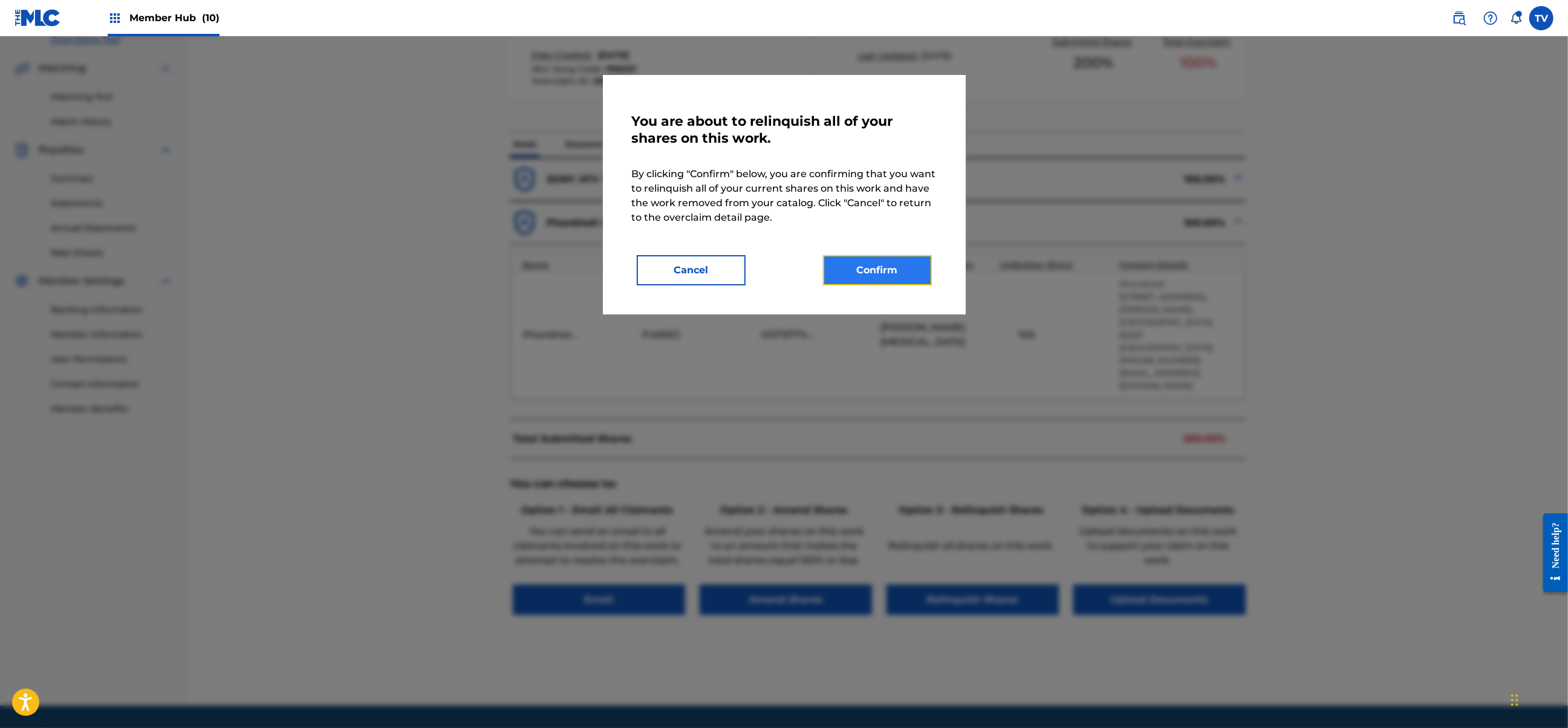
click at [869, 274] on button "Confirm" at bounding box center [877, 270] width 109 height 30
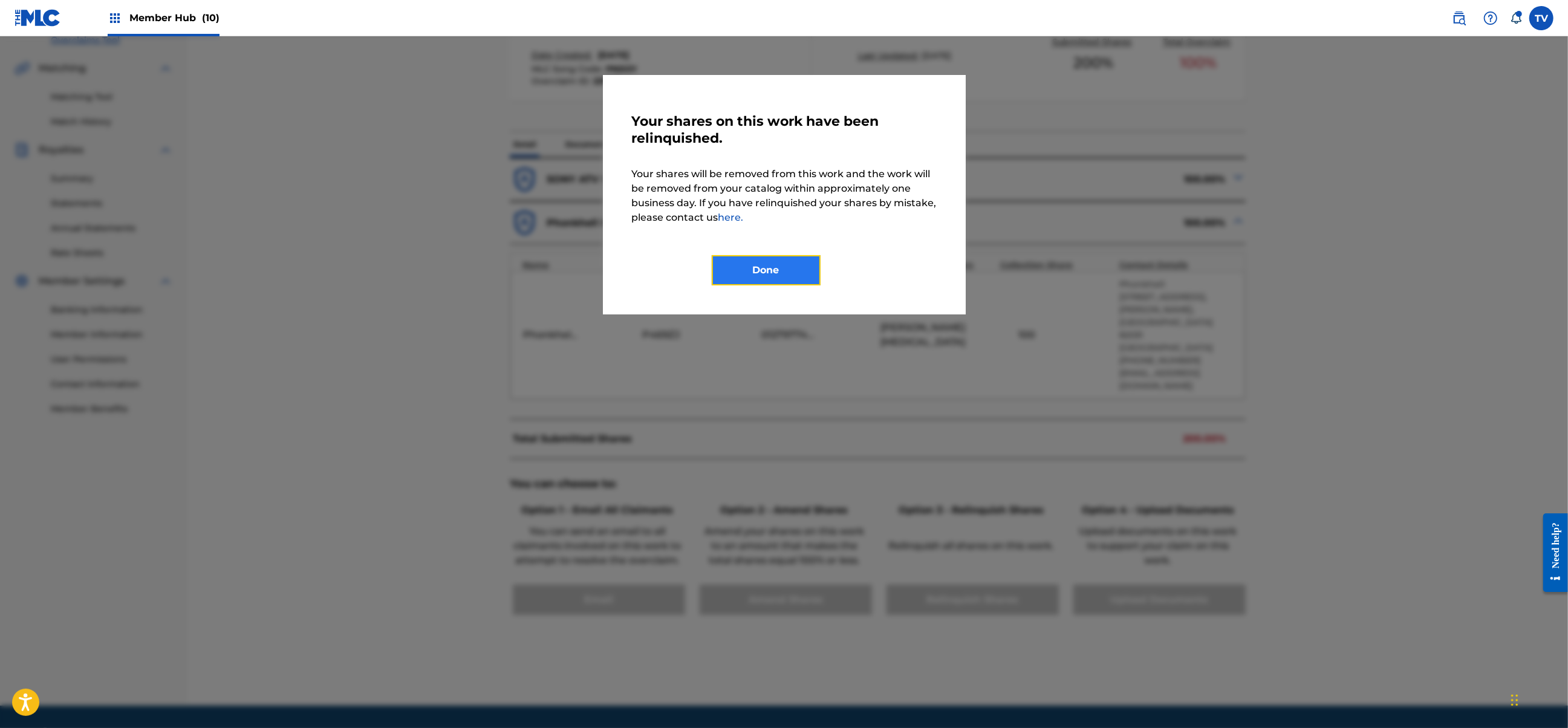
click at [745, 267] on button "Done" at bounding box center [766, 270] width 109 height 30
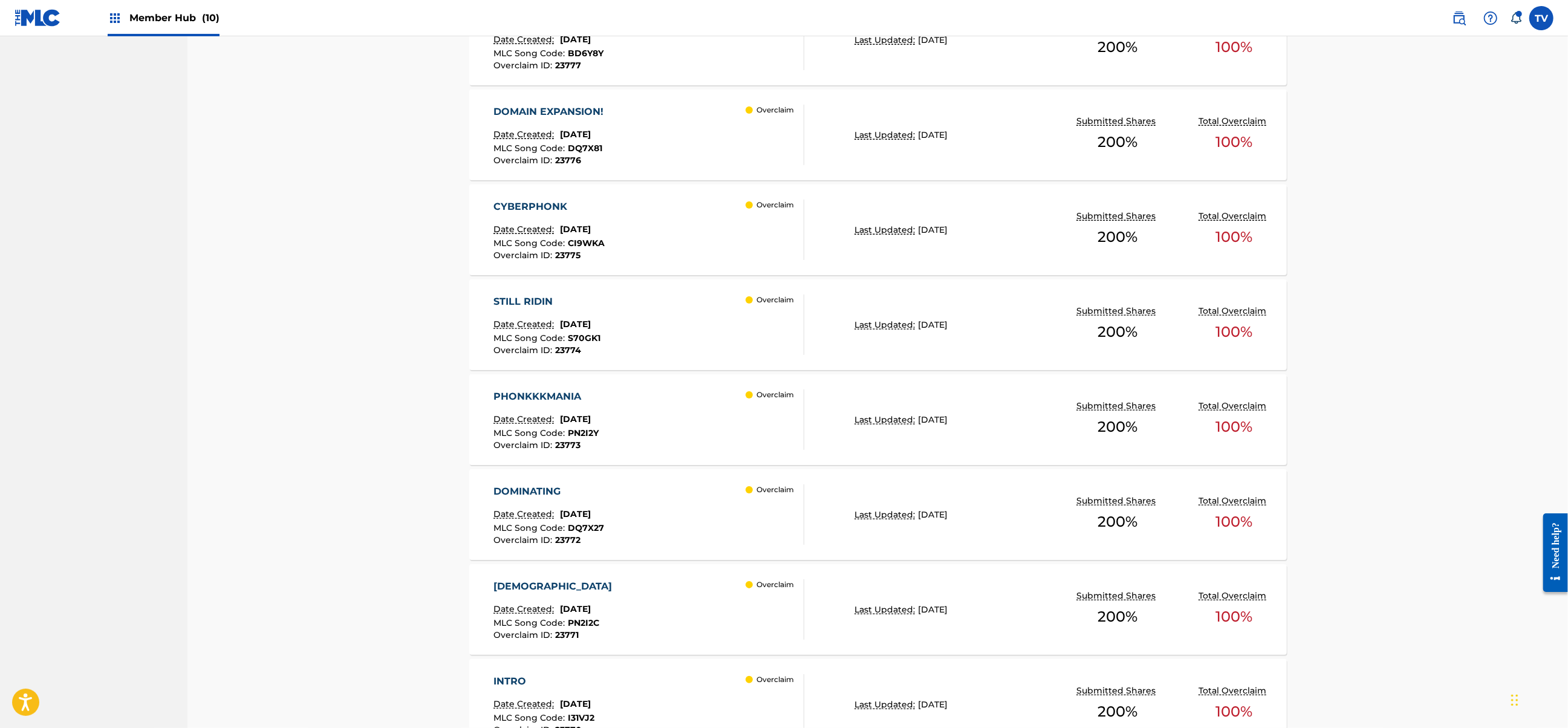
scroll to position [1209, 0]
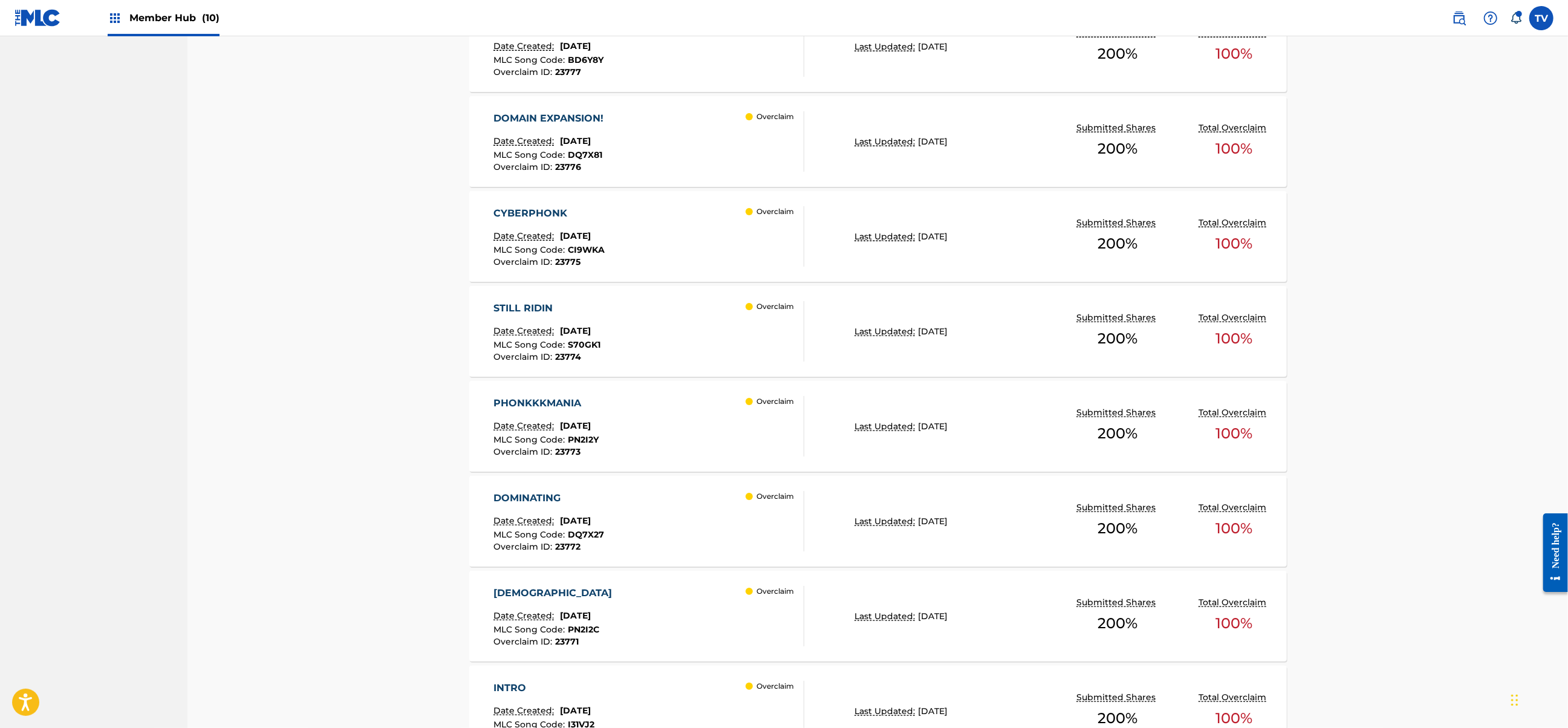
click at [702, 301] on div "STILL RIDIN Date Created: [DATE] MLC Song Code : S70GK1 Overclaim ID : 23774 Ov…" at bounding box center [649, 332] width 311 height 61
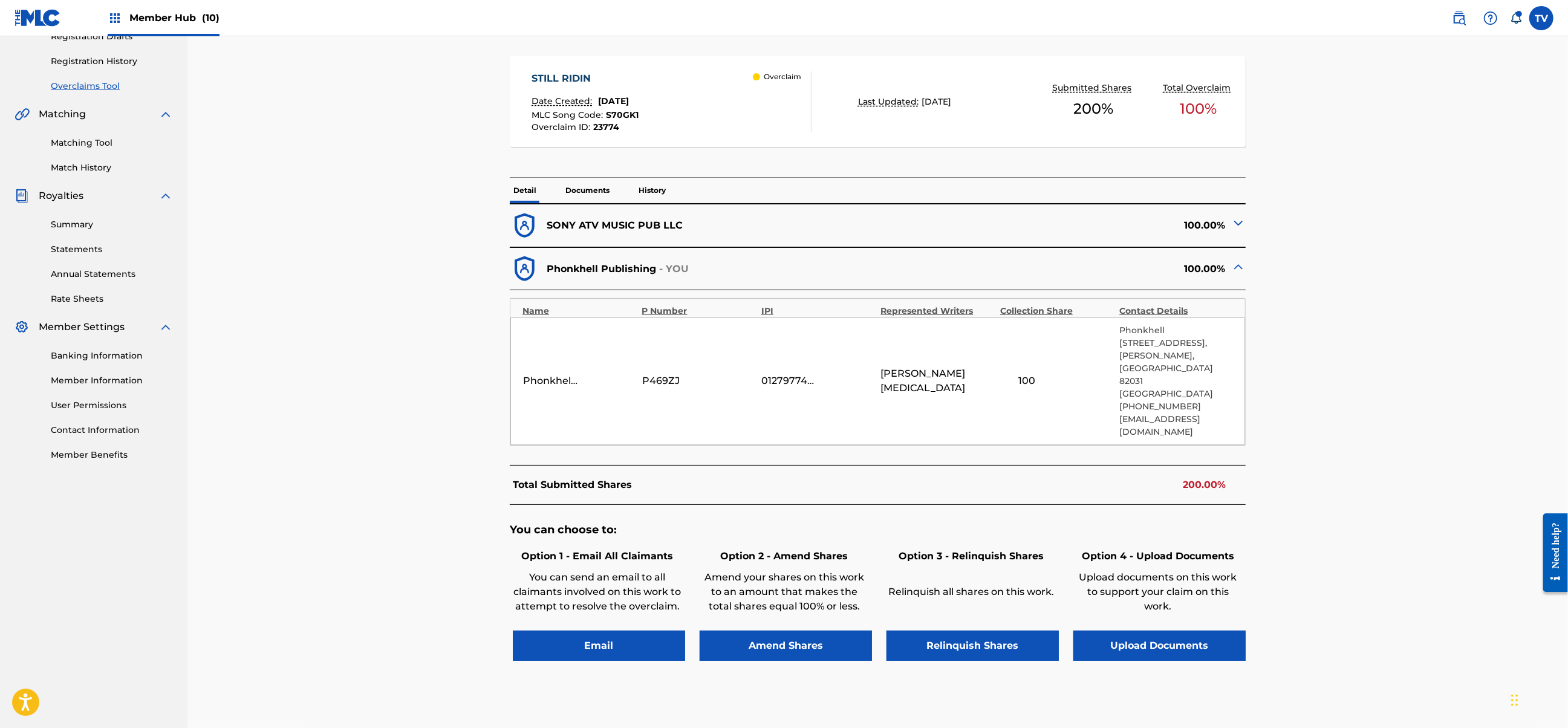
scroll to position [262, 0]
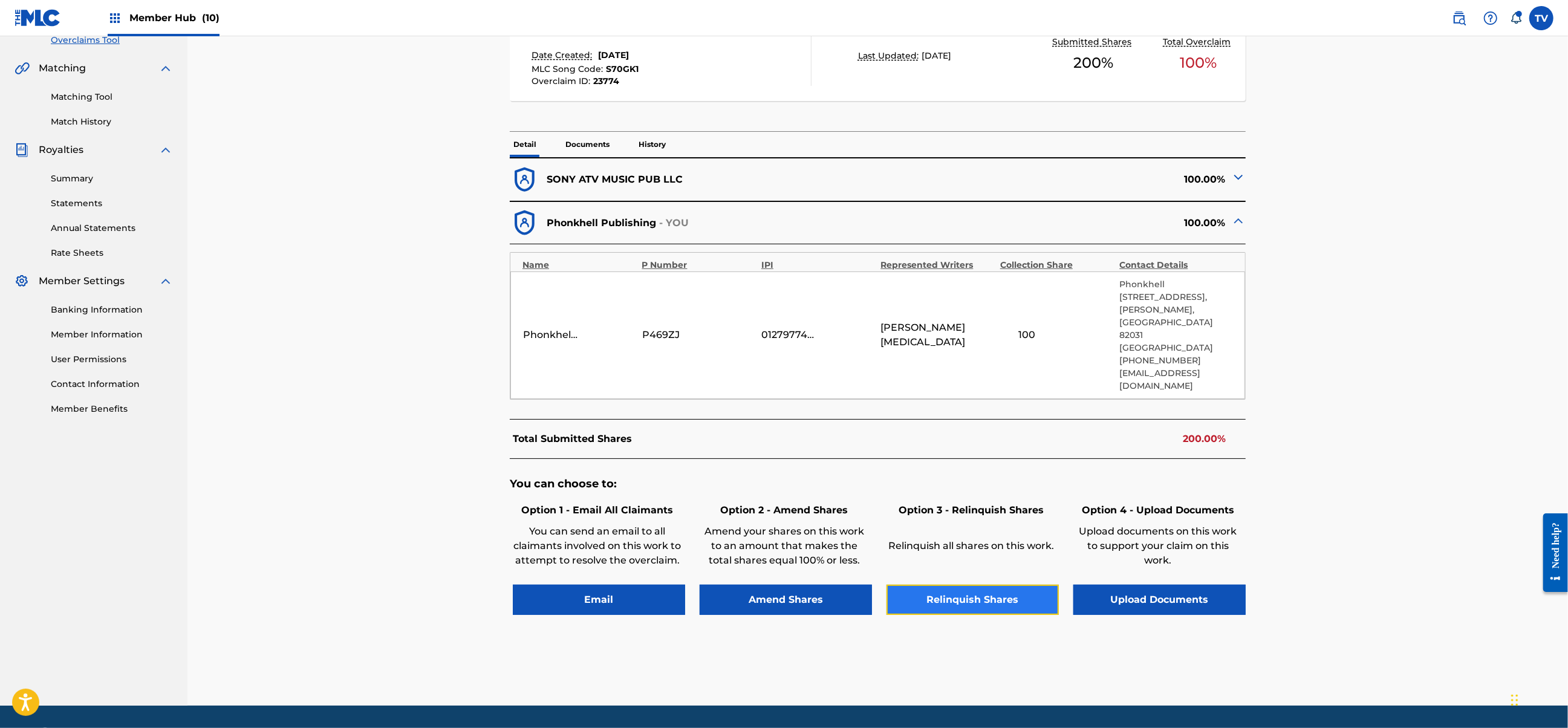
click at [975, 585] on button "Relinquish Shares" at bounding box center [973, 600] width 172 height 30
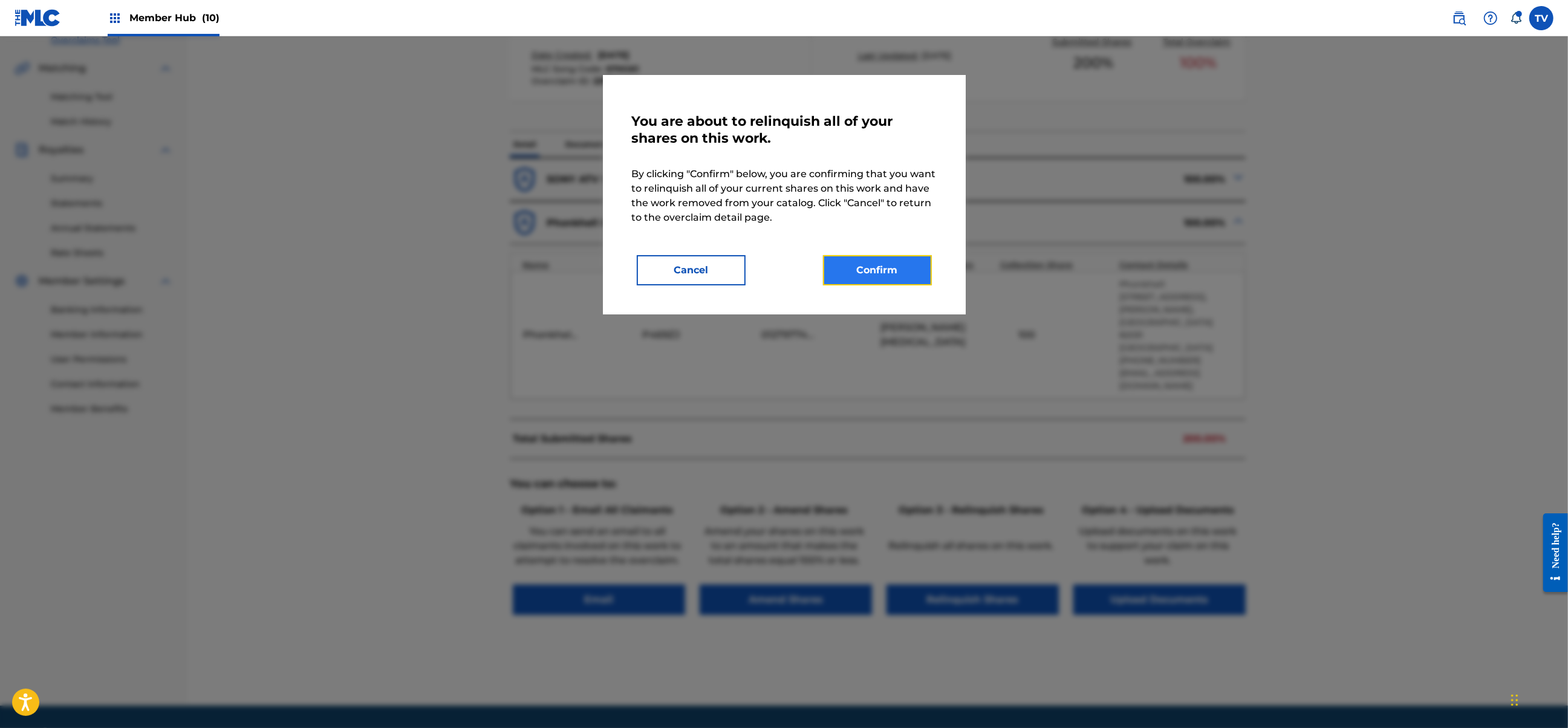
click at [878, 279] on button "Confirm" at bounding box center [877, 270] width 109 height 30
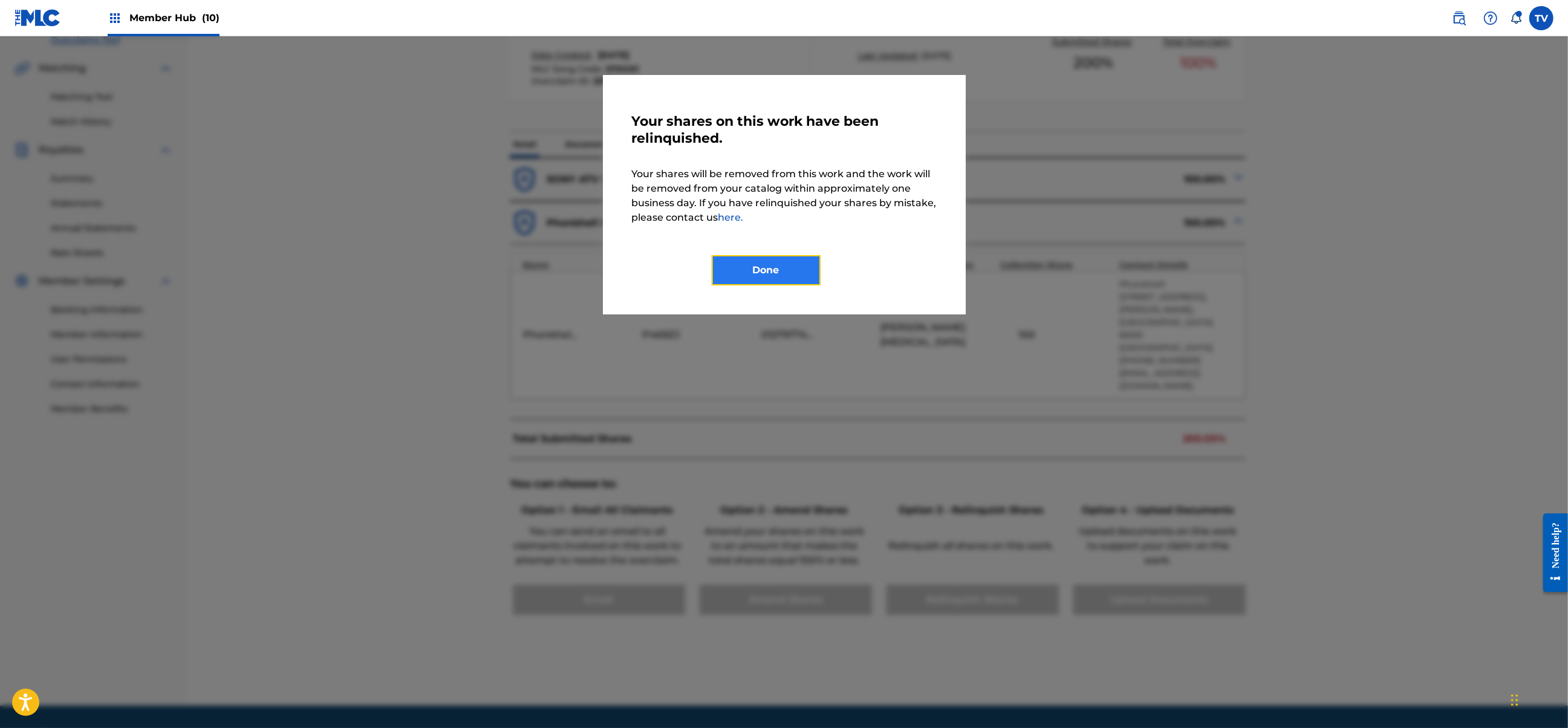
click at [786, 274] on button "Done" at bounding box center [766, 270] width 109 height 30
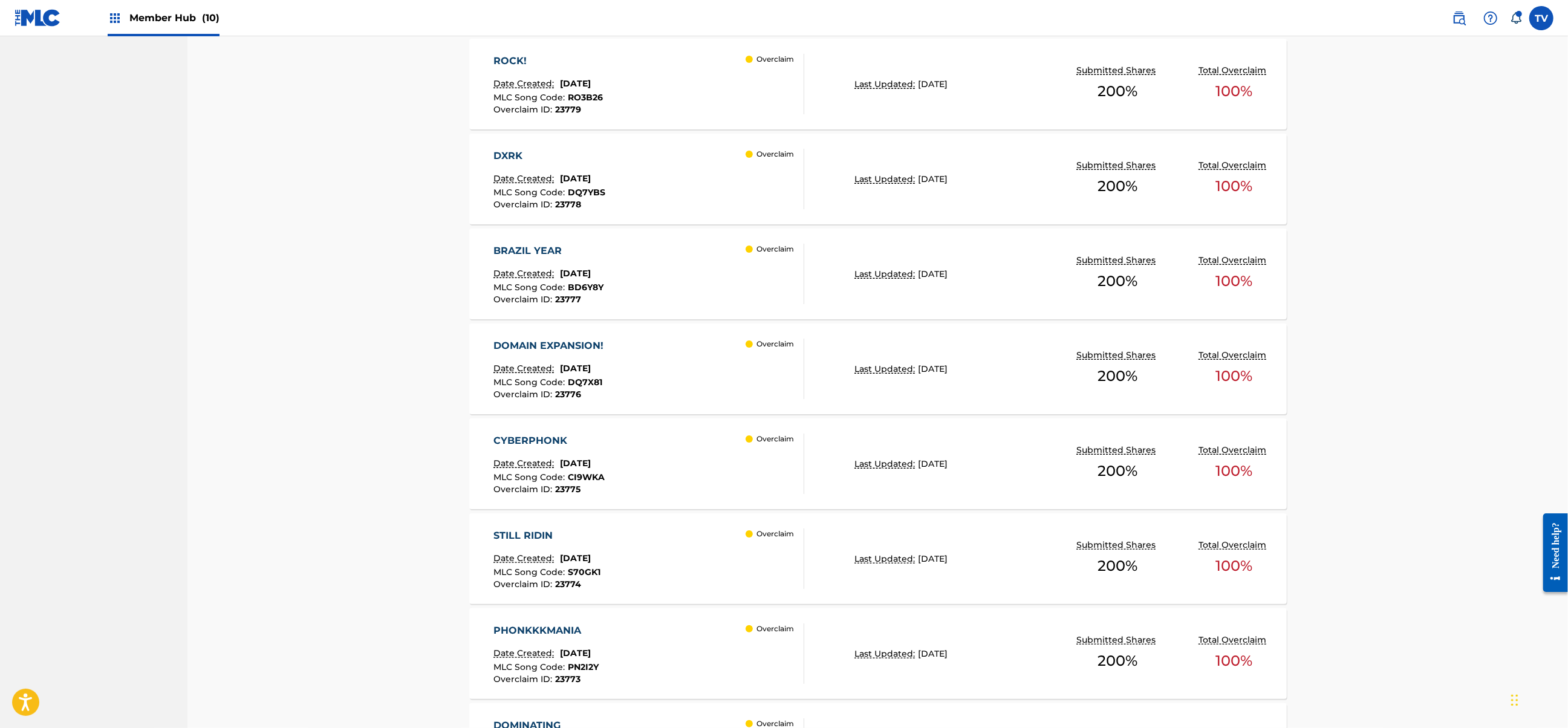
scroll to position [967, 0]
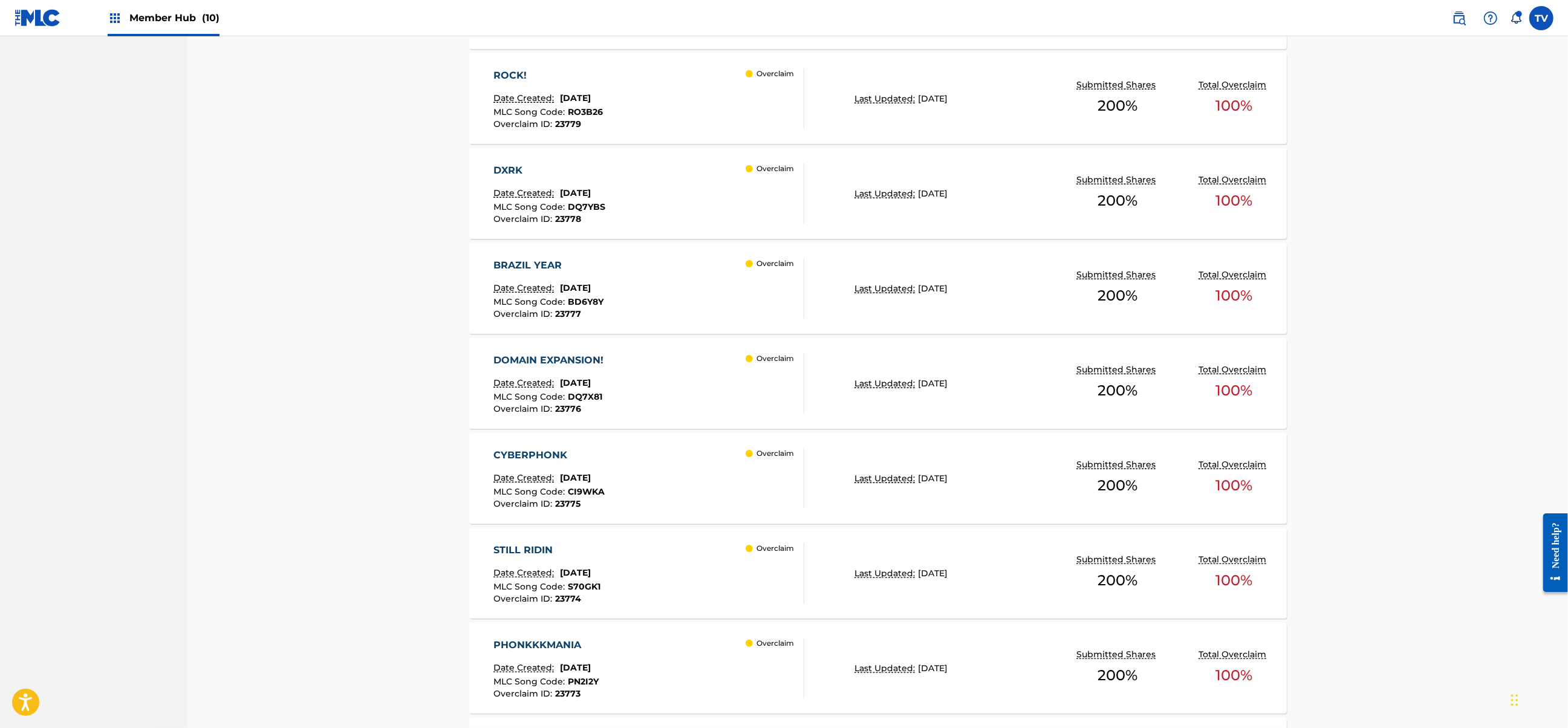
click at [687, 272] on div "BRAZIL YEAR Date Created: [DATE] MLC Song Code : BD6Y8Y Overclaim ID : 23777 Ov…" at bounding box center [649, 289] width 311 height 61
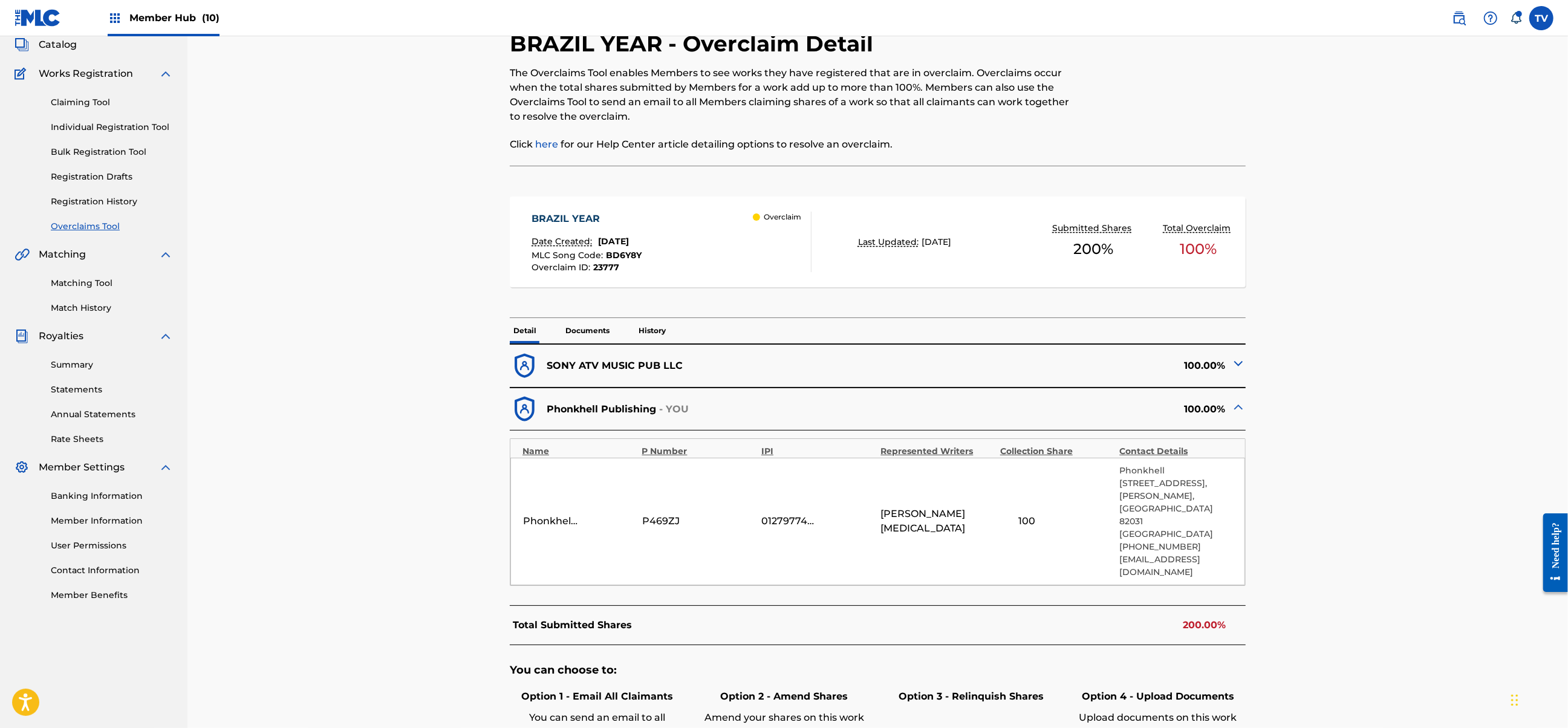
scroll to position [199, 0]
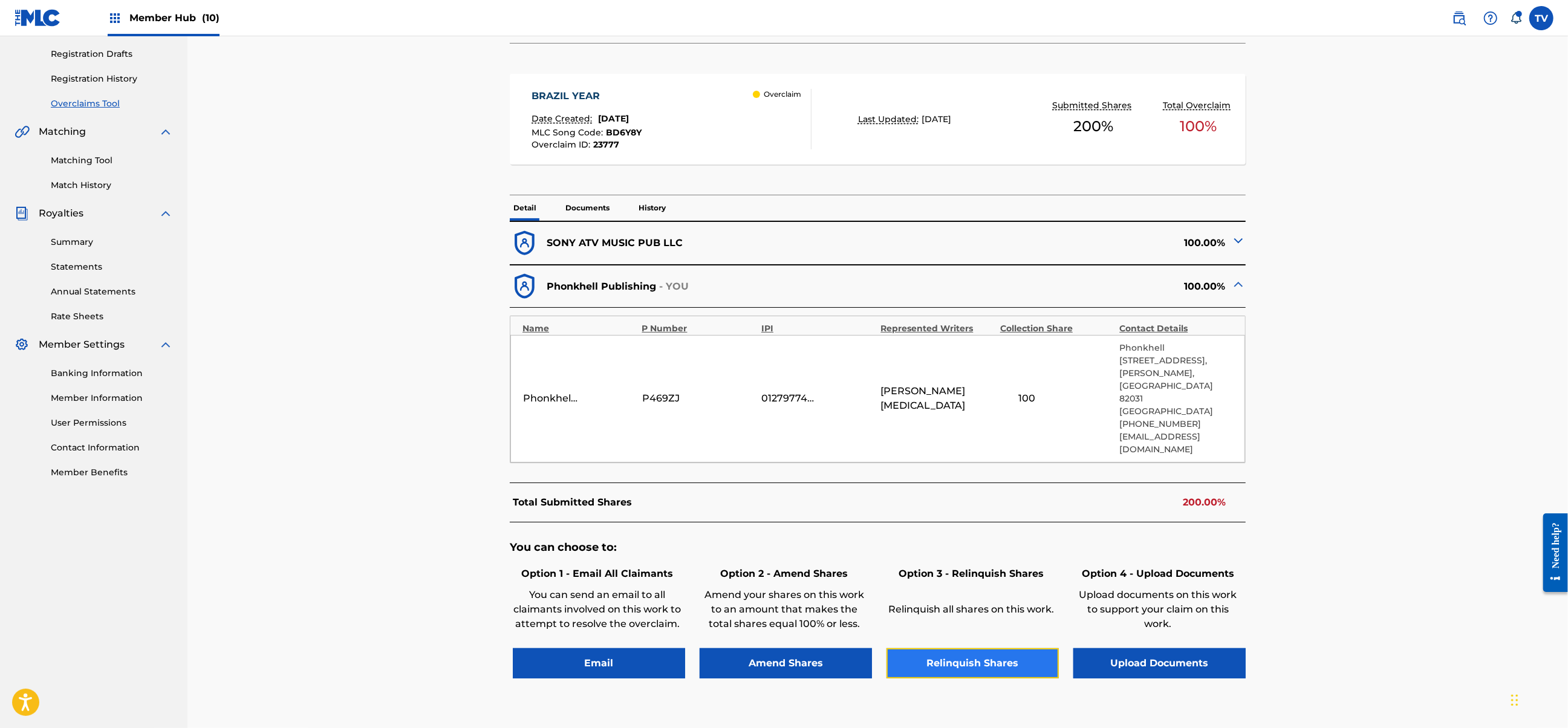
click at [1008, 648] on button "Relinquish Shares" at bounding box center [973, 663] width 172 height 30
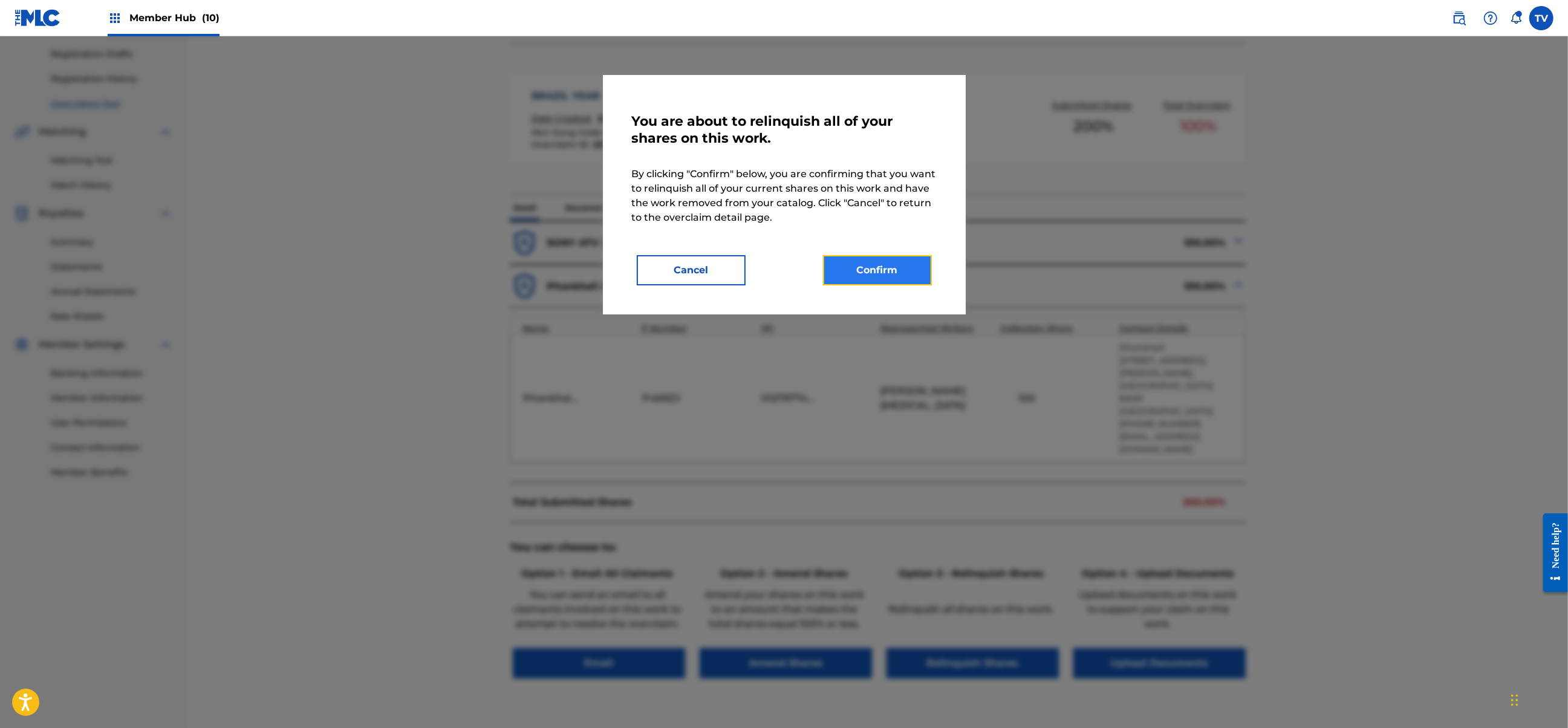
click at [889, 284] on button "Confirm" at bounding box center [877, 270] width 109 height 30
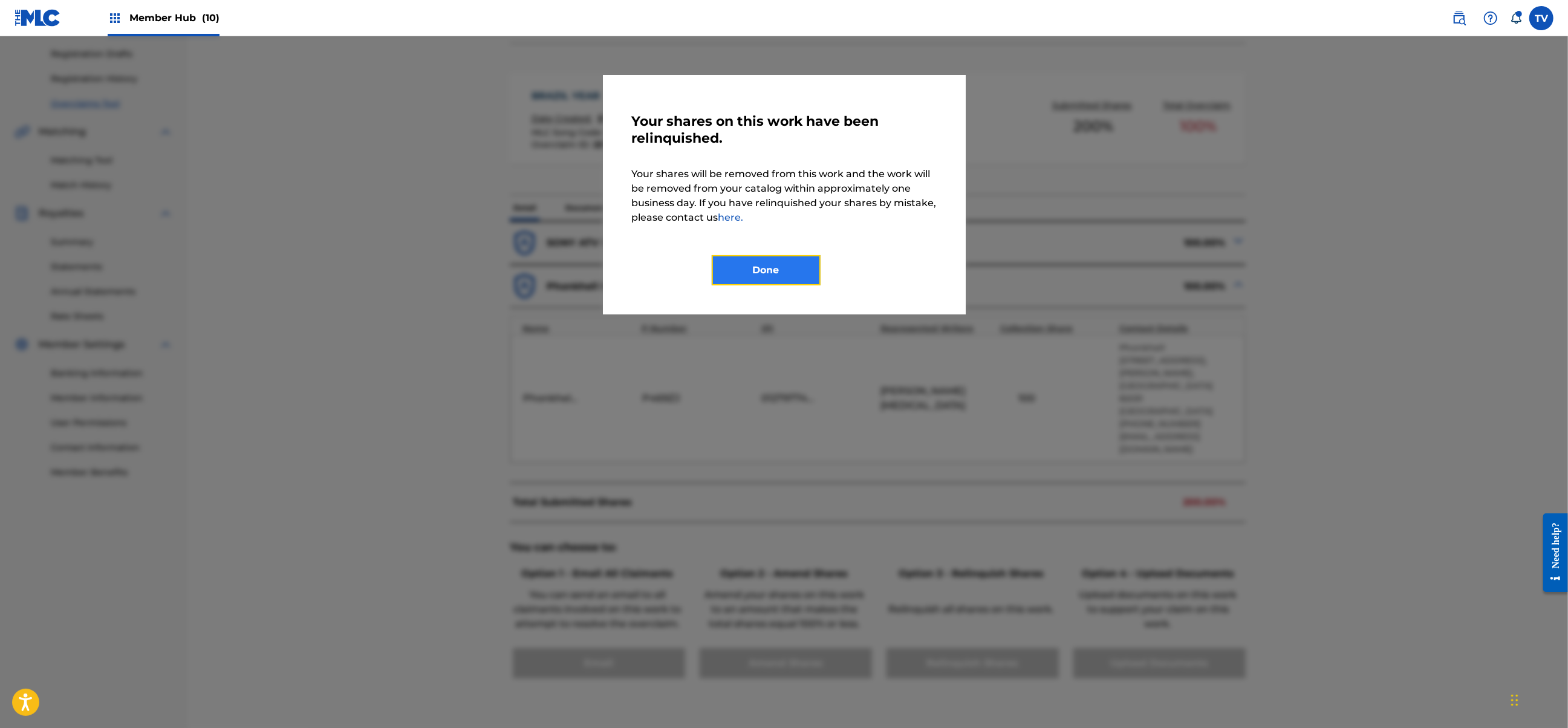
click at [733, 263] on button "Done" at bounding box center [766, 270] width 109 height 30
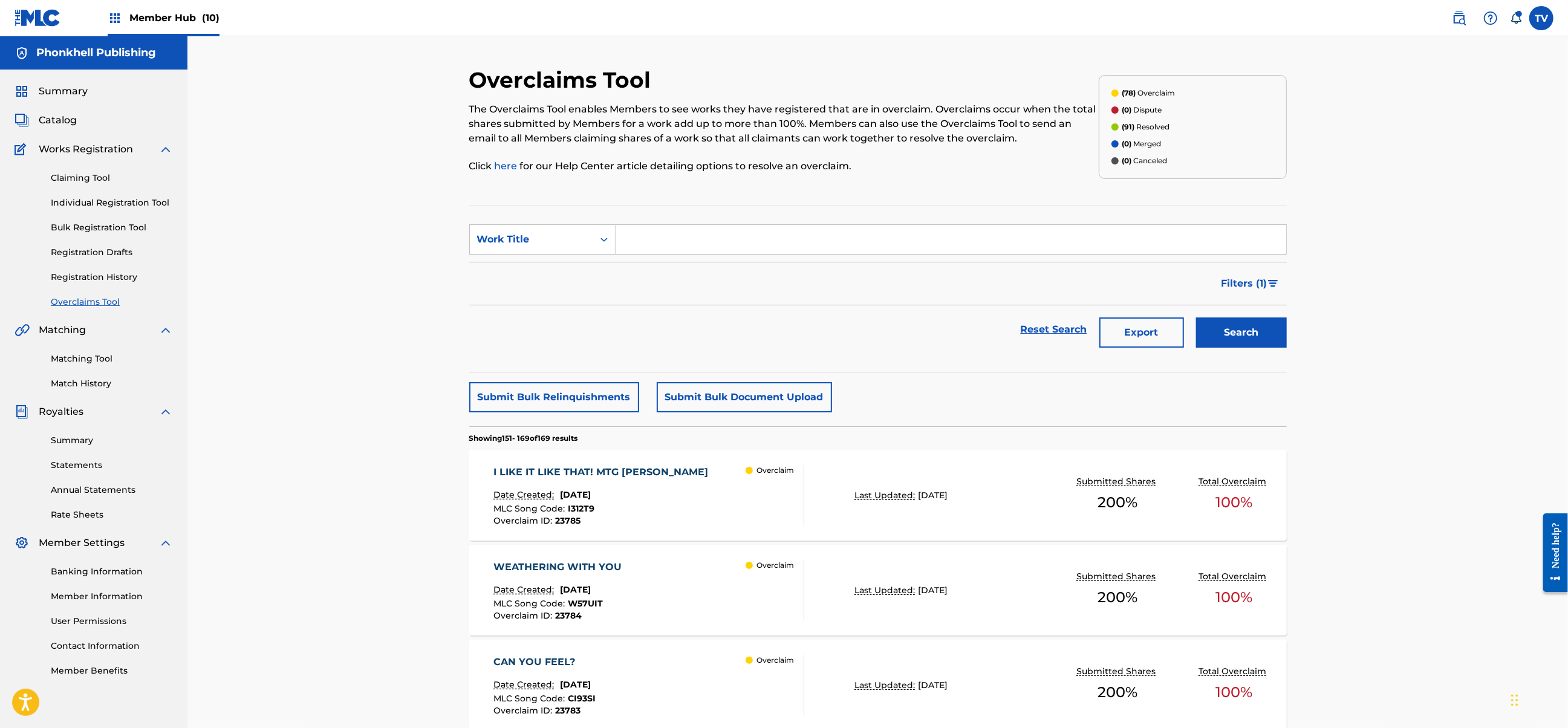
click at [678, 485] on div "I LIKE IT LIKE THAT! MTG [PERSON_NAME] Date Created: [DATE] MLC Song Code : I31…" at bounding box center [649, 496] width 311 height 61
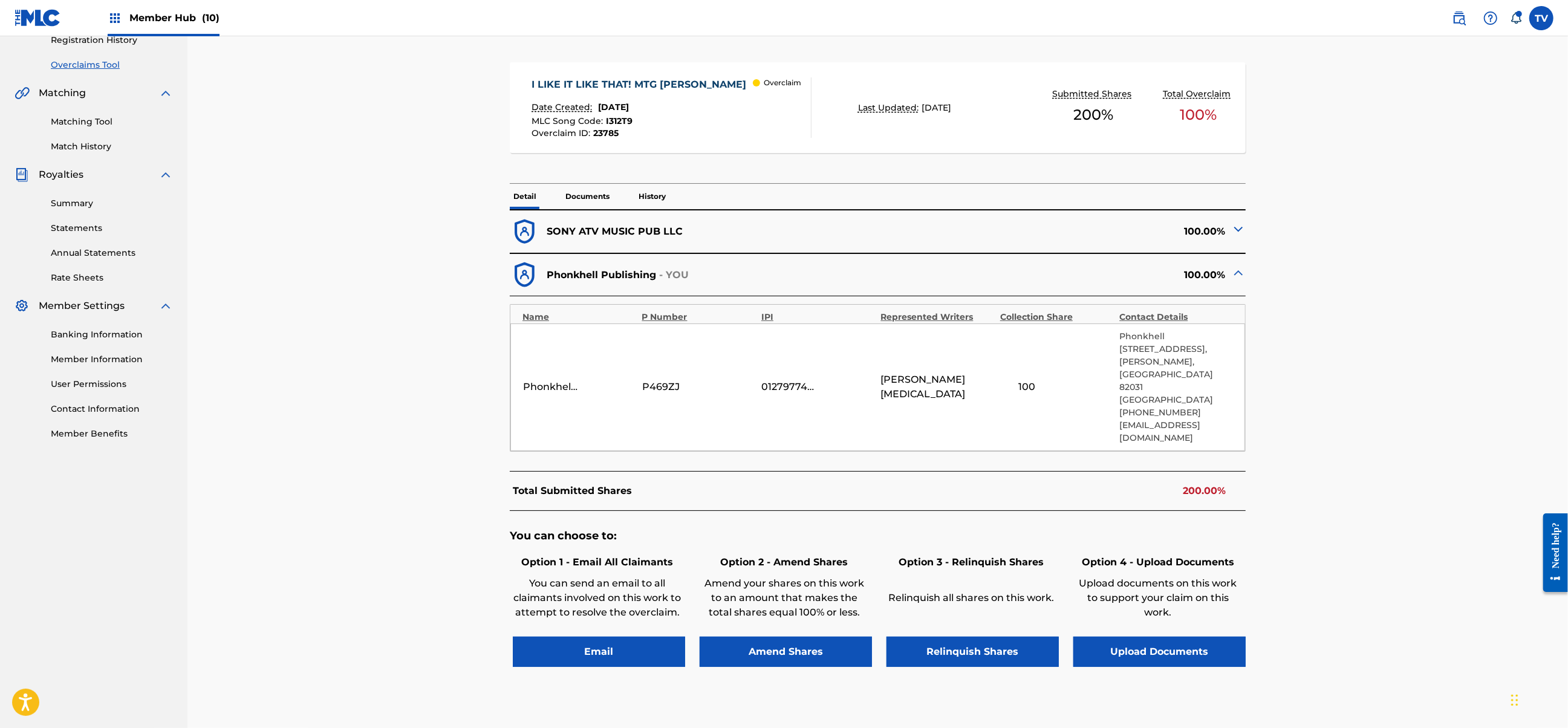
scroll to position [289, 0]
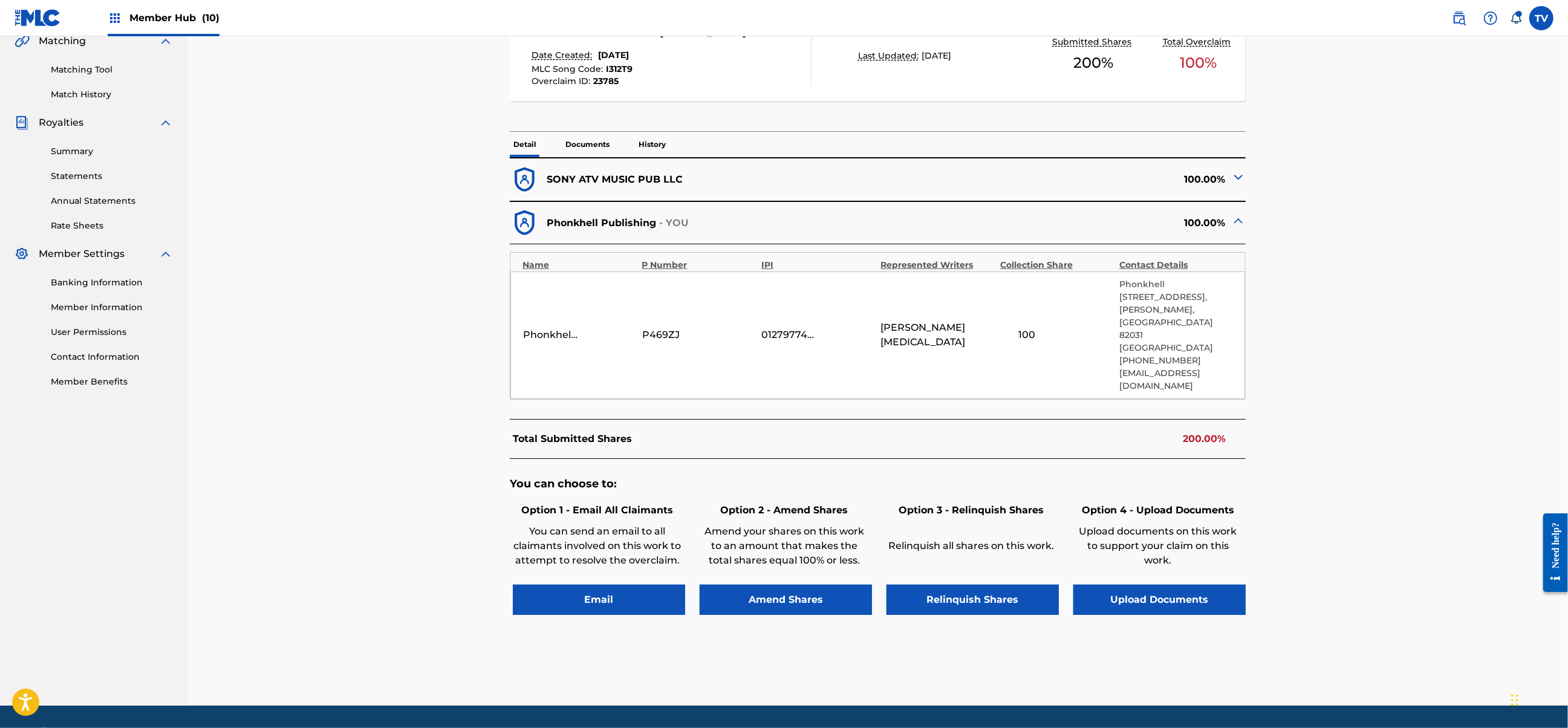
click at [975, 583] on div "You can choose to: Option 1 - Email All Claimants You can send an email to all …" at bounding box center [878, 552] width 736 height 186
click at [984, 585] on button "Relinquish Shares" at bounding box center [973, 600] width 172 height 30
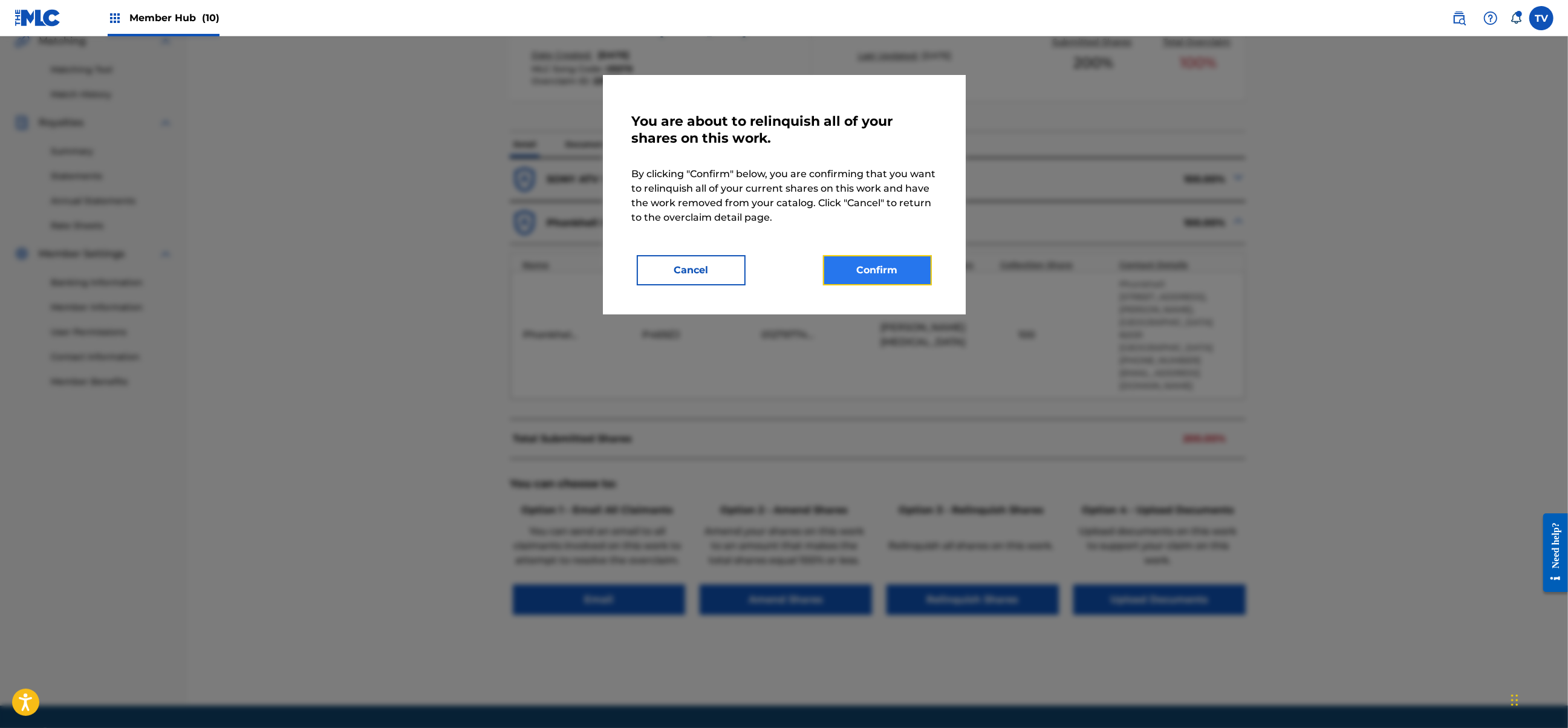
click at [866, 281] on button "Confirm" at bounding box center [877, 270] width 109 height 30
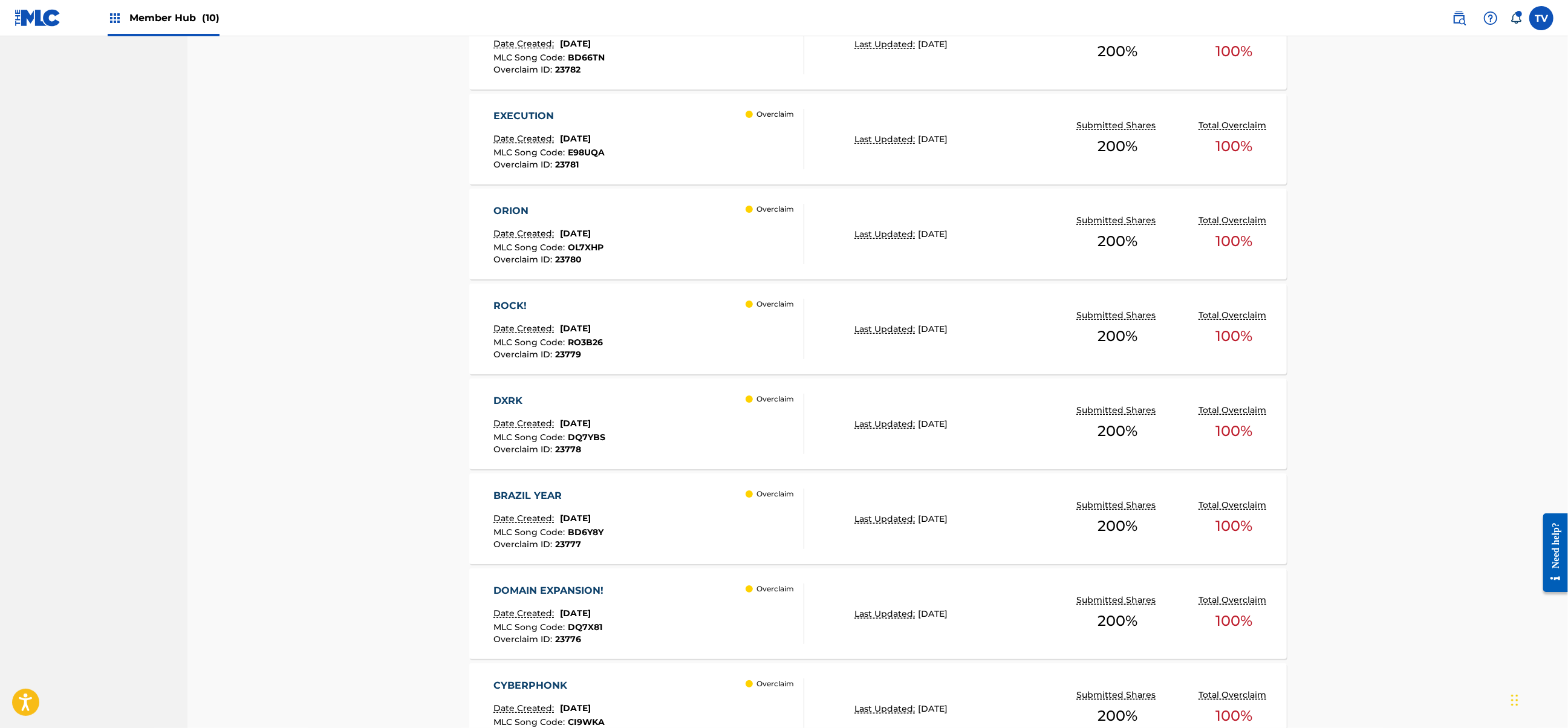
scroll to position [1644, 0]
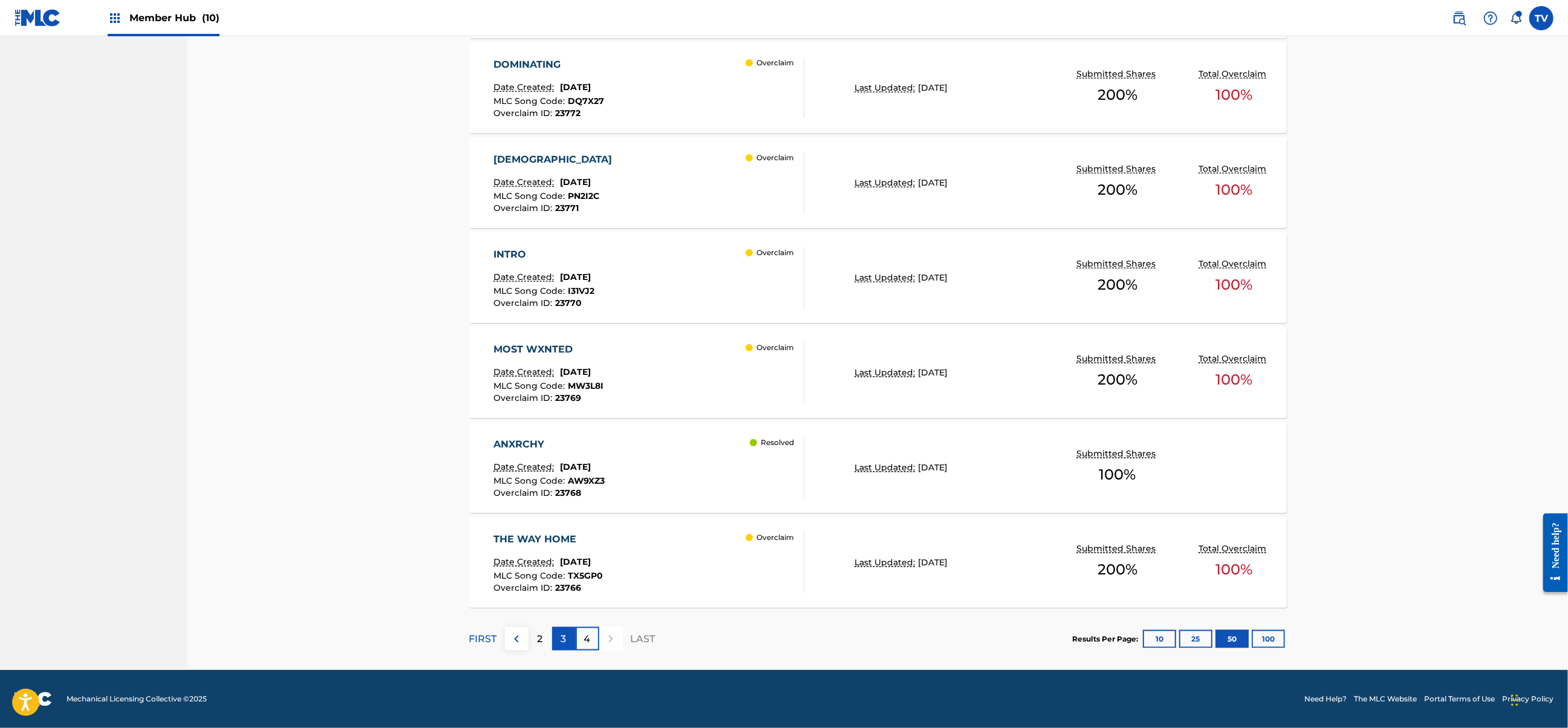
click at [564, 638] on p "3" at bounding box center [564, 639] width 6 height 14
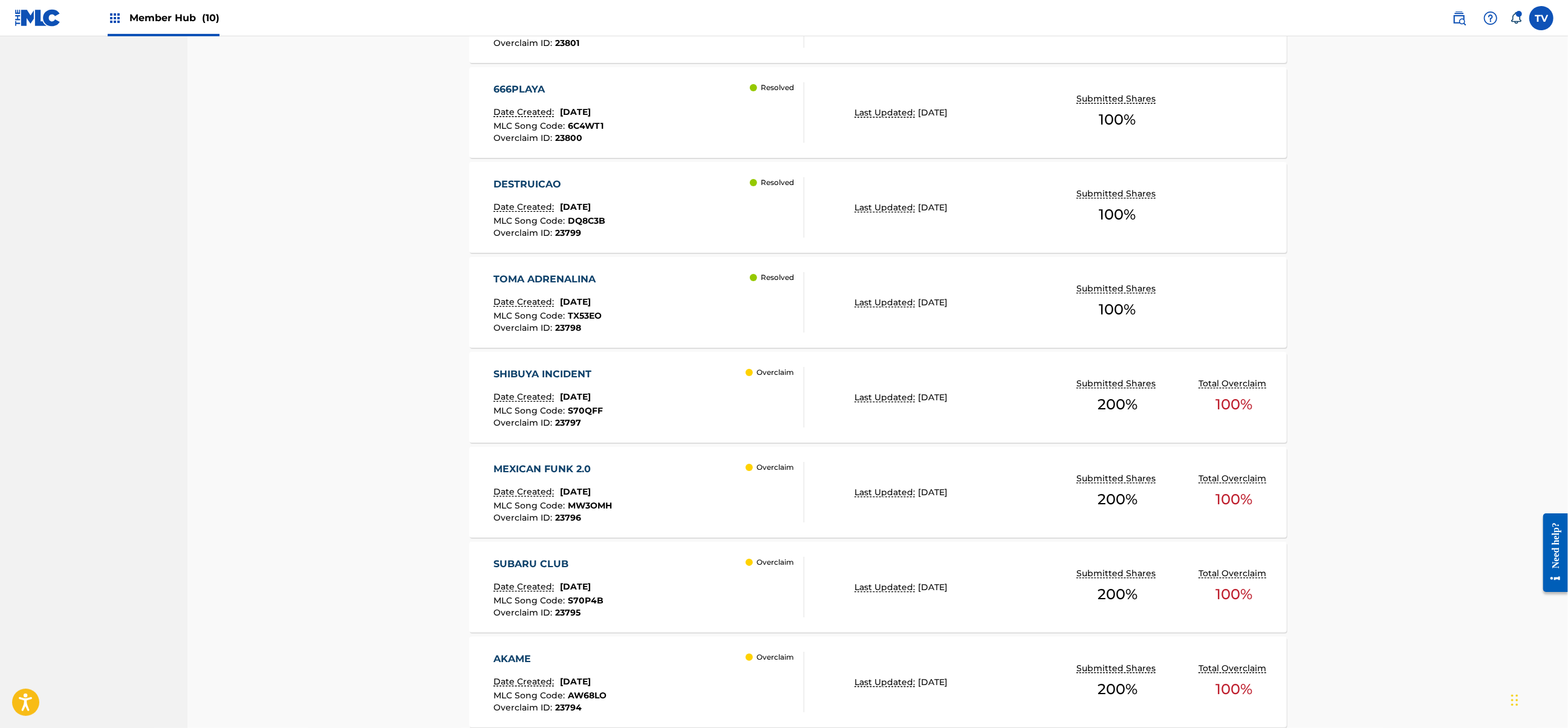
scroll to position [4063, 0]
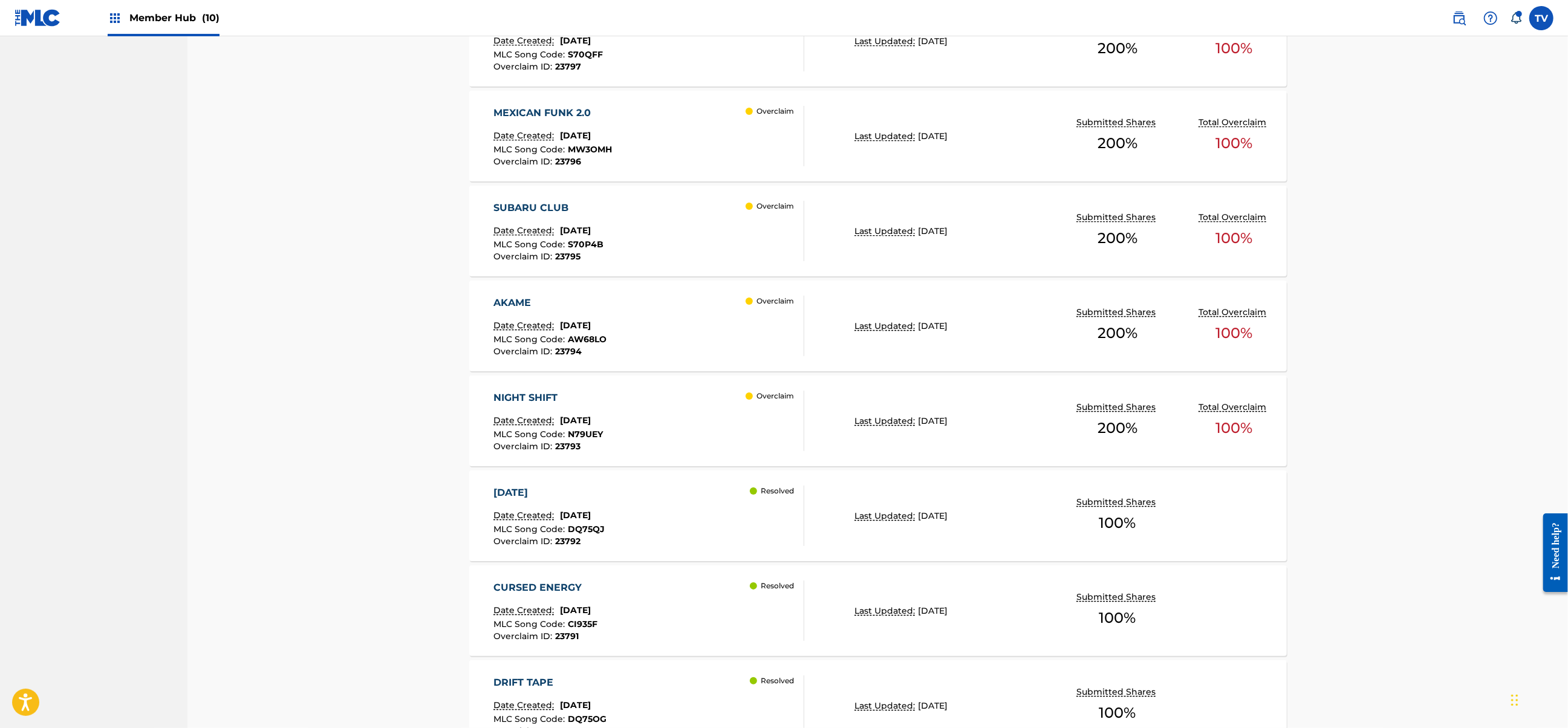
click at [692, 407] on div "NIGHT SHIFT Date Created: [DATE] MLC Song Code : N79UEY Overclaim ID : 23793 Ov…" at bounding box center [649, 421] width 311 height 61
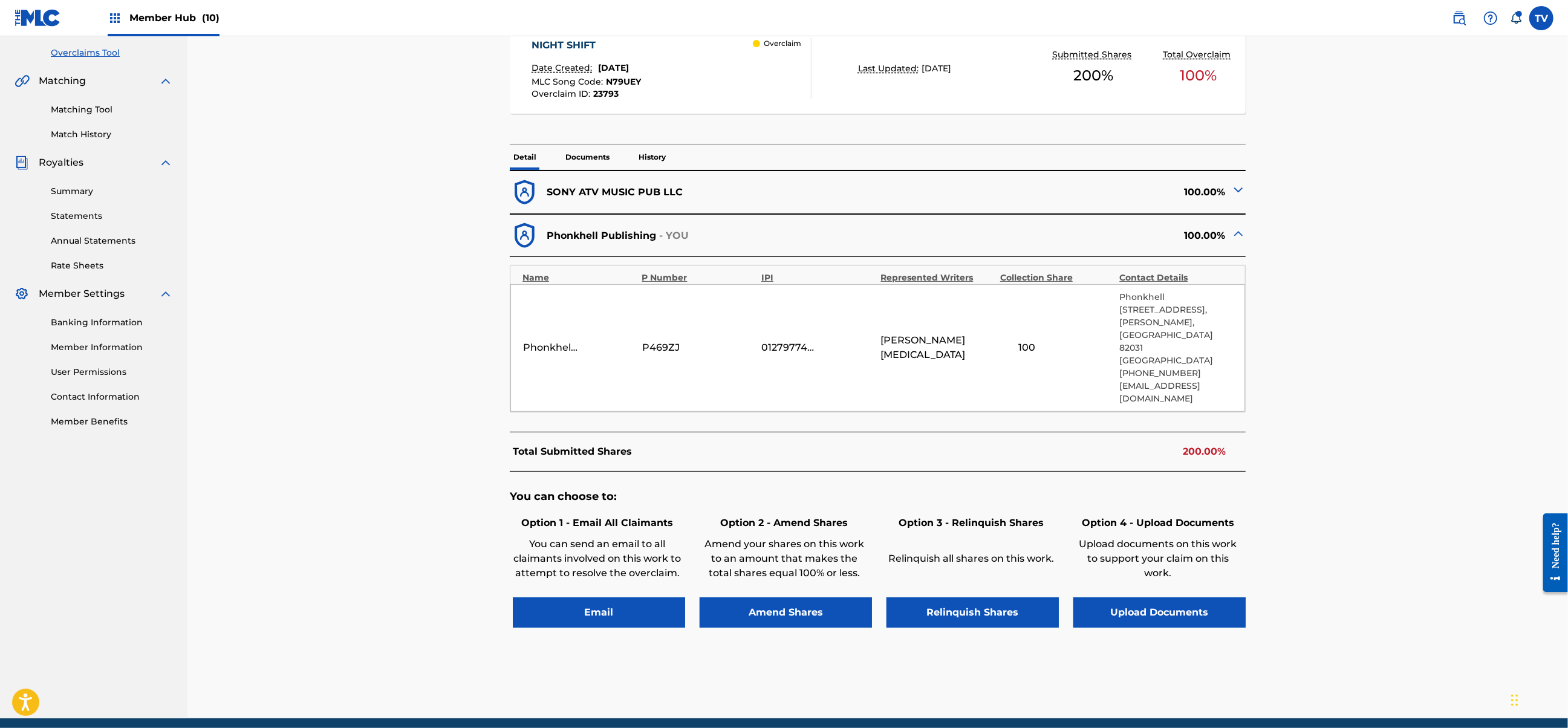
scroll to position [262, 0]
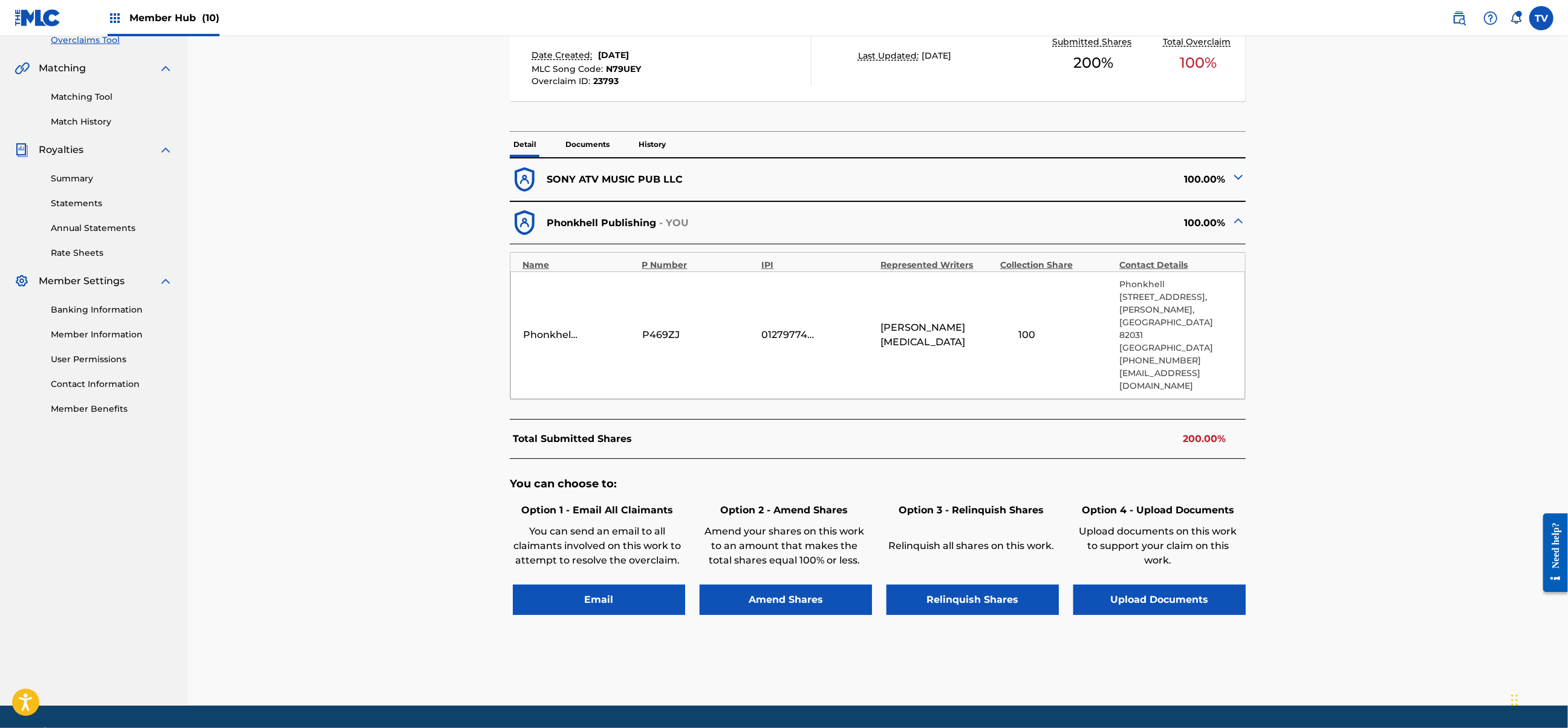
click at [1242, 179] on img at bounding box center [1238, 177] width 14 height 14
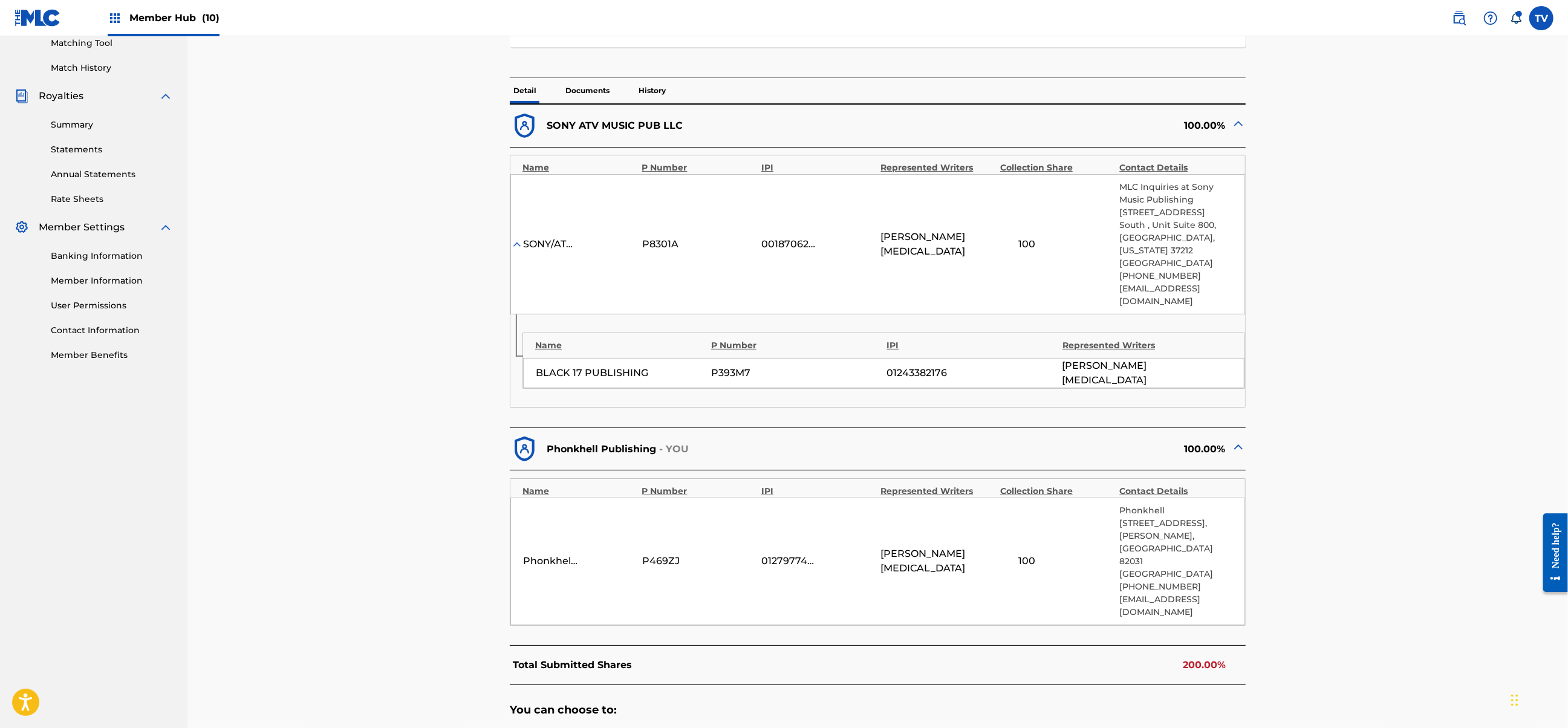
scroll to position [504, 0]
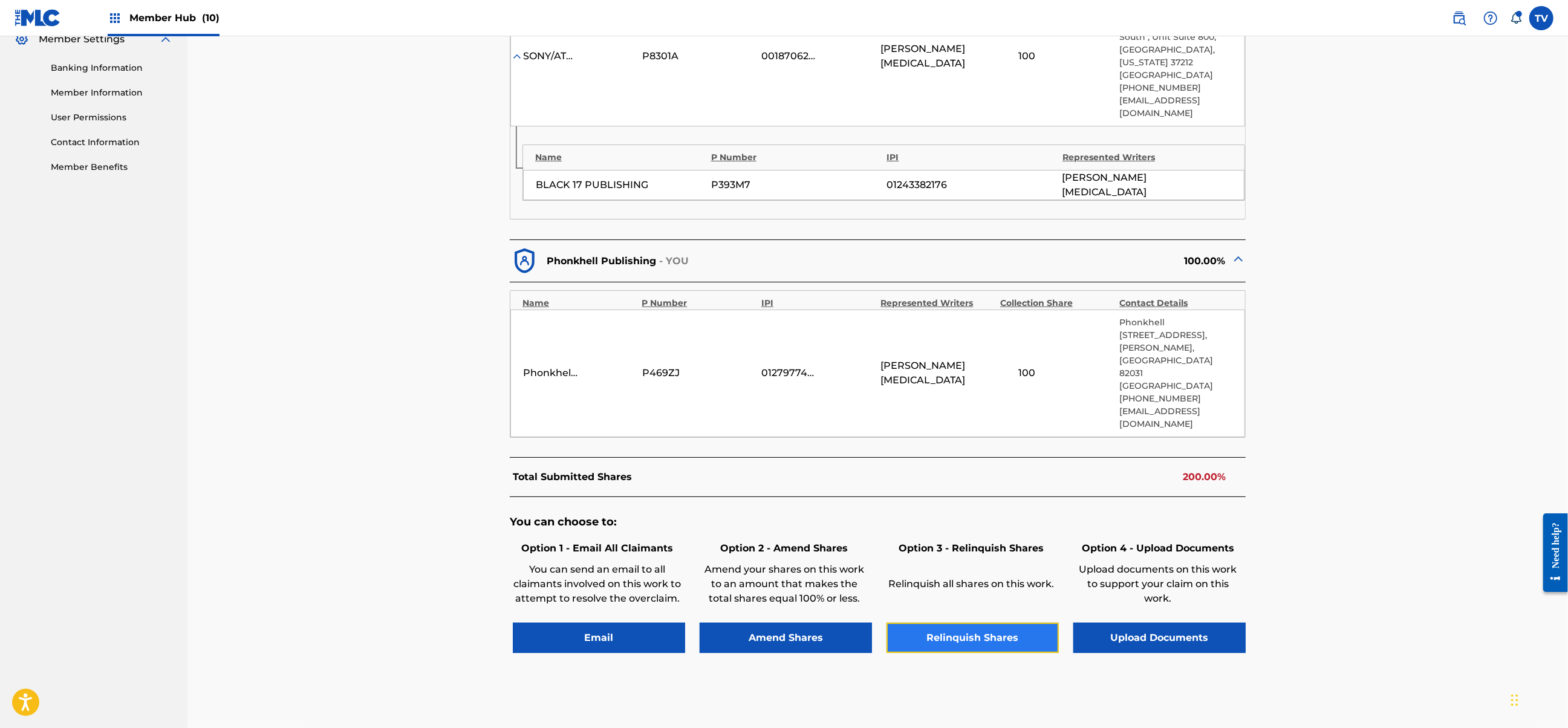
click at [968, 623] on button "Relinquish Shares" at bounding box center [973, 638] width 172 height 30
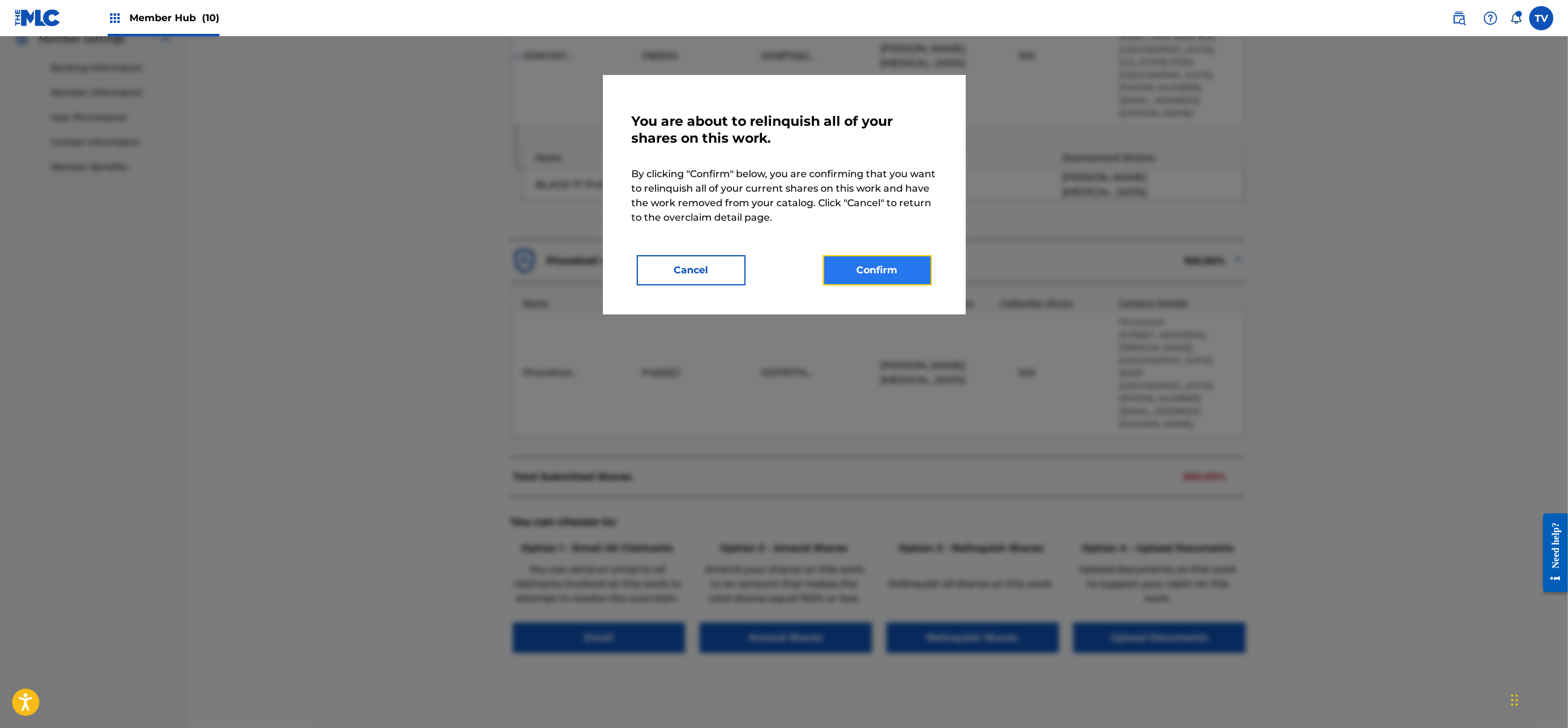
click at [859, 274] on button "Confirm" at bounding box center [877, 270] width 109 height 30
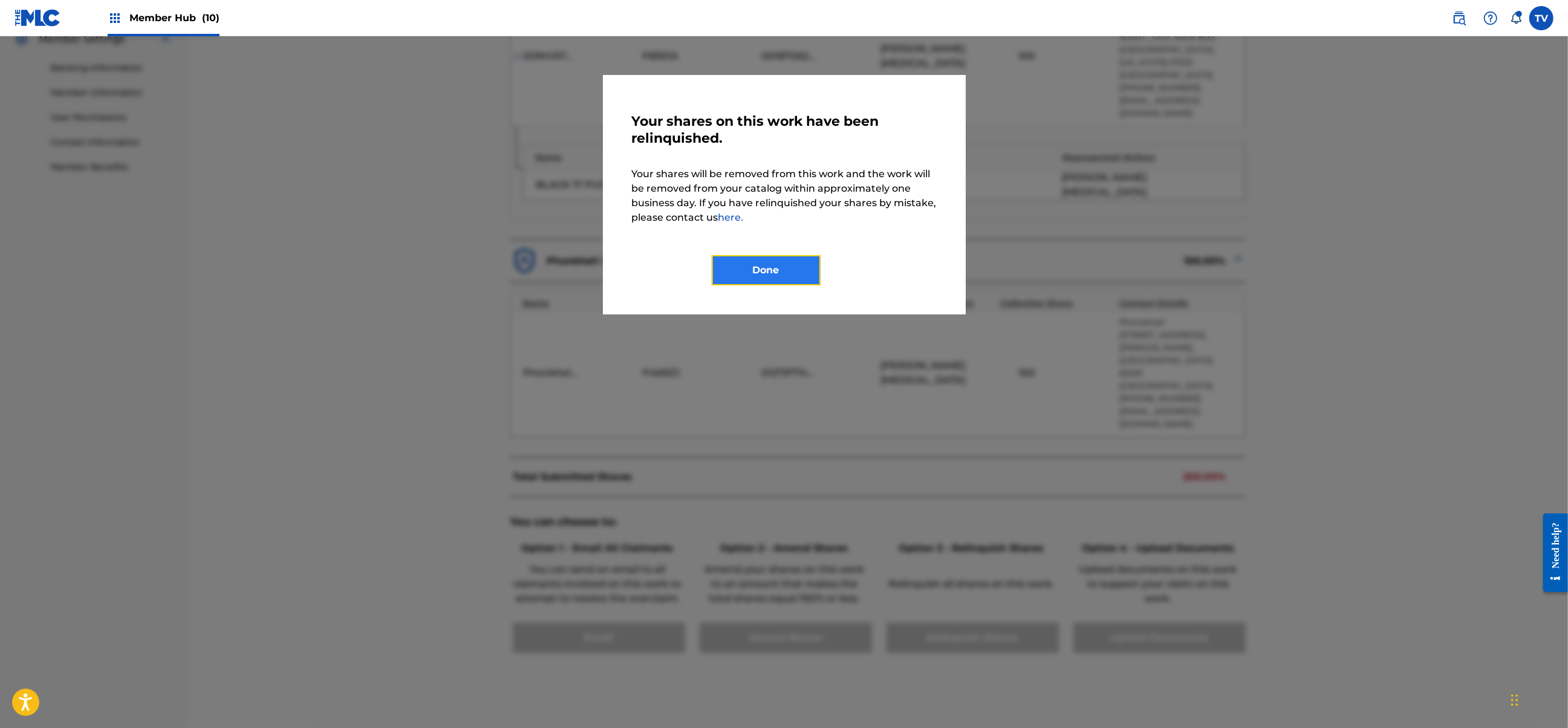
click at [777, 272] on button "Done" at bounding box center [766, 270] width 109 height 30
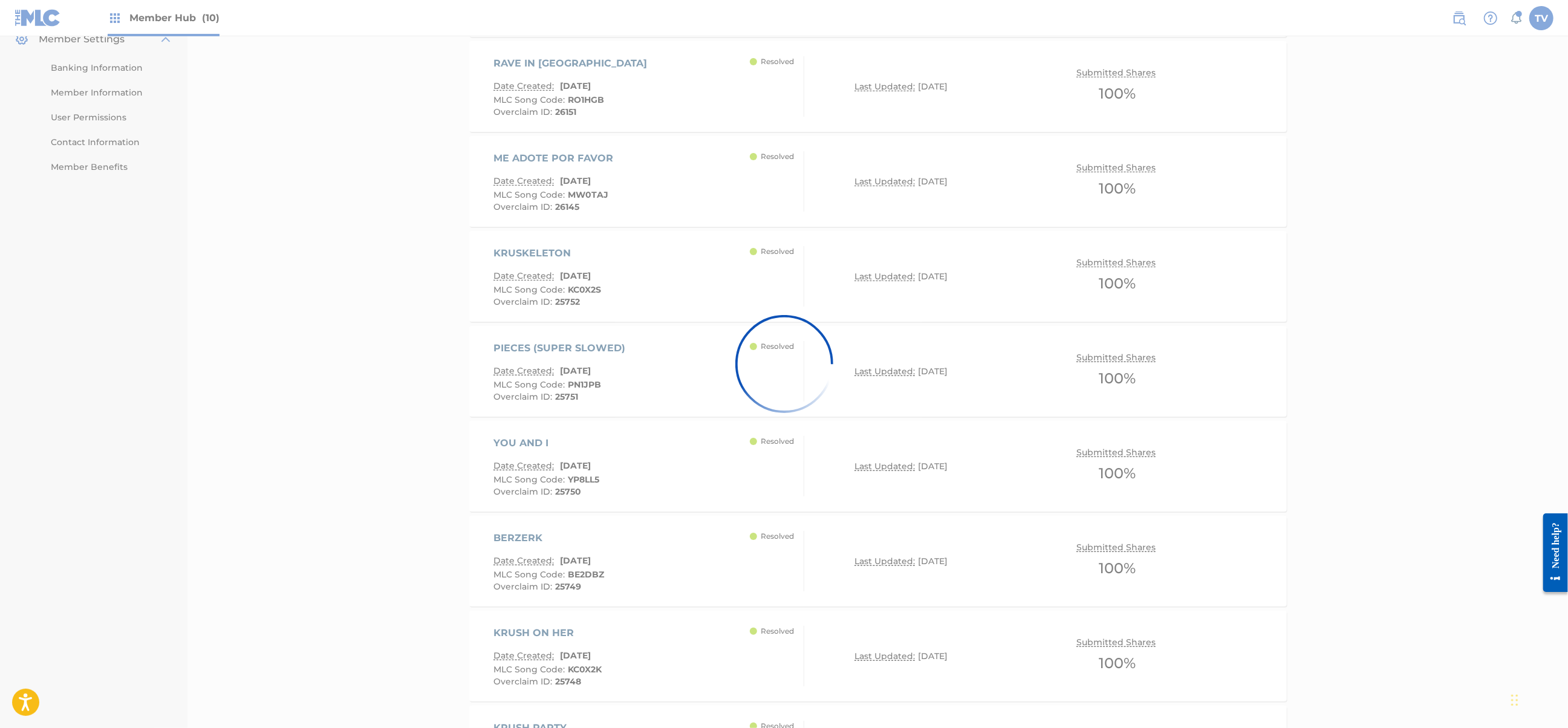
scroll to position [4063, 0]
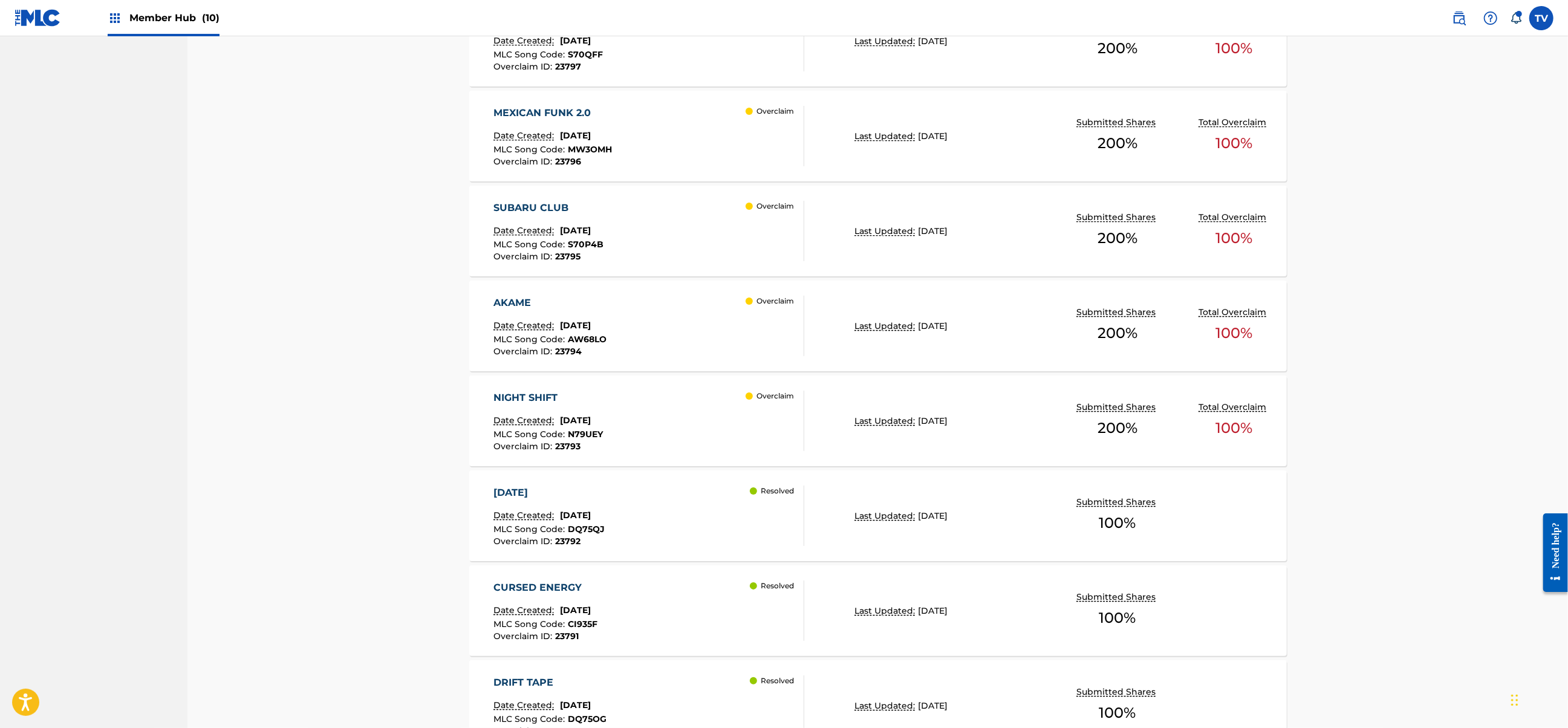
click at [717, 335] on div "AKAME Date Created: [DATE] MLC Song Code : AW68LO Overclaim ID : 23794 Overclaim" at bounding box center [649, 326] width 311 height 61
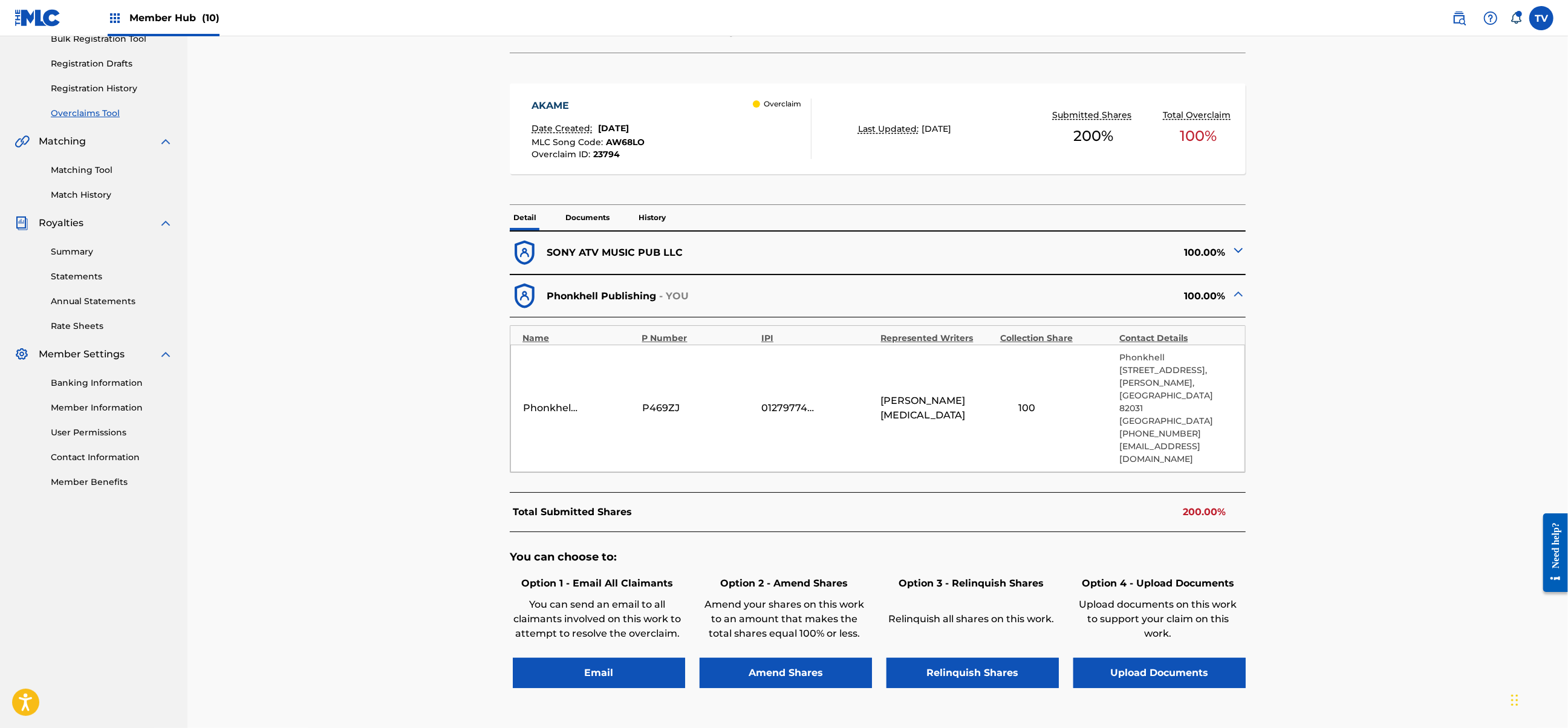
scroll to position [242, 0]
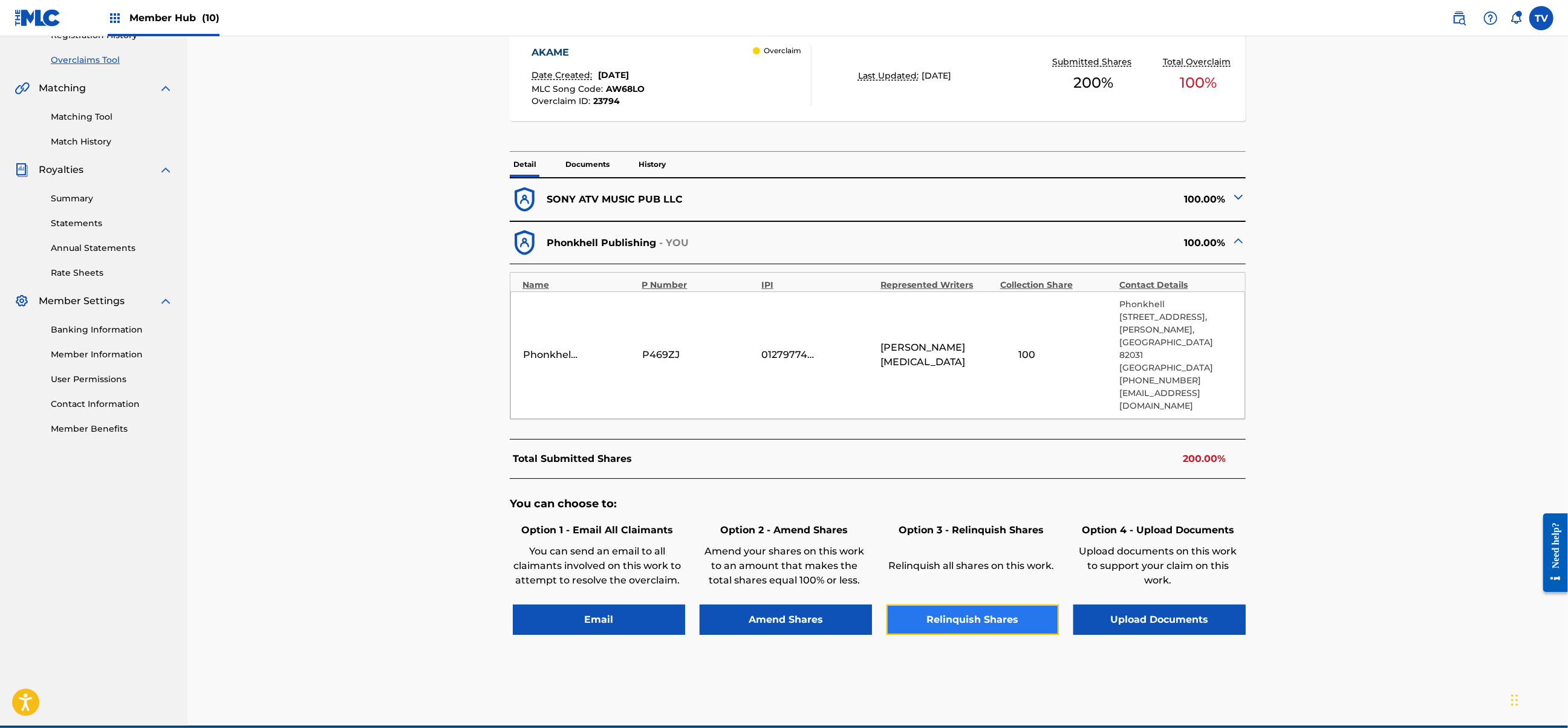
click at [973, 605] on button "Relinquish Shares" at bounding box center [973, 620] width 172 height 30
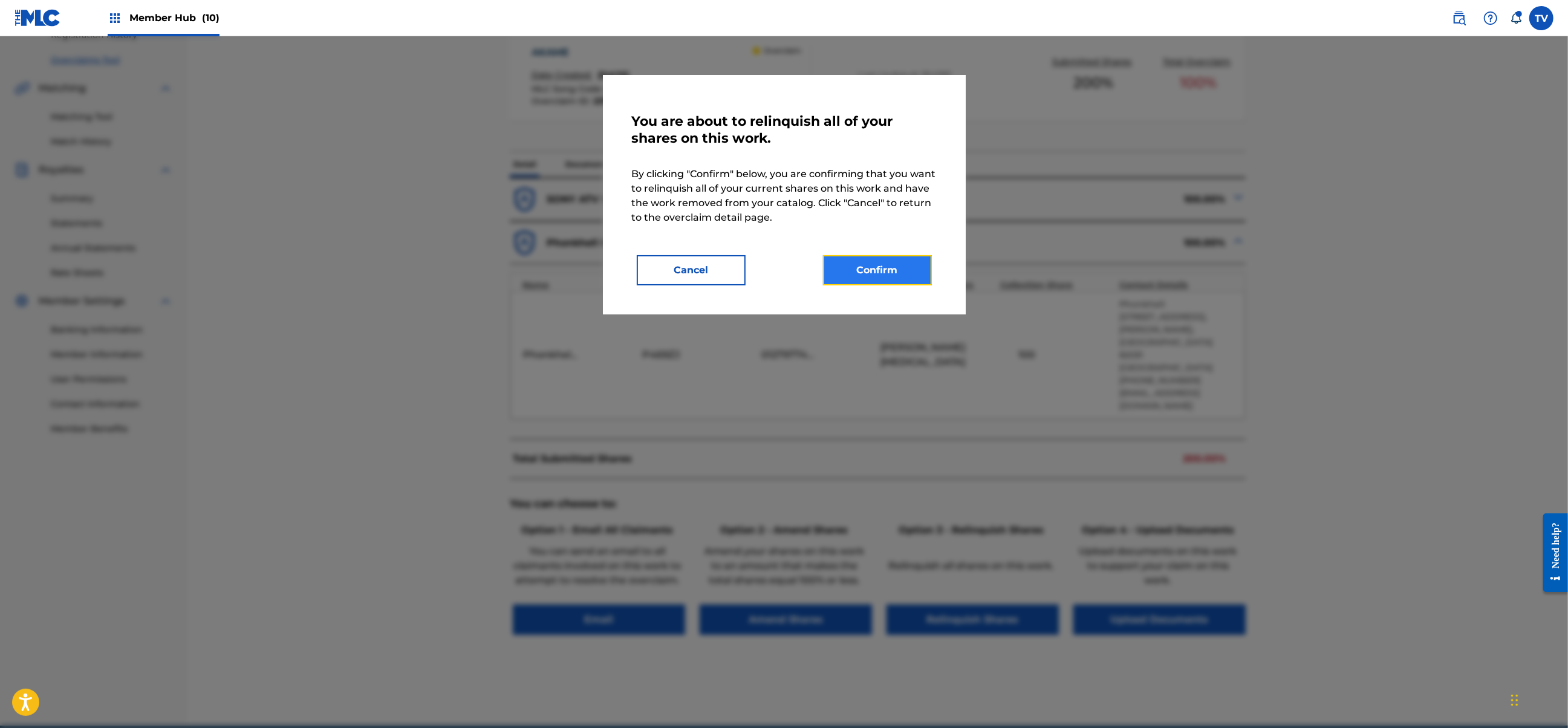
click at [857, 274] on button "Confirm" at bounding box center [877, 270] width 109 height 30
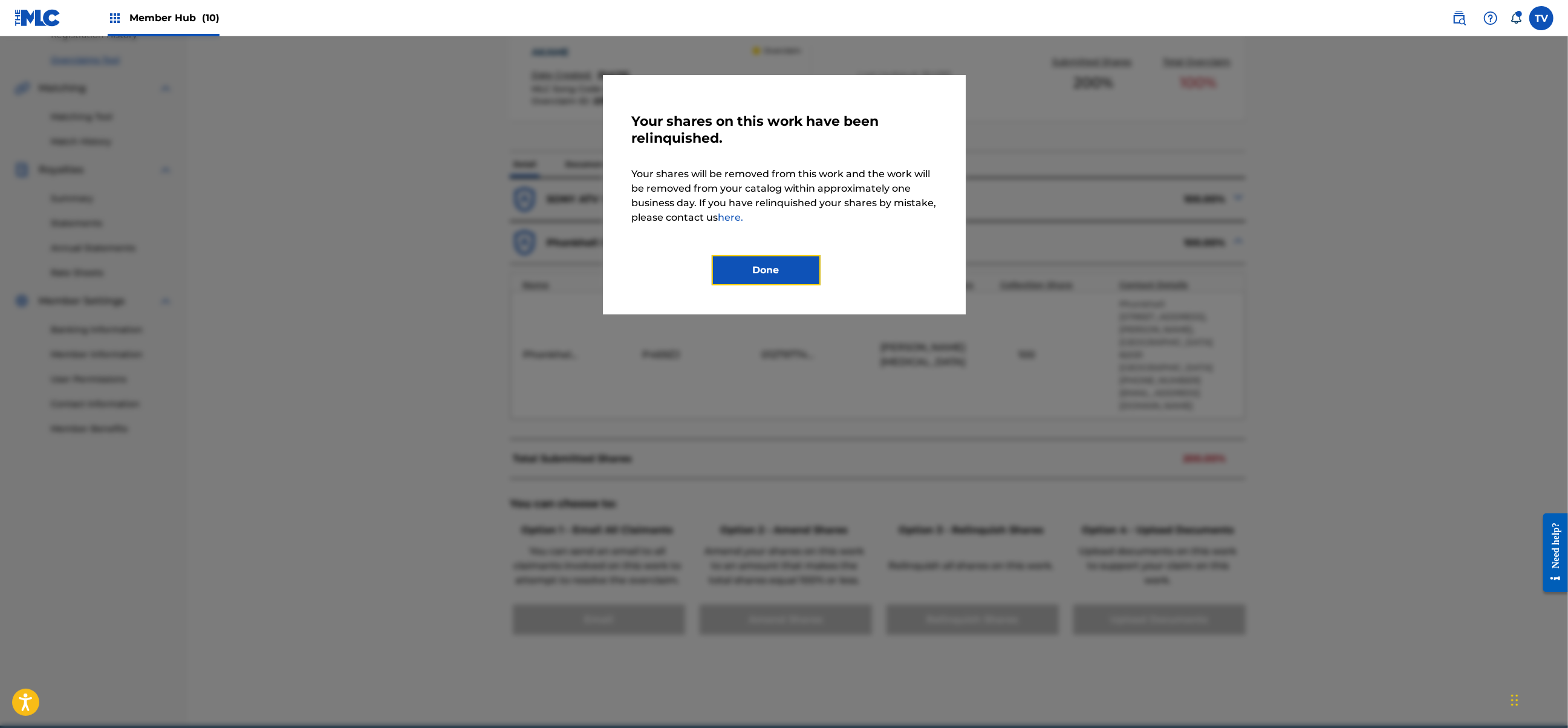
drag, startPoint x: 747, startPoint y: 272, endPoint x: 644, endPoint y: 226, distance: 112.8
click at [747, 272] on button "Done" at bounding box center [766, 270] width 109 height 30
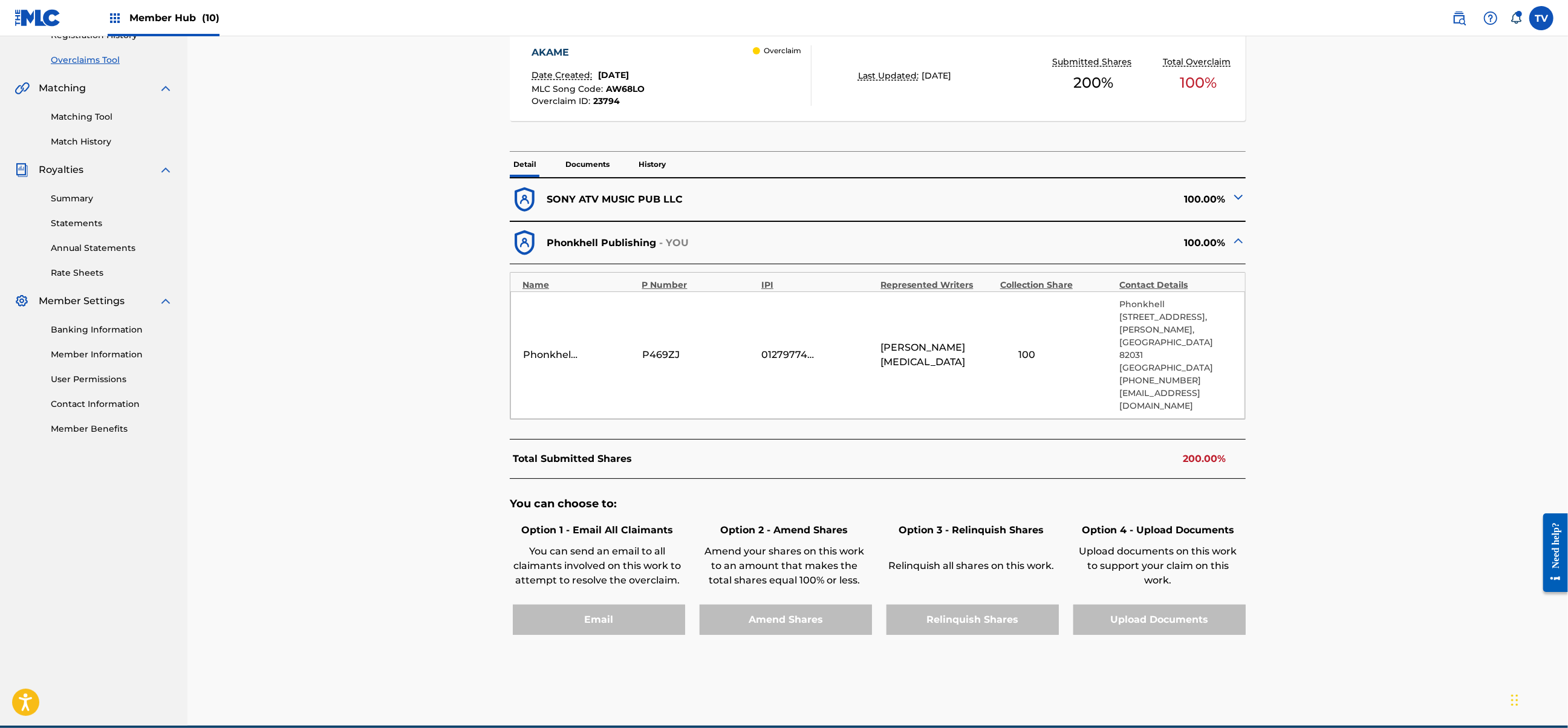
scroll to position [4063, 0]
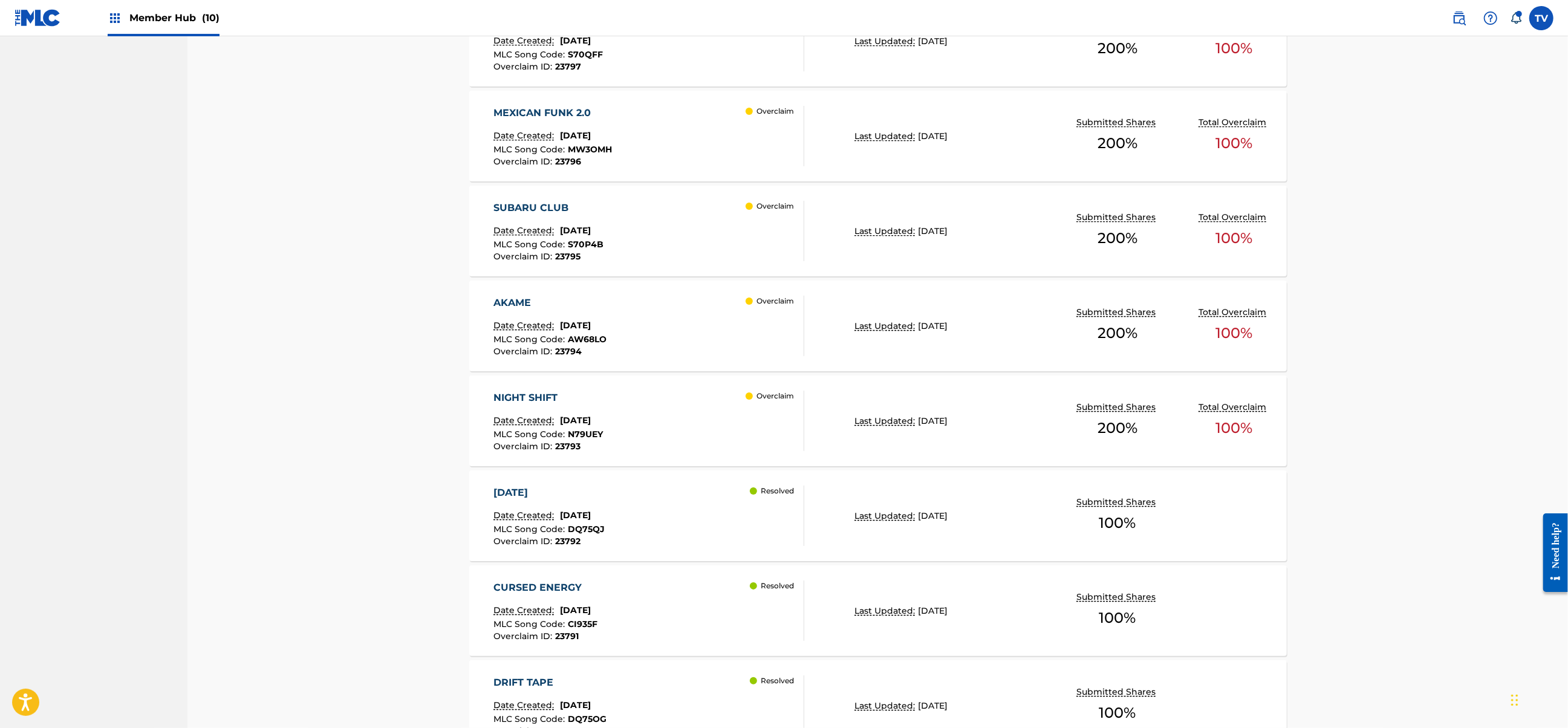
click at [680, 234] on div "SUBARU CLUB Date Created: [DATE] MLC Song Code : S70P4B Overclaim ID : 23795 Ov…" at bounding box center [649, 231] width 311 height 61
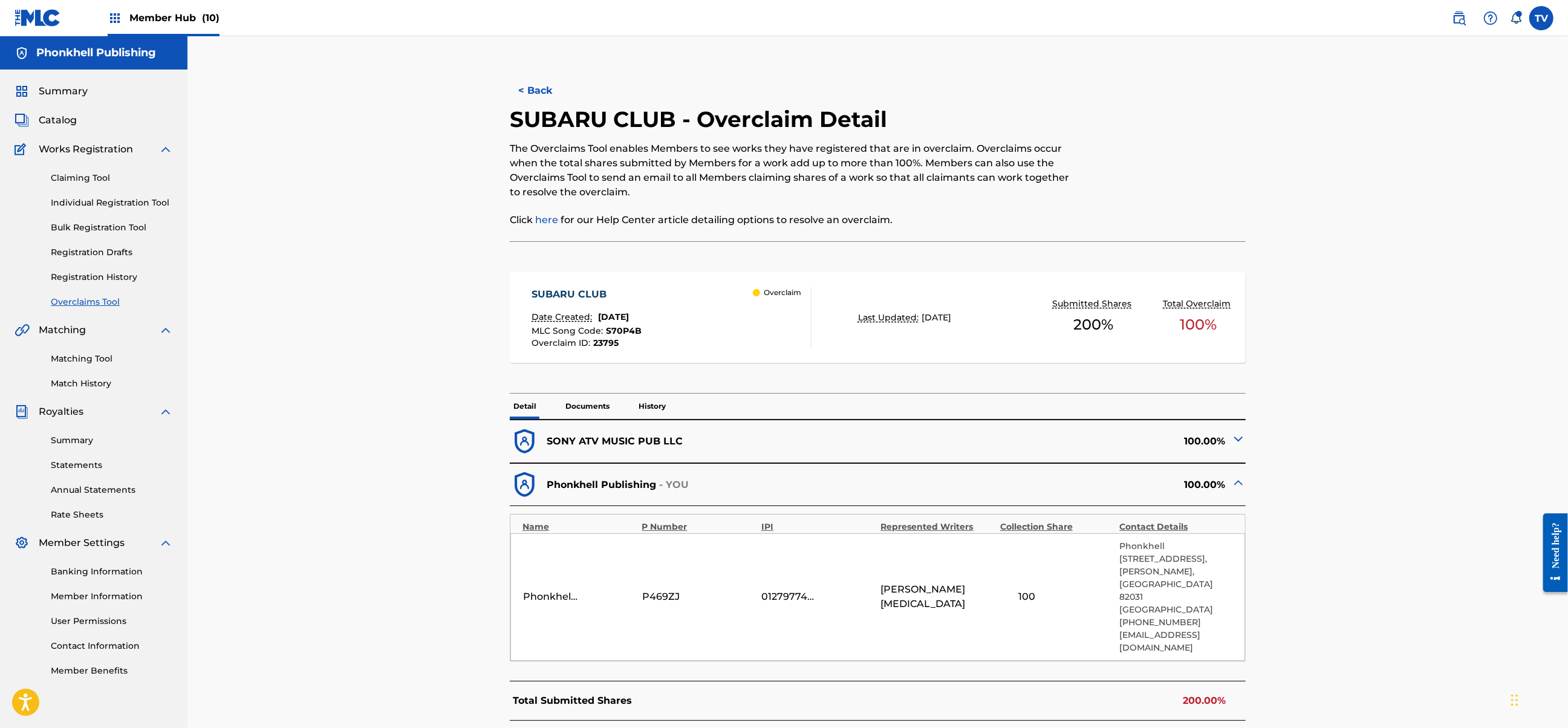
click at [983, 618] on div "Phonkhell Publishing P469ZJ 01279774000 [PERSON_NAME][MEDICAL_DATA] [STREET_ADD…" at bounding box center [877, 597] width 735 height 128
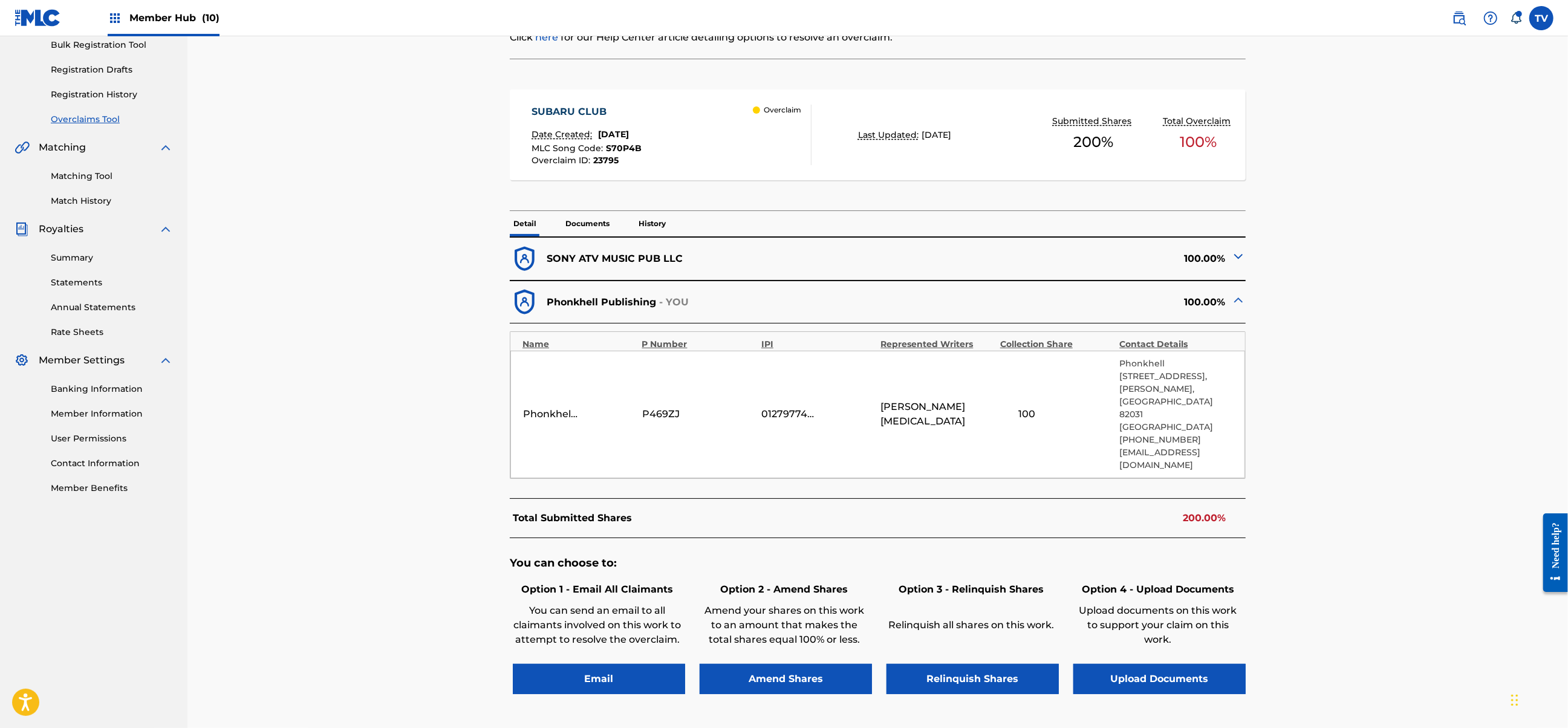
scroll to position [242, 0]
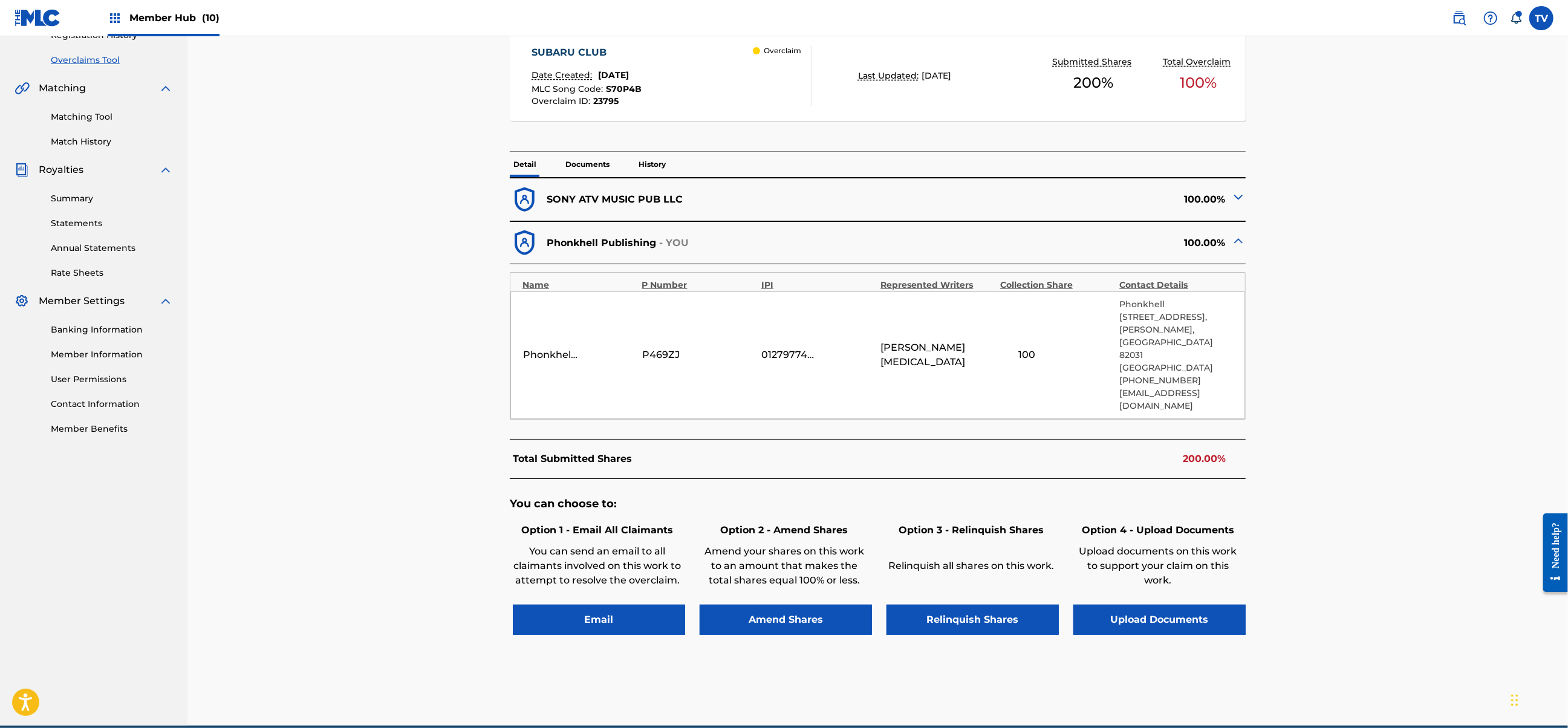
click at [963, 564] on div "Option 3 - Relinquish Shares Relinquish all shares on this work." at bounding box center [971, 560] width 175 height 81
click at [964, 605] on button "Relinquish Shares" at bounding box center [973, 620] width 172 height 30
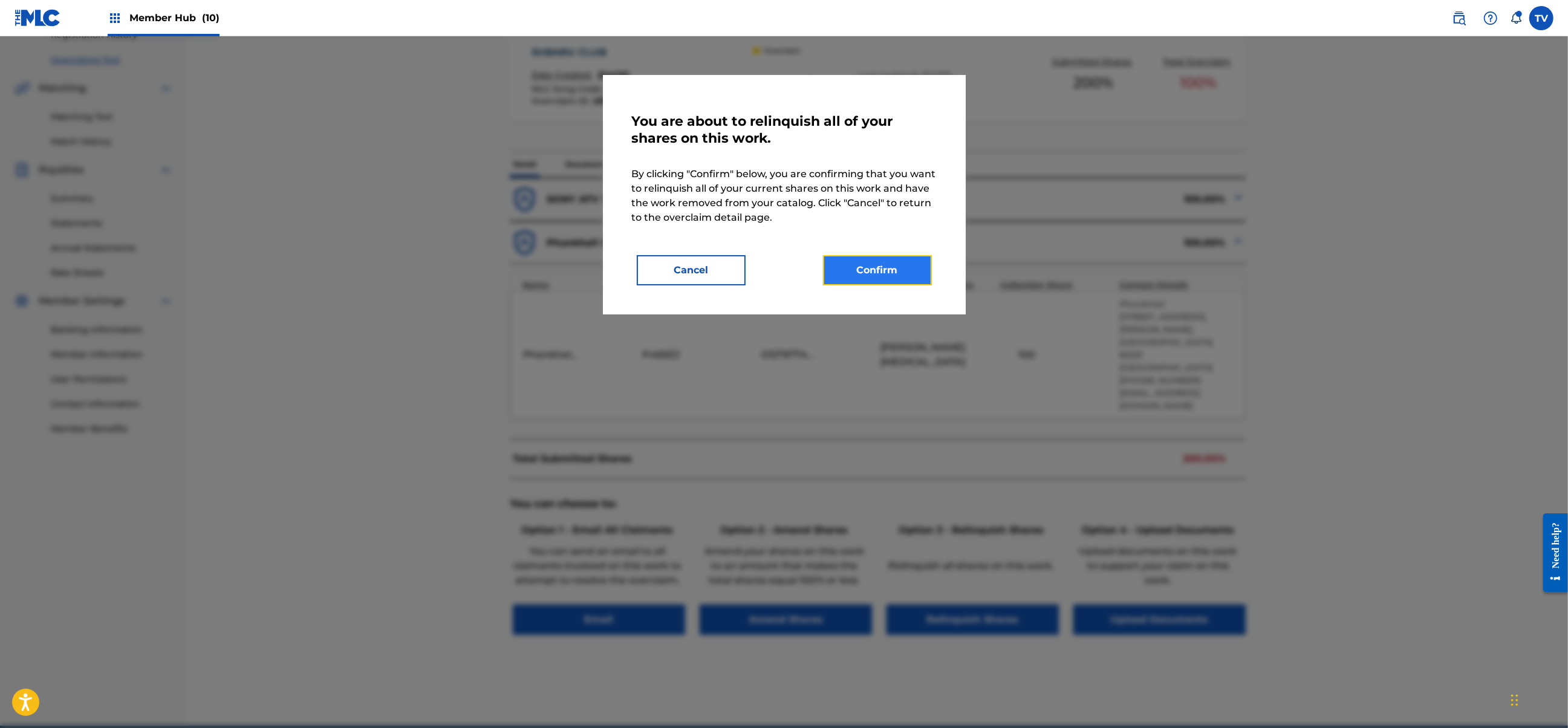
click at [877, 267] on button "Confirm" at bounding box center [877, 270] width 109 height 30
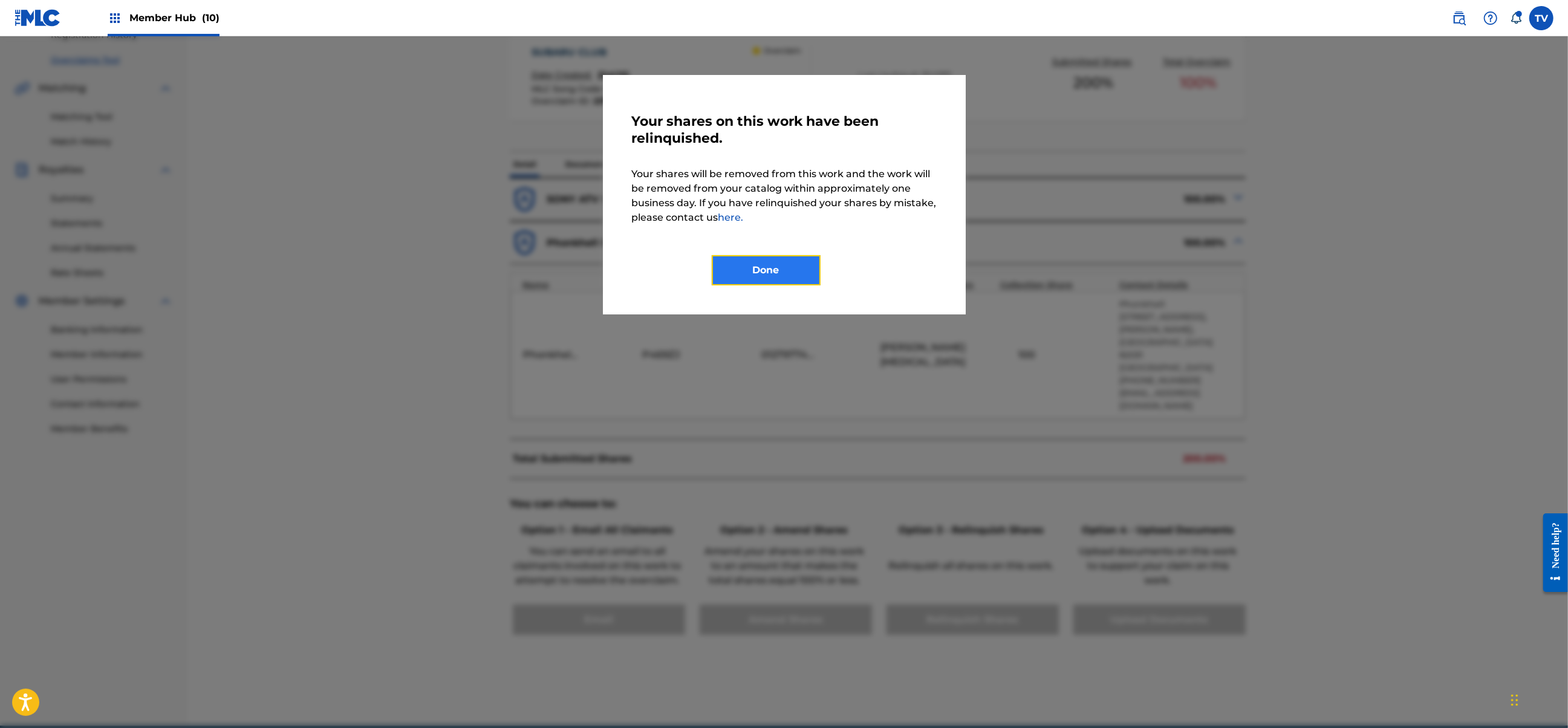
click at [775, 263] on button "Done" at bounding box center [766, 270] width 109 height 30
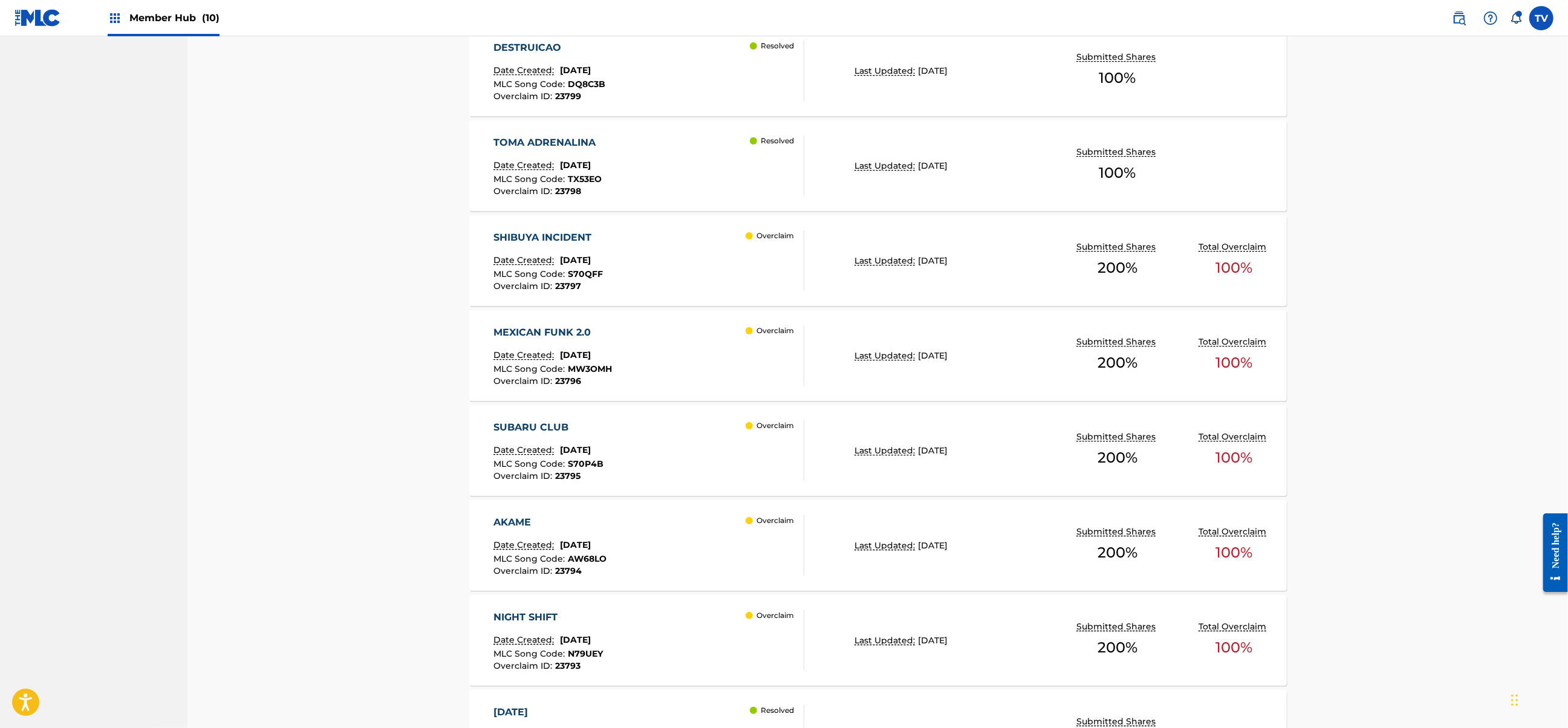
scroll to position [3821, 0]
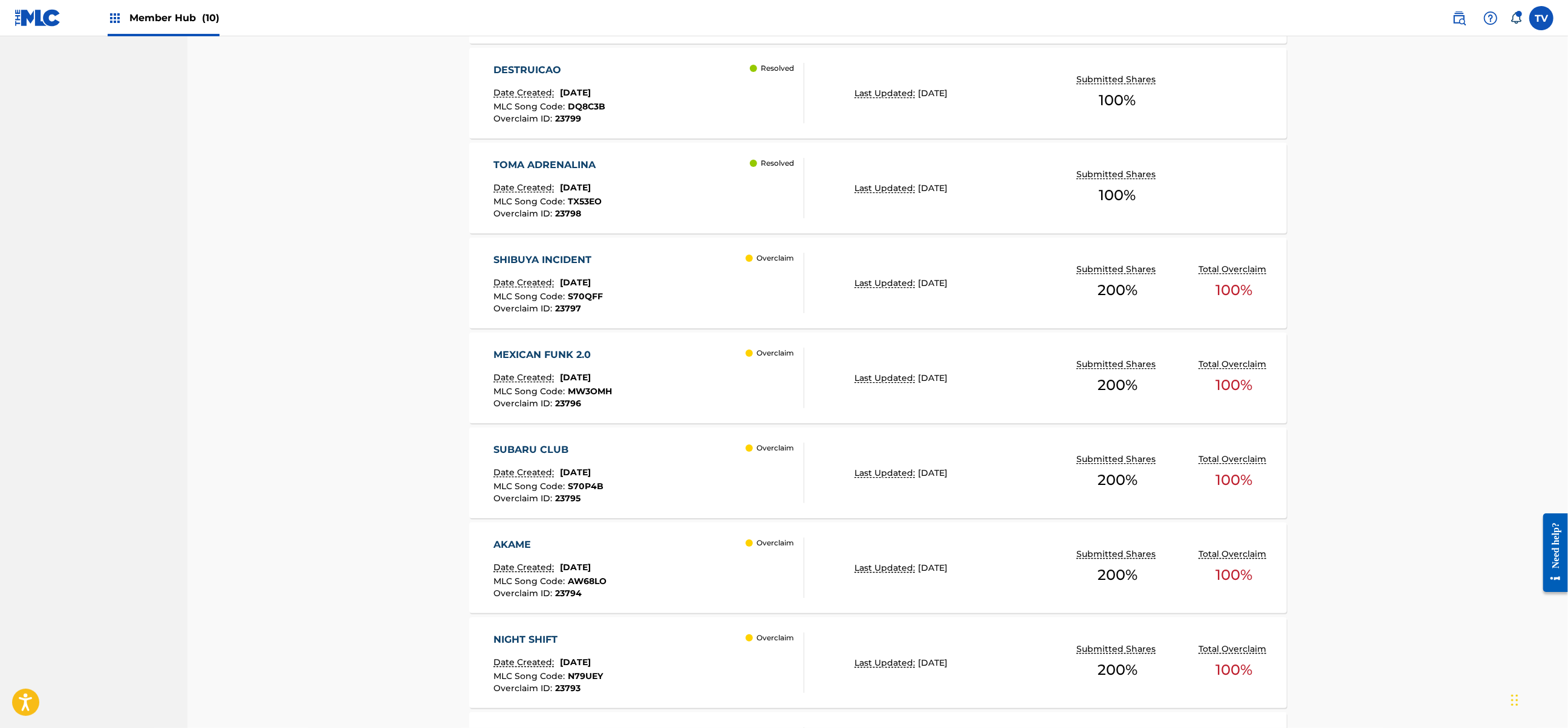
click at [709, 276] on div "SHIBUYA INCIDENT Date Created: [DATE] MLC Song Code : S70QFF Overclaim ID : 237…" at bounding box center [649, 283] width 311 height 61
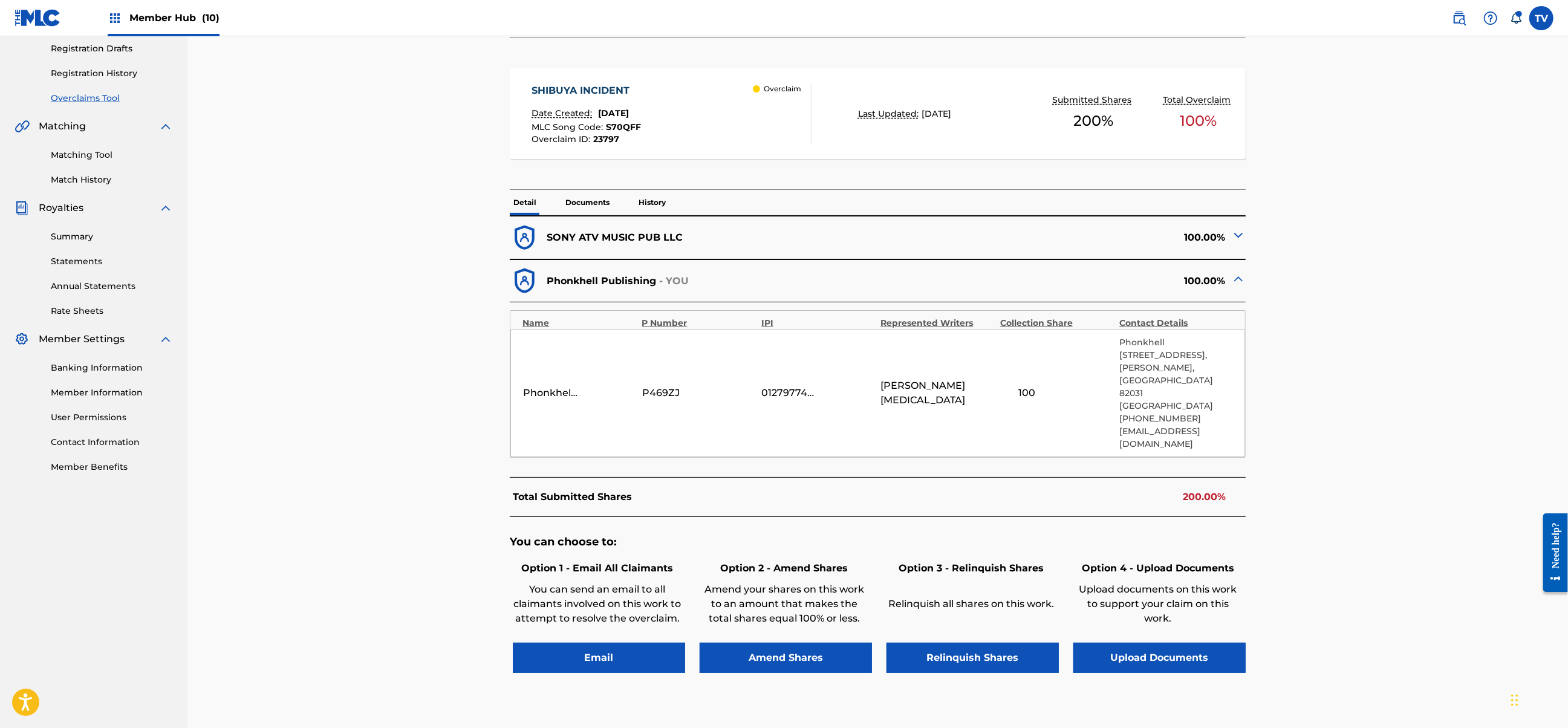
scroll to position [262, 0]
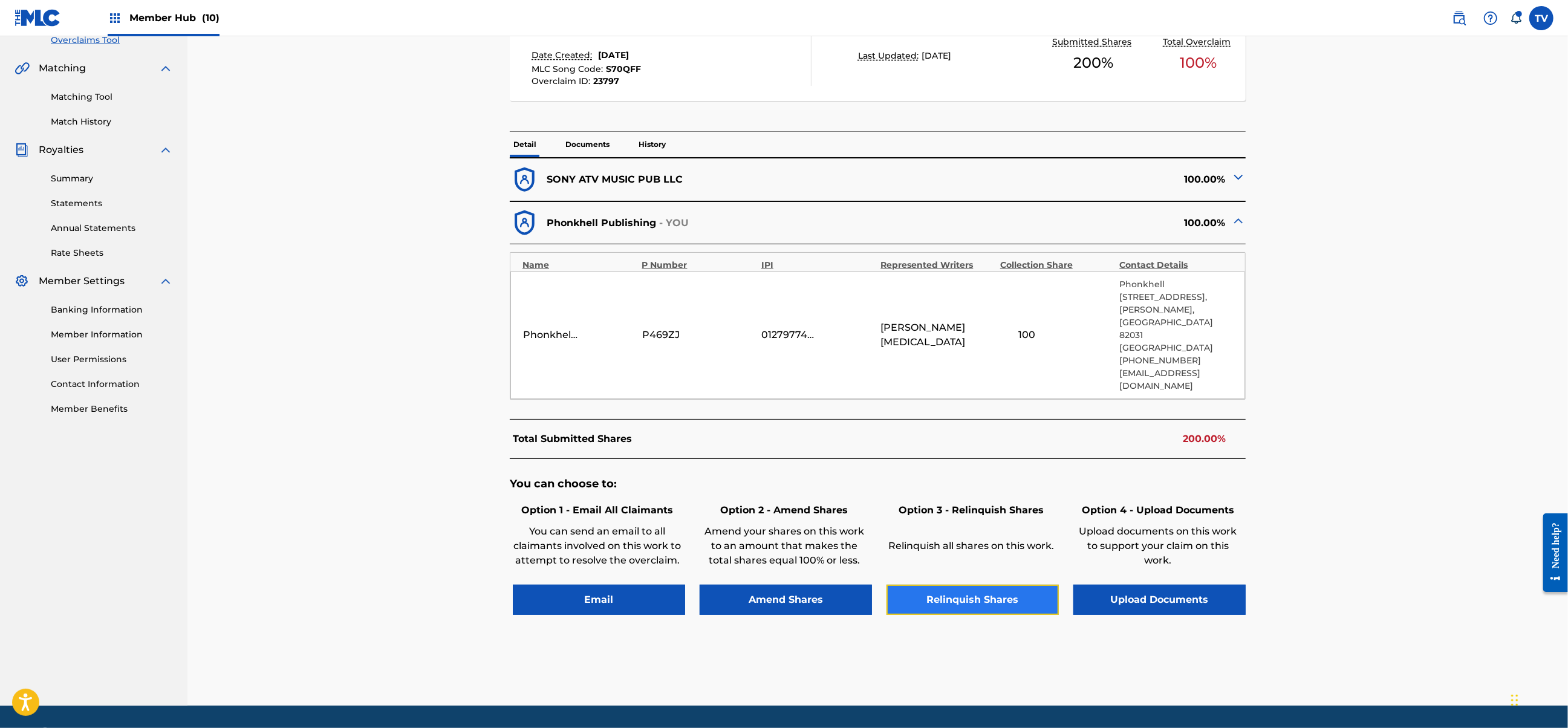
click at [1008, 585] on button "Relinquish Shares" at bounding box center [973, 600] width 172 height 30
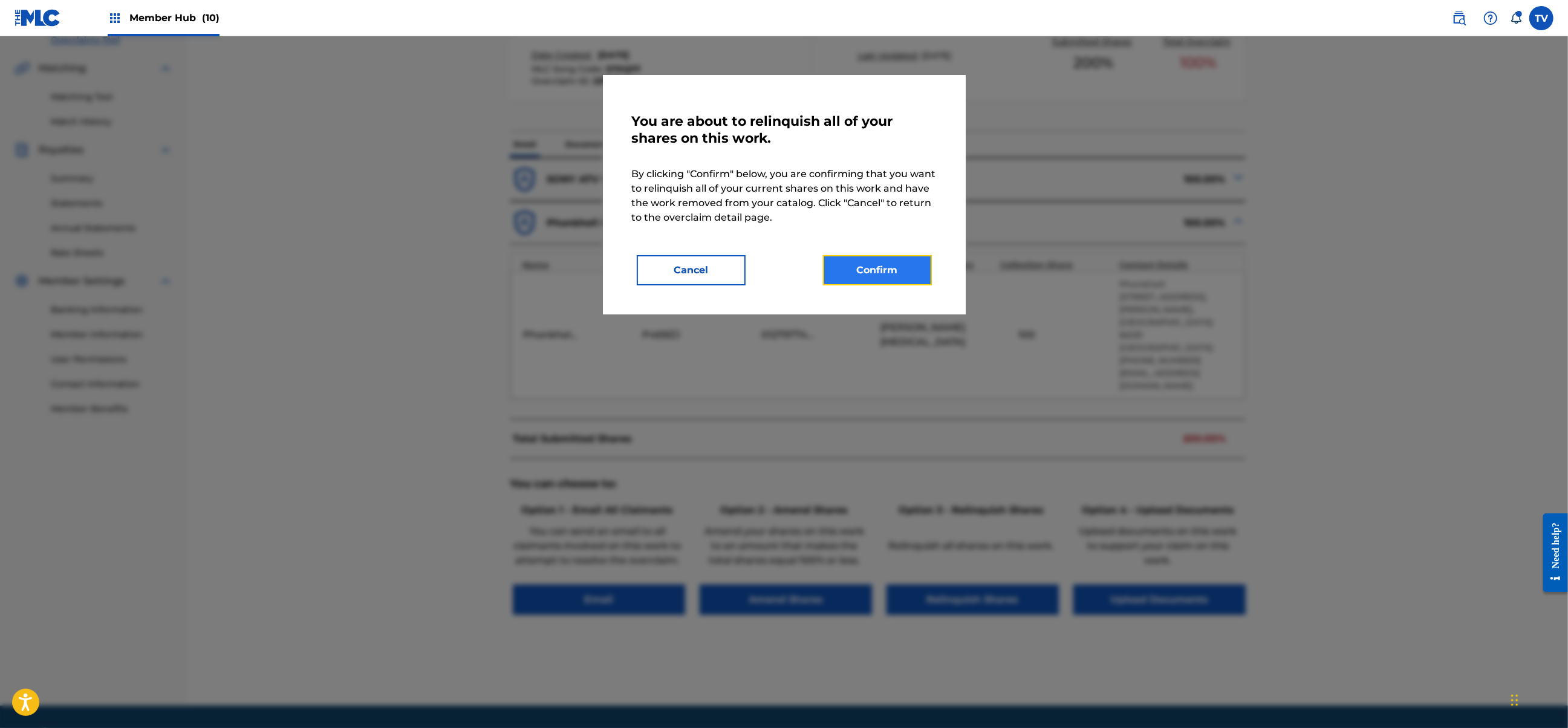
click at [879, 272] on button "Confirm" at bounding box center [877, 270] width 109 height 30
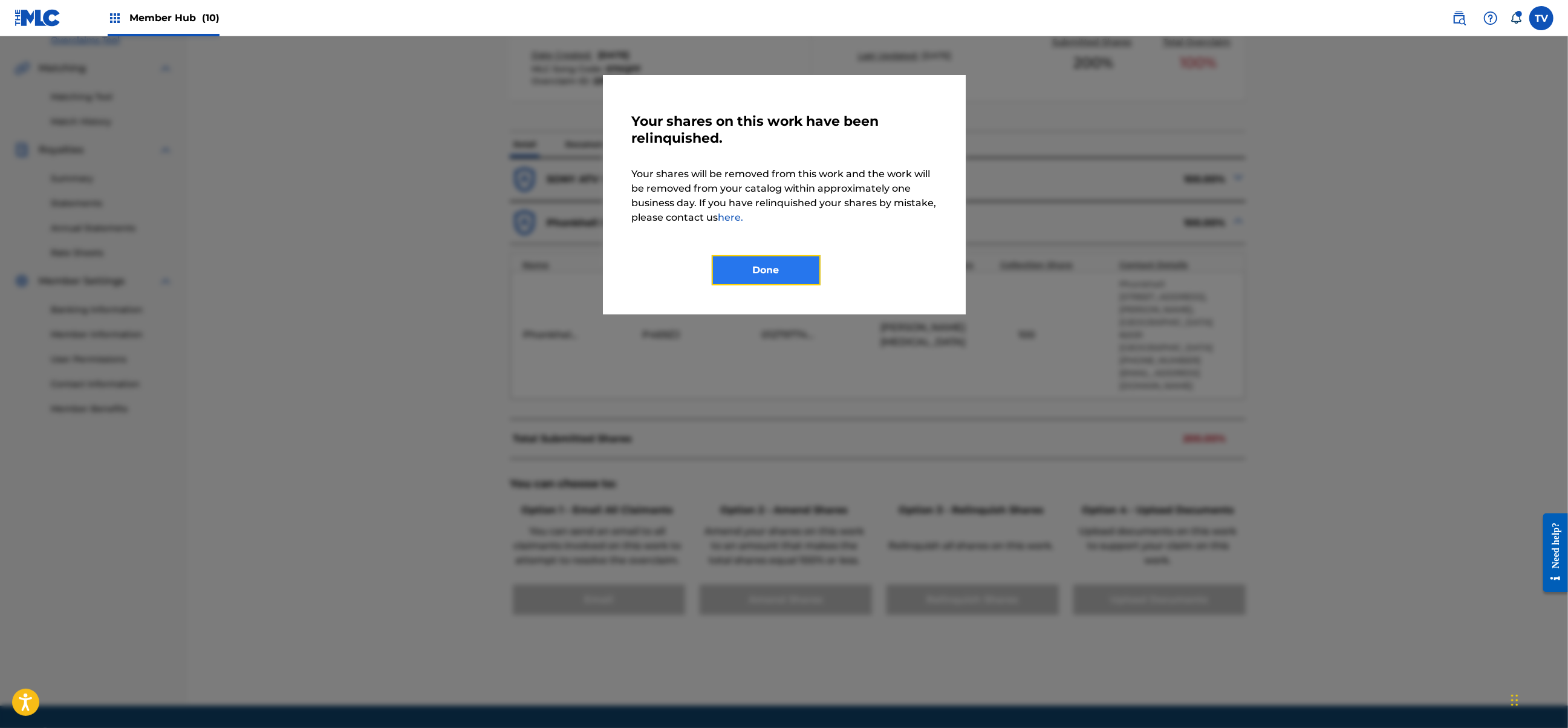
click at [794, 263] on button "Done" at bounding box center [766, 270] width 109 height 30
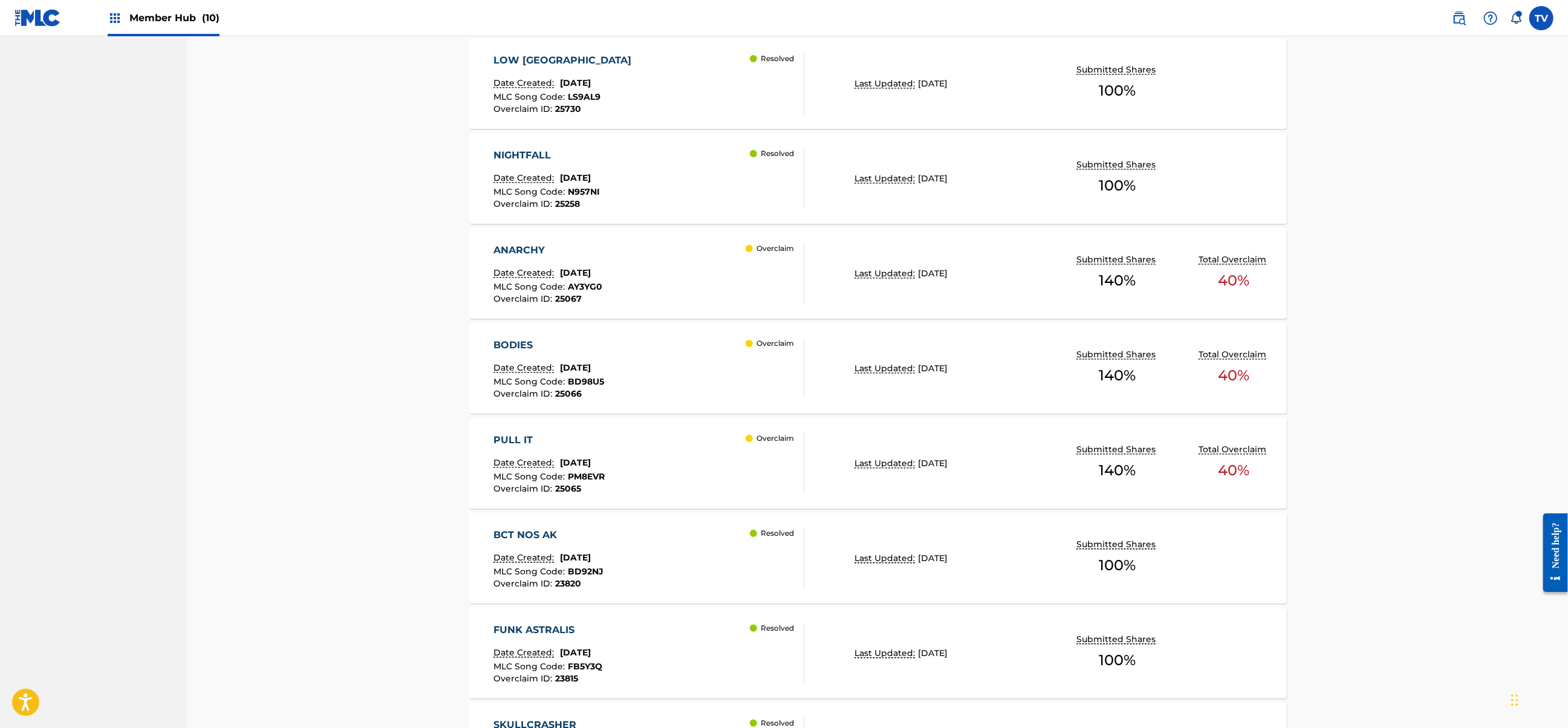
scroll to position [2691, 0]
click at [707, 455] on div "PULL IT Date Created: [DATE] MLC Song Code : PM8EVR Overclaim ID : 25065 Overcl…" at bounding box center [649, 463] width 311 height 61
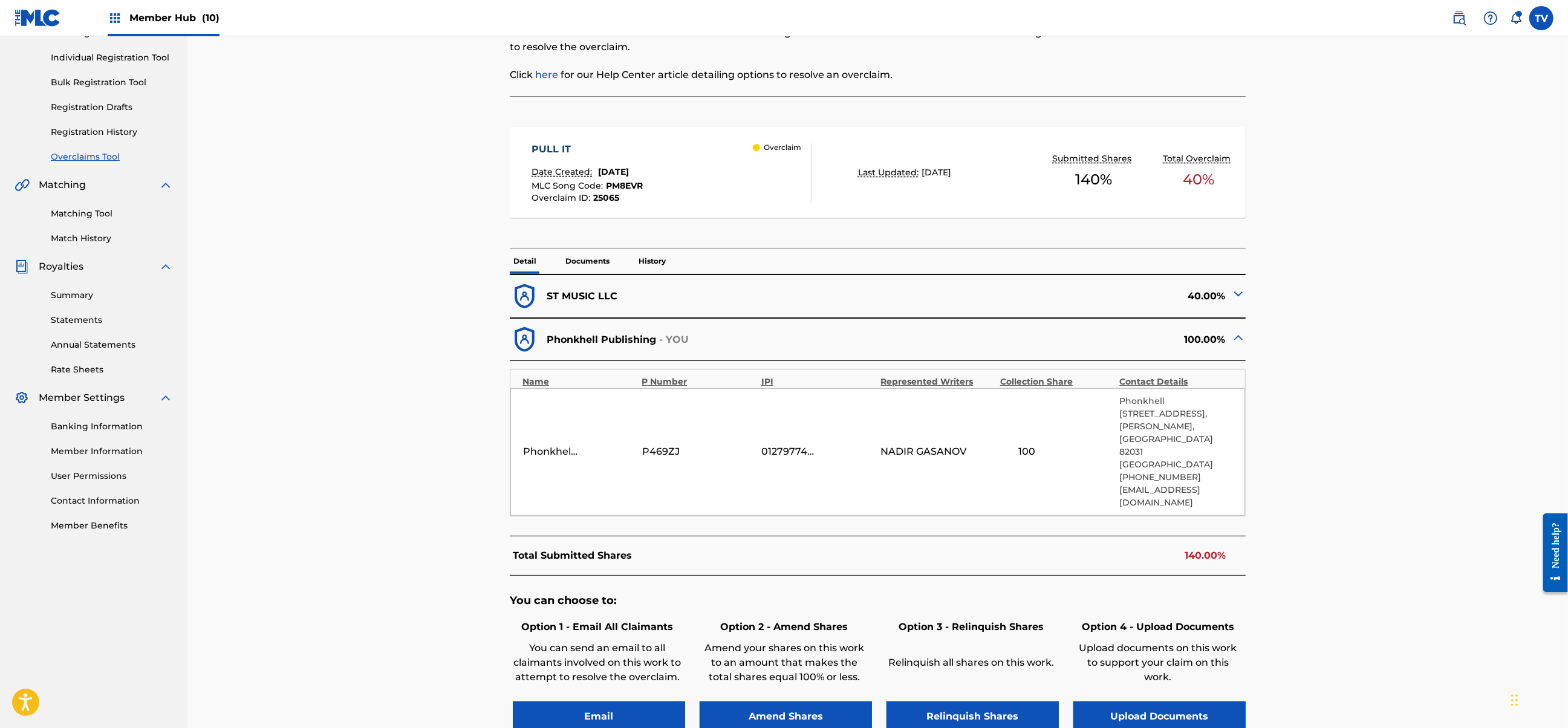
scroll to position [242, 0]
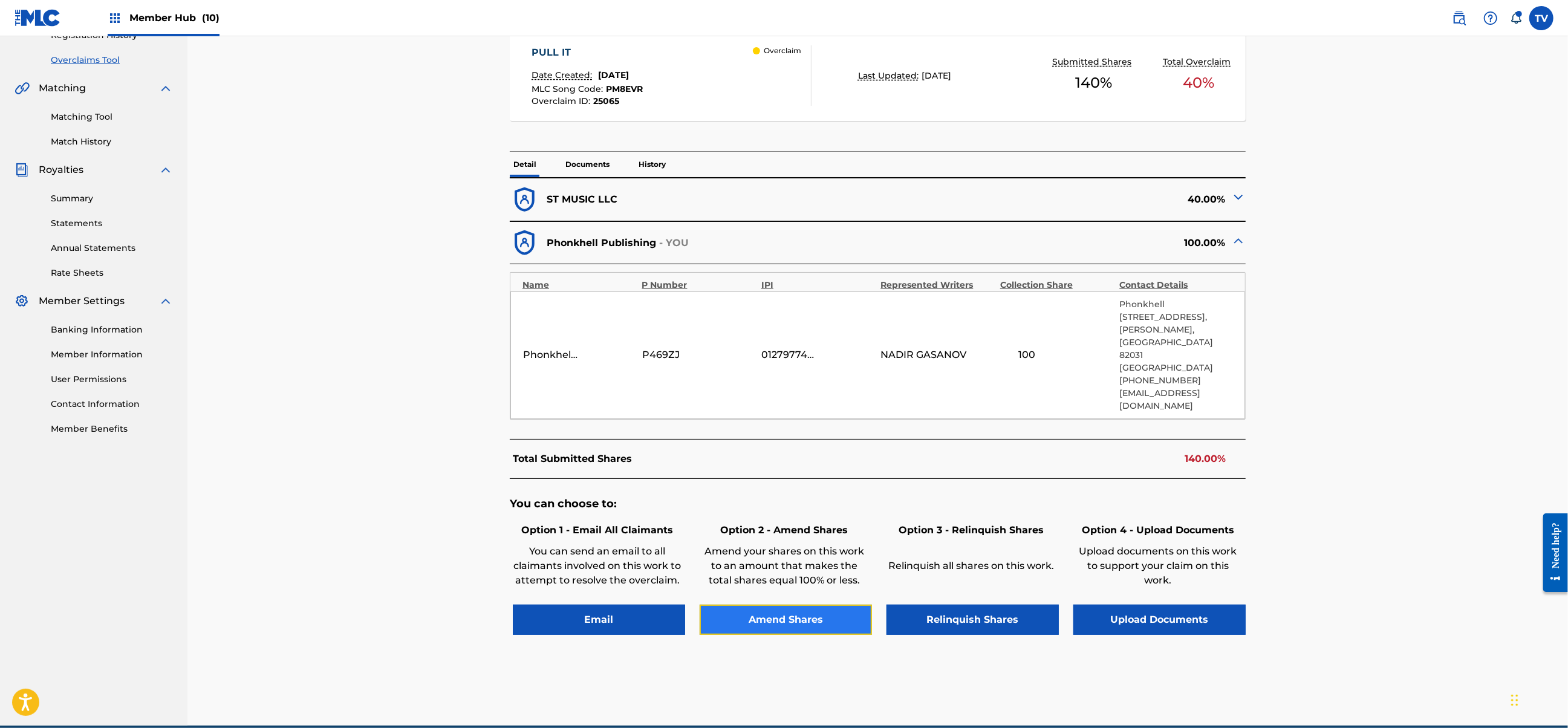
click at [786, 605] on button "Amend Shares" at bounding box center [786, 620] width 172 height 30
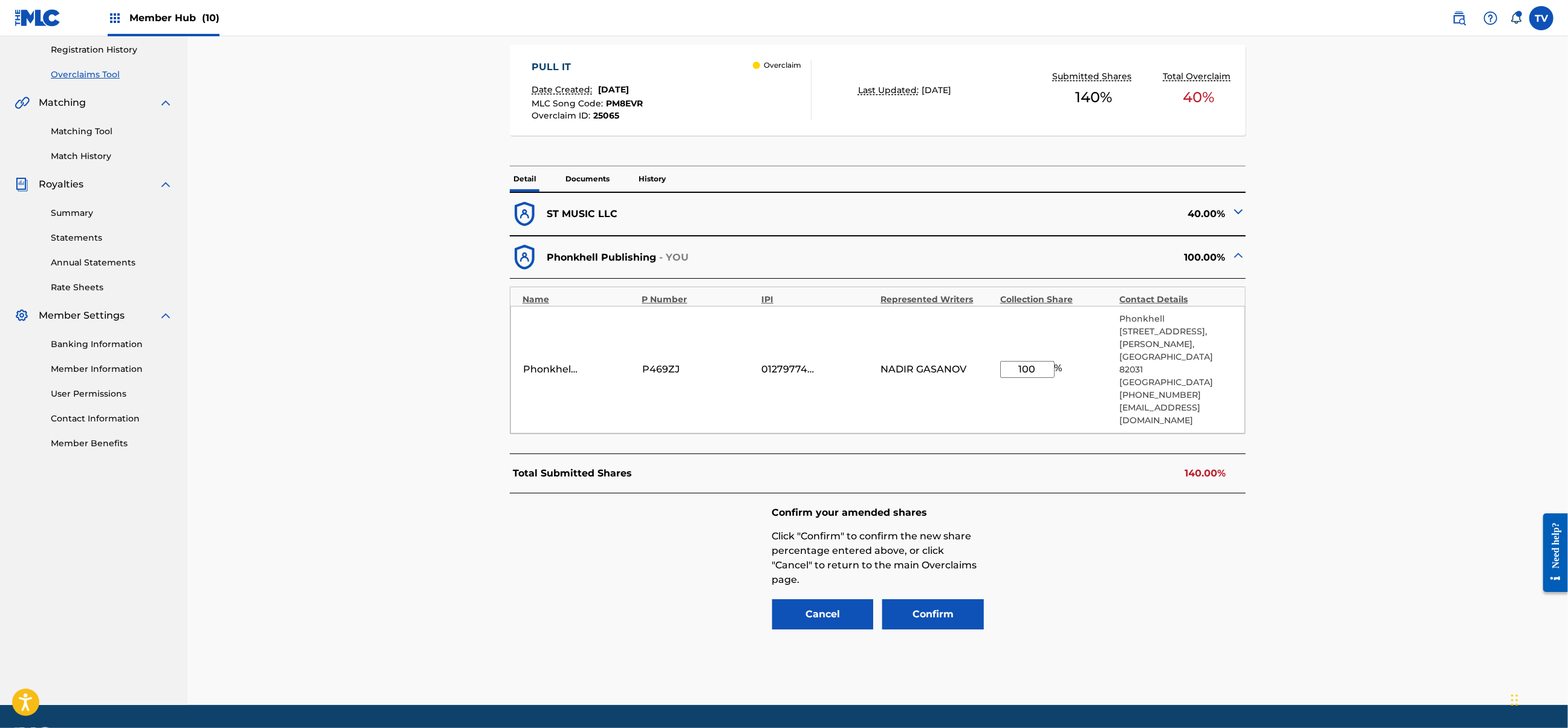
drag, startPoint x: 1029, startPoint y: 350, endPoint x: 973, endPoint y: 349, distance: 56.0
click at [973, 349] on div "Phonkhell Publishing P469ZJ 01279774000 [PERSON_NAME] 100 % [GEOGRAPHIC_DATA][S…" at bounding box center [877, 370] width 735 height 128
type input "60"
click at [948, 599] on button "Confirm" at bounding box center [933, 614] width 101 height 30
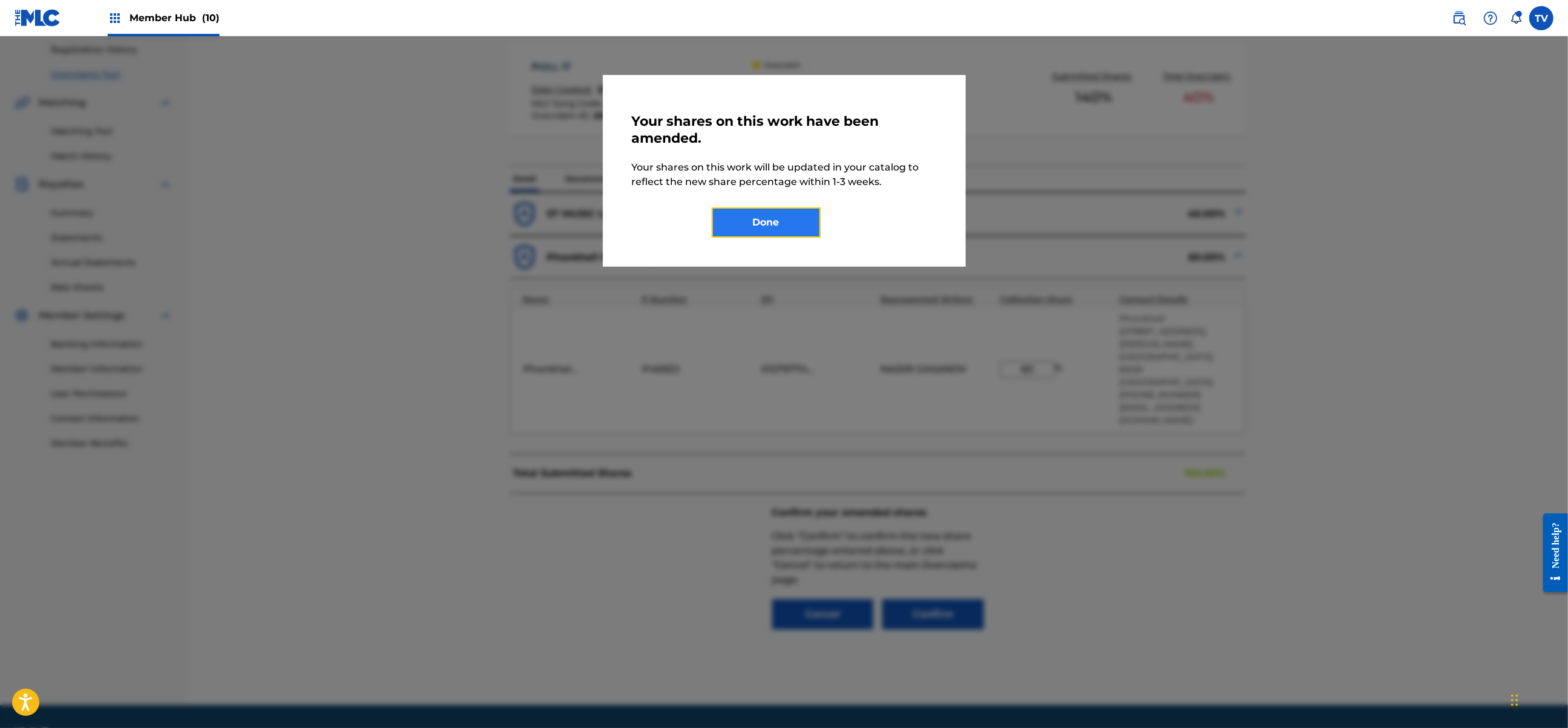
click at [782, 225] on button "Done" at bounding box center [766, 223] width 109 height 30
